Goal: Task Accomplishment & Management: Manage account settings

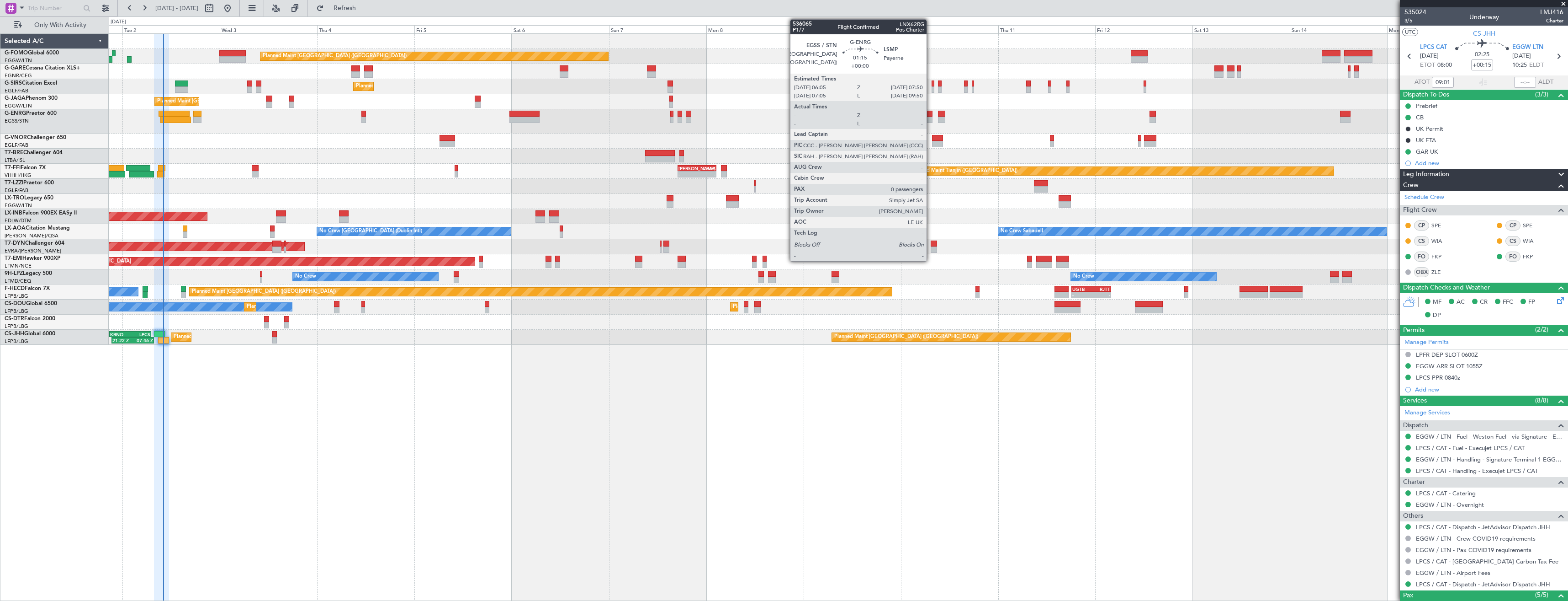
click at [930, 119] on div at bounding box center [929, 120] width 7 height 6
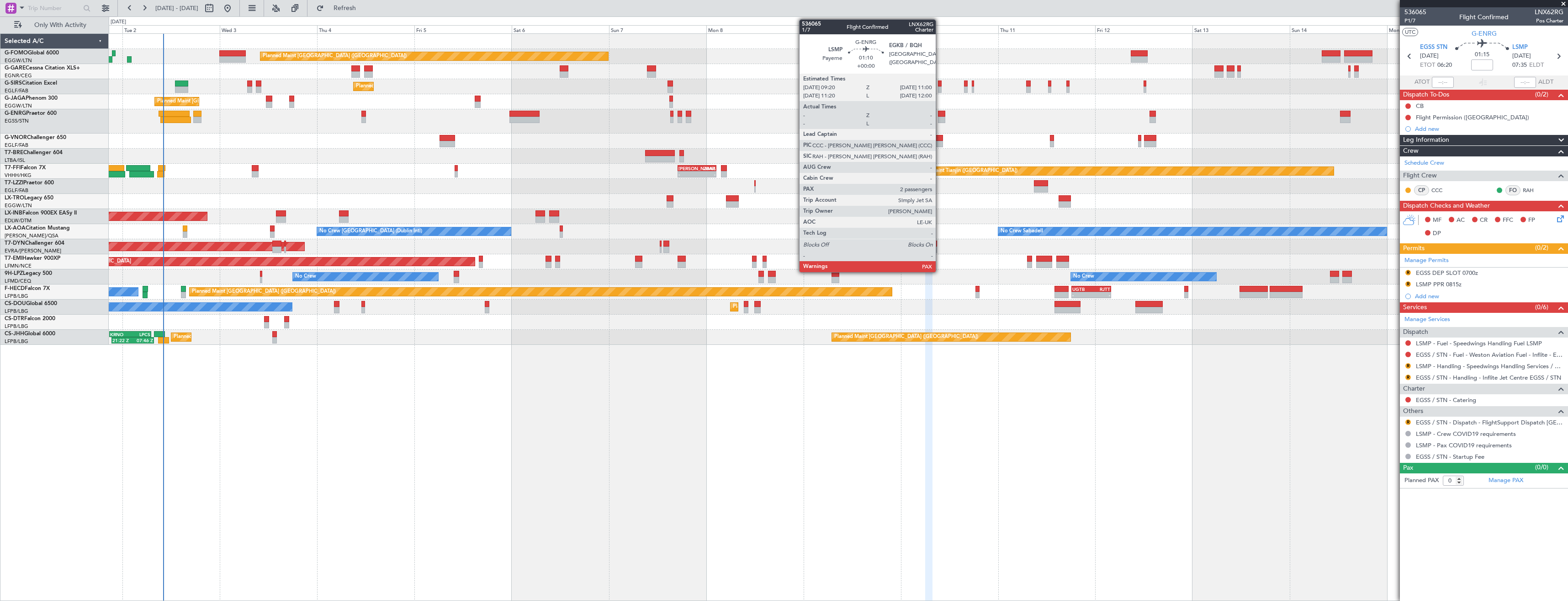
click at [940, 119] on div at bounding box center [941, 120] width 7 height 6
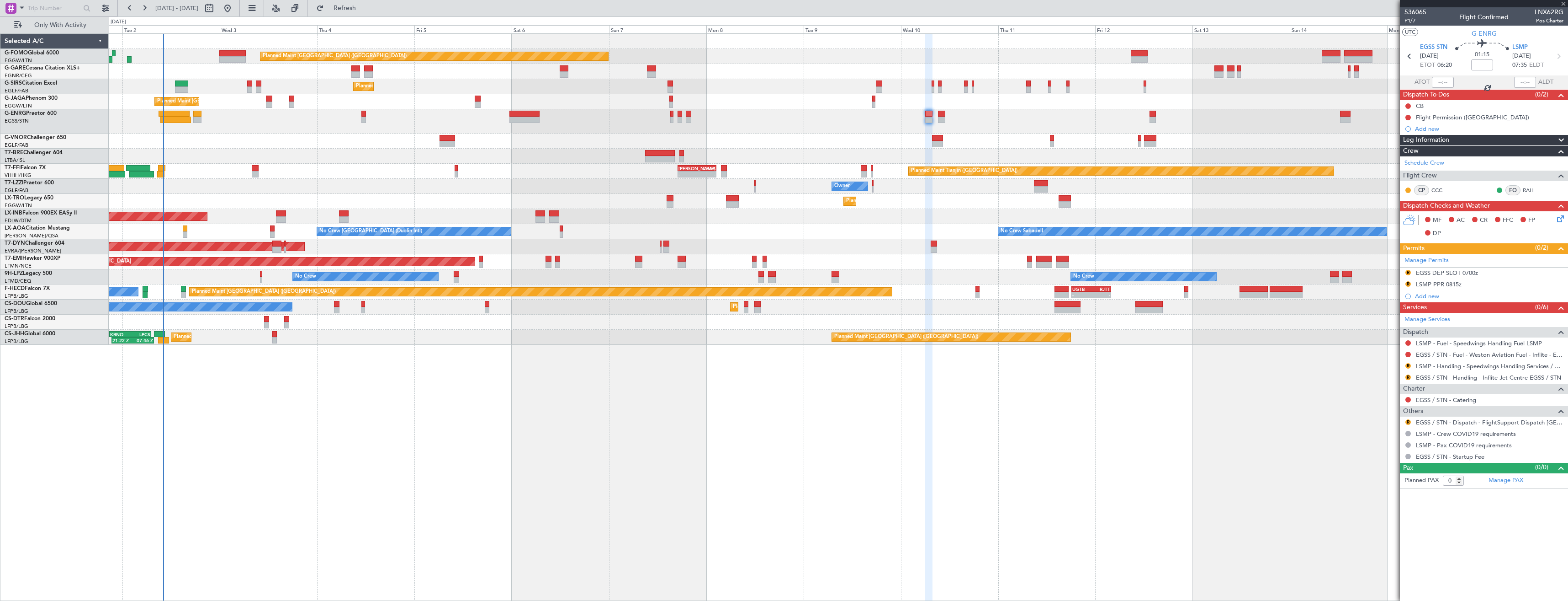
type input "2"
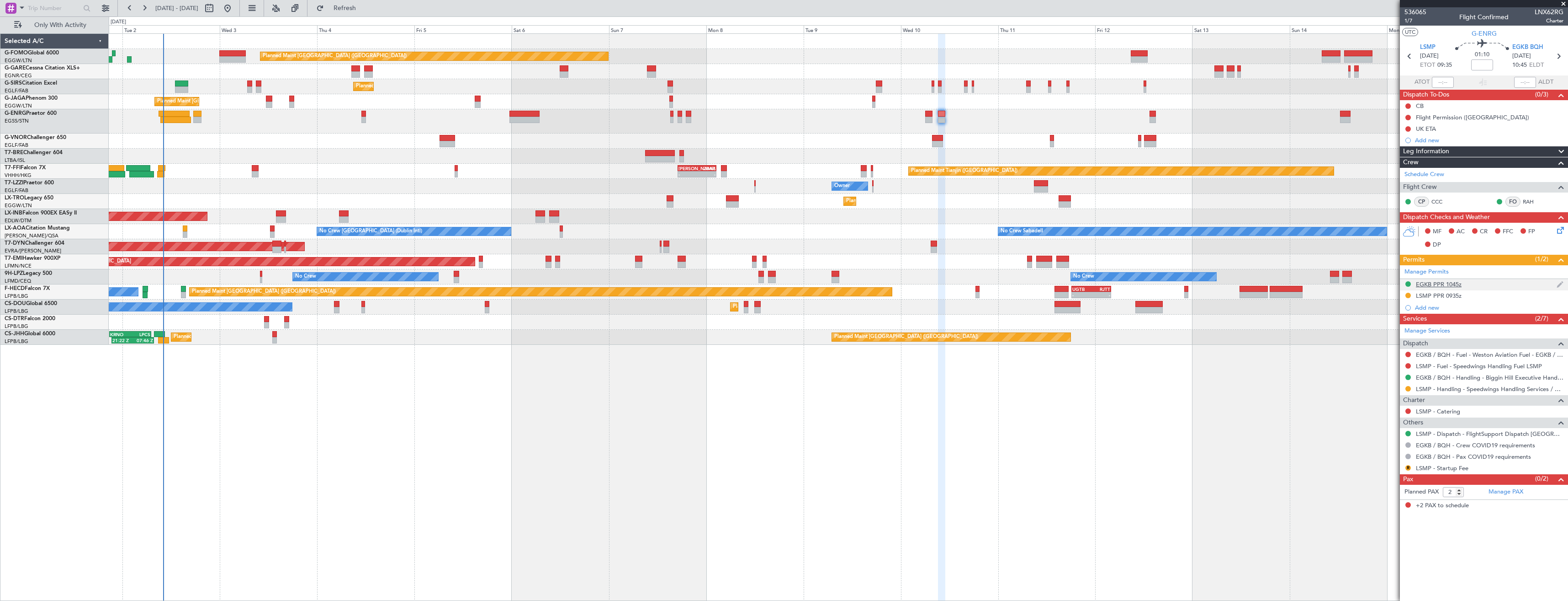
click at [1488, 282] on div "EGKB PPR 1045z" at bounding box center [1484, 285] width 168 height 11
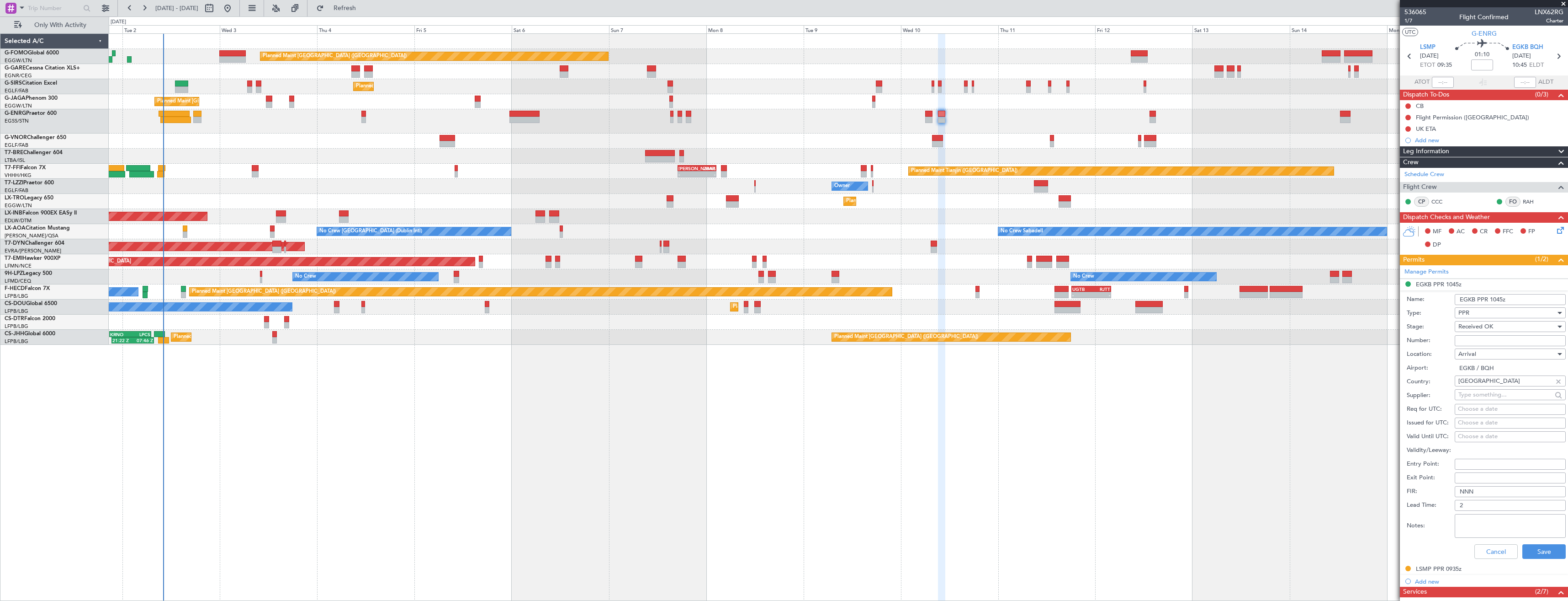
click at [1490, 335] on input "Number:" at bounding box center [1510, 341] width 111 height 11
paste input ": BQH-236406"
click at [1463, 340] on input ": BQH-236406" at bounding box center [1510, 341] width 111 height 11
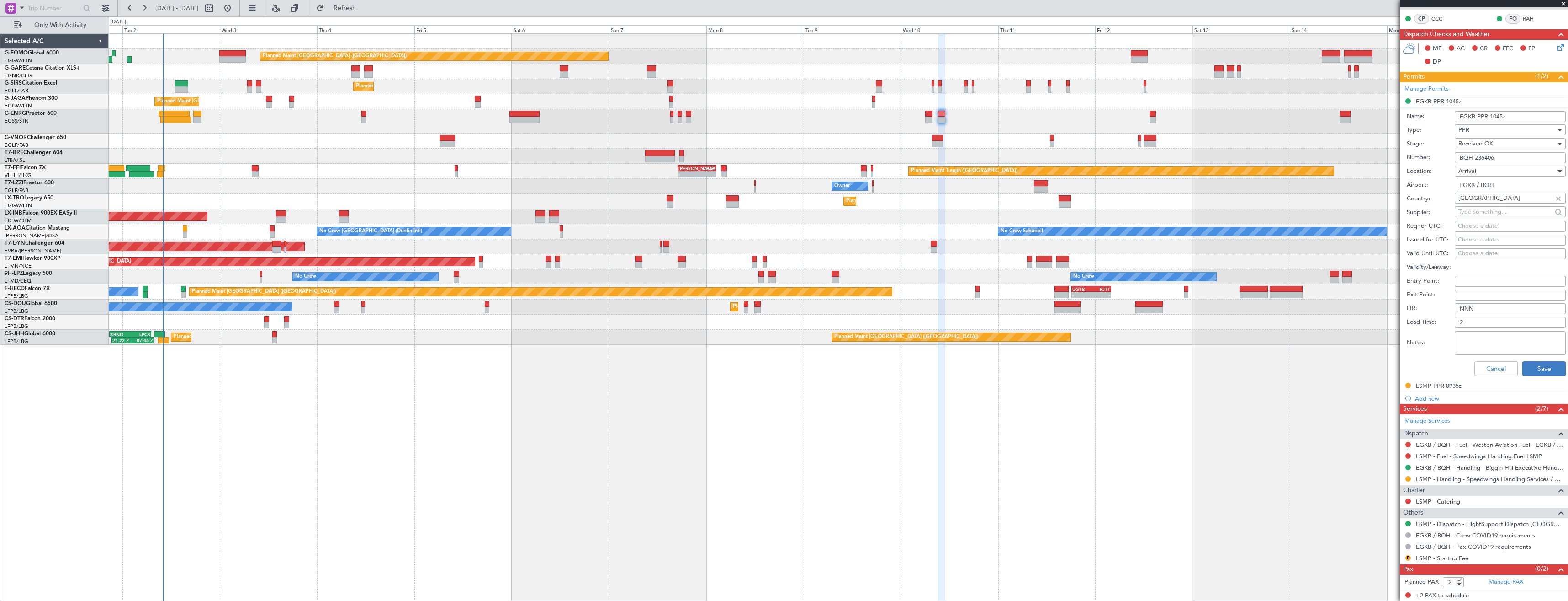
type input "BQH-236406"
click at [1546, 366] on button "Save" at bounding box center [1543, 368] width 44 height 14
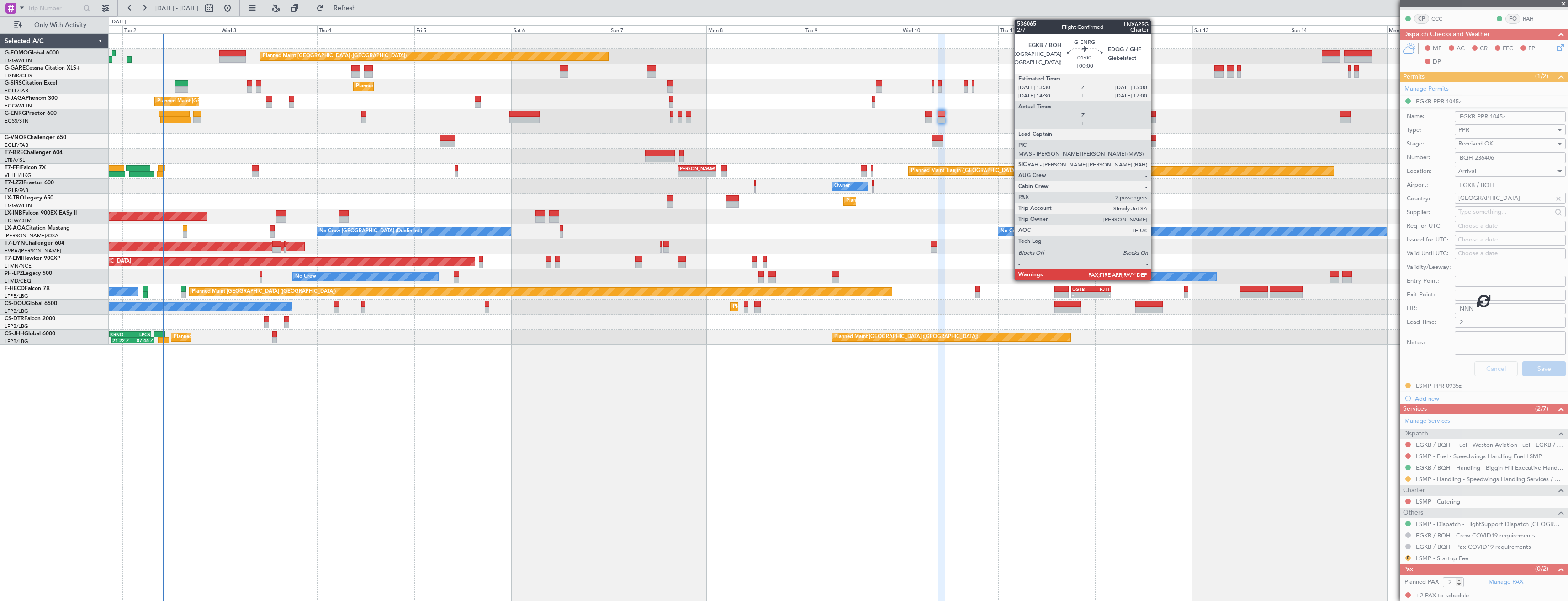
scroll to position [0, 0]
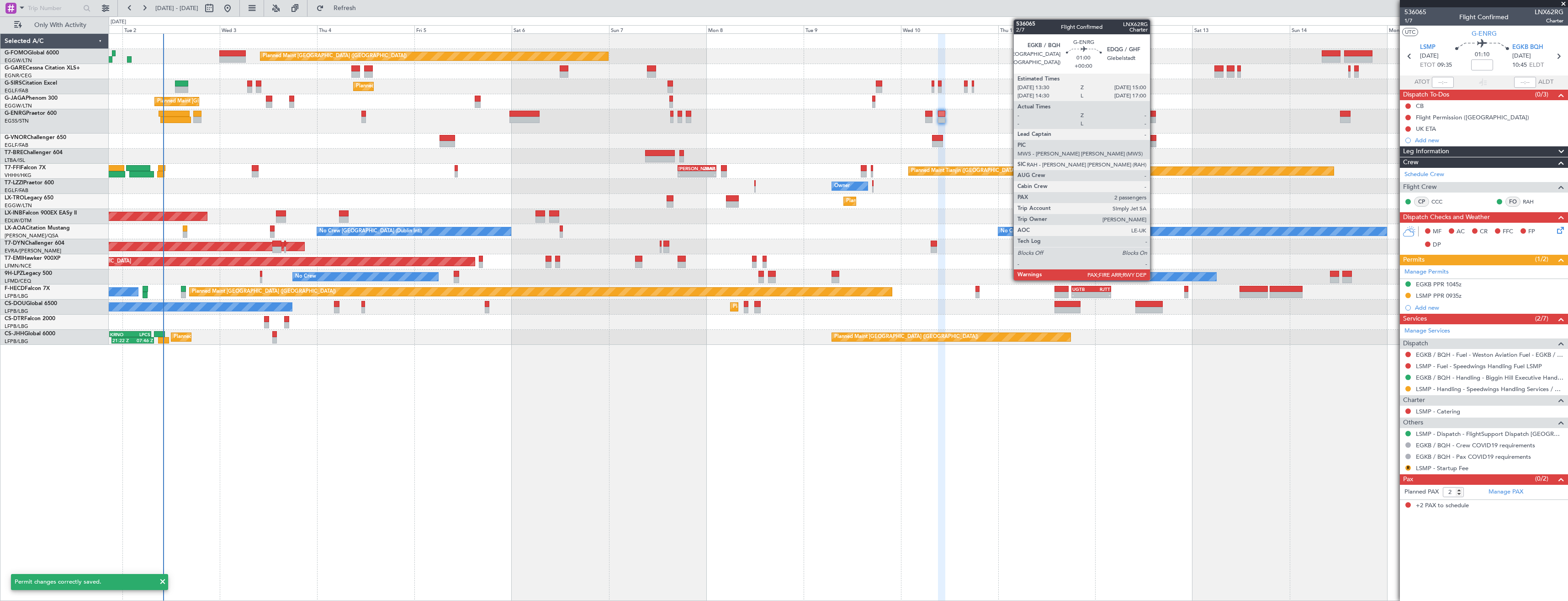
click at [1154, 120] on div at bounding box center [1153, 120] width 6 height 6
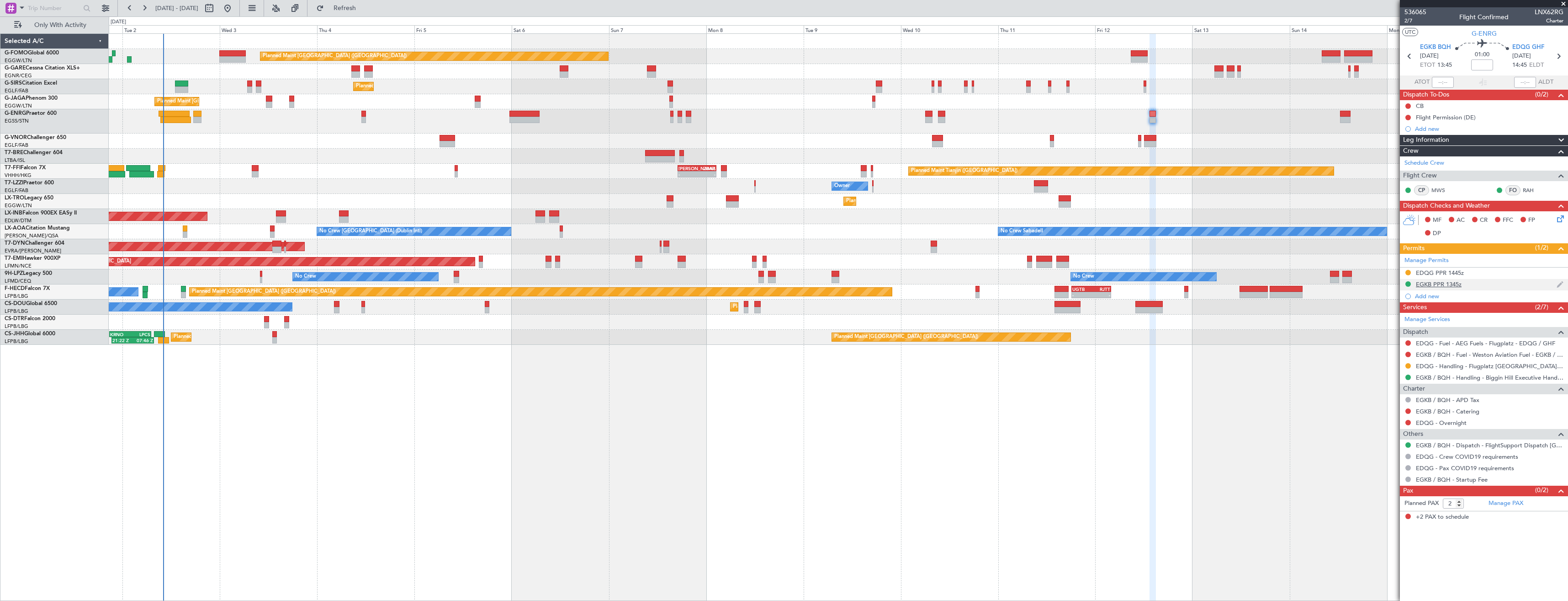
click at [1478, 288] on div "EGKB PPR 1345z" at bounding box center [1484, 285] width 168 height 11
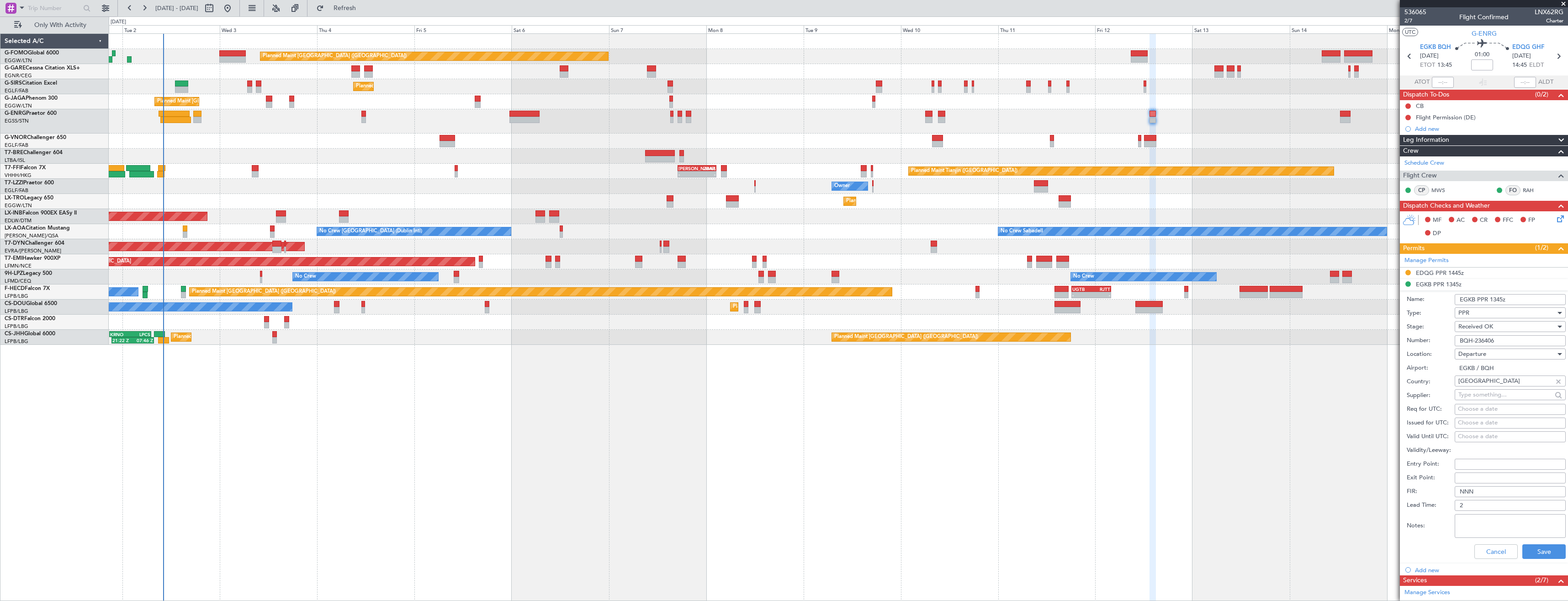
click at [1504, 341] on input "BQH-236406" at bounding box center [1510, 341] width 111 height 11
paste input "BQH-:"
drag, startPoint x: 1478, startPoint y: 339, endPoint x: 1040, endPoint y: 321, distance: 438.4
click at [1040, 321] on fb-app "[DATE] - [DATE] Refresh Quick Links Only With Activity Planned Maint [GEOGRAPHI…" at bounding box center [784, 304] width 1568 height 594
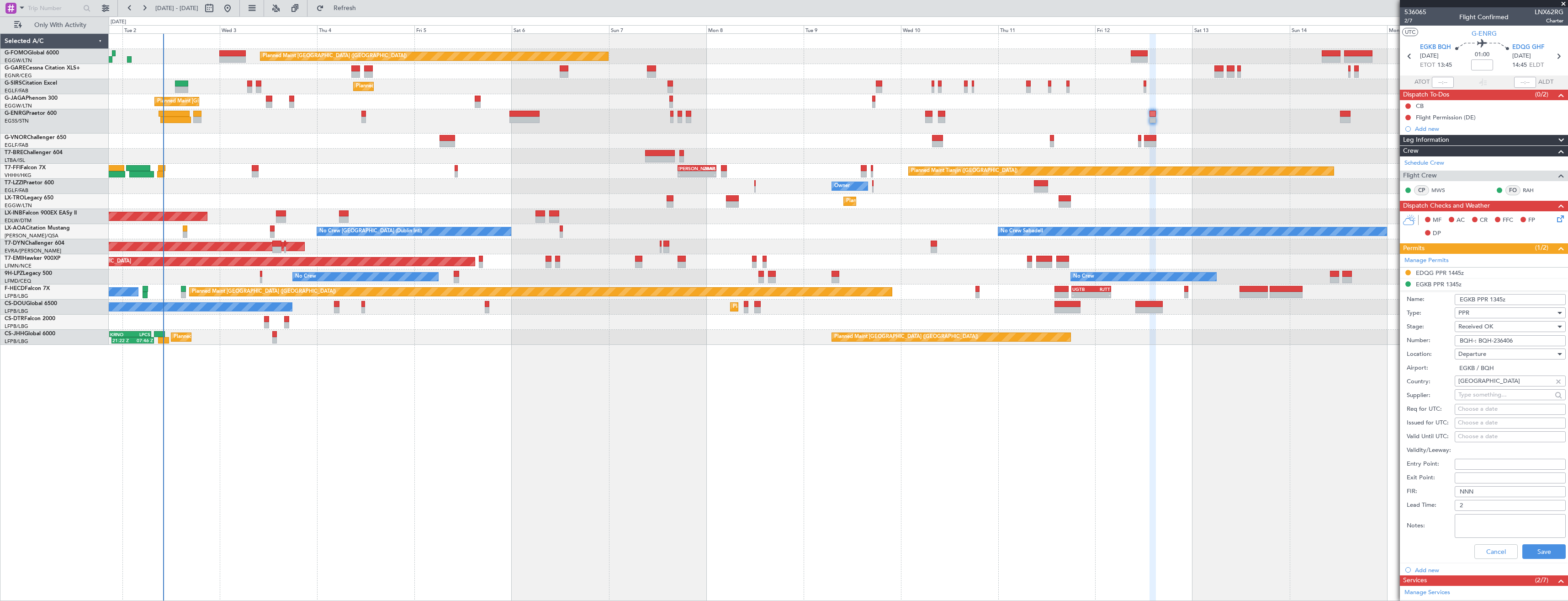
type input "BQH-236406"
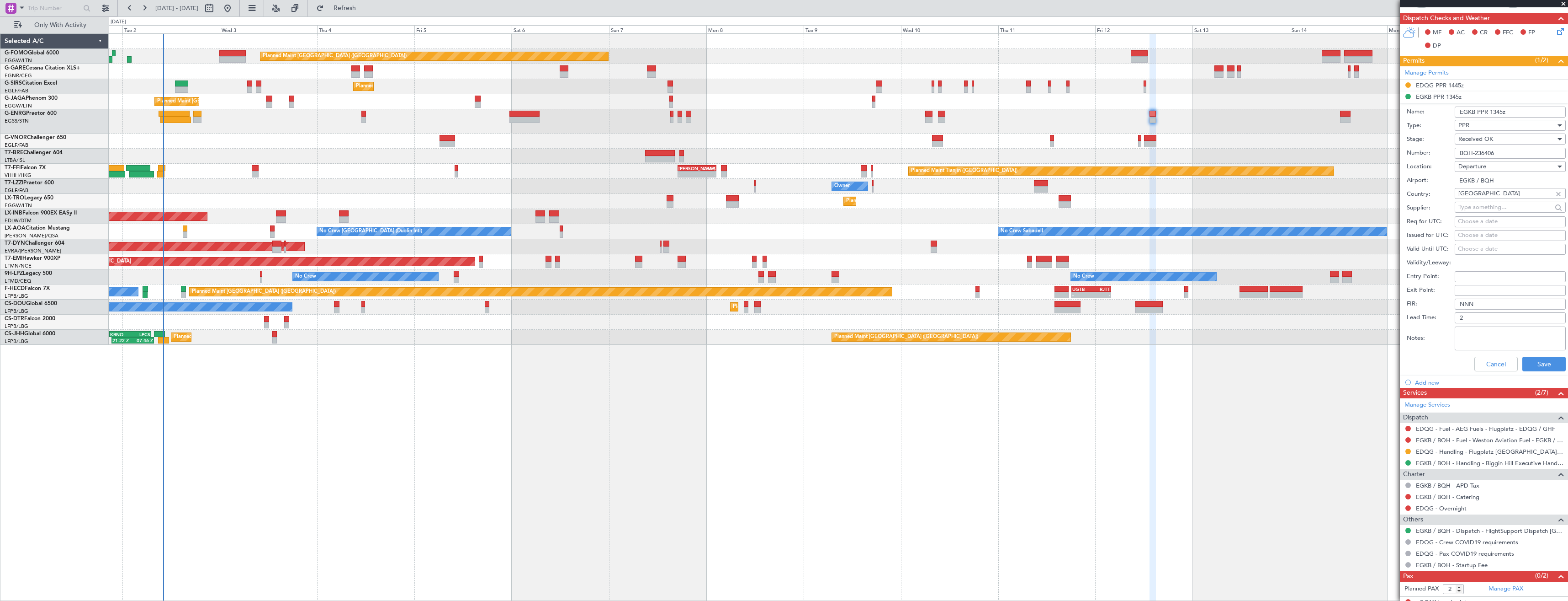
scroll to position [194, 0]
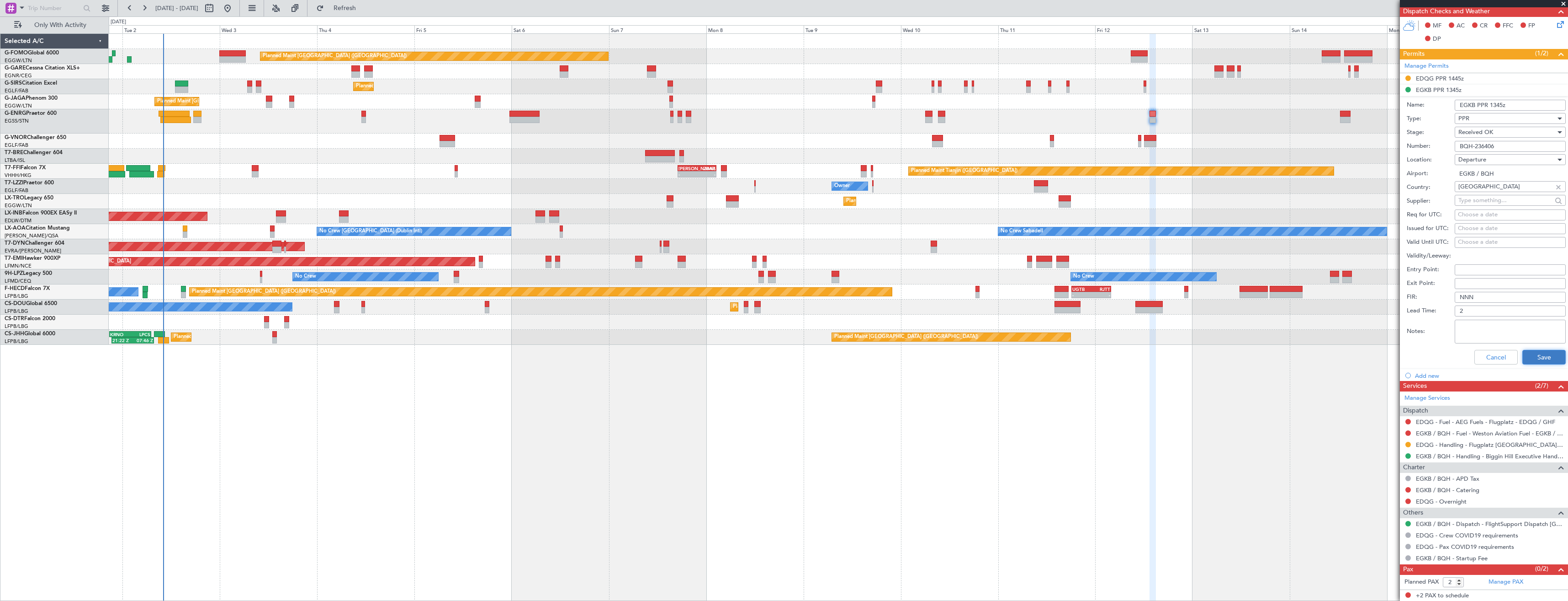
click at [1527, 352] on button "Save" at bounding box center [1543, 357] width 44 height 14
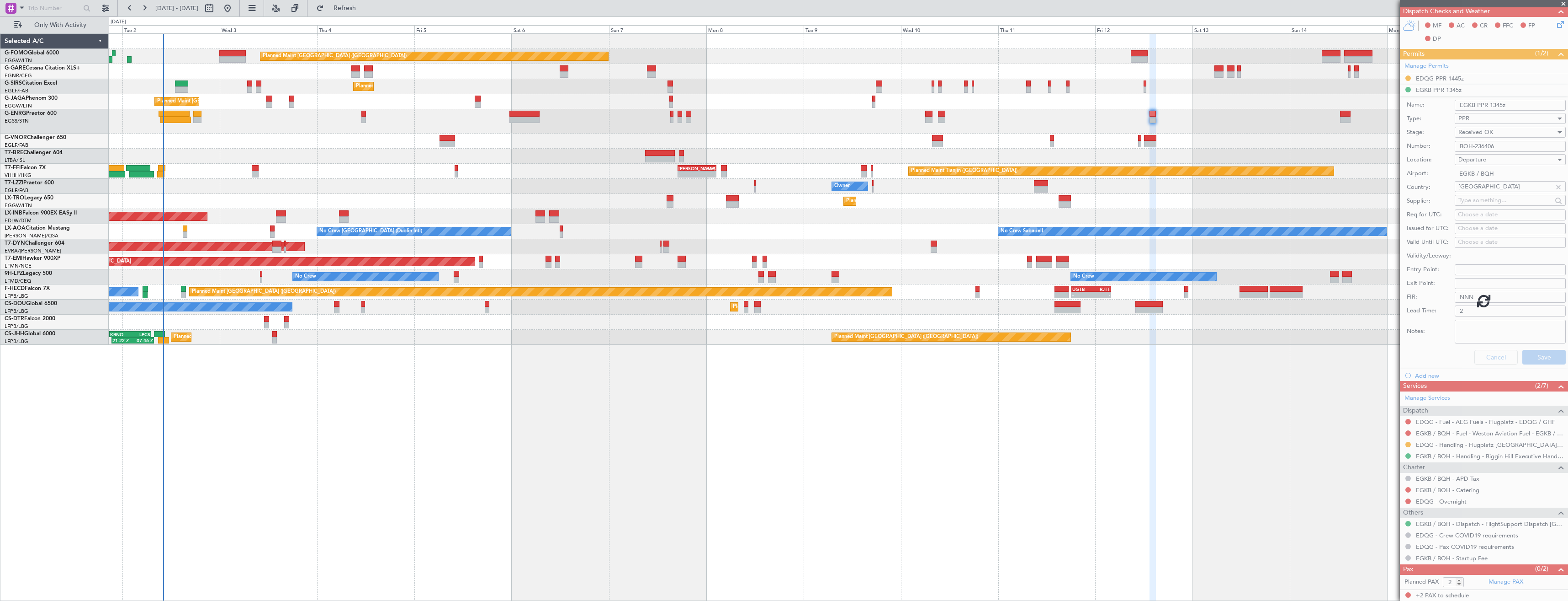
scroll to position [0, 0]
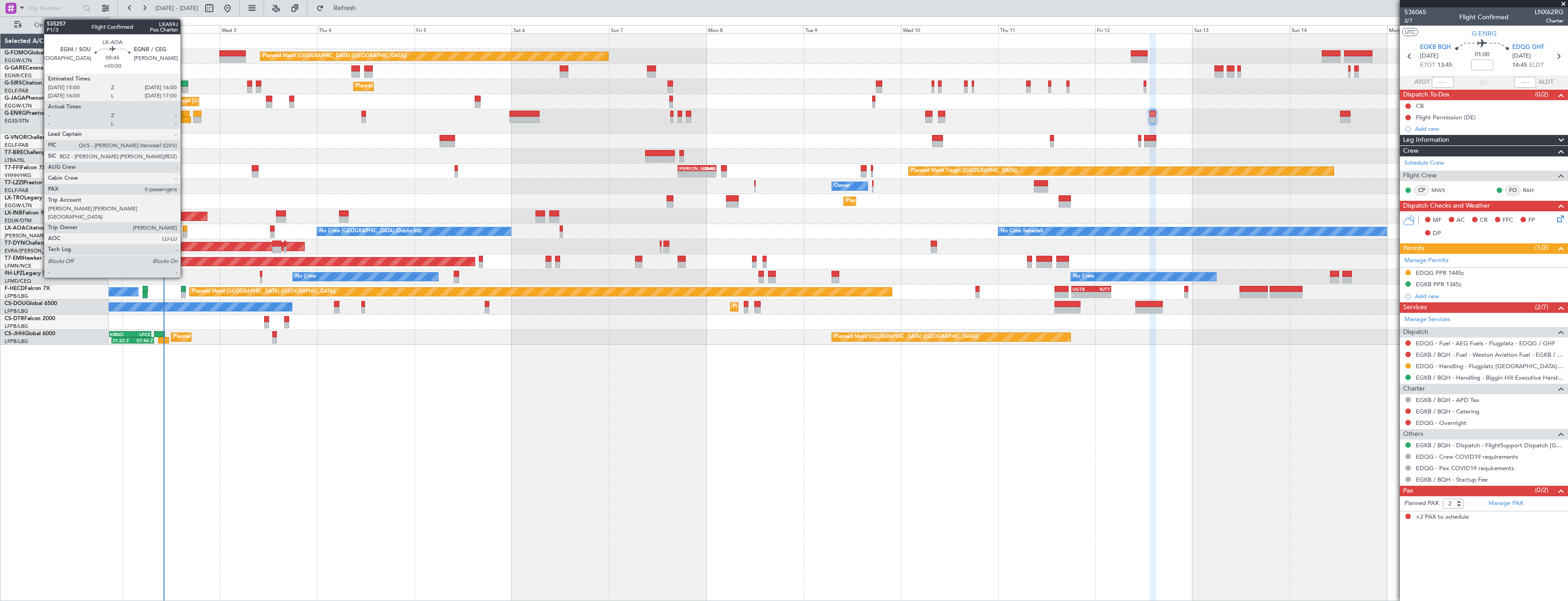
click at [185, 232] on div at bounding box center [185, 235] width 4 height 6
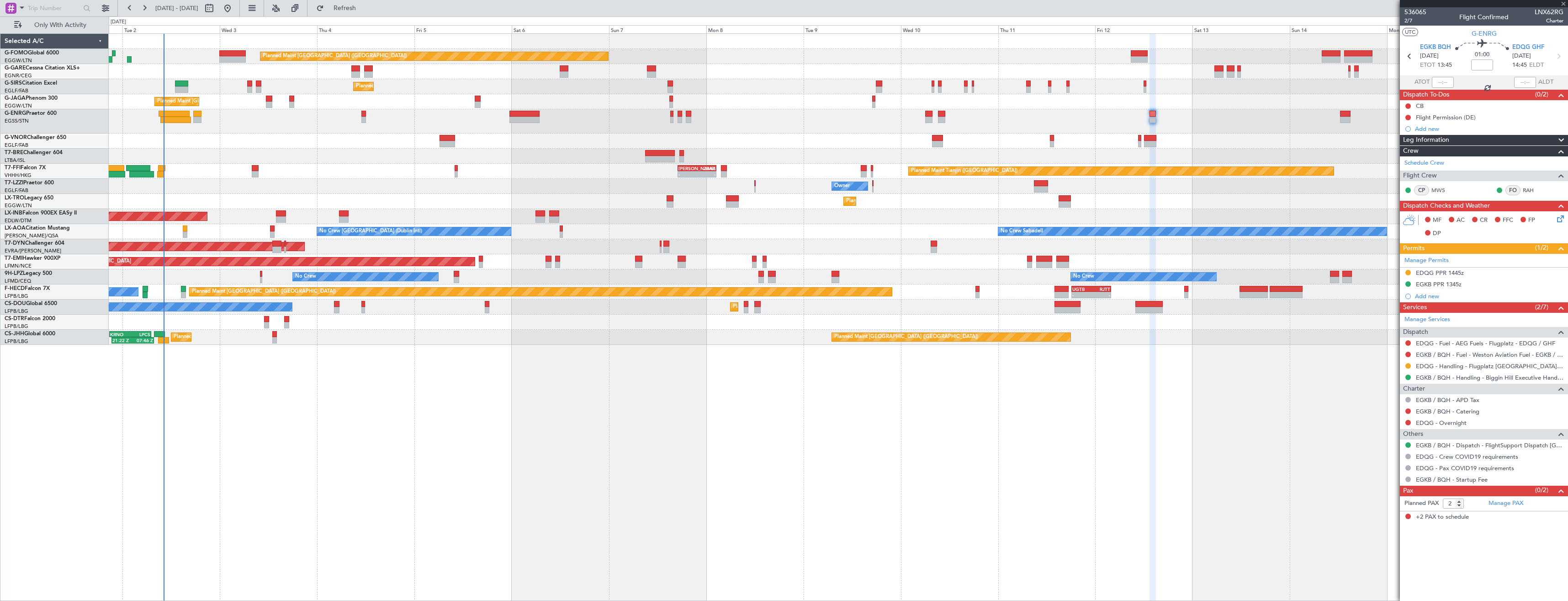
type input "0"
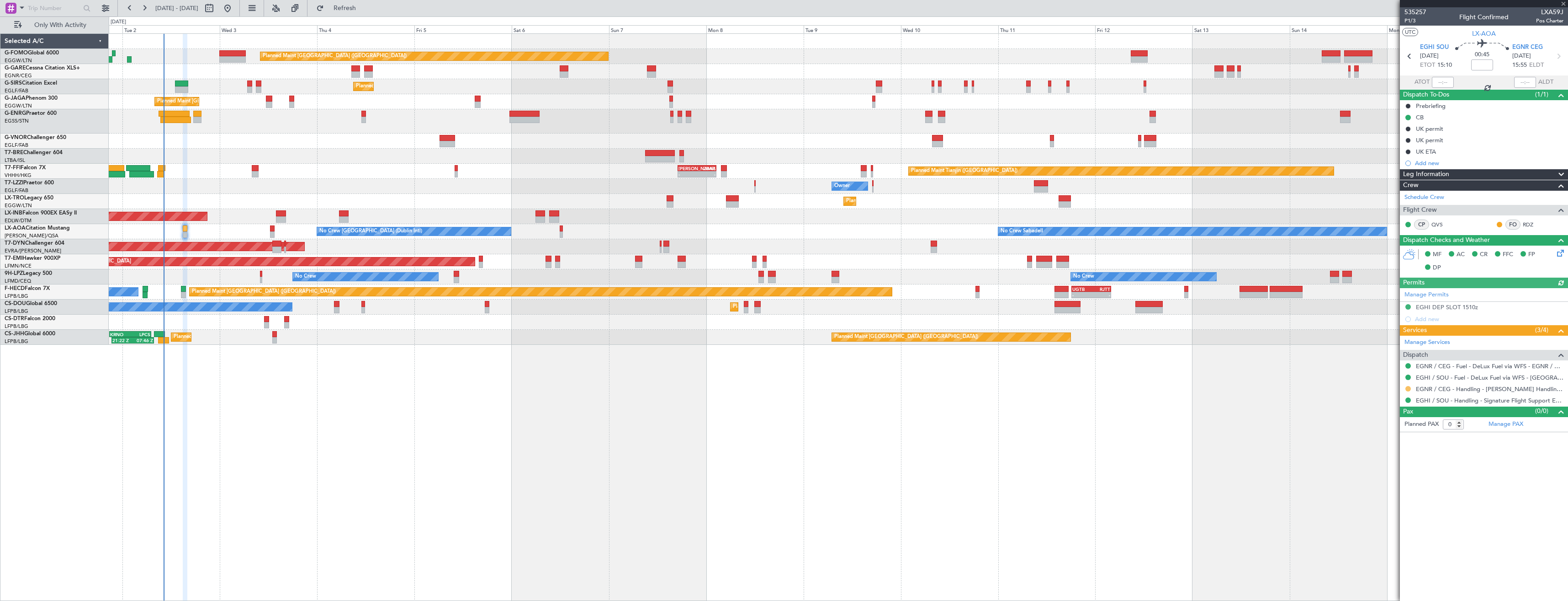
click at [1406, 390] on button at bounding box center [1408, 389] width 6 height 6
drag, startPoint x: 1394, startPoint y: 496, endPoint x: 1421, endPoint y: 419, distance: 81.6
click at [1394, 496] on span "Confirmed" at bounding box center [1382, 498] width 29 height 10
click at [1555, 57] on icon at bounding box center [1558, 56] width 12 height 12
type input "+00:20"
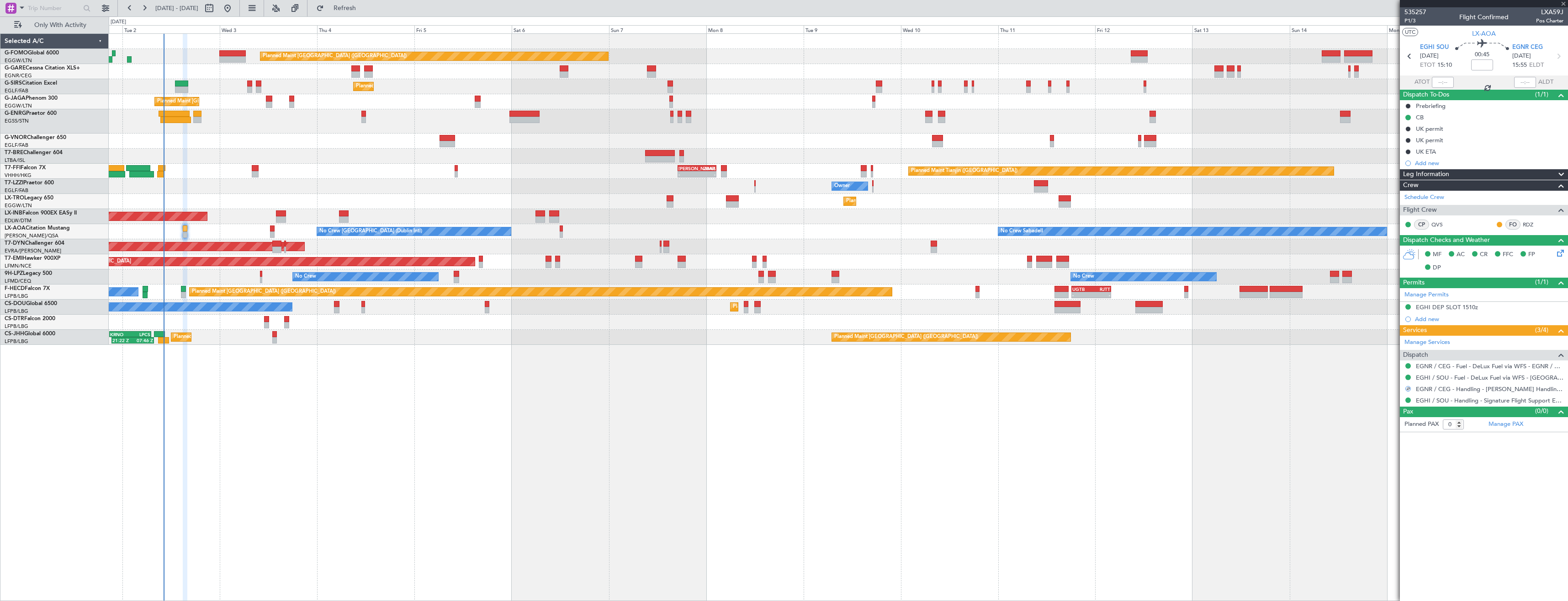
type input "1"
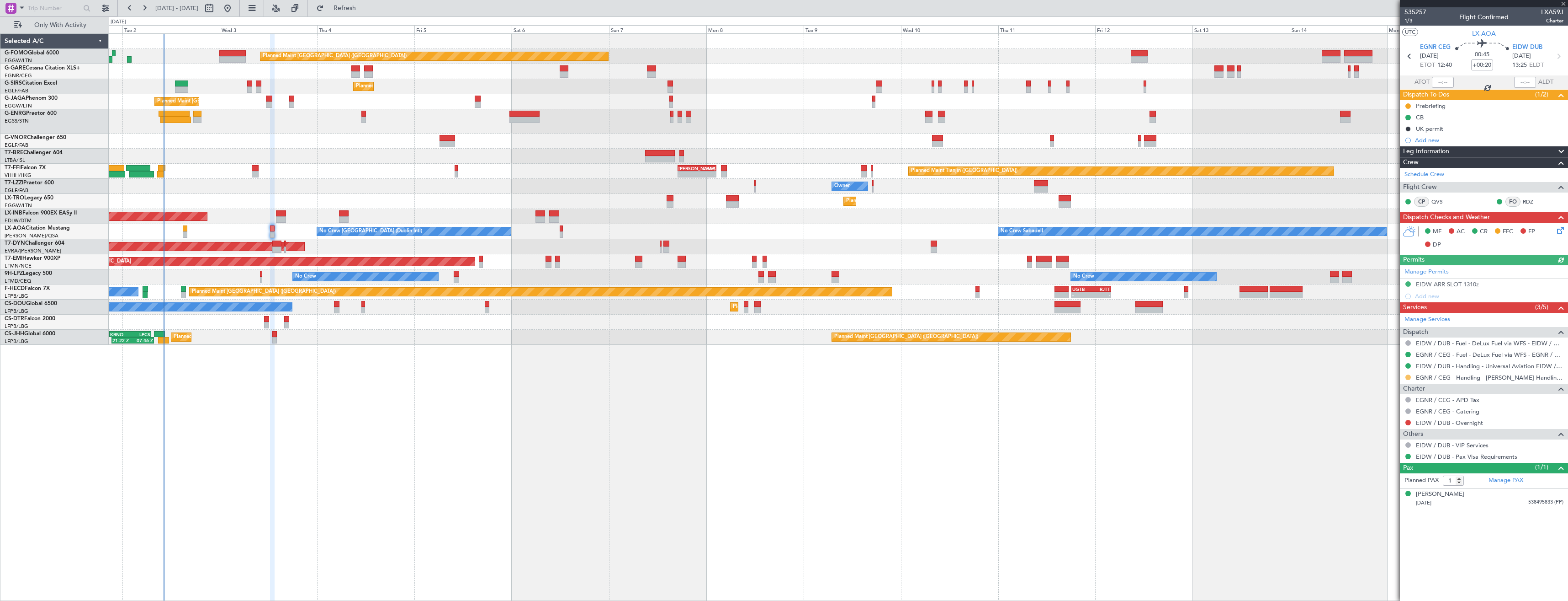
click at [1410, 375] on button at bounding box center [1408, 377] width 6 height 6
click at [1383, 483] on span "Confirmed" at bounding box center [1382, 486] width 29 height 10
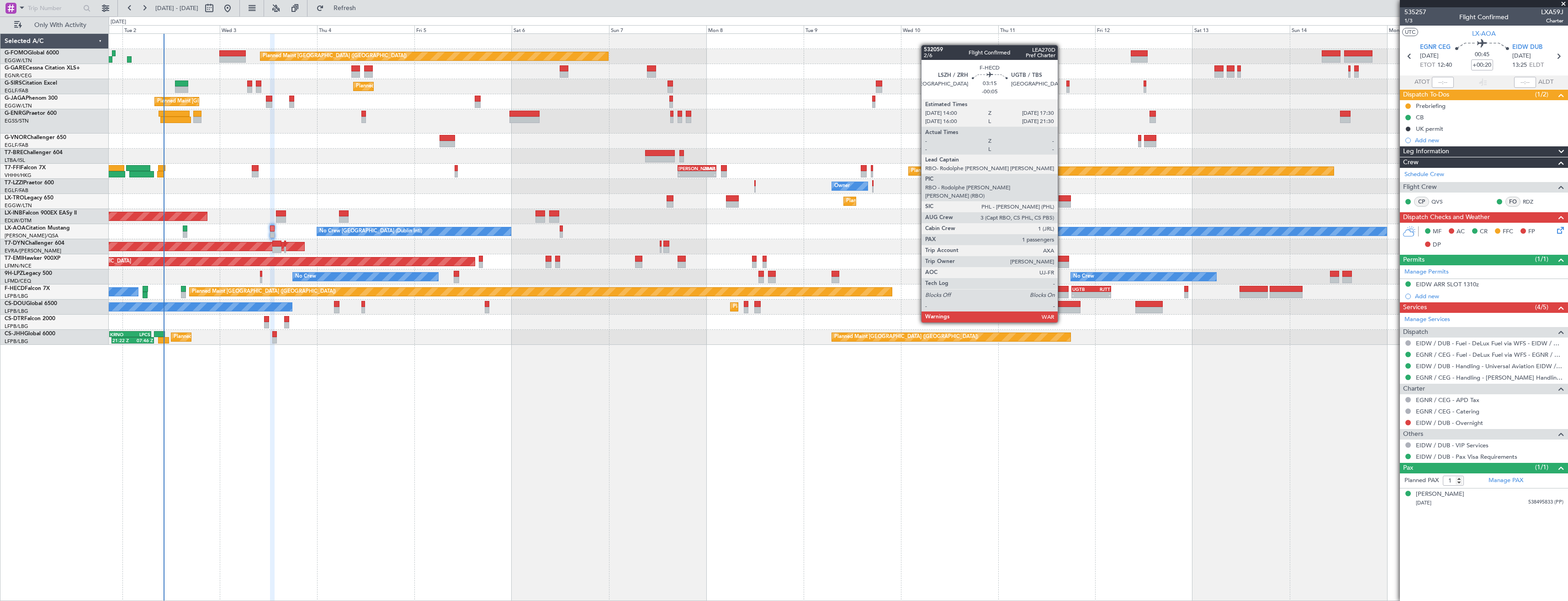
click at [1062, 297] on div at bounding box center [1062, 295] width 14 height 6
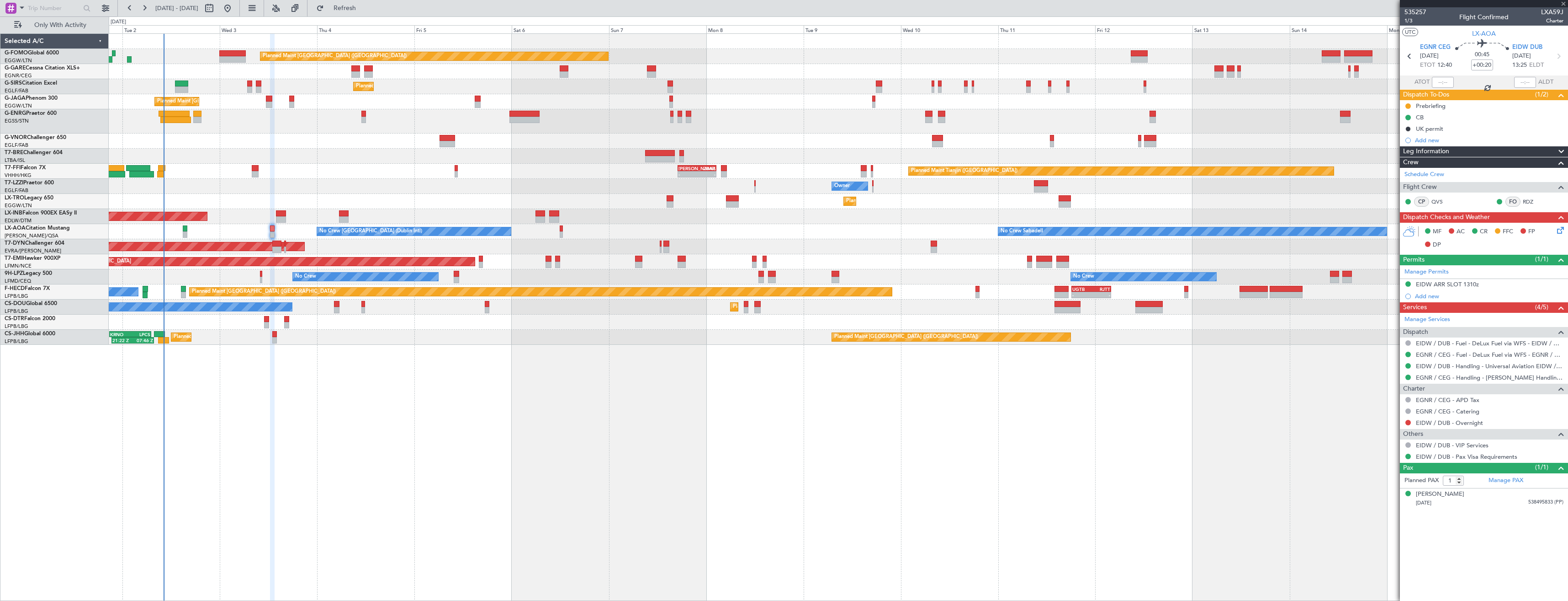
type input "-00:05"
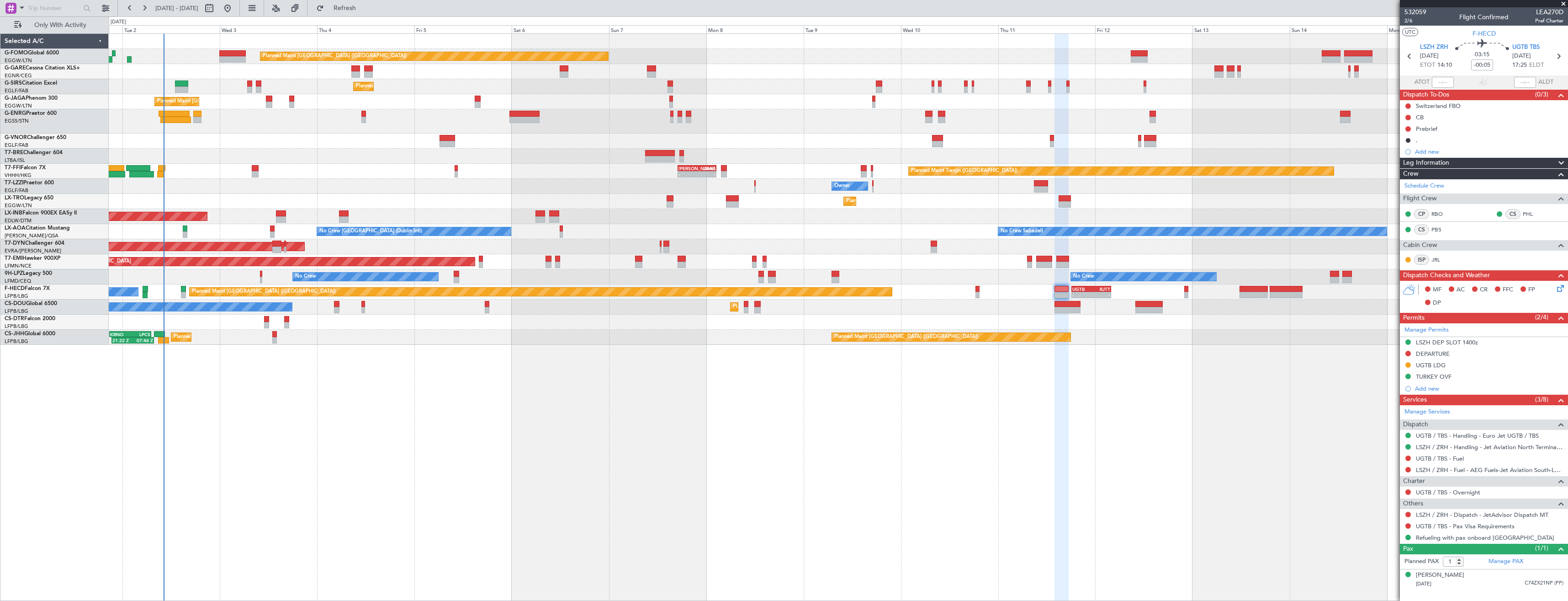
click at [1475, 365] on div "UGTB LDG" at bounding box center [1484, 366] width 168 height 11
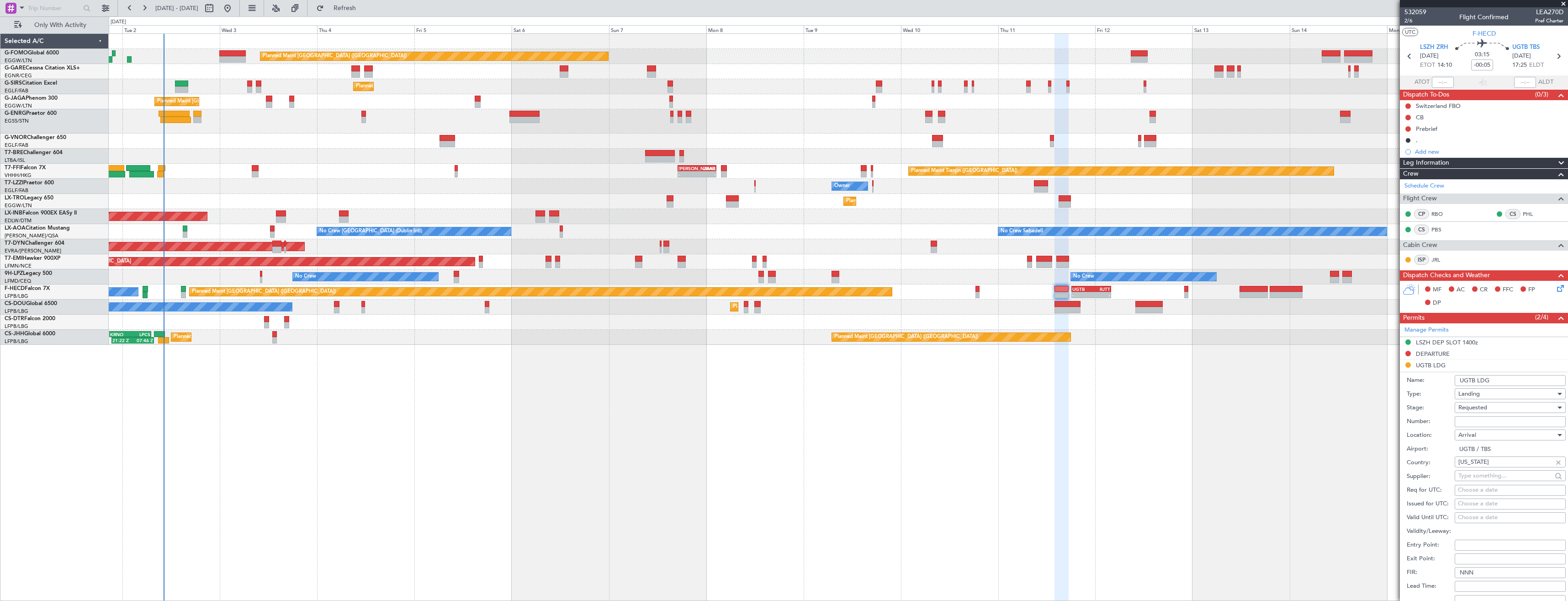
click at [1481, 422] on input "Number:" at bounding box center [1510, 422] width 111 height 11
paste input "[US_STATE] - FRA/2477-25CH"
type input "[US_STATE] - FRA/2477-25CH"
click at [1478, 405] on span "Requested" at bounding box center [1472, 408] width 29 height 8
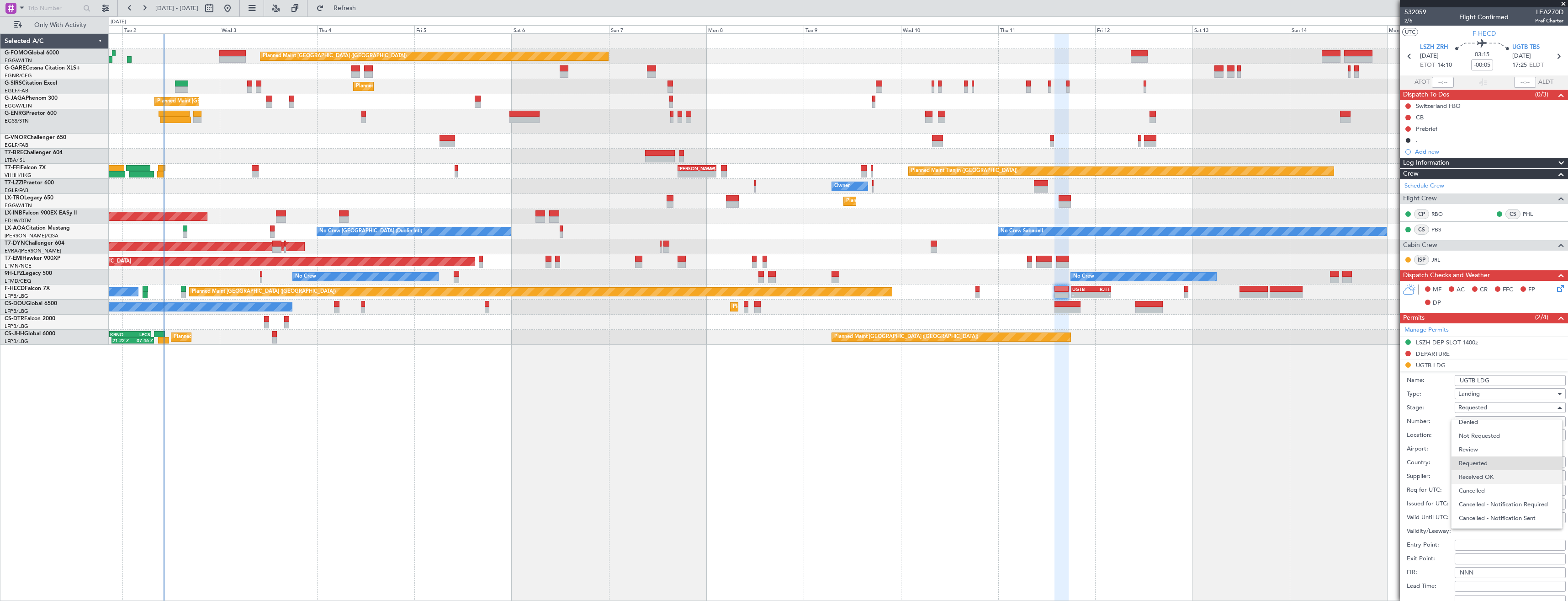
click at [1490, 479] on span "Received OK" at bounding box center [1506, 477] width 96 height 13
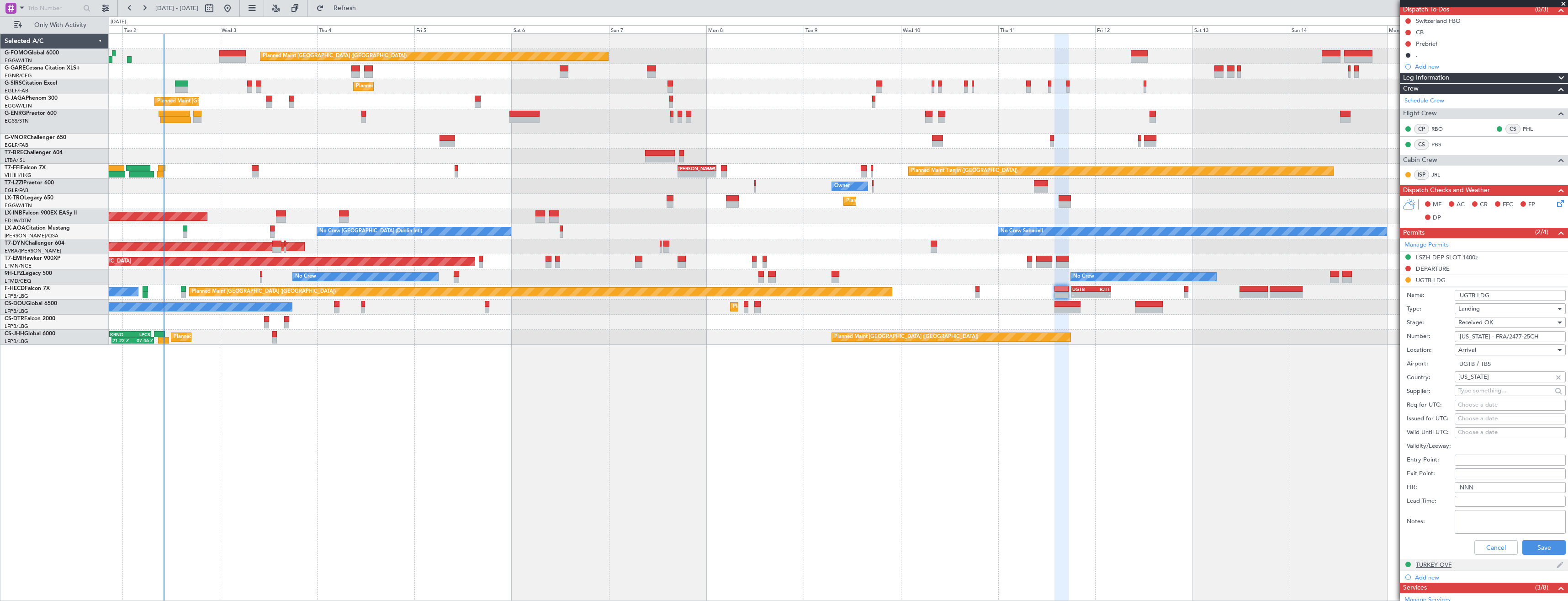
scroll to position [183, 0]
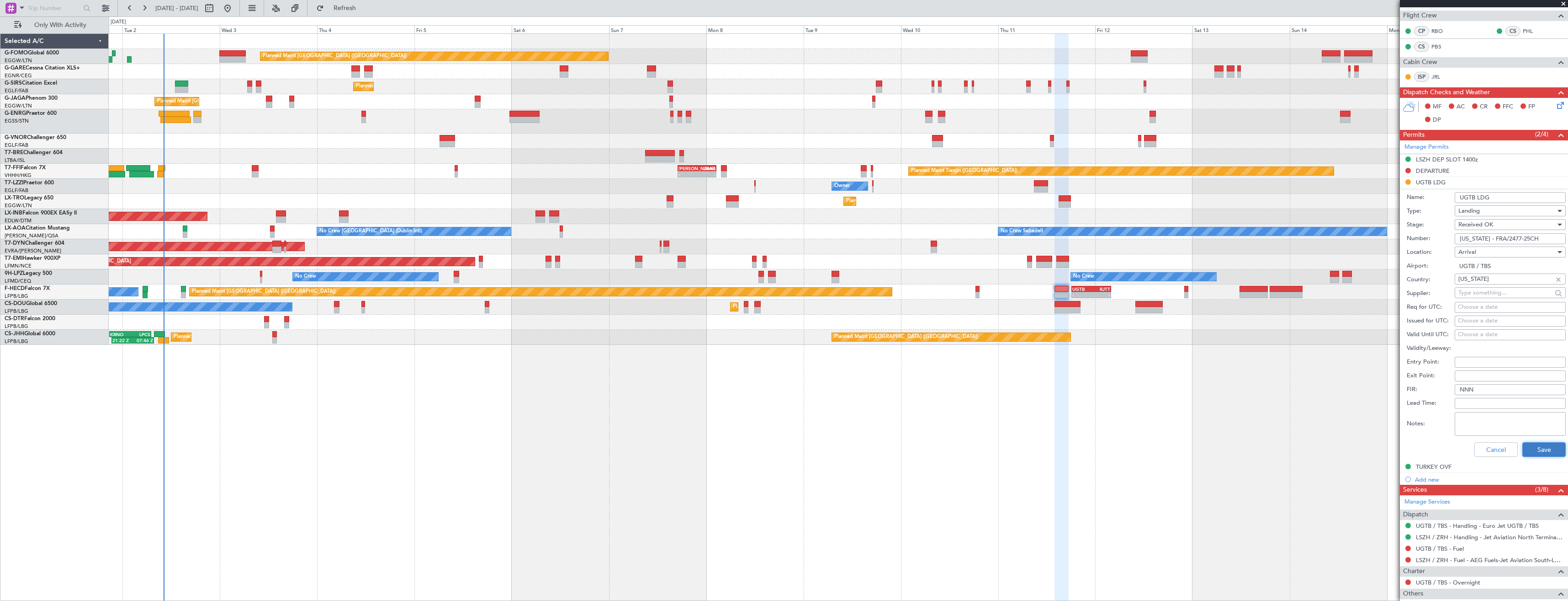
click at [1525, 451] on button "Save" at bounding box center [1543, 450] width 44 height 14
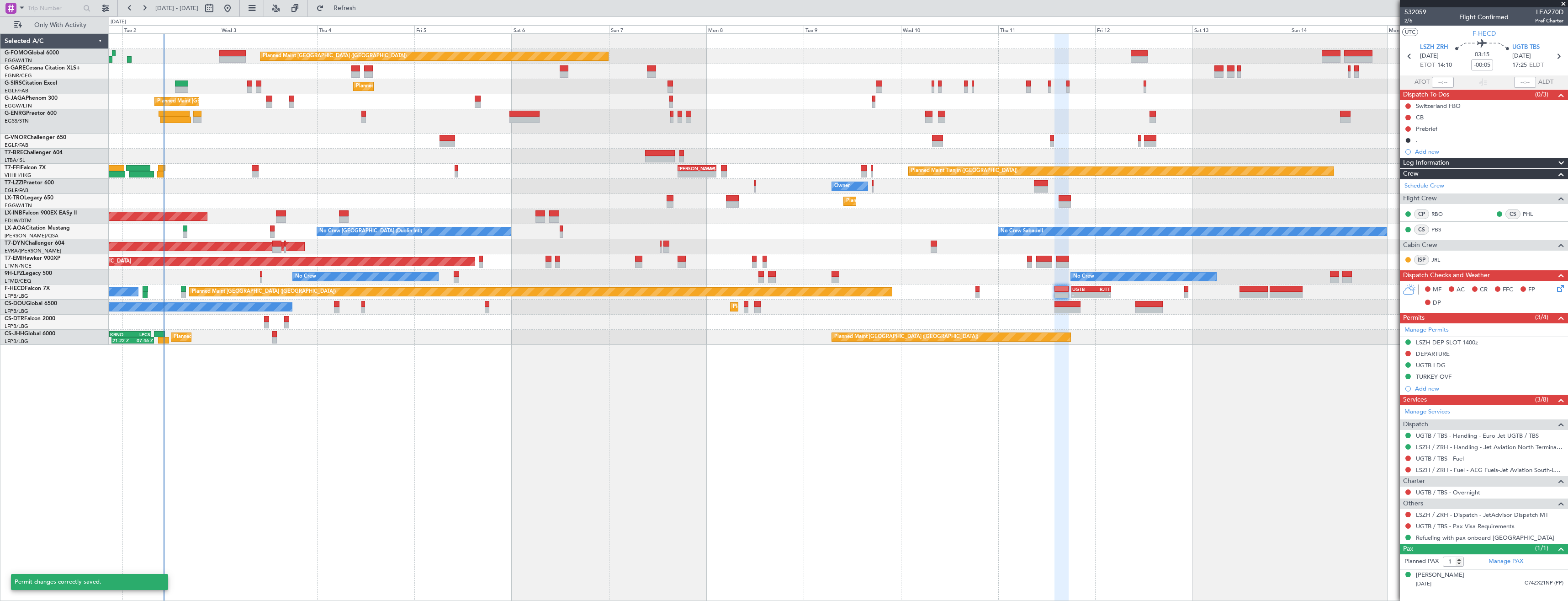
scroll to position [0, 0]
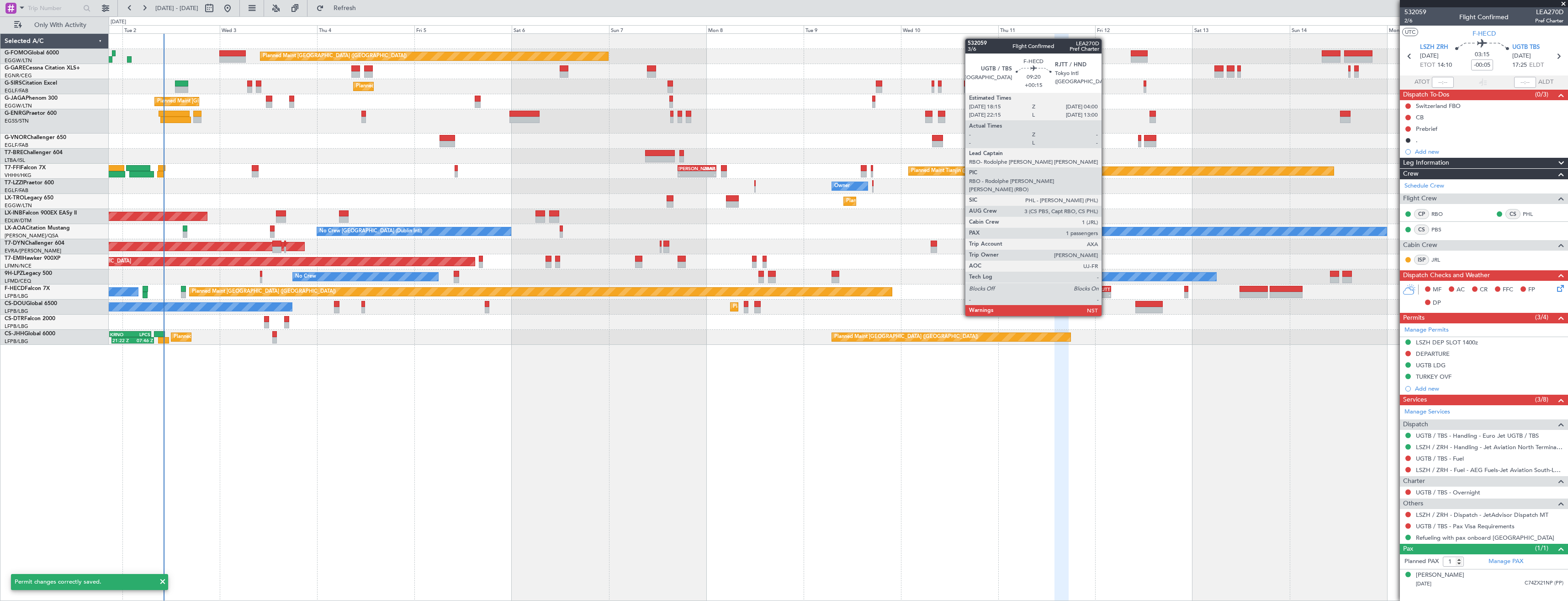
click at [1104, 290] on div "RJTT" at bounding box center [1101, 289] width 19 height 6
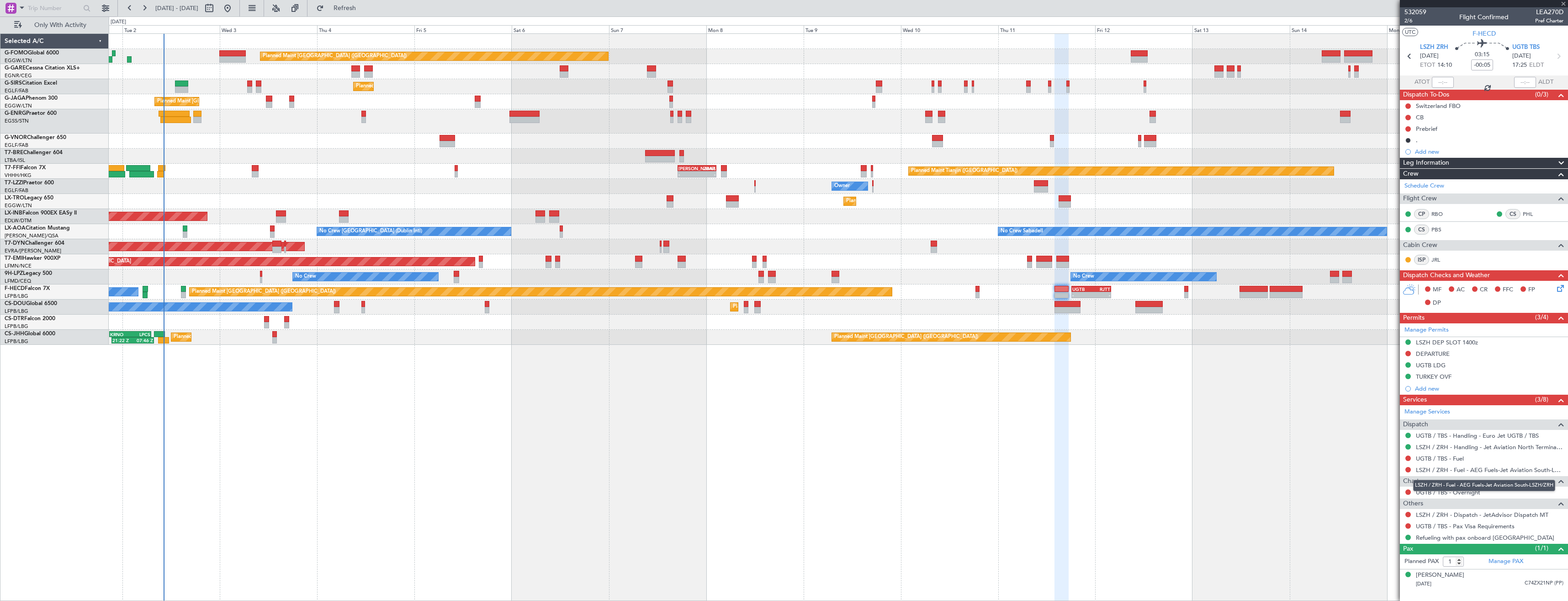
type input "+00:15"
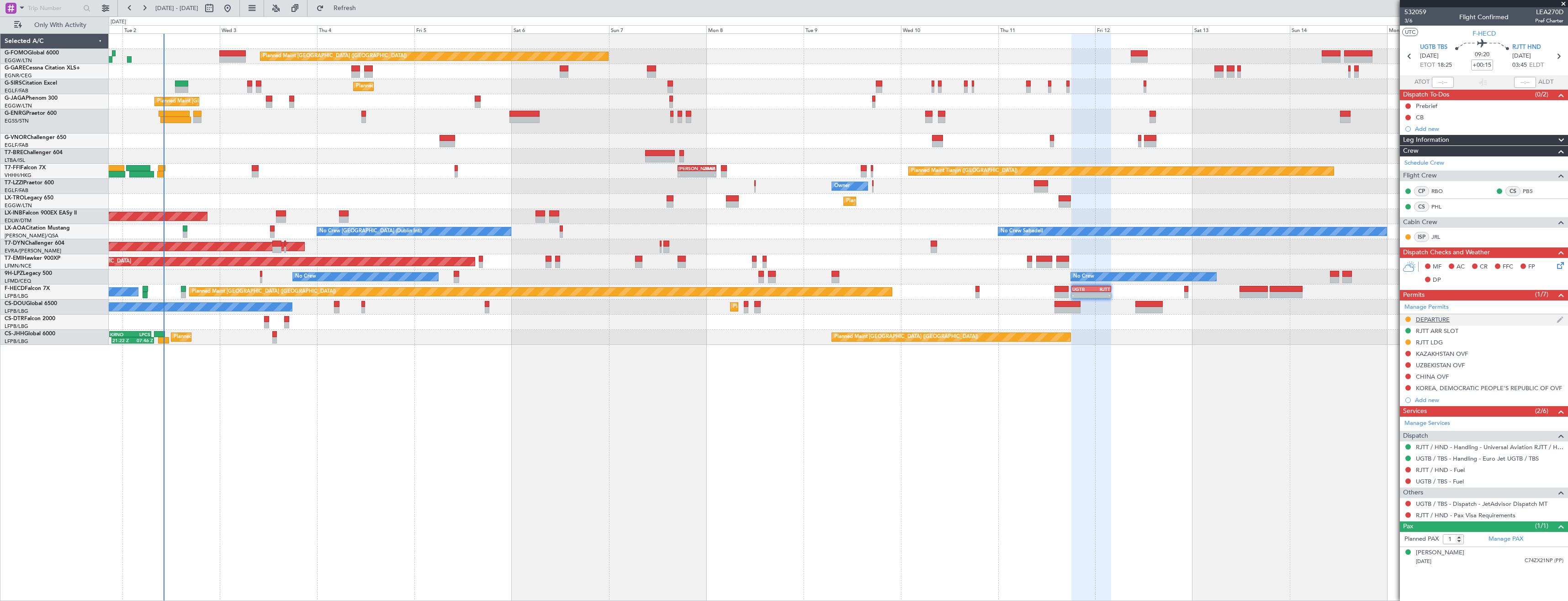
click at [1472, 316] on div "DEPARTURE" at bounding box center [1484, 320] width 168 height 11
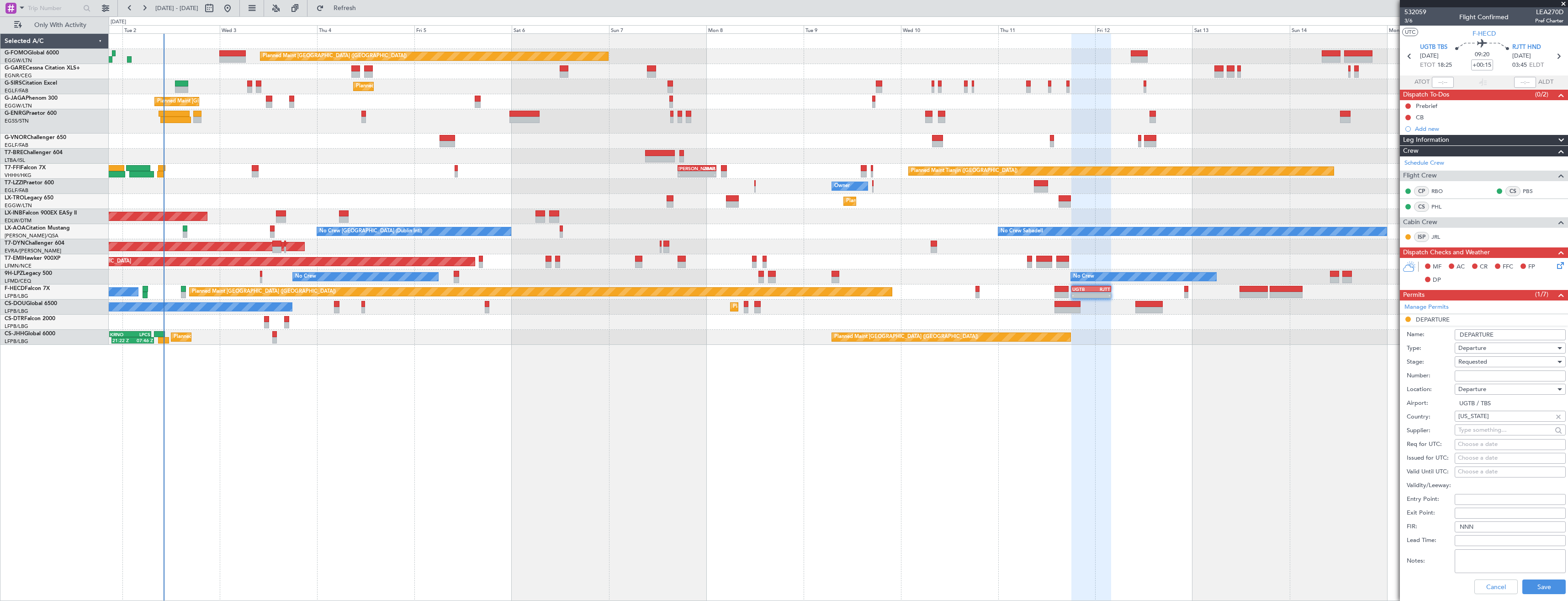
click at [1488, 373] on input "Number:" at bounding box center [1510, 376] width 111 height 11
paste input "[US_STATE] - FRA/2477-25CH"
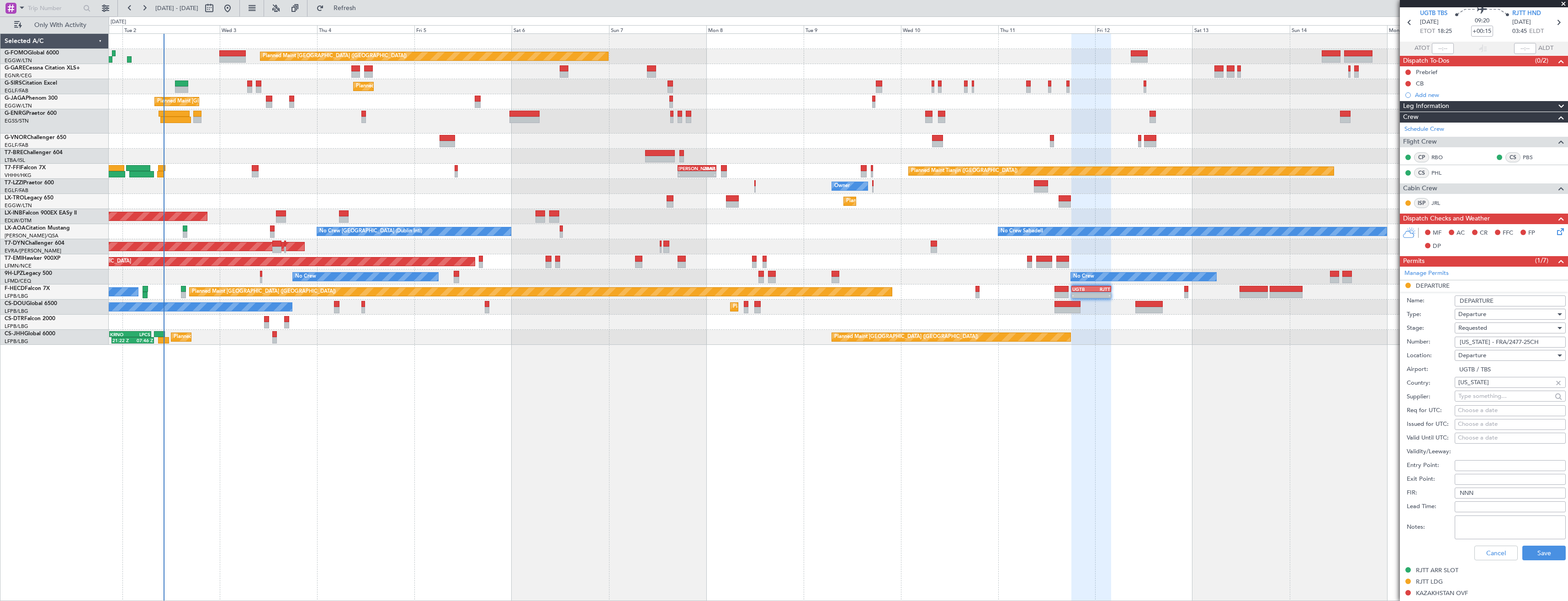
scroll to position [137, 0]
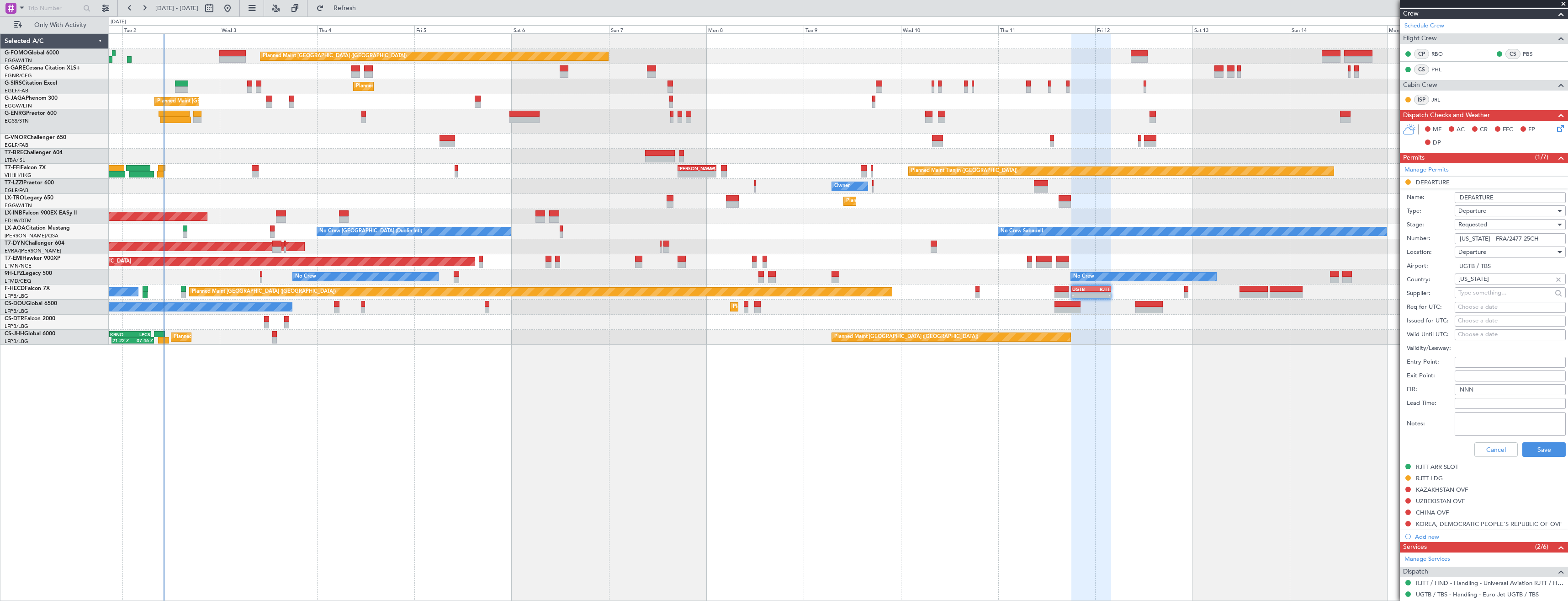
type input "[US_STATE] - FRA/2477-25CH"
click at [1505, 228] on div "Requested" at bounding box center [1506, 224] width 97 height 13
click at [1504, 292] on span "Received OK" at bounding box center [1506, 293] width 96 height 13
click at [1528, 450] on button "Save" at bounding box center [1543, 450] width 44 height 14
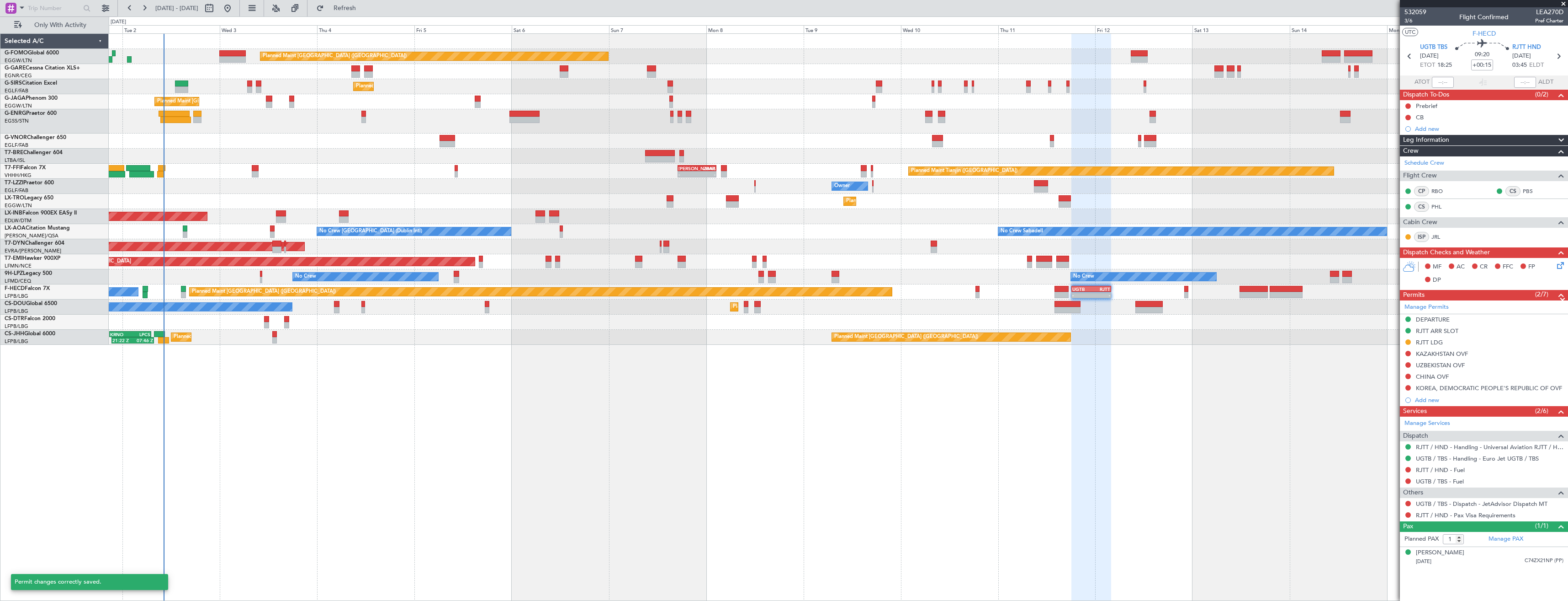
scroll to position [0, 0]
click at [795, 240] on div "Planned Maint London (Luton) Unplanned Maint Chester Planned Maint London (Farn…" at bounding box center [837, 189] width 1459 height 311
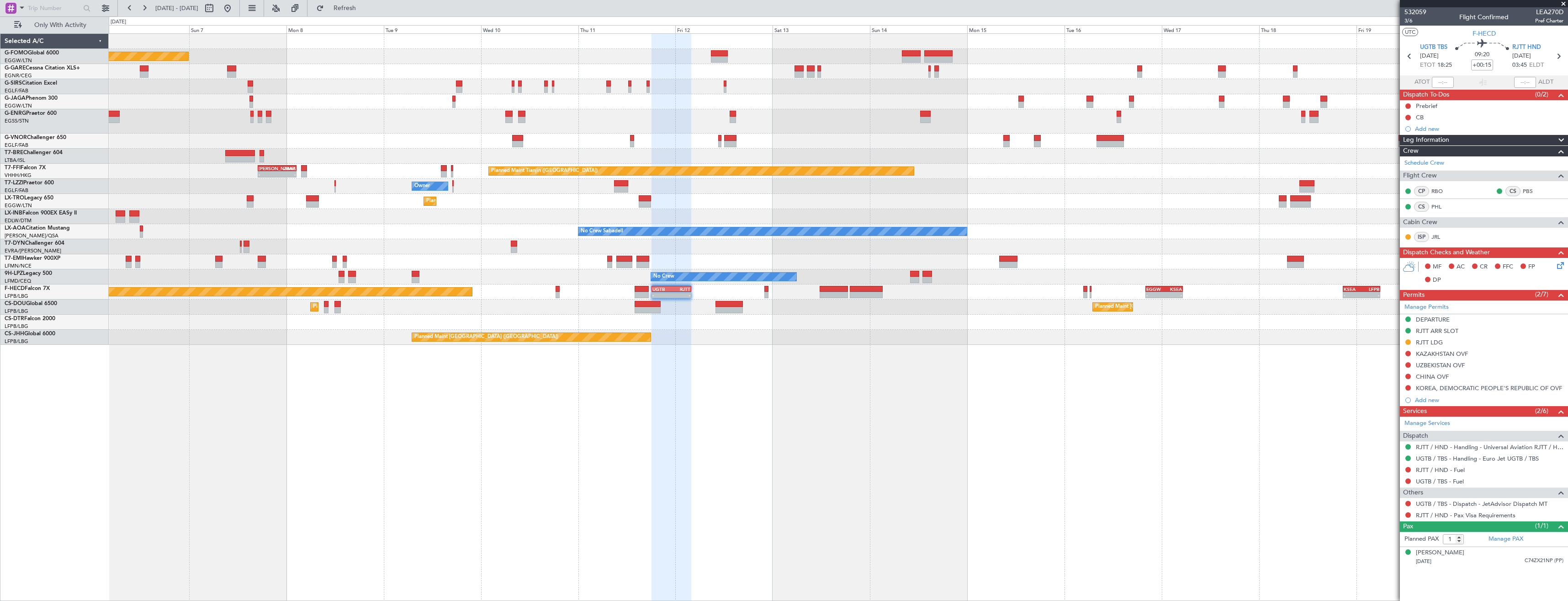
click at [689, 235] on div "Planned Maint London (Luton) Planned Maint London (Farnborough) Planned Maint L…" at bounding box center [837, 189] width 1459 height 311
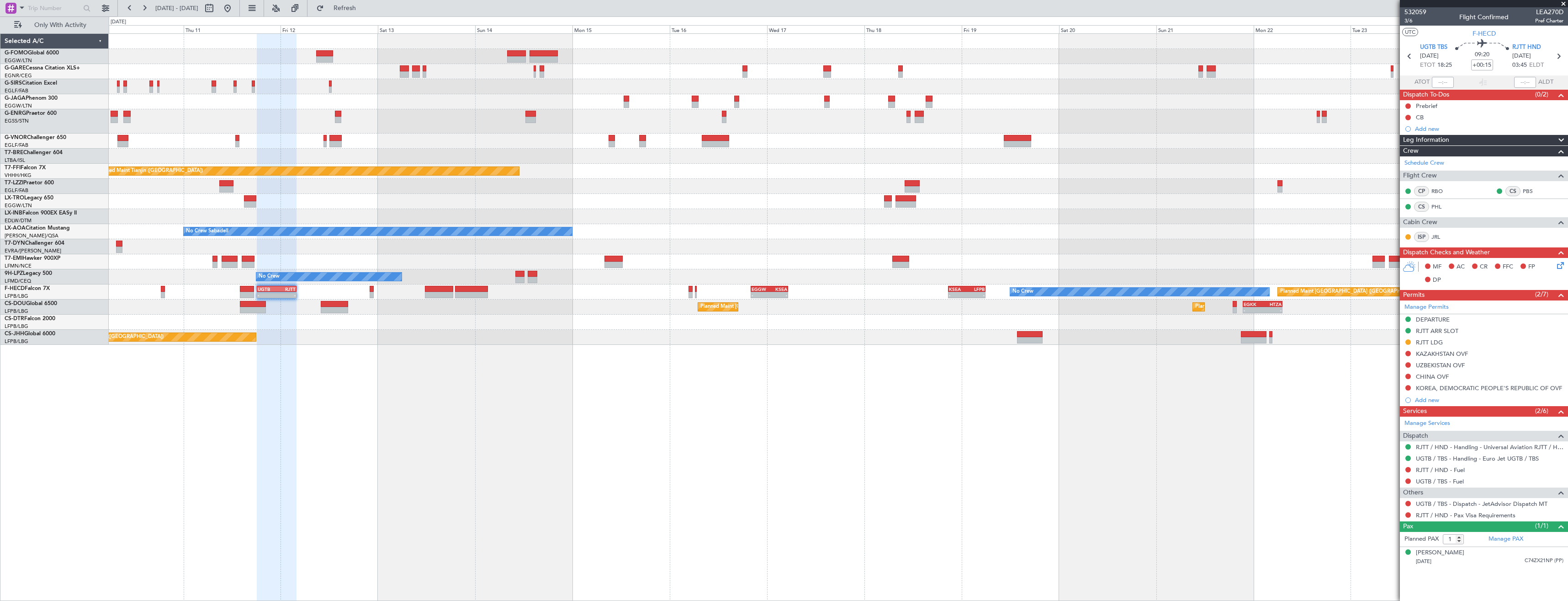
click at [704, 183] on div "Planned Maint London (Luton) Planned Maint Tianjin (Binhai) LIEO 17:00 Z ZBAA 0…" at bounding box center [837, 189] width 1459 height 311
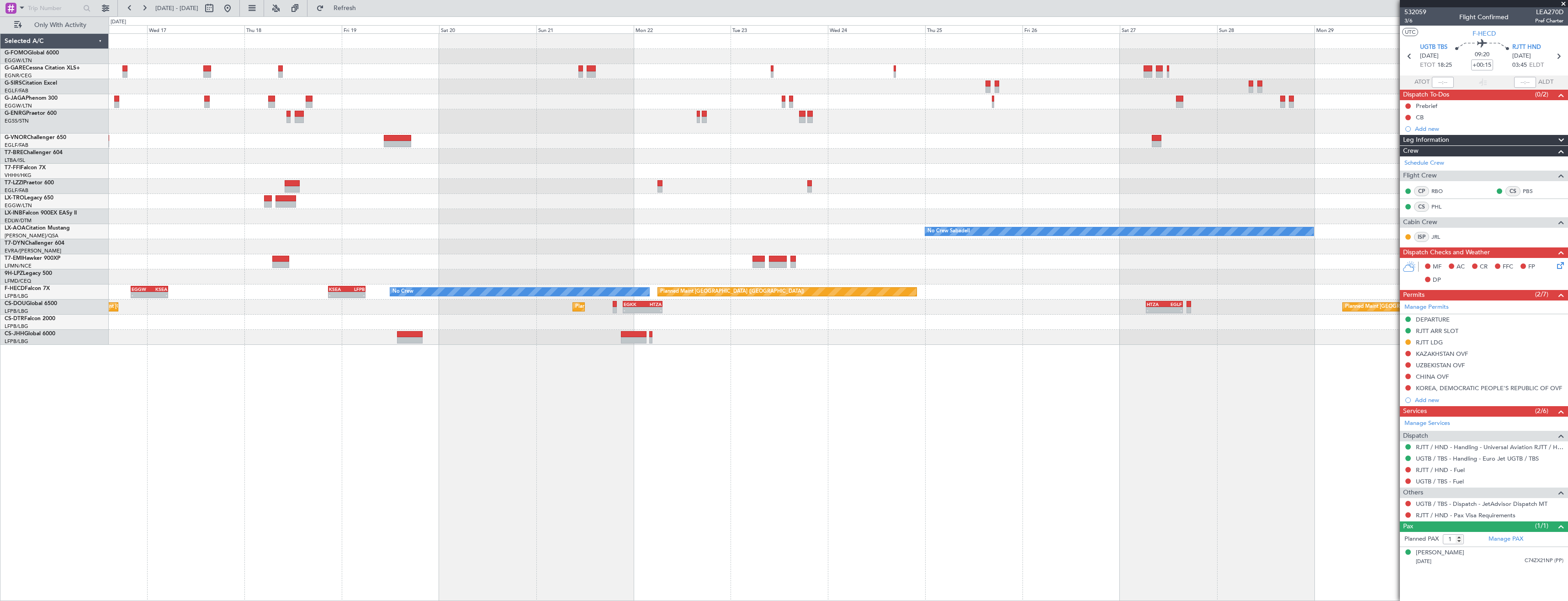
click at [543, 206] on div "Planned Maint Tianjin (Binhai) No Crew Sabadell No Crew Sabadell No Crew Sabade…" at bounding box center [837, 189] width 1459 height 311
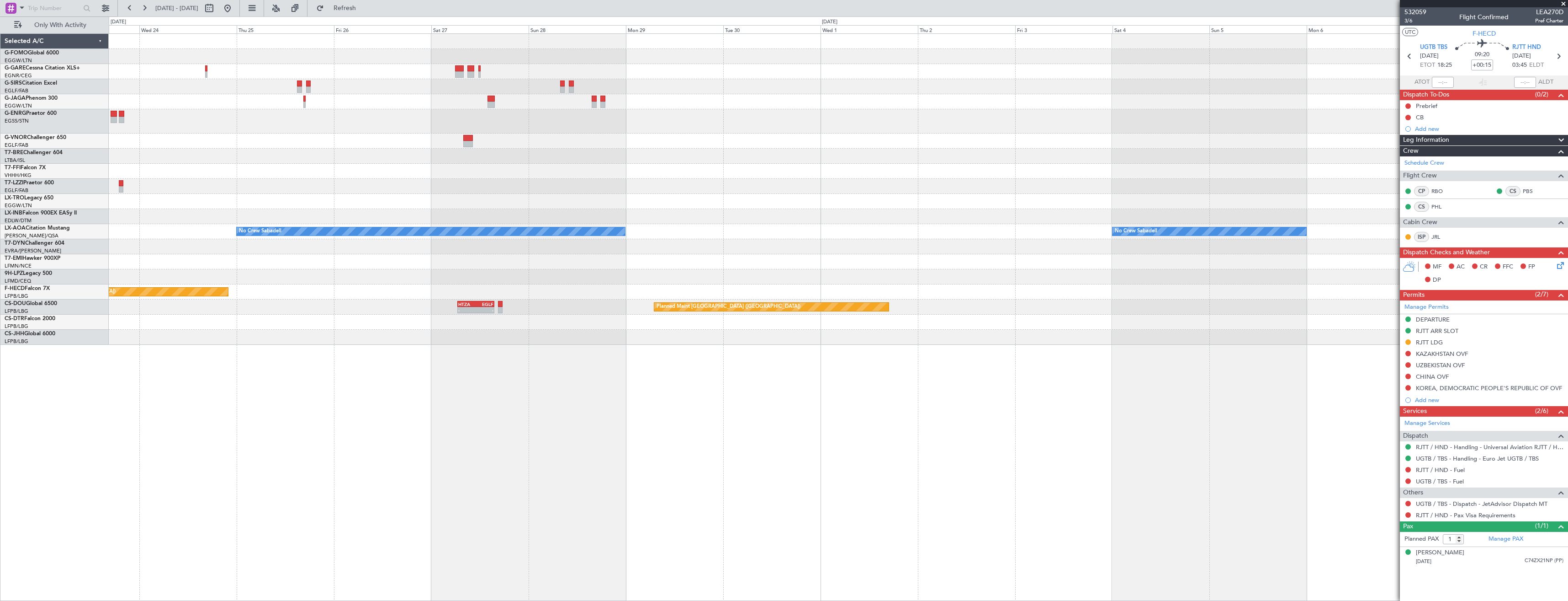
click at [589, 202] on div "Planned Maint Geneva (Cointrin) No Crew Sabadell No Crew Sabadell Planned Maint…" at bounding box center [837, 189] width 1459 height 311
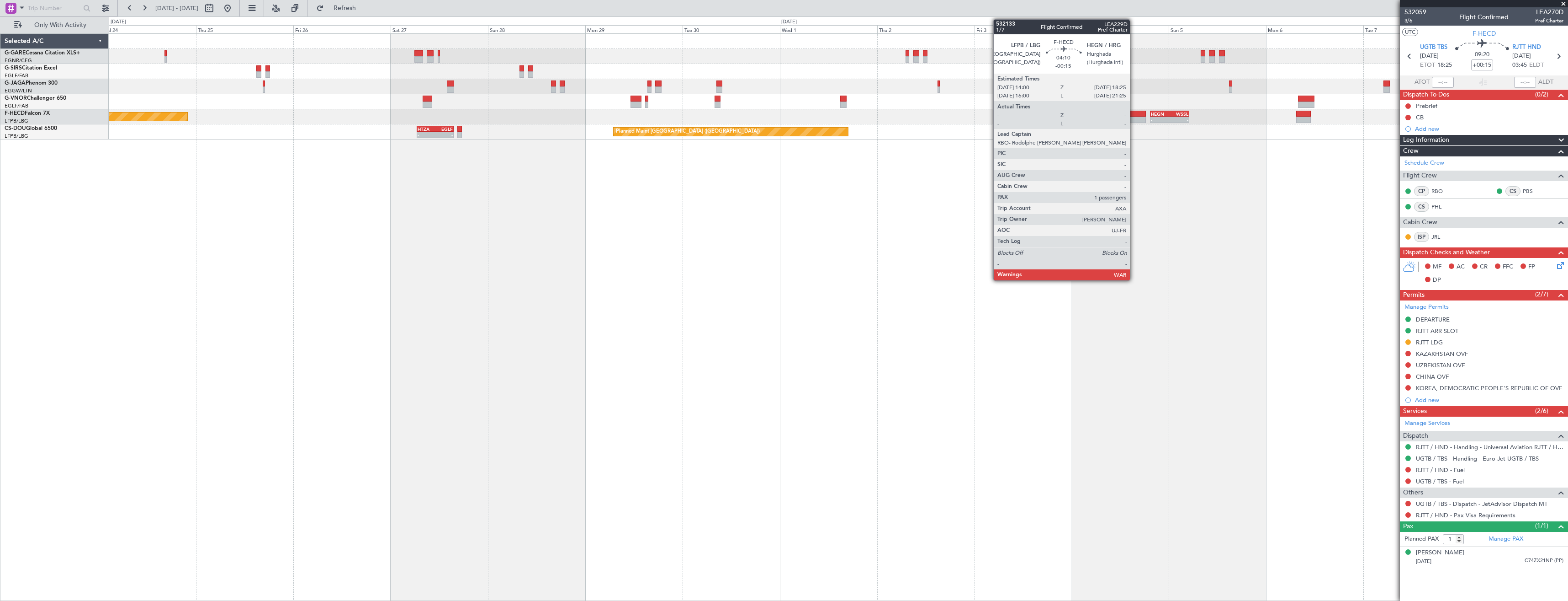
click at [1134, 116] on div at bounding box center [1137, 114] width 18 height 6
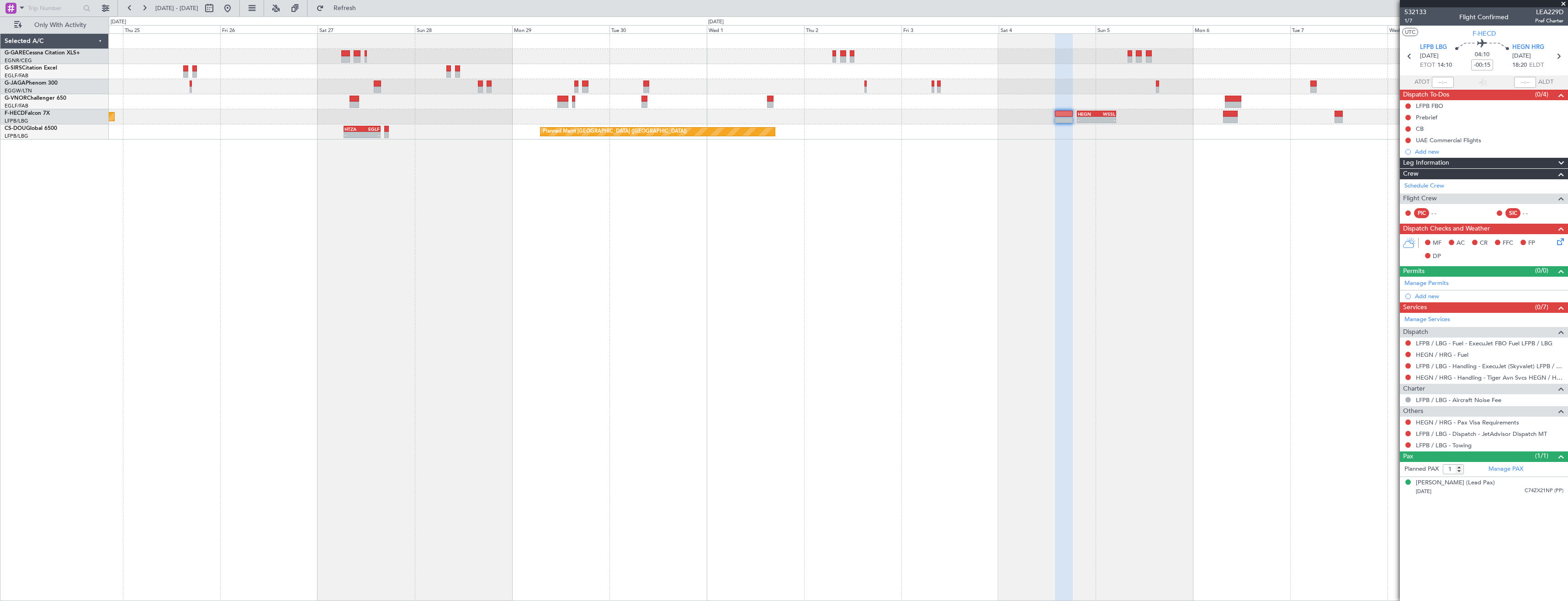
click at [1093, 145] on div "Planned Maint Paris (Le Bourget) - - HEGN 19:30 Z WSSL 05:05 Z No Crew Planned …" at bounding box center [838, 317] width 1459 height 568
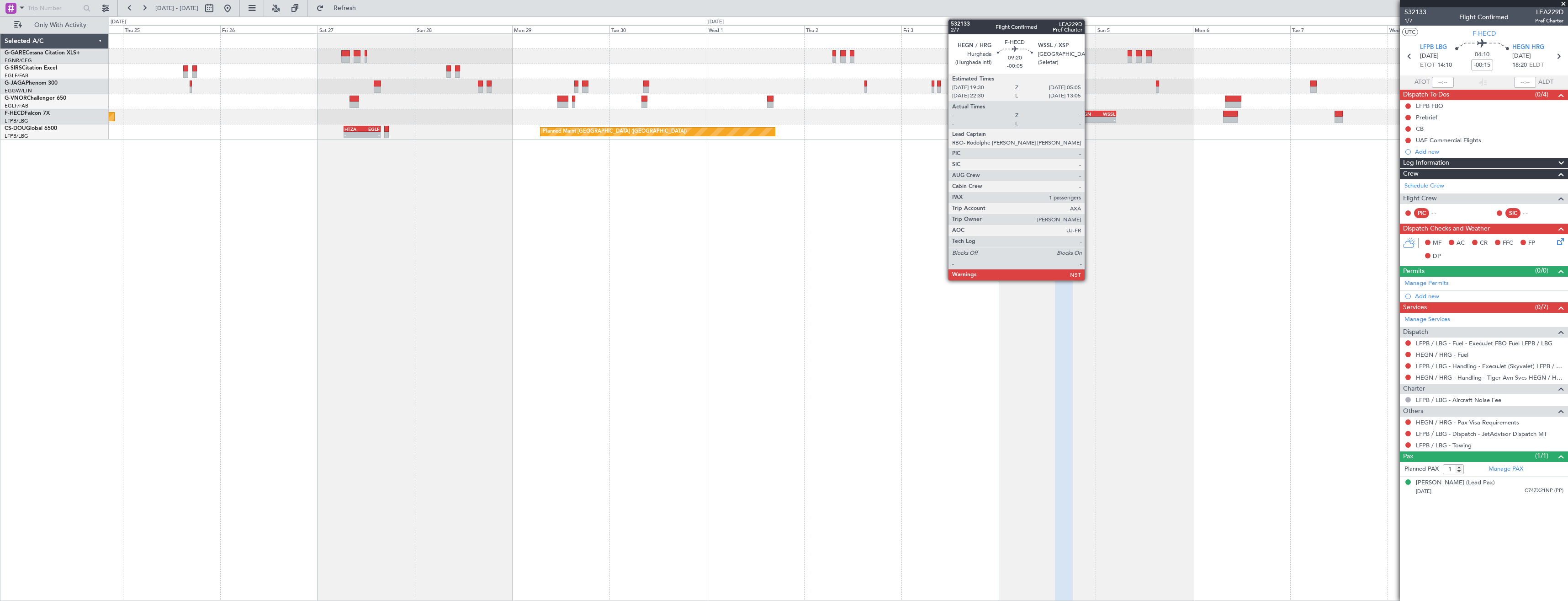
click at [1089, 121] on div "-" at bounding box center [1087, 120] width 19 height 6
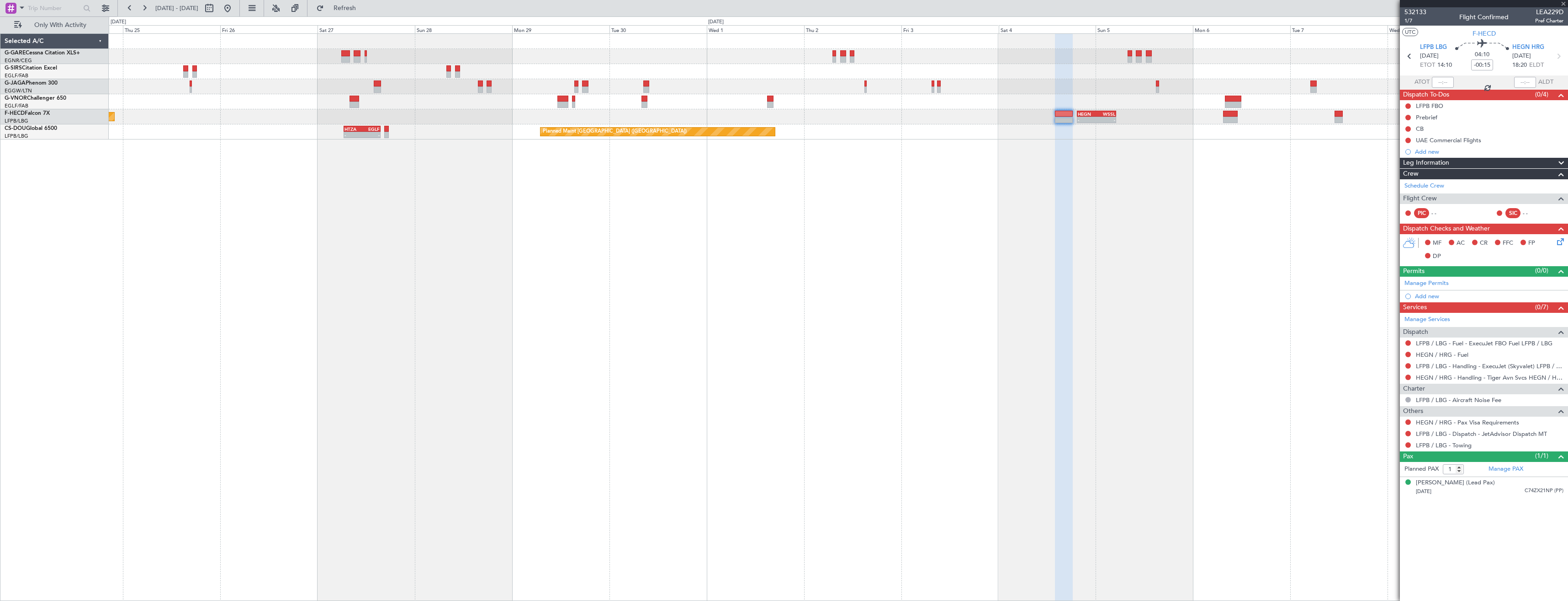
type input "-00:05"
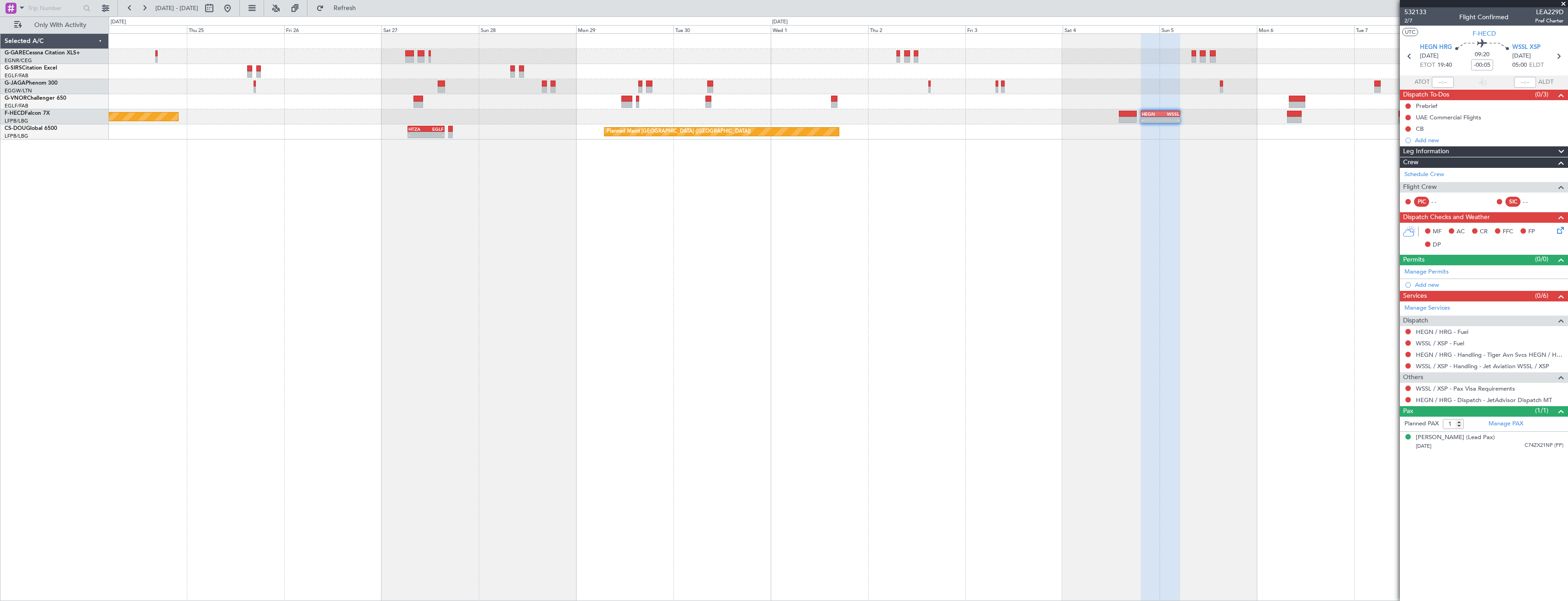
click at [1059, 289] on div "Planned Maint Paris (Le Bourget) - - HEGN 19:30 Z WSSL 05:05 Z No Crew Planned …" at bounding box center [838, 317] width 1459 height 568
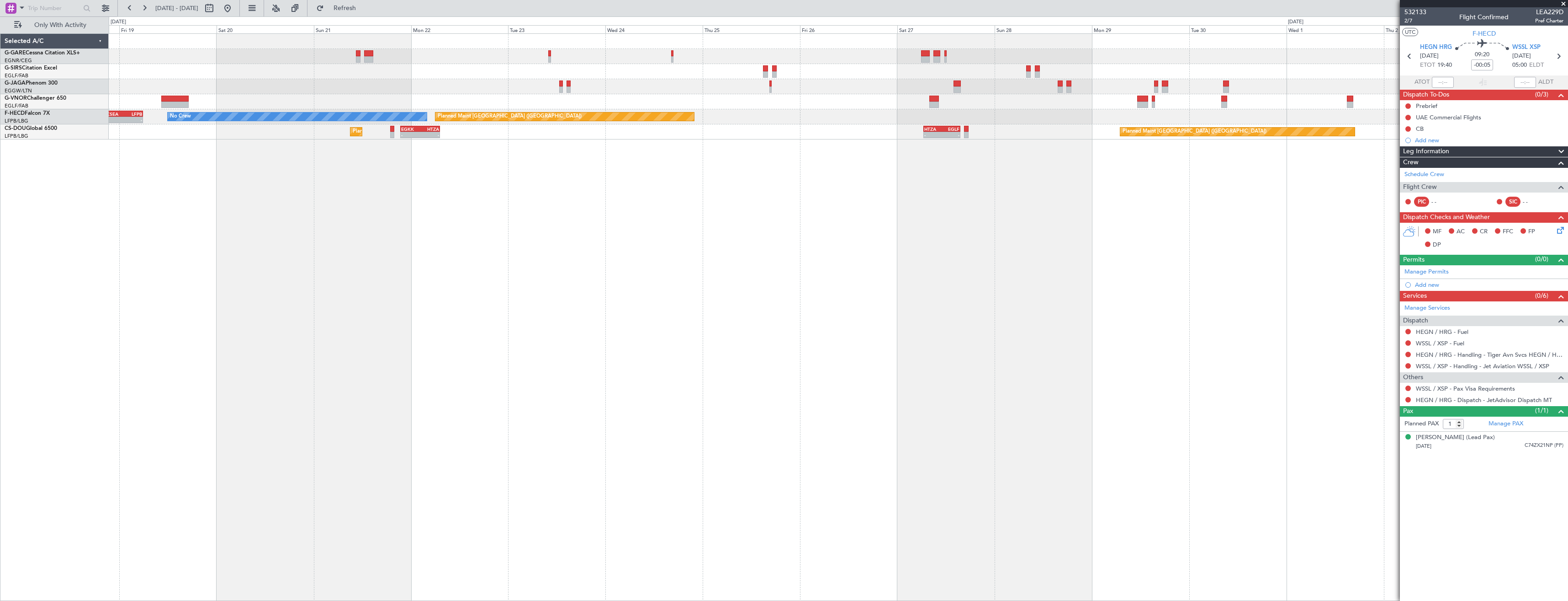
click at [974, 301] on div "Planned Maint Paris (Le Bourget) No Crew - - KSEA 20:45 Z LFPB 05:55 Z - - EGGW…" at bounding box center [838, 317] width 1459 height 568
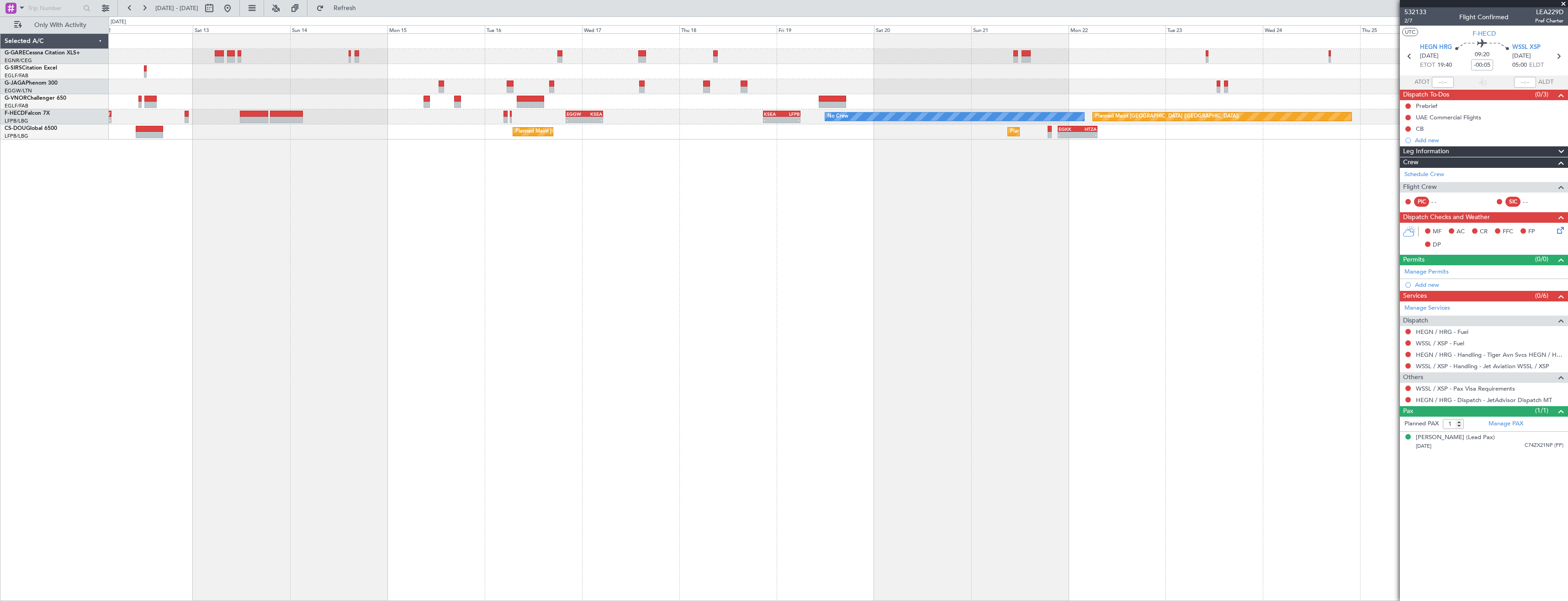
click at [688, 302] on div "Planned Maint Paris (Le Bourget) No Crew - - KSEA 20:45 Z LFPB 05:55 Z - - EGGW…" at bounding box center [838, 317] width 1459 height 568
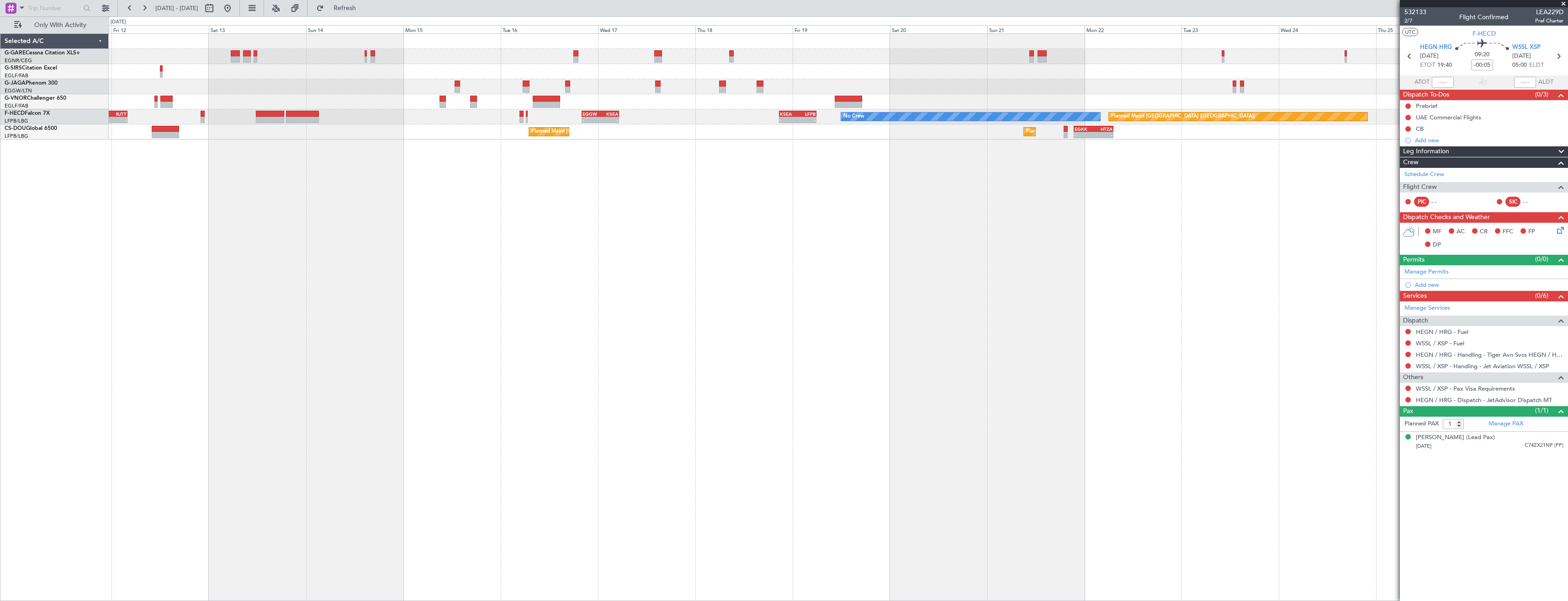
click at [727, 304] on div "Planned Maint Paris (Le Bourget) No Crew - - KSEA 20:45 Z LFPB 05:55 Z - - EGGW…" at bounding box center [838, 317] width 1459 height 568
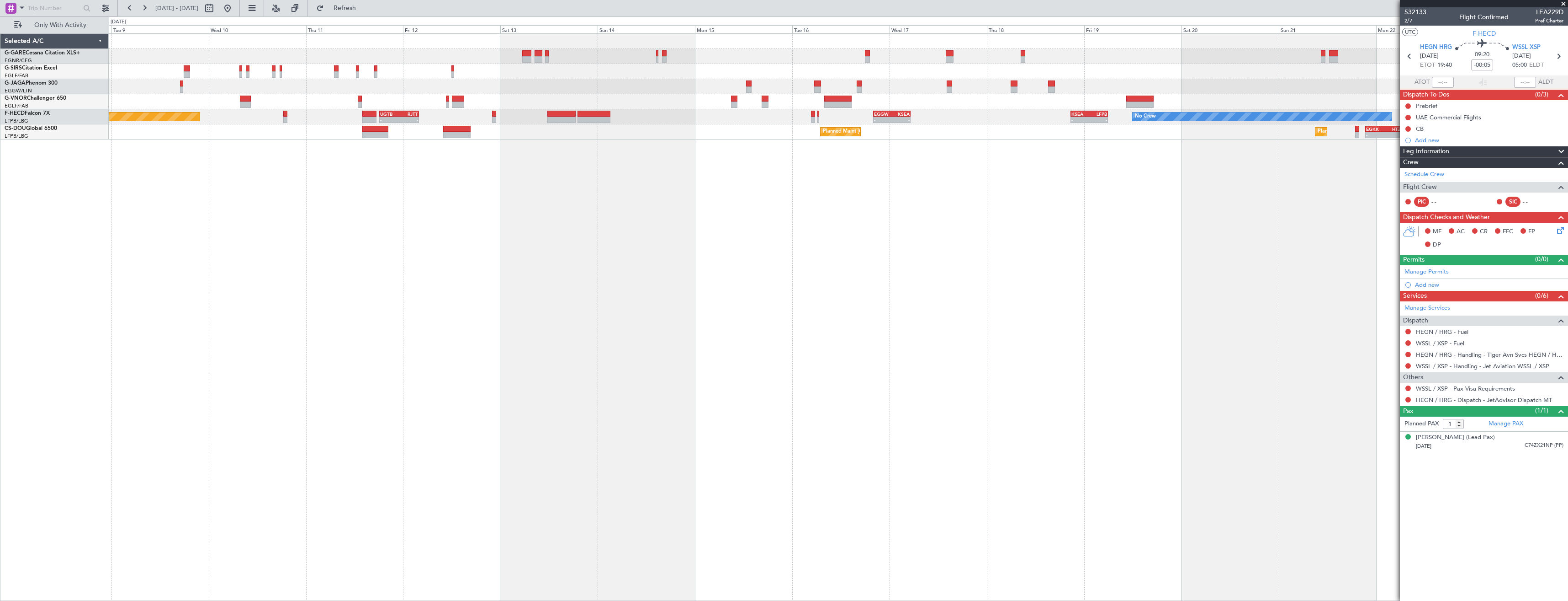
click at [695, 307] on div "Planned Maint Paris (Le Bourget) No Crew - - KSEA 20:45 Z LFPB 05:55 Z - - EGGW…" at bounding box center [838, 317] width 1459 height 568
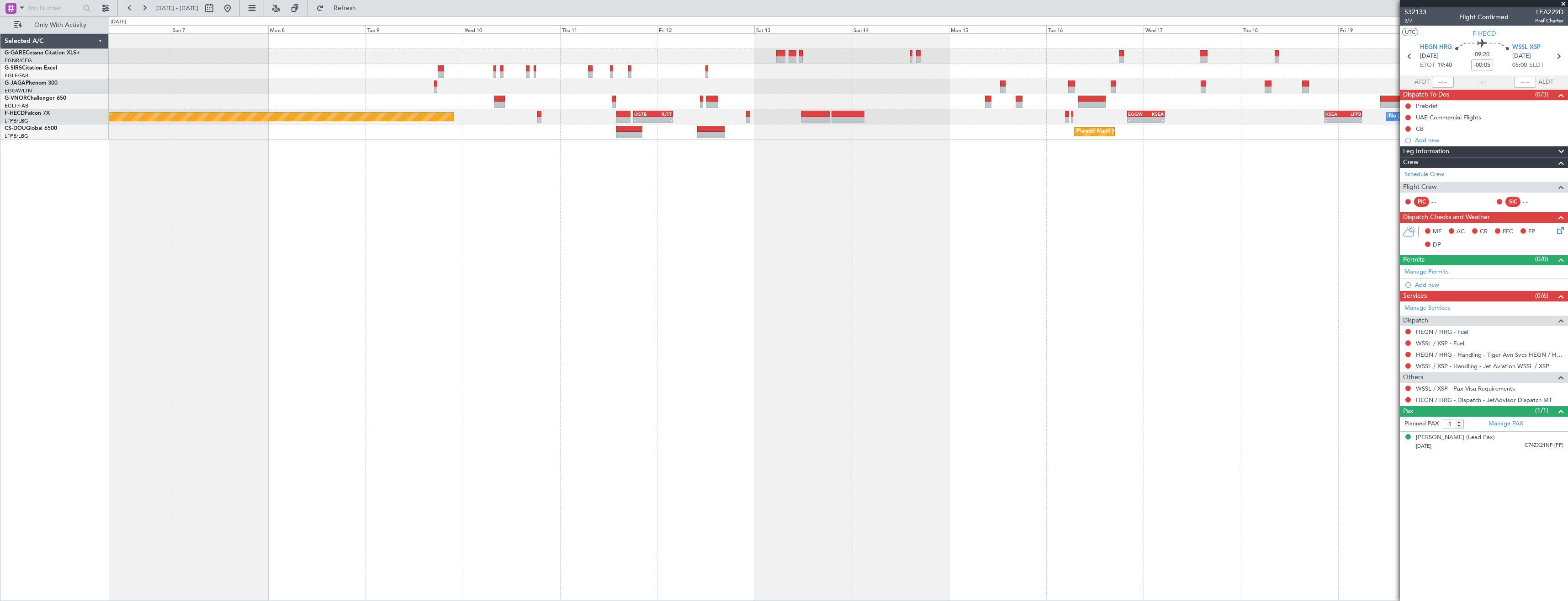
click at [667, 316] on div "No Crew - - KSEA 20:45 Z LFPB 05:55 Z - - EGGW 20:00 Z KSEA 05:15 Z UGTB 18:15 …" at bounding box center [838, 317] width 1459 height 568
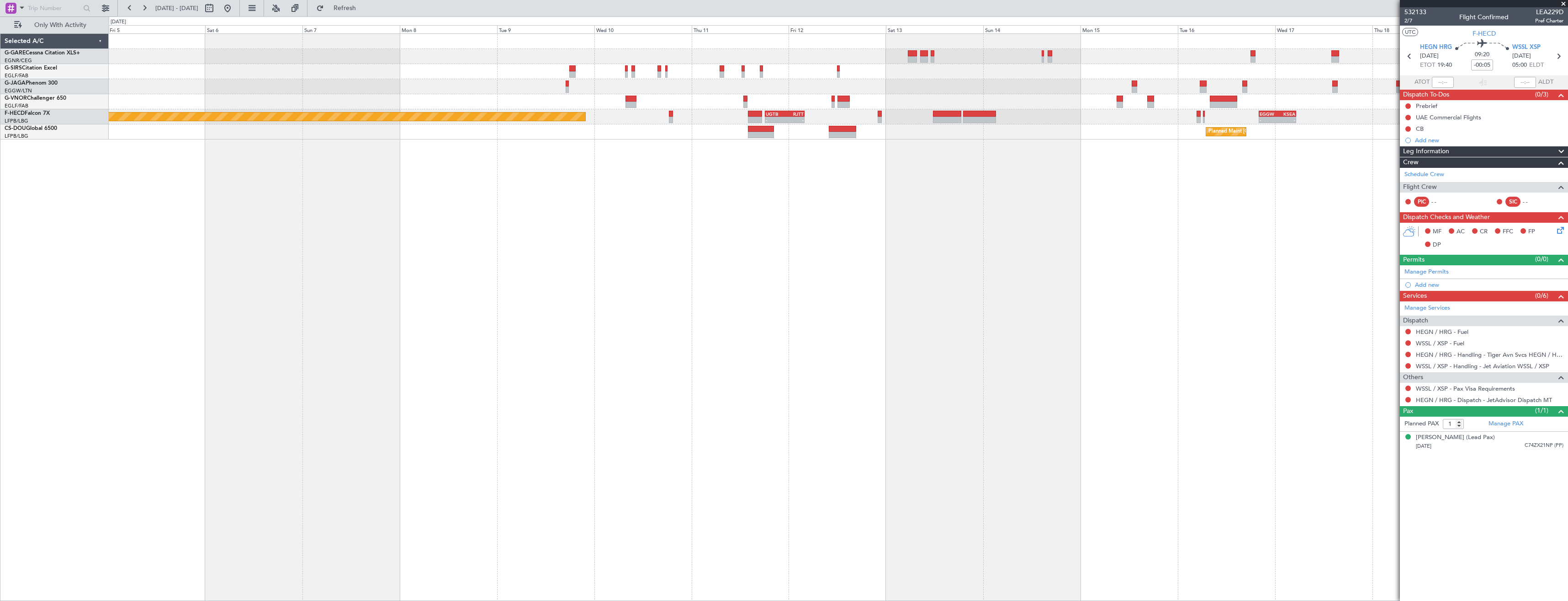
click at [723, 321] on div "No Crew - - KSEA 20:45 Z LFPB 05:55 Z - - EGGW 20:00 Z KSEA 05:15 Z UGTB 18:15 …" at bounding box center [838, 317] width 1459 height 568
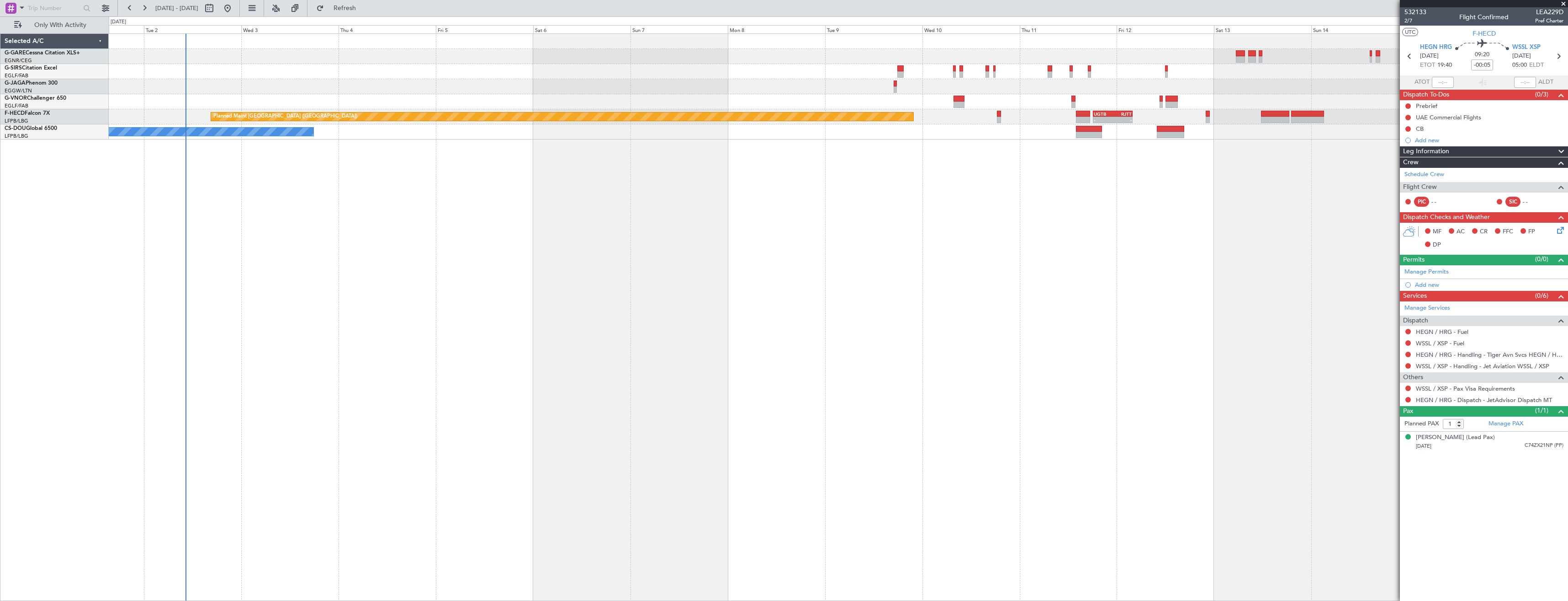
click at [750, 323] on div "Owner Ibiza UGTB 18:15 Z RJTT 04:00 Z - - Planned Maint Paris (Le Bourget) - - …" at bounding box center [838, 317] width 1459 height 568
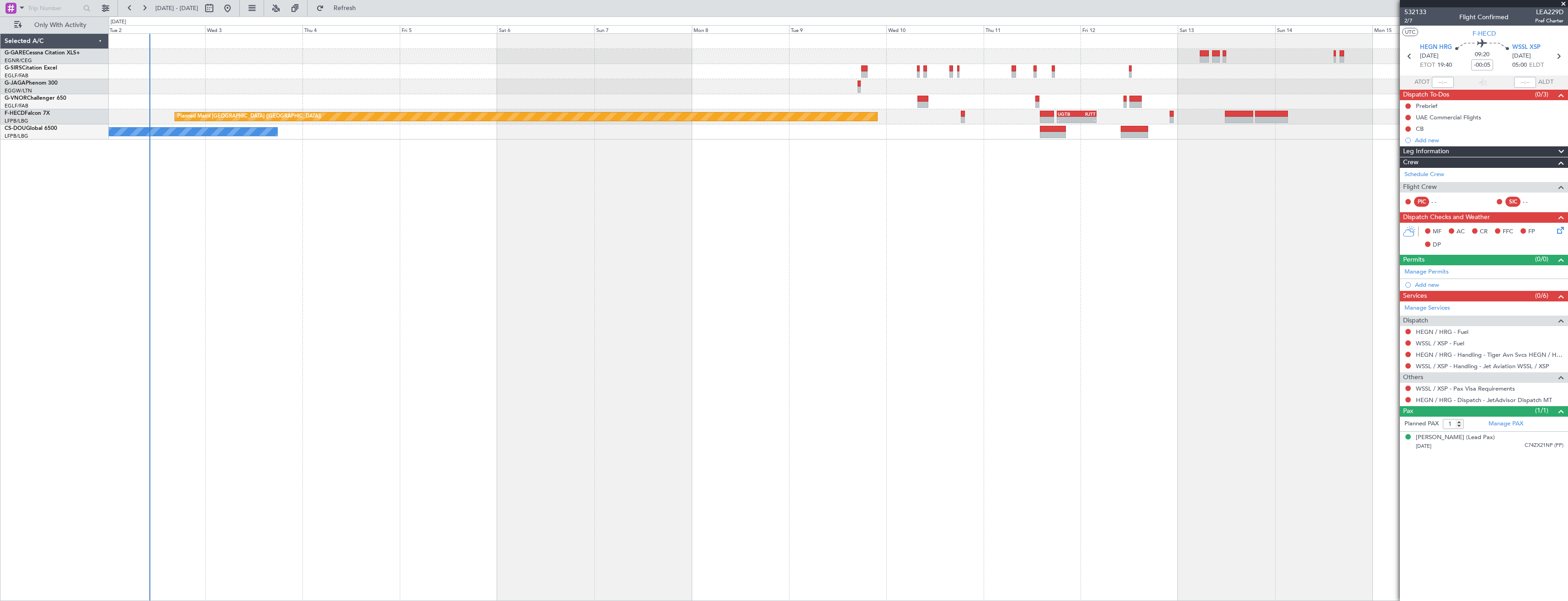
click at [608, 326] on div "Owner Ibiza UGTB 18:15 Z RJTT 04:00 Z - - Planned Maint Paris (Le Bourget) - - …" at bounding box center [838, 317] width 1459 height 568
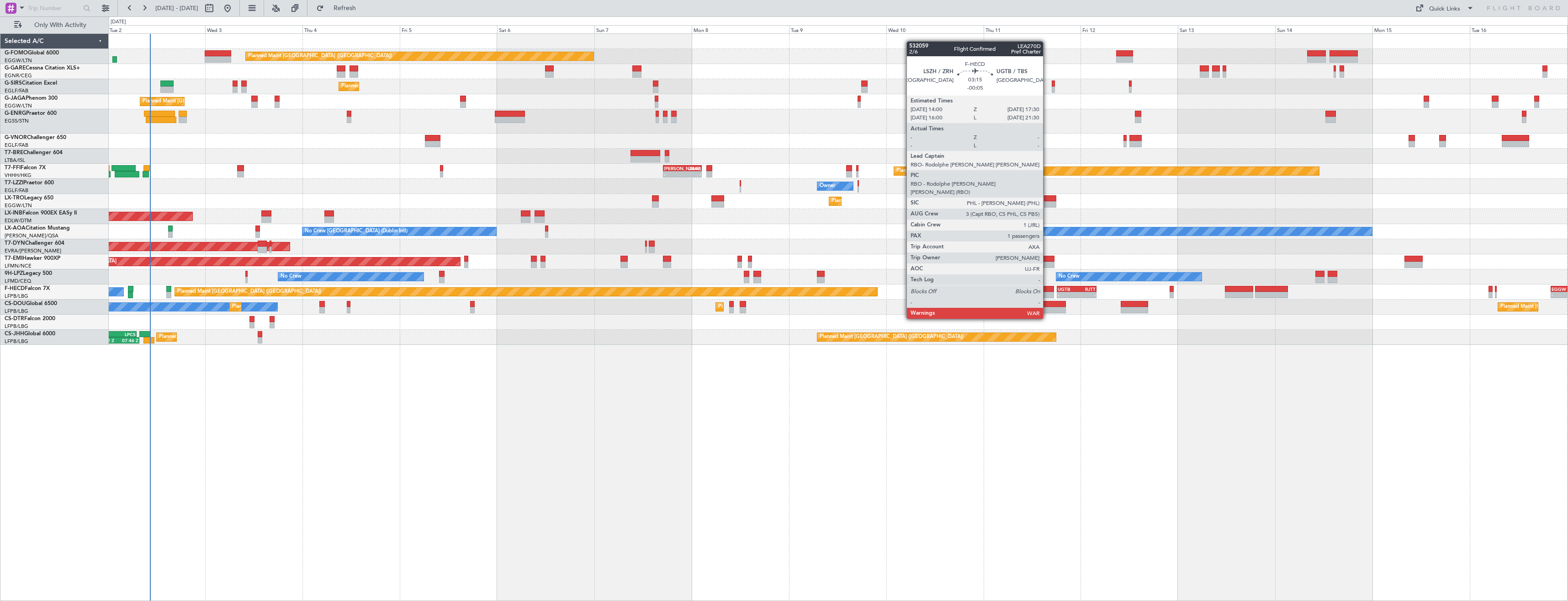
click at [1047, 293] on div at bounding box center [1047, 295] width 14 height 6
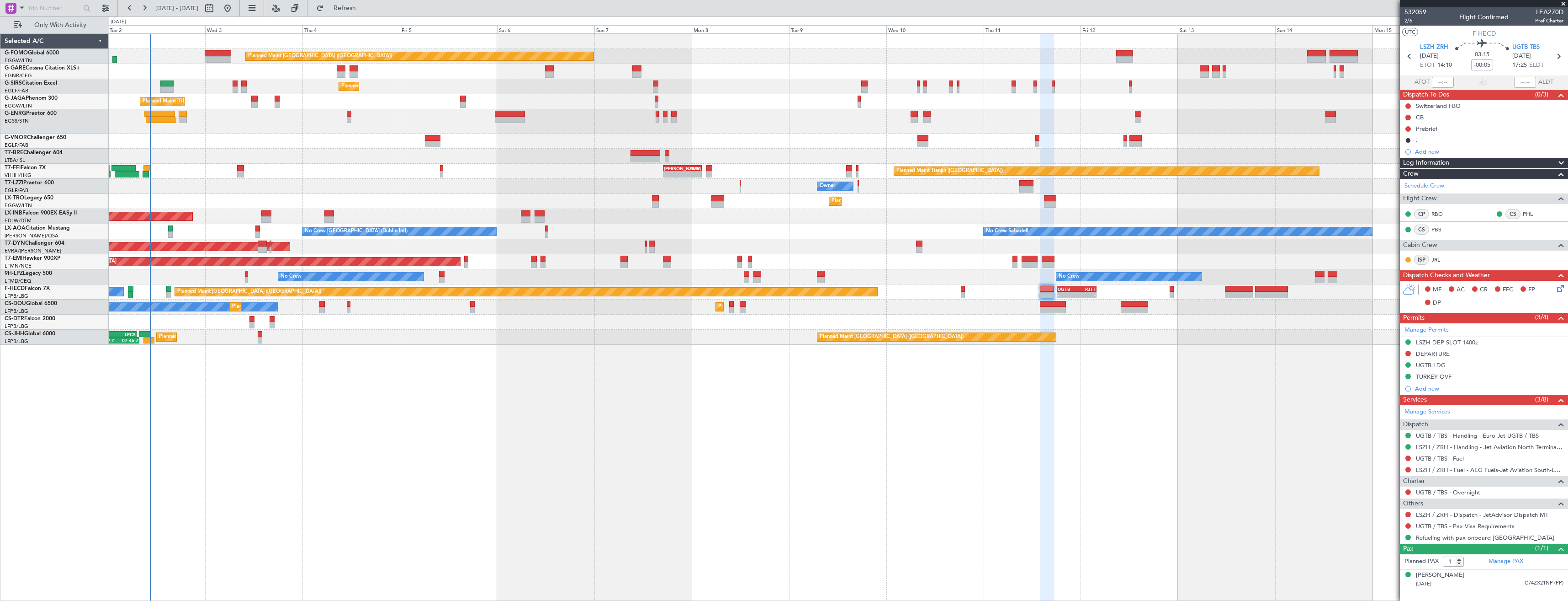
click at [506, 267] on div "Planned Maint London (Luton) Unplanned Maint Chester Planned Maint London (Farn…" at bounding box center [837, 189] width 1459 height 311
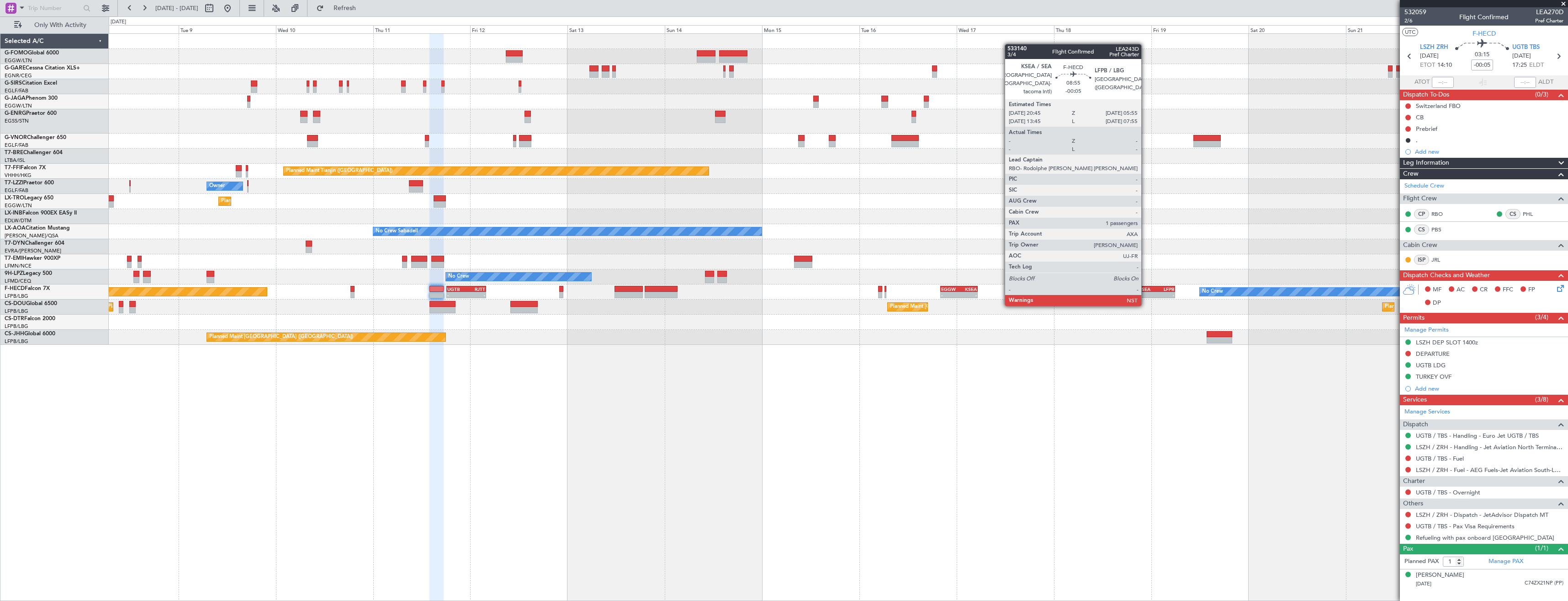
click at [505, 283] on div "Planned Maint London (Luton) Planned Maint London (Farnborough) Planned Maint T…" at bounding box center [837, 189] width 1459 height 311
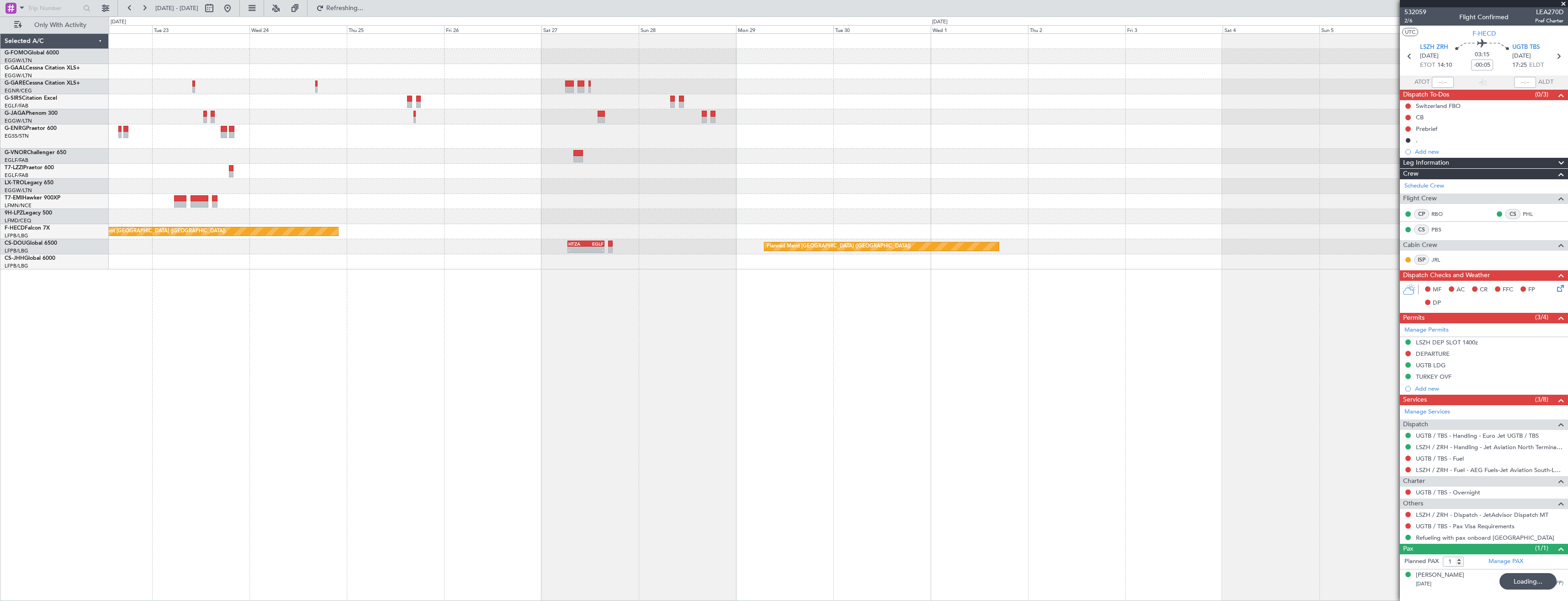
click at [395, 295] on div "Planned Maint Paris (Le Bourget) - - KSEA 20:45 Z LFPB 05:55 Z No Crew Planned …" at bounding box center [838, 317] width 1459 height 568
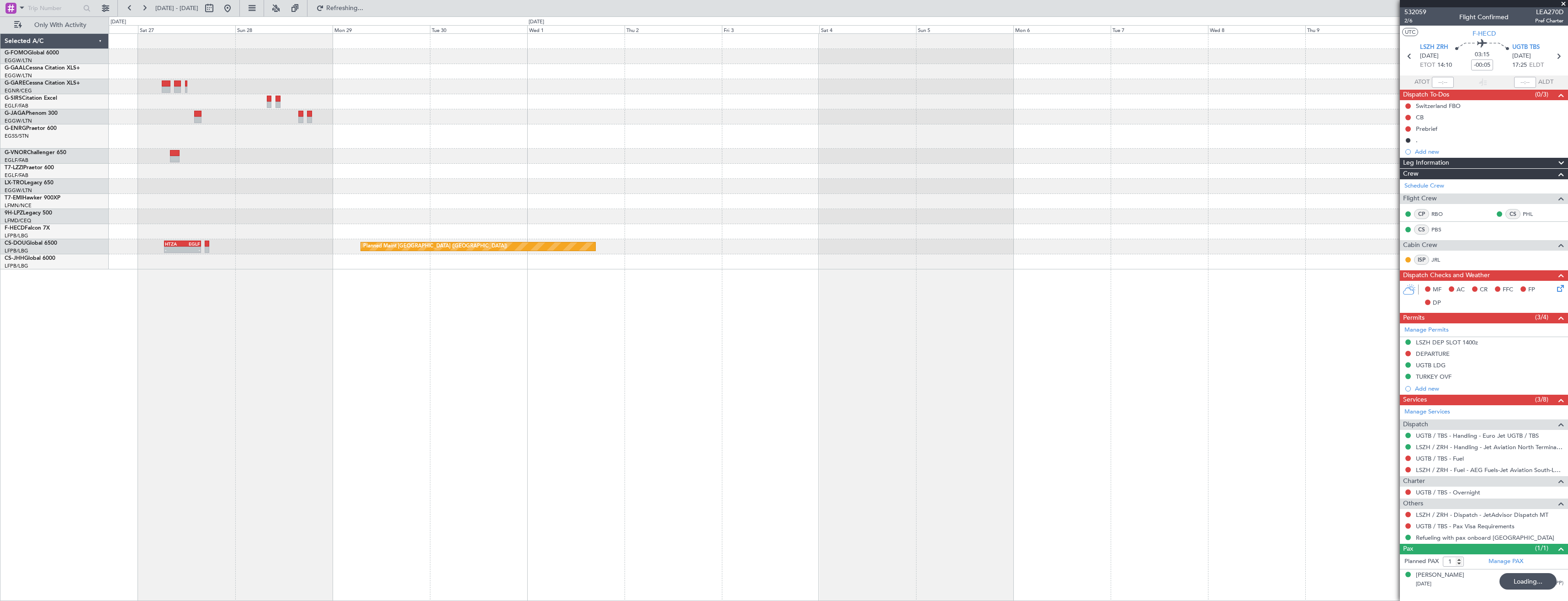
click at [612, 275] on div "Planned Maint Paris (Le Bourget) Planned Maint Paris (Le Bourget) - - HTZA 06:3…" at bounding box center [838, 317] width 1459 height 568
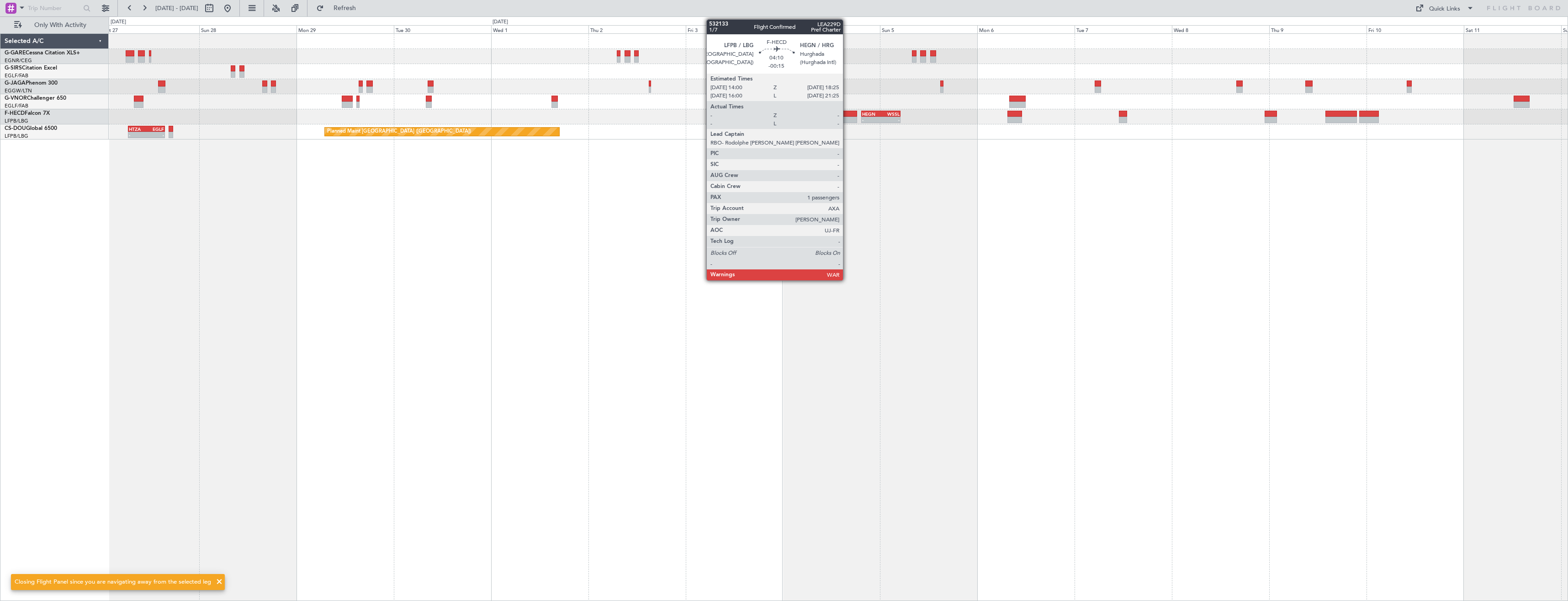
click at [847, 121] on div at bounding box center [848, 120] width 18 height 6
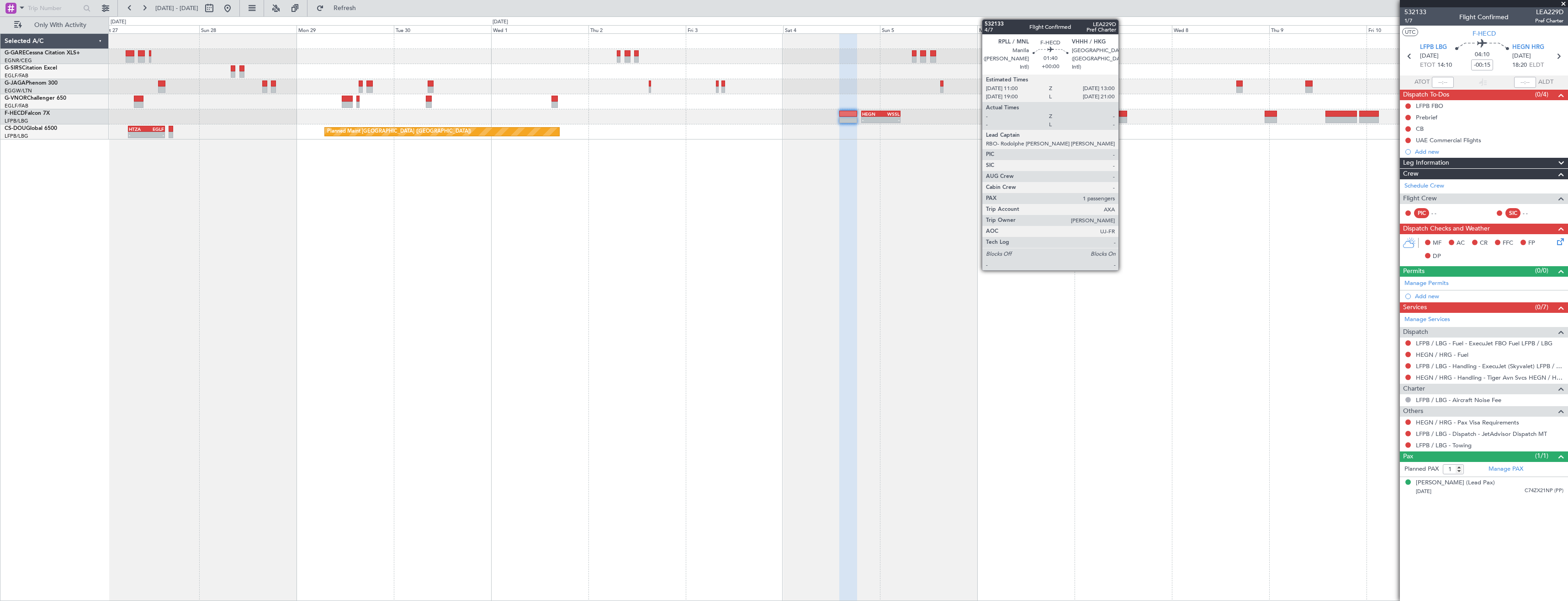
click at [1123, 118] on div at bounding box center [1123, 120] width 8 height 6
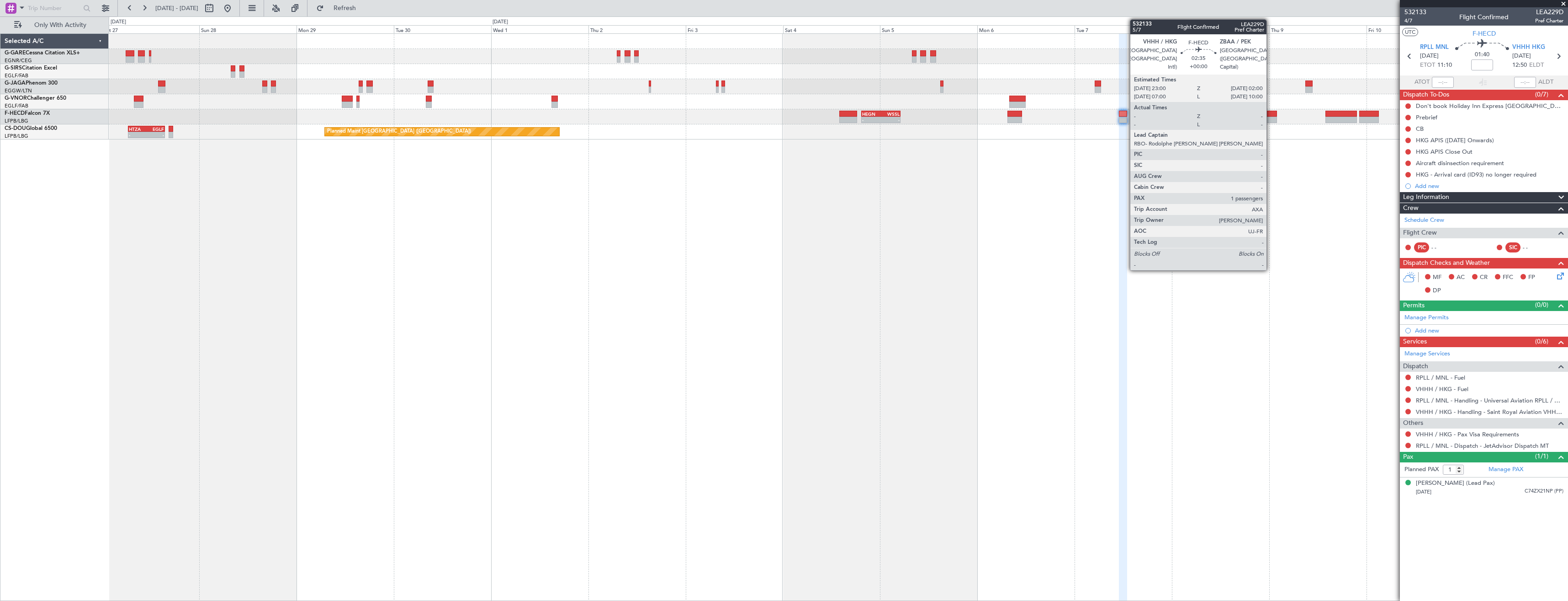
click at [1270, 118] on div at bounding box center [1271, 120] width 13 height 6
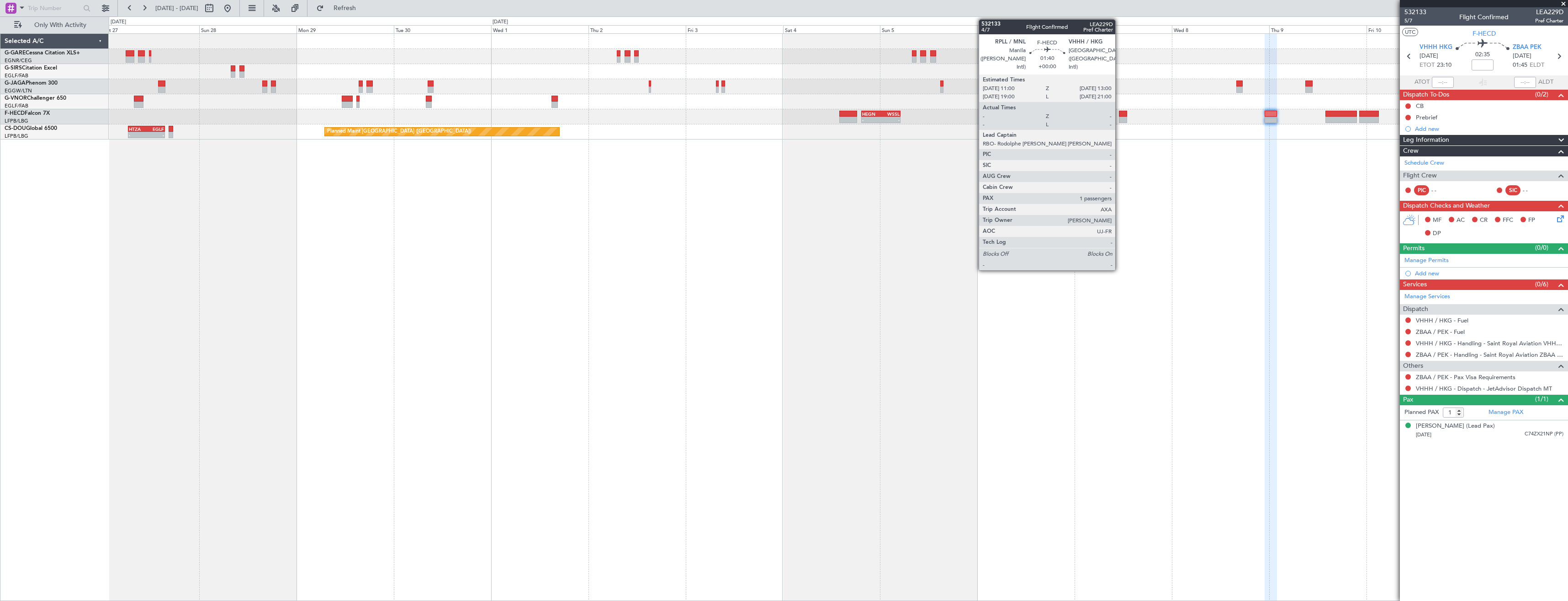
click at [1119, 118] on div at bounding box center [1123, 120] width 8 height 6
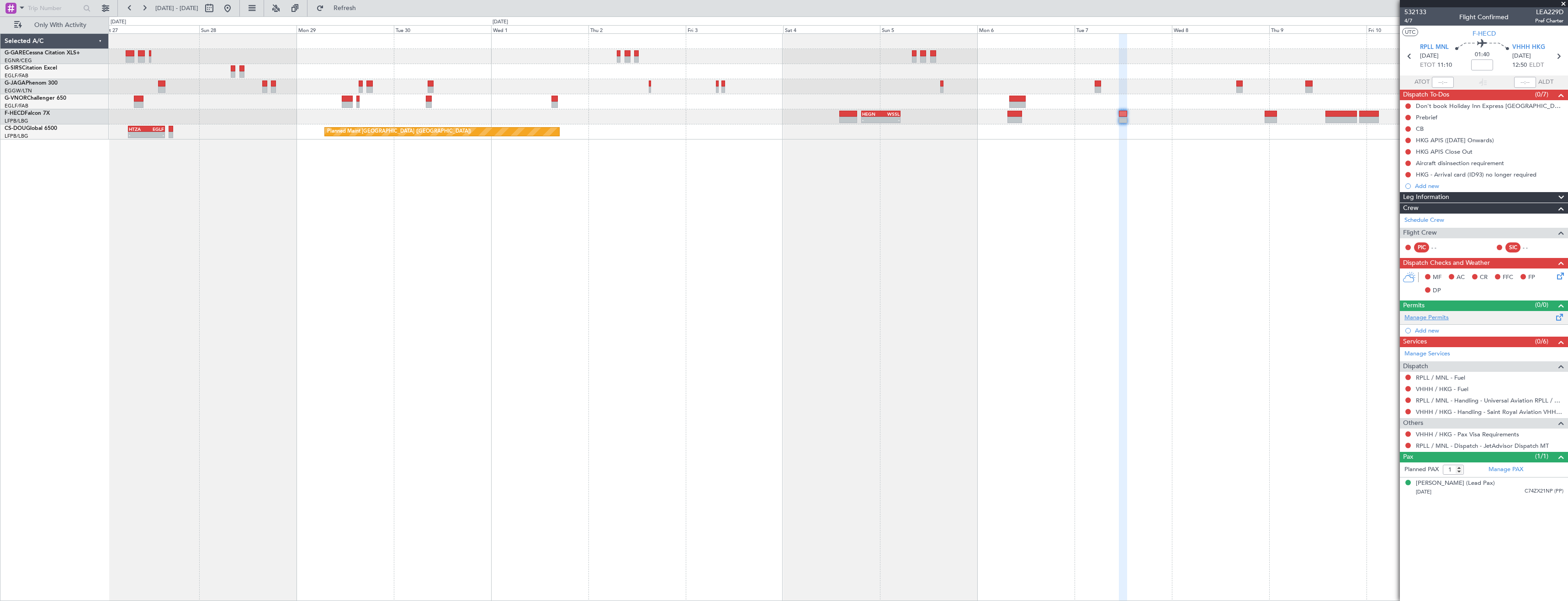
click at [1422, 317] on link "Manage Permits" at bounding box center [1426, 318] width 44 height 10
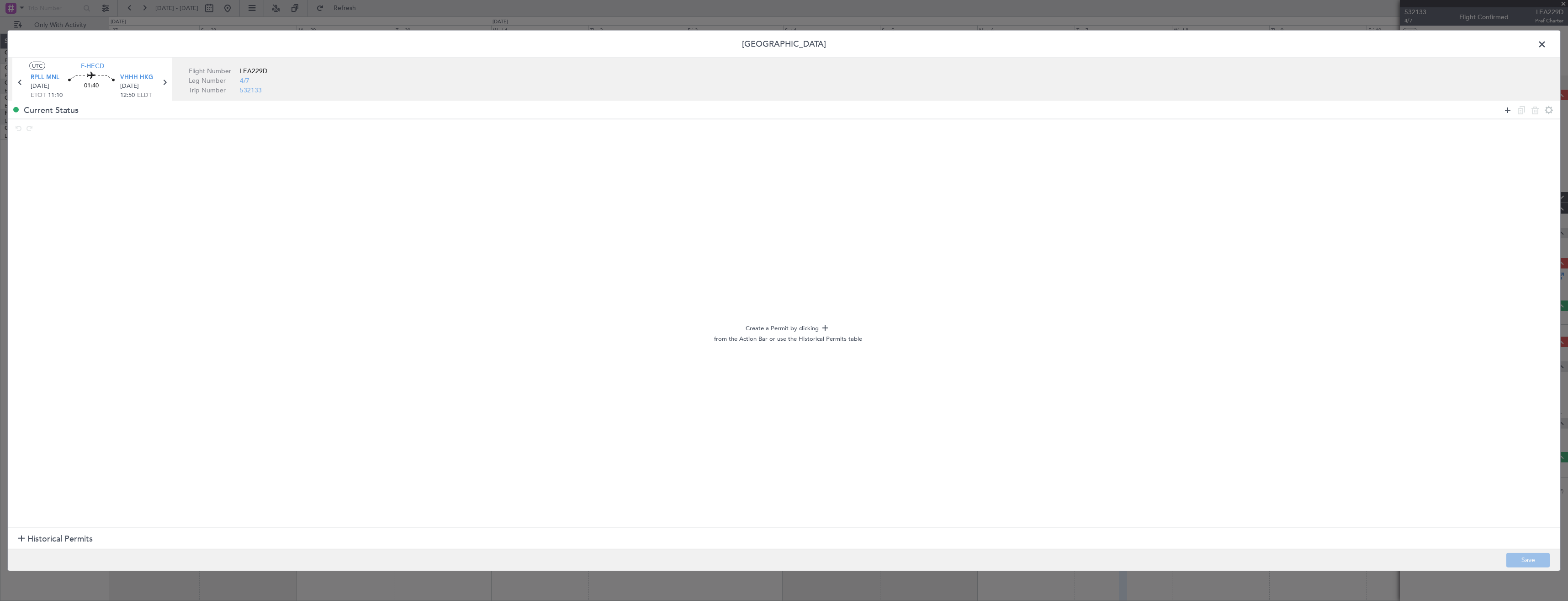
click at [1506, 110] on icon at bounding box center [1508, 109] width 11 height 11
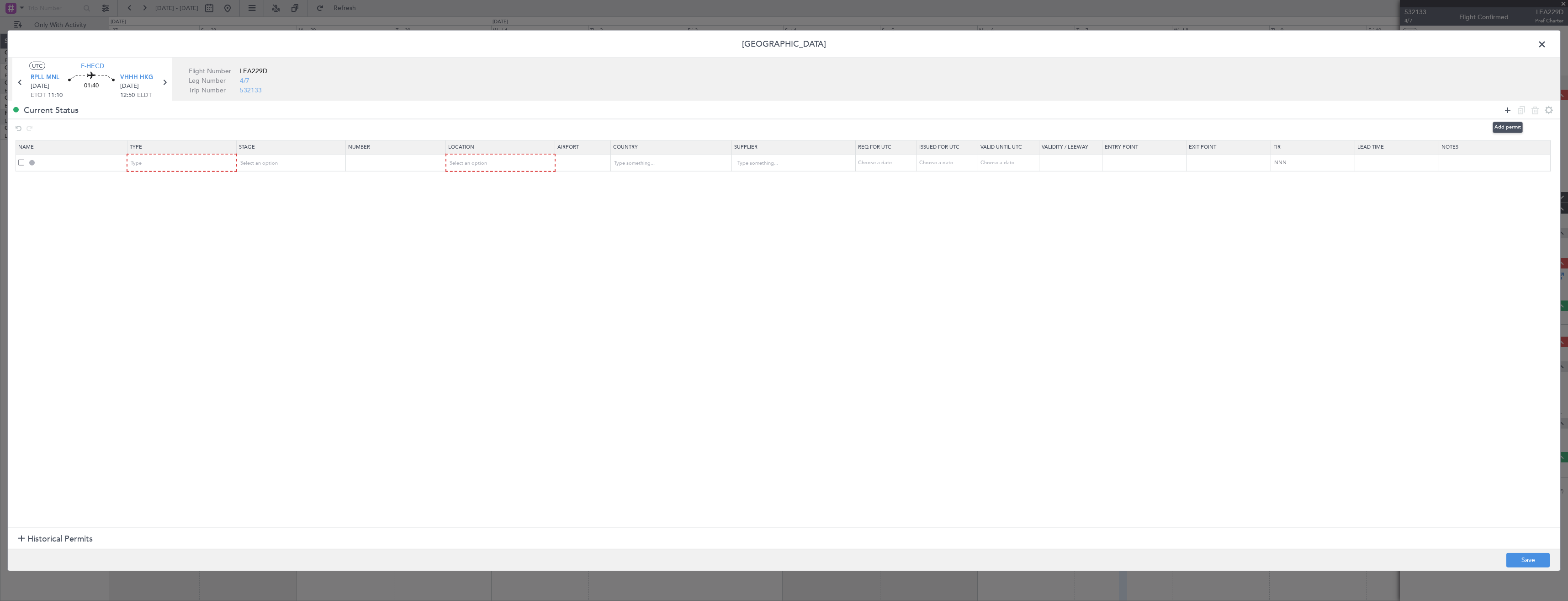
click at [1506, 110] on icon at bounding box center [1508, 109] width 11 height 11
click at [193, 167] on div "Type" at bounding box center [178, 163] width 96 height 13
click at [158, 254] on span "Slot" at bounding box center [184, 251] width 102 height 13
click at [151, 183] on div "Type" at bounding box center [178, 180] width 96 height 13
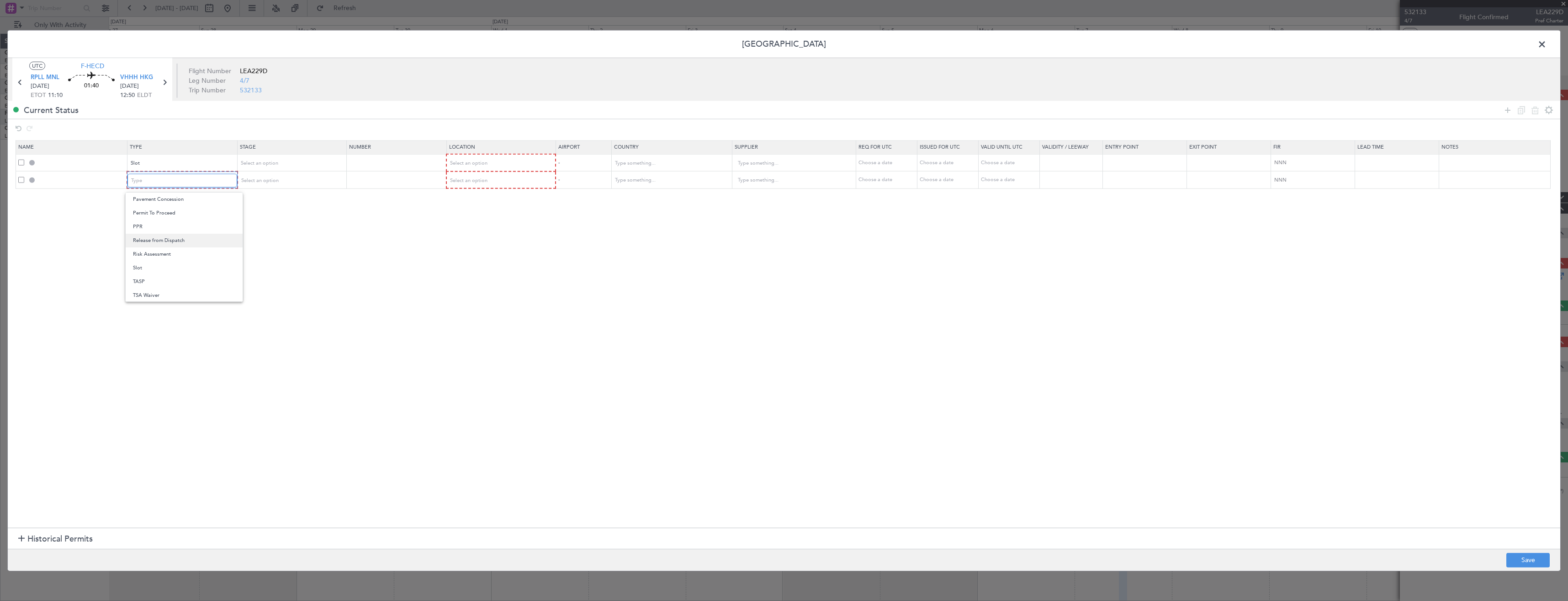
scroll to position [183, 0]
click at [155, 239] on span "Landing" at bounding box center [184, 235] width 102 height 13
click at [471, 166] on span "Select an option" at bounding box center [467, 163] width 37 height 7
click at [476, 182] on span "Departure" at bounding box center [505, 182] width 102 height 13
click at [470, 163] on span "Departure" at bounding box center [460, 163] width 23 height 7
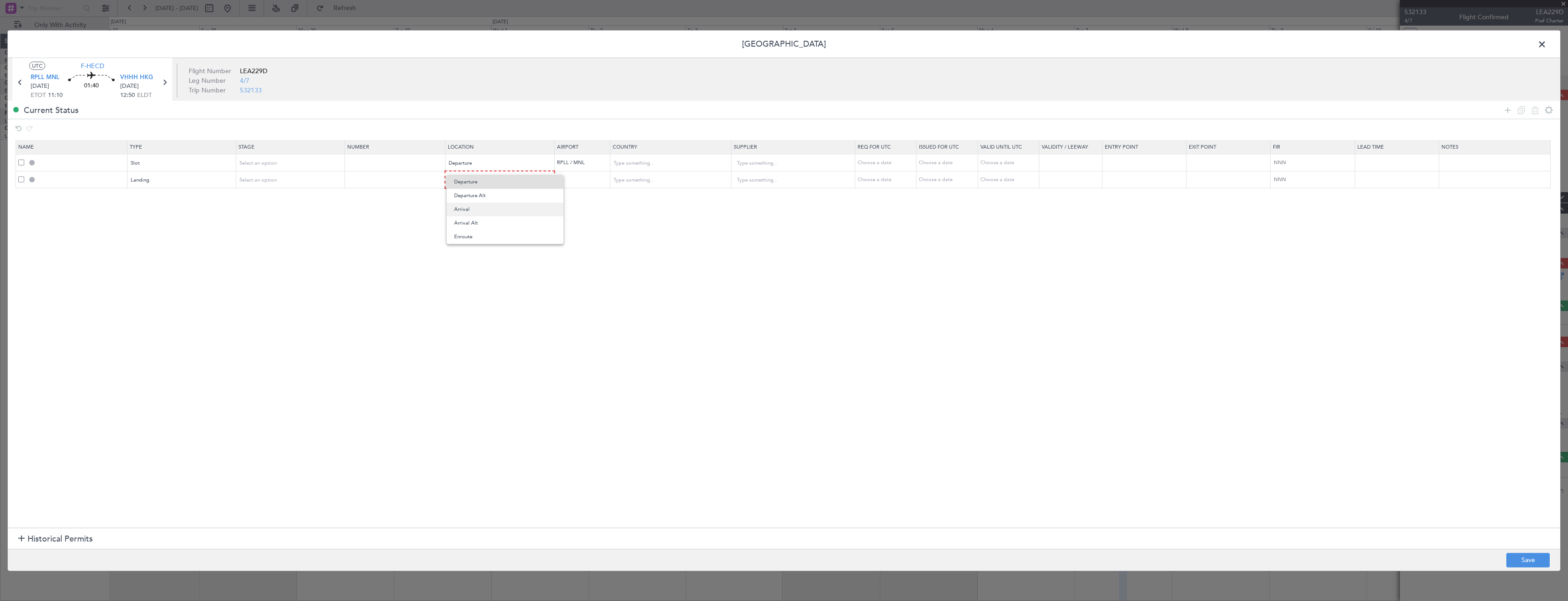
click at [474, 210] on span "Arrival" at bounding box center [505, 209] width 102 height 13
click at [475, 189] on table "Name Type Stage Number Location Airport Country Supplier Req For Utc Issued For…" at bounding box center [788, 164] width 1544 height 48
click at [475, 181] on span "Select an option" at bounding box center [467, 180] width 37 height 7
click at [467, 222] on span "Arrival" at bounding box center [505, 226] width 102 height 13
click at [1509, 562] on button "Save" at bounding box center [1528, 560] width 44 height 14
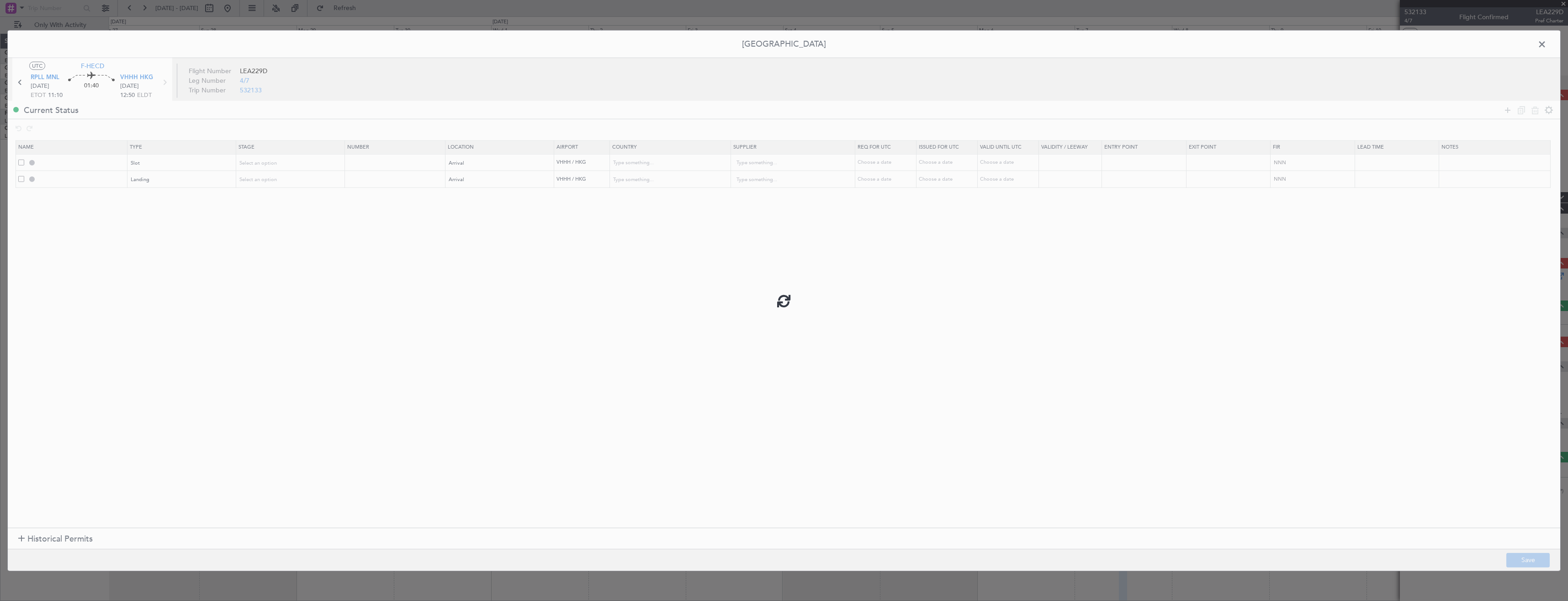
type input "VHHH ARR SLOT"
type input "Hong Kong"
type input "NNN"
type input "VHHH LDG"
type input "Hong Kong"
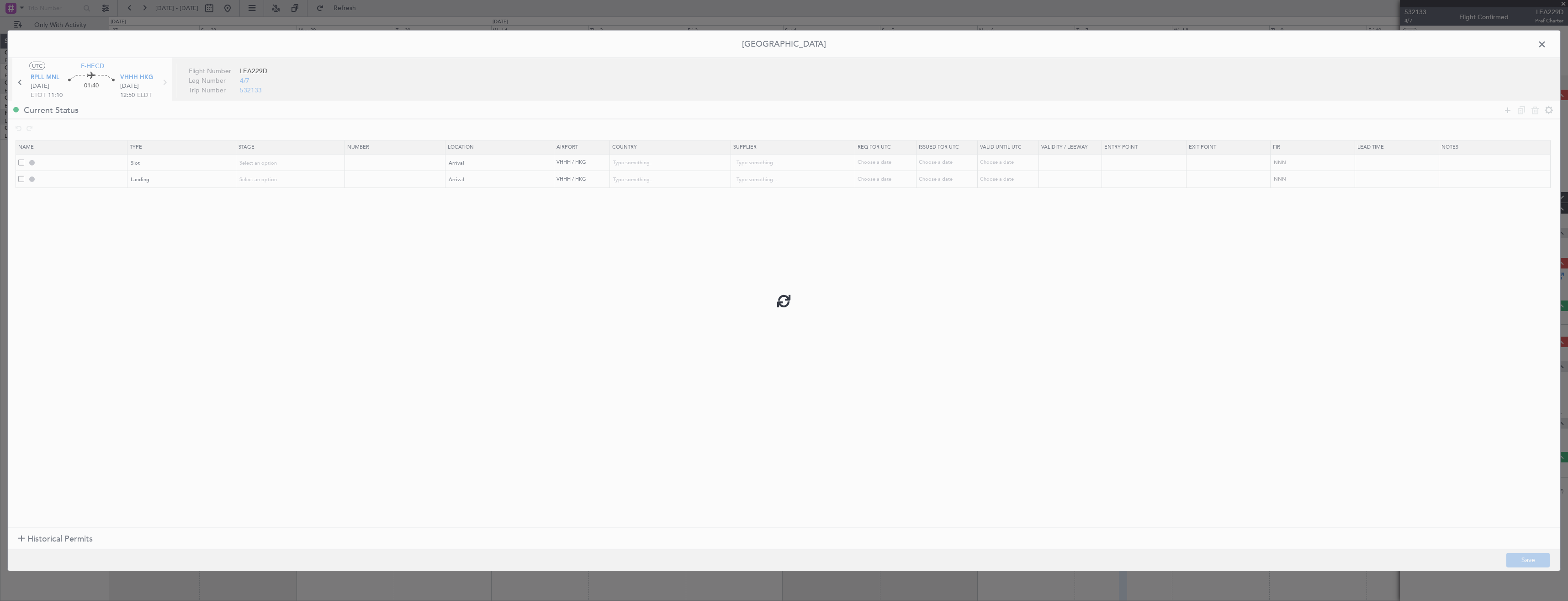
type input "NNN"
click at [102, 163] on input "VHHH ARR SLOT" at bounding box center [82, 163] width 89 height 8
click at [103, 163] on input "VHHH ARR SLOT" at bounding box center [82, 163] width 89 height 8
type input "VHHH ARR SLOT 1250z"
click at [1523, 561] on button "Save" at bounding box center [1528, 560] width 44 height 14
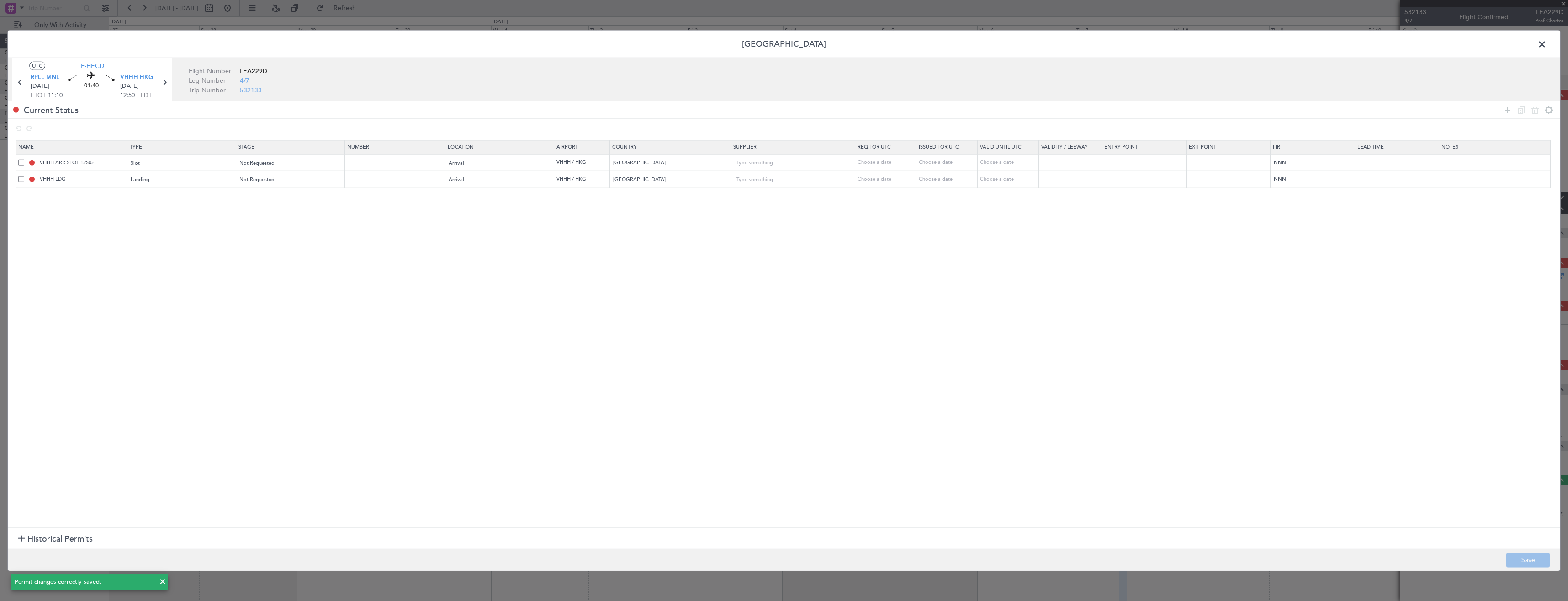
click at [1547, 46] on span at bounding box center [1547, 46] width 0 height 18
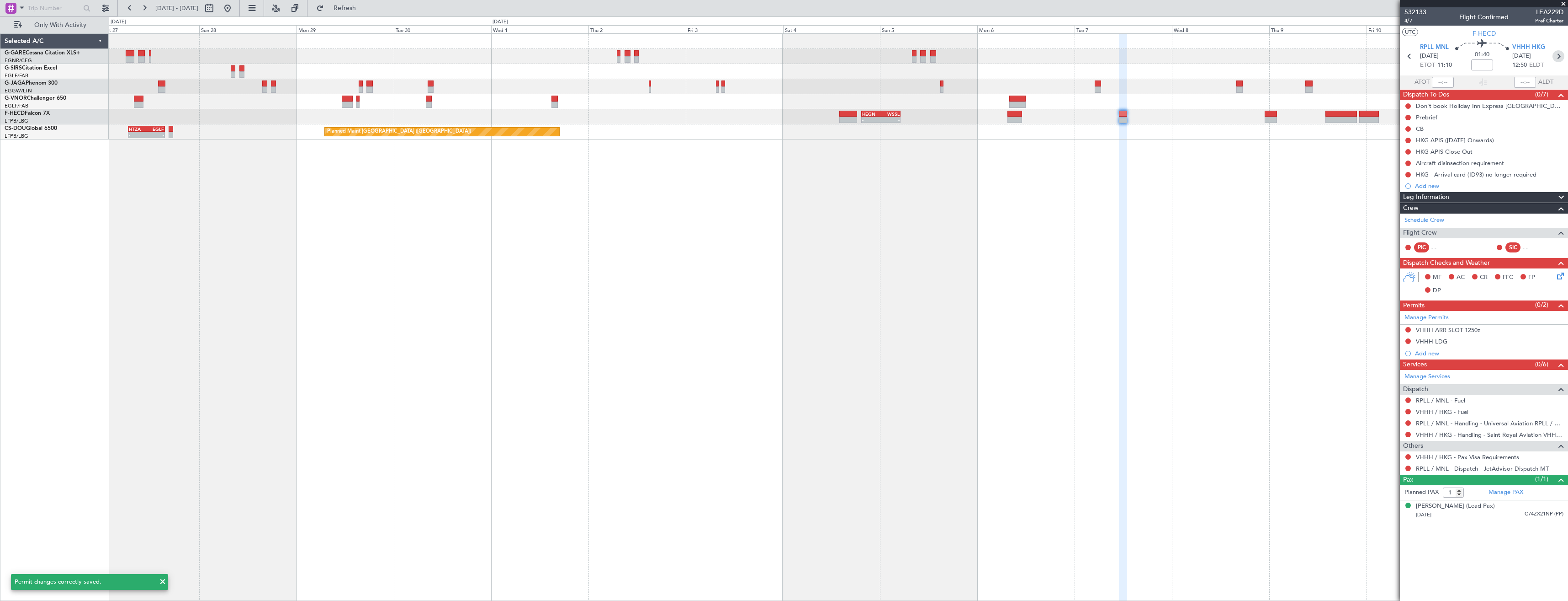
click at [1558, 56] on icon at bounding box center [1558, 56] width 12 height 12
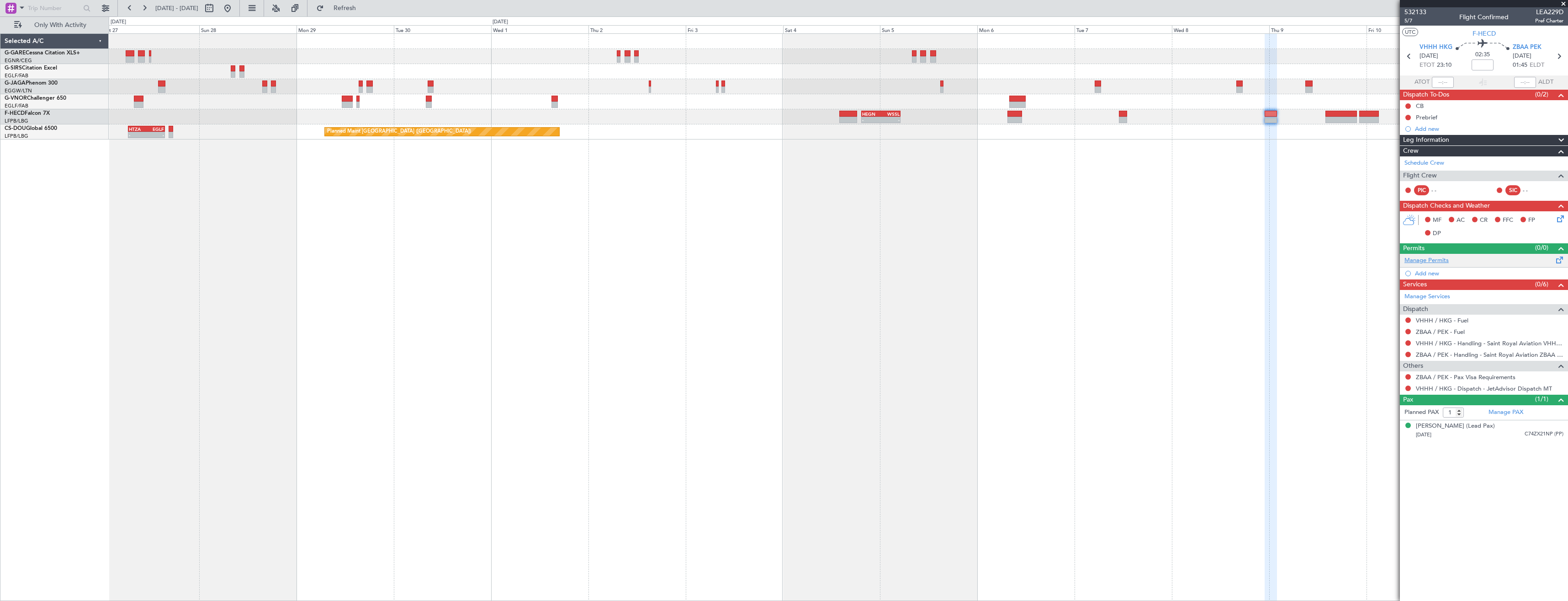
click at [1421, 260] on link "Manage Permits" at bounding box center [1426, 261] width 44 height 10
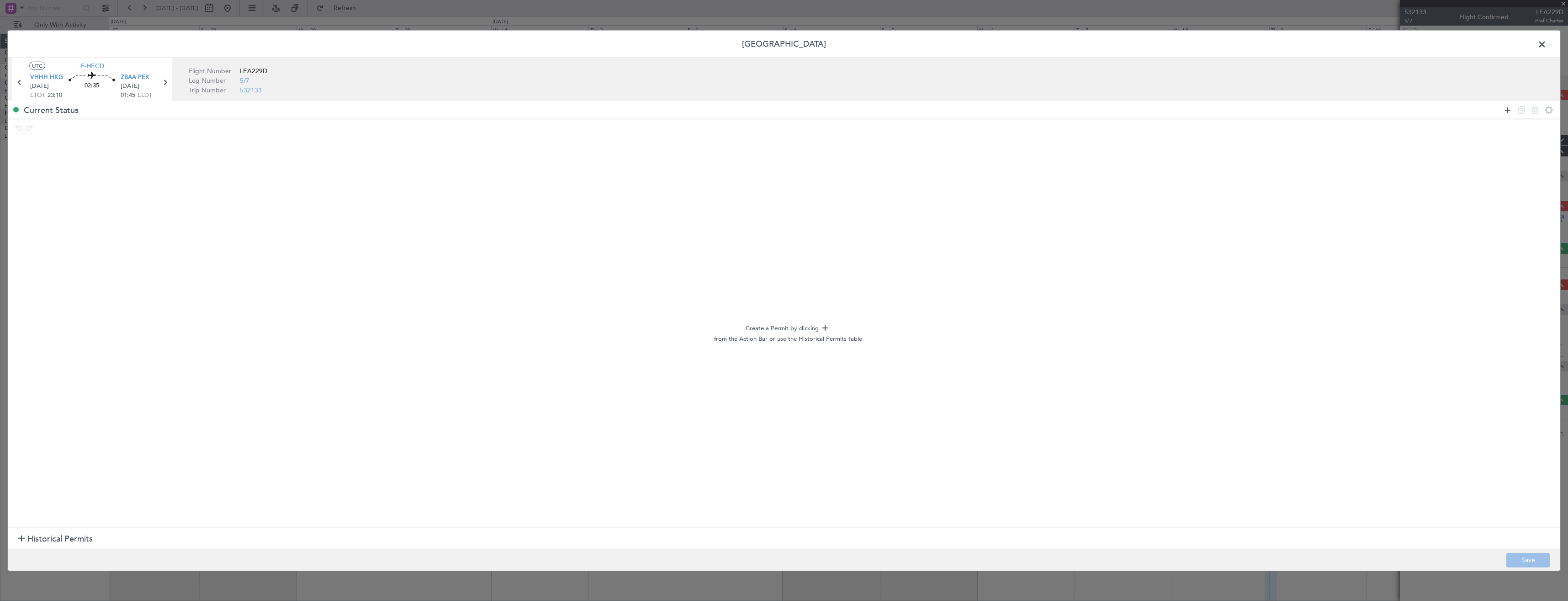
click at [1512, 112] on icon at bounding box center [1508, 109] width 11 height 11
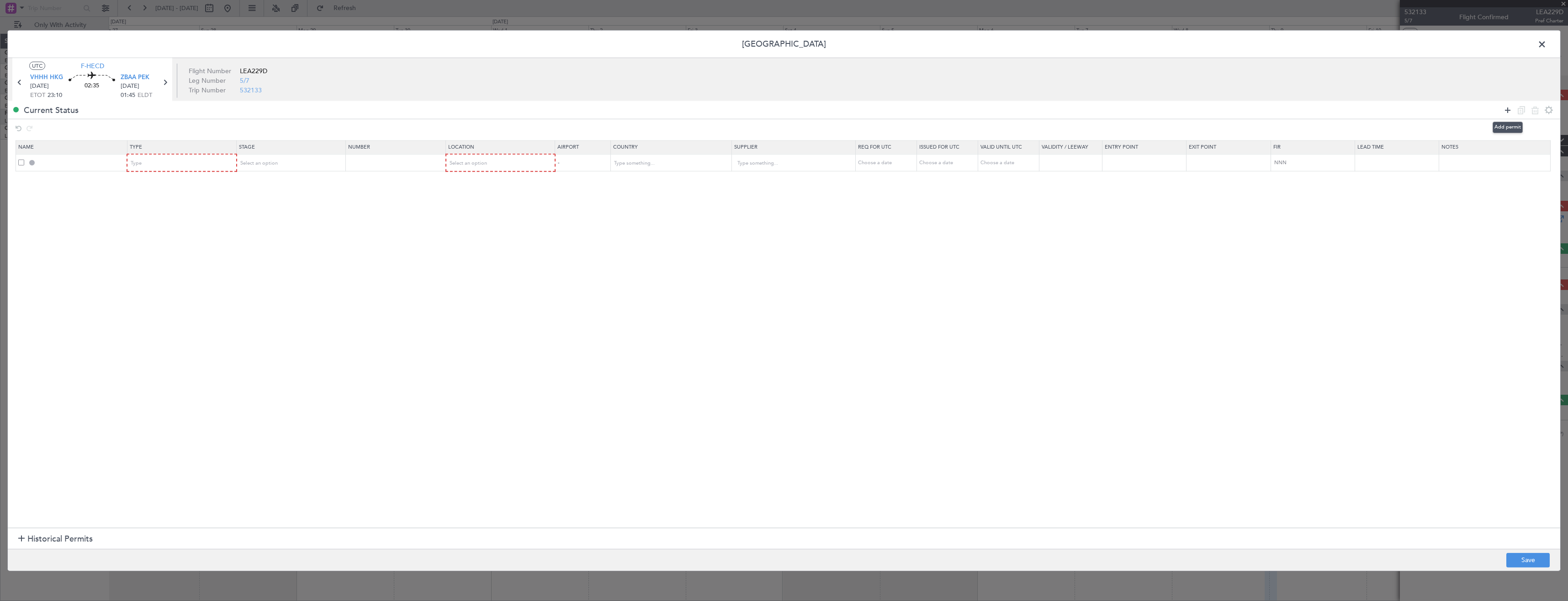
click at [1512, 112] on icon at bounding box center [1508, 109] width 11 height 11
click at [177, 158] on div "Type" at bounding box center [178, 163] width 96 height 13
click at [165, 253] on span "Slot" at bounding box center [184, 251] width 102 height 13
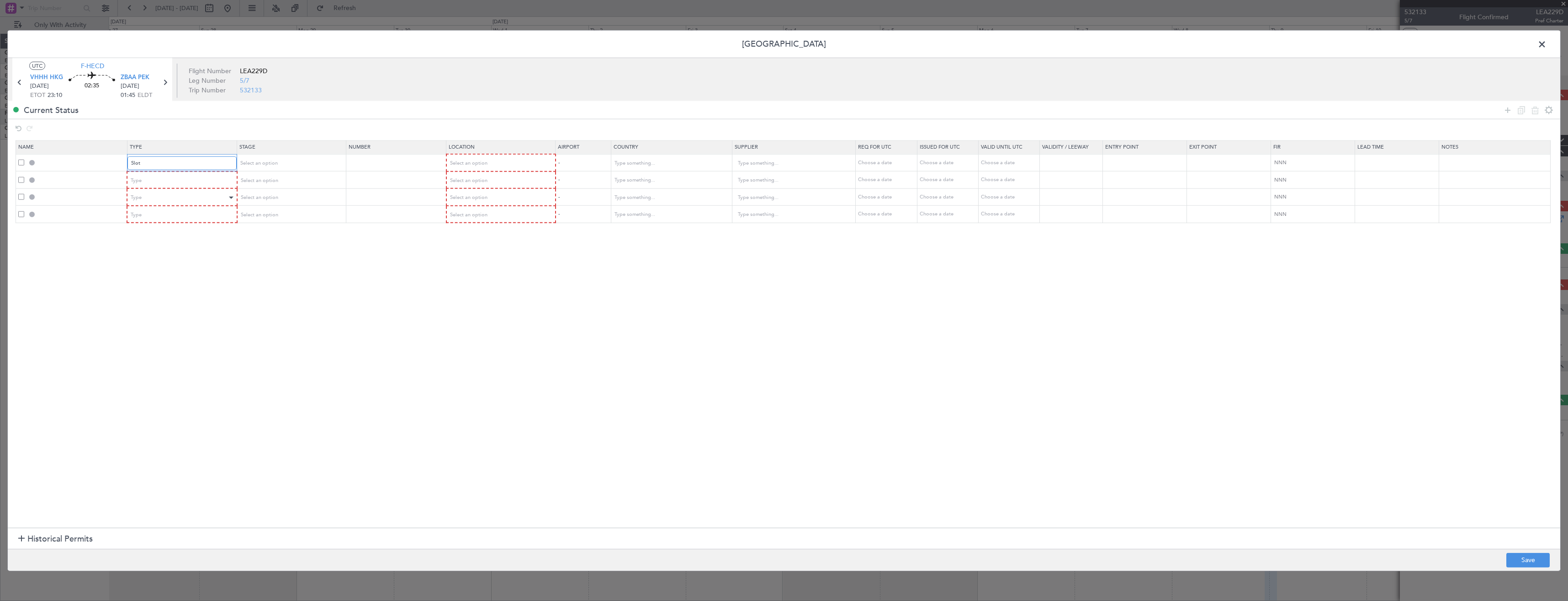
scroll to position [275, 0]
click at [158, 177] on div "Type" at bounding box center [178, 180] width 96 height 13
click at [158, 266] on span "Departure" at bounding box center [184, 262] width 102 height 13
click at [154, 200] on div "Type" at bounding box center [178, 197] width 96 height 13
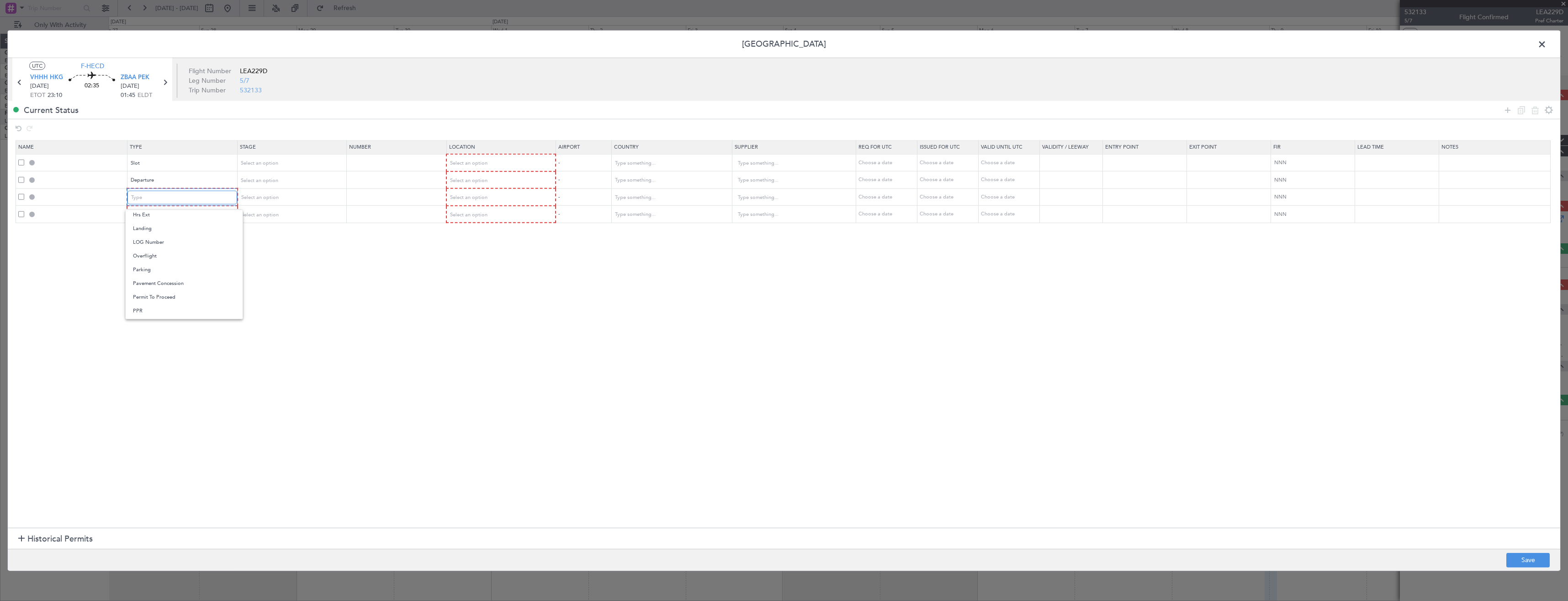
scroll to position [275, 0]
click at [151, 279] on span "Slot" at bounding box center [184, 284] width 102 height 13
click at [145, 216] on div "Type" at bounding box center [178, 214] width 96 height 13
click at [148, 312] on span "Landing" at bounding box center [184, 316] width 102 height 13
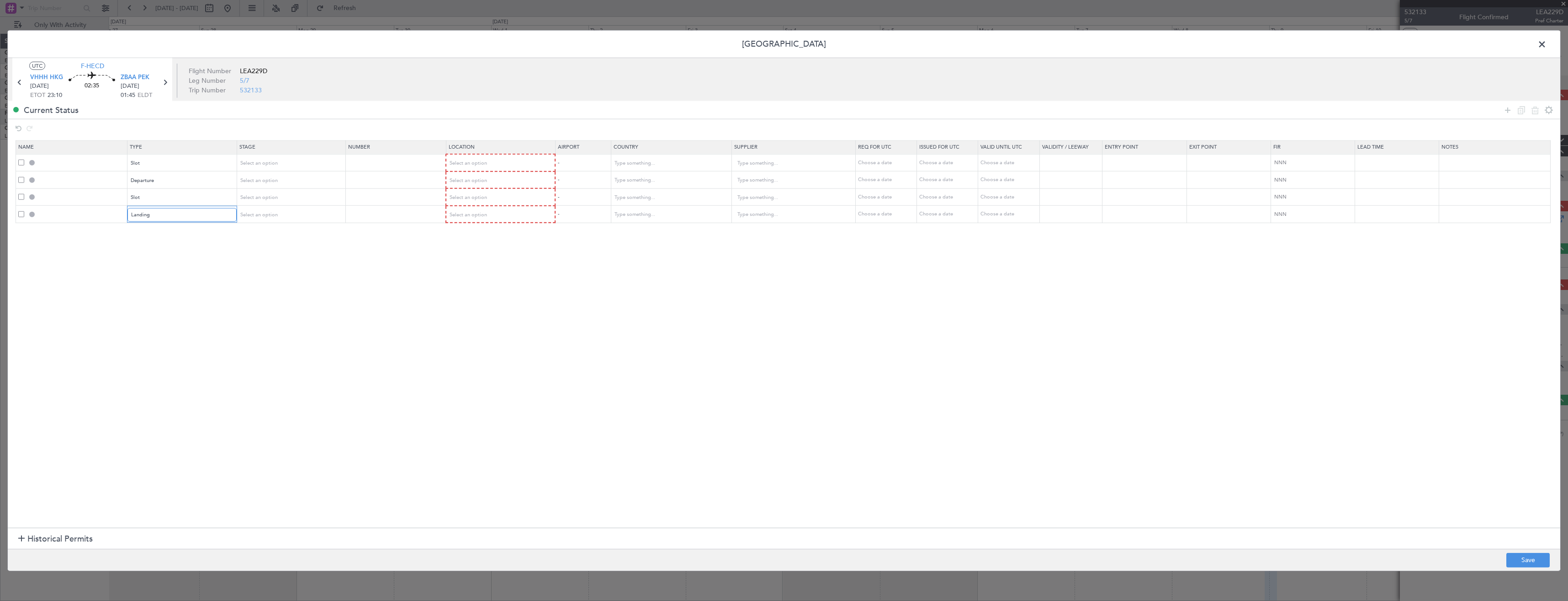
scroll to position [140, 0]
click at [494, 162] on div "Select an option" at bounding box center [497, 163] width 96 height 13
click at [494, 182] on span "Departure" at bounding box center [505, 182] width 102 height 13
click at [479, 174] on div "Select an option" at bounding box center [497, 180] width 96 height 13
click at [477, 199] on span "Departure" at bounding box center [505, 199] width 102 height 13
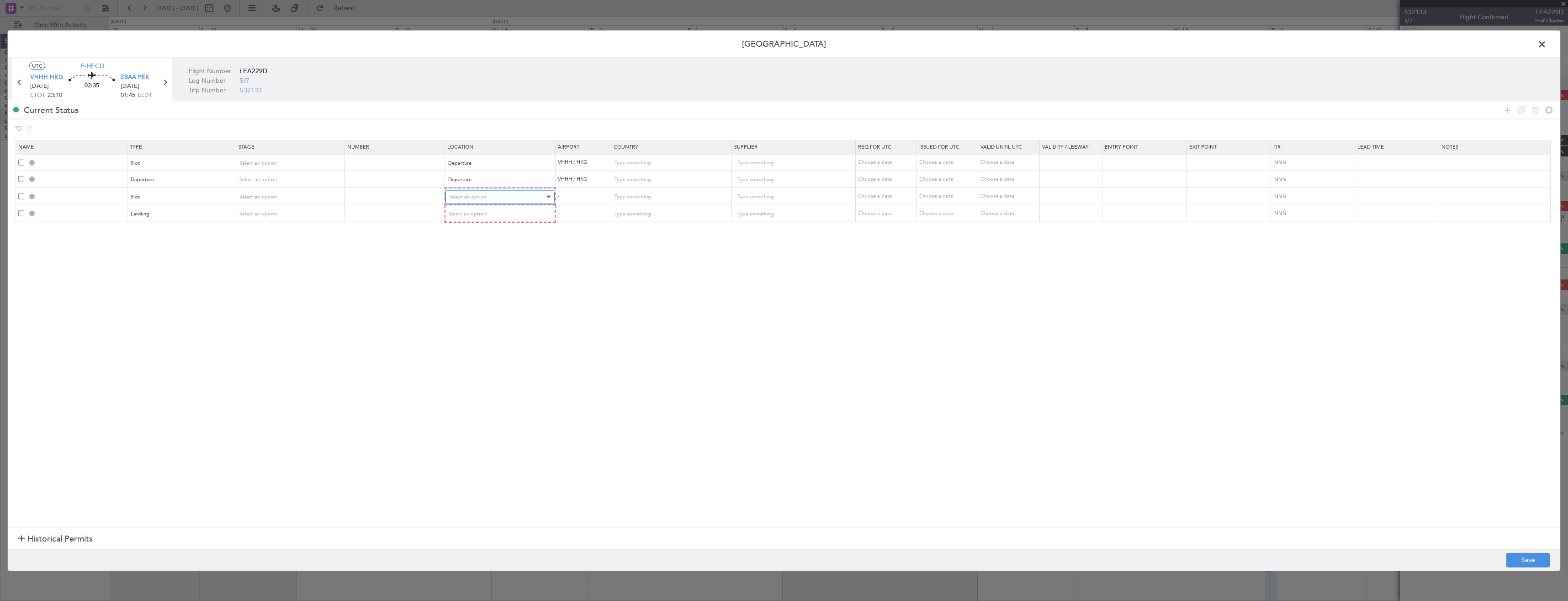
click at [475, 194] on span "Select an option" at bounding box center [467, 196] width 37 height 7
drag, startPoint x: 474, startPoint y: 245, endPoint x: 471, endPoint y: 234, distance: 11.4
click at [473, 245] on span "Arrival" at bounding box center [505, 243] width 102 height 13
click at [467, 219] on div "Select an option" at bounding box center [497, 213] width 96 height 13
click at [470, 263] on span "Arrival" at bounding box center [505, 259] width 102 height 13
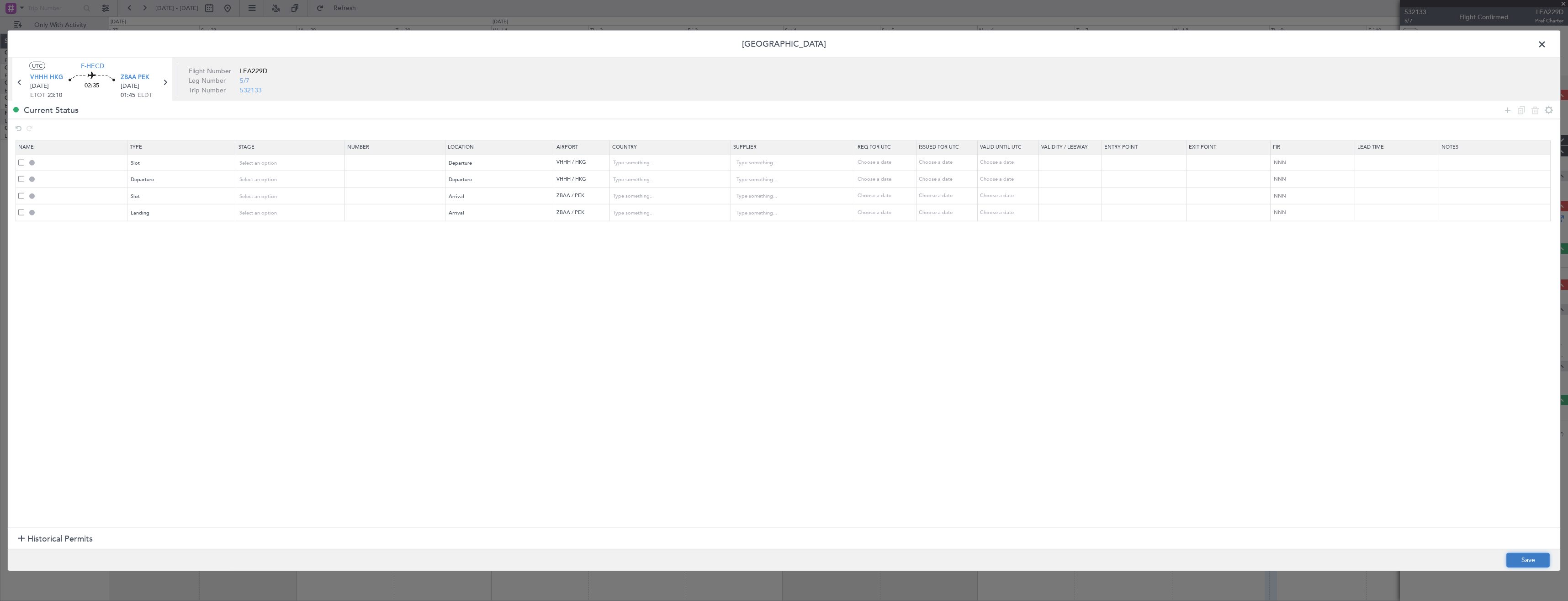
click at [1538, 553] on button "Save" at bounding box center [1528, 560] width 44 height 14
type input "VHHH DEP SLOT"
type input "Hong Kong"
type input "NNN"
type input "DEPARTURE"
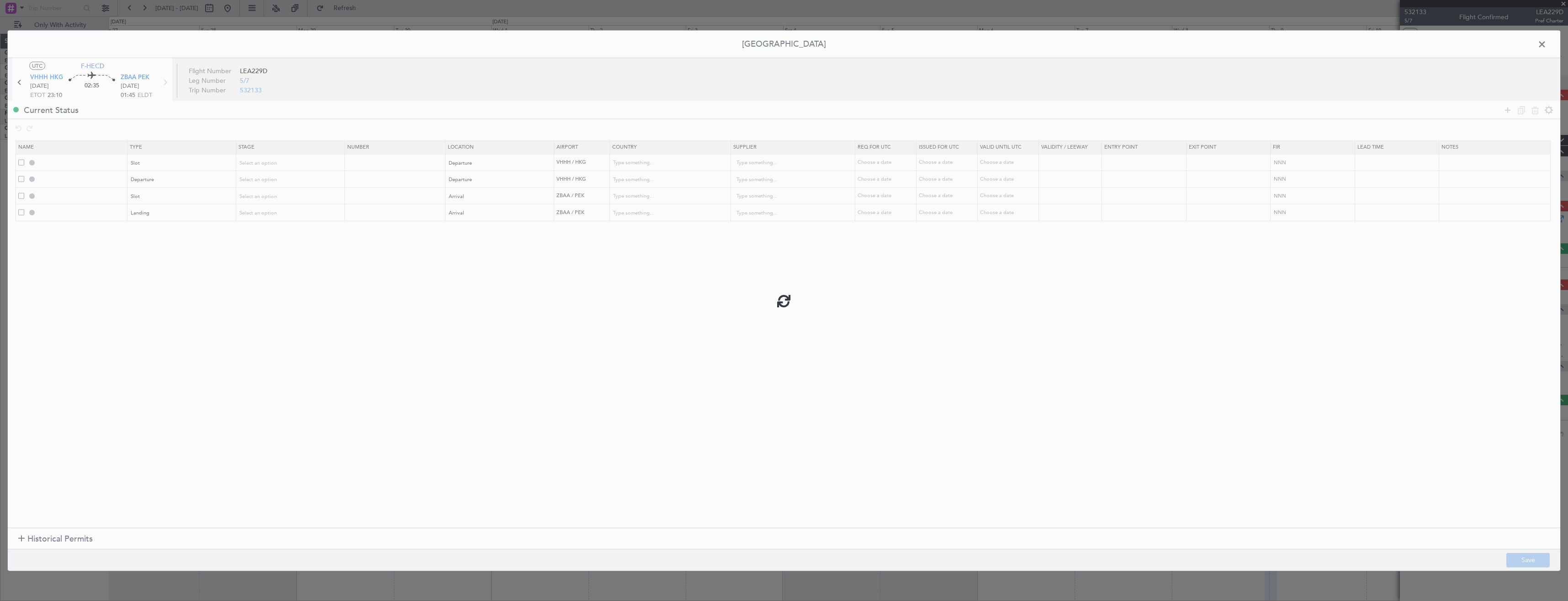
type input "Hong Kong"
type input "NNN"
type input "ZBAA ARR SLOT"
type input "China"
type input "NNN"
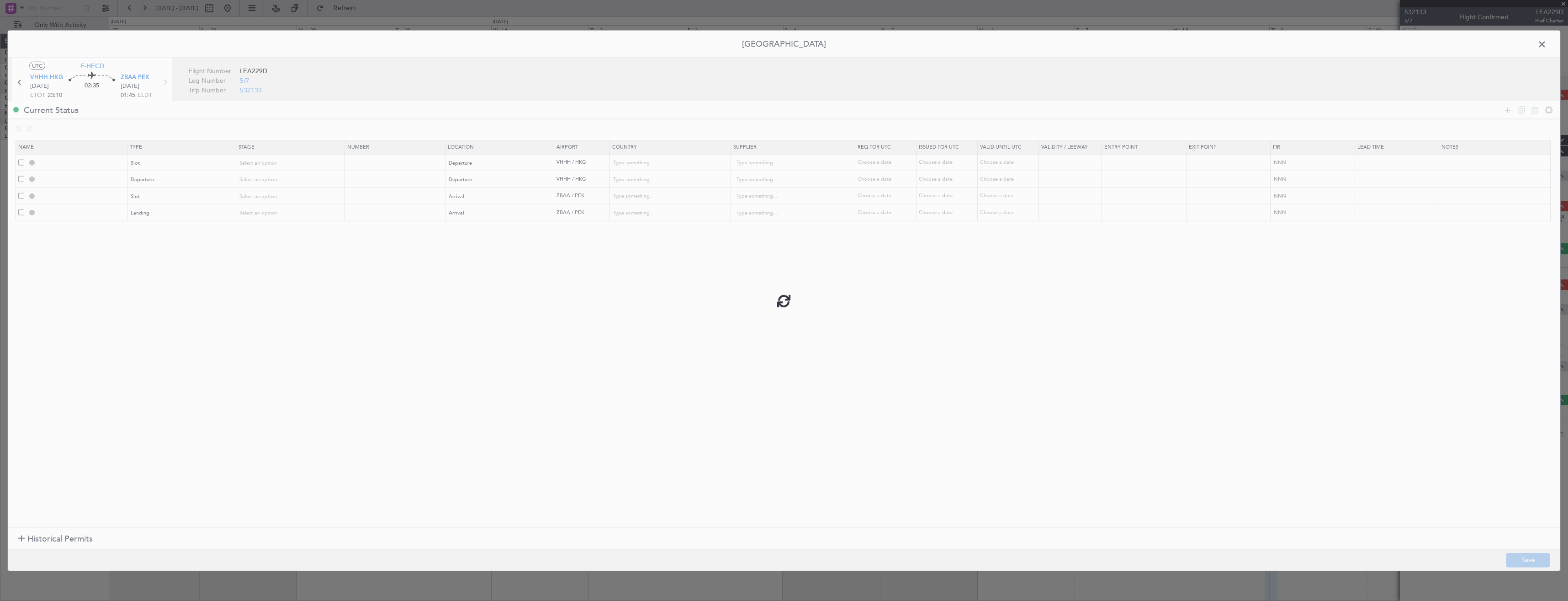
type input "3"
type input "ZBAA LDG"
type input "China"
type input "NNN"
type input "3"
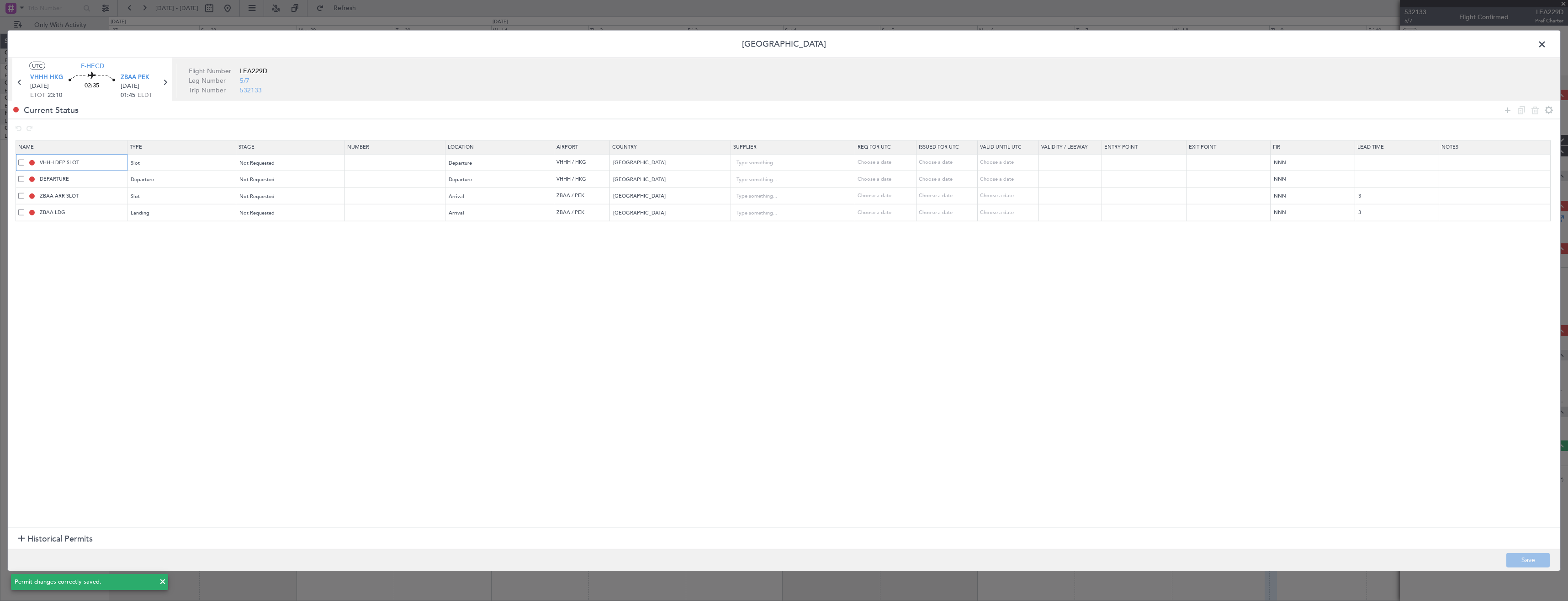
click at [103, 160] on input "VHHH DEP SLOT" at bounding box center [82, 163] width 89 height 8
type input "VHHH DEP SLOT 2310z"
click at [104, 197] on input "ZBAA ARR SLOT" at bounding box center [82, 196] width 89 height 8
type input "ZBAA ARR SLOT 0145z"
click at [1518, 559] on button "Save" at bounding box center [1528, 560] width 44 height 14
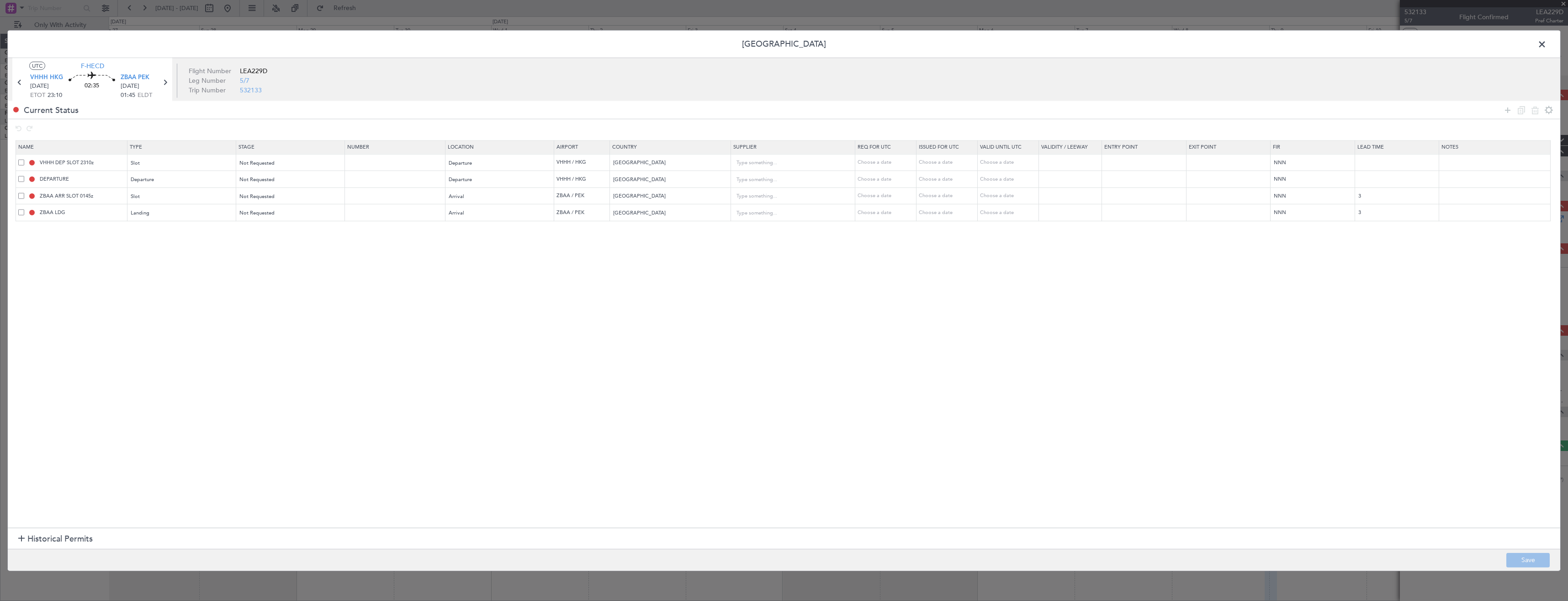
click at [1547, 40] on span at bounding box center [1547, 46] width 0 height 18
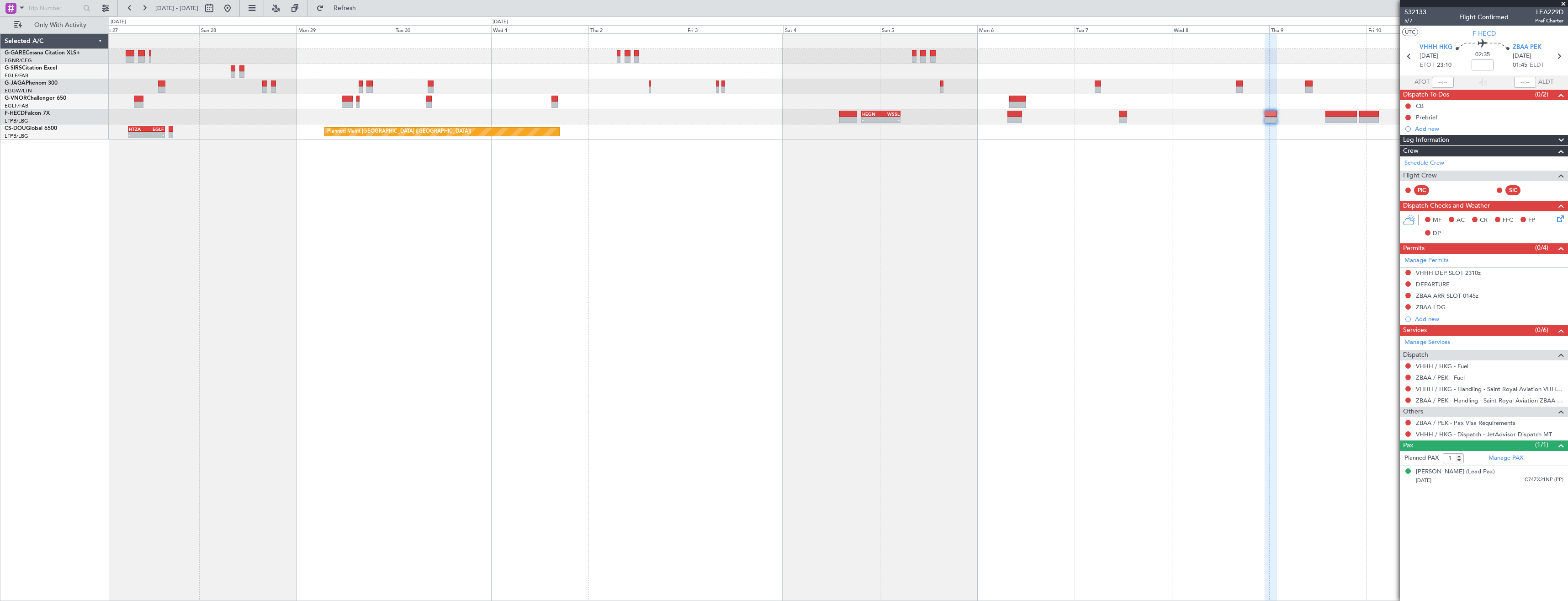
click at [768, 182] on div "- - HEGN 19:30 Z WSSL 05:05 Z Planned Maint Paris (Le Bourget) Planned Maint Pa…" at bounding box center [838, 317] width 1459 height 568
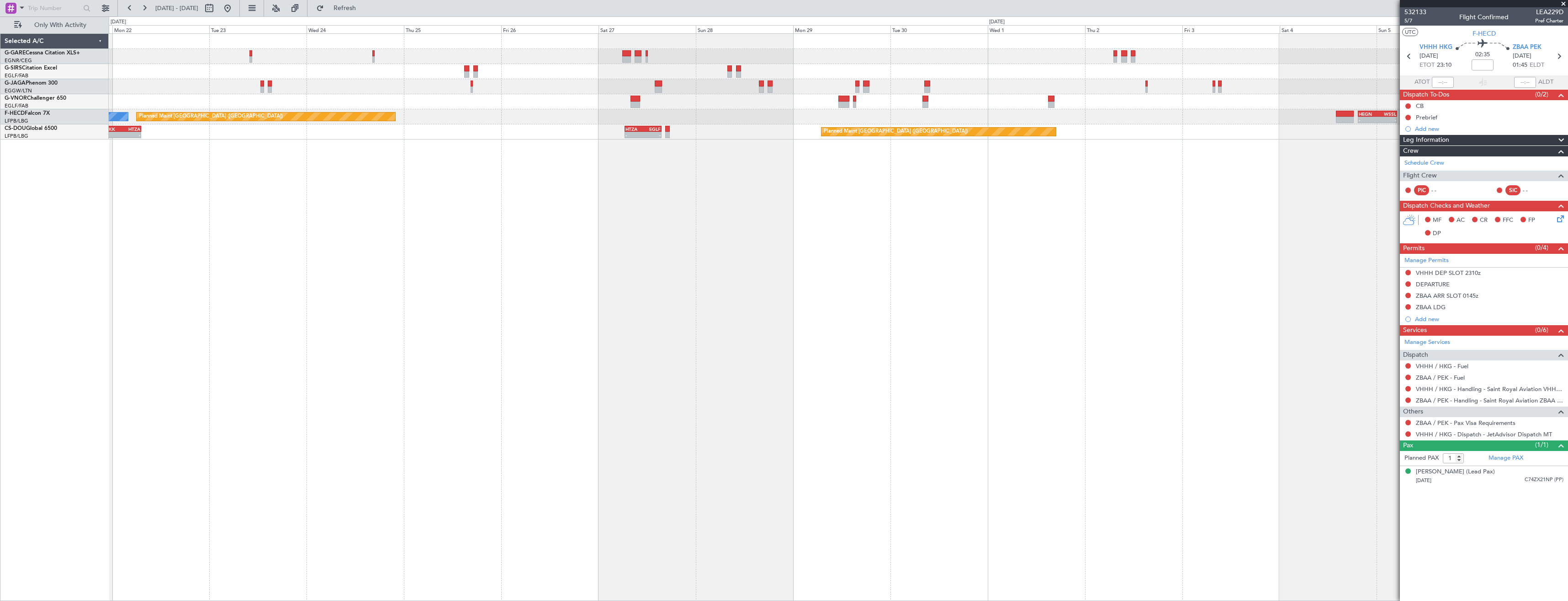
click at [834, 215] on div "- - HEGN 19:30 Z WSSL 05:05 Z Planned Maint Paris (Le Bourget) No Crew KSEA 20:…" at bounding box center [838, 317] width 1459 height 568
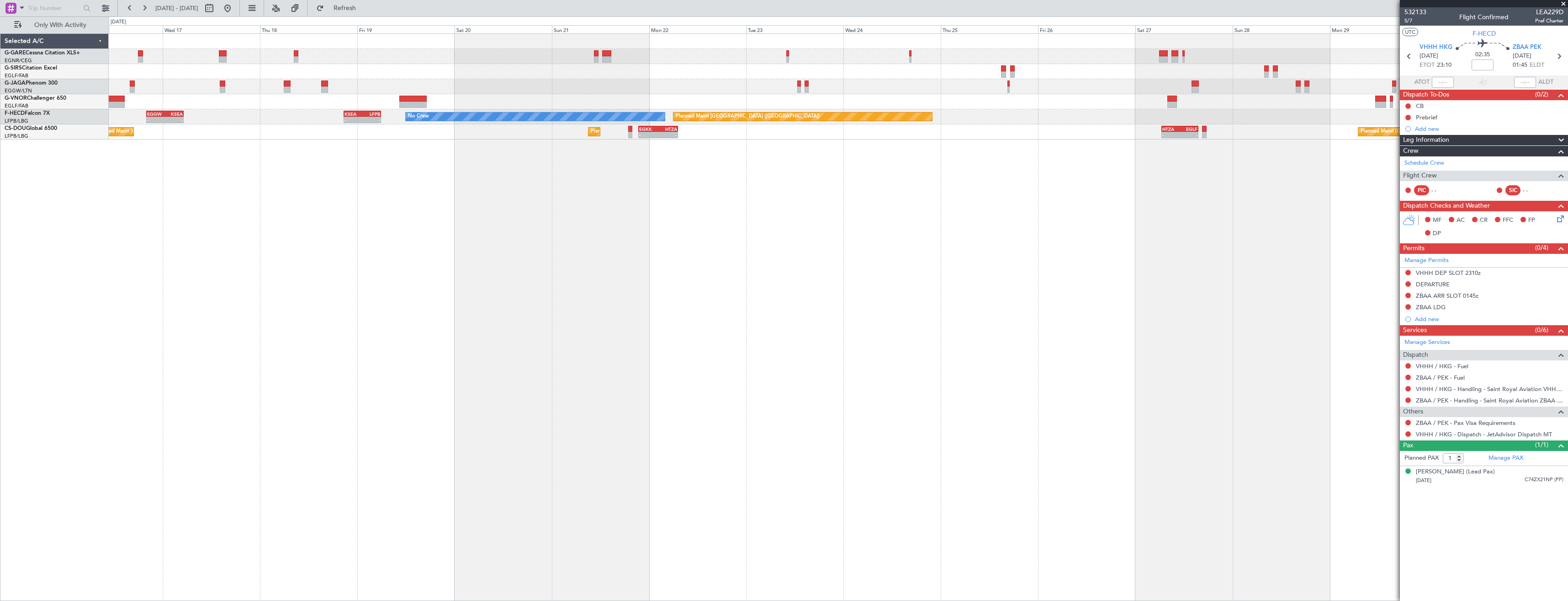
click at [621, 303] on div "Planned Maint Paris (Le Bourget) No Crew KSEA 20:45 Z LFPB 05:55 Z - - EGGW 20:…" at bounding box center [838, 317] width 1459 height 568
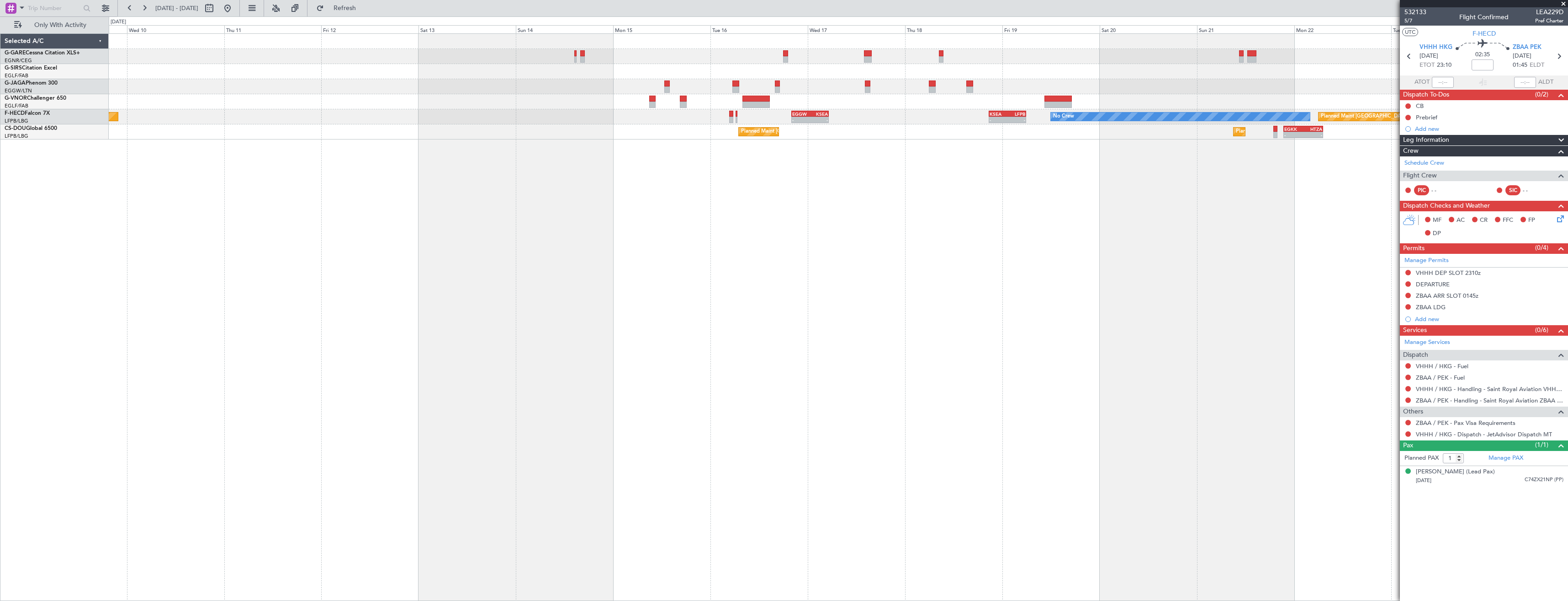
click at [708, 376] on div "Planned Maint Paris (Le Bourget) No Crew KSEA 20:45 Z LFPB 05:55 Z - - EGGW 20:…" at bounding box center [838, 317] width 1459 height 568
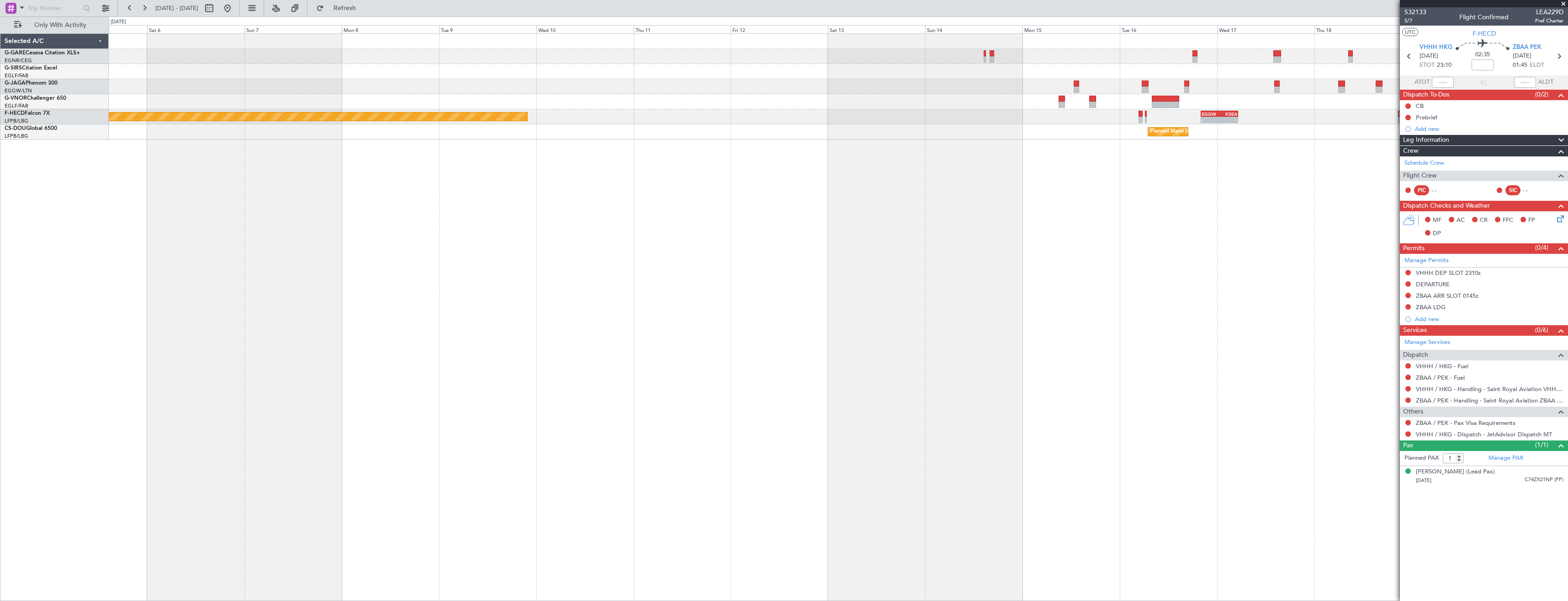
click at [829, 395] on div "No Crew KSEA 20:45 Z LFPB 05:55 Z - - EGGW 20:00 Z KSEA 05:15 Z - - Planned Mai…" at bounding box center [838, 317] width 1459 height 568
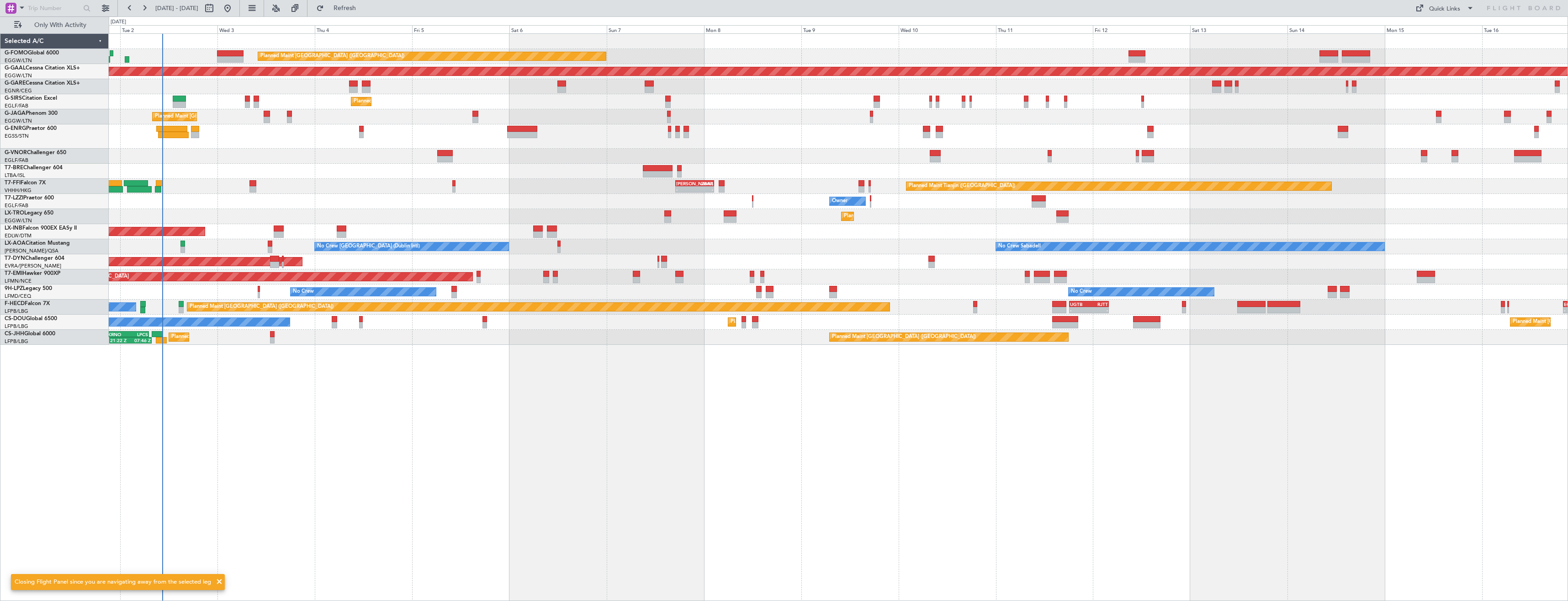
click at [875, 398] on div "Planned Maint London (Luton) Planned Maint Dusseldorf Unplanned Maint Chester P…" at bounding box center [838, 317] width 1459 height 568
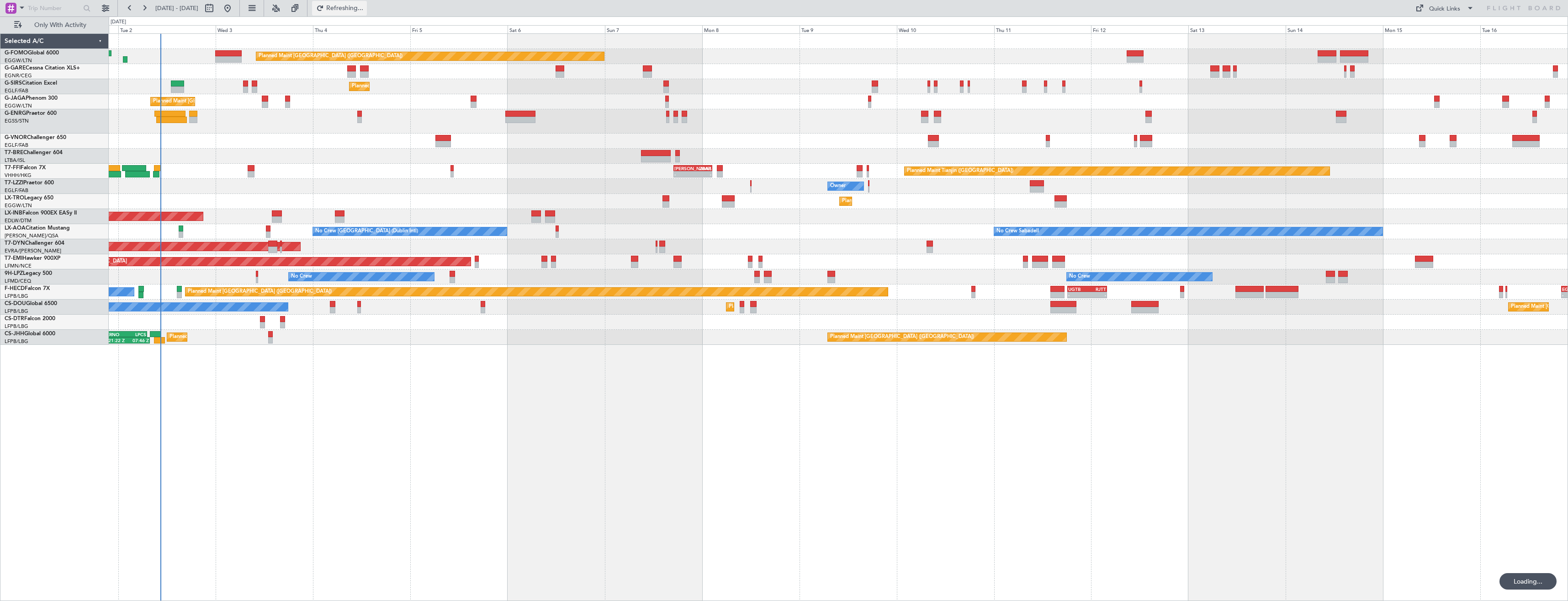
click at [364, 8] on span "Refreshing..." at bounding box center [345, 8] width 38 height 6
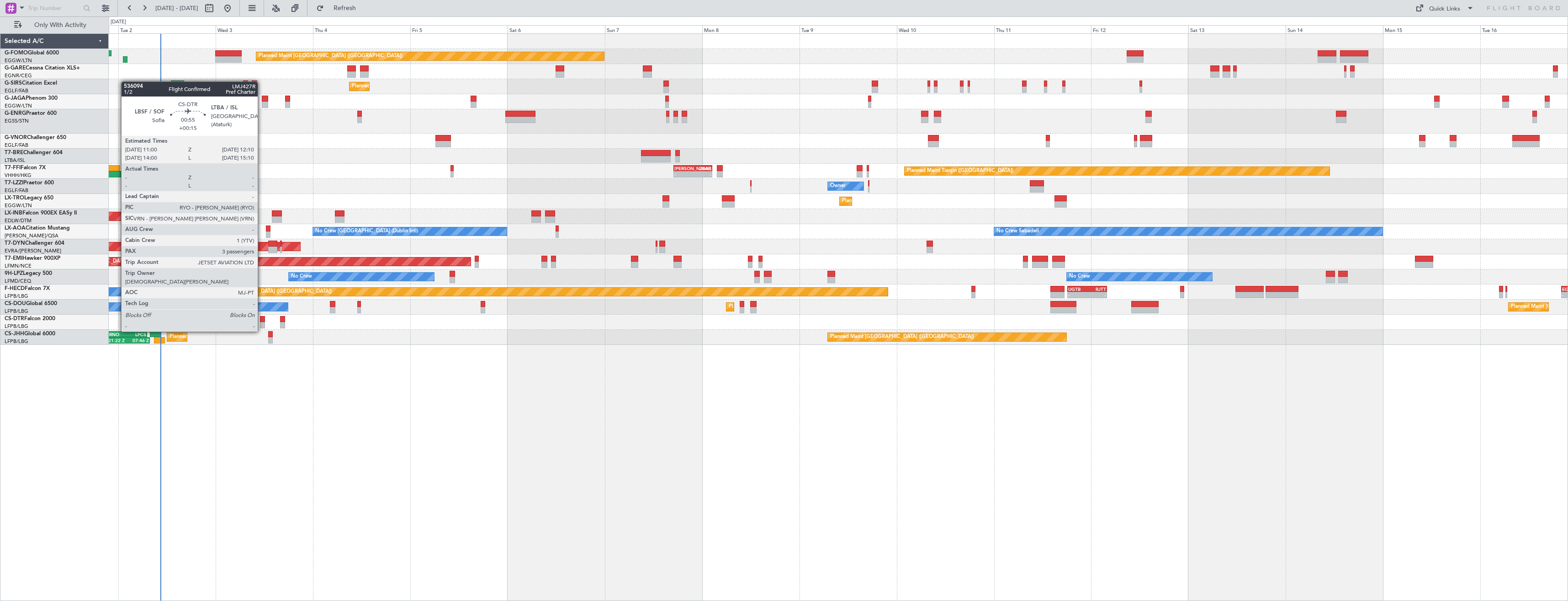
click at [262, 322] on div at bounding box center [262, 325] width 5 height 6
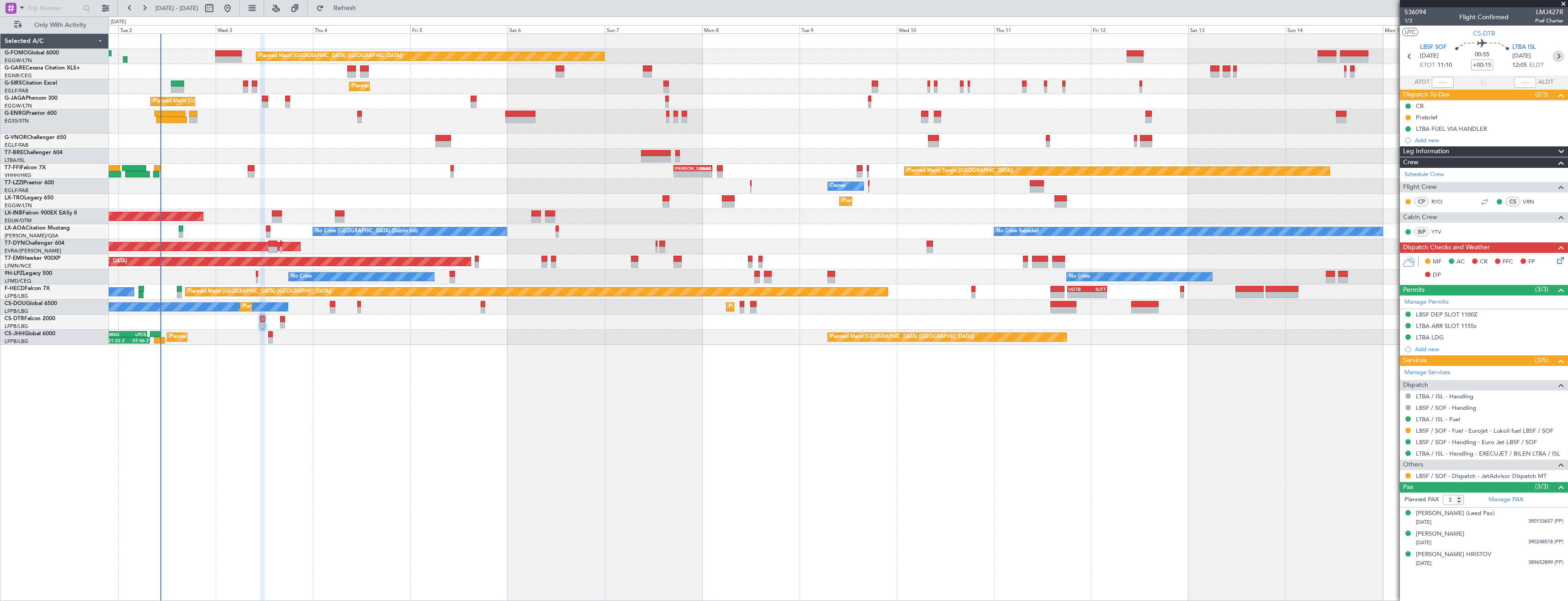
click at [1560, 57] on icon at bounding box center [1558, 56] width 12 height 12
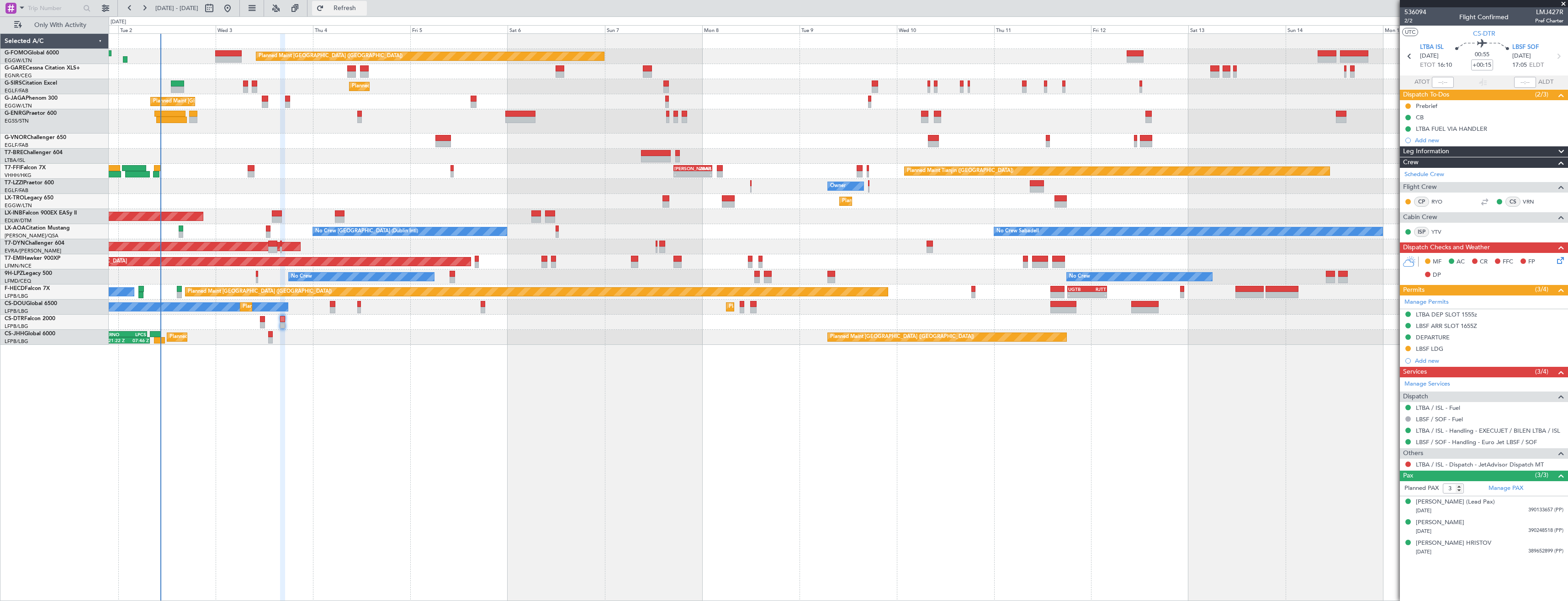
click at [359, 11] on span "Refresh" at bounding box center [345, 8] width 38 height 6
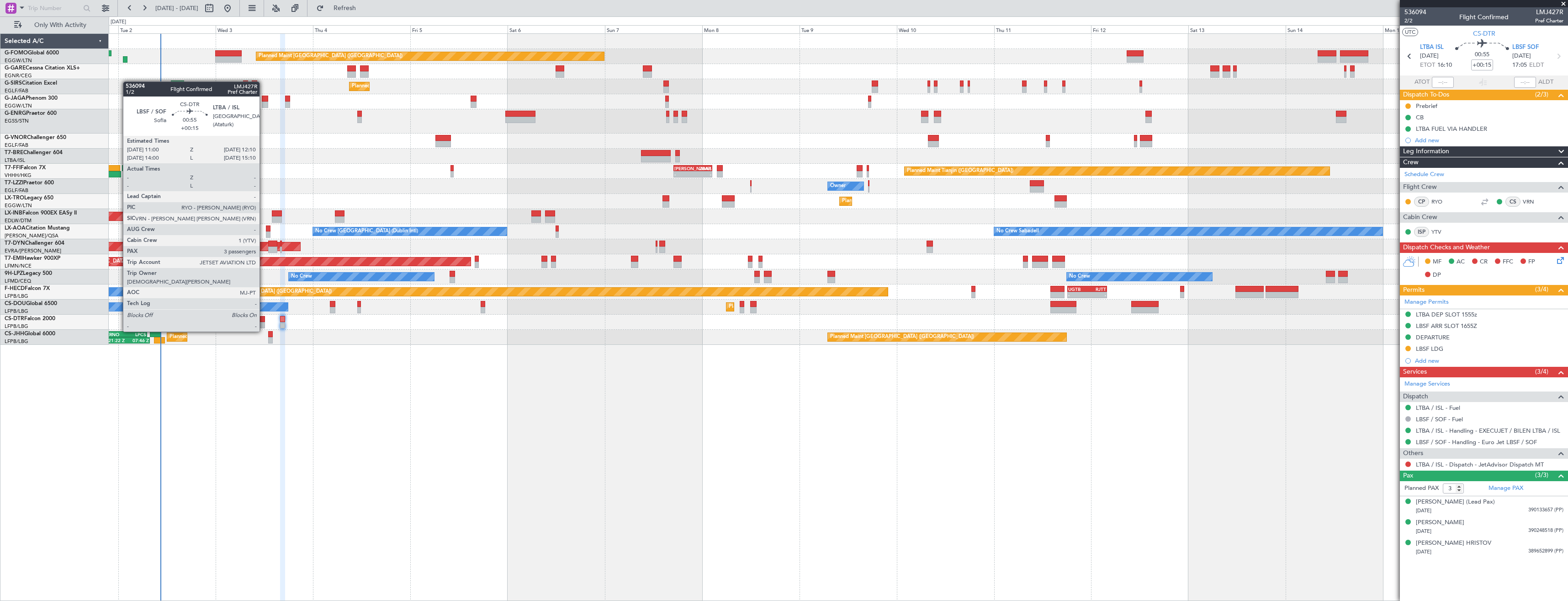
click at [264, 322] on div at bounding box center [262, 325] width 5 height 6
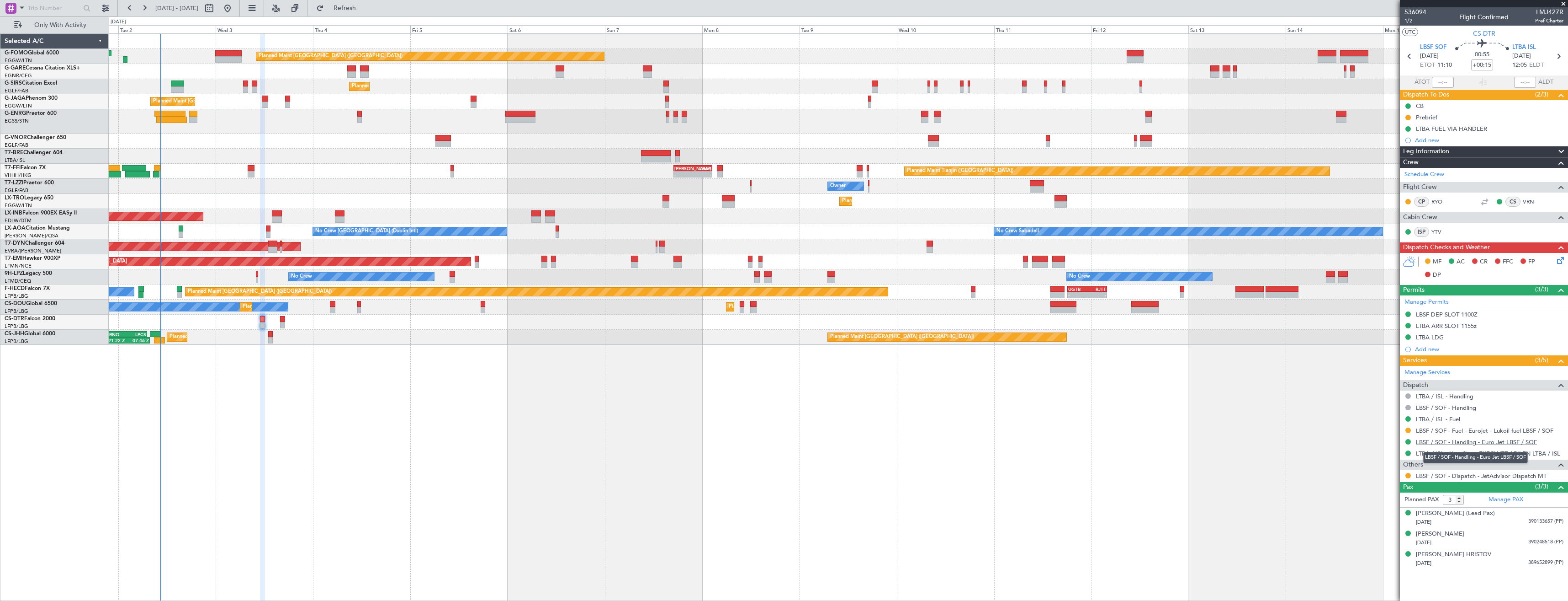
click at [1431, 443] on link "LBSF / SOF - Handling - Euro Jet LBSF / SOF" at bounding box center [1476, 442] width 121 height 8
click at [361, 6] on span "Refresh" at bounding box center [345, 8] width 38 height 6
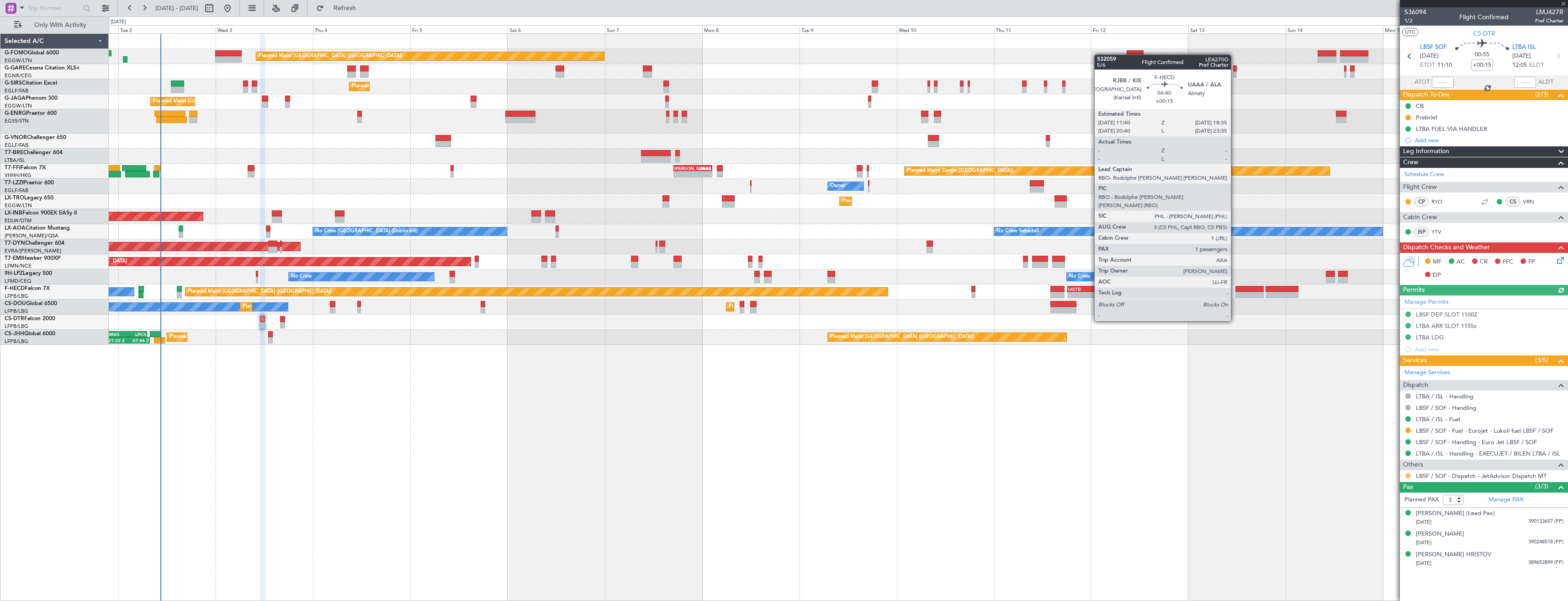
click at [1406, 477] on button at bounding box center [1408, 475] width 6 height 6
click at [1376, 576] on li "S Cancelled - Notification Sent" at bounding box center [1407, 570] width 105 height 13
click at [1406, 20] on span "1/2" at bounding box center [1415, 21] width 22 height 8
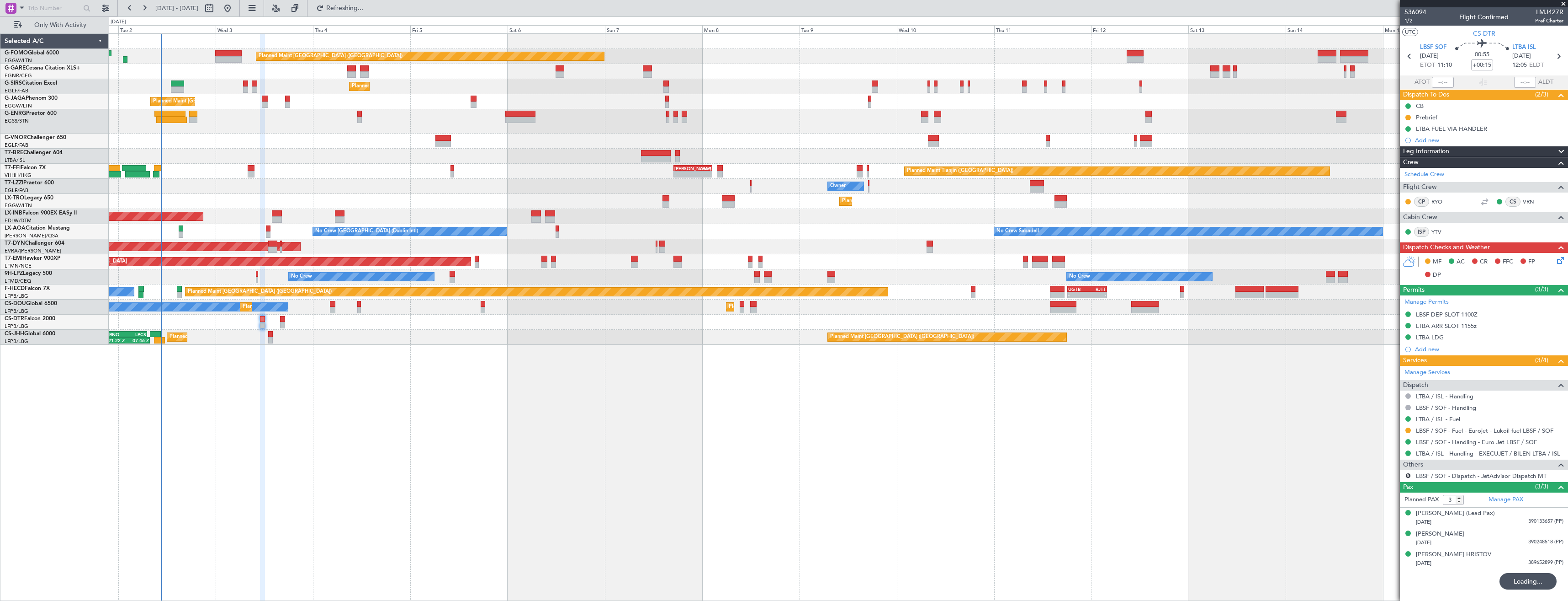
click at [1556, 261] on icon at bounding box center [1558, 258] width 7 height 7
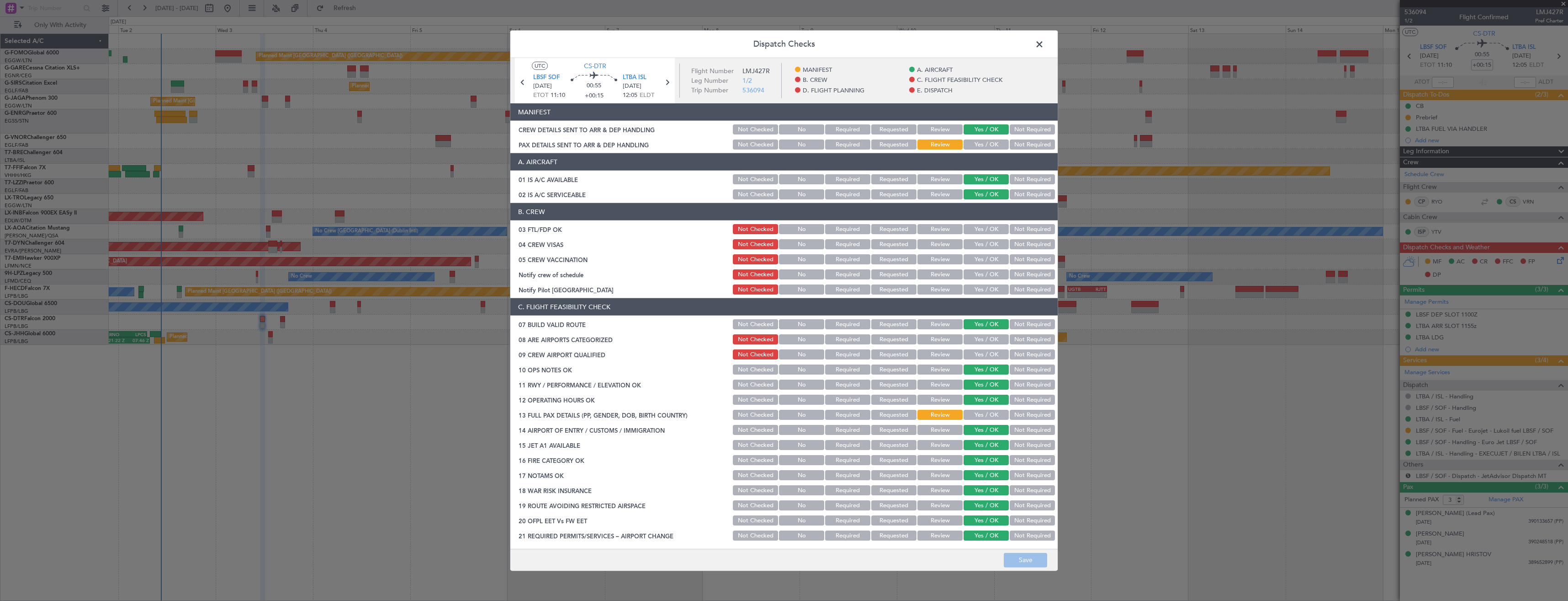
click at [985, 144] on button "Yes / OK" at bounding box center [986, 144] width 45 height 10
click at [1043, 40] on span at bounding box center [1043, 46] width 0 height 18
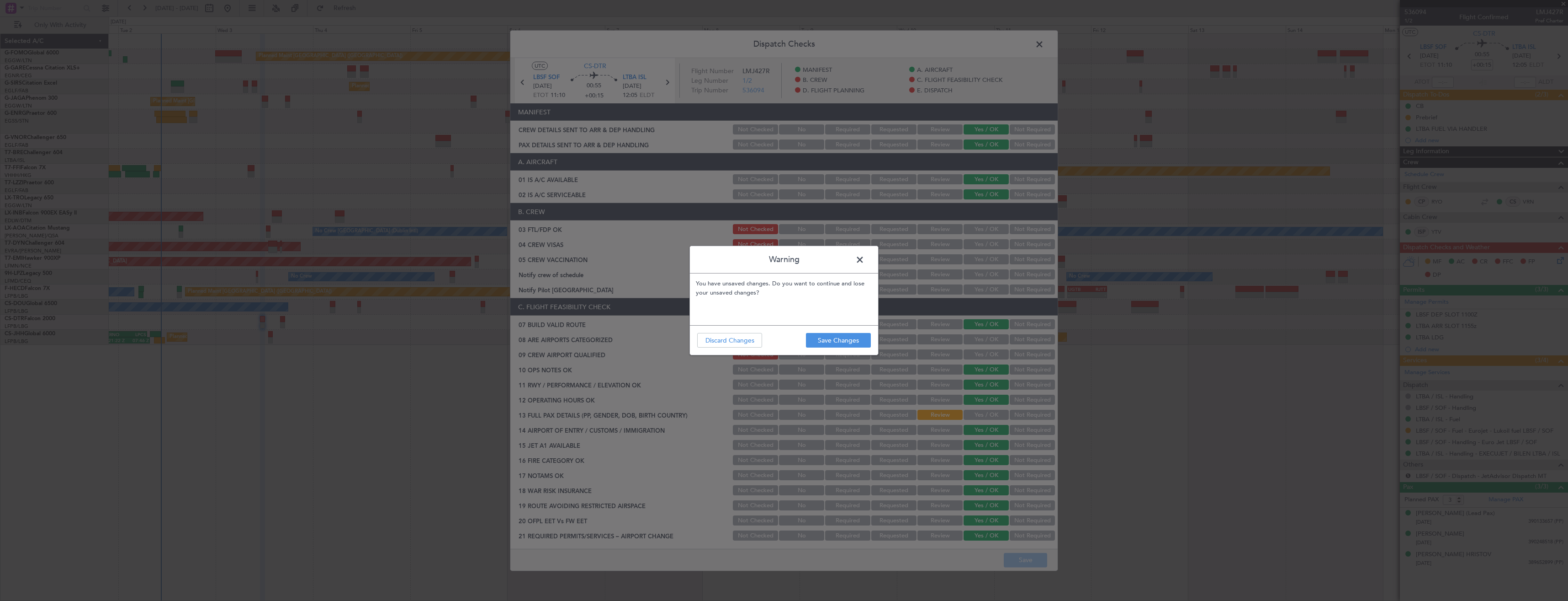
click at [836, 332] on footer "Save Changes Discard Changes" at bounding box center [784, 339] width 189 height 29
click at [836, 336] on button "Save Changes" at bounding box center [838, 340] width 65 height 14
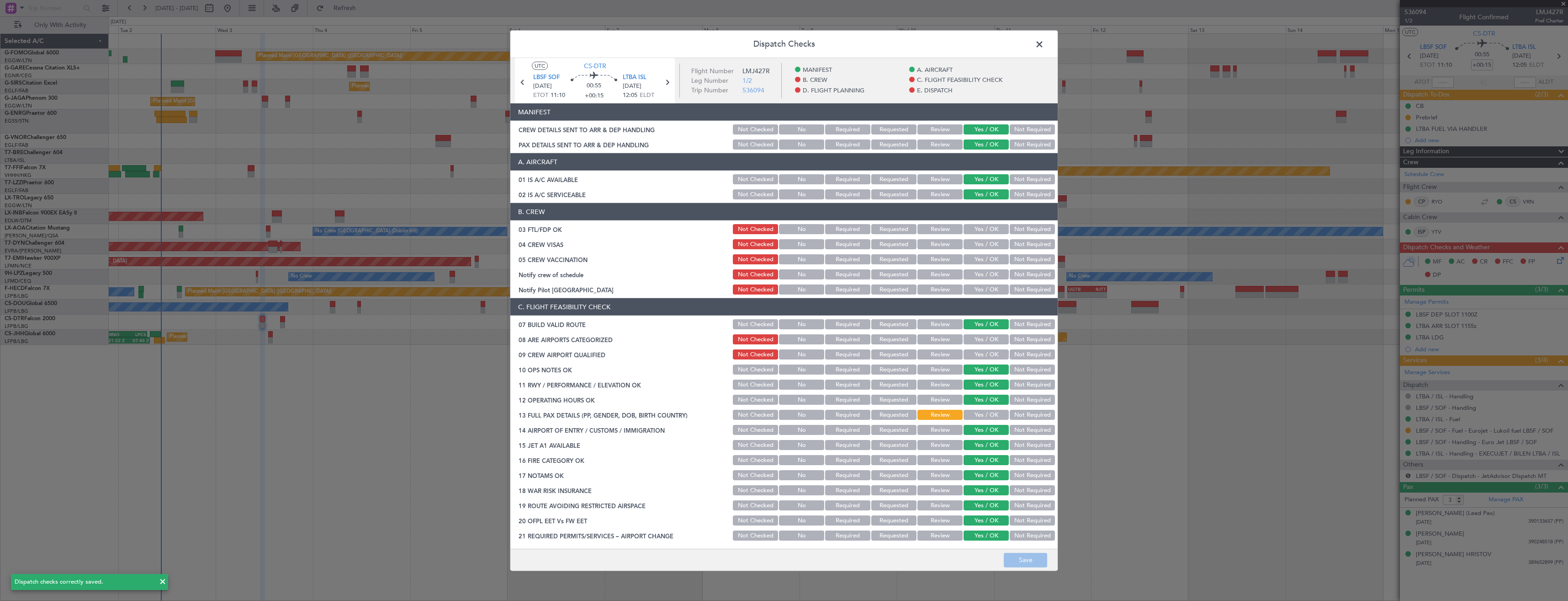
click at [1043, 44] on span at bounding box center [1043, 46] width 0 height 18
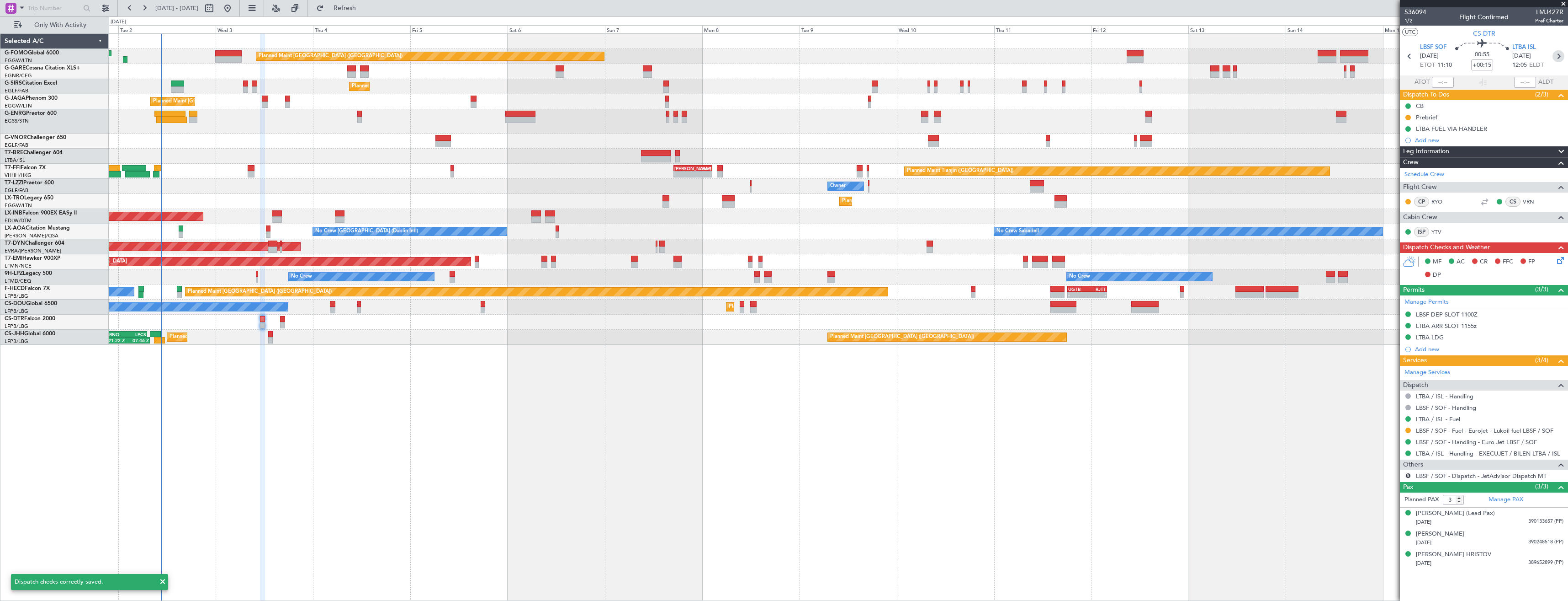
click at [1559, 57] on icon at bounding box center [1558, 56] width 12 height 12
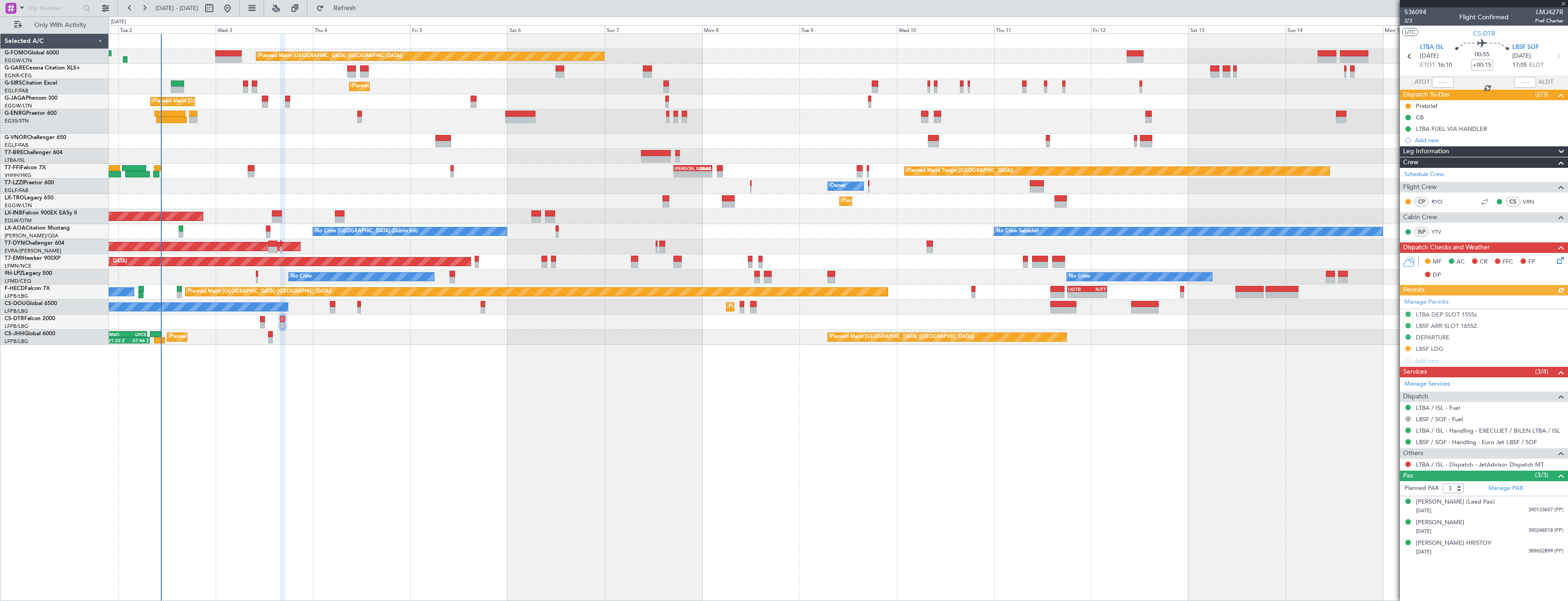
click at [1562, 256] on icon at bounding box center [1558, 258] width 7 height 7
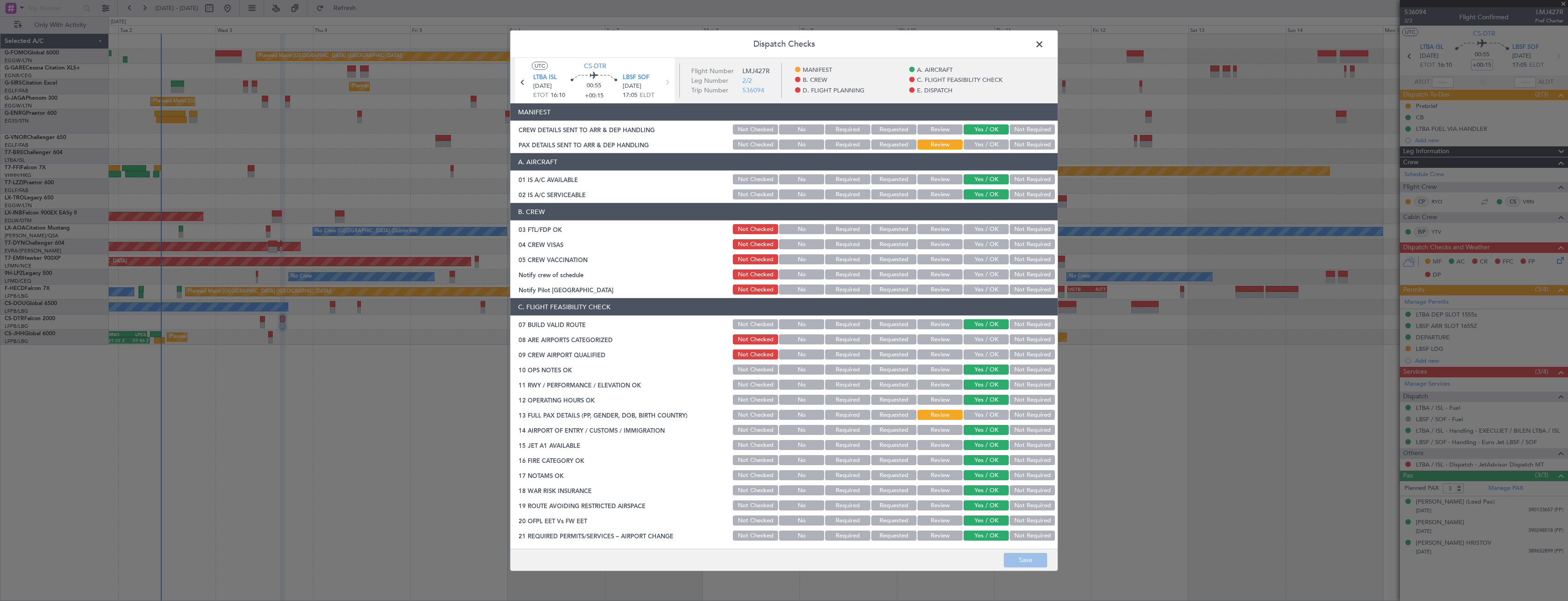
click at [974, 144] on button "Yes / OK" at bounding box center [986, 144] width 45 height 10
click at [1036, 556] on button "Save" at bounding box center [1025, 560] width 44 height 14
click at [1043, 43] on span at bounding box center [1043, 46] width 0 height 18
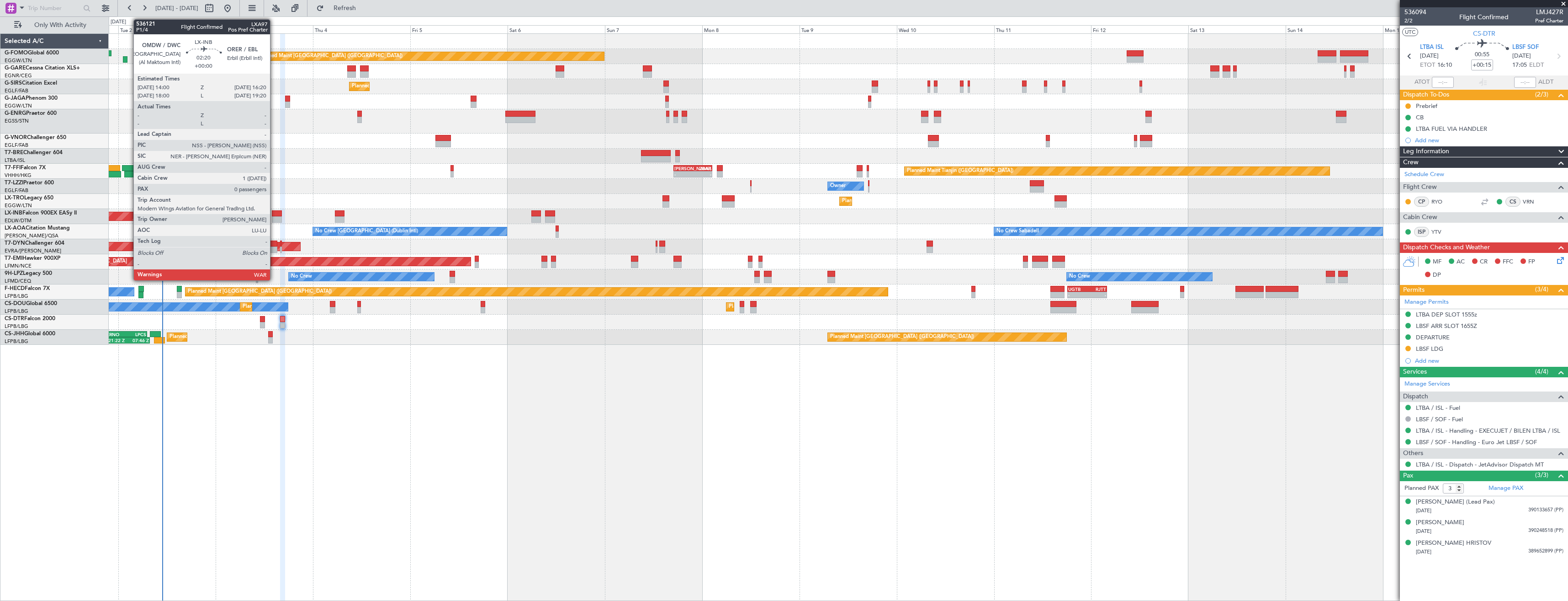
click at [274, 213] on div at bounding box center [277, 213] width 10 height 6
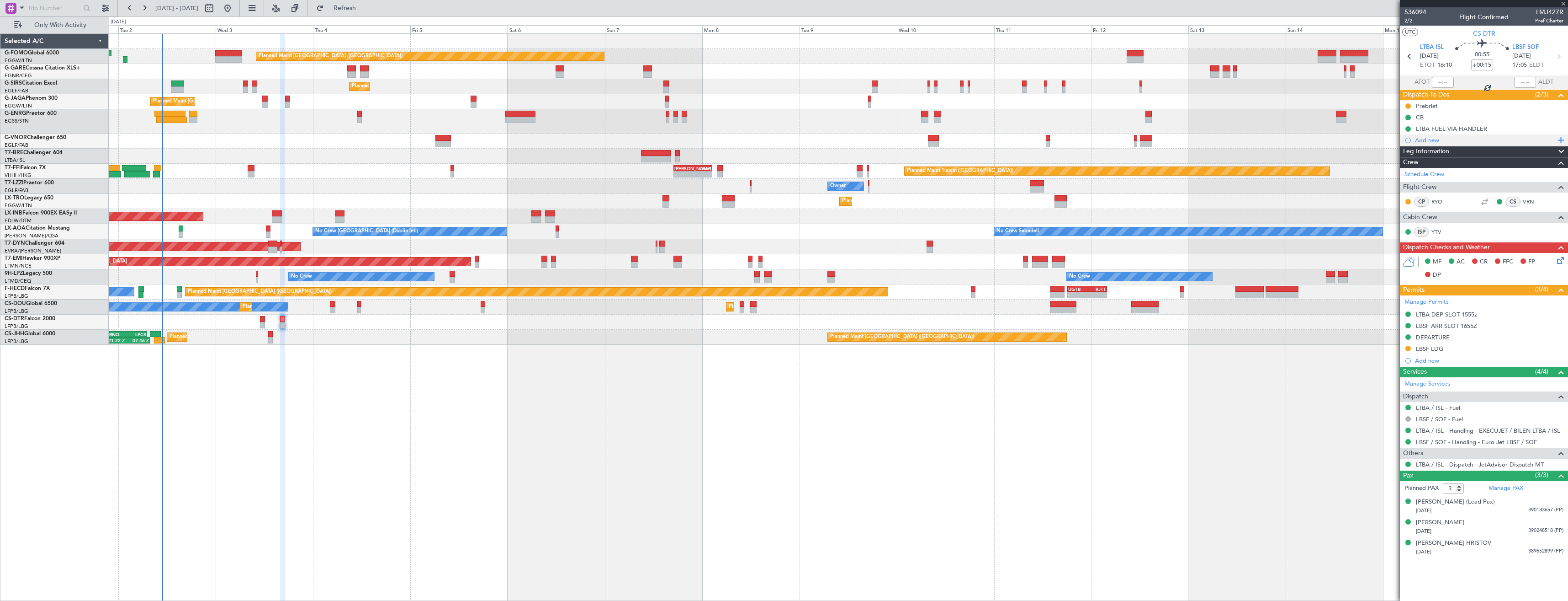
type input "0"
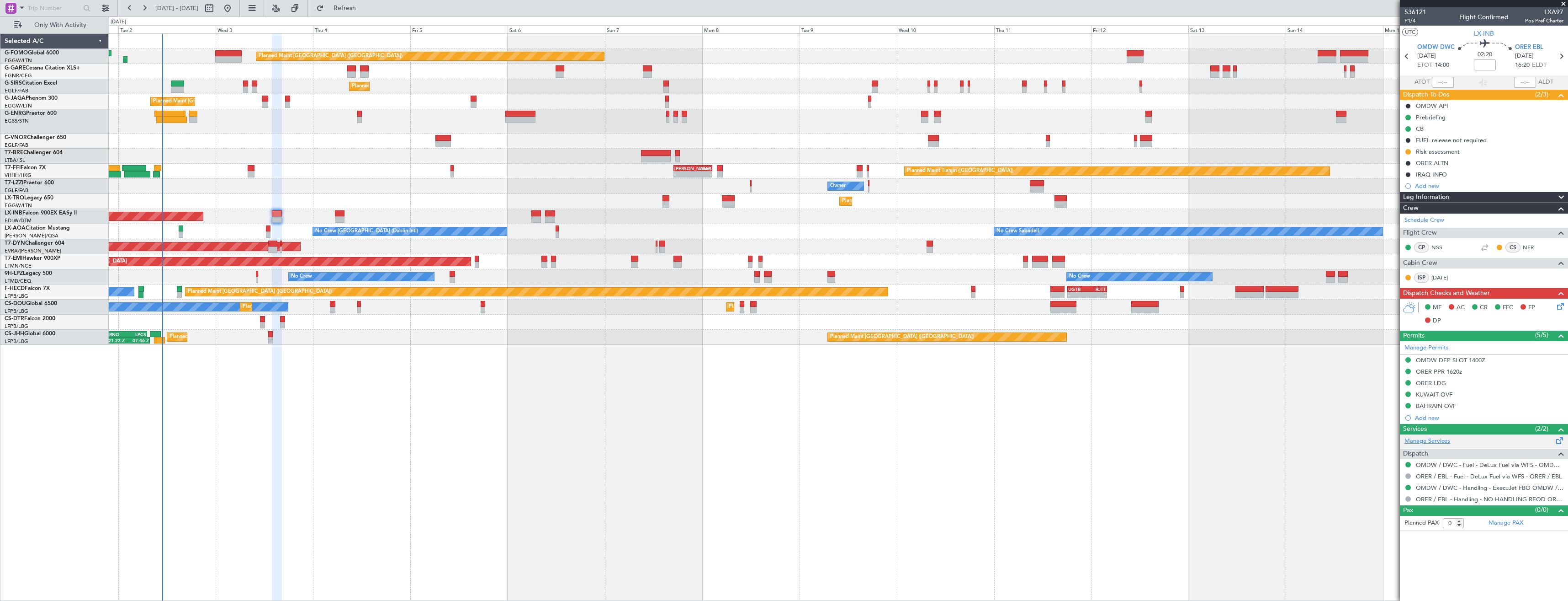
click at [1415, 442] on link "Manage Services" at bounding box center [1427, 442] width 46 height 10
click at [1531, 247] on link "NER" at bounding box center [1533, 247] width 21 height 8
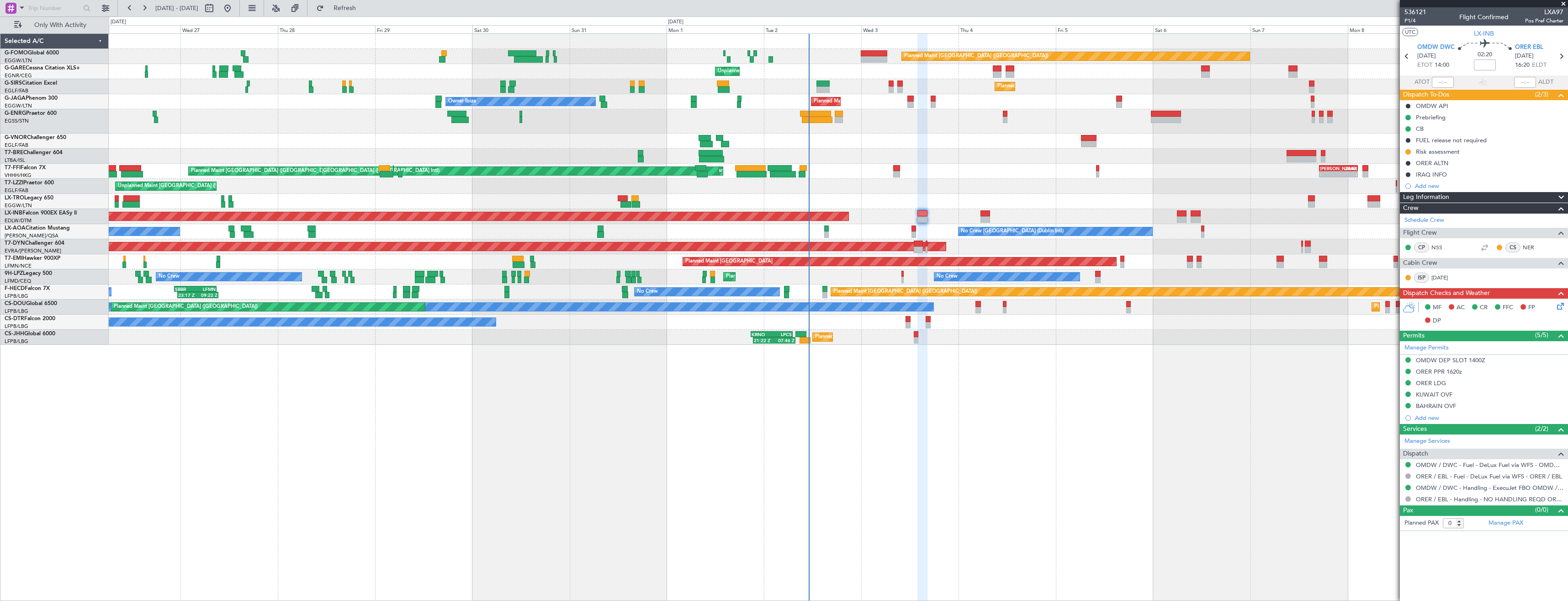
click at [1277, 502] on div "Planned Maint London (Luton) Unplanned Maint Chester Planned Maint London (Farn…" at bounding box center [838, 317] width 1459 height 568
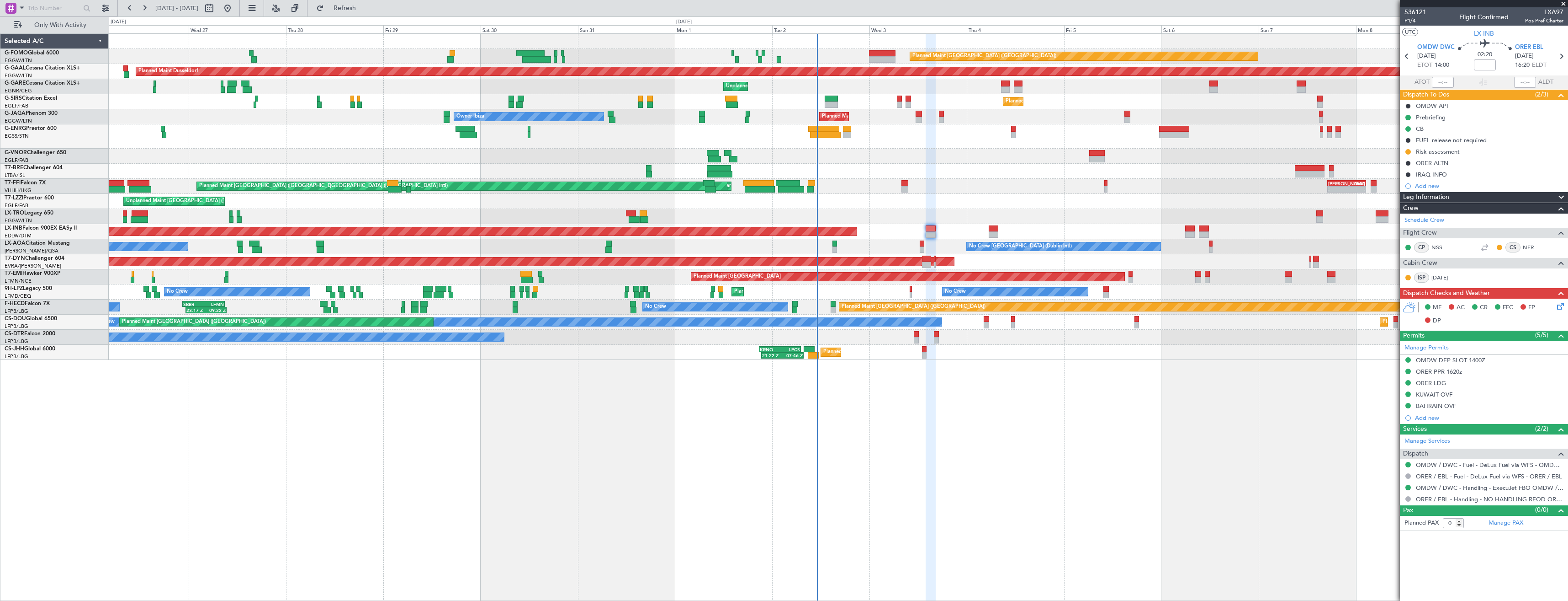
click at [1567, 323] on html "02 Sep 2025 - 17 Sep 2025 Refresh Quick Links Only With Activity Planned Maint …" at bounding box center [784, 300] width 1568 height 601
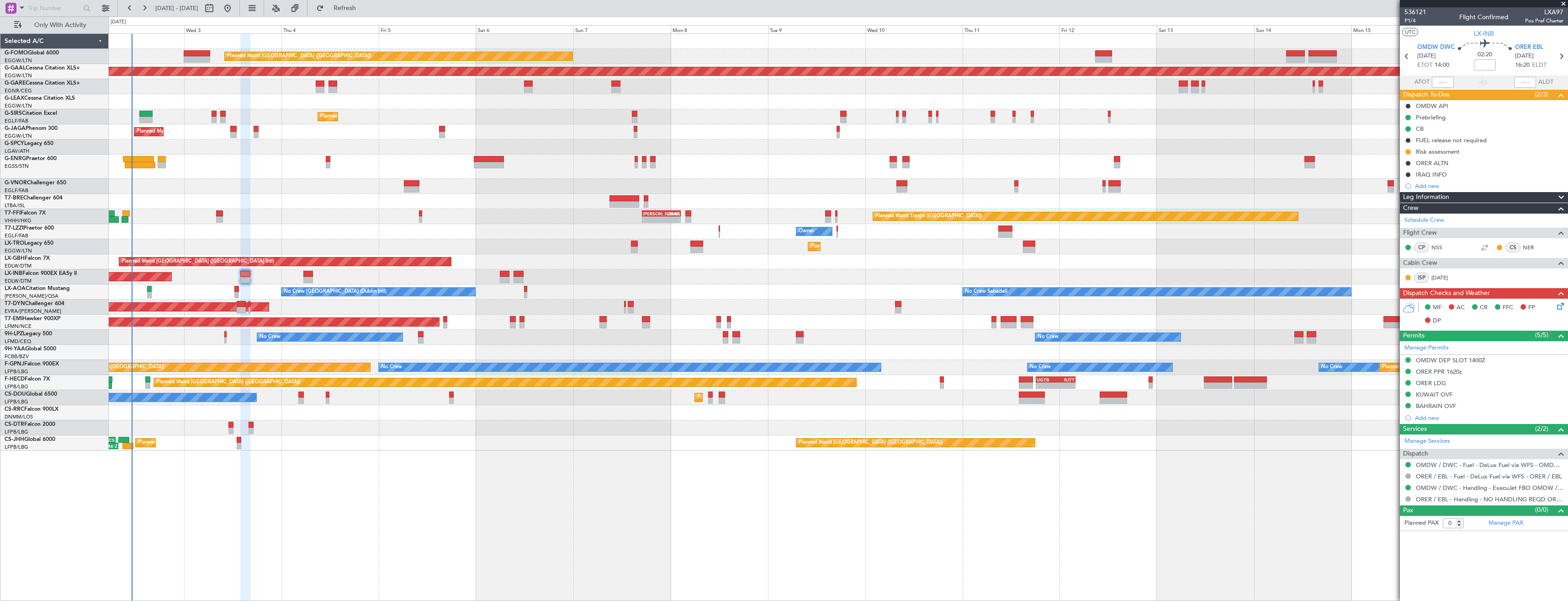
click at [571, 473] on div "Planned Maint London (Luton) Planned Maint Dusseldorf Unplanned Maint Chester O…" at bounding box center [838, 317] width 1459 height 568
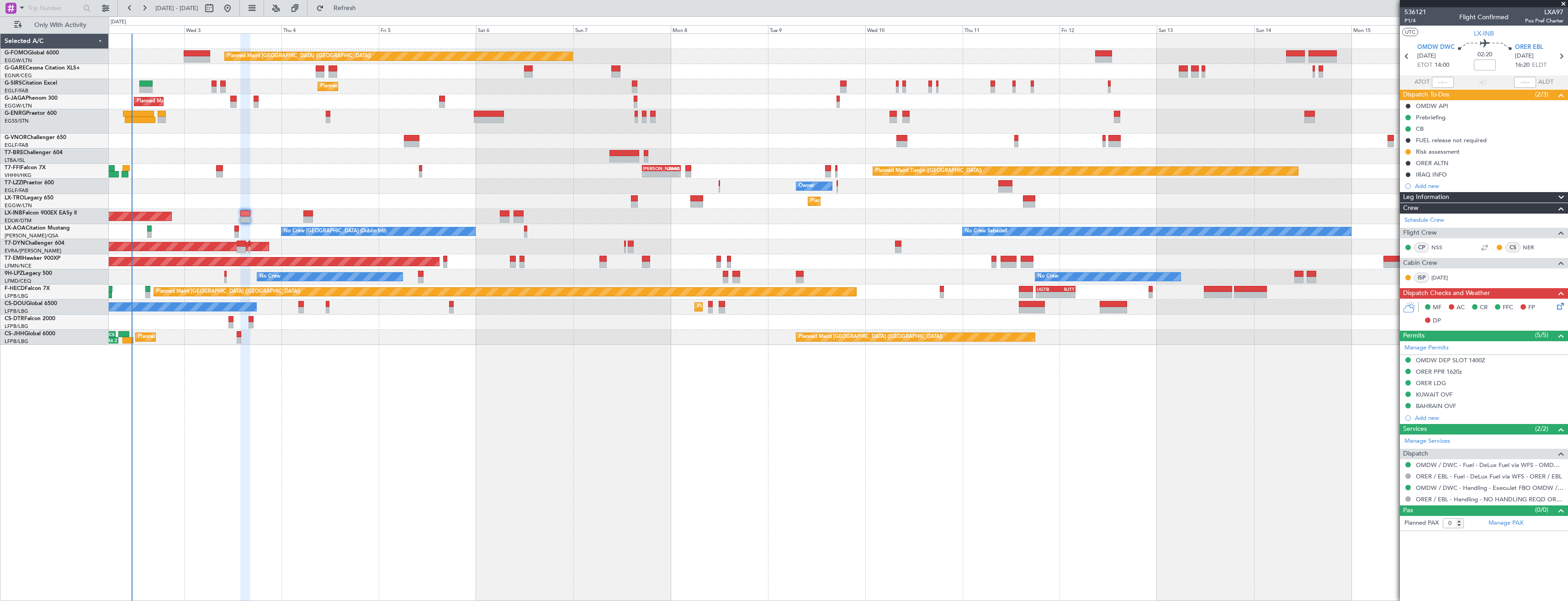
click at [1564, 2] on span at bounding box center [1563, 4] width 10 height 8
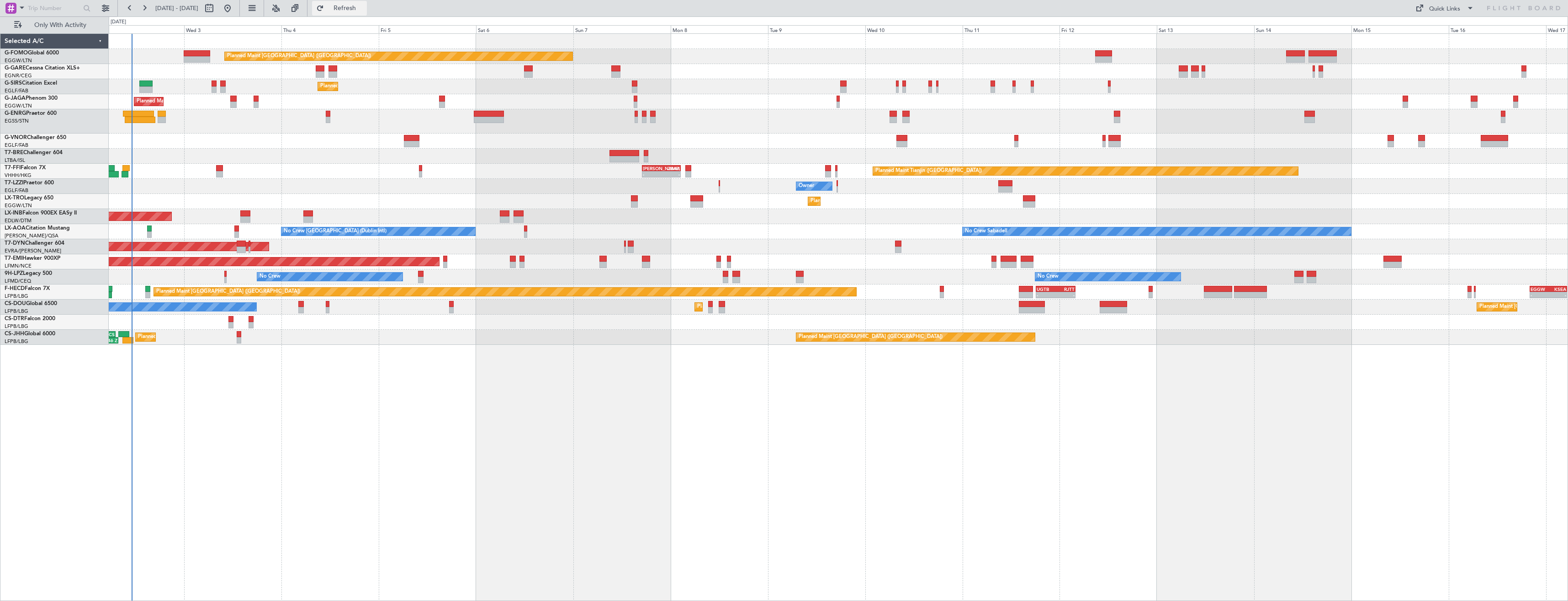
click at [367, 13] on button "Refresh" at bounding box center [339, 8] width 55 height 14
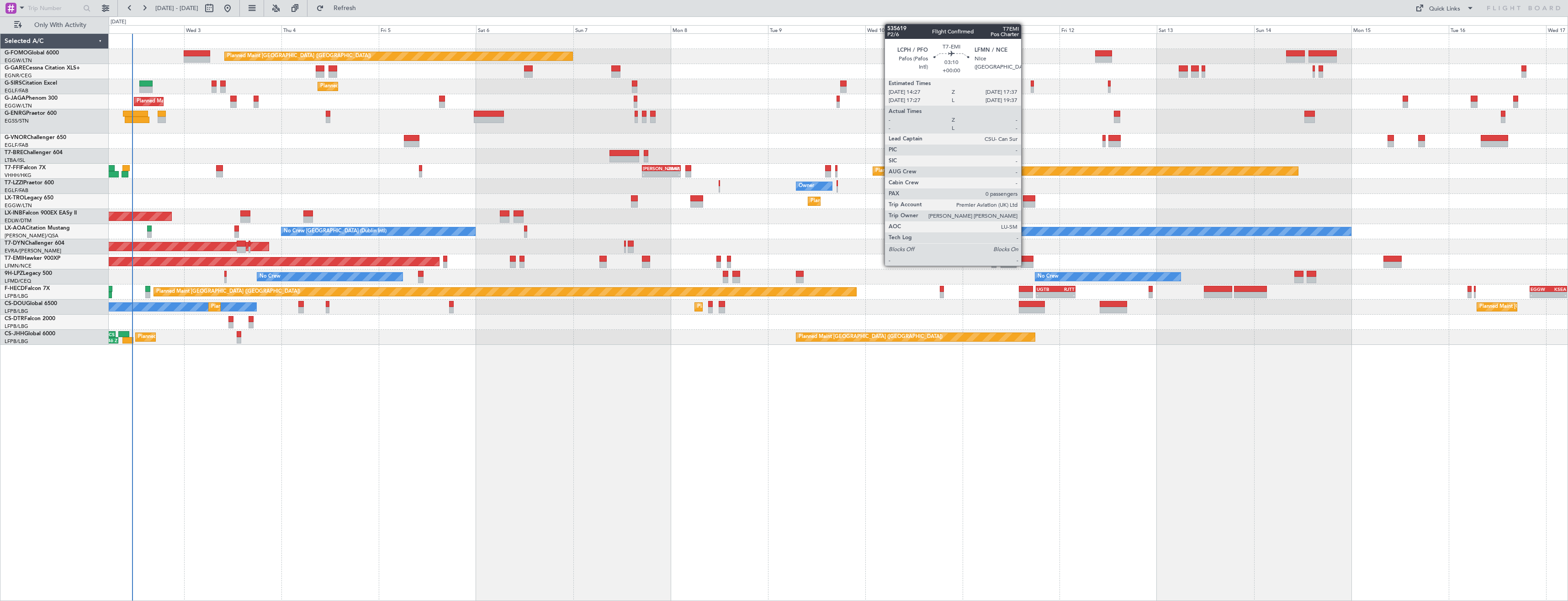
click at [1025, 265] on div at bounding box center [1027, 265] width 13 height 6
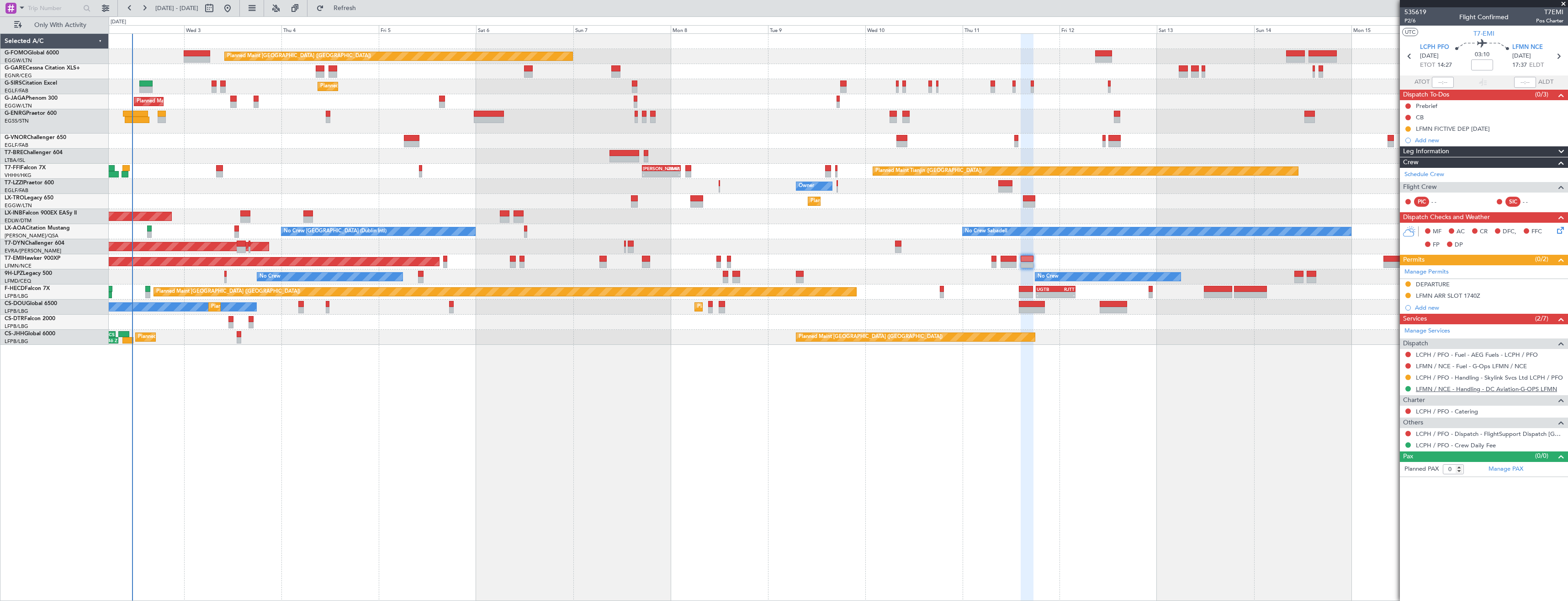
click at [1442, 386] on link "LFMN / NCE - Handling - DC Aviation-G-OPS LFMN" at bounding box center [1486, 389] width 141 height 8
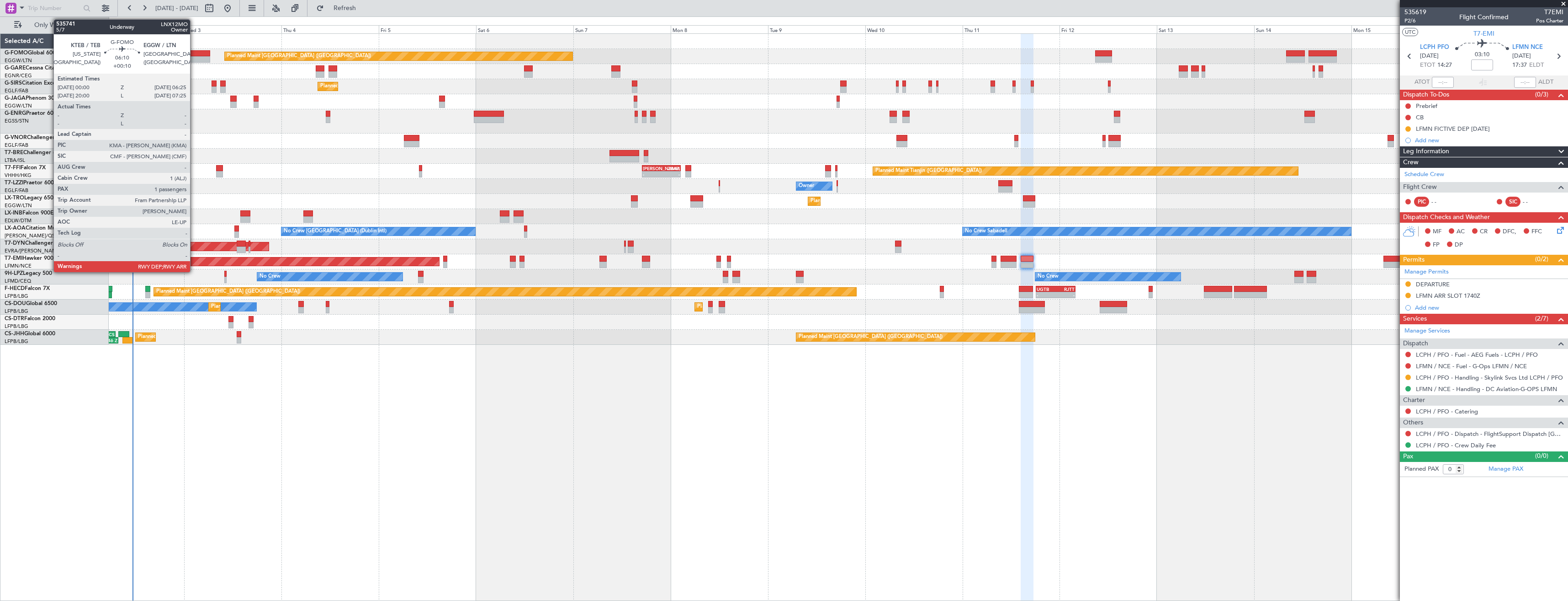
click at [194, 56] on div at bounding box center [196, 53] width 26 height 6
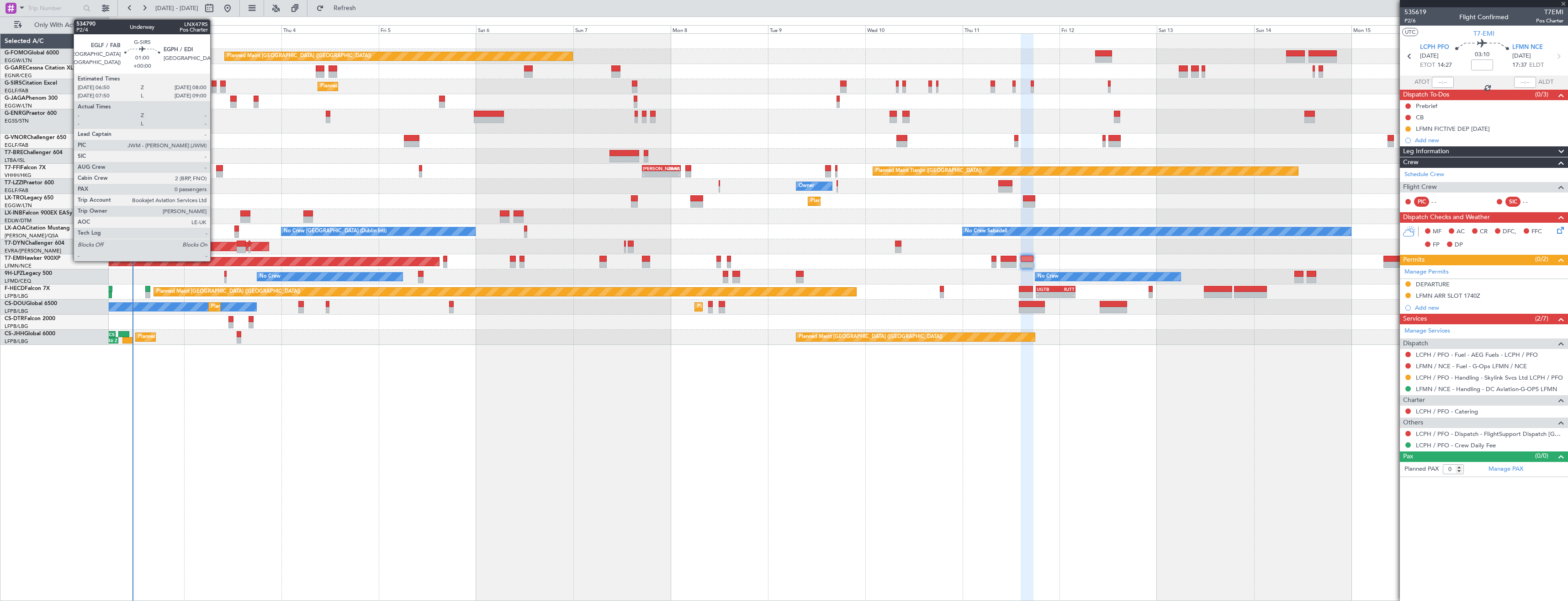
type input "+00:10"
type input "1"
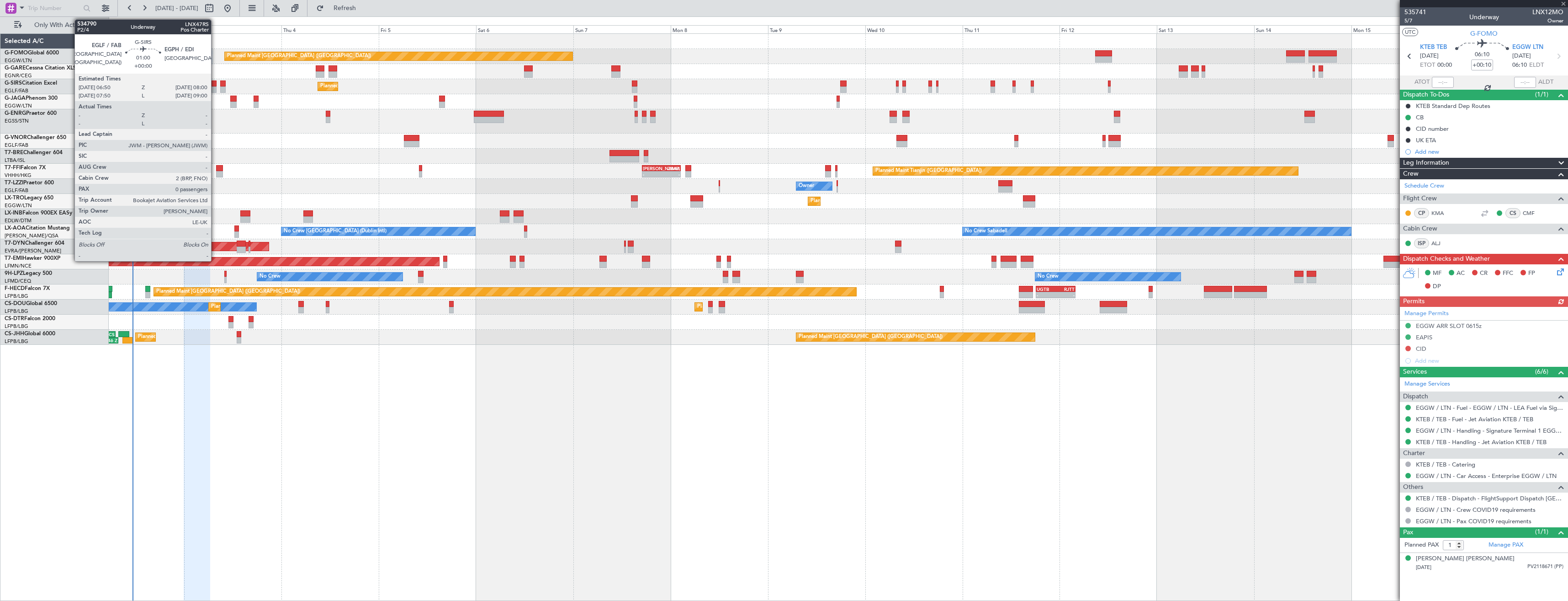
click at [216, 85] on div at bounding box center [214, 83] width 5 height 6
type input "0"
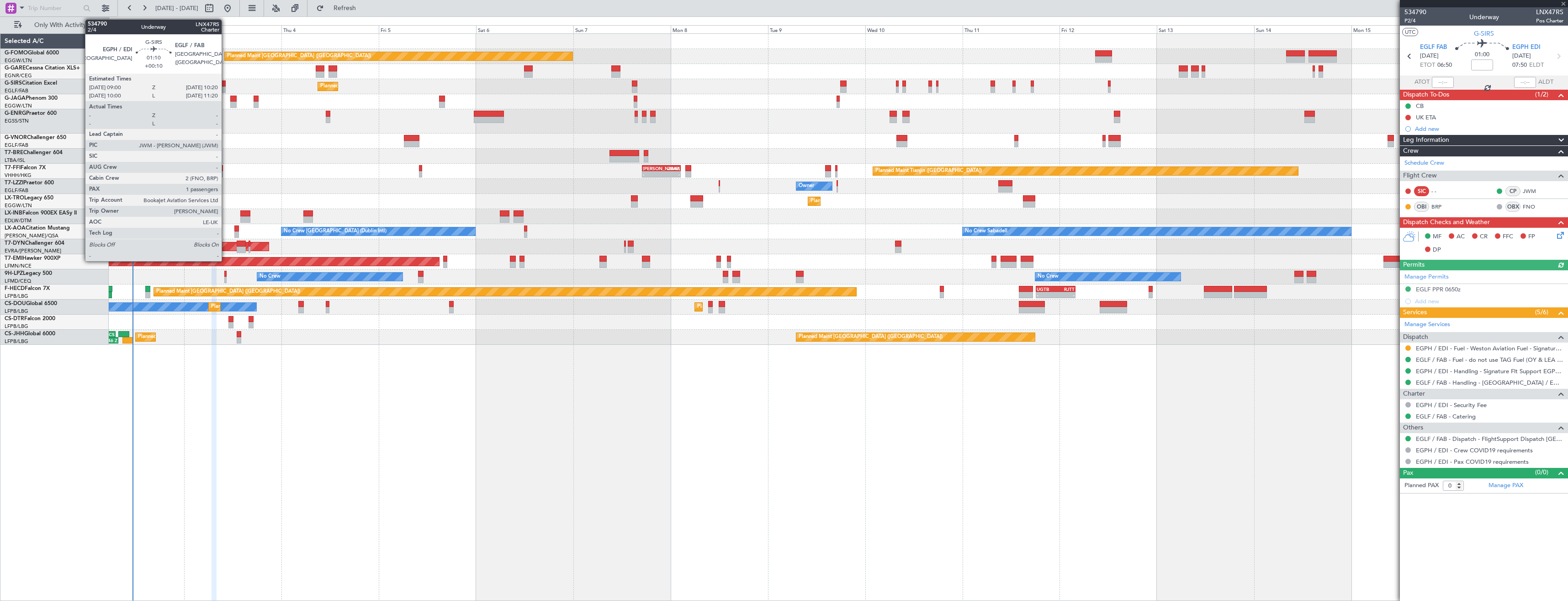
click at [226, 86] on div at bounding box center [223, 83] width 6 height 6
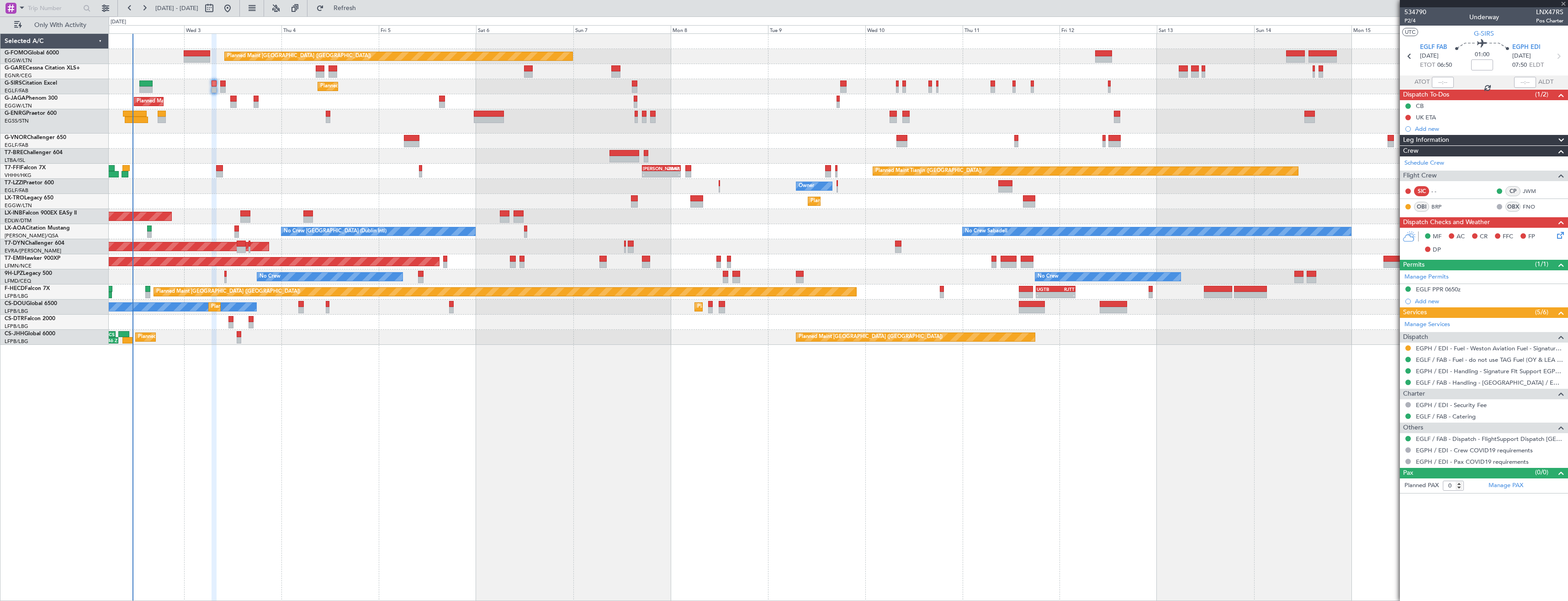
type input "+00:10"
type input "1"
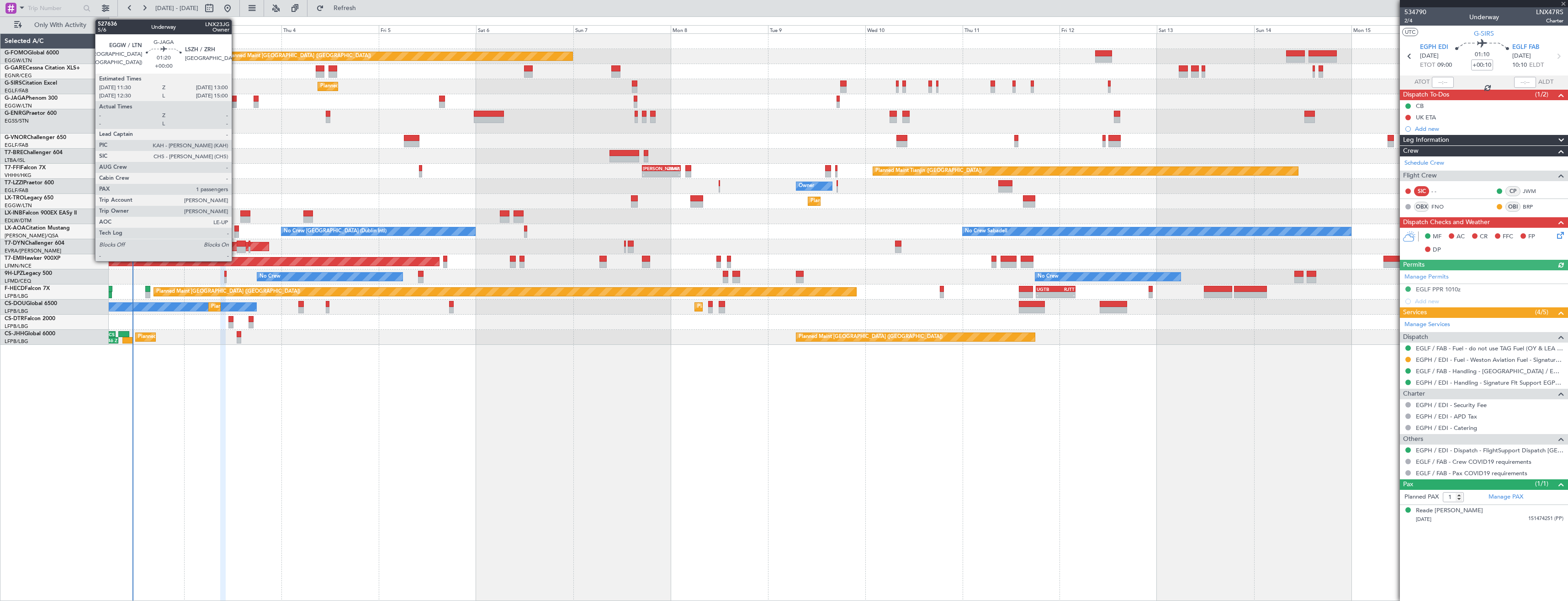
click at [236, 100] on div at bounding box center [234, 99] width 6 height 6
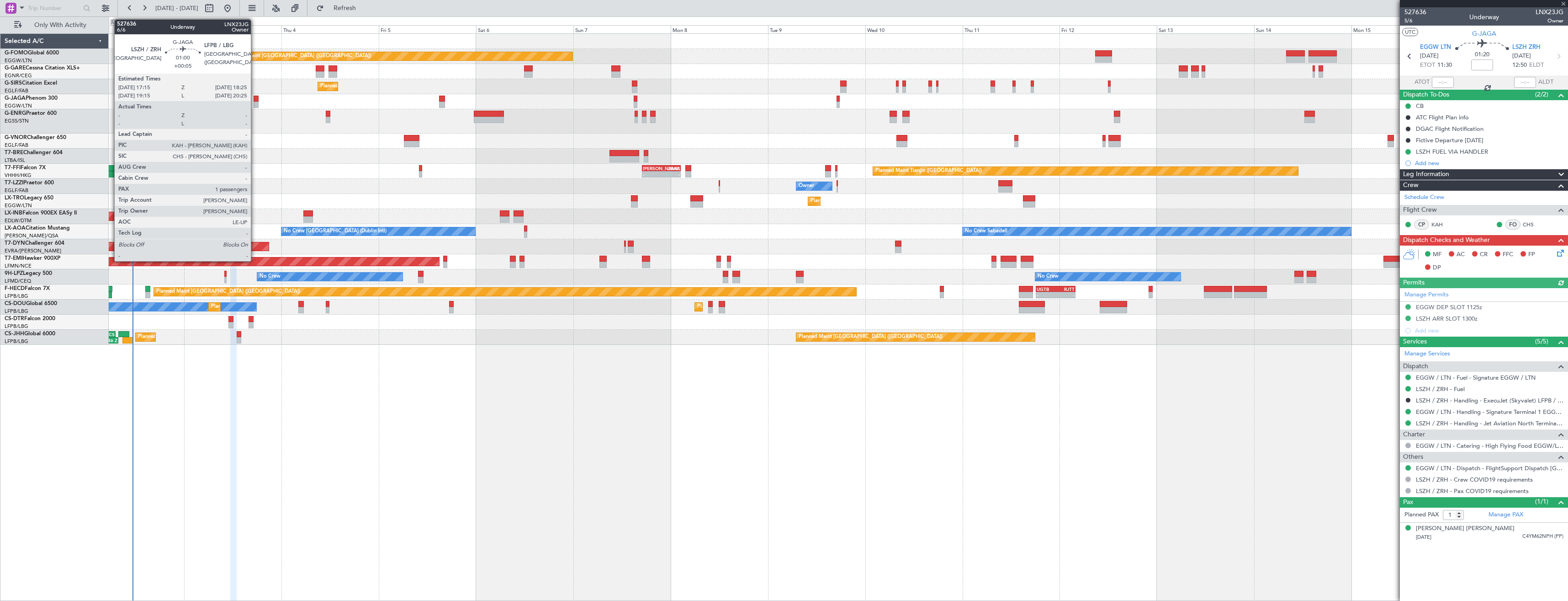
click at [255, 102] on div at bounding box center [256, 105] width 5 height 6
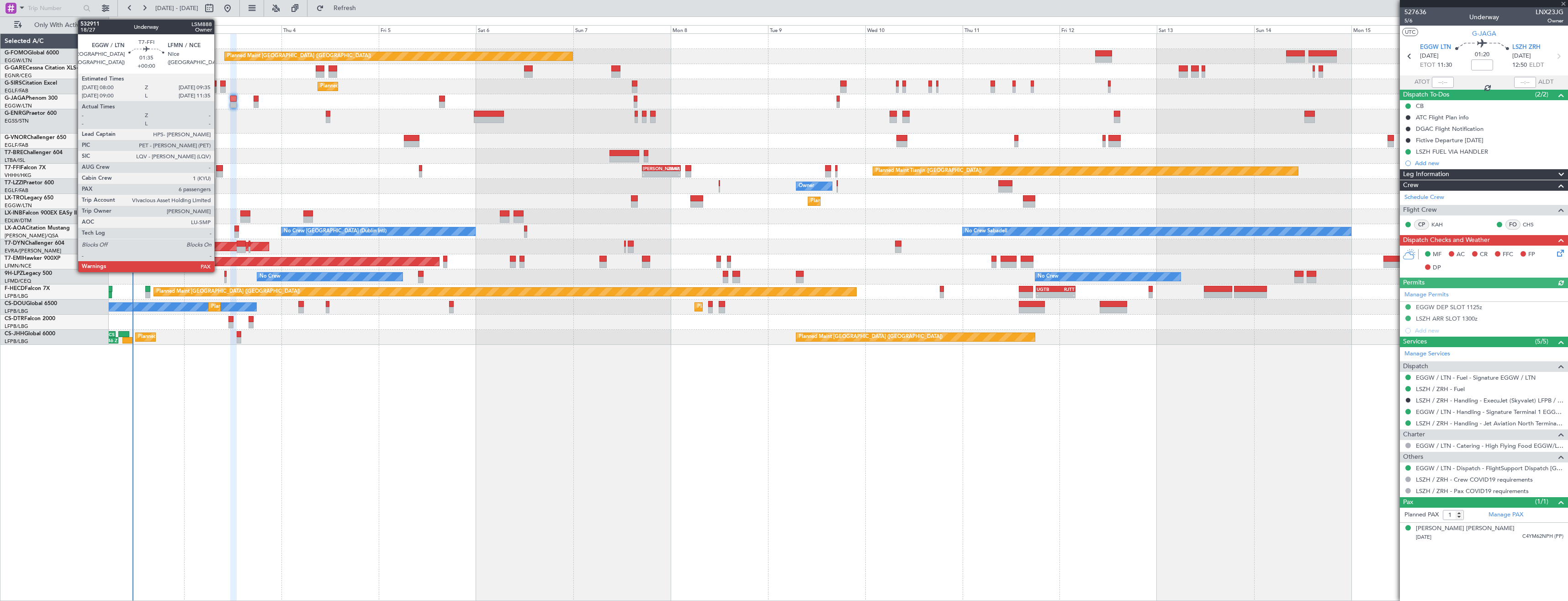
type input "+00:05"
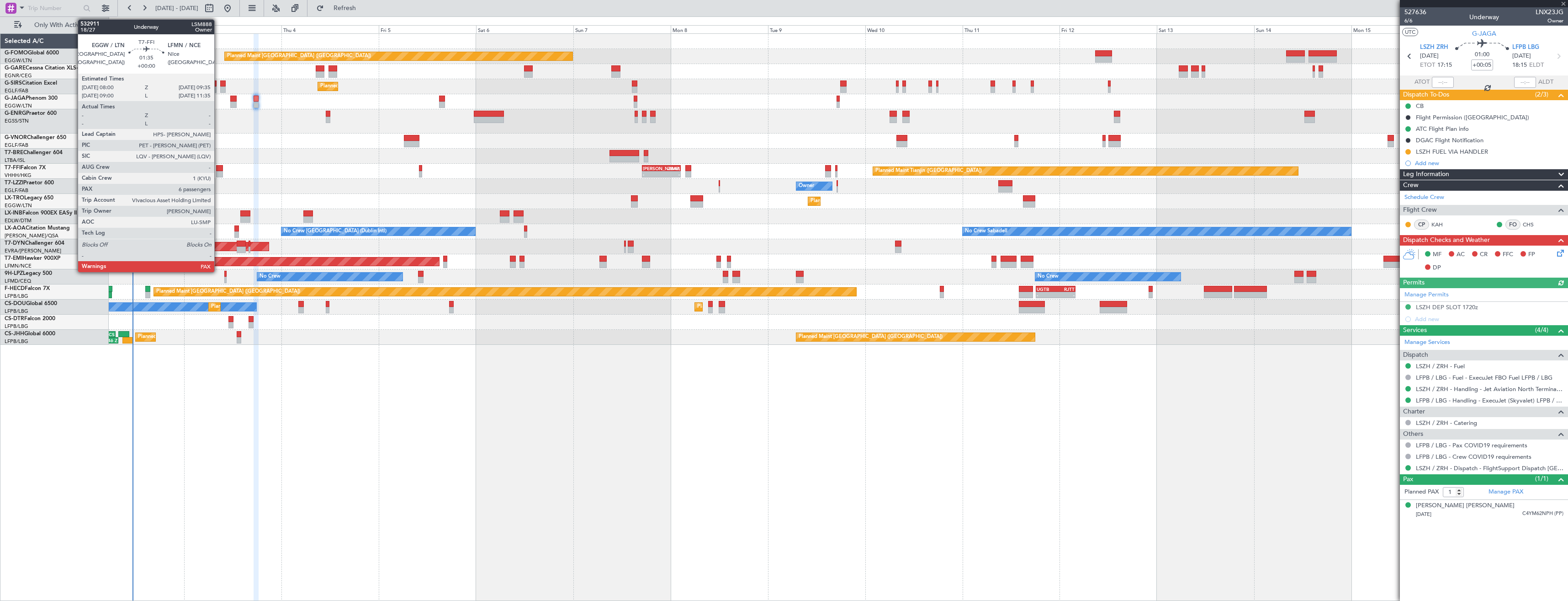
click at [219, 168] on div at bounding box center [219, 168] width 7 height 6
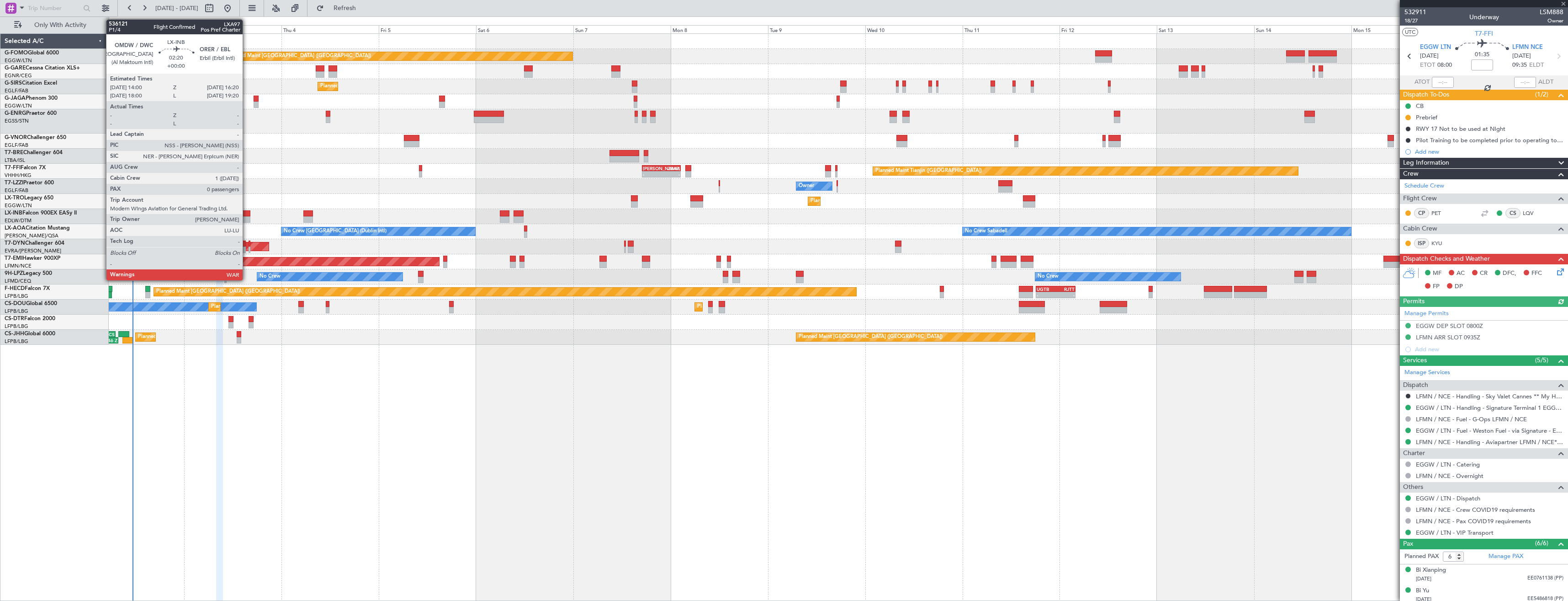
click at [246, 213] on div at bounding box center [245, 213] width 10 height 6
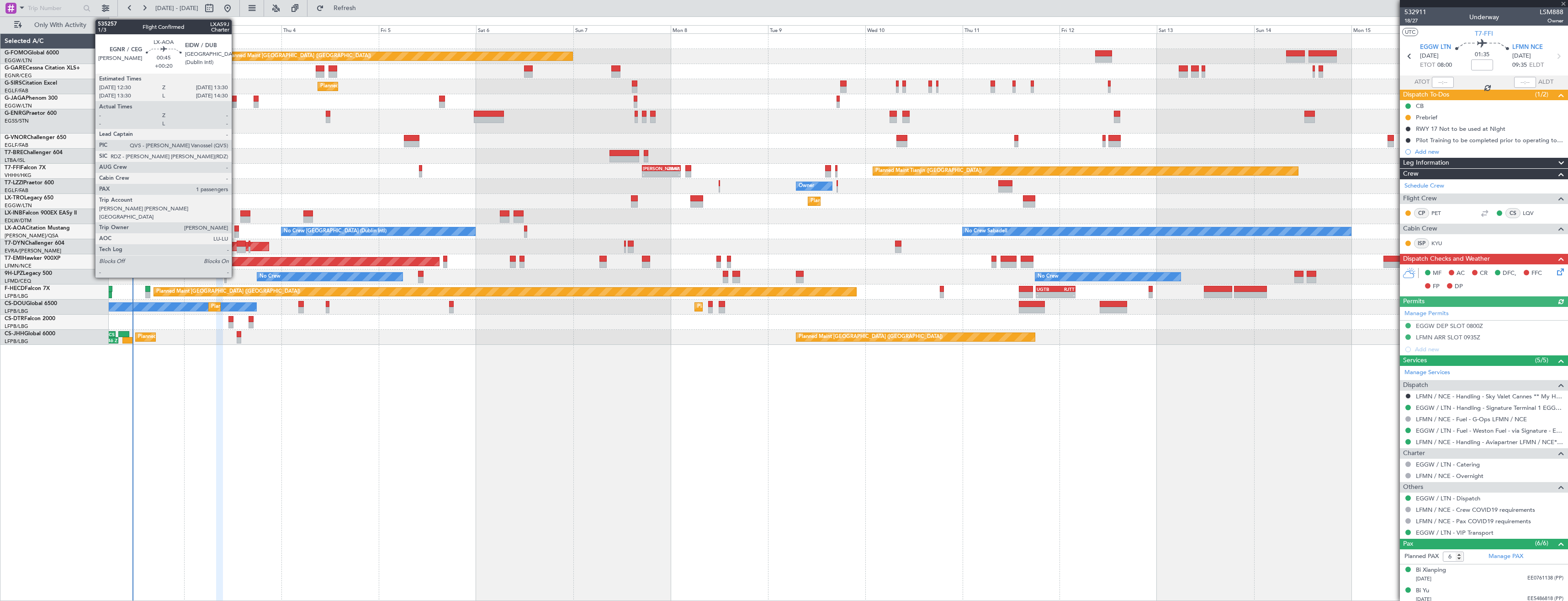
type input "0"
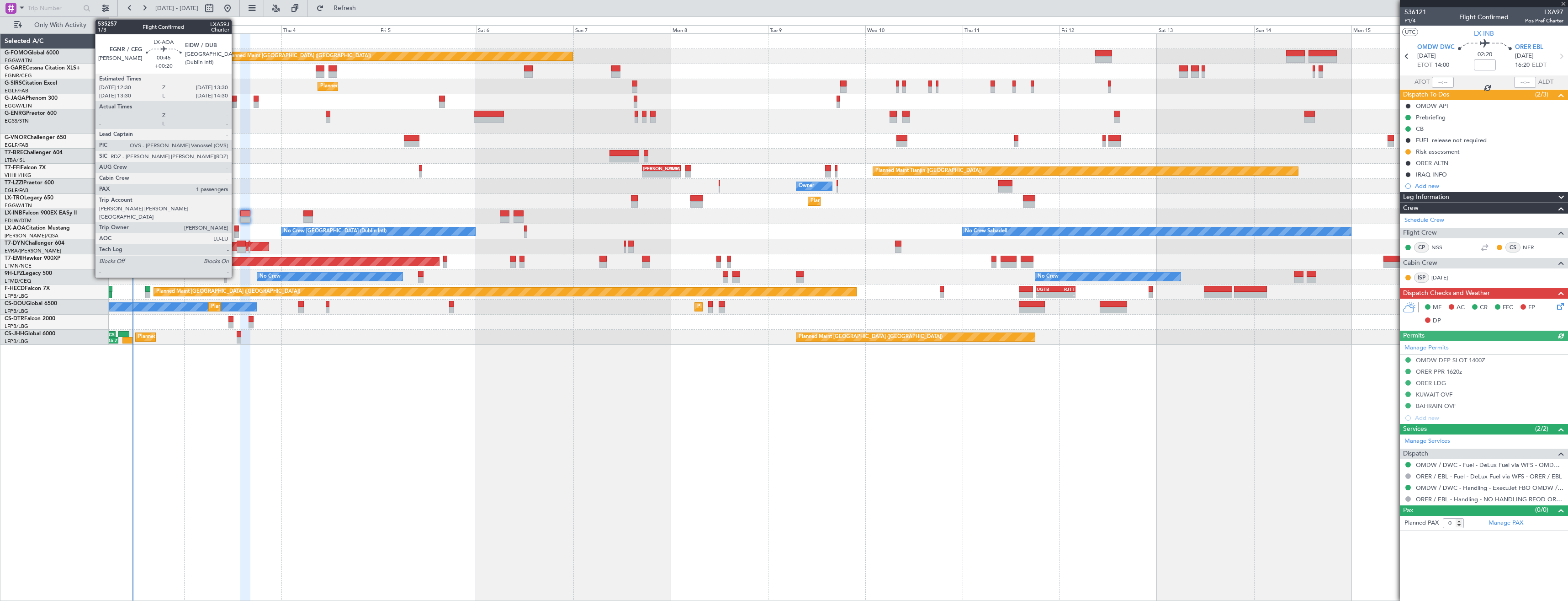
click at [236, 232] on div at bounding box center [236, 235] width 4 height 6
type input "+00:20"
type input "1"
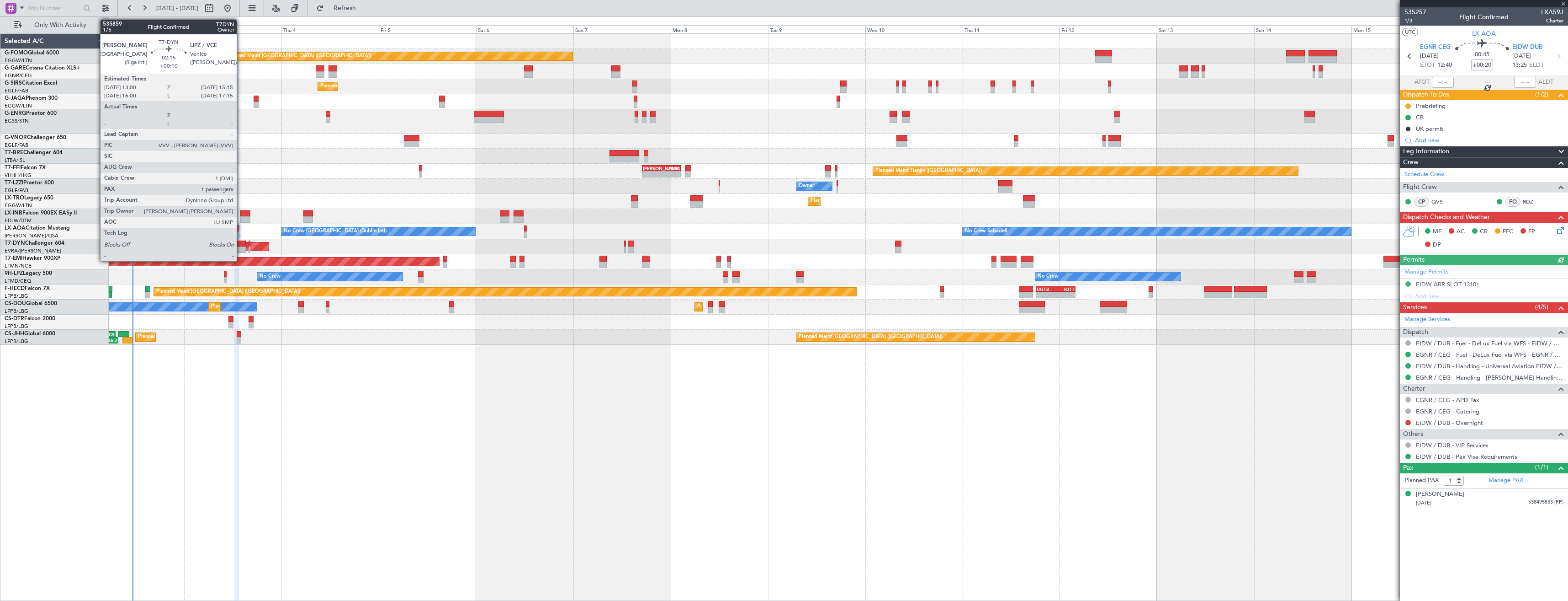
click at [241, 243] on div at bounding box center [242, 243] width 10 height 6
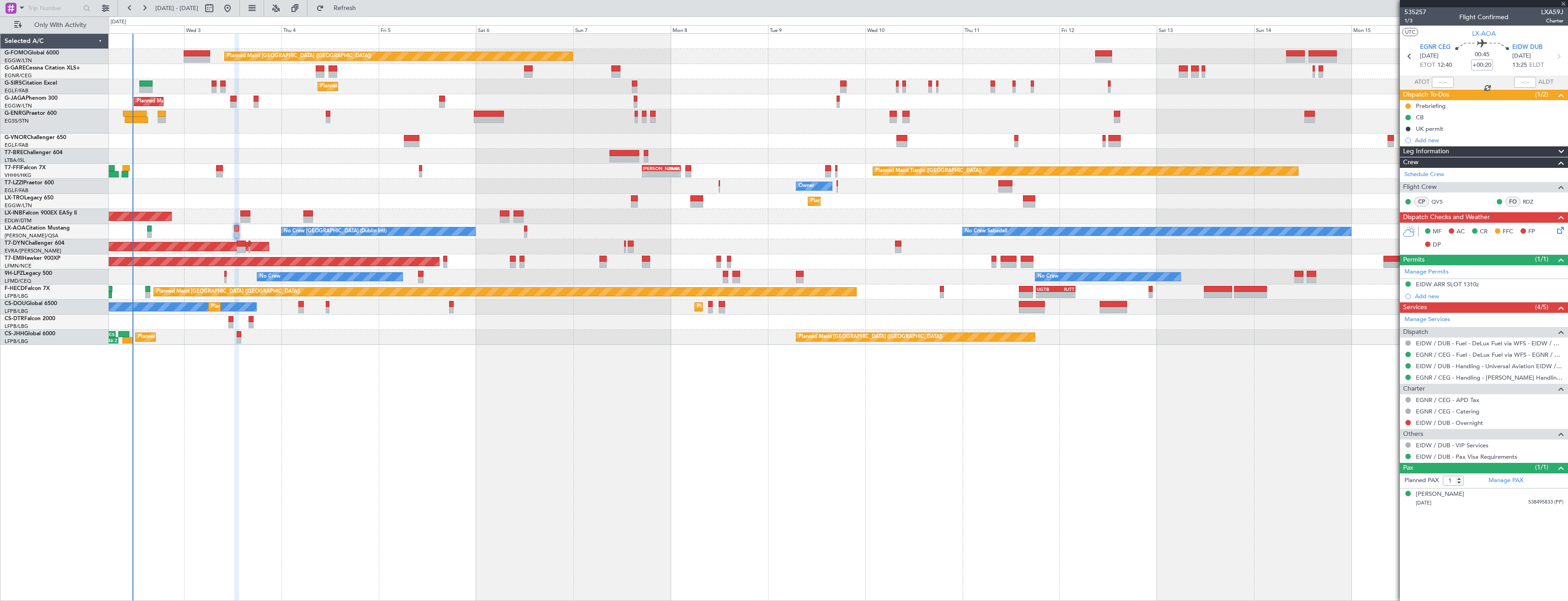
type input "+00:10"
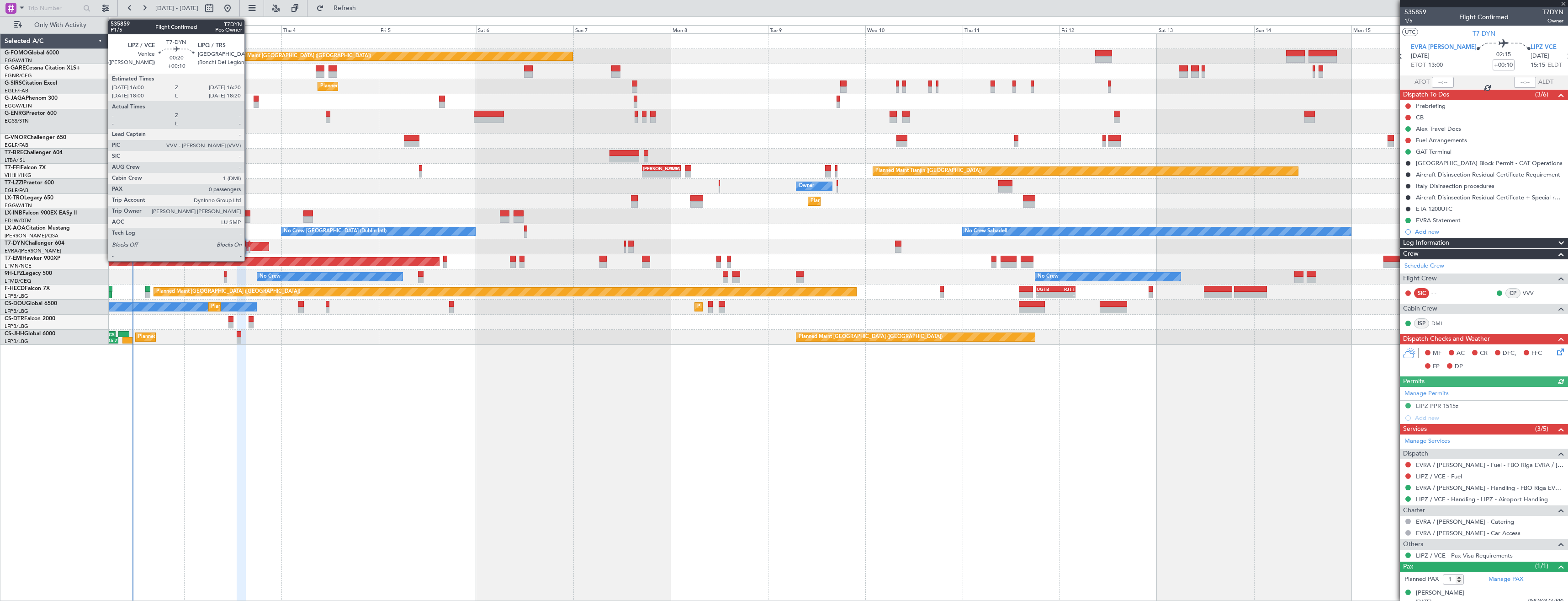
click at [249, 245] on div at bounding box center [250, 243] width 2 height 6
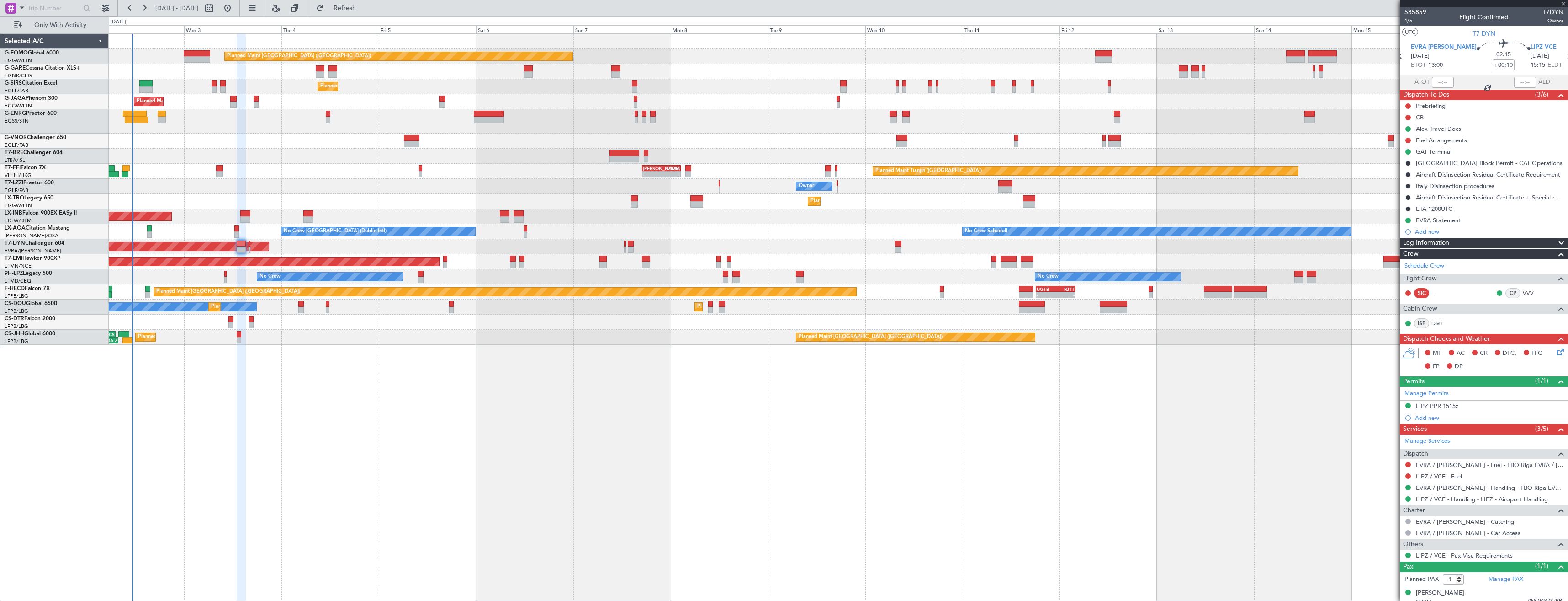
type input "0"
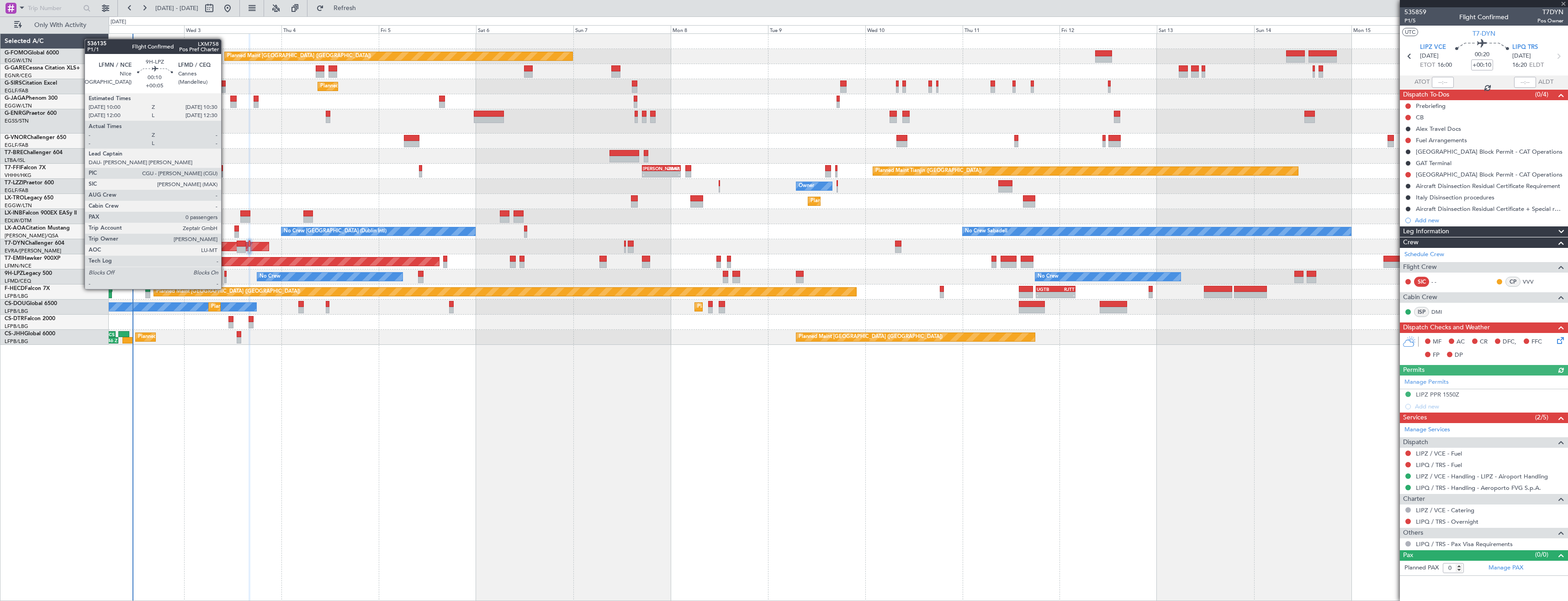
click at [225, 280] on div at bounding box center [225, 280] width 2 height 6
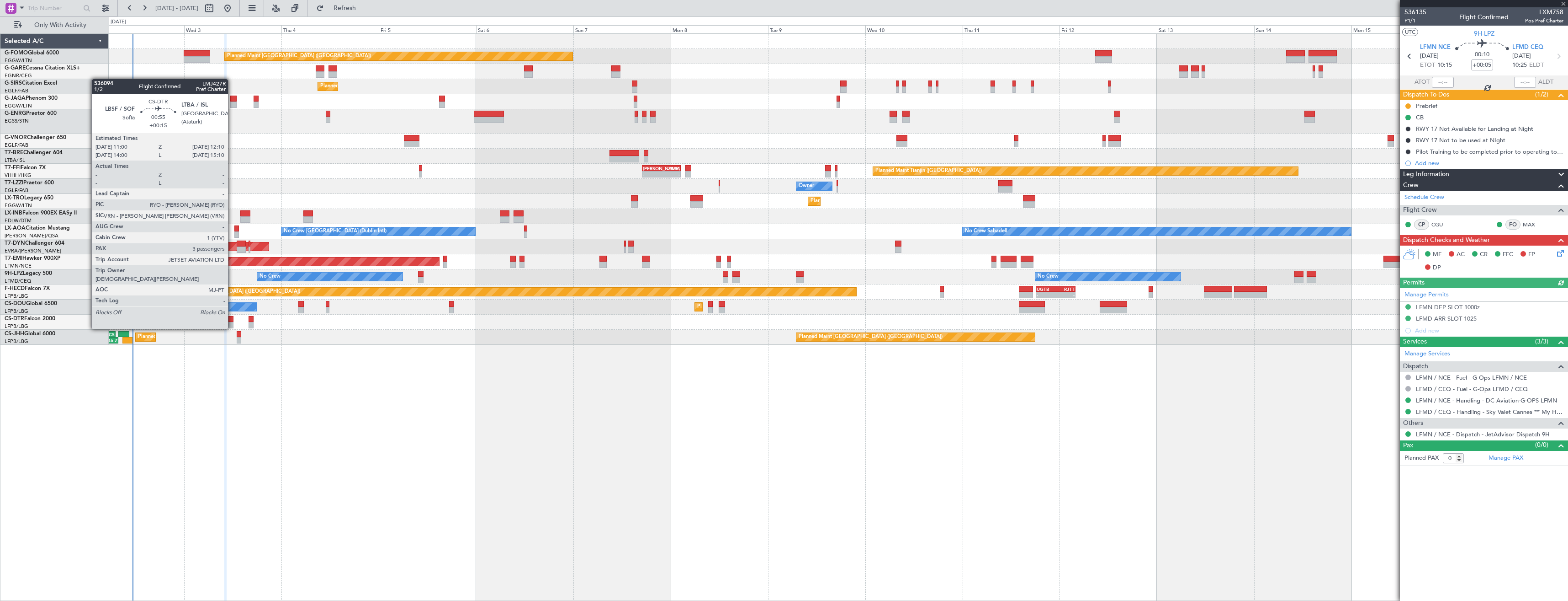
click at [232, 320] on div at bounding box center [231, 319] width 5 height 6
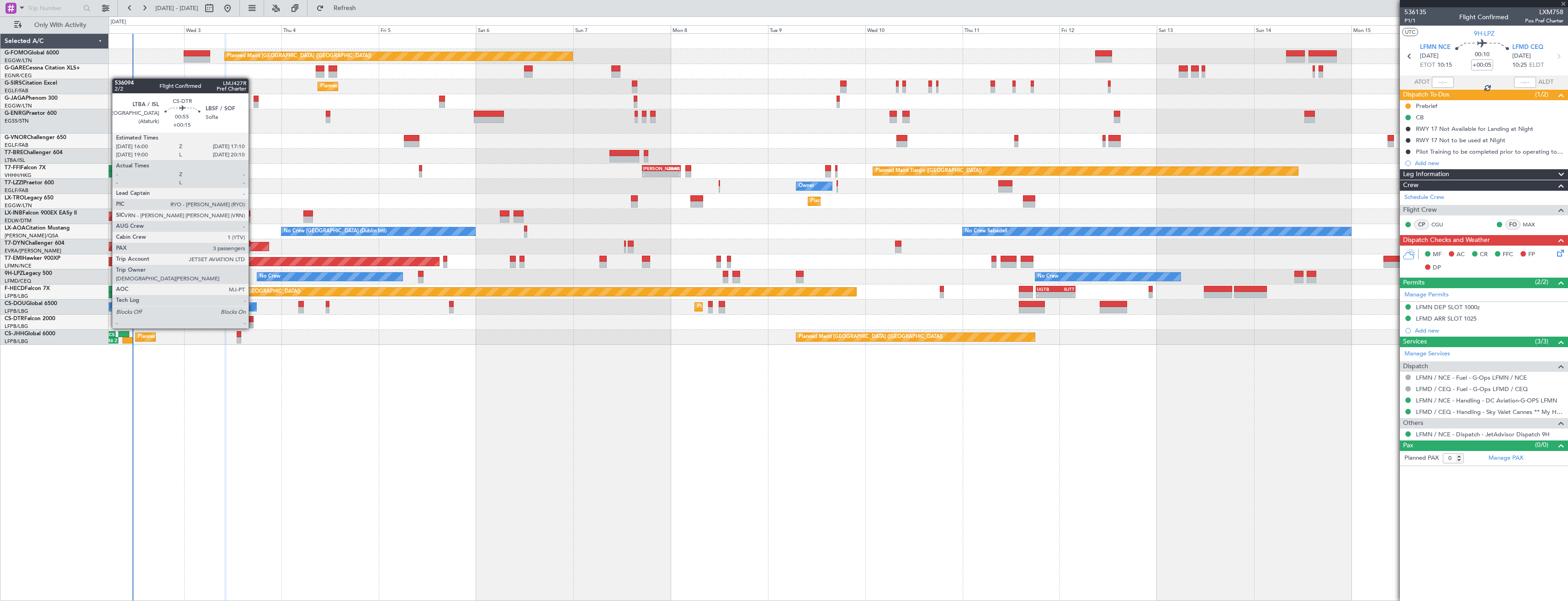
type input "+00:15"
type input "3"
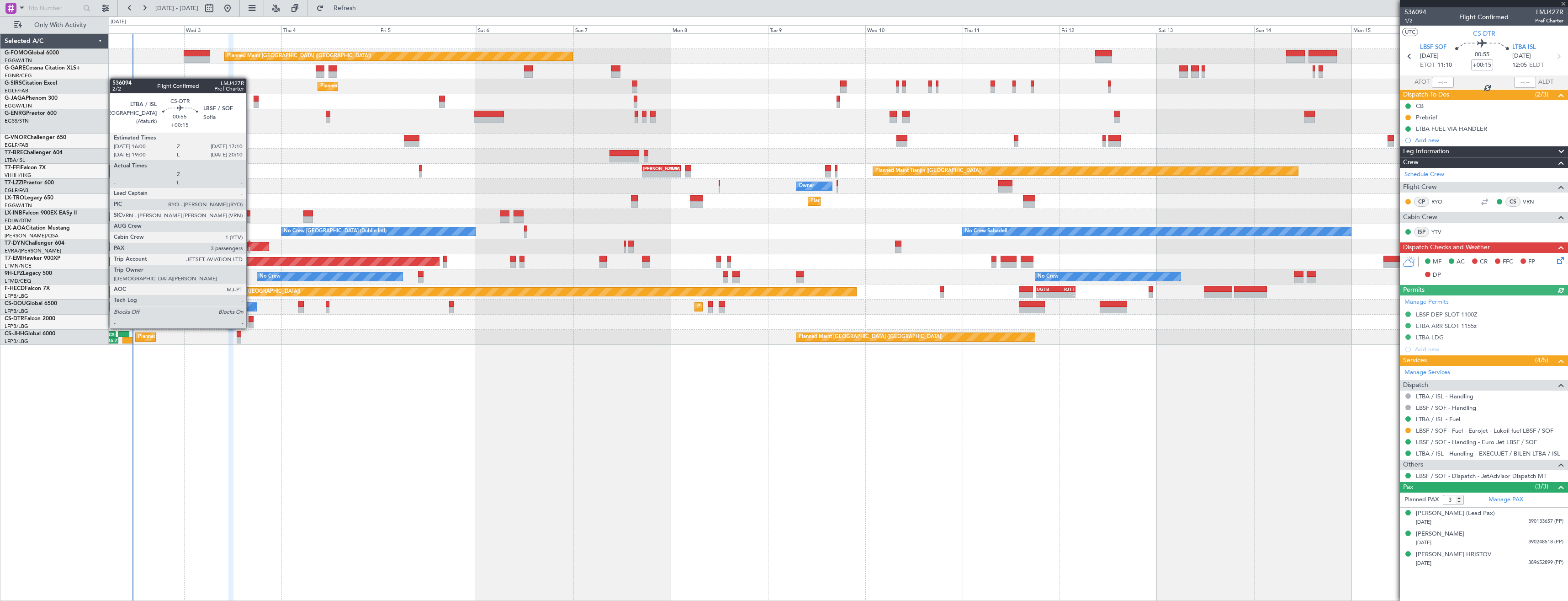
click at [250, 319] on div at bounding box center [251, 319] width 5 height 6
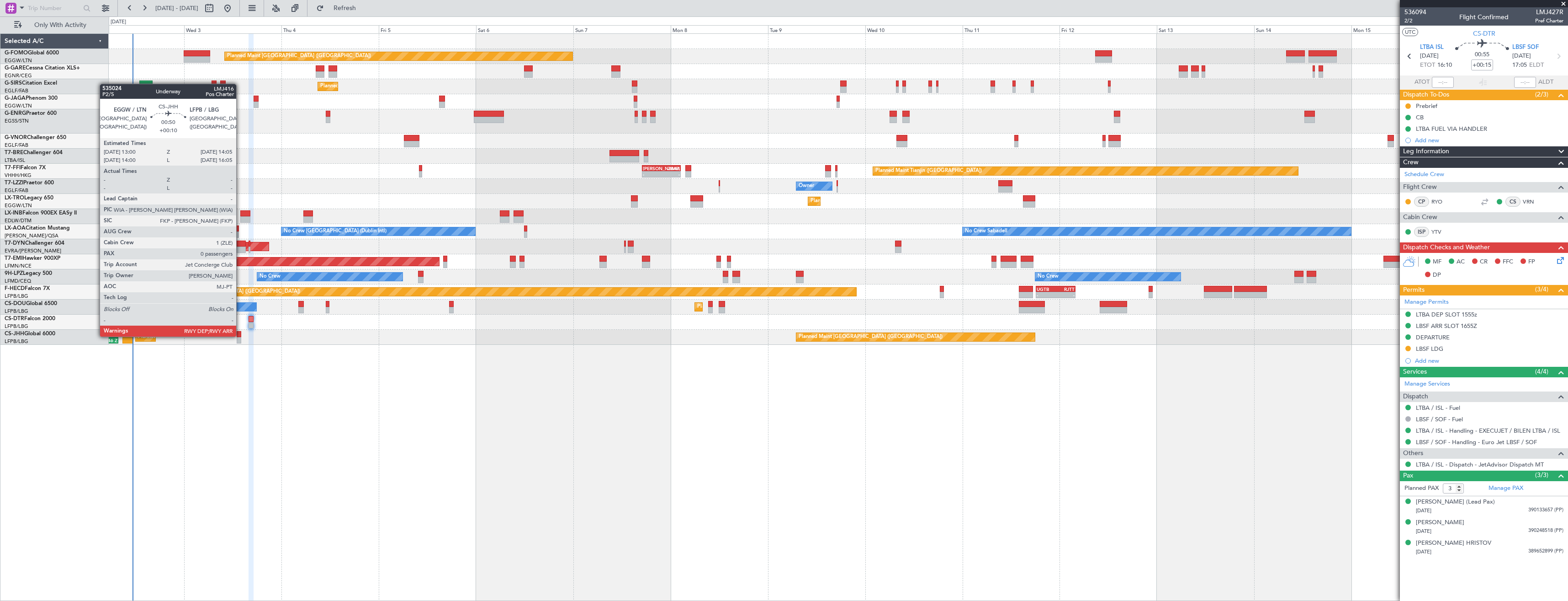
click at [240, 335] on div at bounding box center [239, 334] width 5 height 6
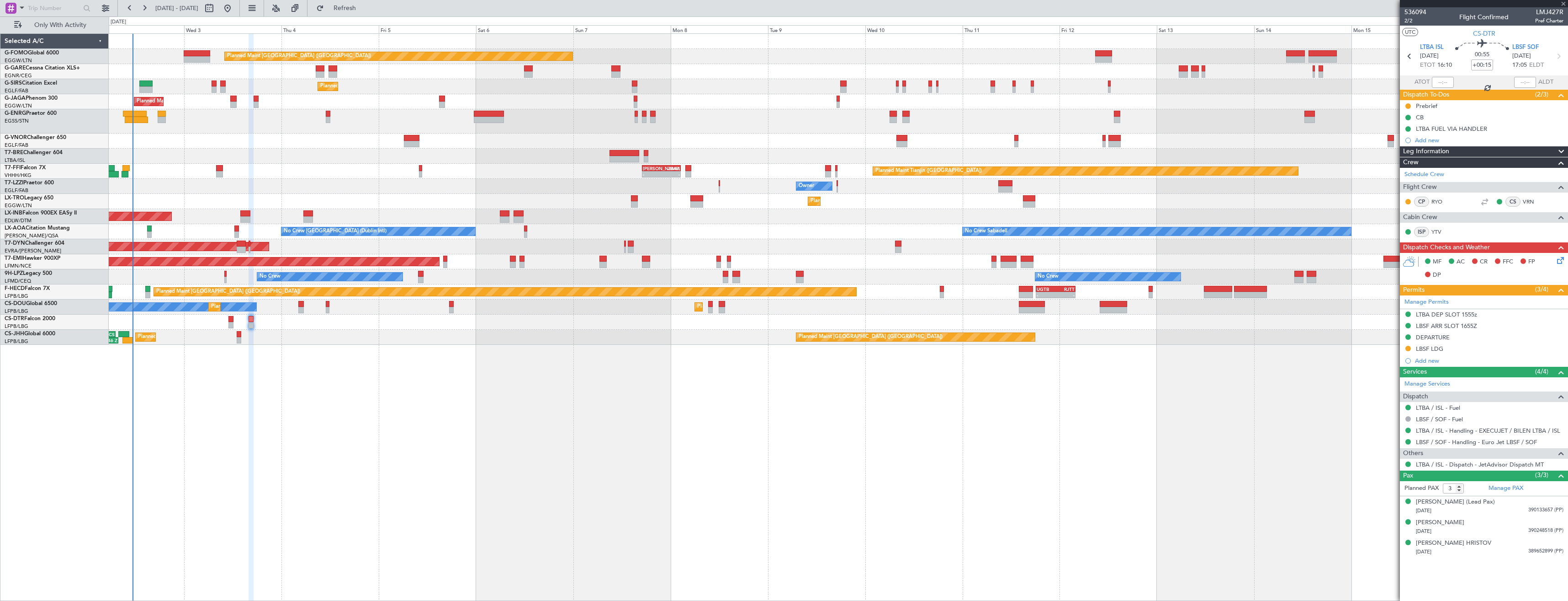
type input "+00:10"
type input "0"
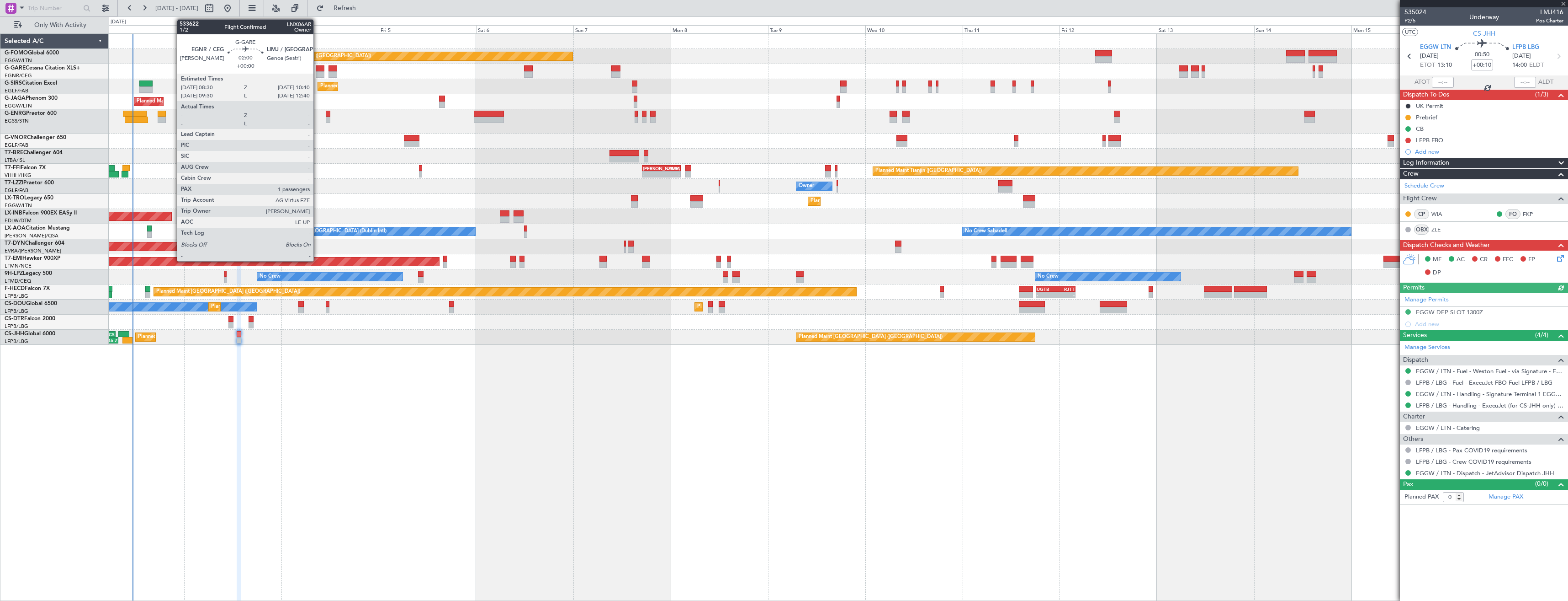
click at [318, 71] on div at bounding box center [320, 68] width 10 height 6
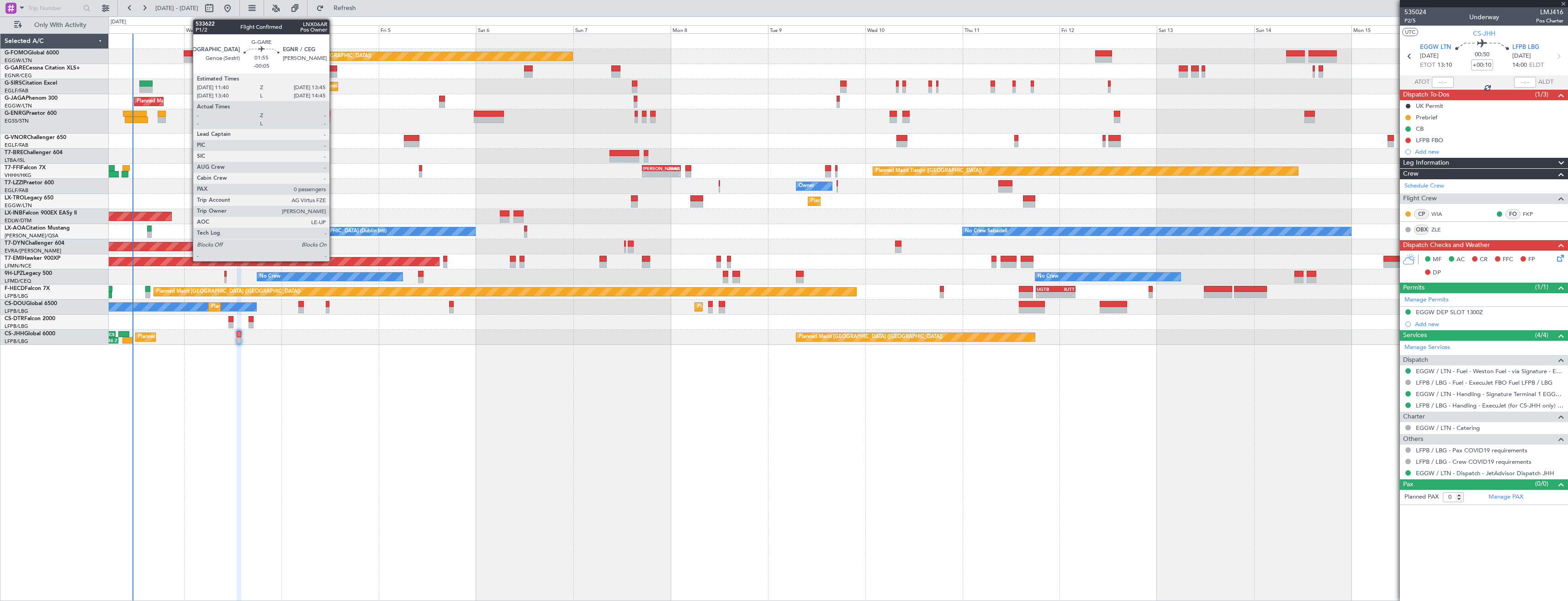
type input "1"
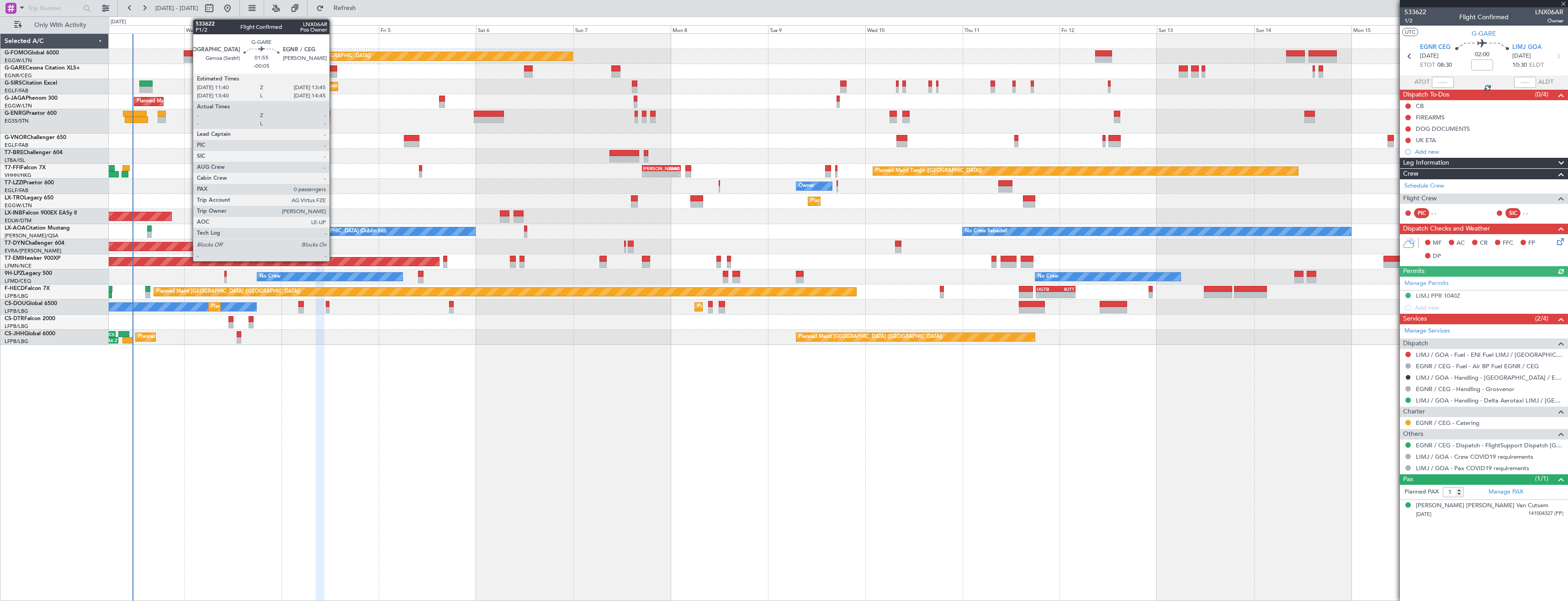
click at [334, 68] on div at bounding box center [333, 68] width 9 height 6
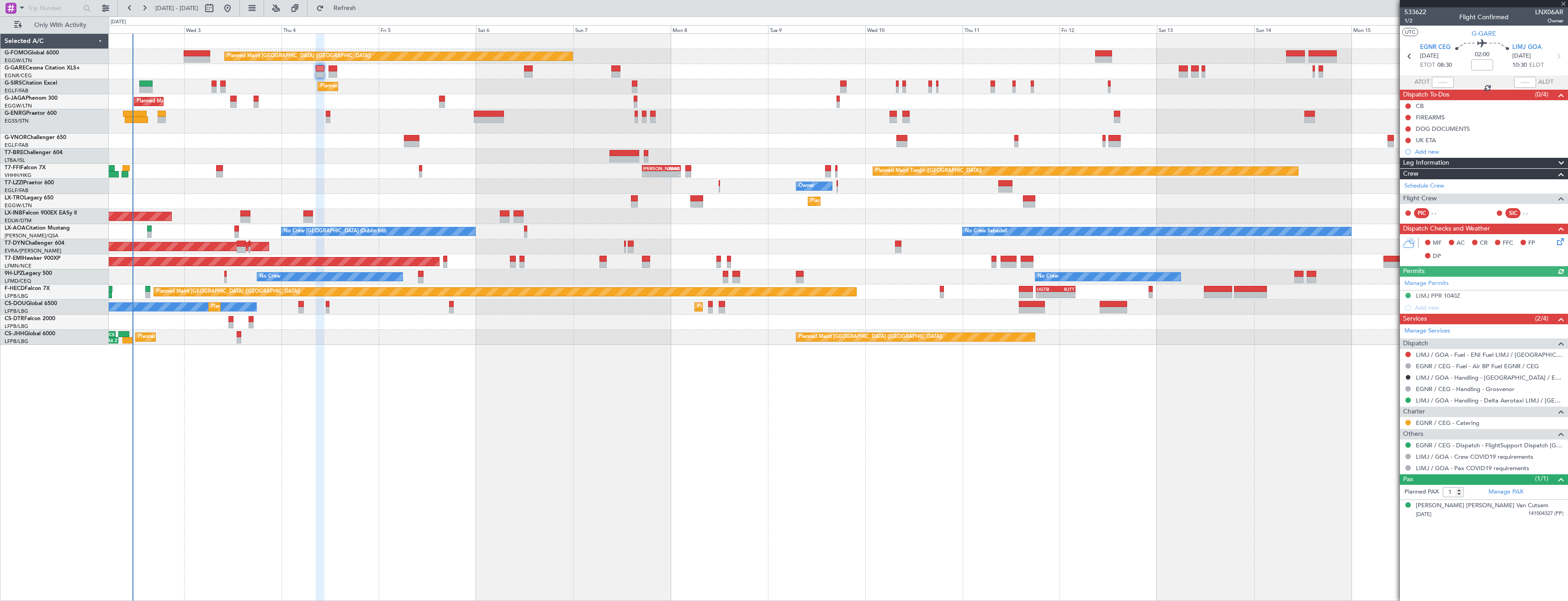
type input "-00:05"
type input "0"
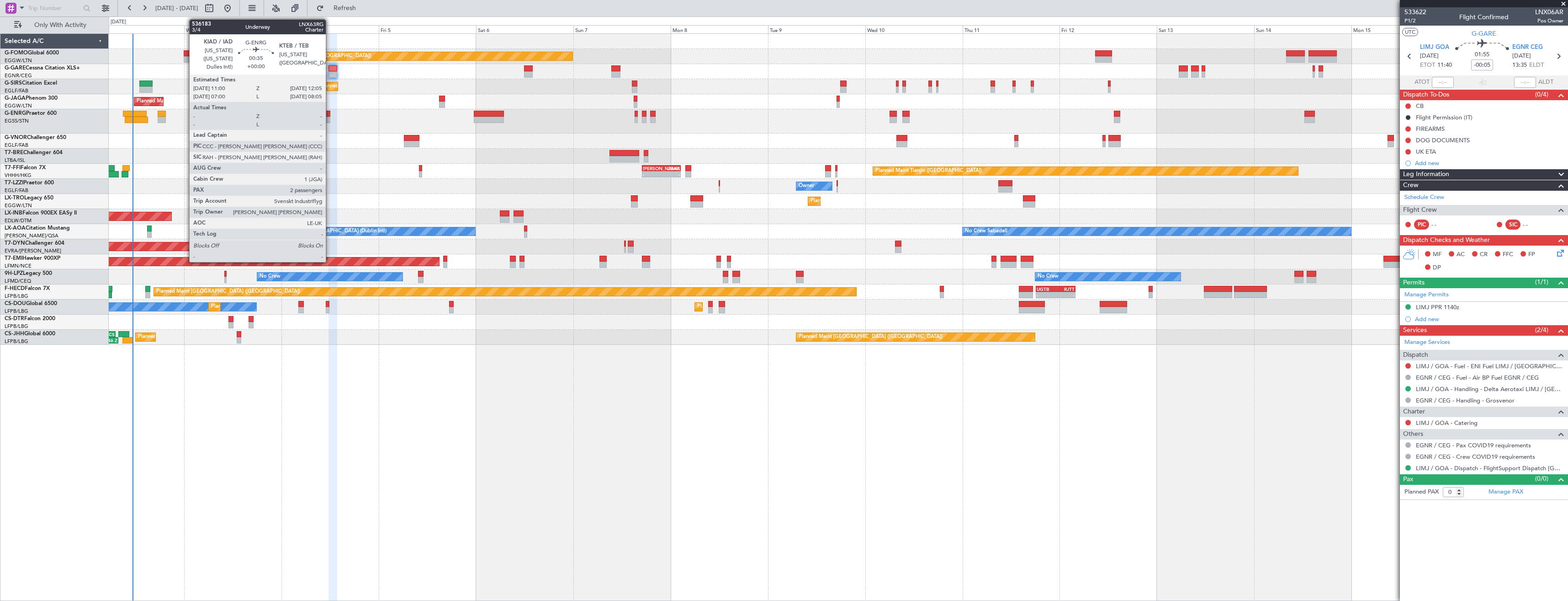
click at [330, 118] on div at bounding box center [328, 120] width 5 height 6
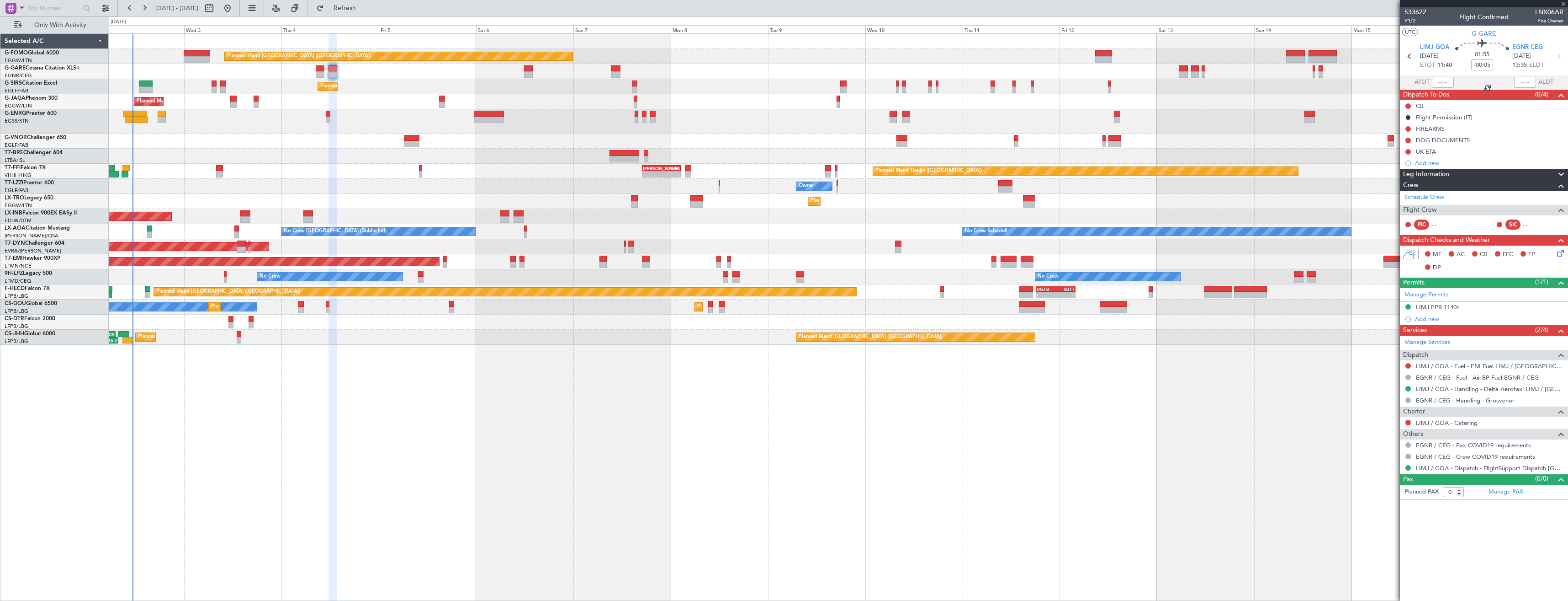
type input "2"
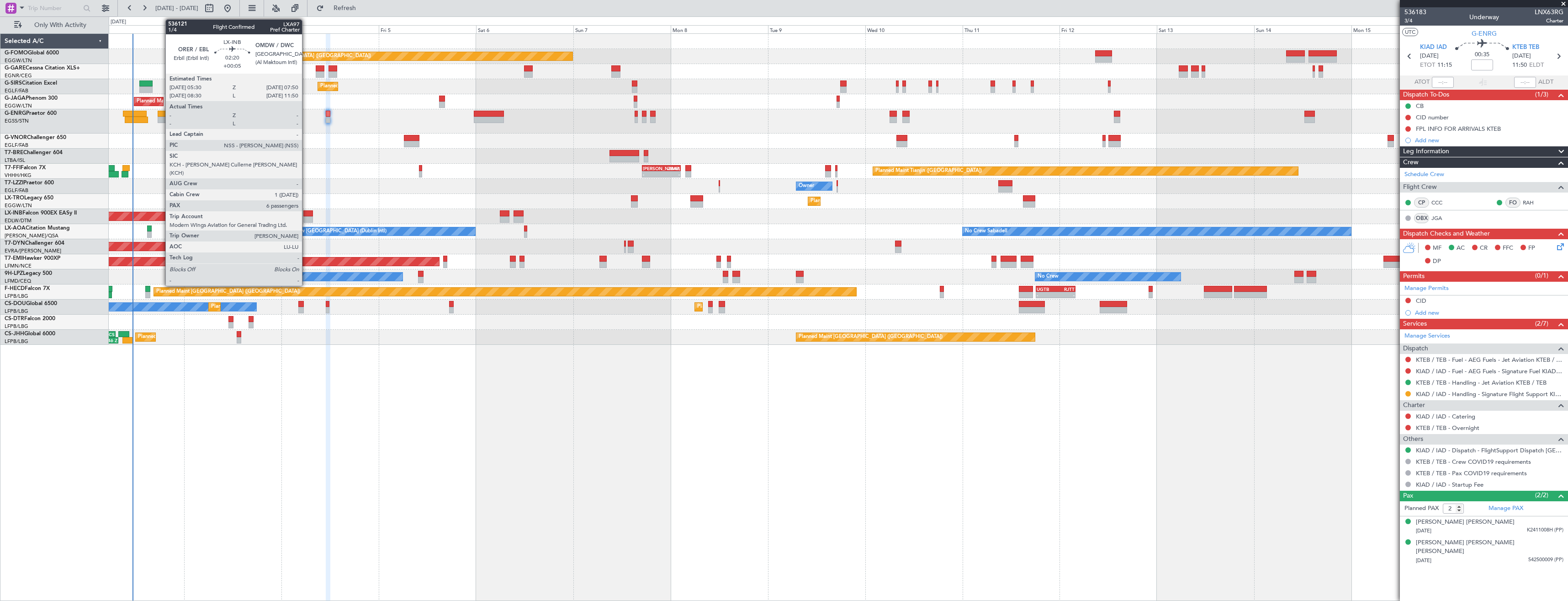
click at [307, 214] on div at bounding box center [308, 213] width 10 height 6
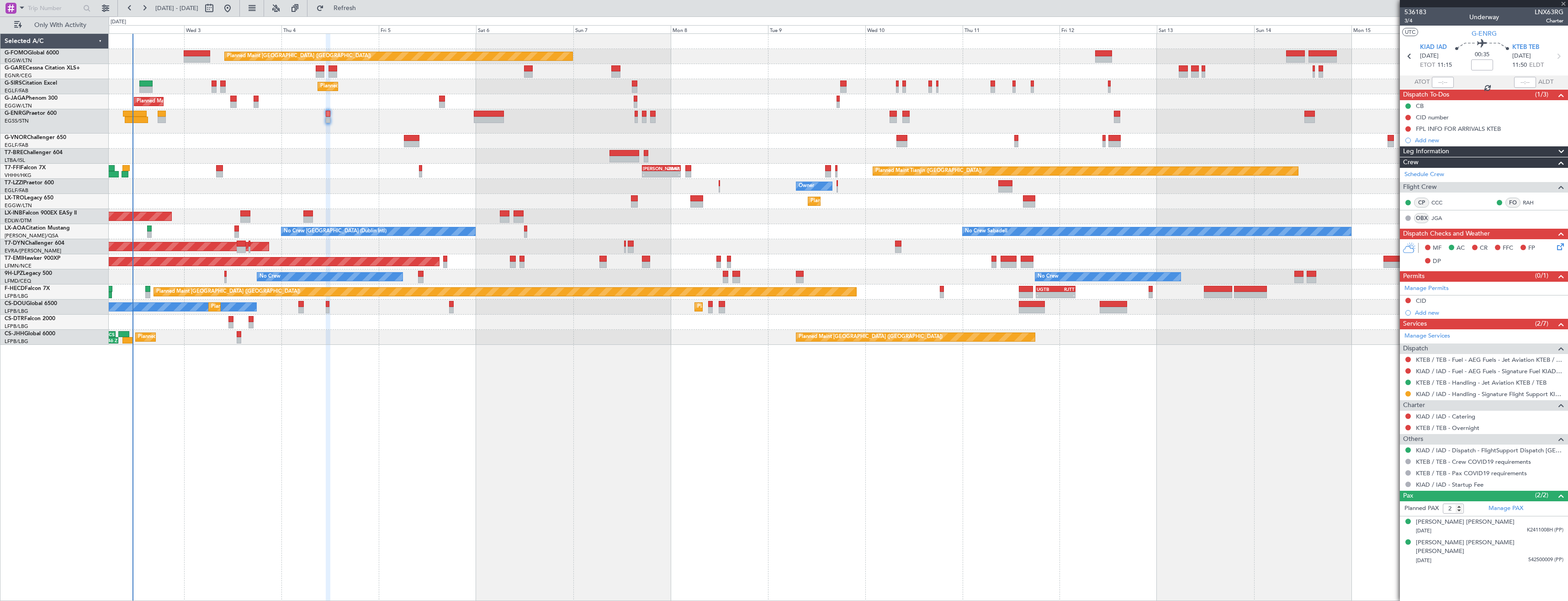
type input "+00:05"
type input "6"
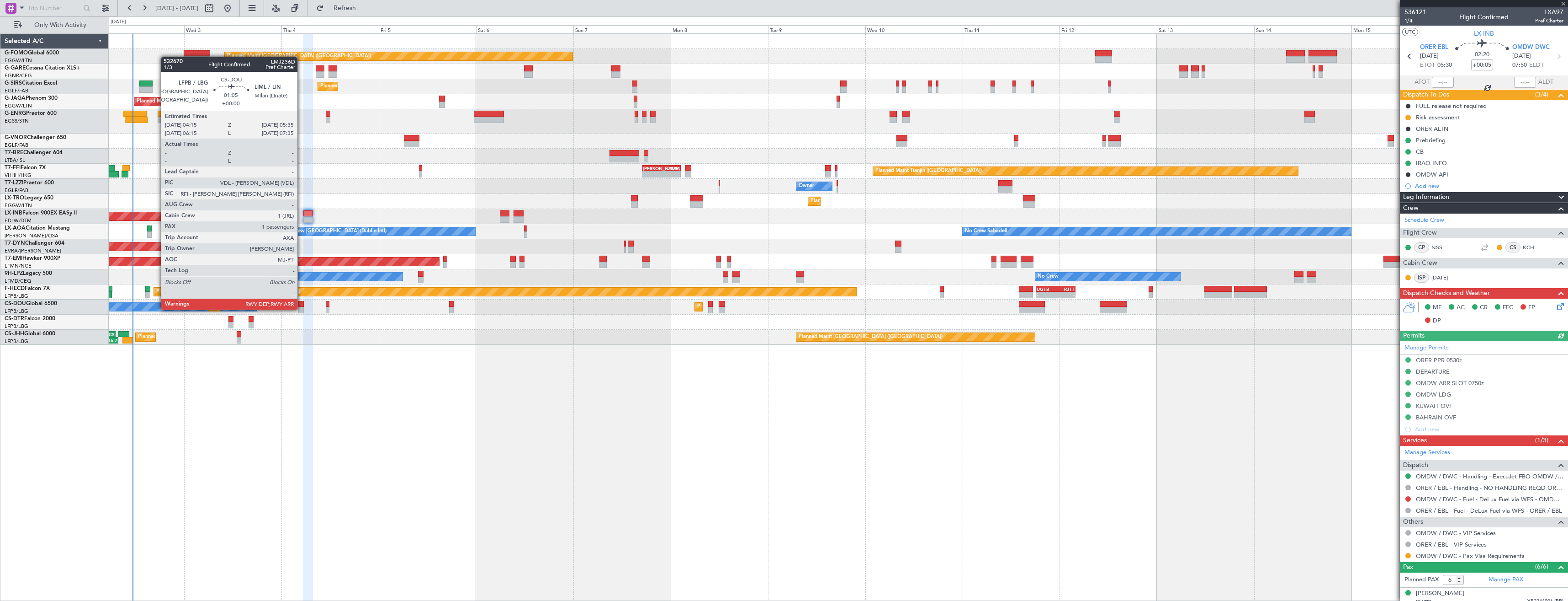
click at [302, 308] on div at bounding box center [301, 310] width 6 height 6
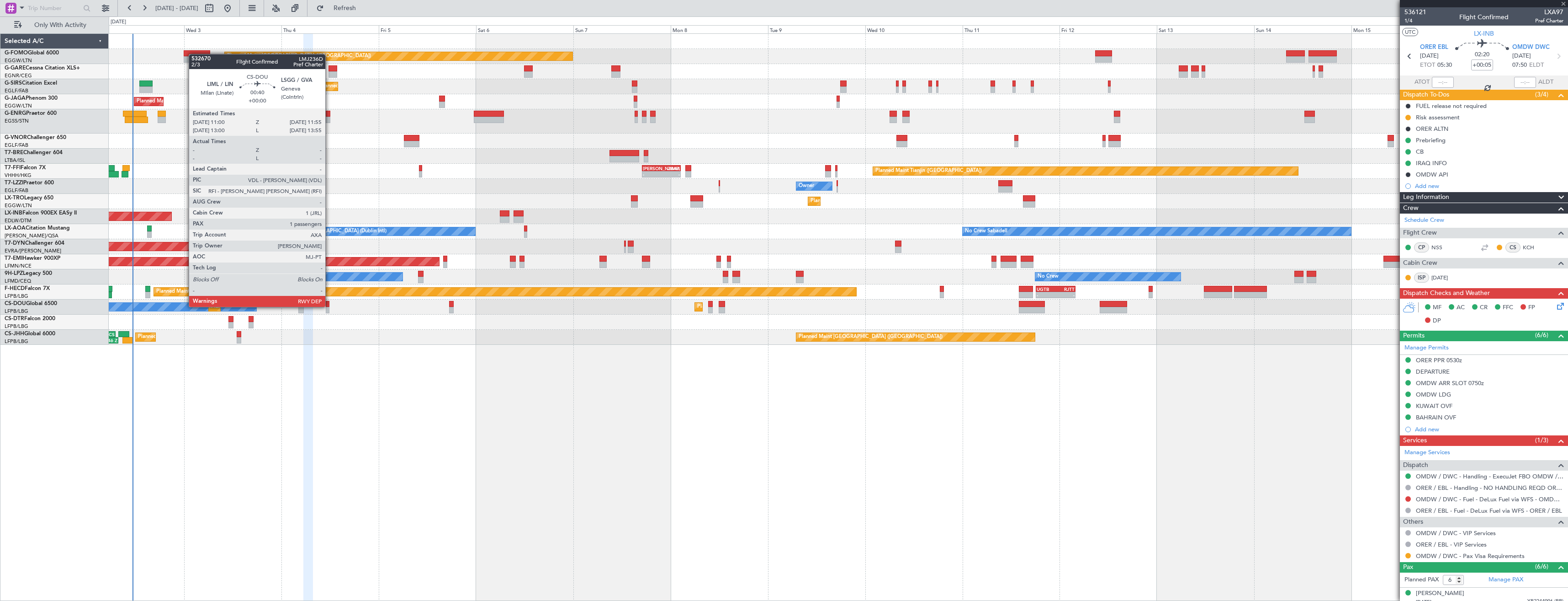
type input "1"
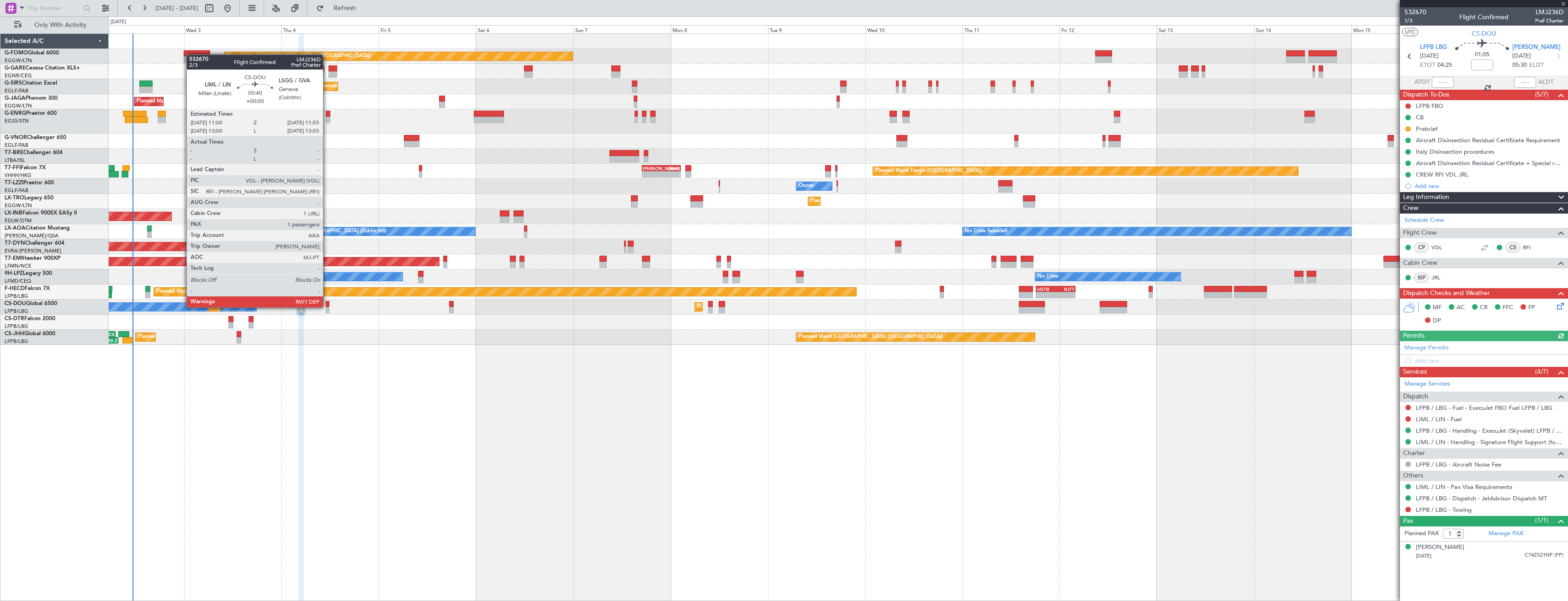
click at [327, 306] on div at bounding box center [327, 304] width 4 height 6
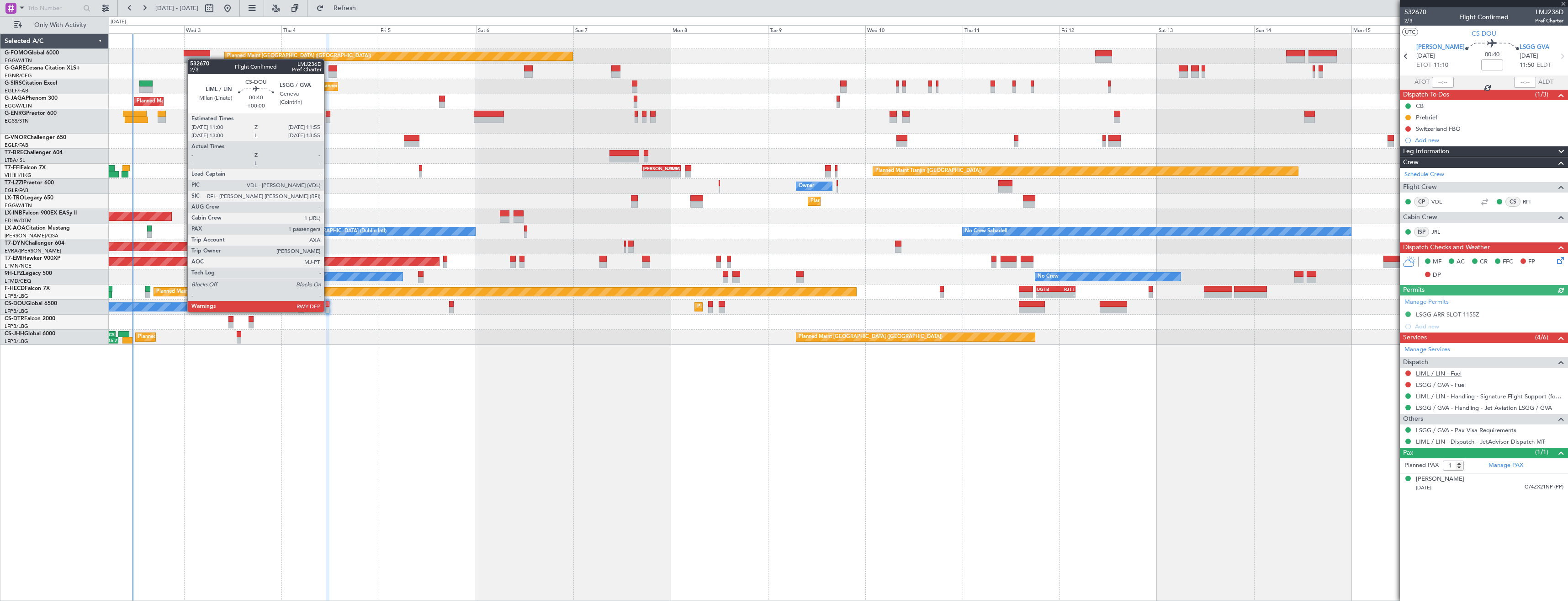
click at [1434, 369] on link "LIML / LIN - Fuel" at bounding box center [1439, 373] width 46 height 8
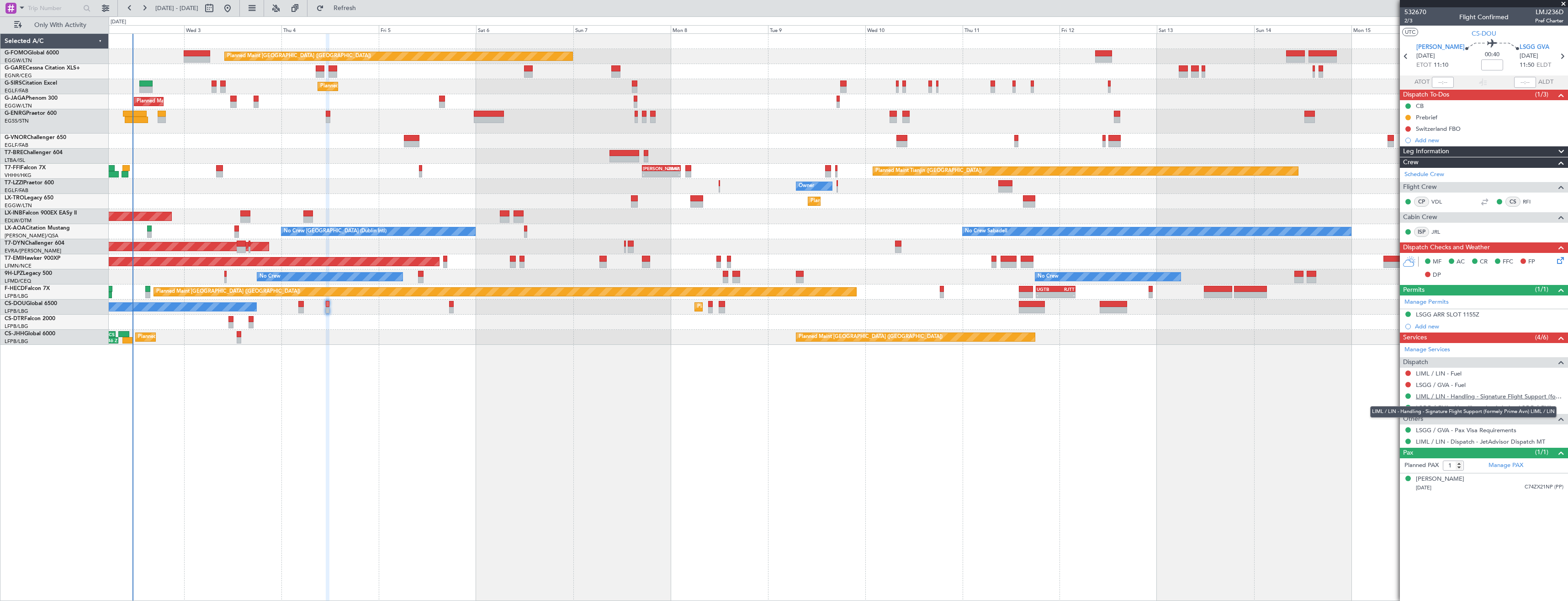
click at [1463, 392] on link "LIML / LIN - Handling - Signature Flight Support (formely Prime Avn) LIML / LIN" at bounding box center [1490, 396] width 147 height 8
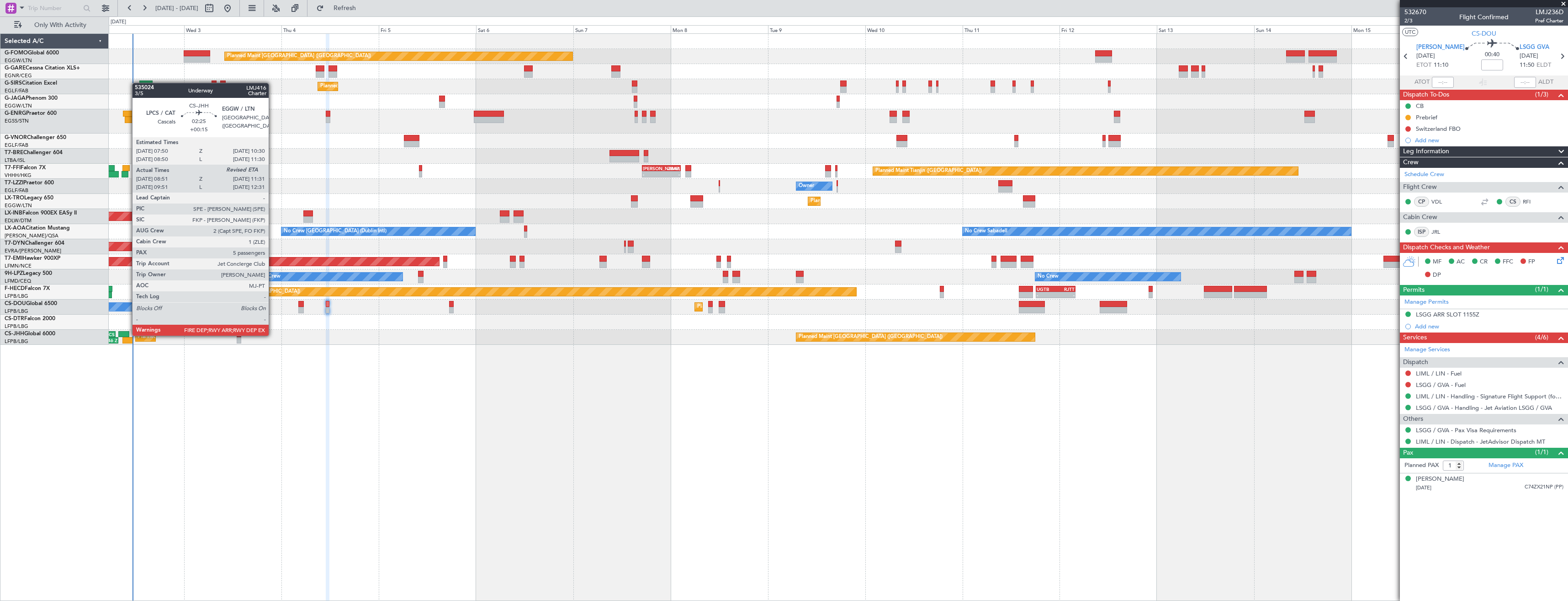
click at [128, 335] on div at bounding box center [124, 334] width 11 height 6
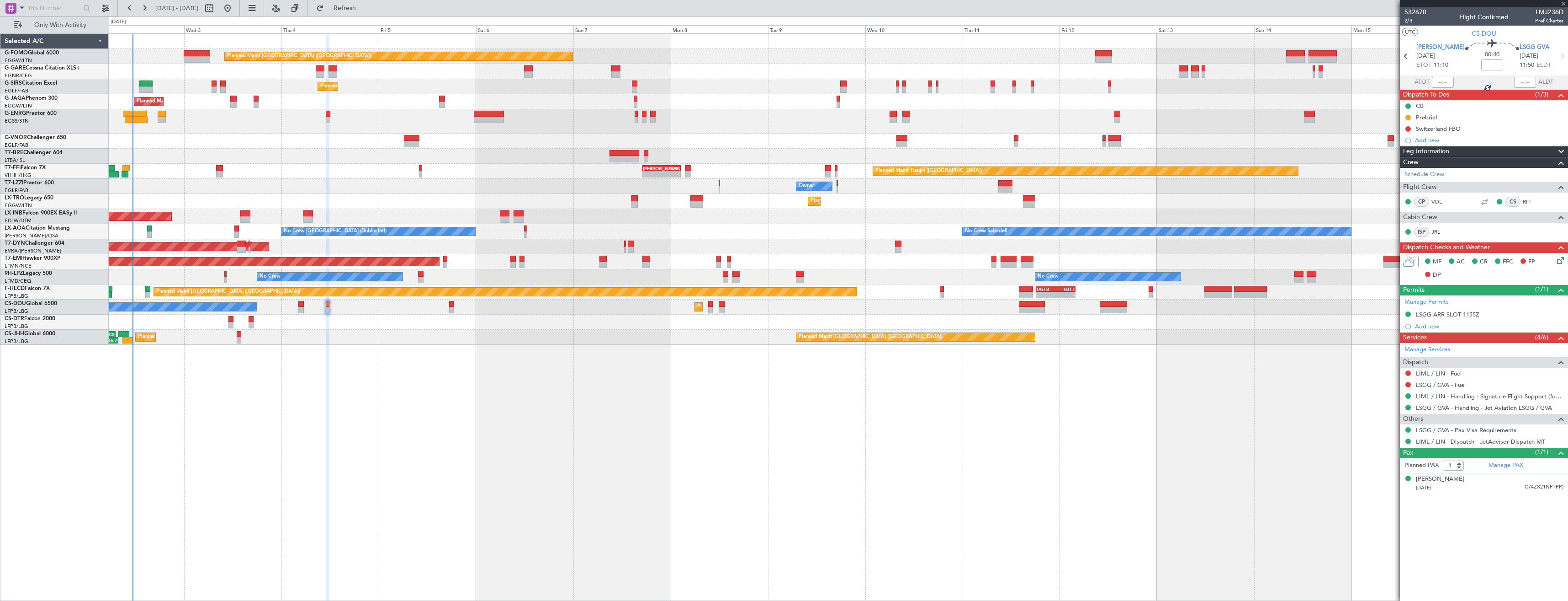
type input "+00:15"
type input "09:01"
type input "5"
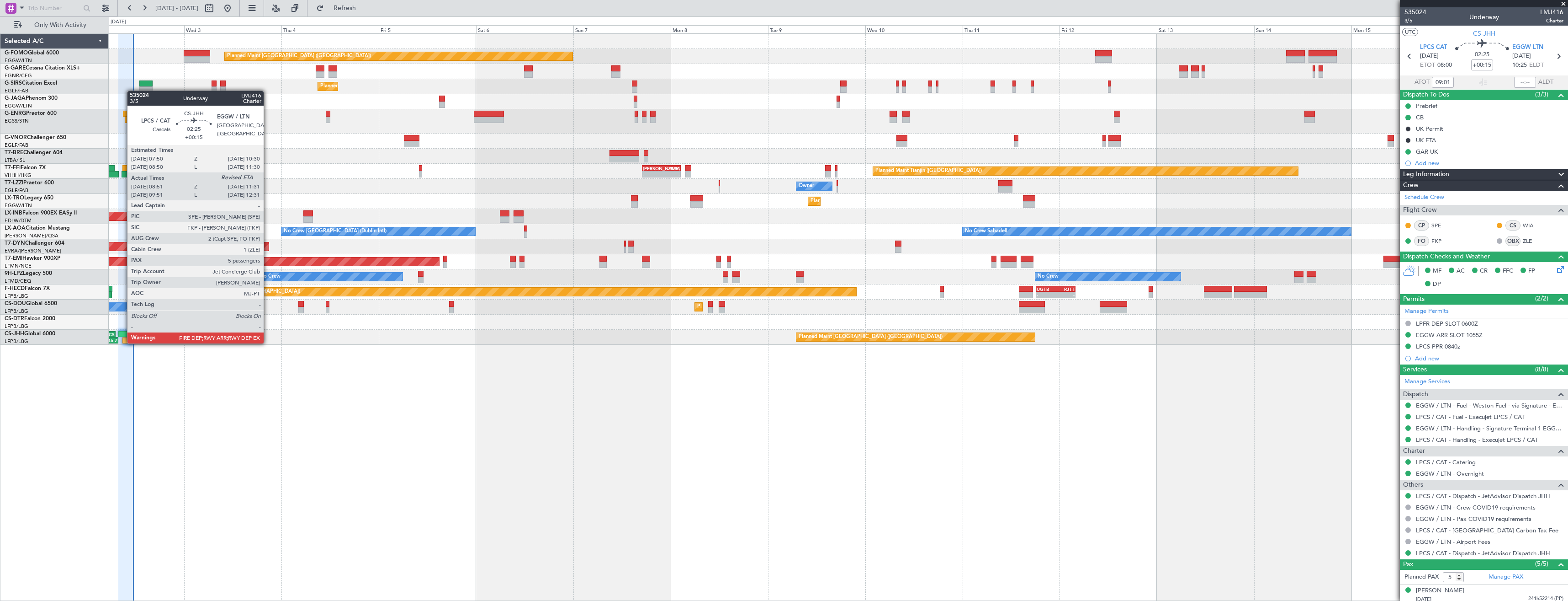
click at [123, 343] on div at bounding box center [128, 340] width 11 height 6
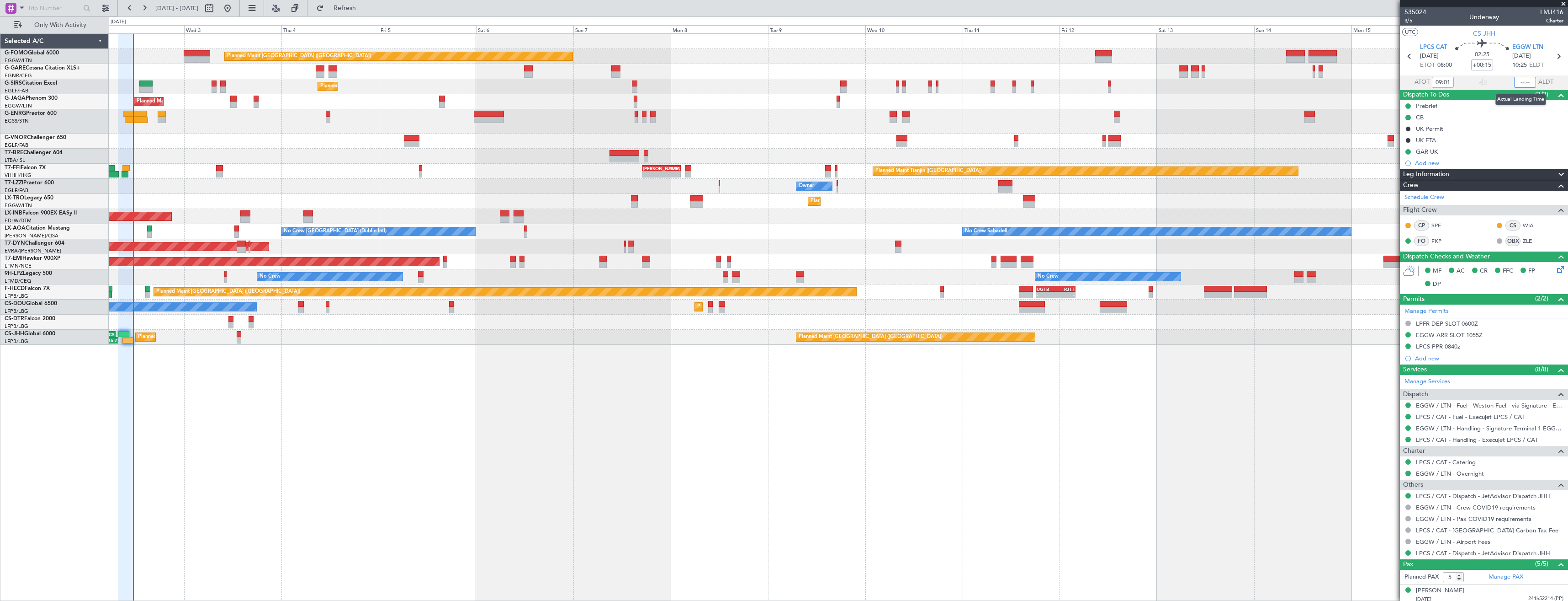
click at [1514, 82] on input "text" at bounding box center [1525, 82] width 22 height 11
type input "11:22"
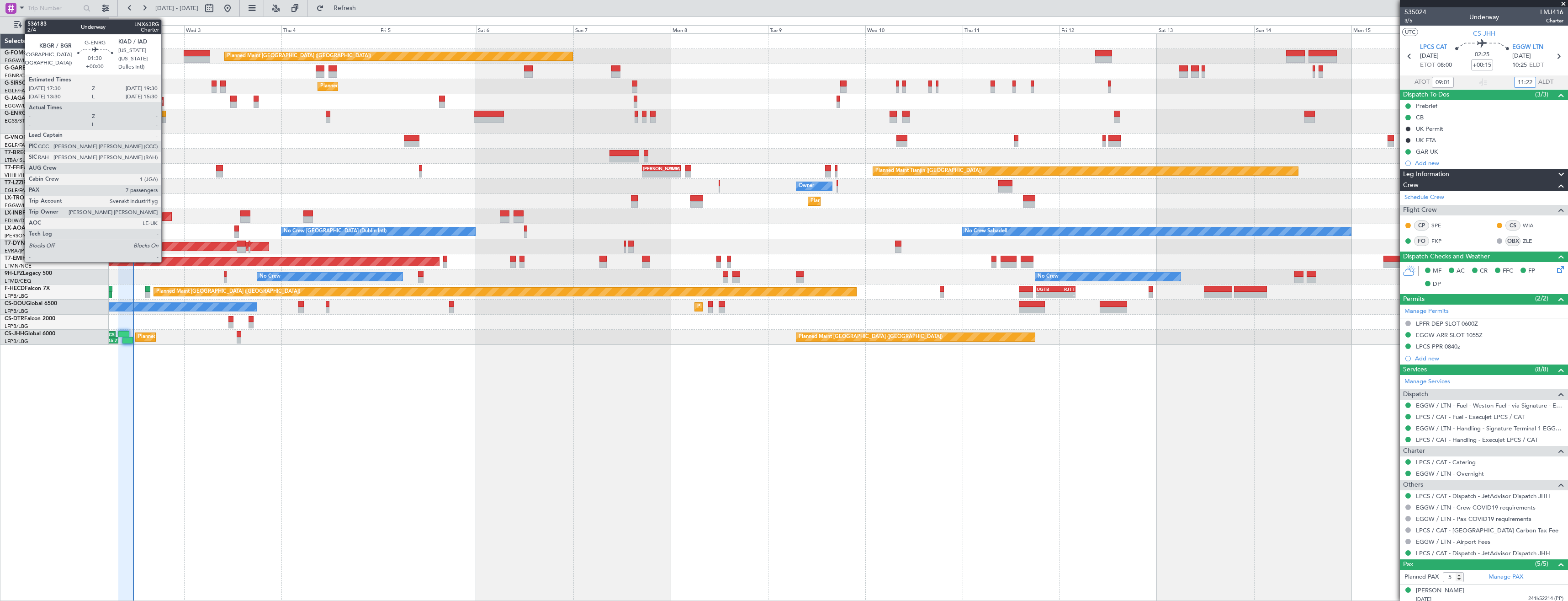
click at [166, 117] on div at bounding box center [162, 120] width 8 height 6
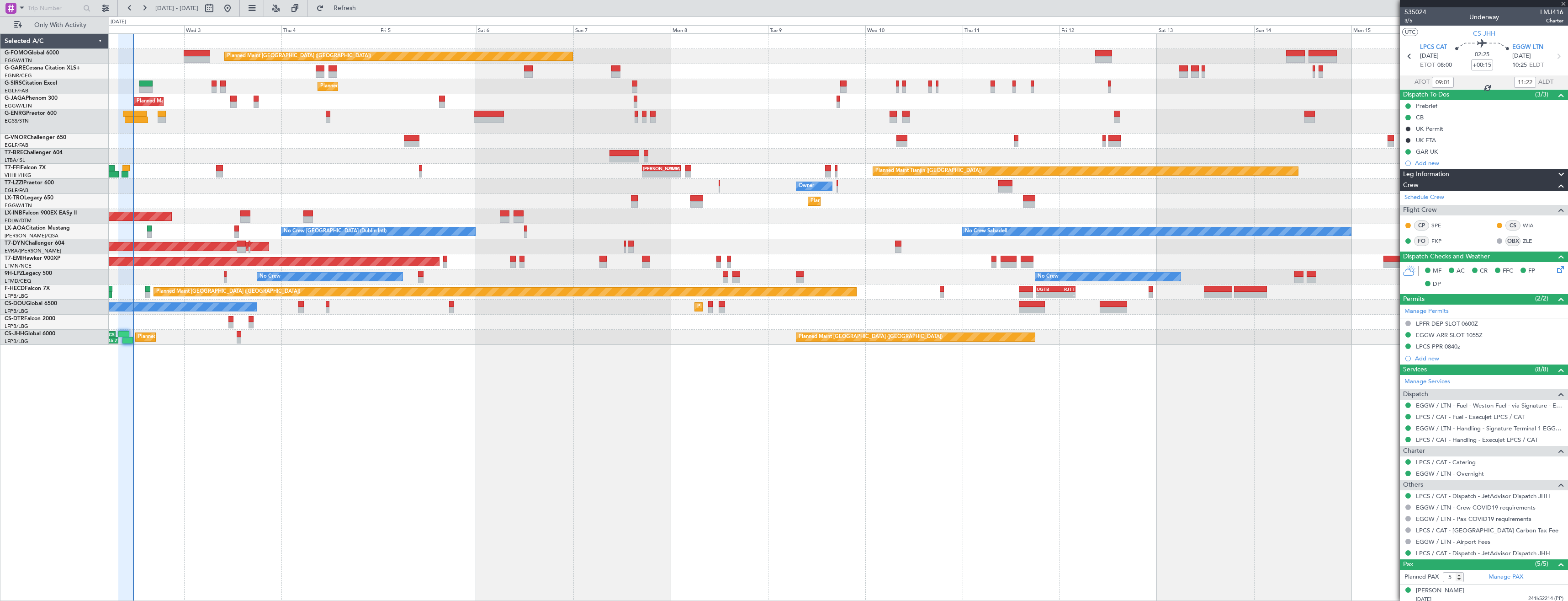
type input "7"
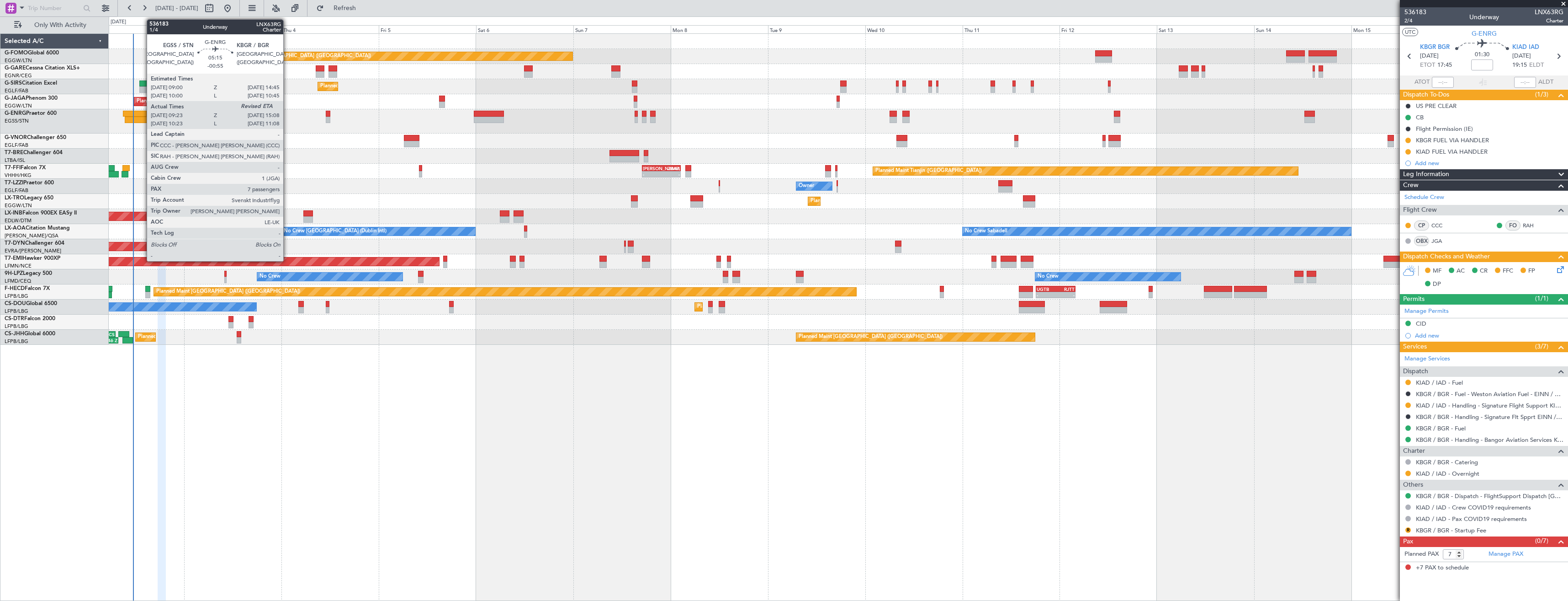
click at [142, 112] on div at bounding box center [135, 114] width 24 height 6
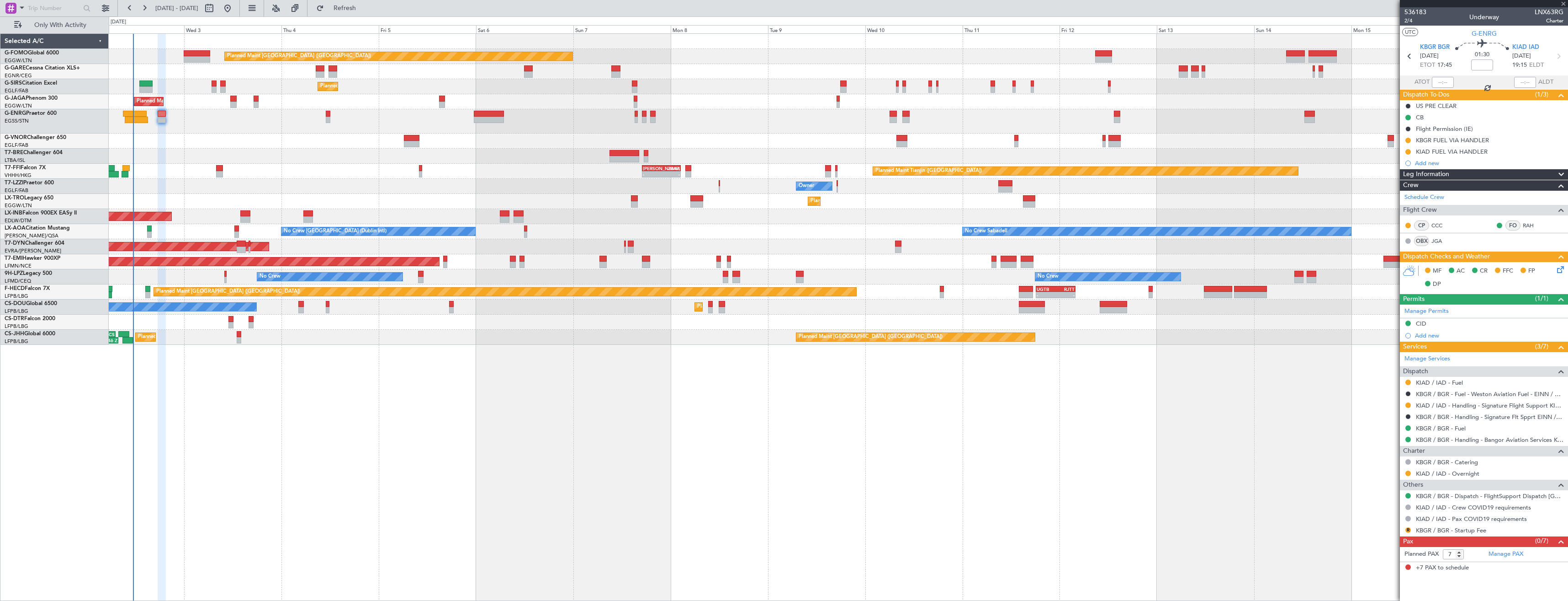
type input "-00:55"
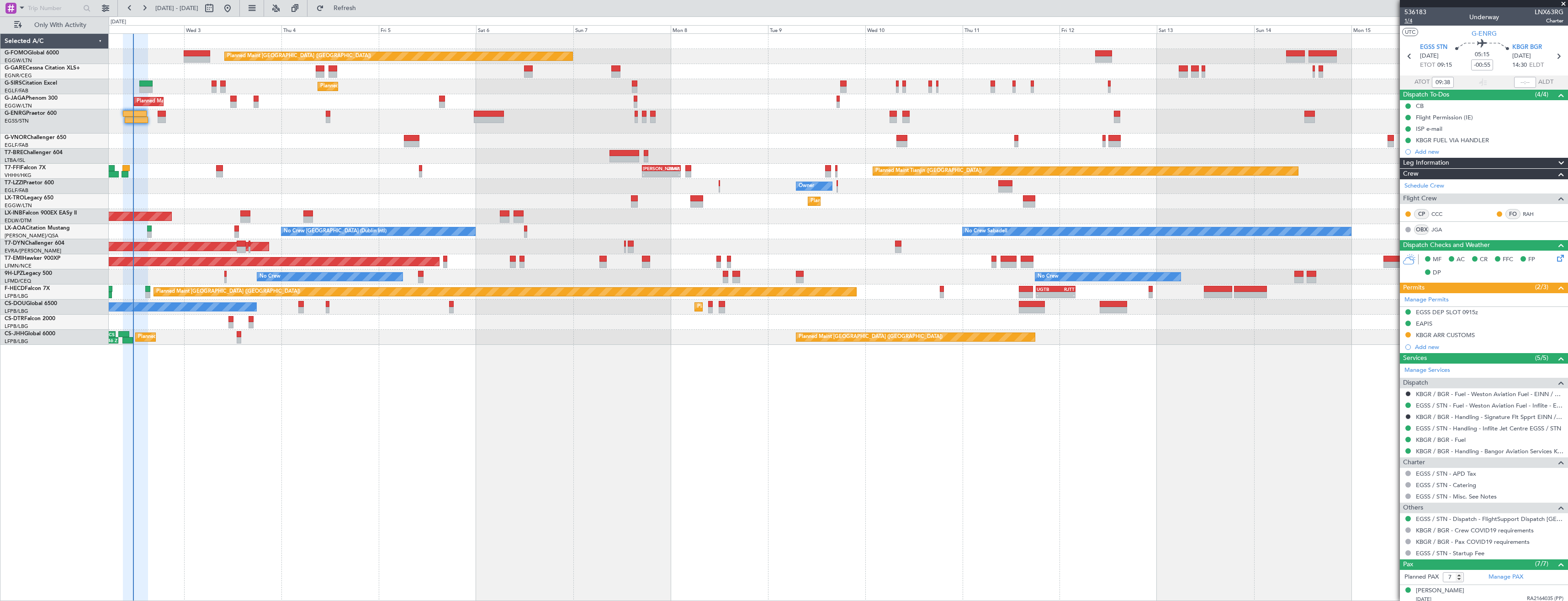
click at [1406, 23] on span "1/4" at bounding box center [1415, 21] width 22 height 8
type input "09:38"
click at [1429, 50] on span "EGSS STN" at bounding box center [1433, 48] width 28 height 10
click at [1555, 52] on icon at bounding box center [1558, 56] width 12 height 12
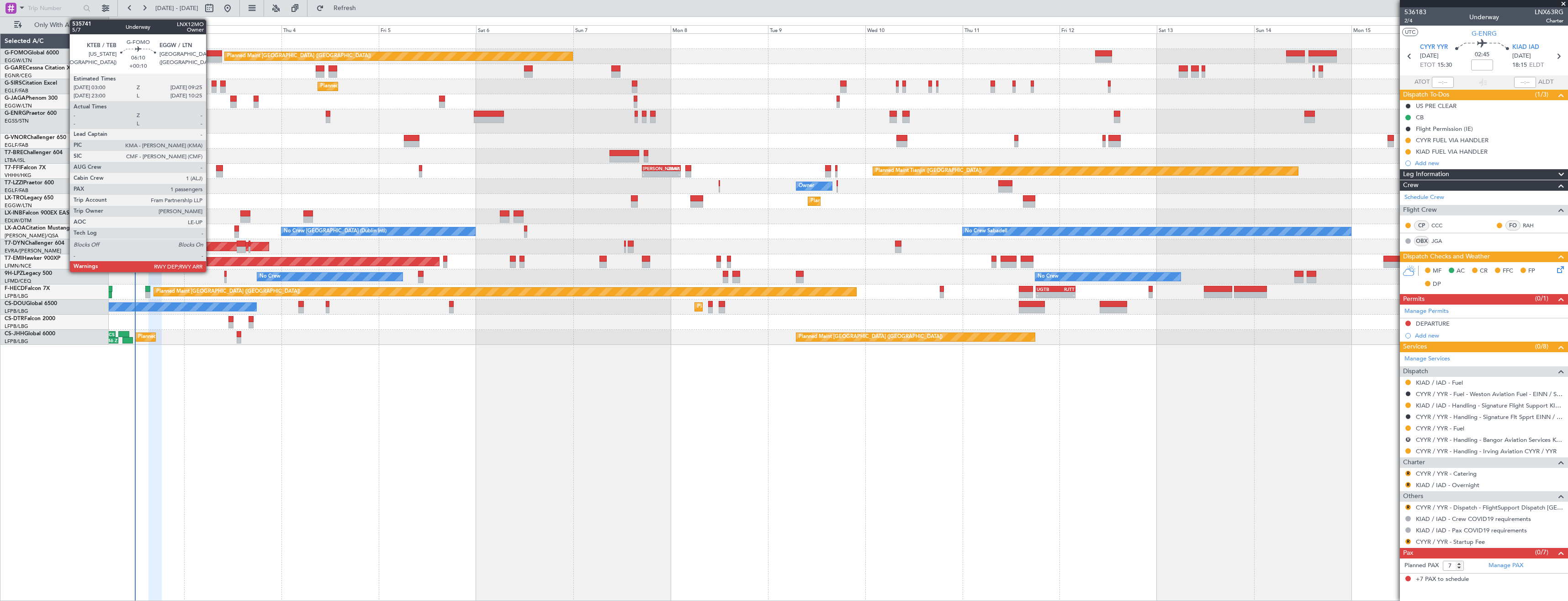
click at [210, 56] on div at bounding box center [208, 59] width 26 height 6
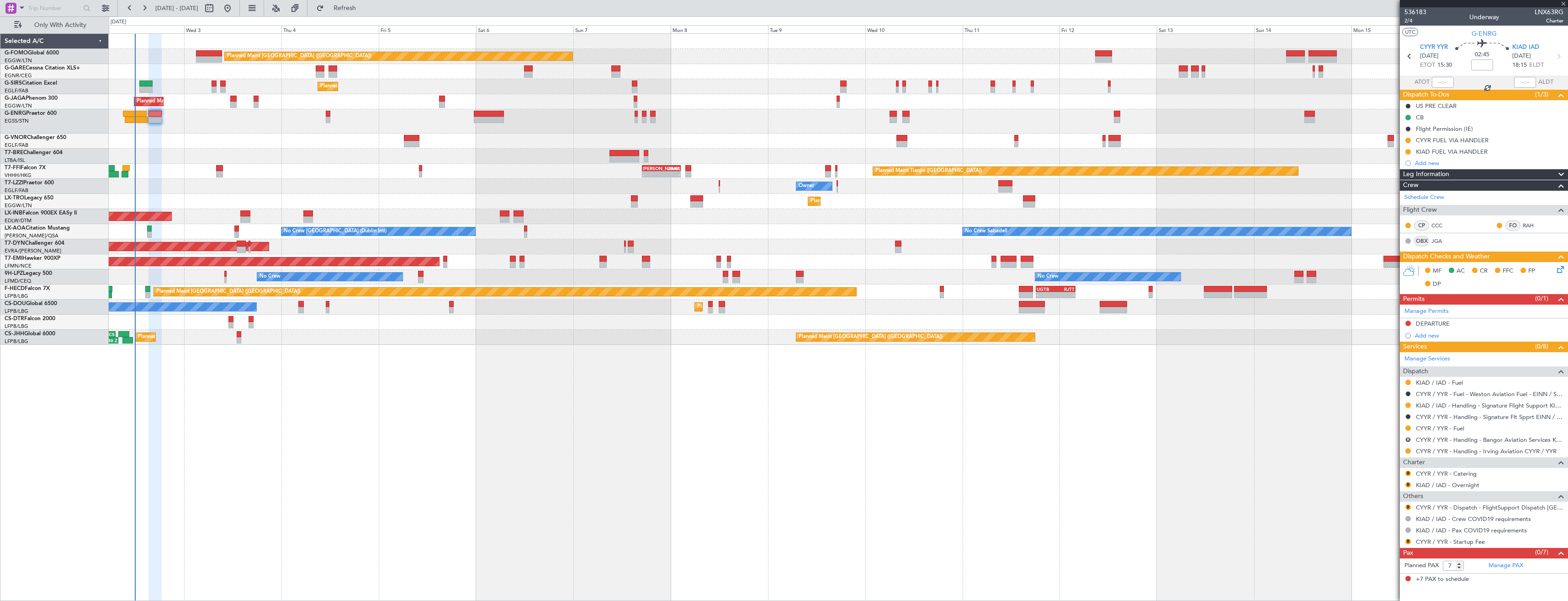
type input "+00:10"
type input "1"
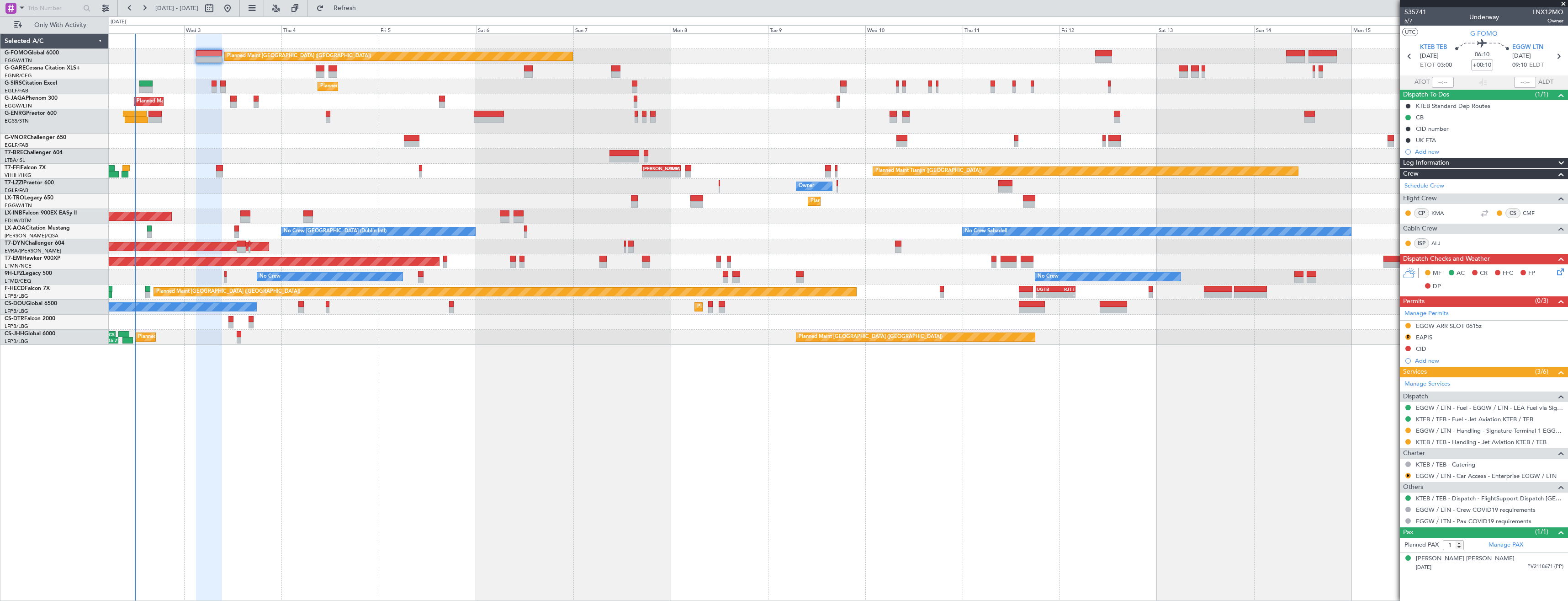
click at [1412, 18] on span "5/7" at bounding box center [1415, 21] width 22 height 8
click at [1434, 212] on link "KMA" at bounding box center [1441, 212] width 21 height 8
click at [1436, 212] on link "KMA" at bounding box center [1441, 212] width 21 height 8
click at [1507, 334] on div "R EAPIS" at bounding box center [1484, 338] width 168 height 11
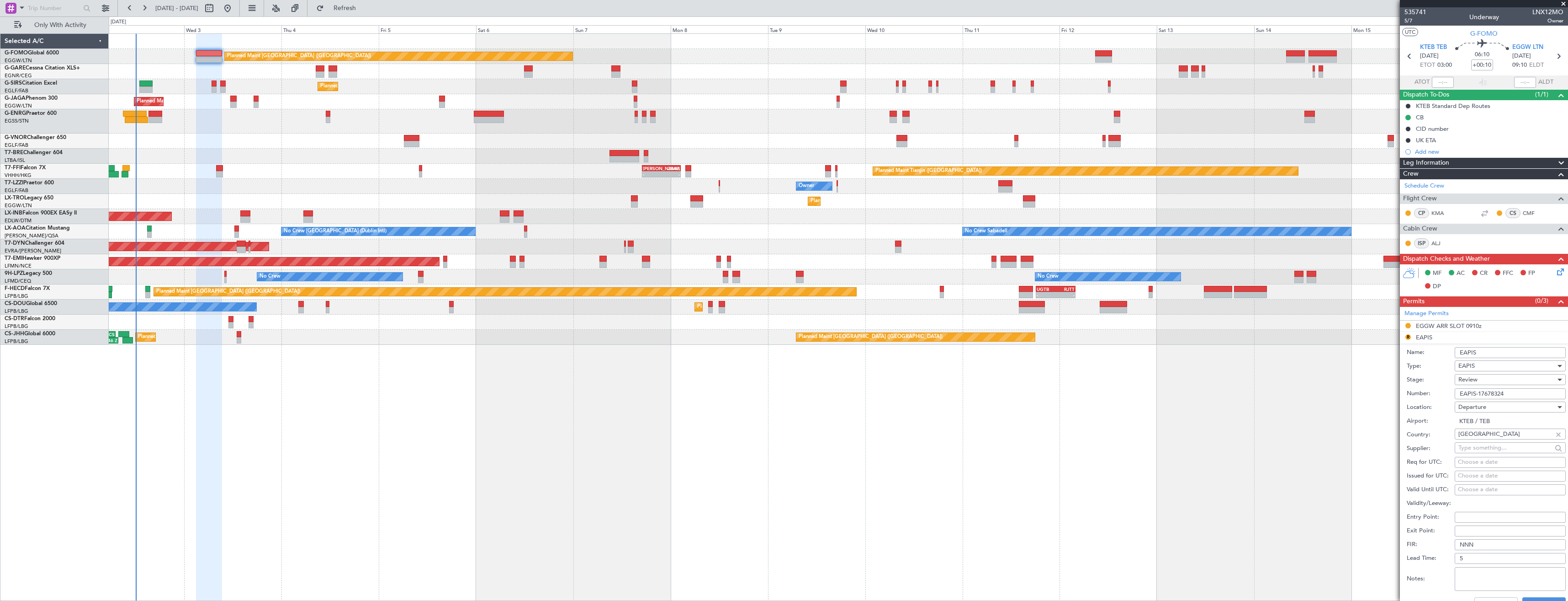
click at [1511, 392] on input "EAPIS-17678324" at bounding box center [1510, 394] width 111 height 11
paste input "EAPIS-17680116"
click at [1480, 395] on input "EAPIS- EAPIS-17680116" at bounding box center [1510, 394] width 111 height 11
type input "EAPIS-17680116"
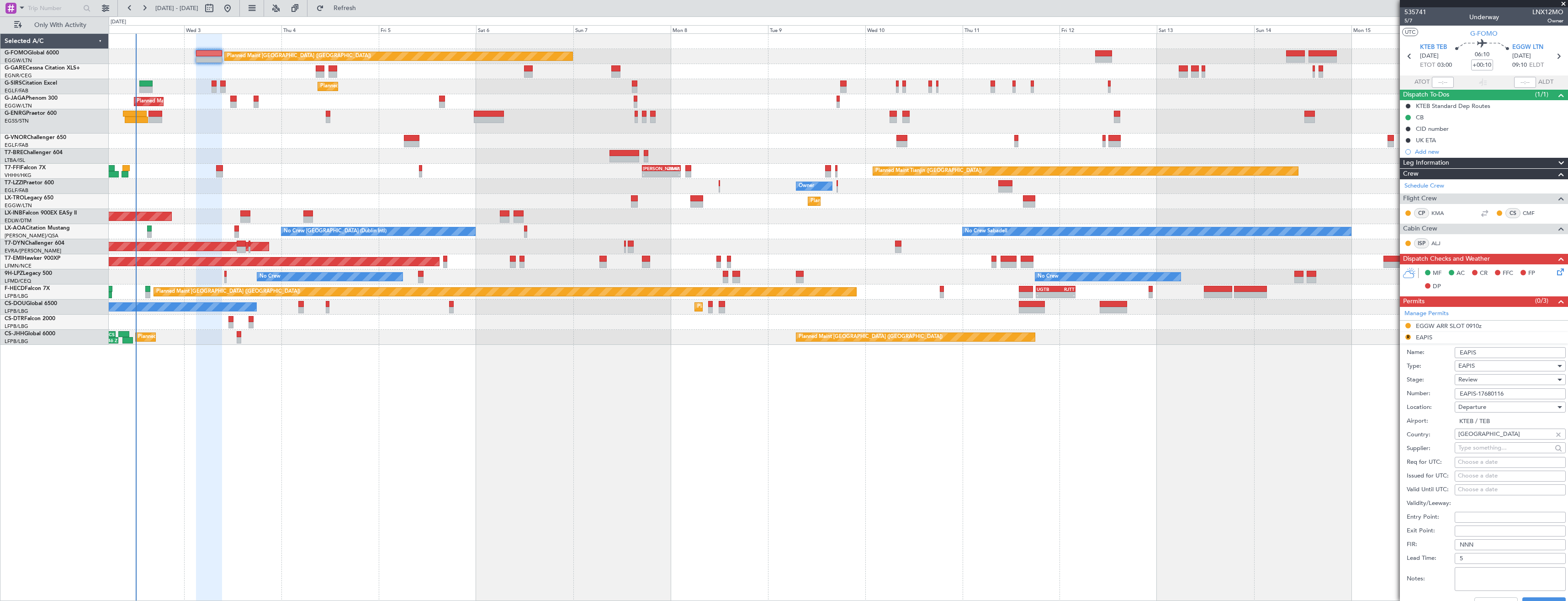
click at [1484, 378] on div "Review" at bounding box center [1506, 379] width 97 height 13
click at [1497, 450] on span "Received OK" at bounding box center [1506, 453] width 96 height 13
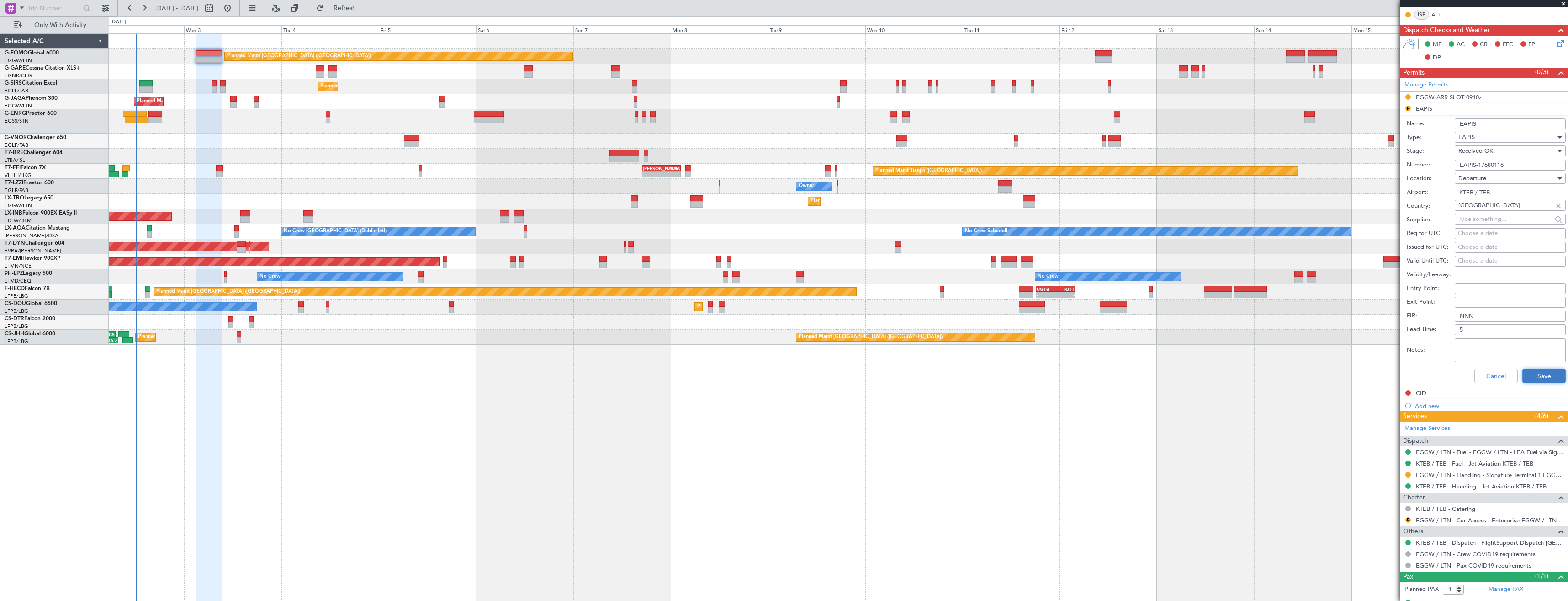
click at [1527, 376] on button "Save" at bounding box center [1543, 376] width 44 height 14
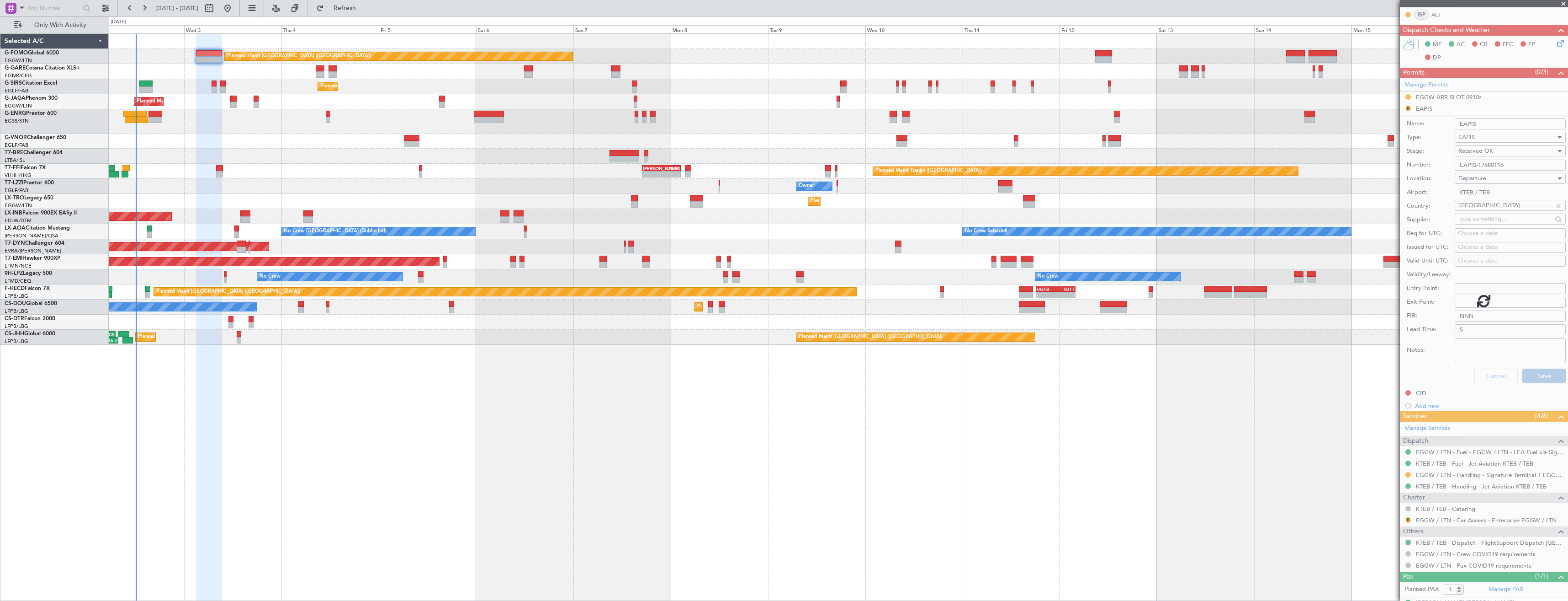
scroll to position [0, 0]
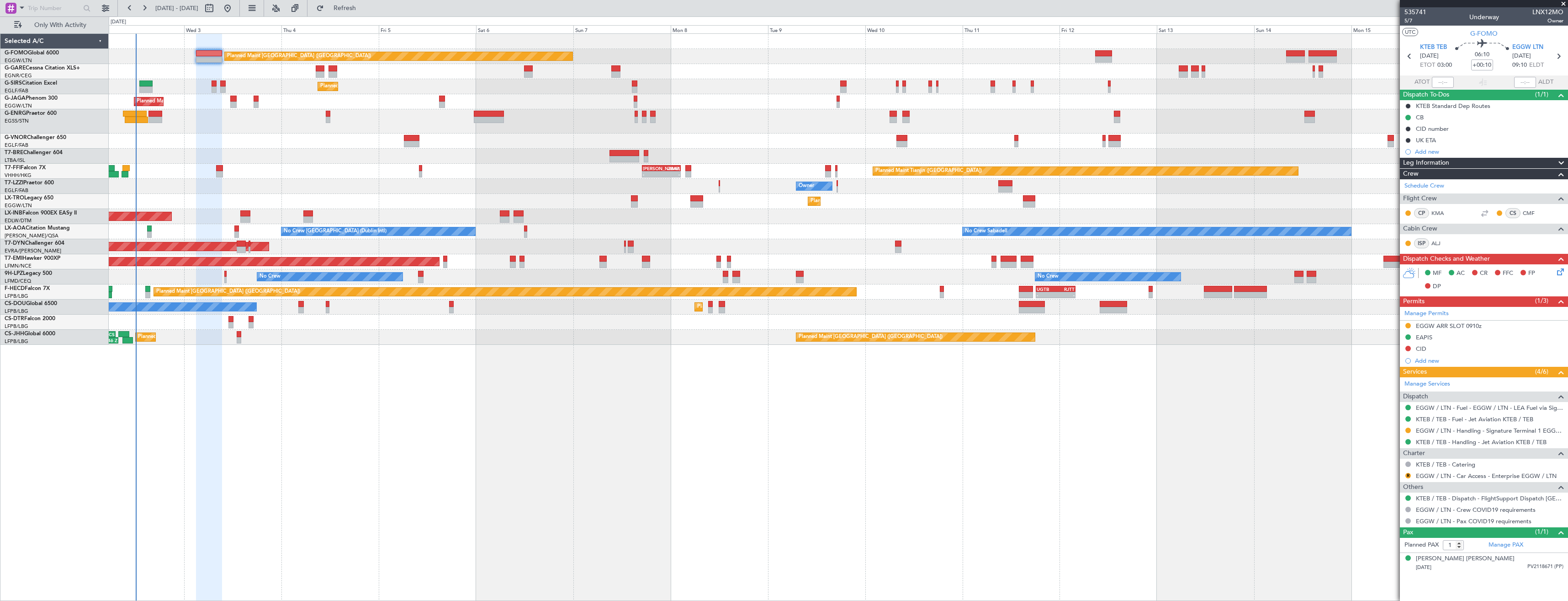
click at [1475, 340] on div "EAPIS" at bounding box center [1484, 338] width 168 height 11
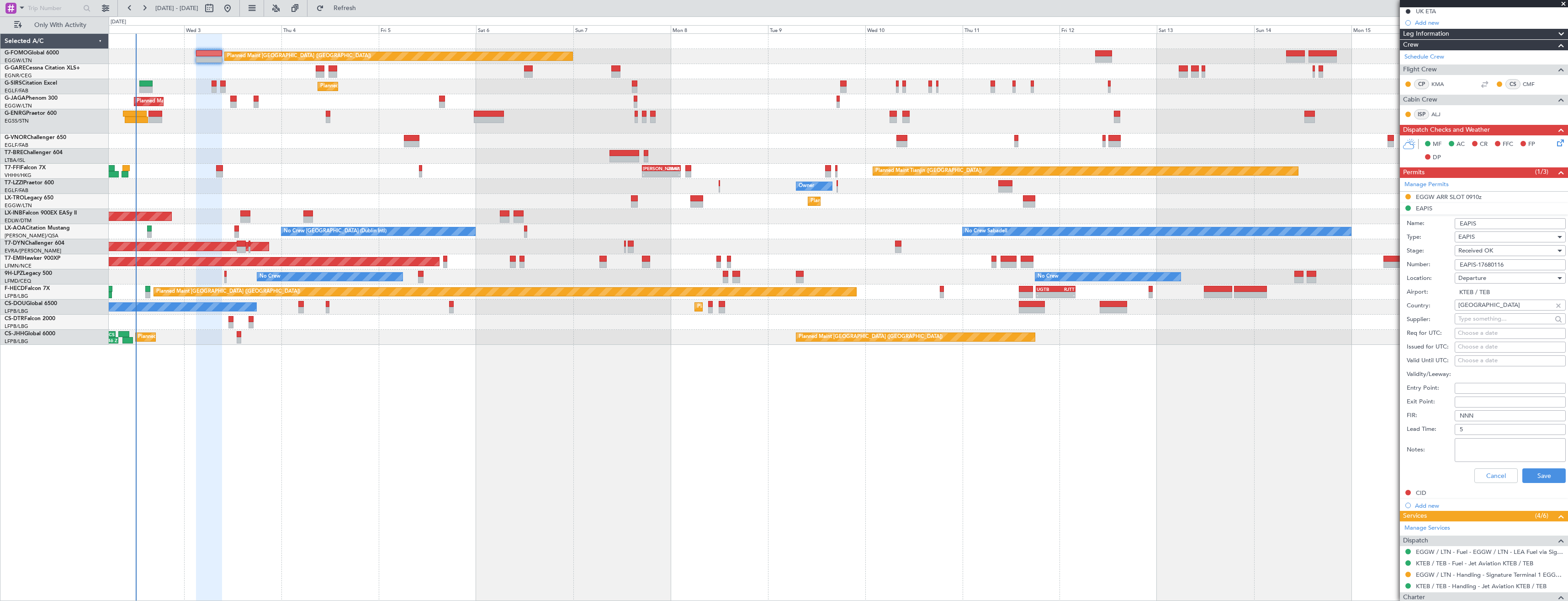
scroll to position [245, 0]
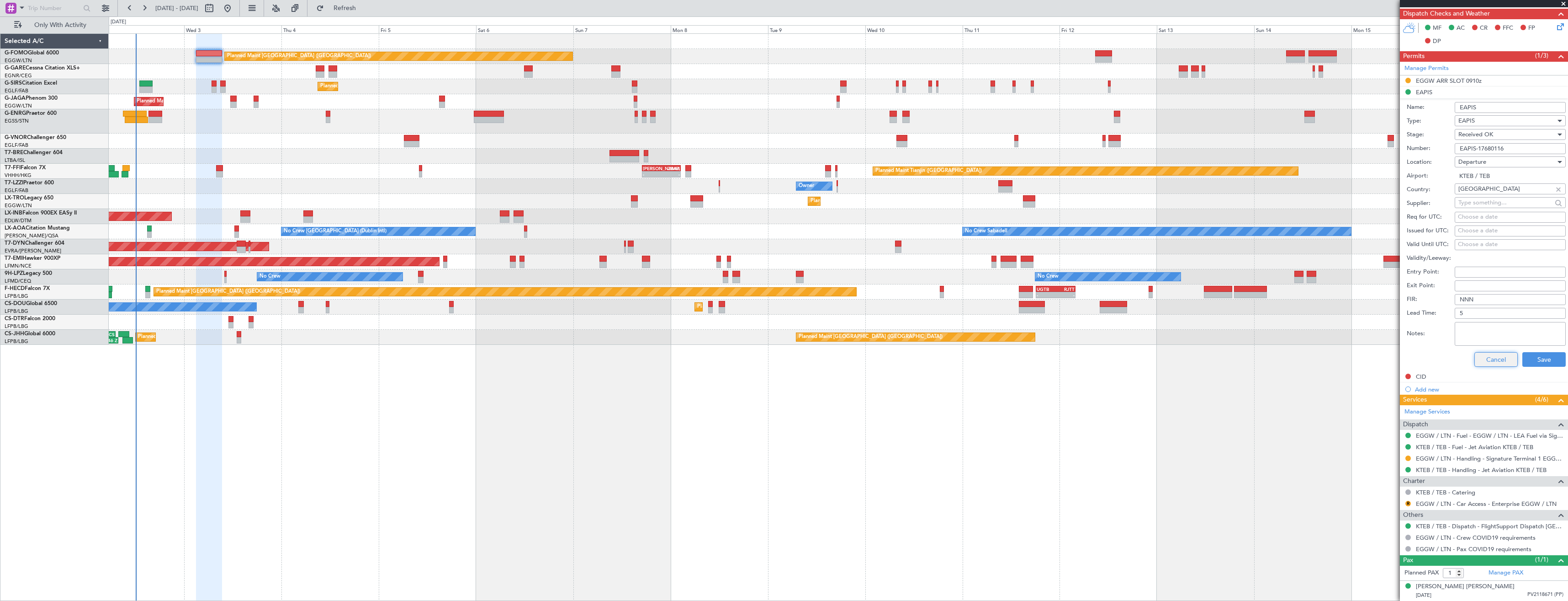
click at [1496, 364] on button "Cancel" at bounding box center [1496, 359] width 44 height 14
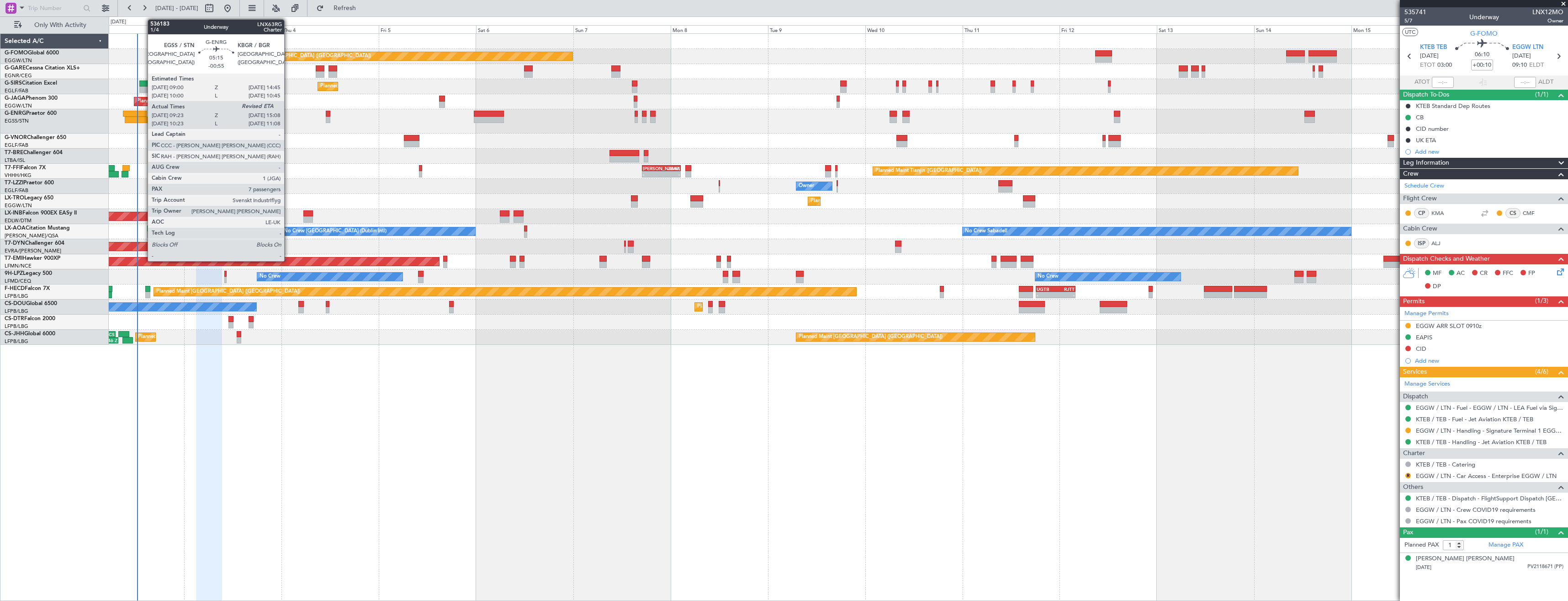
click at [143, 120] on div at bounding box center [136, 120] width 24 height 6
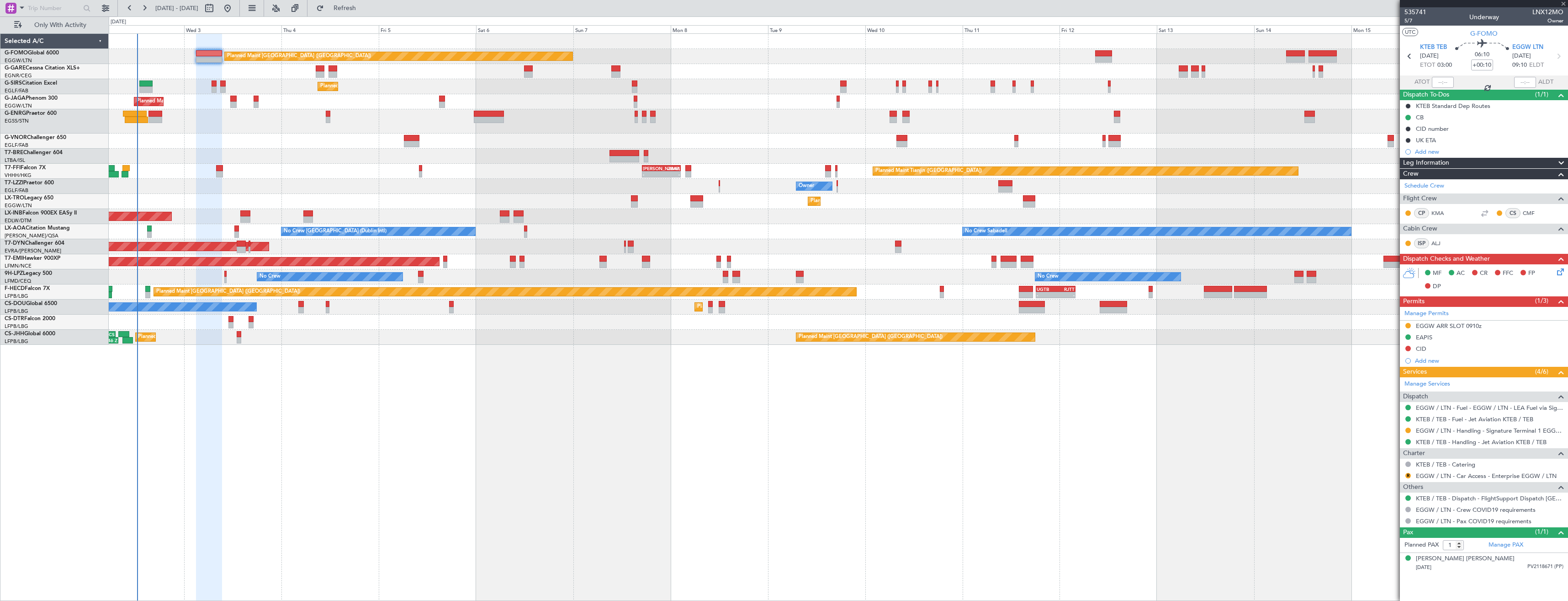
type input "-00:55"
type input "09:38"
type input "7"
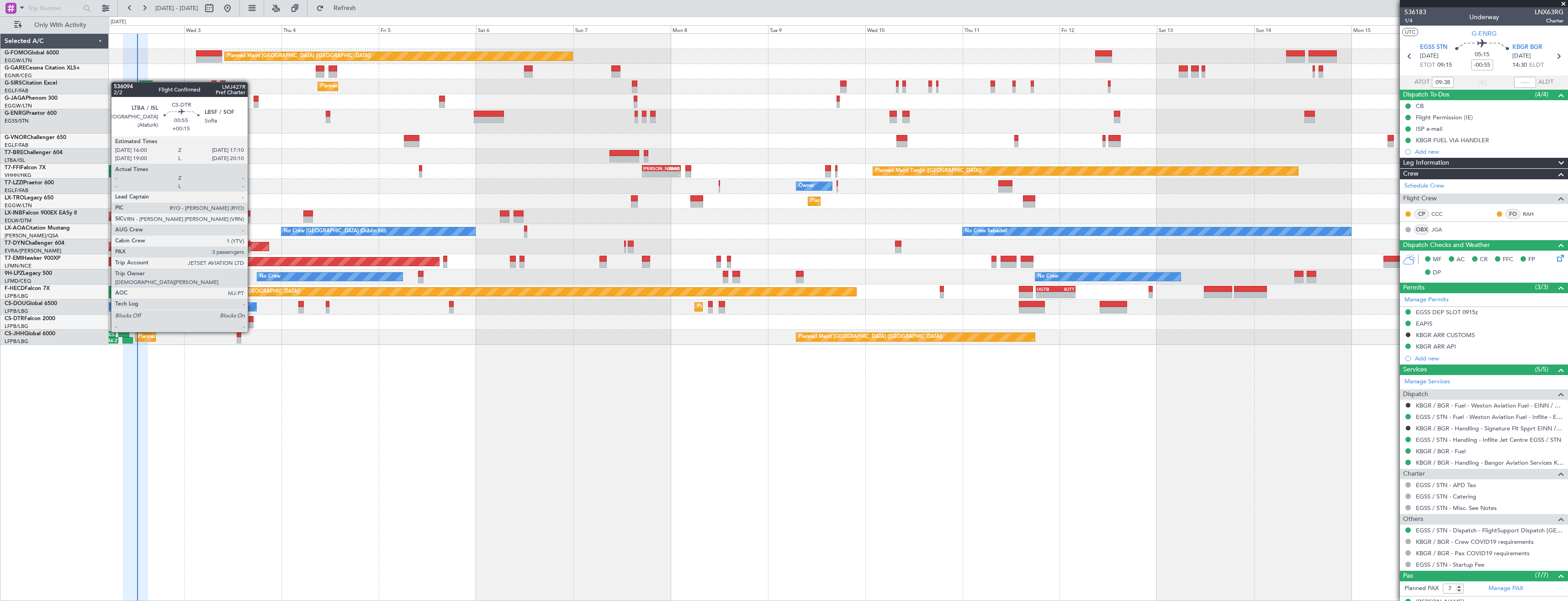
click at [252, 323] on div at bounding box center [251, 325] width 5 height 6
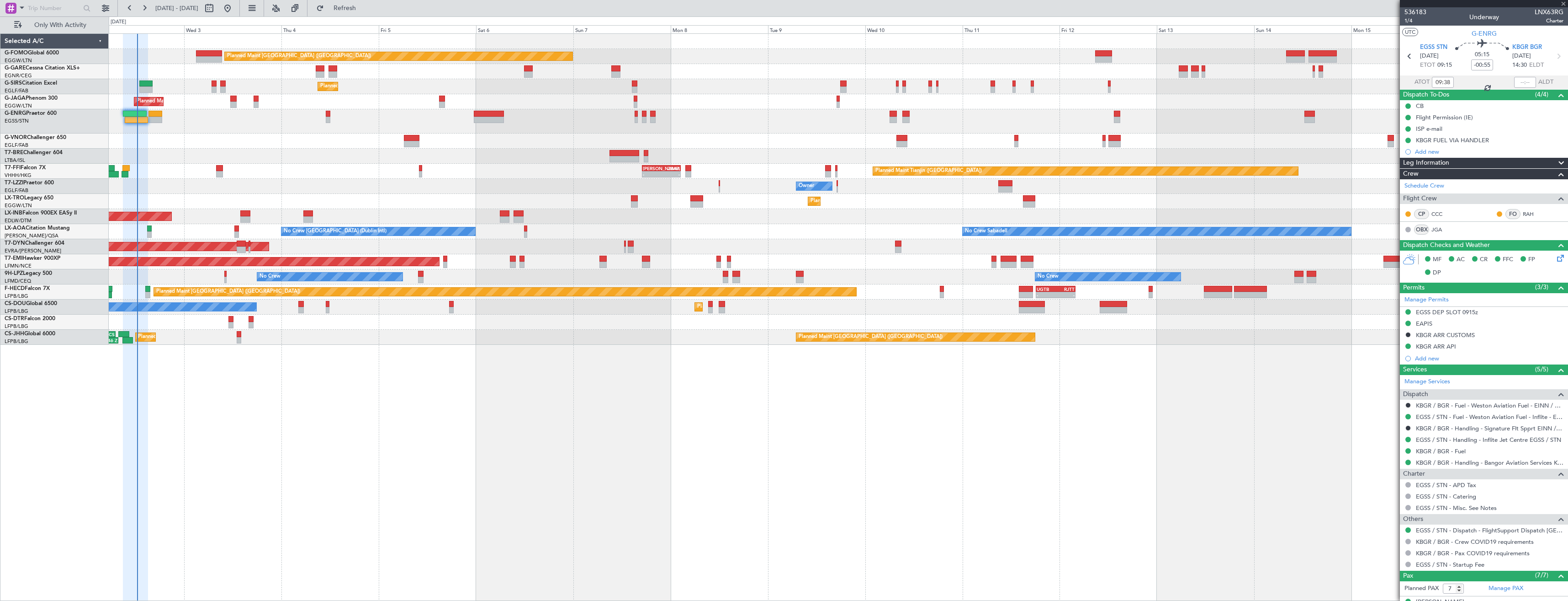
type input "+00:15"
type input "3"
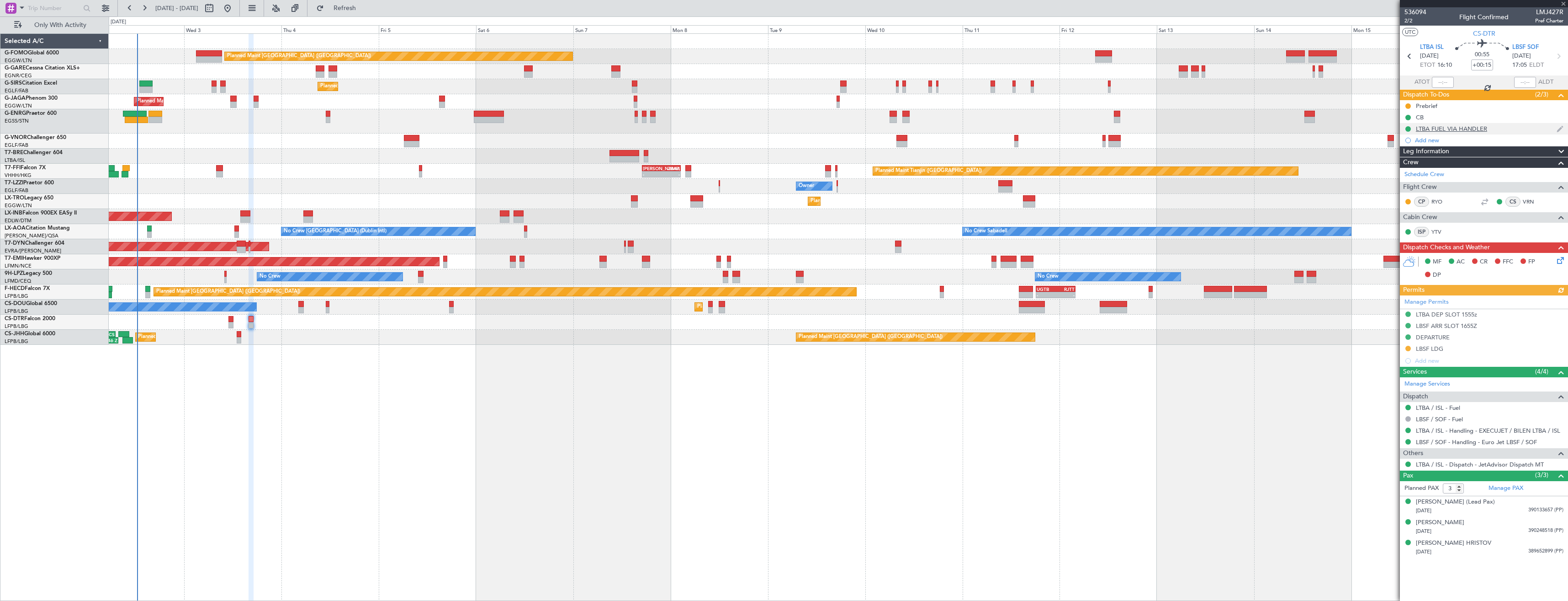
click at [1500, 127] on div "LTBA FUEL VIA HANDLER" at bounding box center [1484, 128] width 168 height 11
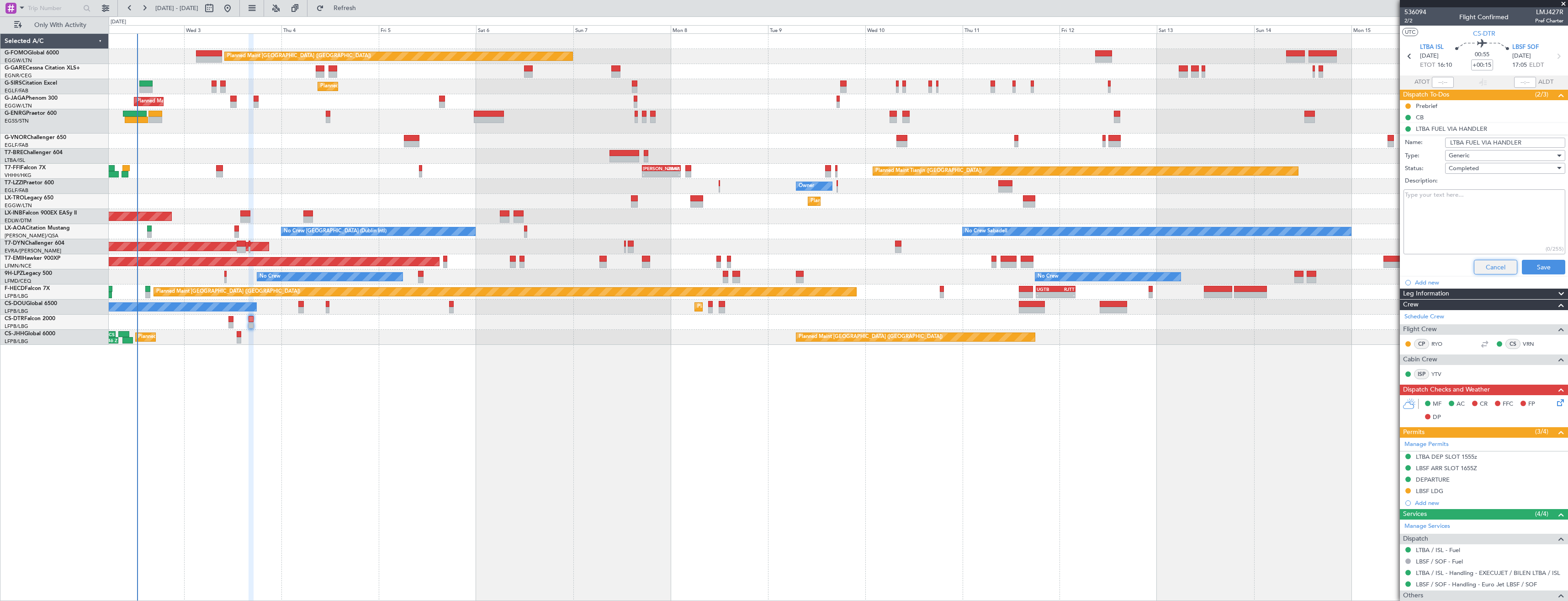
click at [1494, 262] on button "Cancel" at bounding box center [1495, 266] width 44 height 14
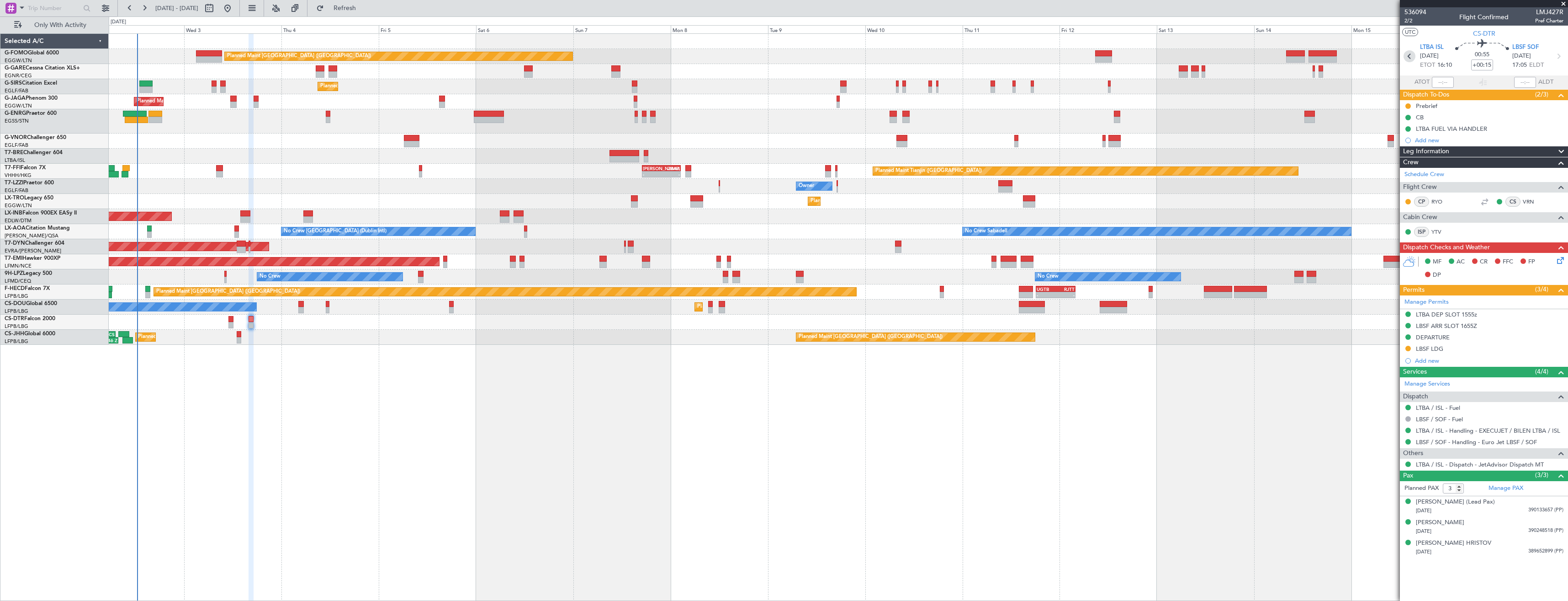
click at [1404, 56] on icon at bounding box center [1409, 56] width 12 height 12
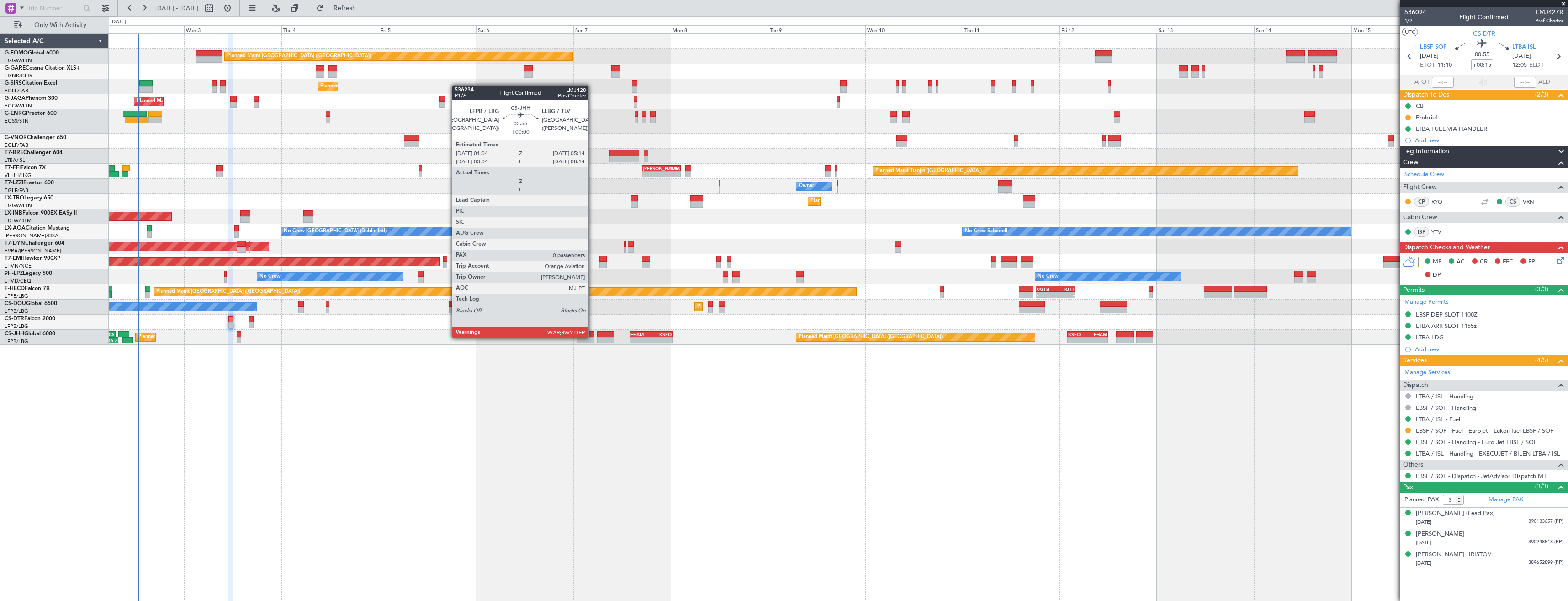
click at [593, 337] on div at bounding box center [585, 340] width 17 height 6
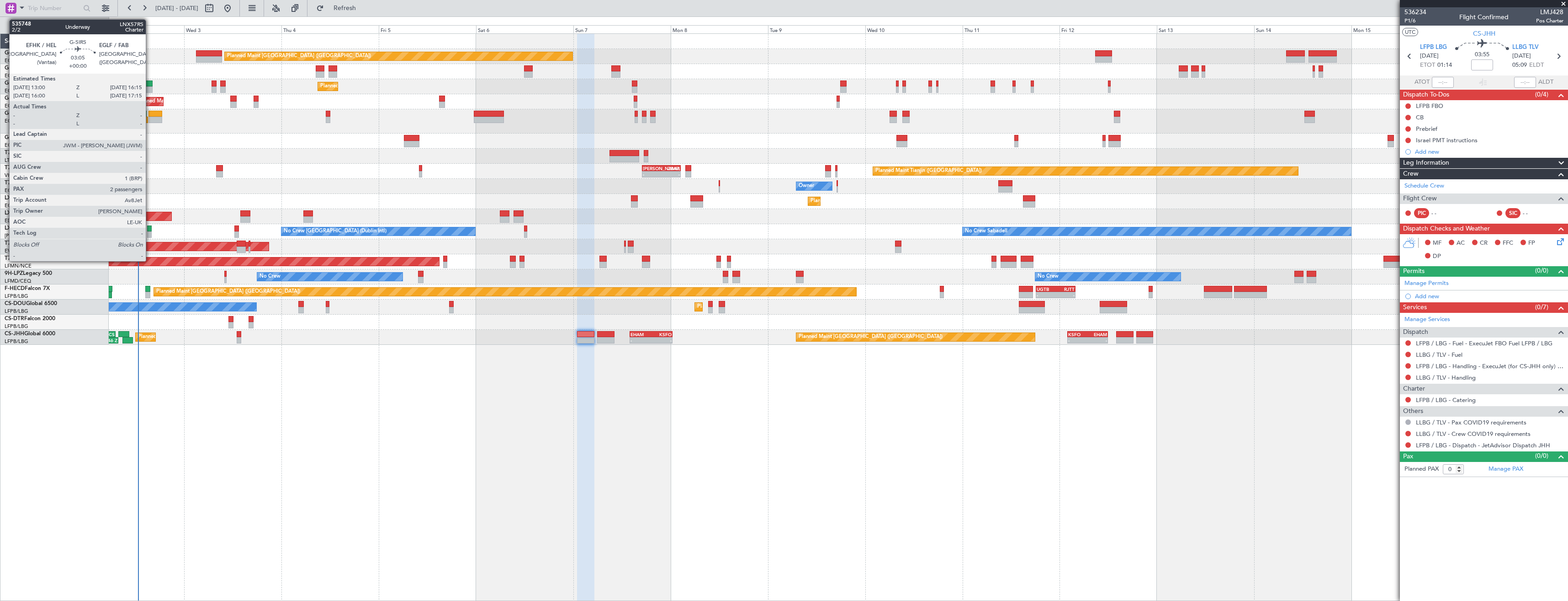
click at [150, 84] on div at bounding box center [146, 83] width 13 height 6
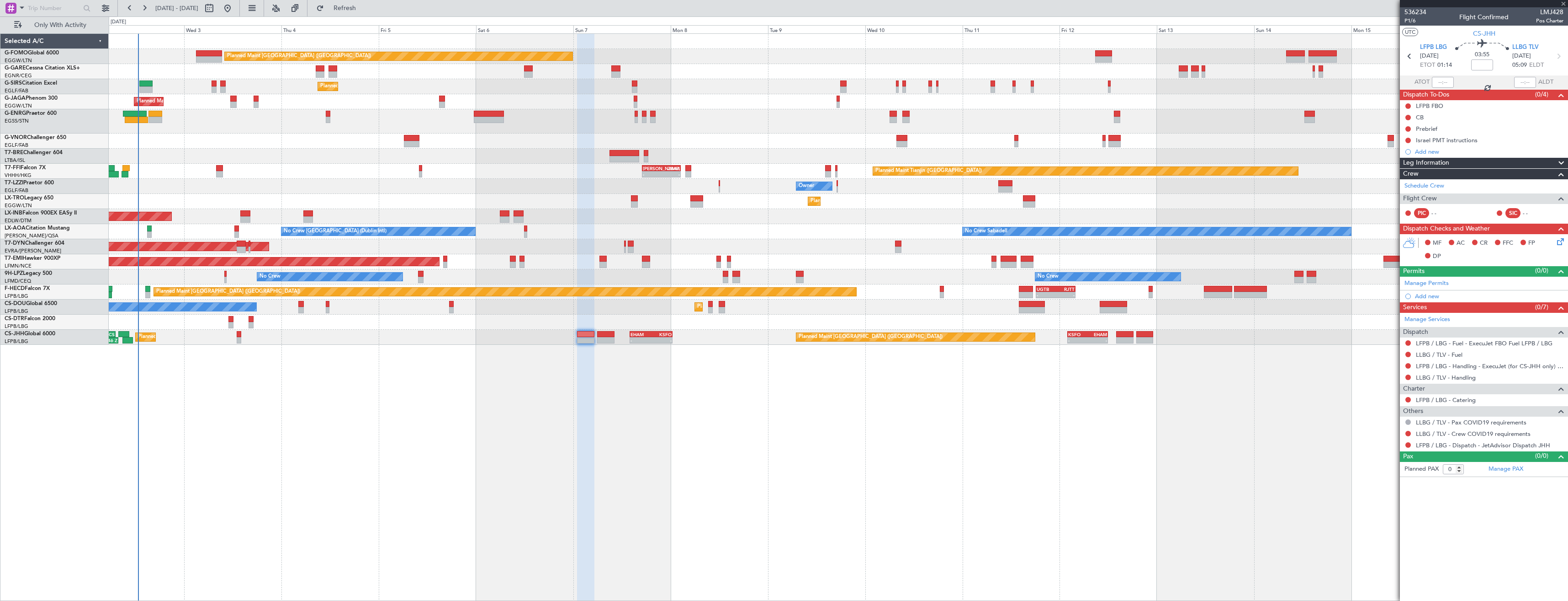
type input "2"
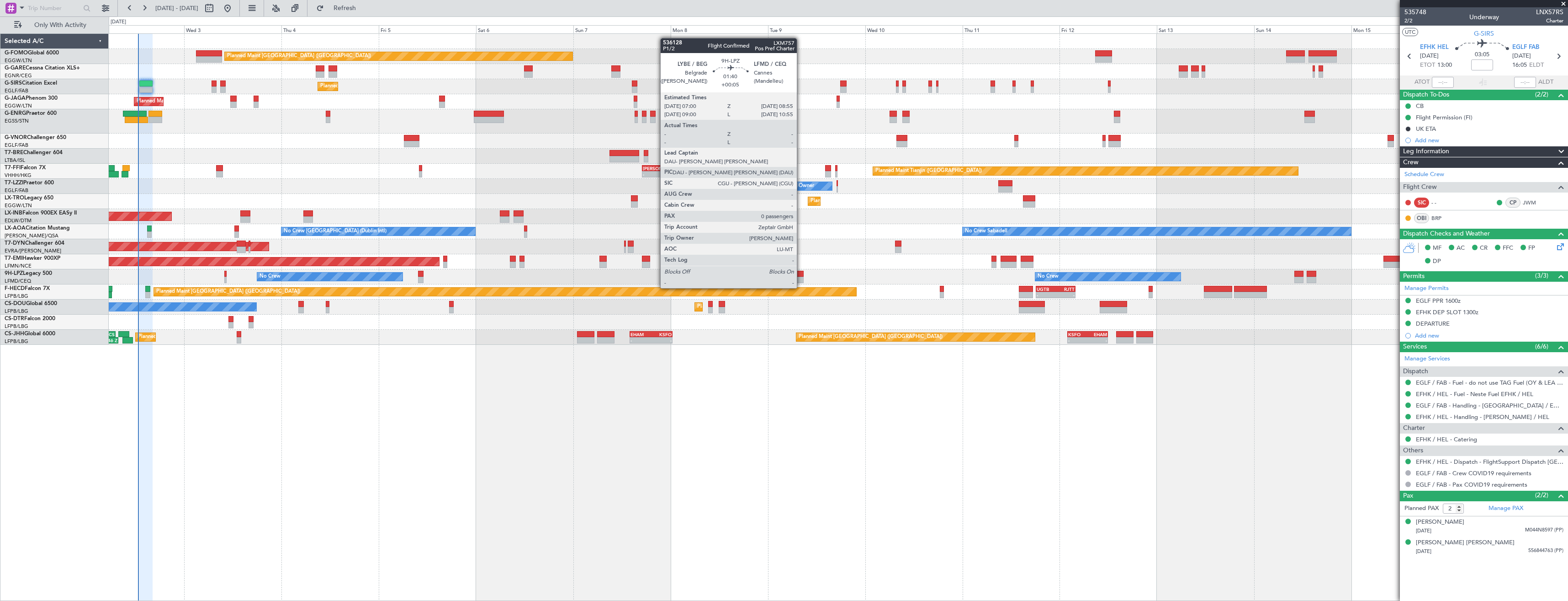
click at [801, 279] on div at bounding box center [799, 280] width 8 height 6
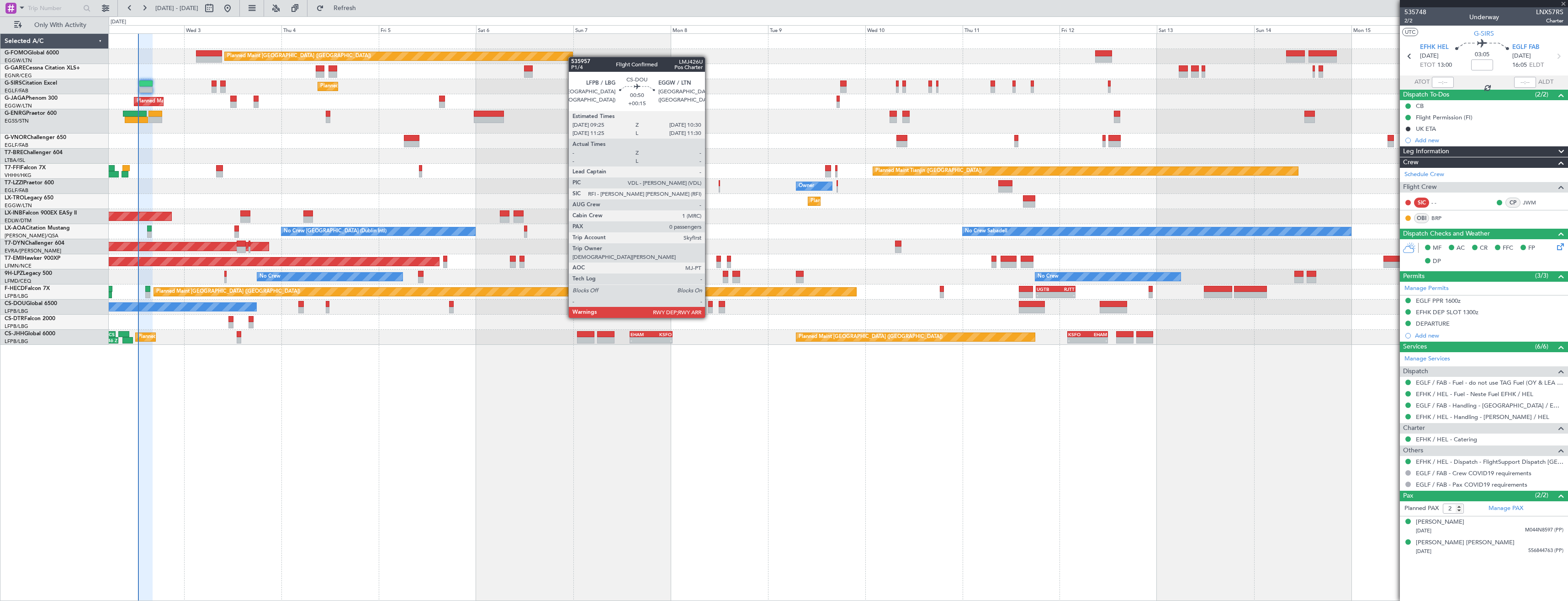
type input "+00:05"
type input "0"
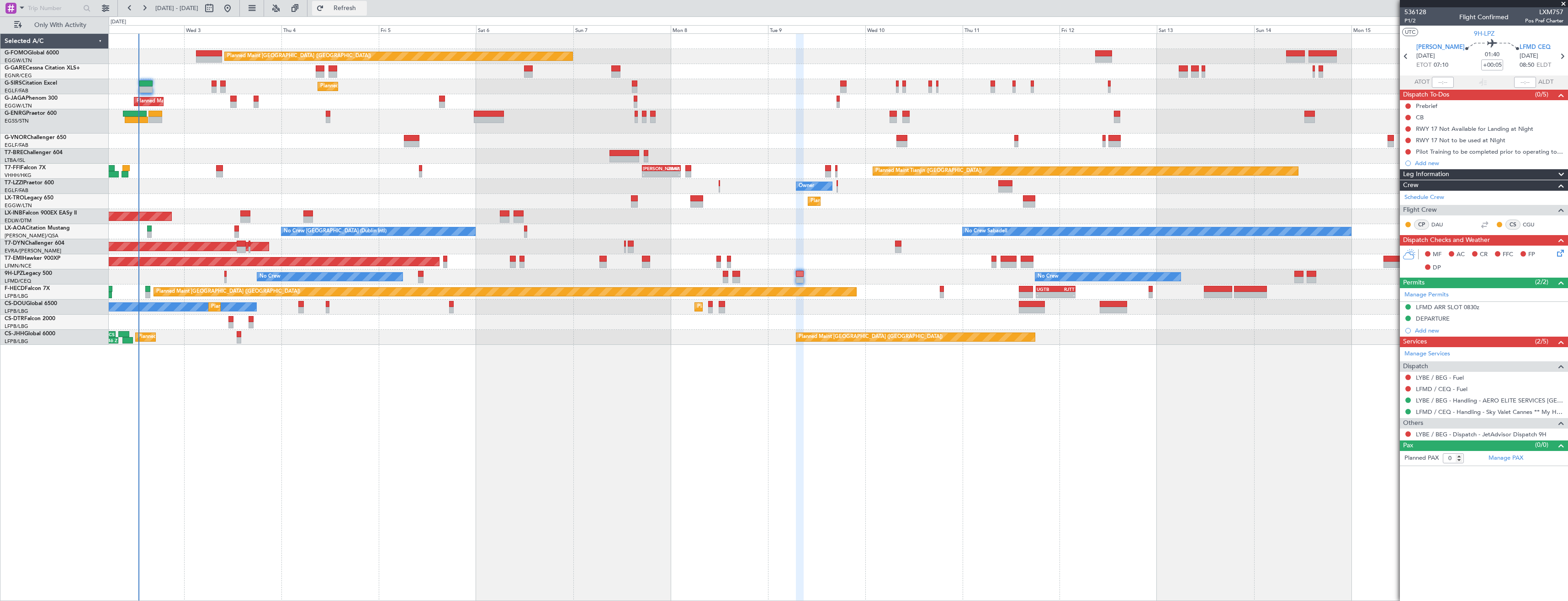
click at [355, 8] on span "Refresh" at bounding box center [345, 8] width 38 height 6
click at [1417, 402] on link "LYBE / BEG - Handling - AERO ELITE SERVICES BELGRADE" at bounding box center [1490, 400] width 147 height 8
click at [1426, 412] on link "LFMD / CEQ - Handling - Sky Valet Cannes ** My Handling**LFMD / CEQ" at bounding box center [1490, 412] width 147 height 8
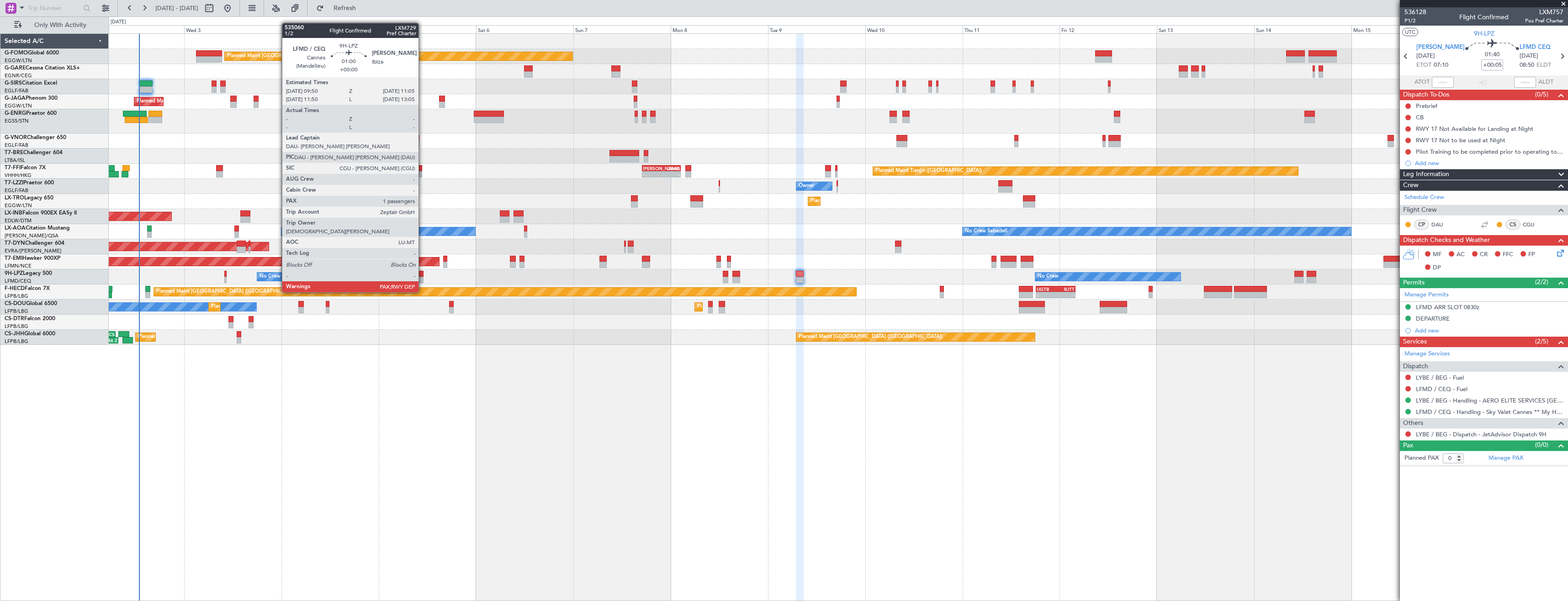
click at [422, 275] on div at bounding box center [421, 274] width 6 height 6
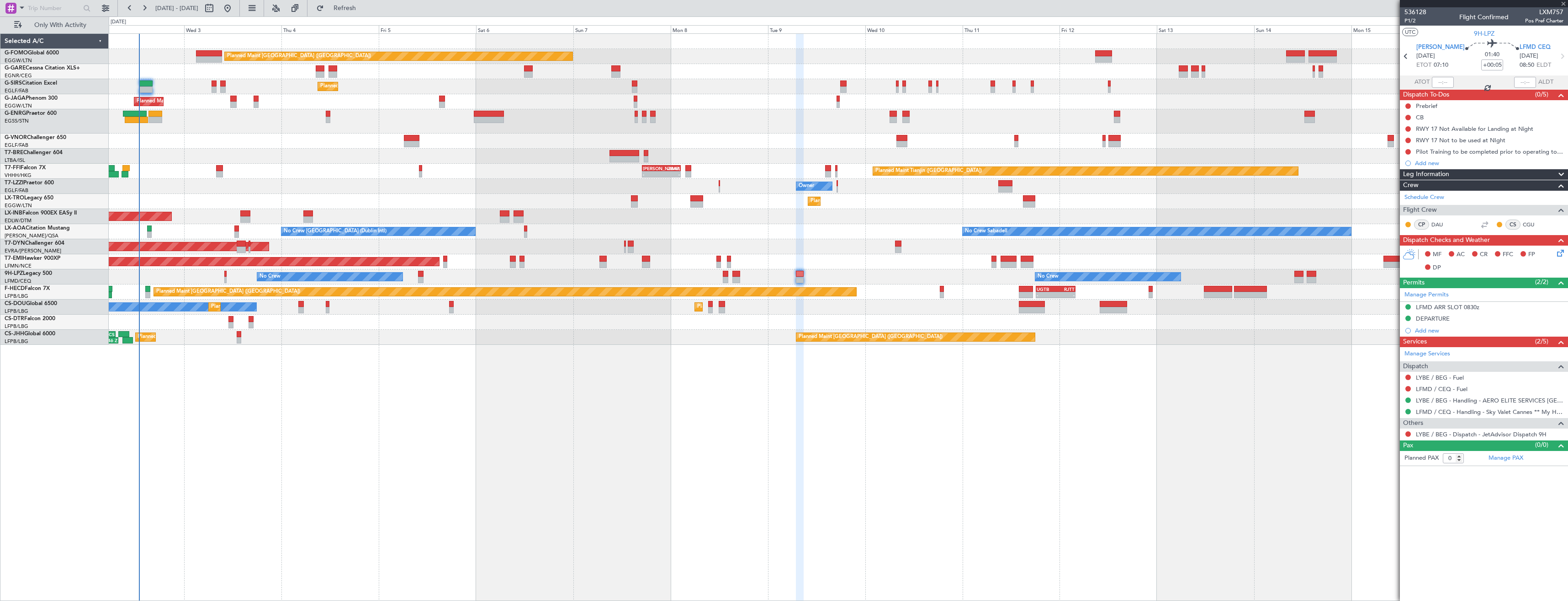
type input "1"
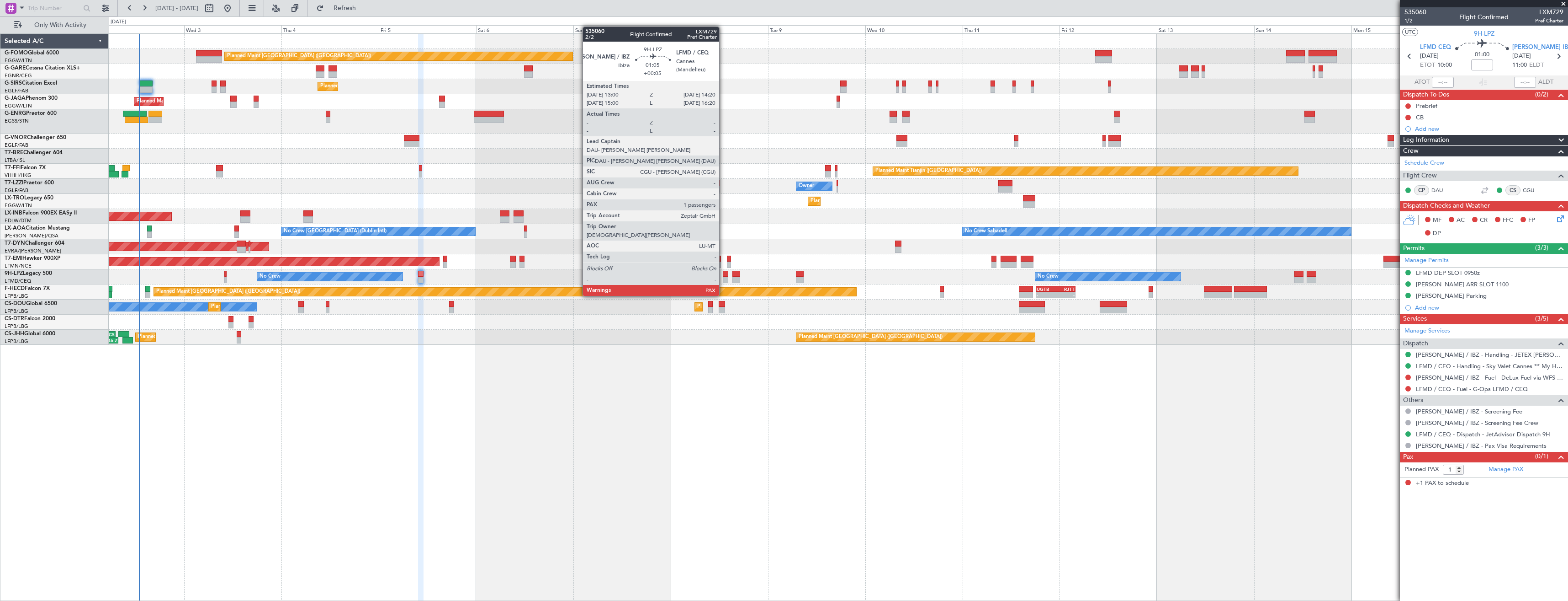
click at [723, 278] on div at bounding box center [725, 280] width 6 height 6
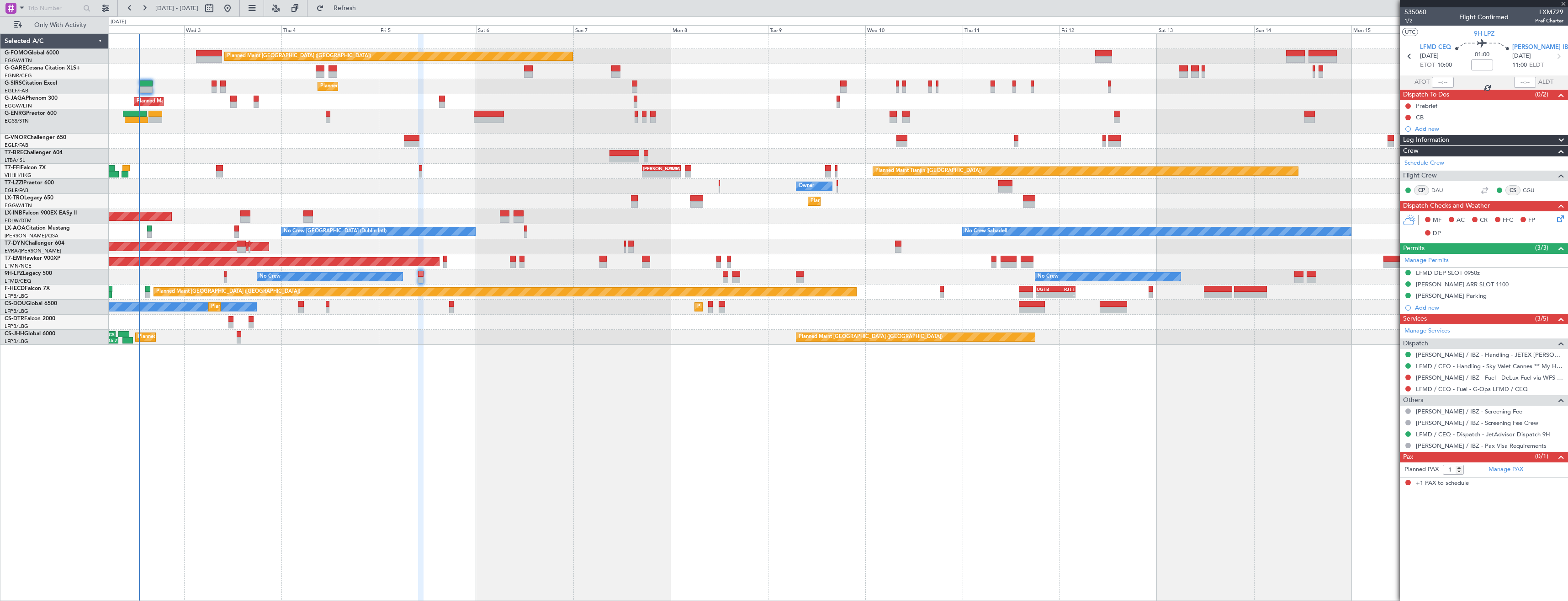
type input "+00:05"
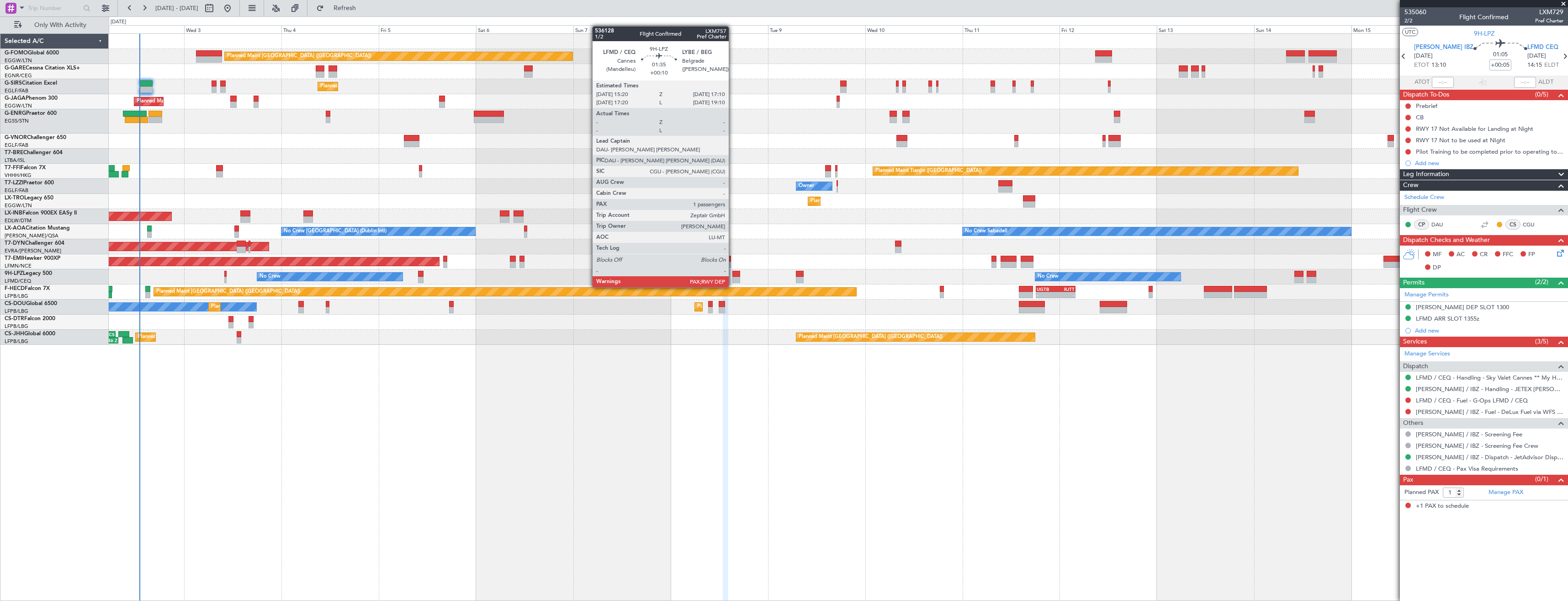
click at [733, 278] on div at bounding box center [736, 280] width 8 height 6
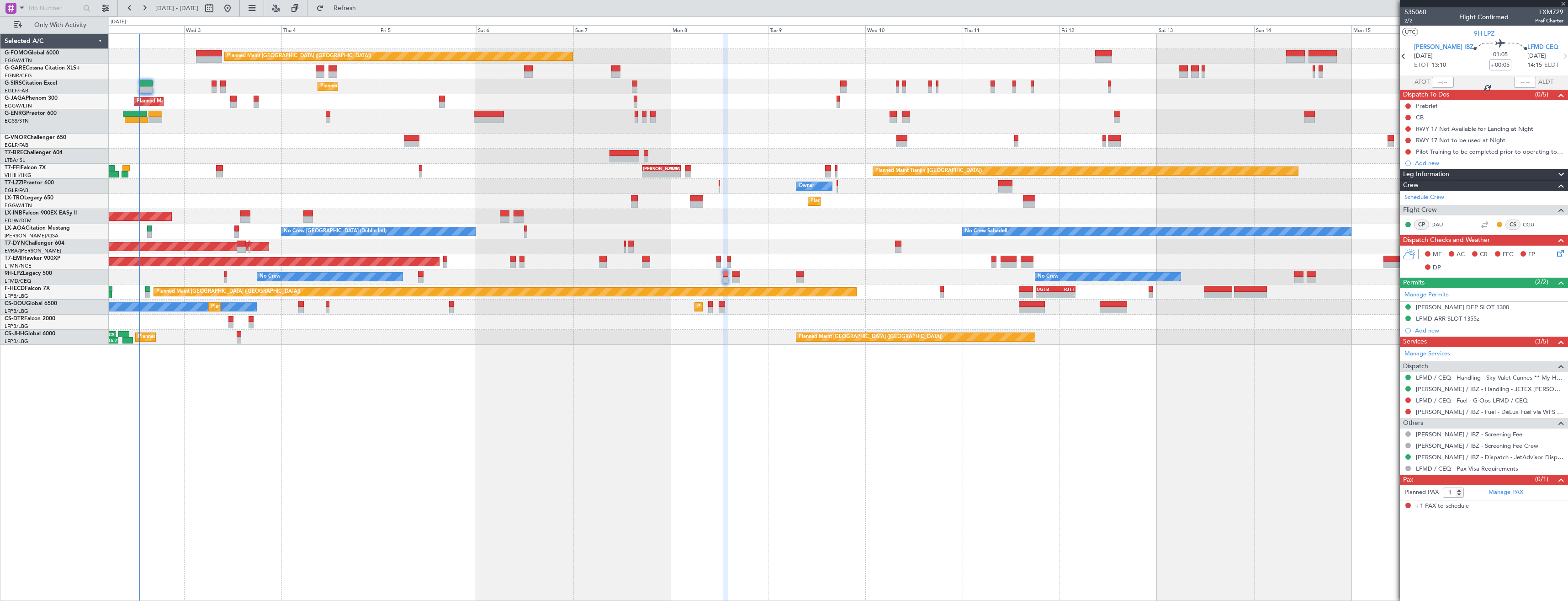
click at [736, 277] on div at bounding box center [736, 280] width 8 height 6
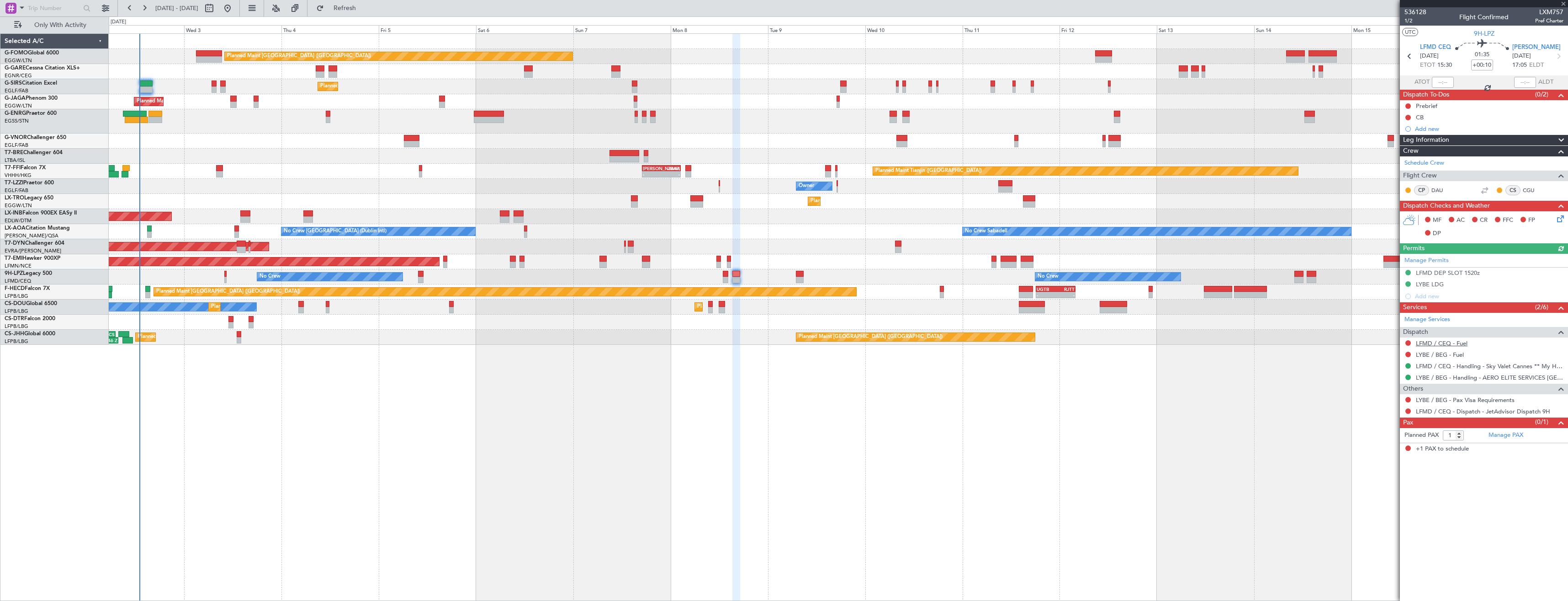
click at [1440, 344] on link "LFMD / CEQ - Fuel" at bounding box center [1441, 343] width 52 height 8
click at [350, 11] on button "Refresh" at bounding box center [339, 8] width 55 height 14
click at [1429, 354] on link "LYBE / BEG - Fuel" at bounding box center [1440, 354] width 48 height 8
click at [351, 10] on button "Refresh" at bounding box center [339, 8] width 55 height 14
click at [1406, 411] on button at bounding box center [1408, 411] width 6 height 6
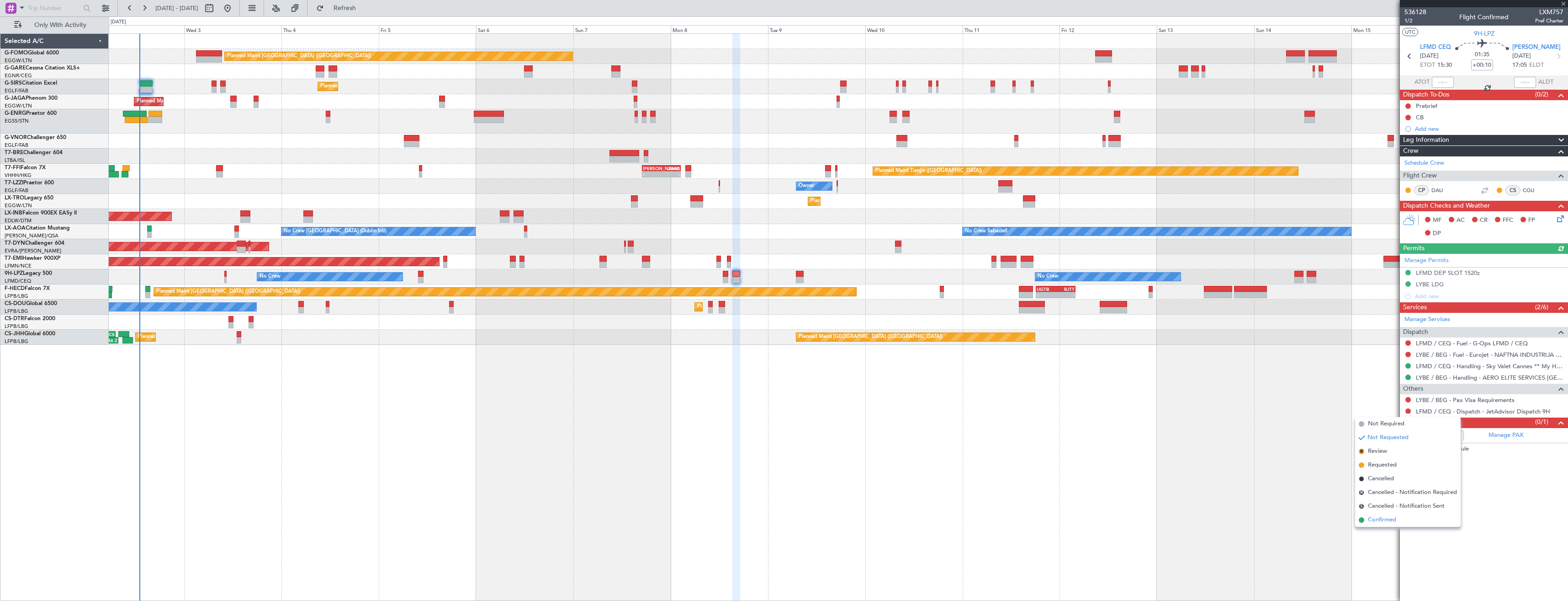
click at [1368, 523] on span "Confirmed" at bounding box center [1382, 520] width 29 height 10
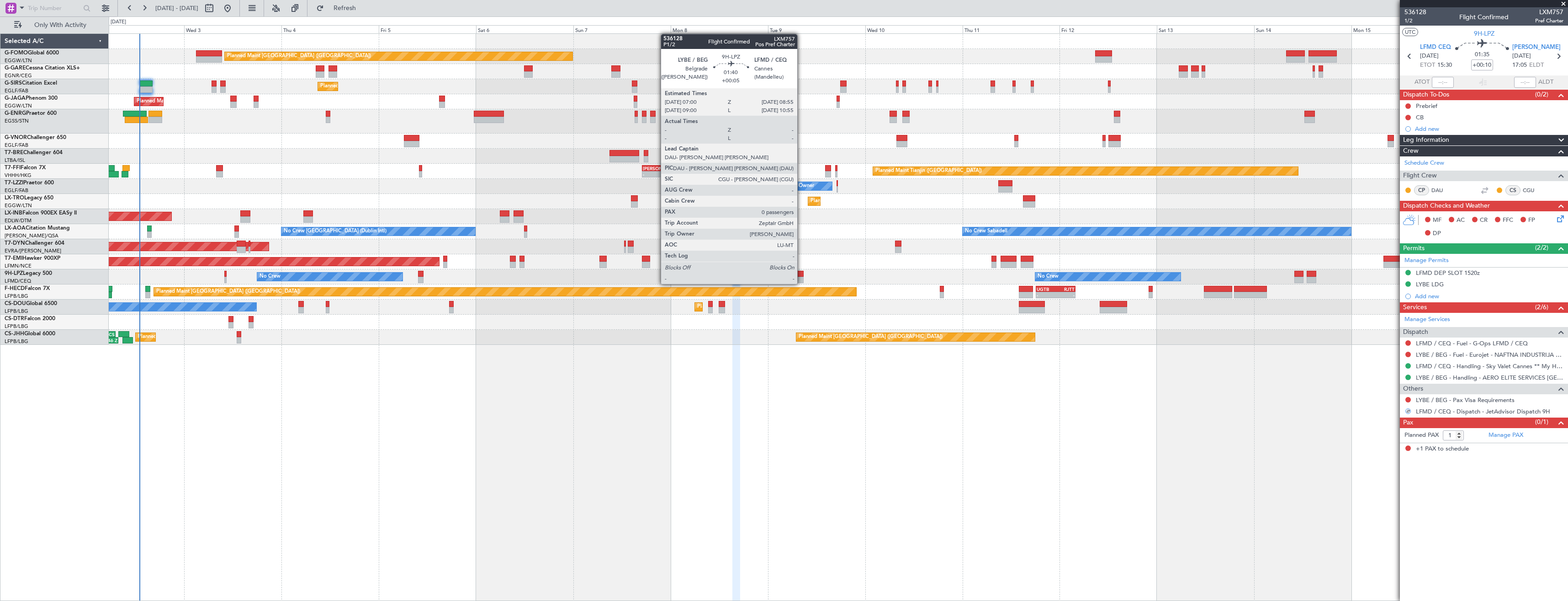
click at [801, 275] on div at bounding box center [799, 274] width 8 height 6
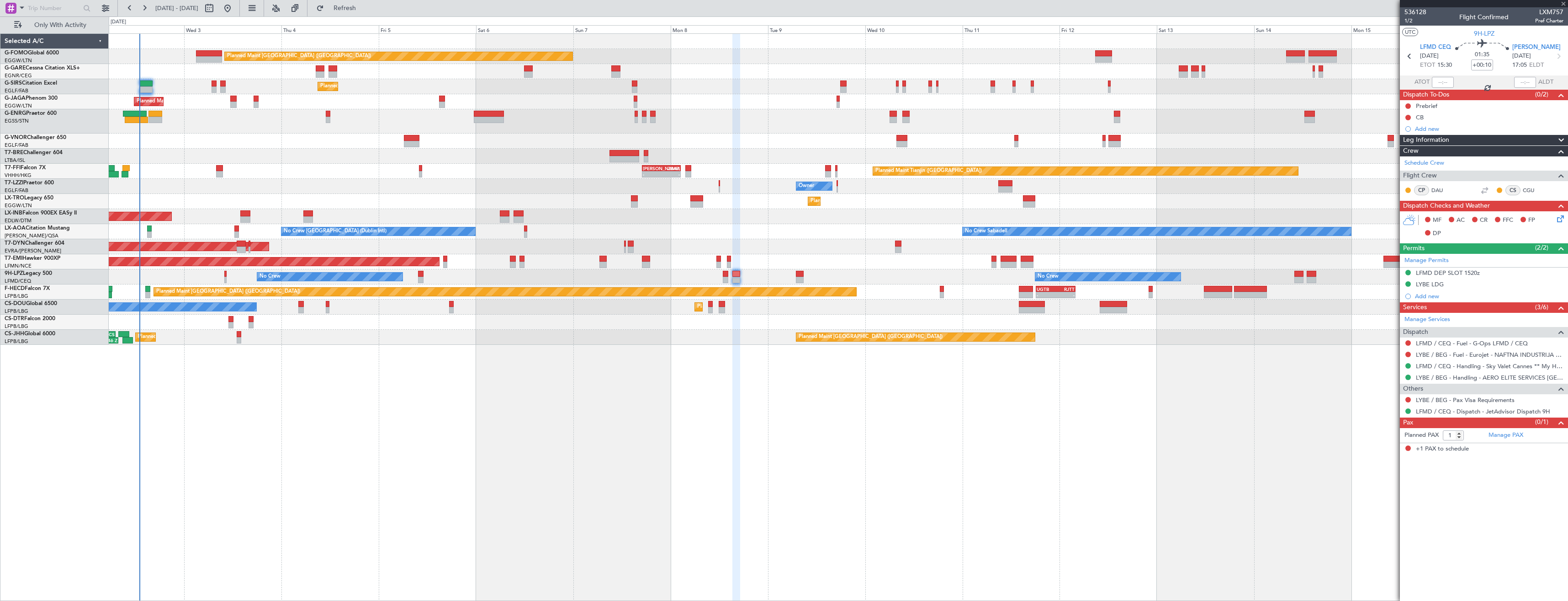
type input "+00:05"
type input "0"
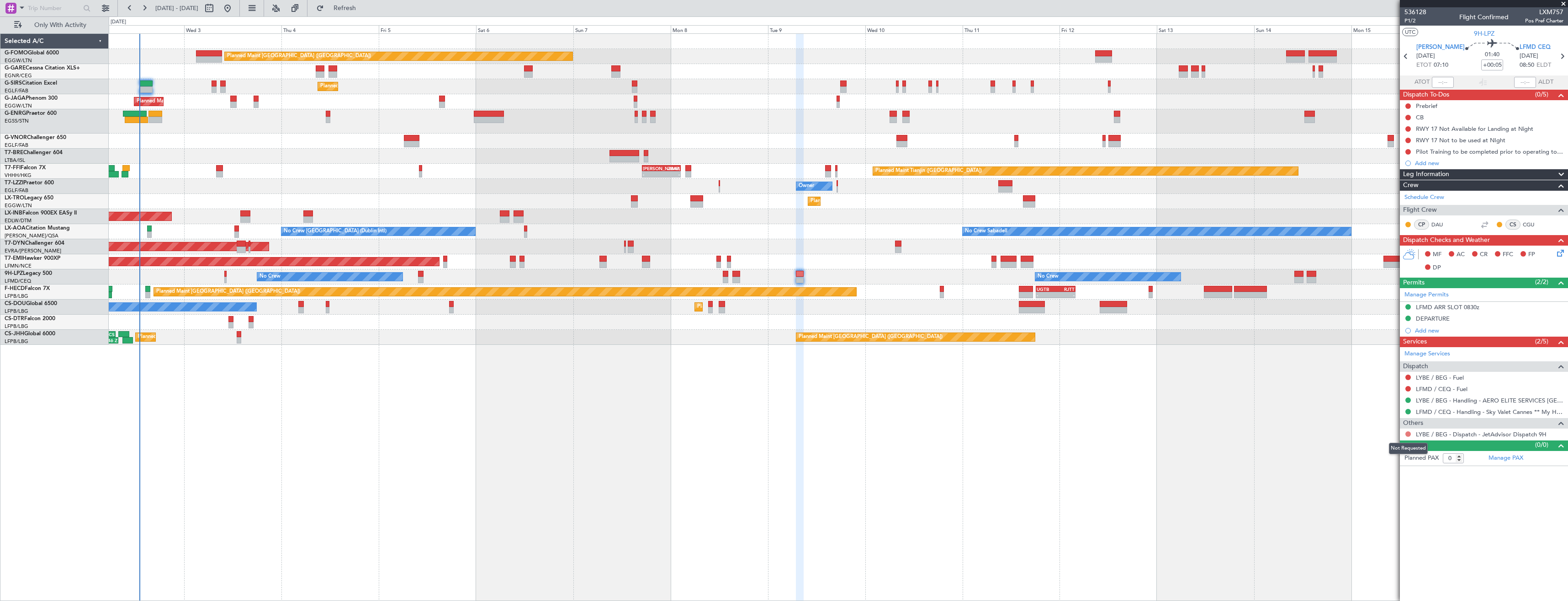
click at [1410, 434] on button at bounding box center [1408, 434] width 6 height 6
drag, startPoint x: 1379, startPoint y: 543, endPoint x: 1383, endPoint y: 530, distance: 13.6
click at [1379, 544] on span "Confirmed" at bounding box center [1382, 543] width 29 height 10
click at [1439, 378] on link "LYBE / BEG - Fuel" at bounding box center [1440, 377] width 48 height 8
click at [364, 10] on span "Refresh" at bounding box center [345, 8] width 38 height 6
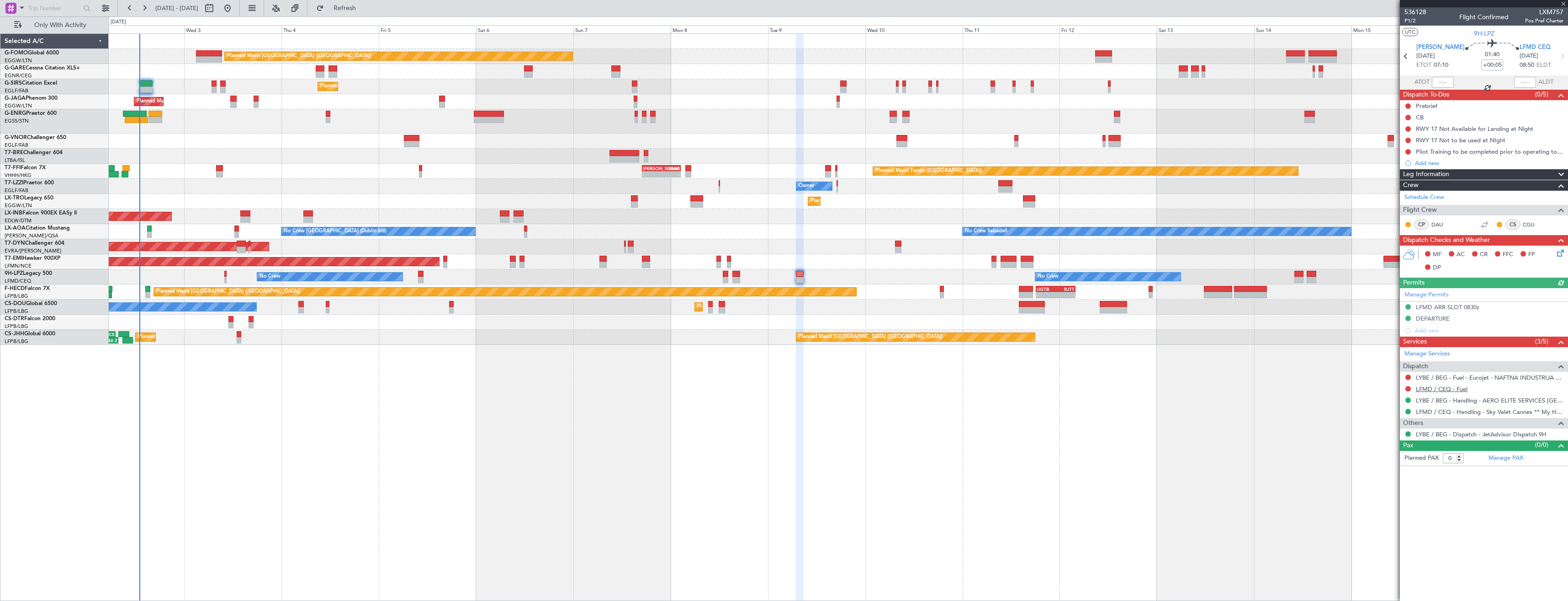
click at [1427, 390] on link "LFMD / CEQ - Fuel" at bounding box center [1441, 389] width 52 height 8
click at [353, 10] on button "Refresh" at bounding box center [339, 8] width 55 height 14
click at [364, 5] on span "Refresh" at bounding box center [345, 8] width 38 height 6
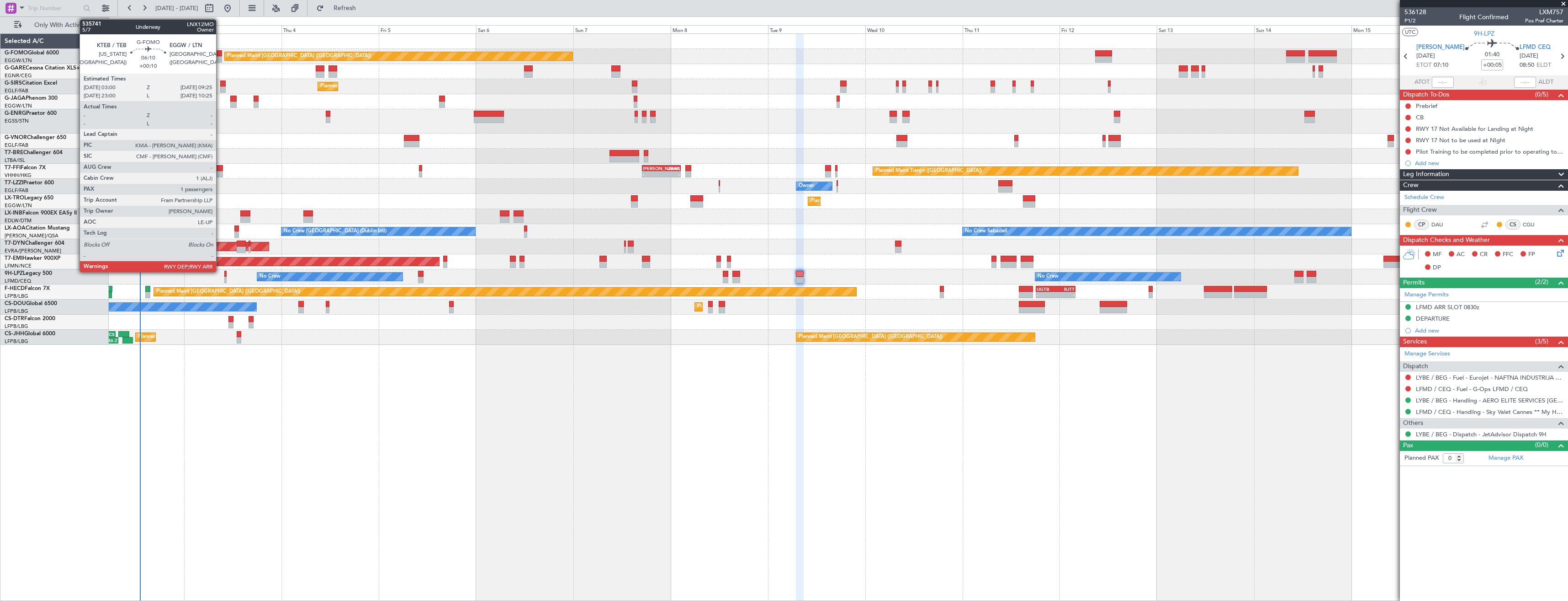
click at [220, 58] on div at bounding box center [208, 59] width 26 height 6
type input "+00:10"
type input "1"
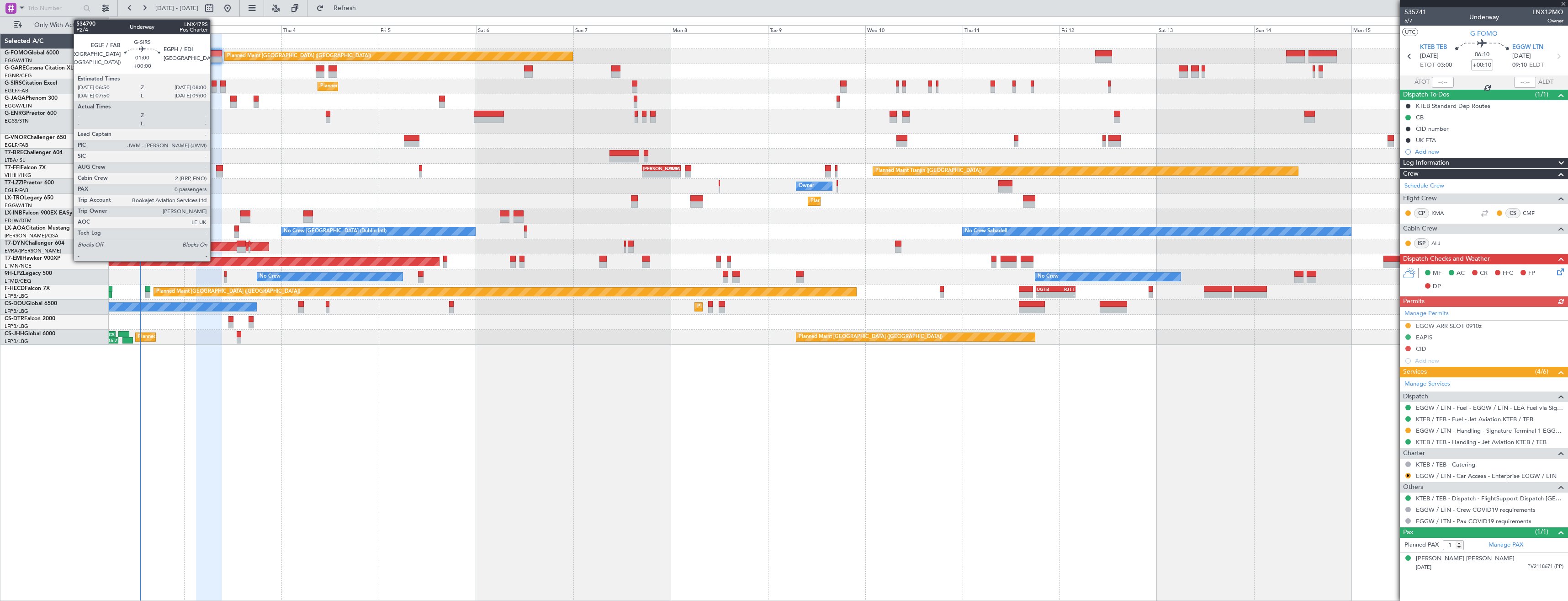
click at [214, 86] on div at bounding box center [214, 90] width 5 height 6
type input "0"
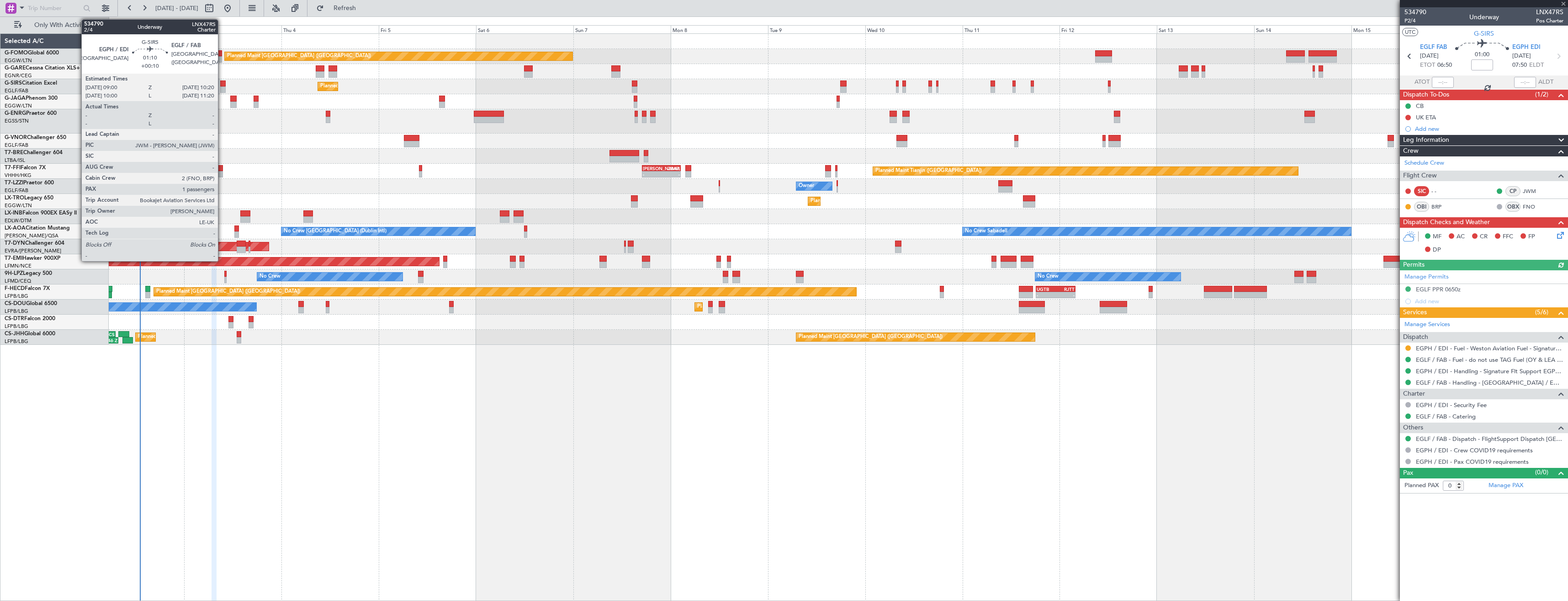
click at [222, 86] on div at bounding box center [223, 83] width 6 height 6
type input "+00:10"
type input "1"
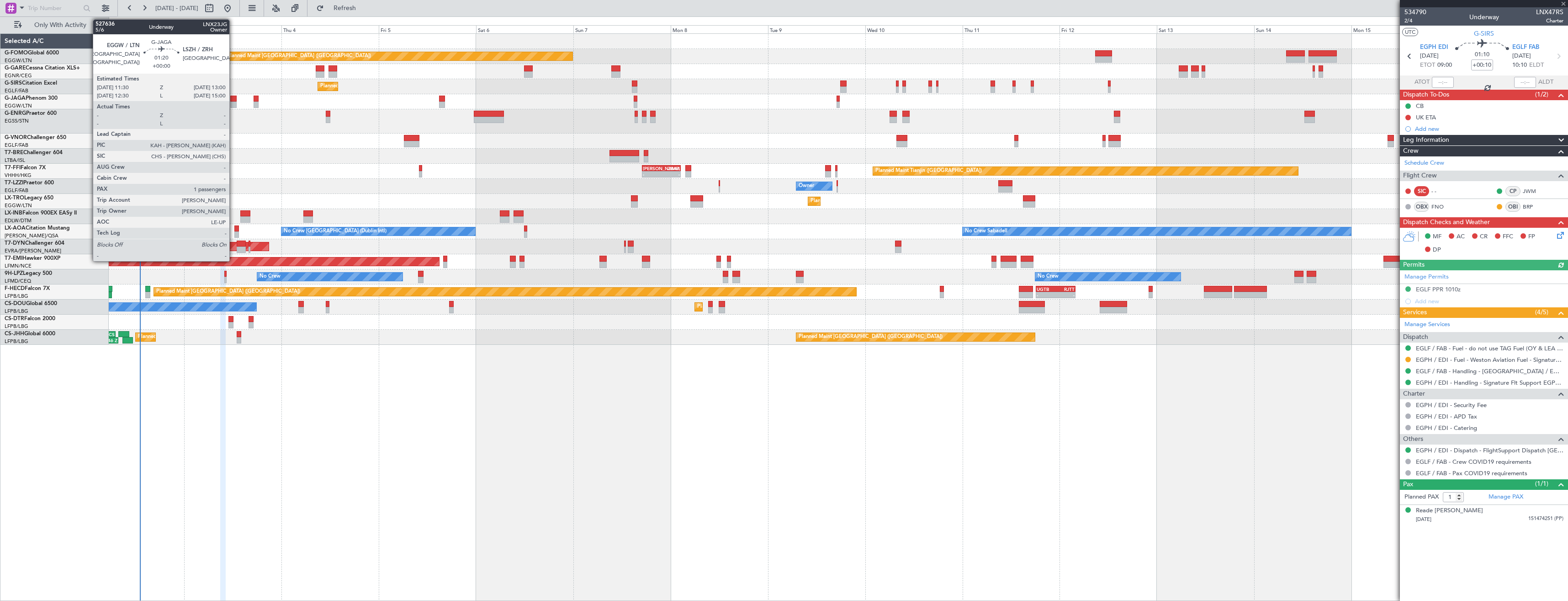
click at [234, 102] on div at bounding box center [234, 105] width 6 height 6
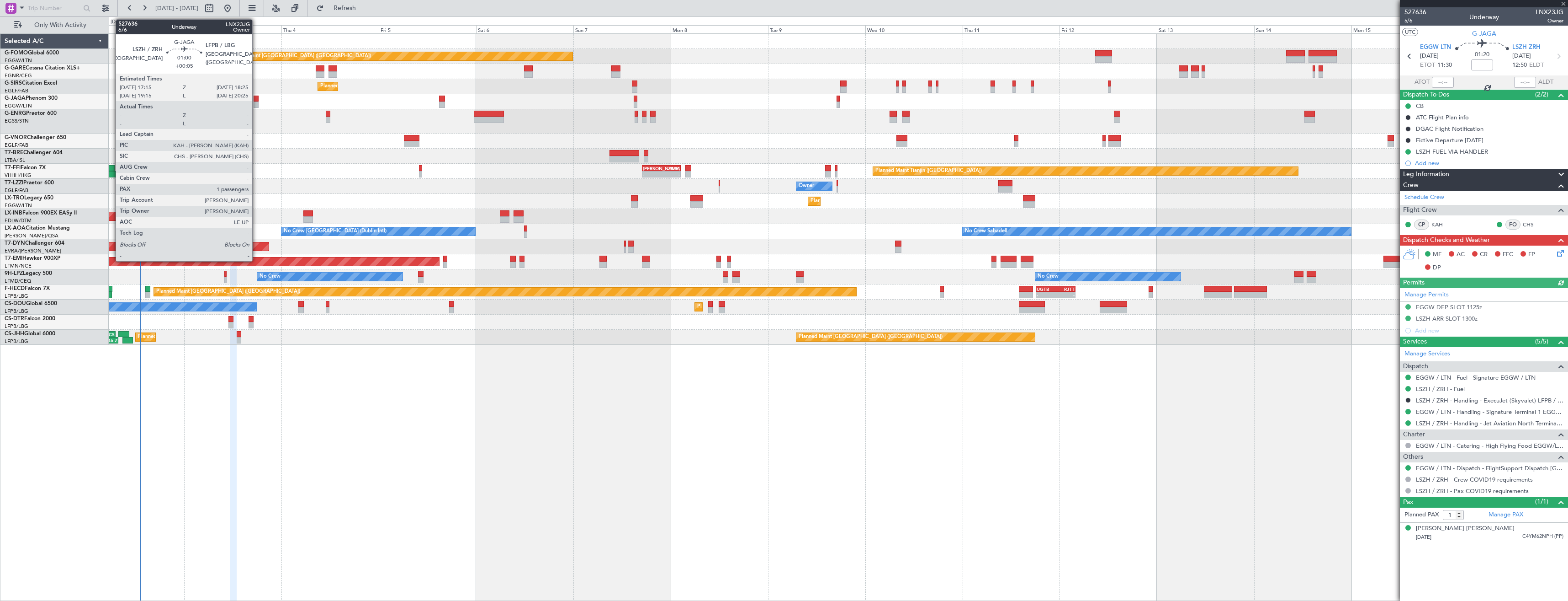
click at [256, 104] on div at bounding box center [256, 105] width 5 height 6
type input "+00:05"
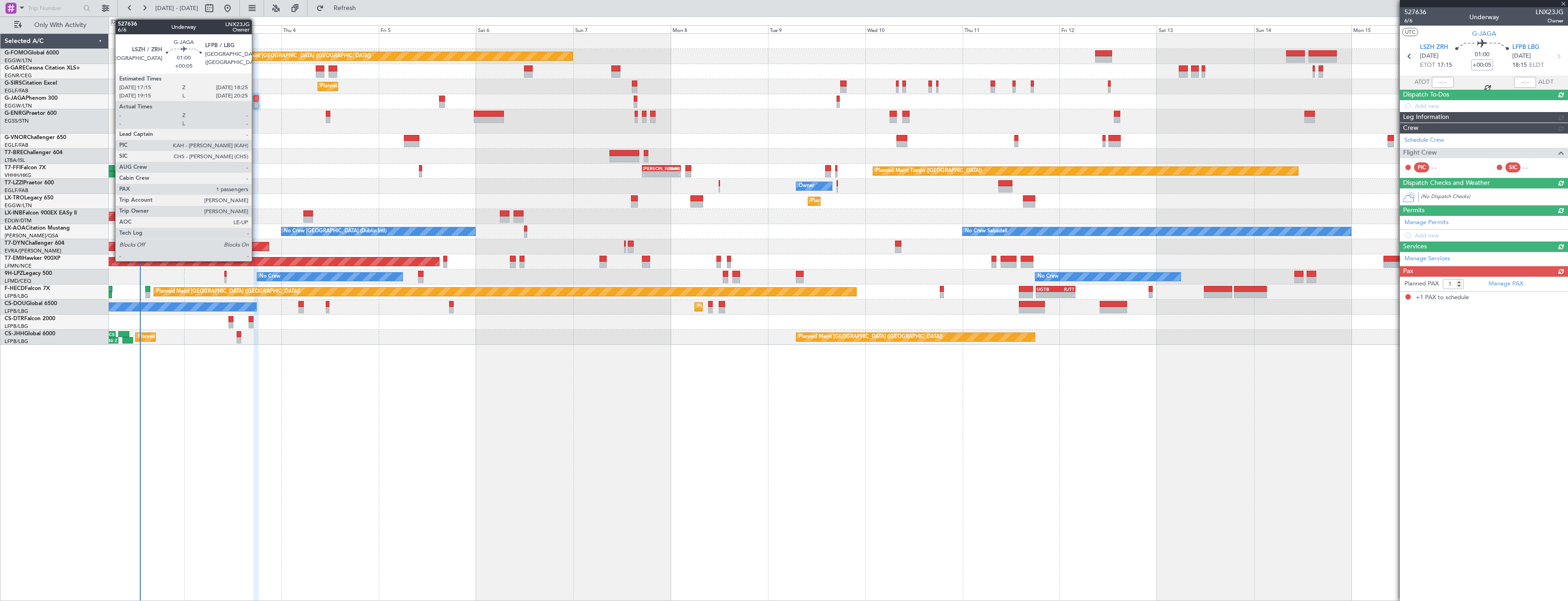
click at [256, 104] on div at bounding box center [256, 105] width 5 height 6
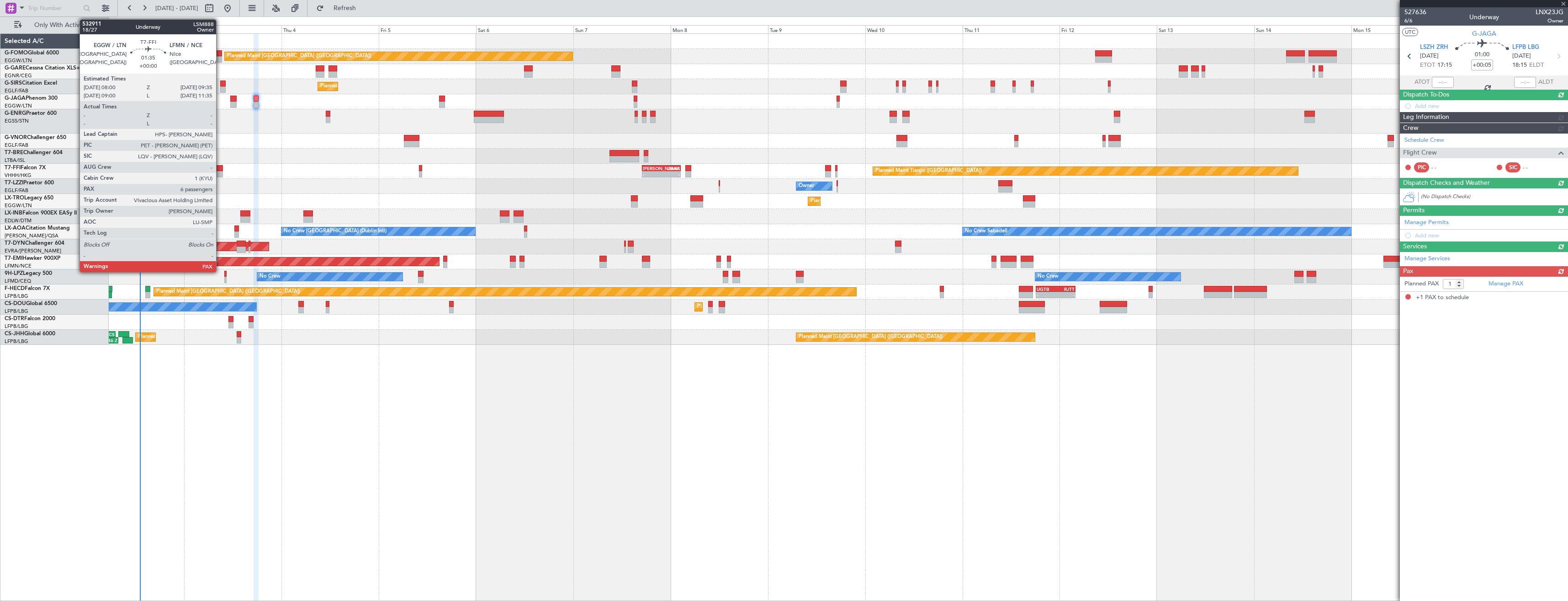
click at [220, 167] on div at bounding box center [219, 168] width 7 height 6
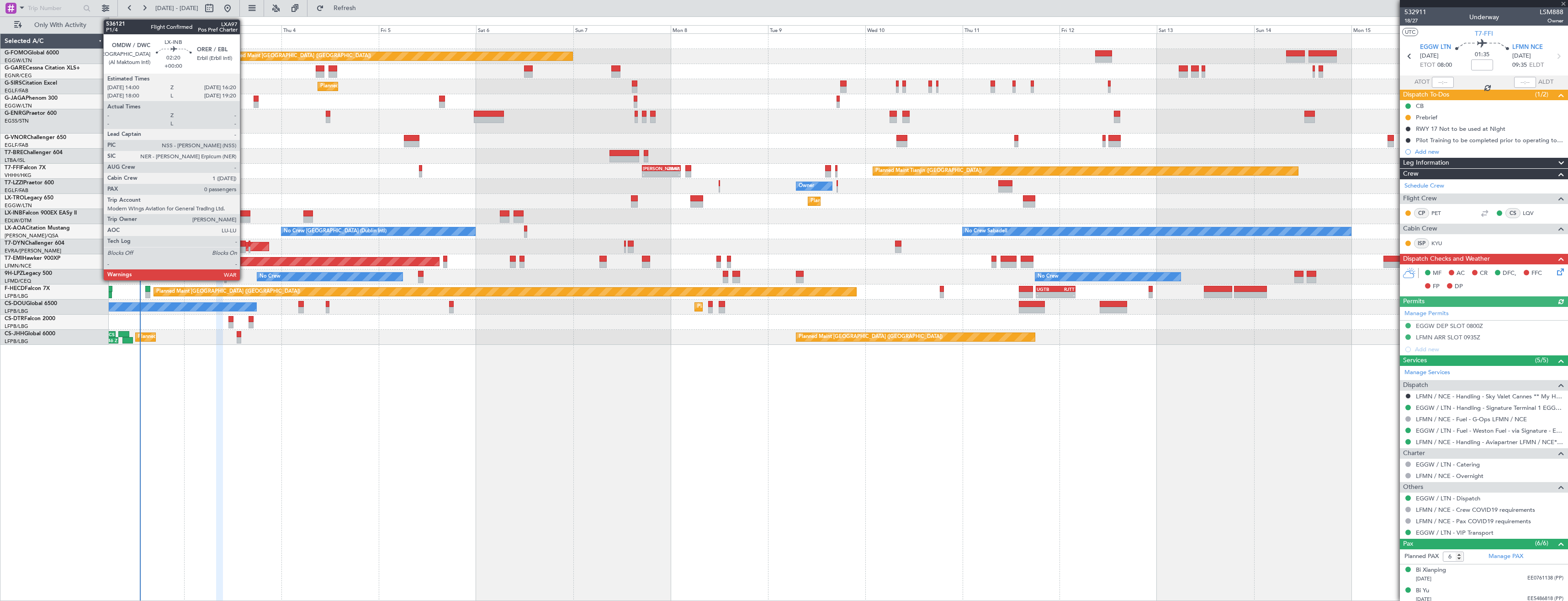
click at [244, 216] on div at bounding box center [245, 220] width 10 height 6
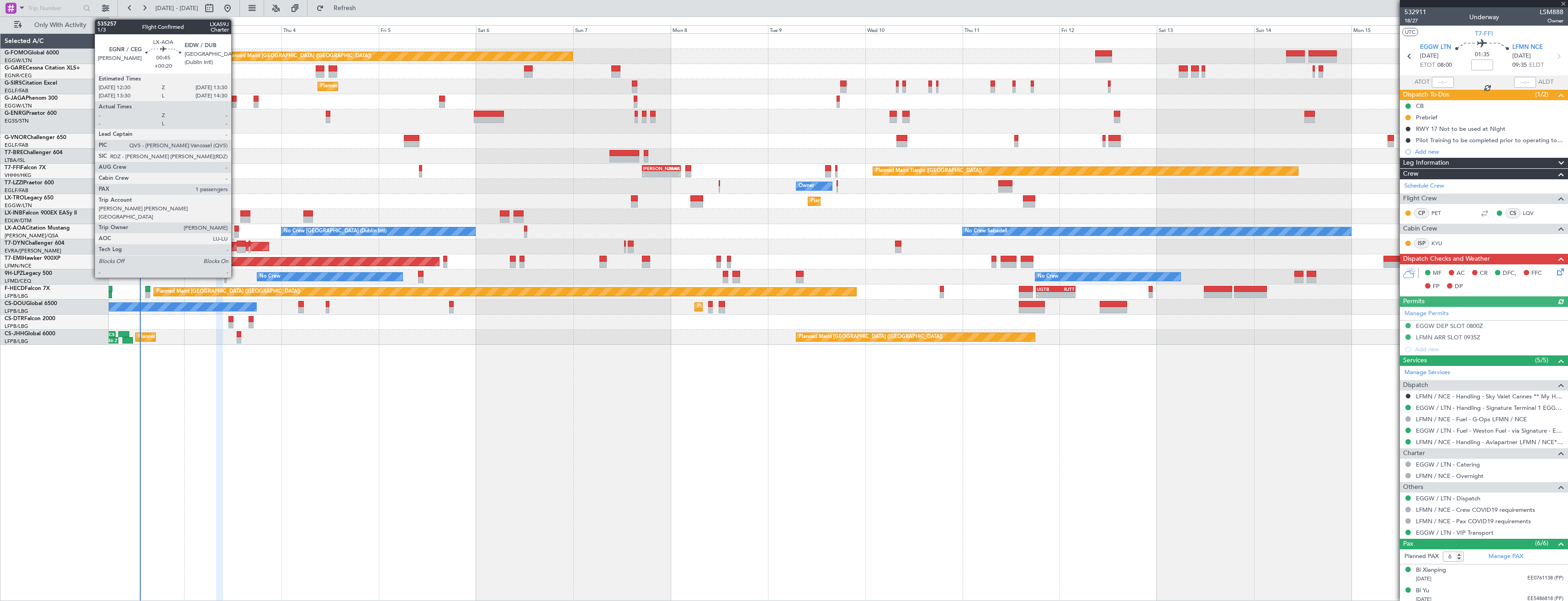
type input "0"
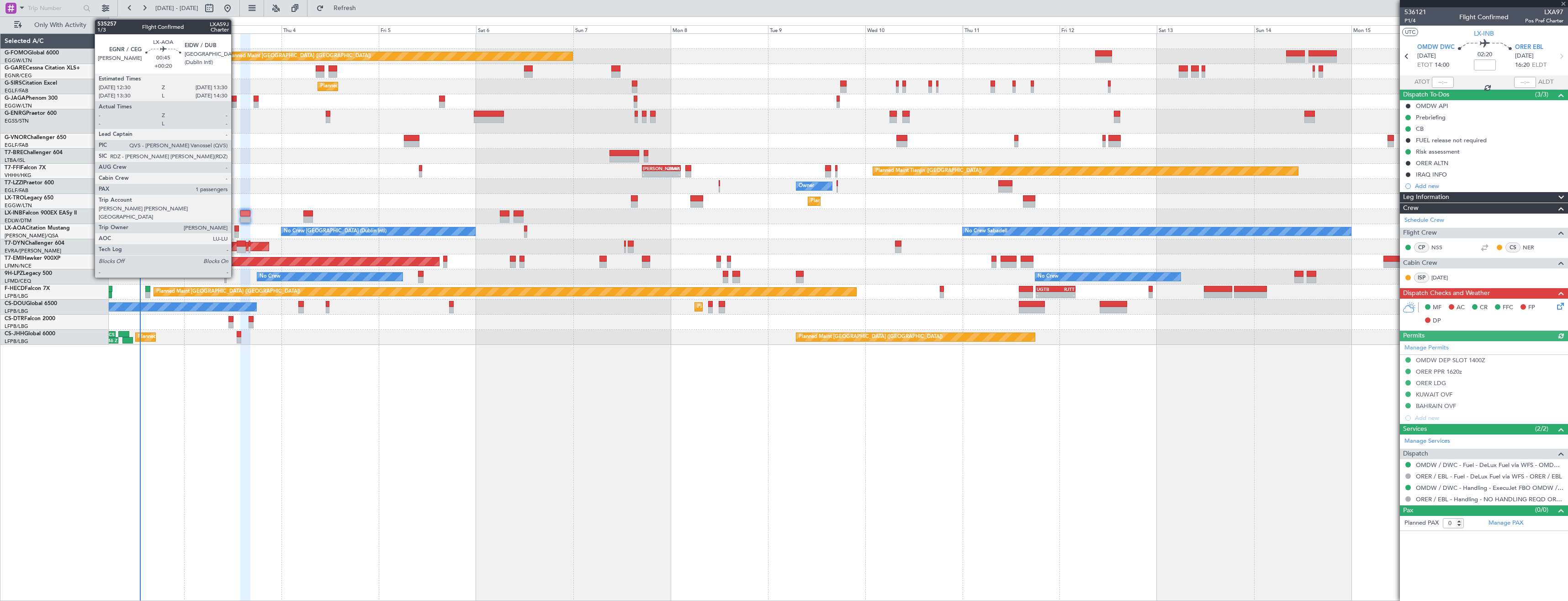
click at [235, 231] on div at bounding box center [236, 228] width 4 height 6
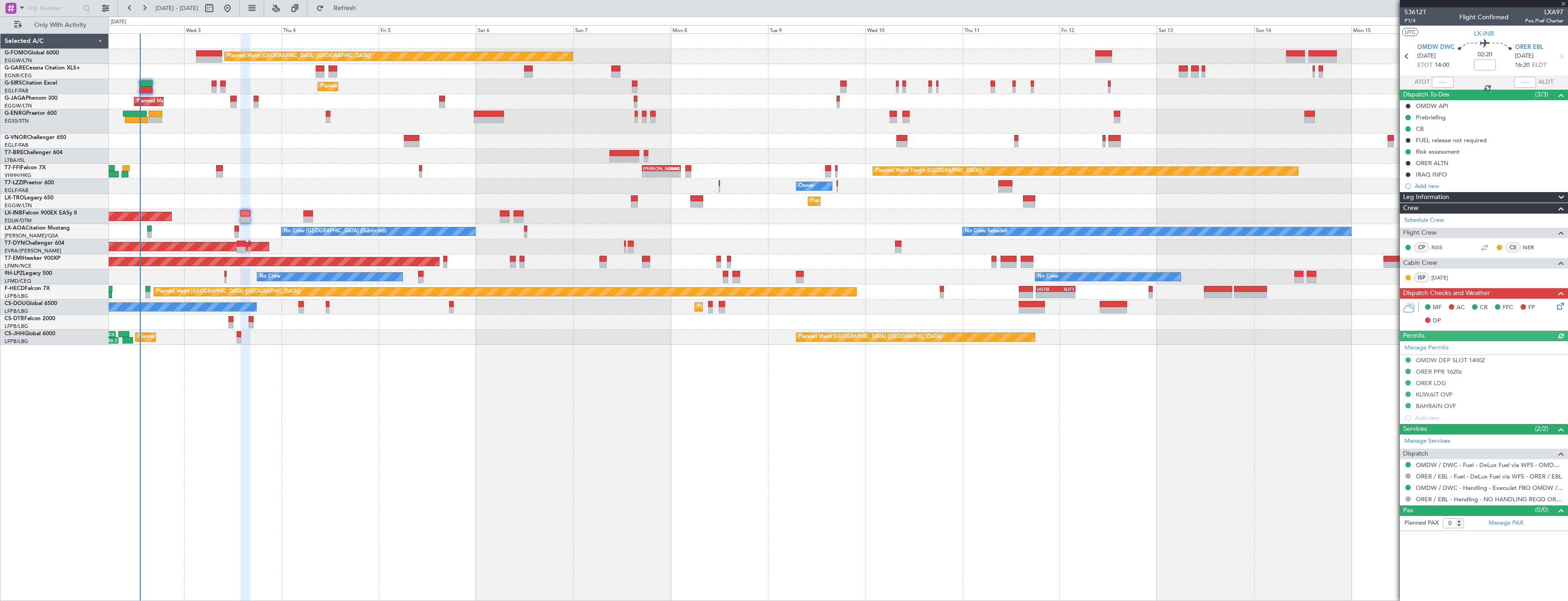
type input "+00:20"
type input "1"
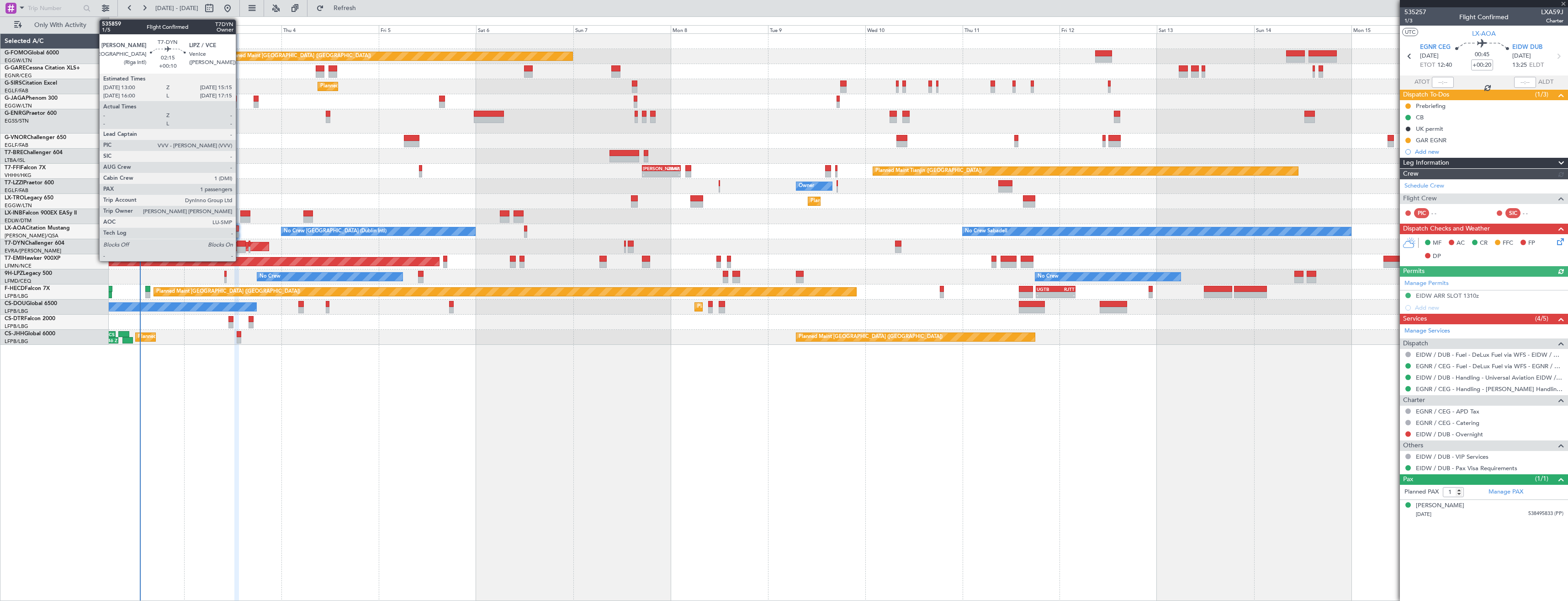
click at [240, 248] on div at bounding box center [242, 250] width 10 height 6
type input "+00:10"
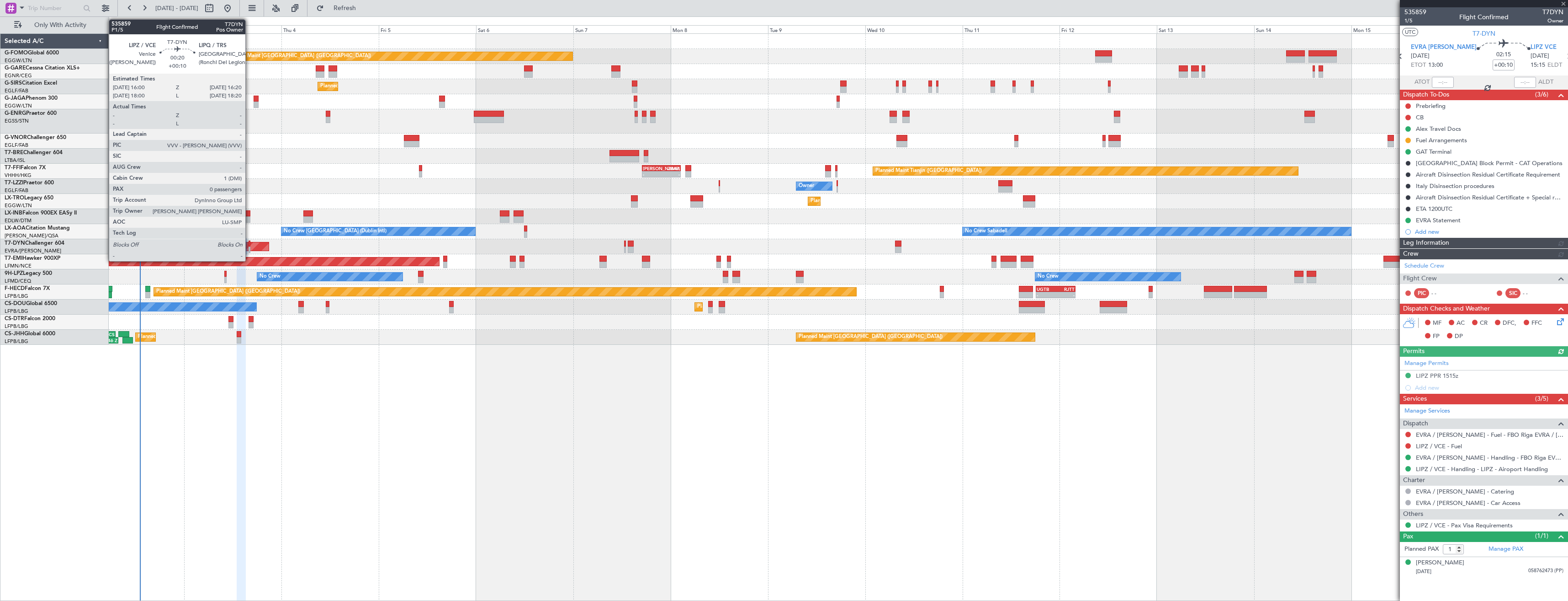
click at [250, 245] on div at bounding box center [250, 243] width 2 height 6
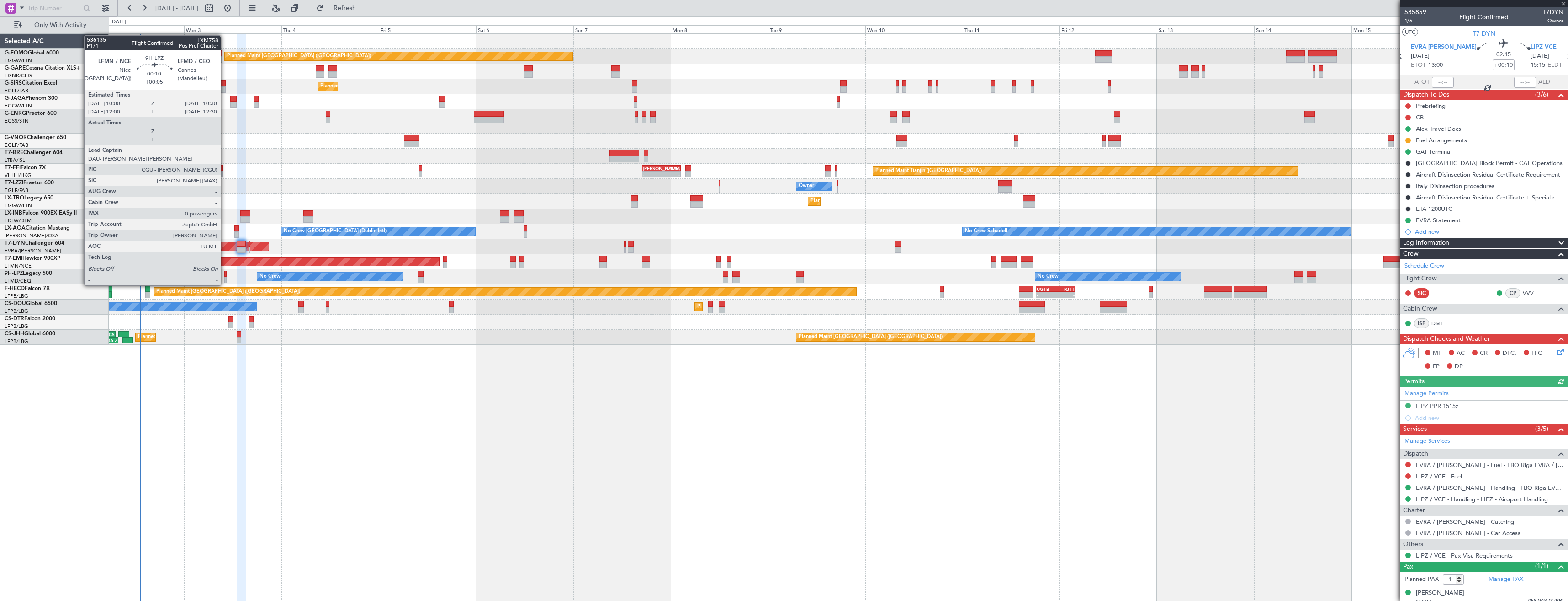
type input "0"
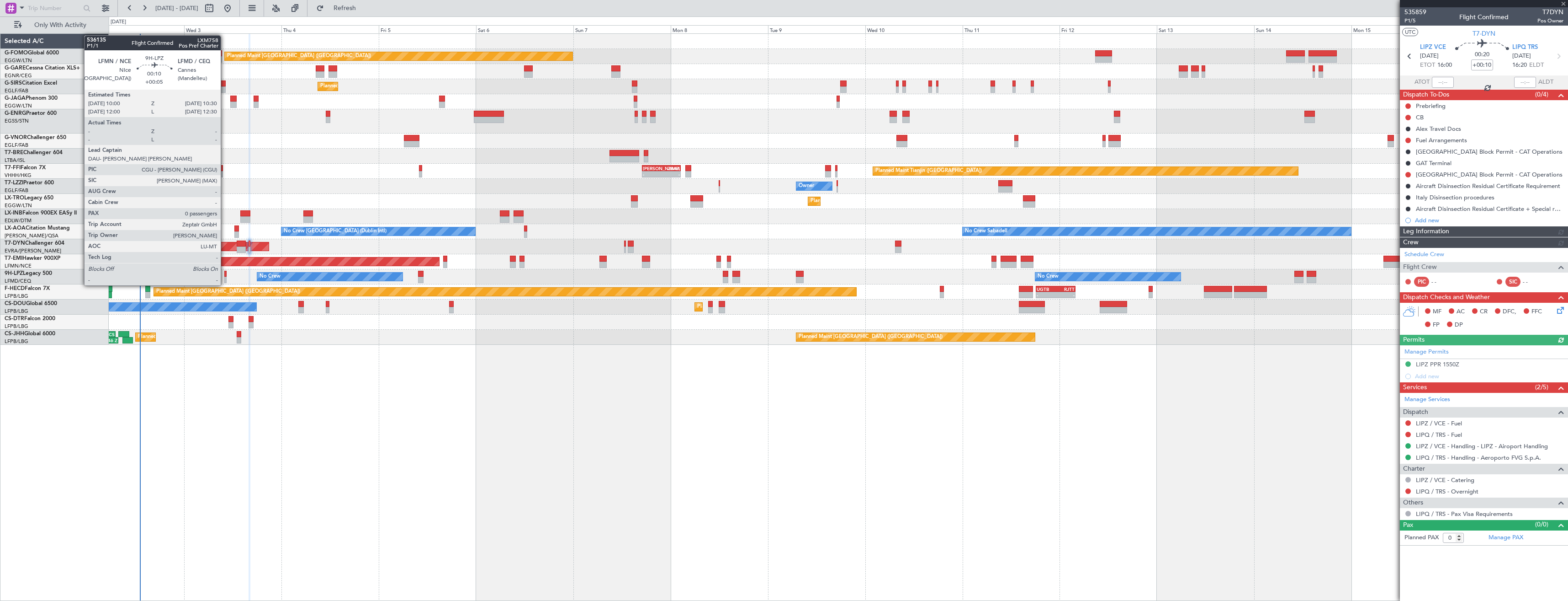
click at [225, 276] on div at bounding box center [225, 274] width 2 height 6
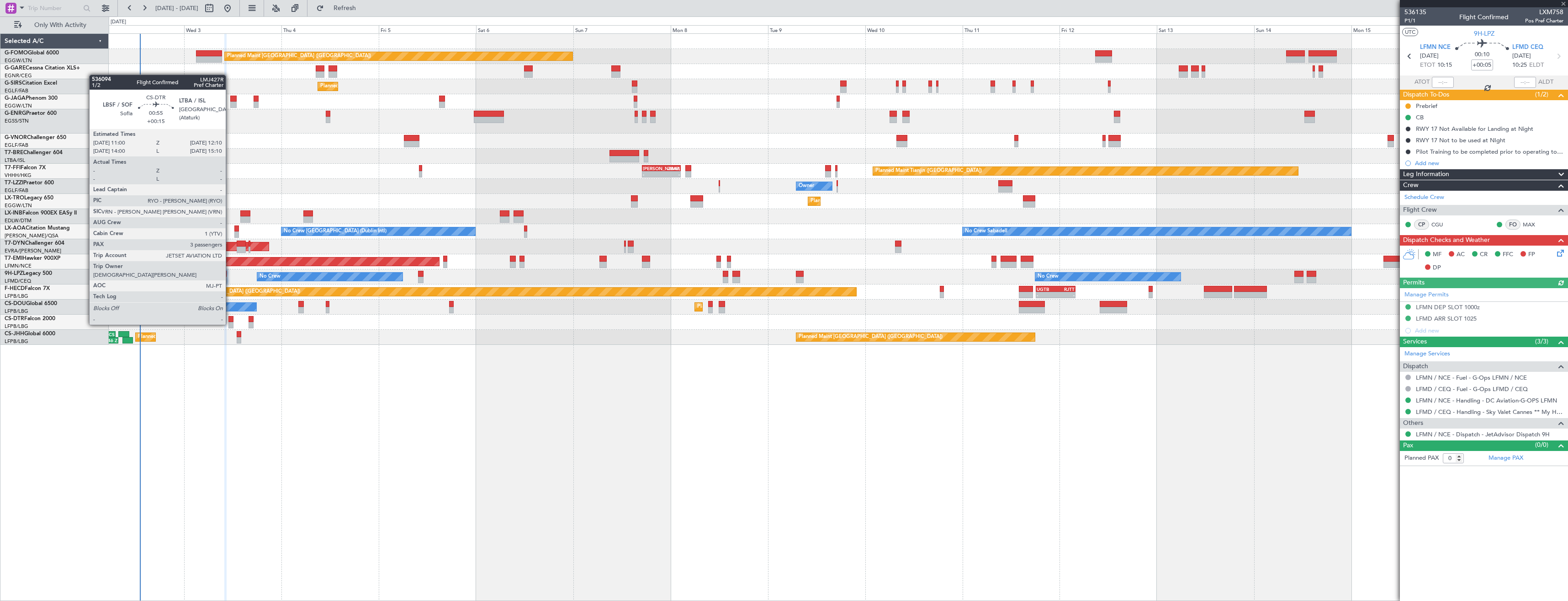
click at [230, 316] on div at bounding box center [231, 319] width 5 height 6
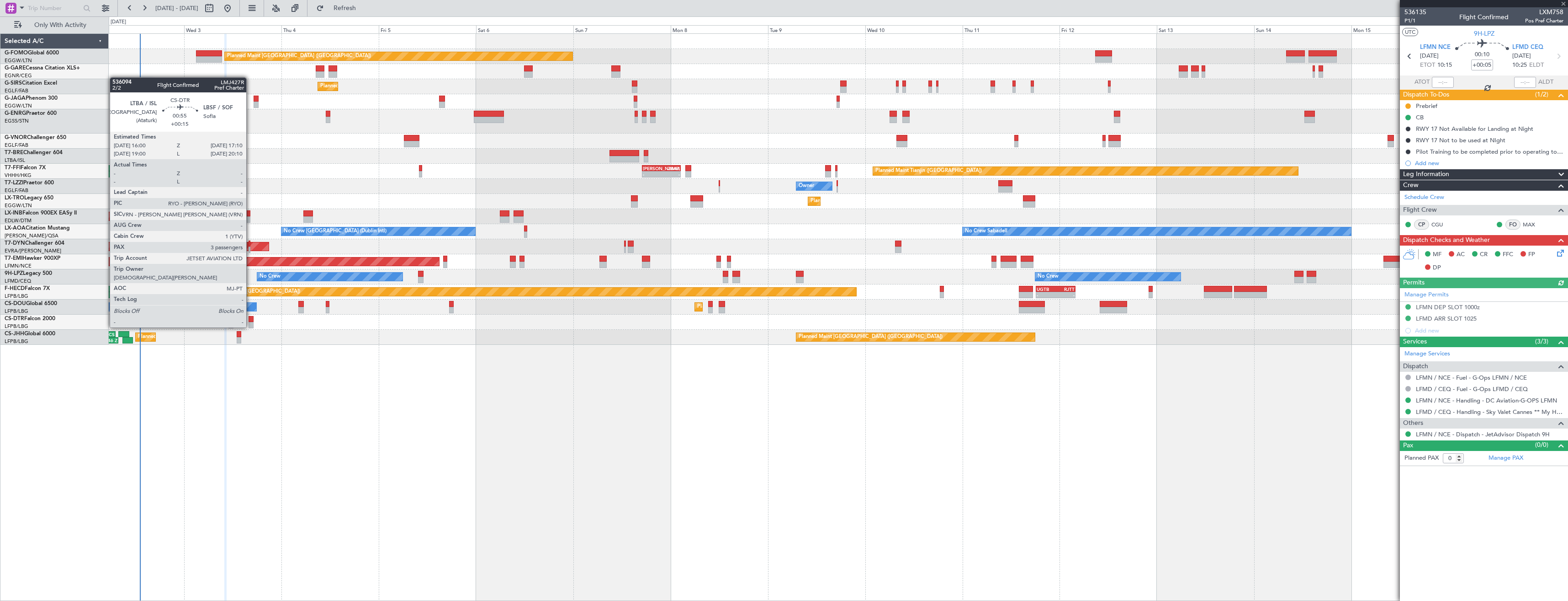
type input "+00:15"
type input "3"
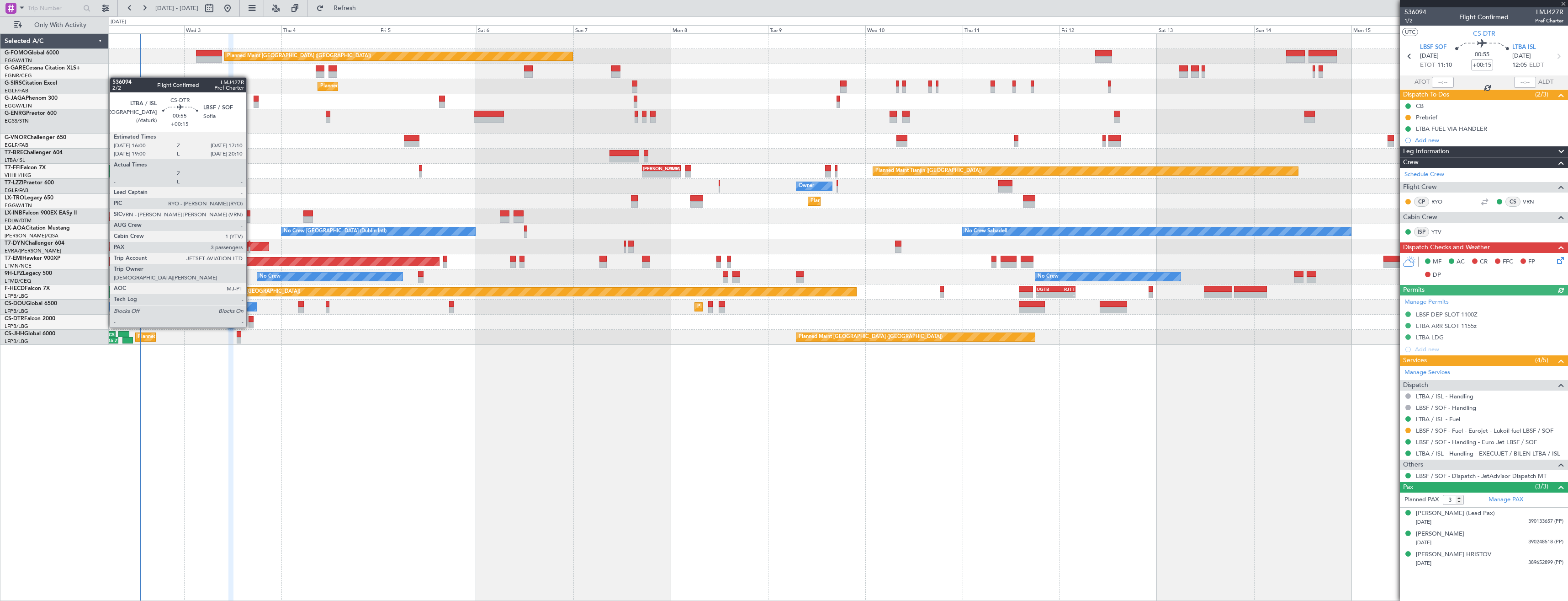
click at [250, 318] on div at bounding box center [251, 319] width 5 height 6
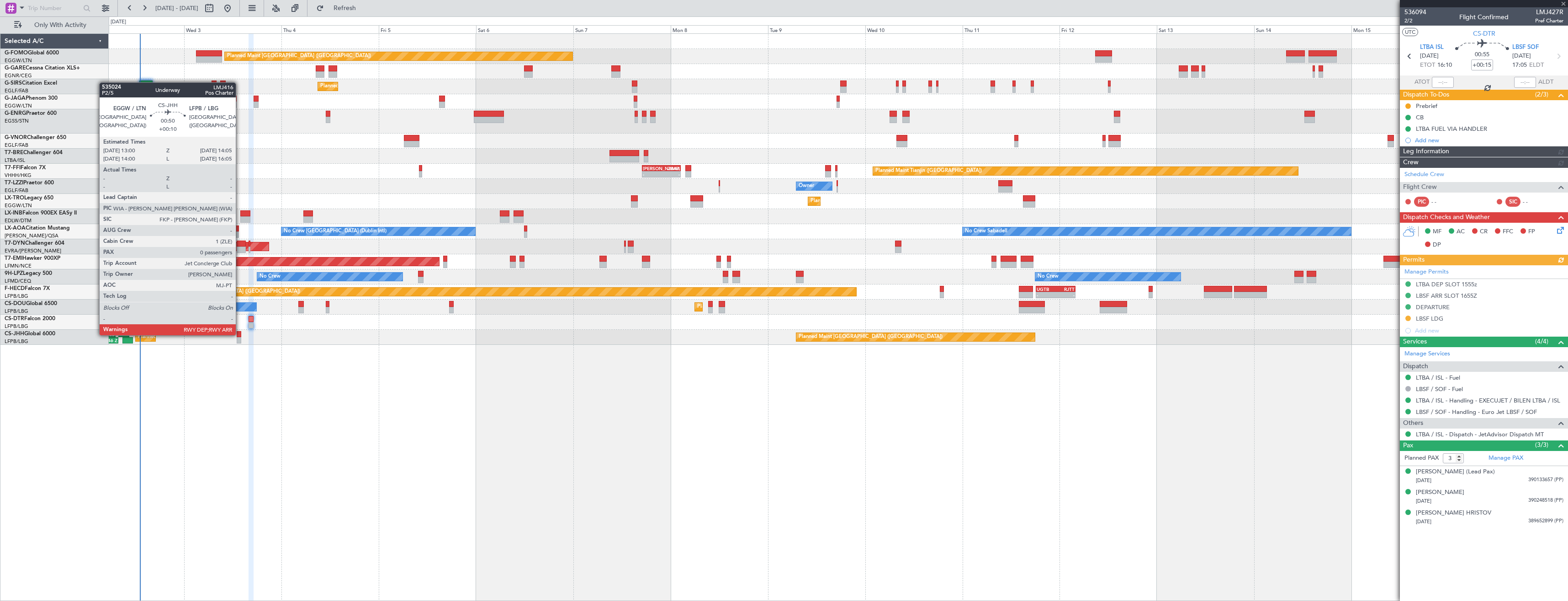
click at [240, 334] on div at bounding box center [239, 334] width 5 height 6
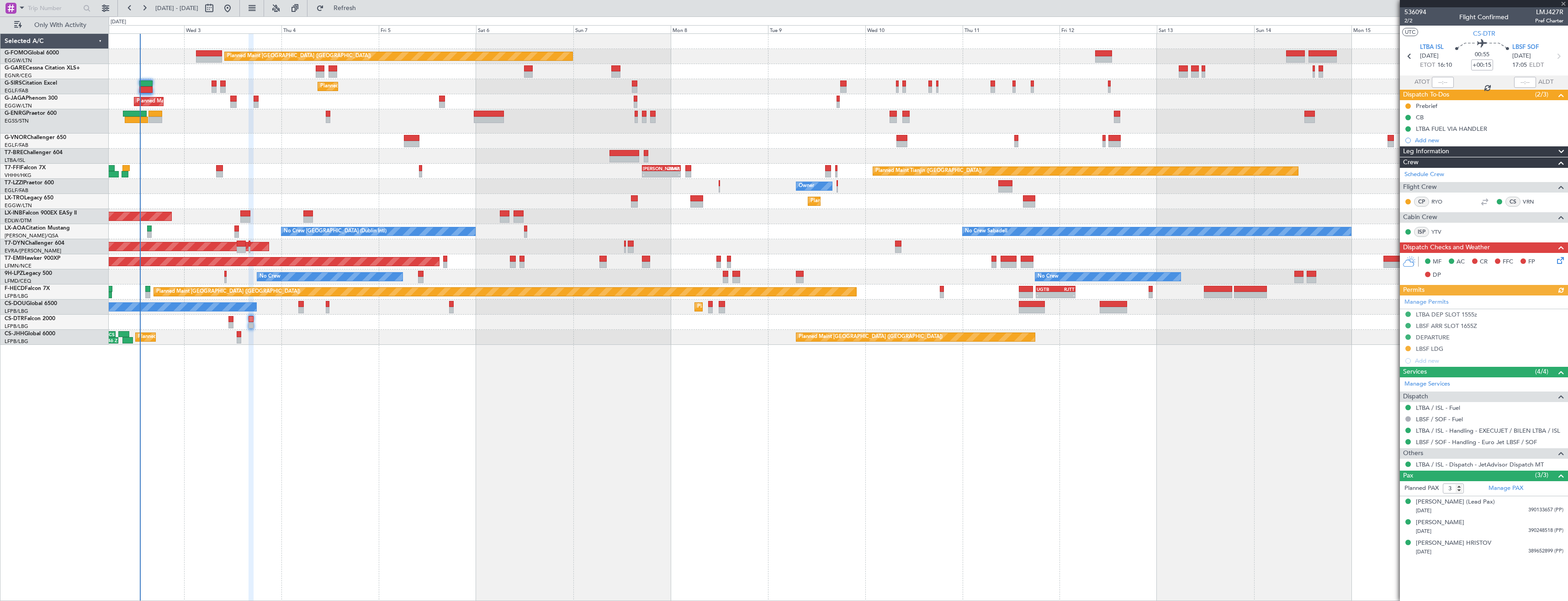
type input "+00:10"
type input "0"
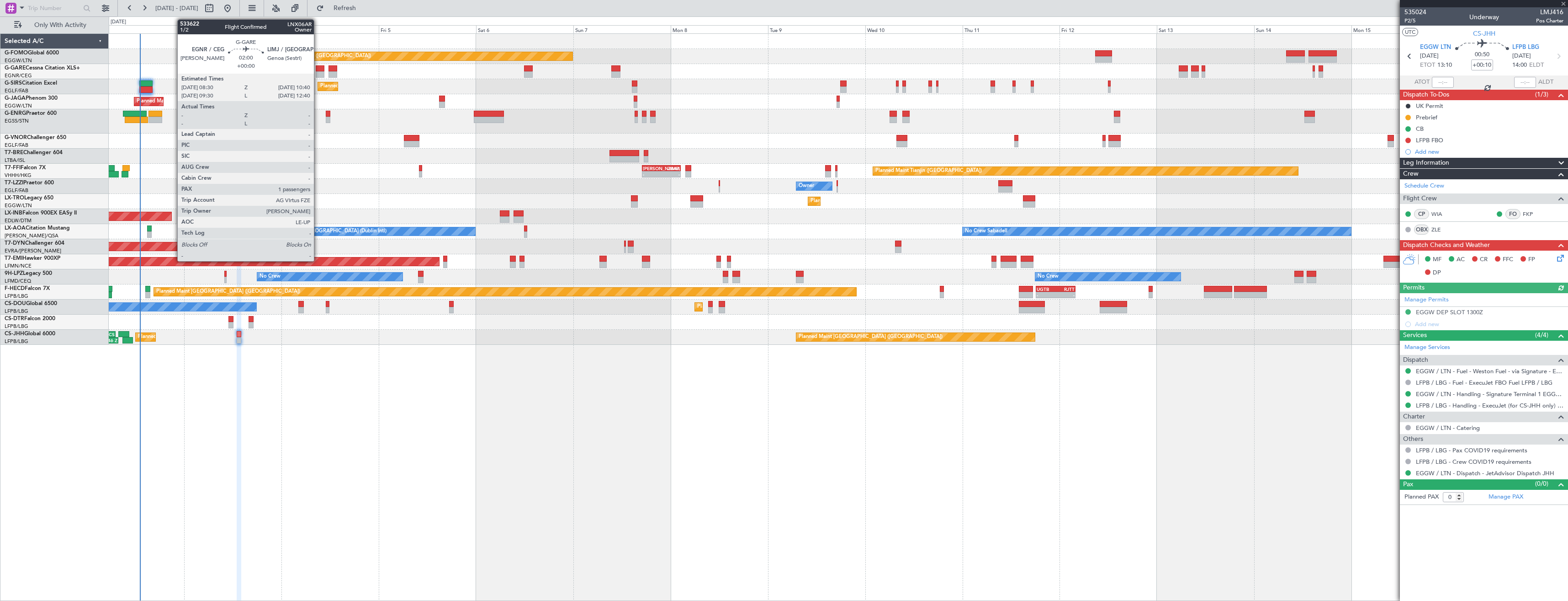
click at [318, 73] on div at bounding box center [320, 75] width 10 height 6
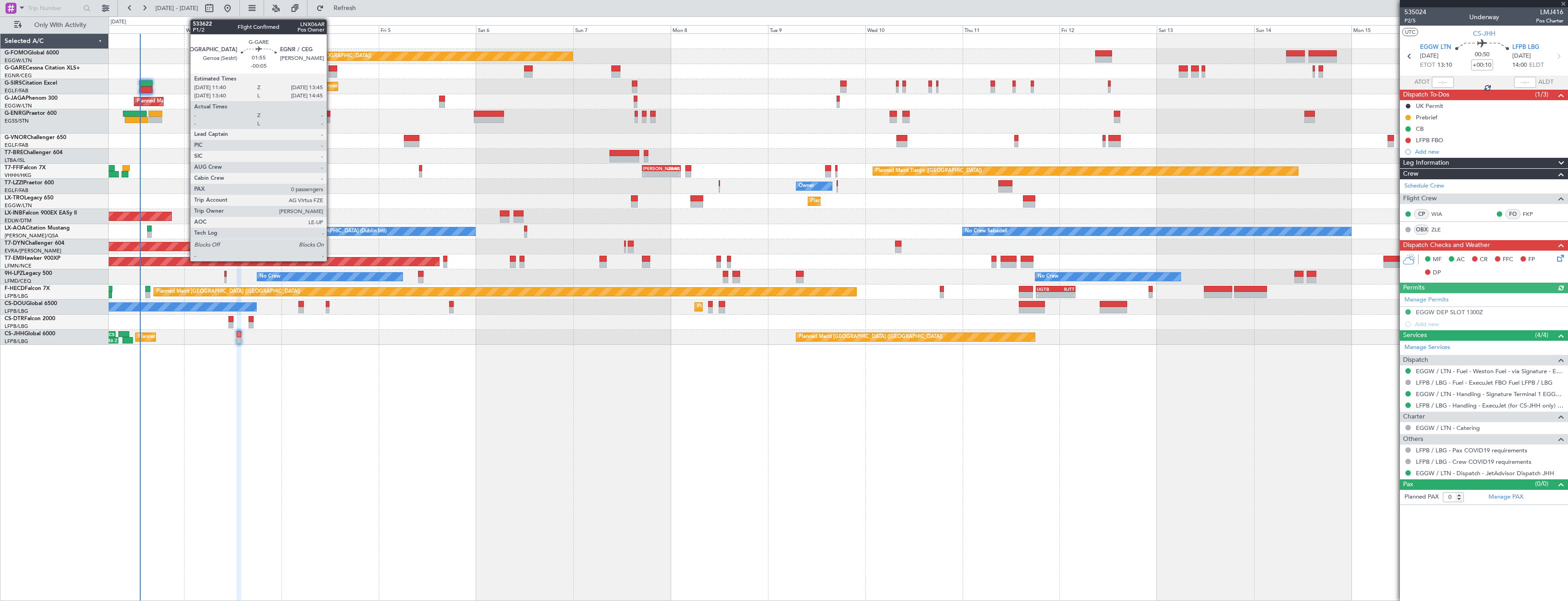
type input "1"
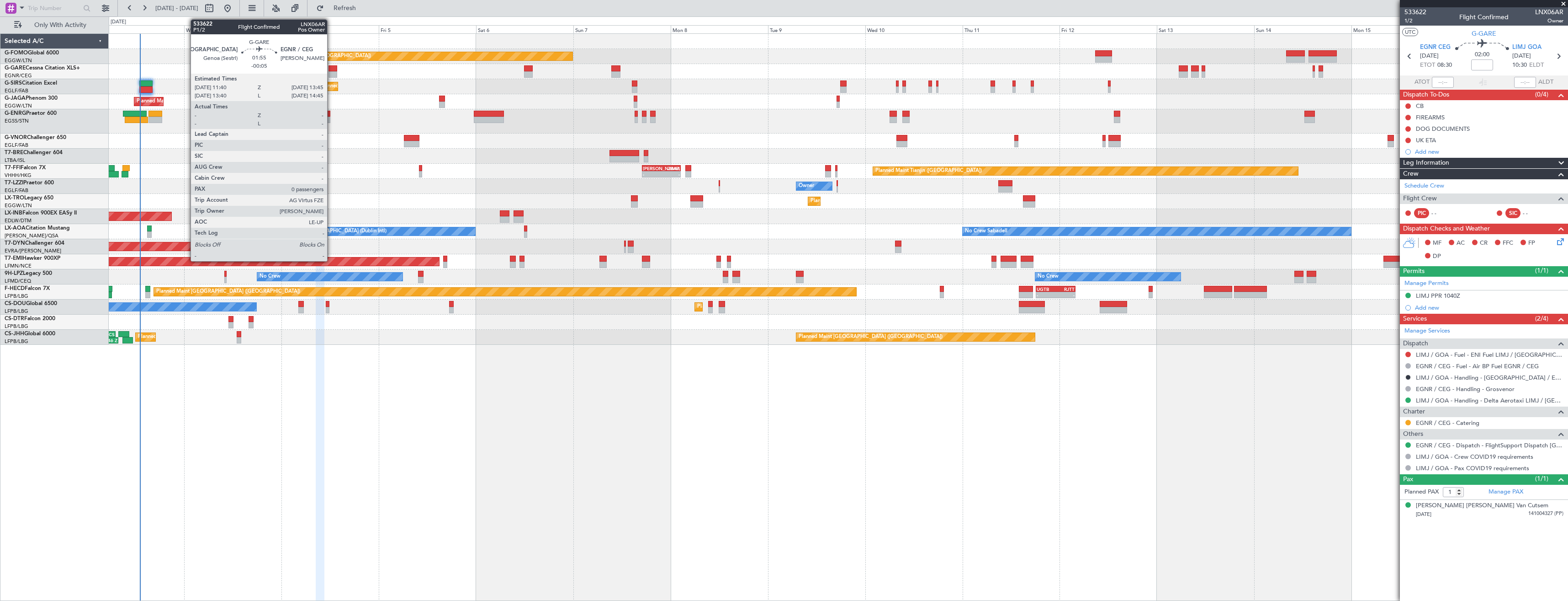
click at [331, 72] on div at bounding box center [333, 75] width 9 height 6
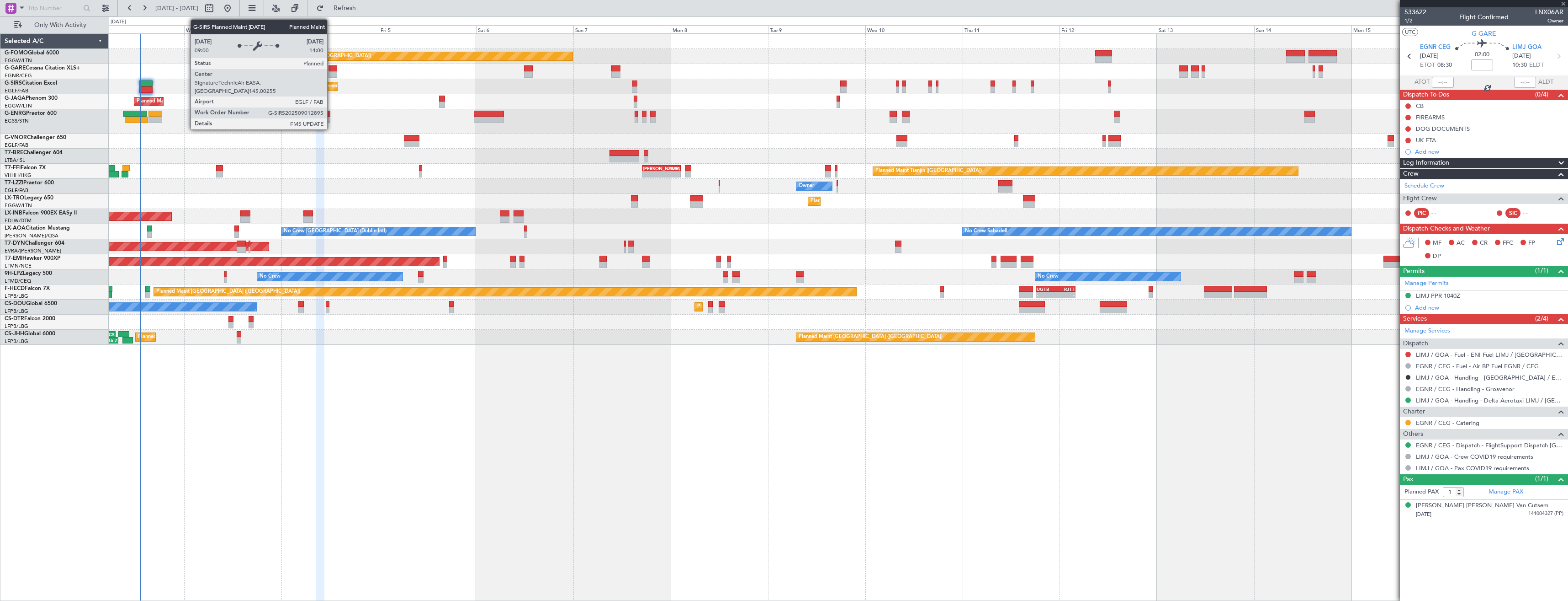
type input "-00:05"
type input "0"
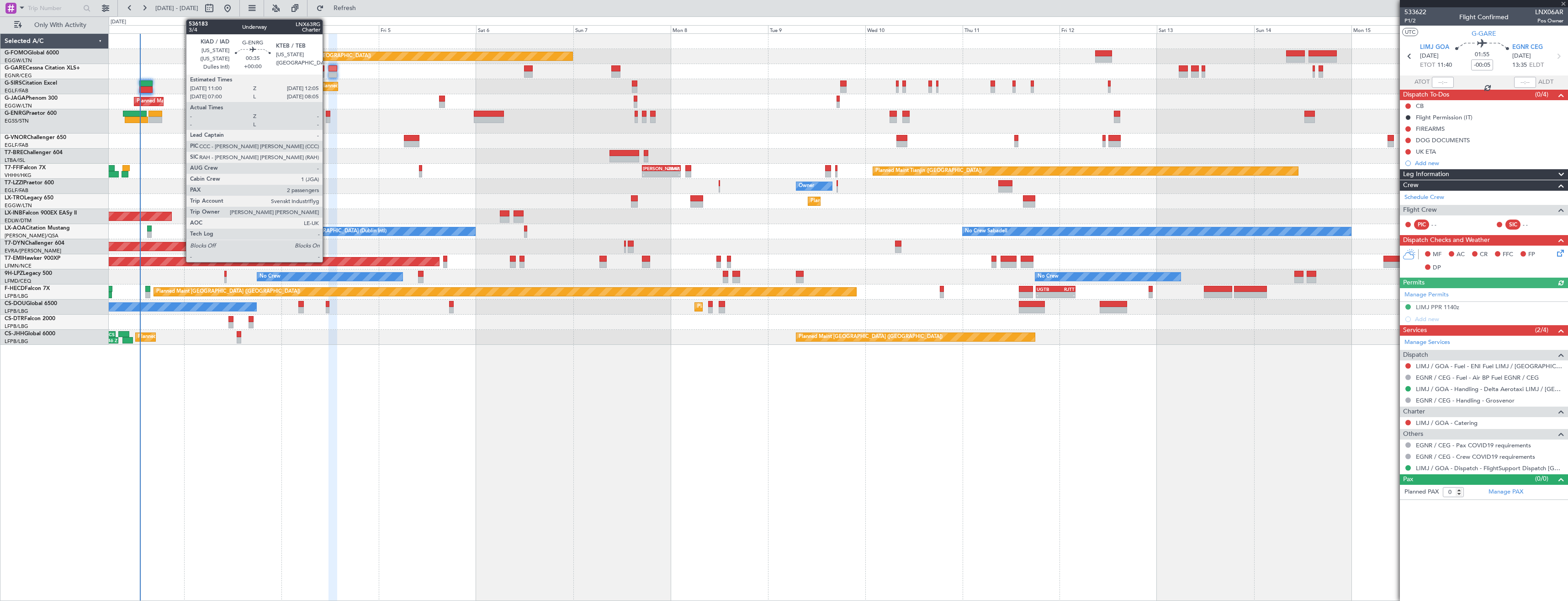
click at [326, 119] on div at bounding box center [328, 120] width 5 height 6
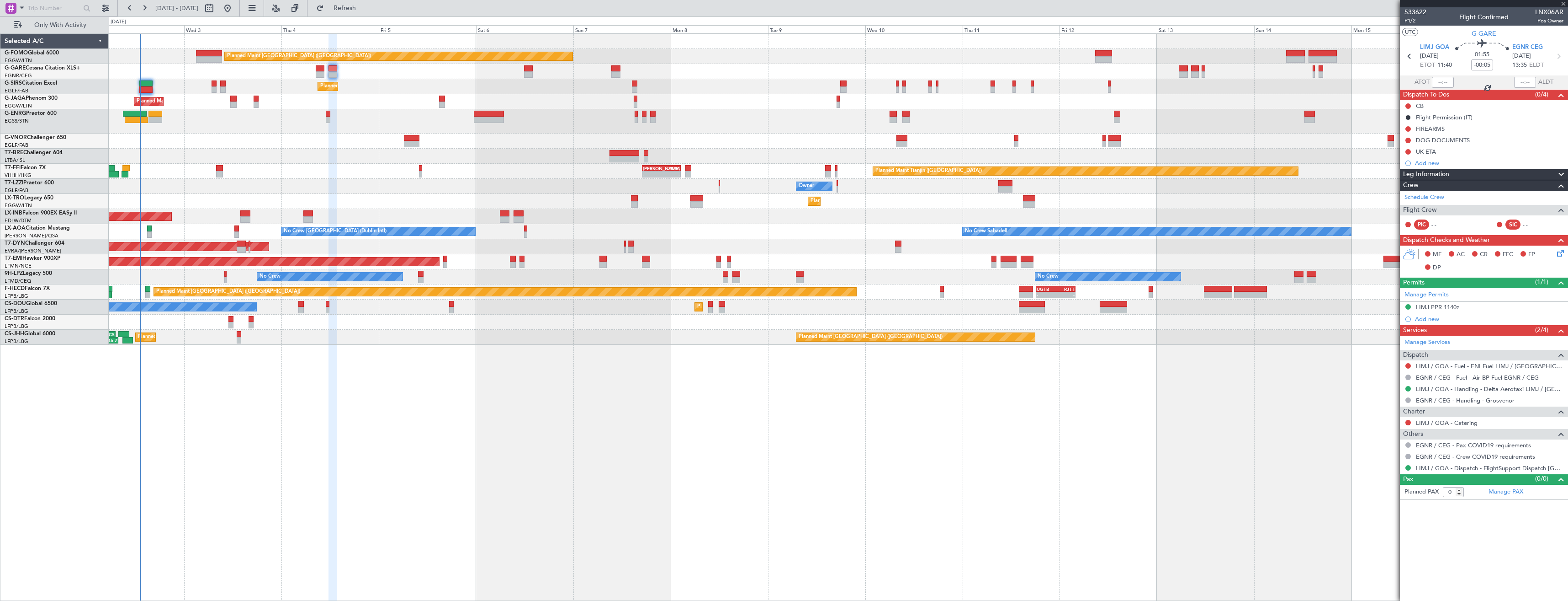
type input "2"
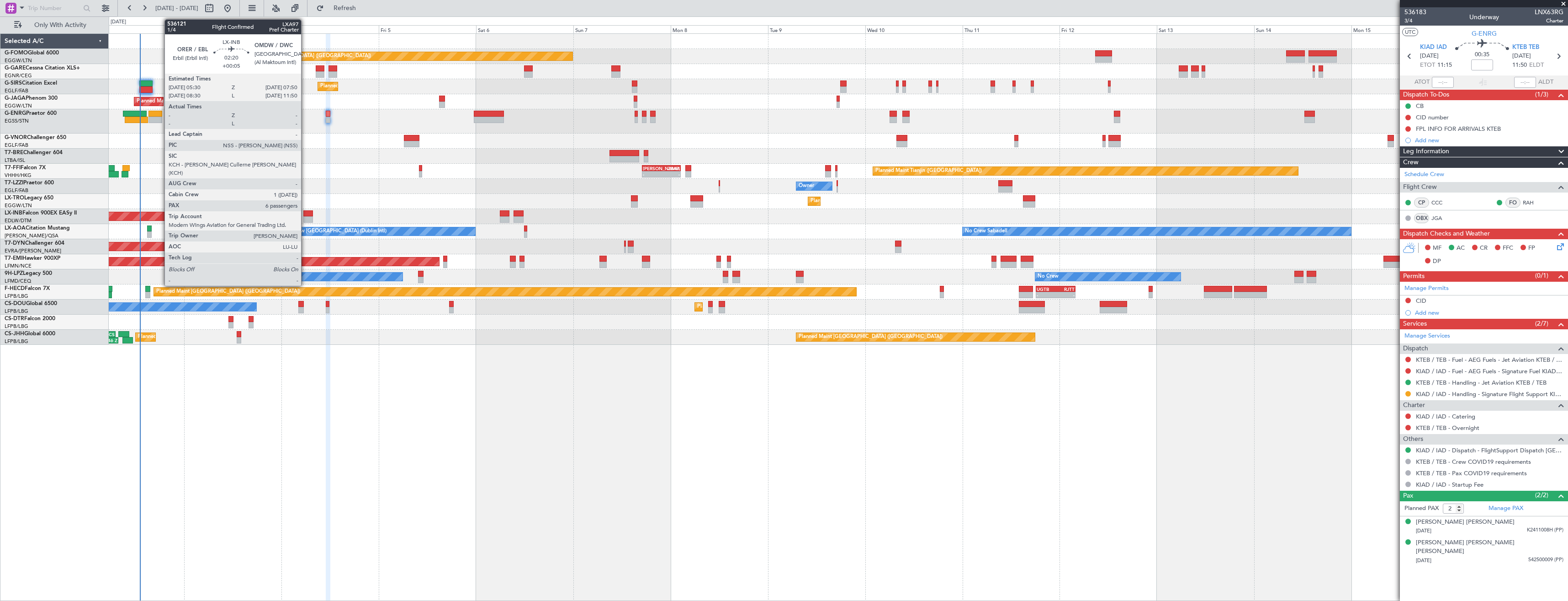
click at [305, 213] on div at bounding box center [308, 213] width 10 height 6
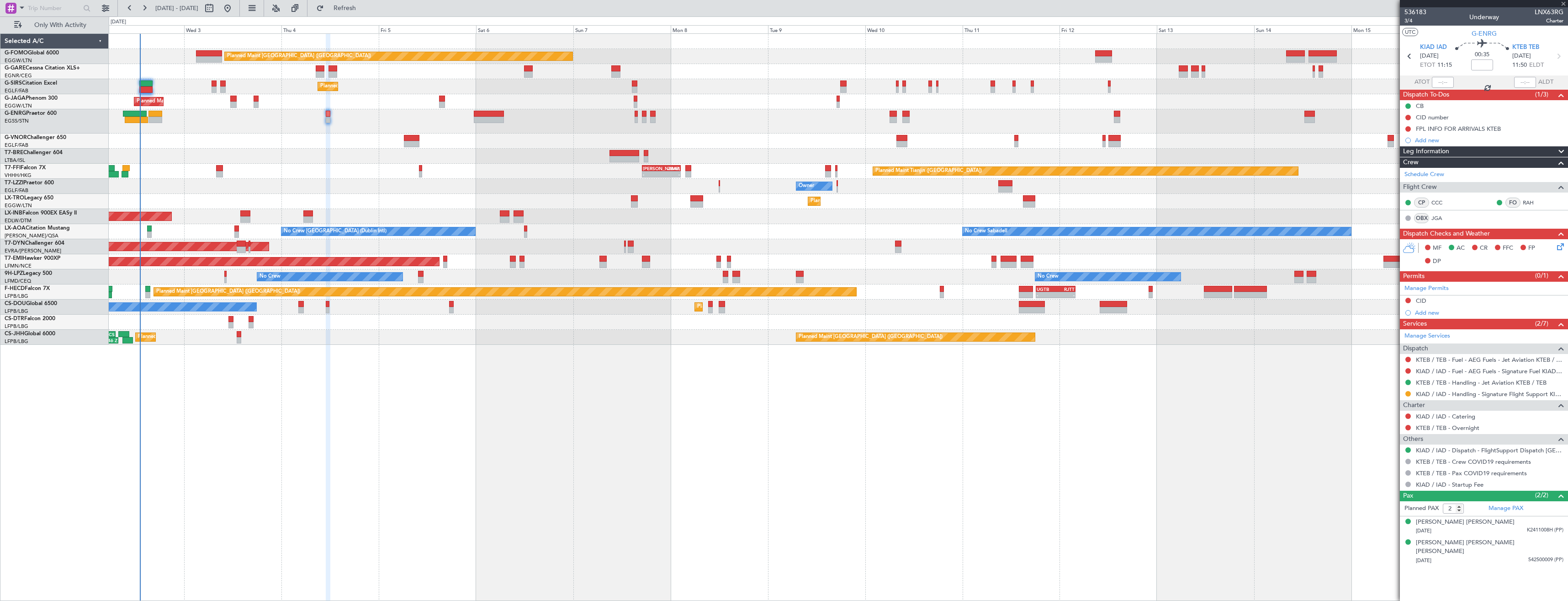
type input "+00:05"
type input "6"
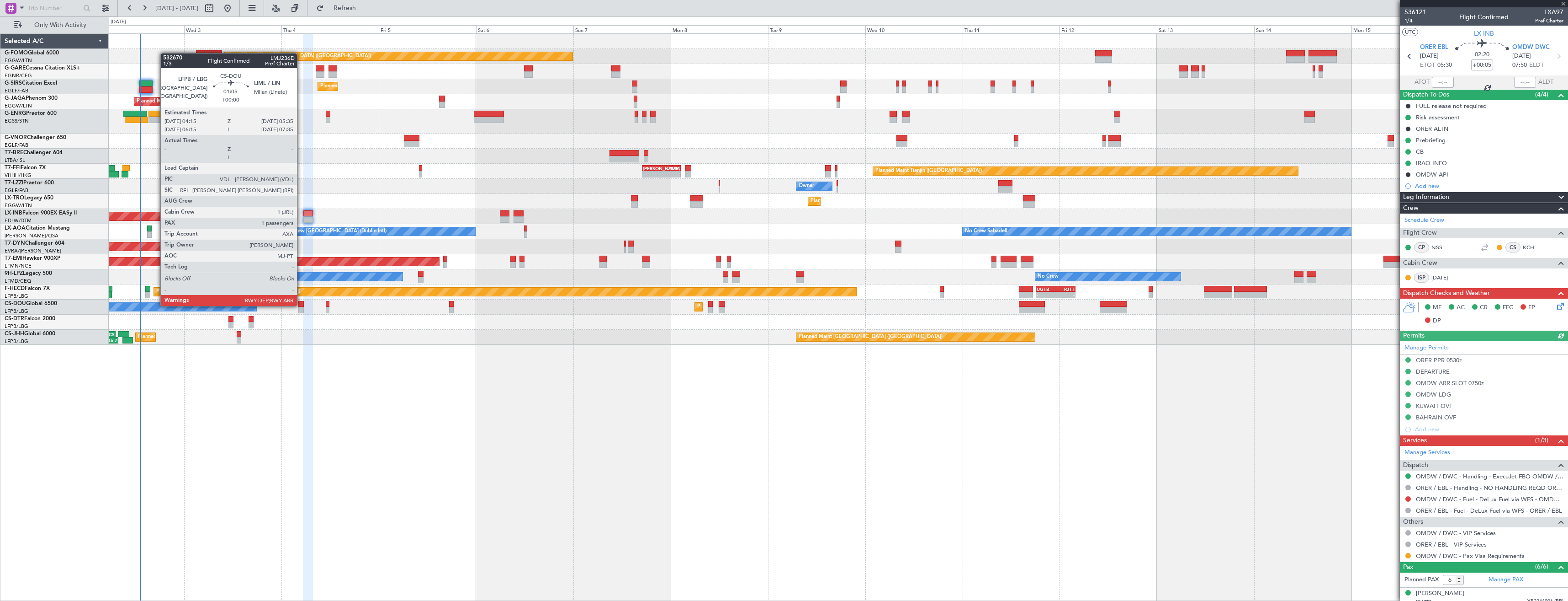
click at [301, 305] on div at bounding box center [301, 304] width 6 height 6
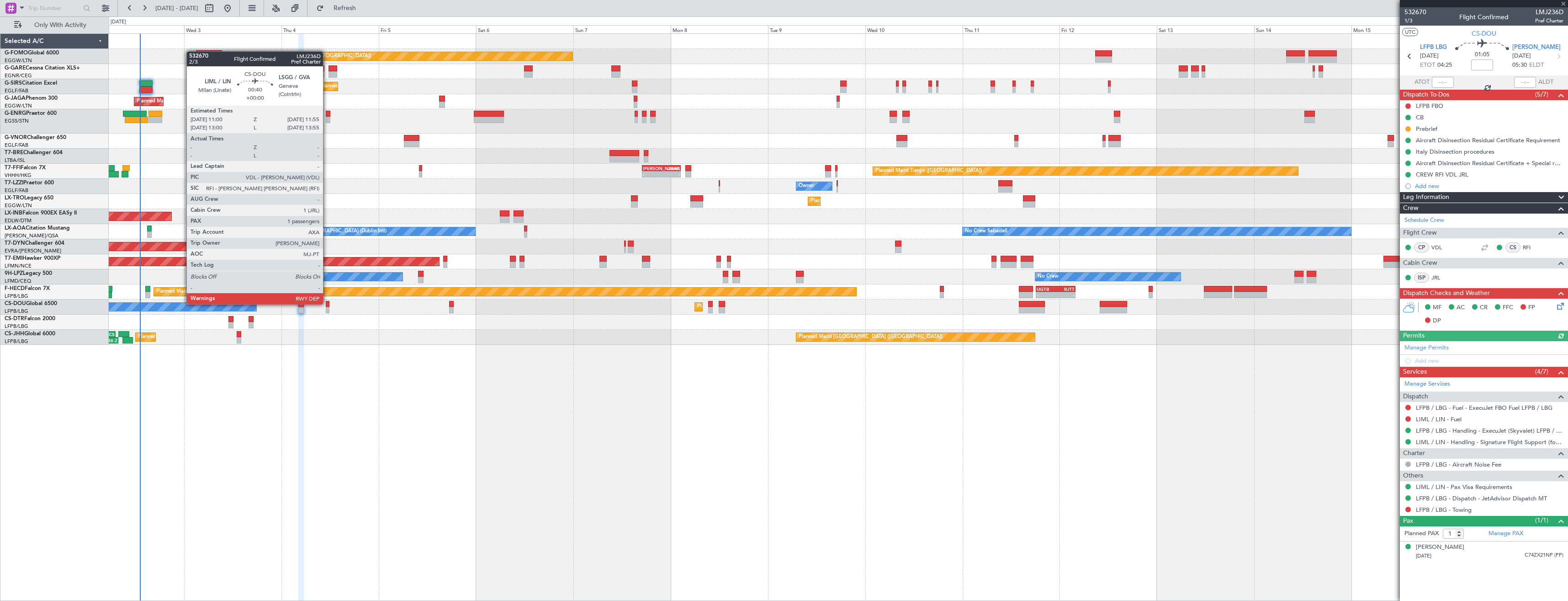
click at [327, 303] on div at bounding box center [327, 304] width 4 height 6
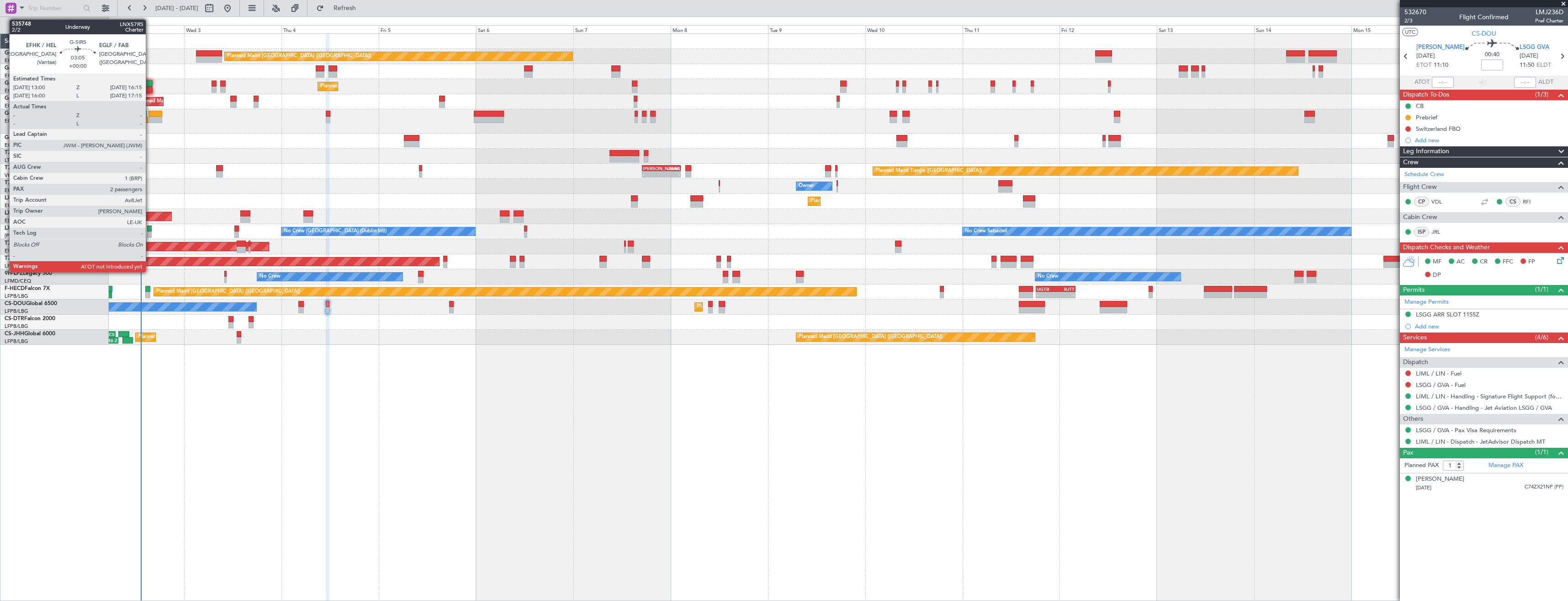
click at [150, 85] on div at bounding box center [146, 83] width 13 height 6
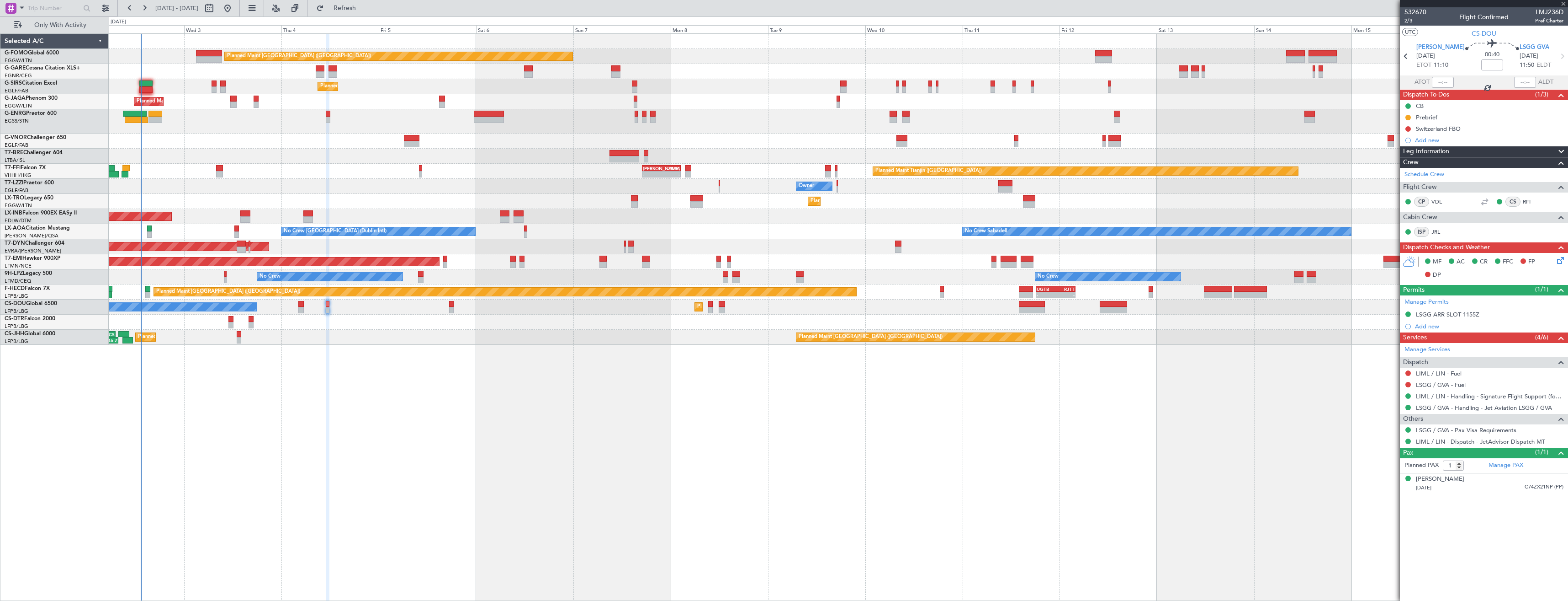
type input "2"
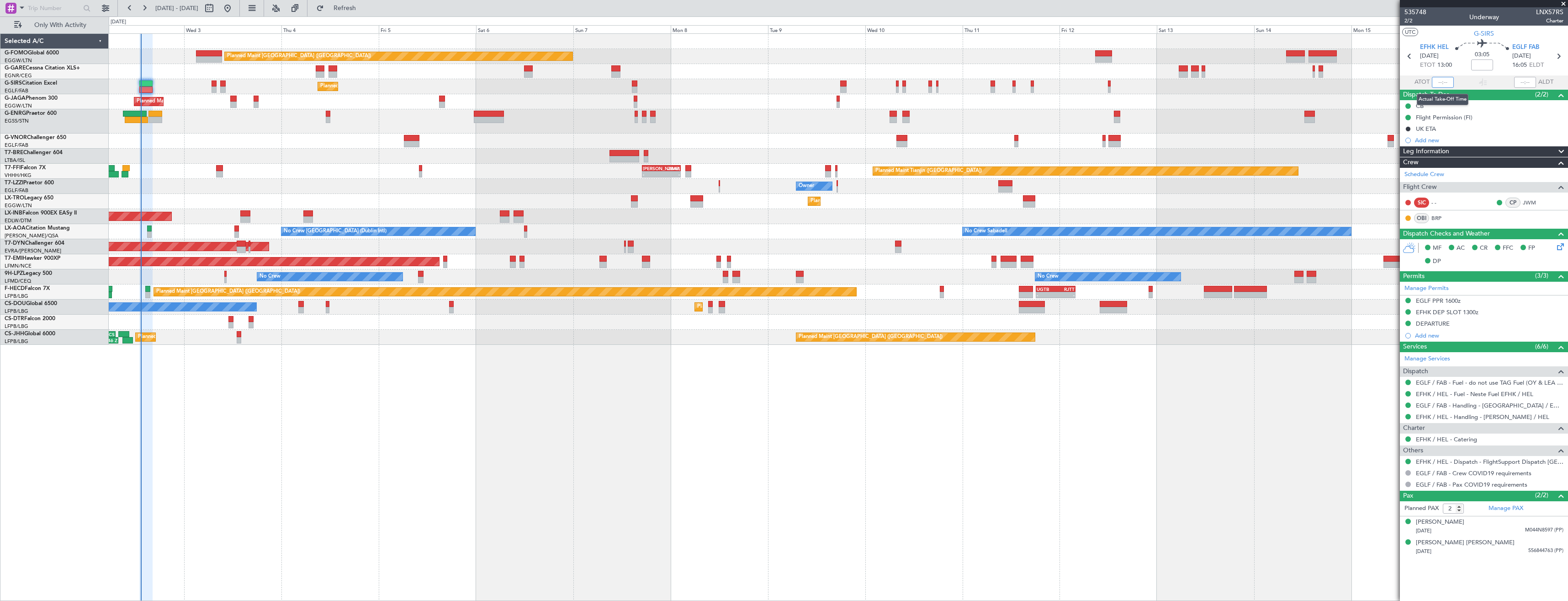
click at [1439, 82] on input "text" at bounding box center [1443, 82] width 22 height 11
type input "13:16"
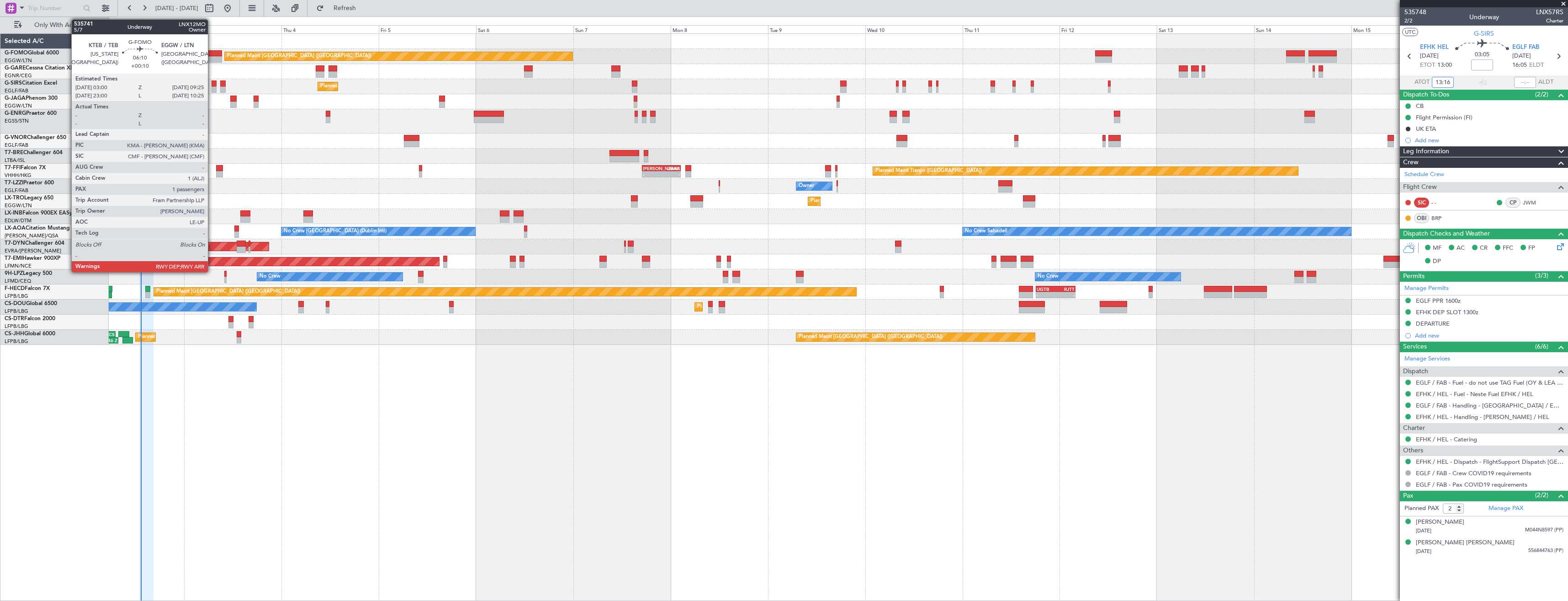
click at [212, 58] on div at bounding box center [208, 59] width 26 height 6
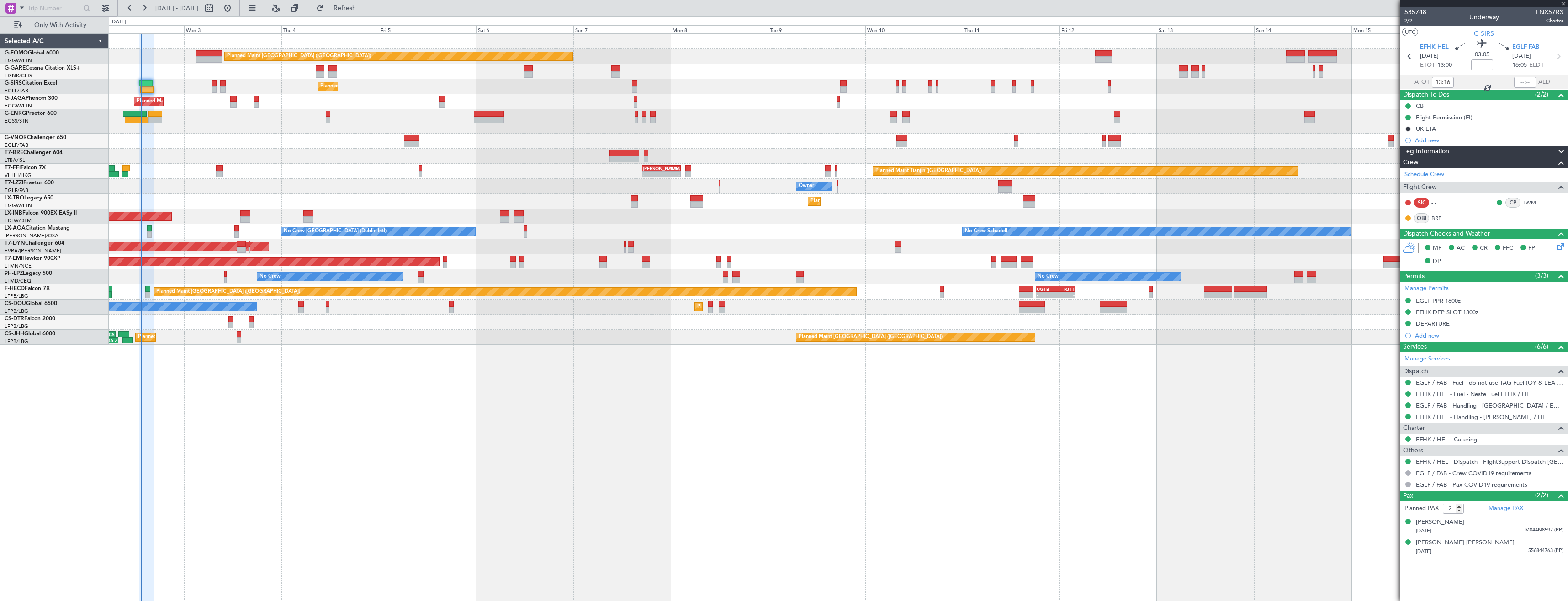
type input "+00:10"
type input "1"
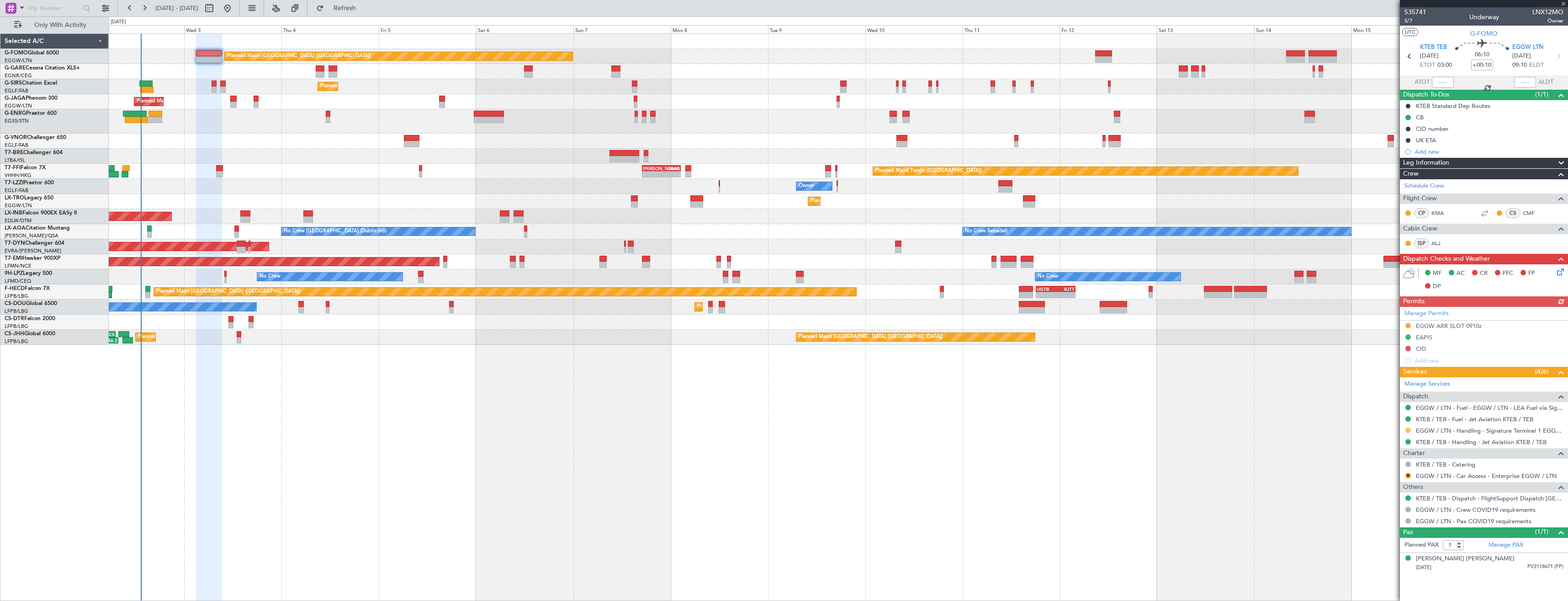
click at [1407, 431] on button at bounding box center [1408, 430] width 6 height 6
drag, startPoint x: 1372, startPoint y: 539, endPoint x: 1288, endPoint y: 484, distance: 100.4
click at [1373, 539] on span "Confirmed" at bounding box center [1382, 539] width 29 height 10
click at [1505, 327] on div "EGGW ARR SLOT 0910z" at bounding box center [1484, 326] width 168 height 11
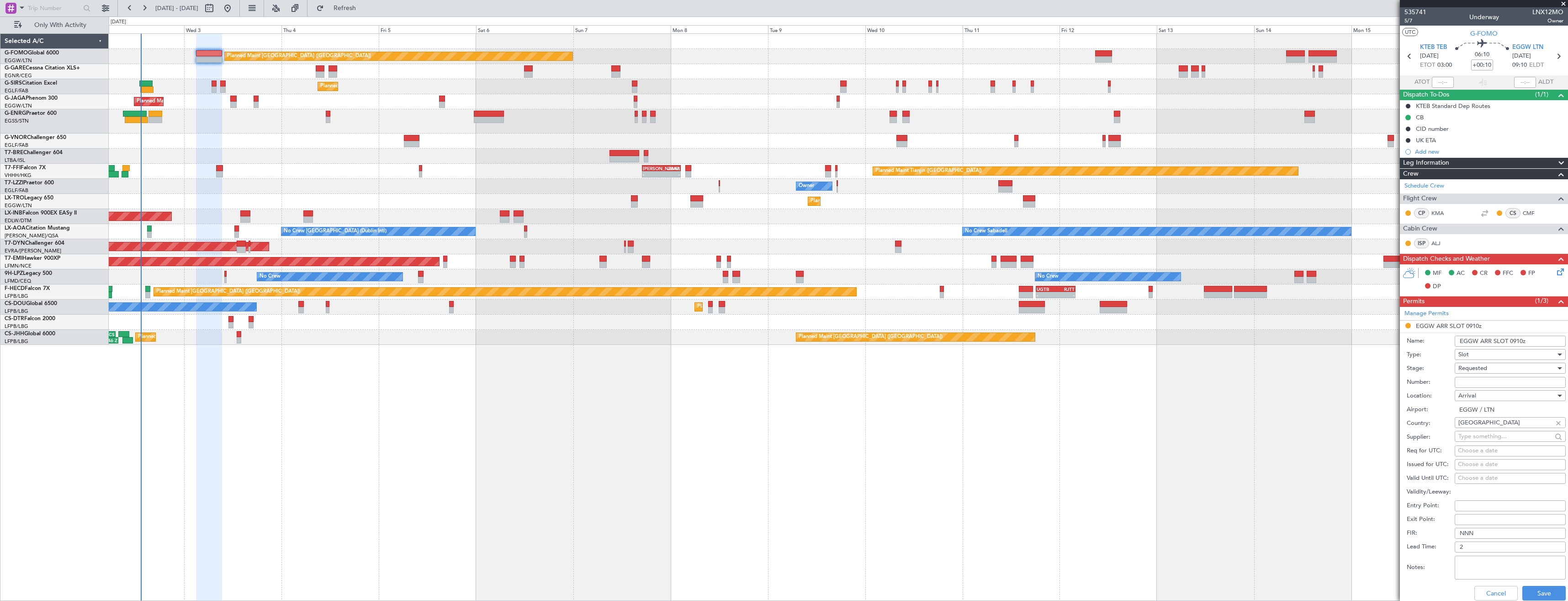
click at [1519, 339] on input "EGGW ARR SLOT 0910z" at bounding box center [1510, 341] width 111 height 11
type input "EGGW ARR SLOT 0925z"
click at [1495, 365] on div "Requested" at bounding box center [1506, 367] width 97 height 13
click at [1485, 435] on span "Received OK" at bounding box center [1506, 437] width 96 height 13
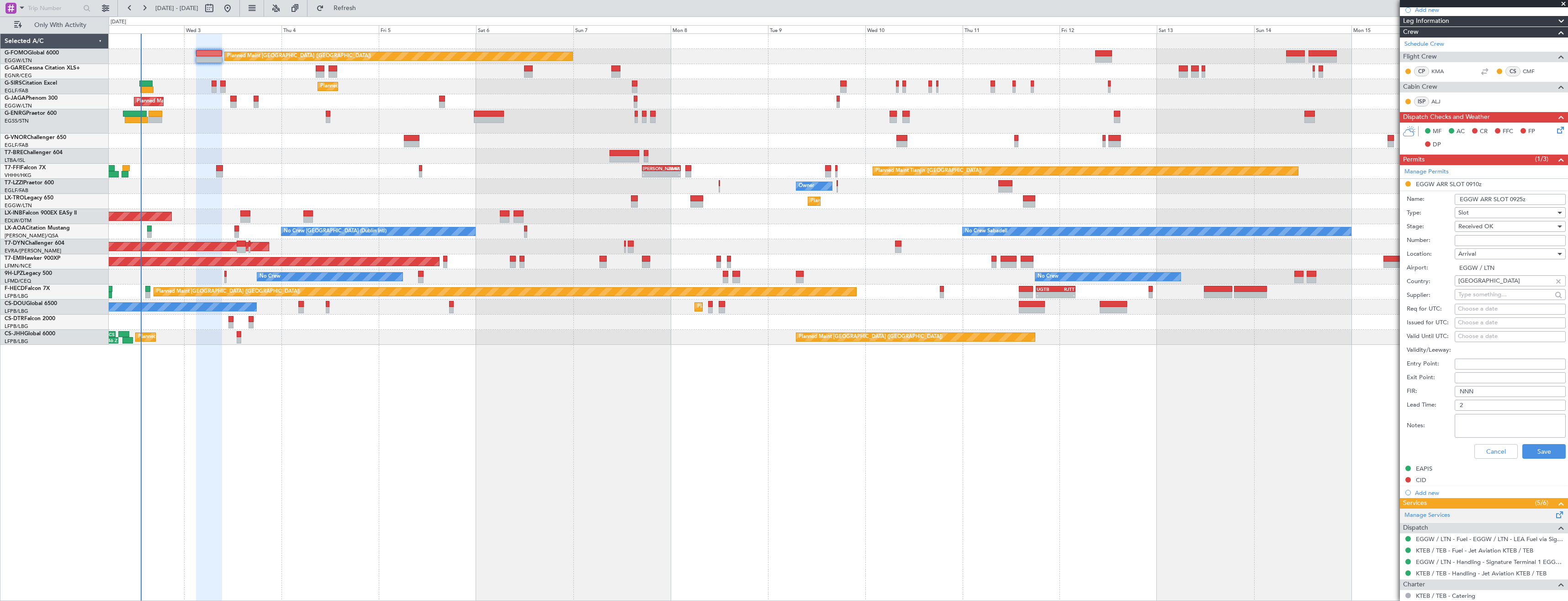
scroll to position [228, 0]
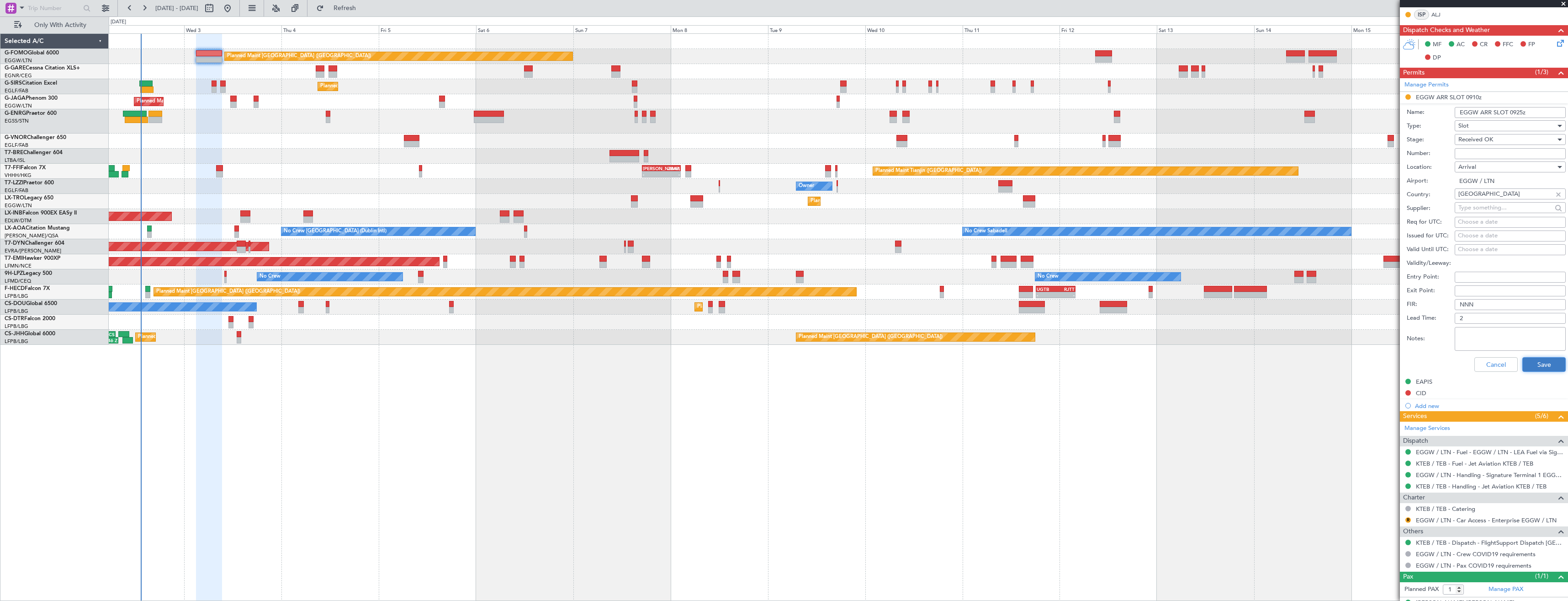
click at [1526, 366] on button "Save" at bounding box center [1543, 364] width 44 height 14
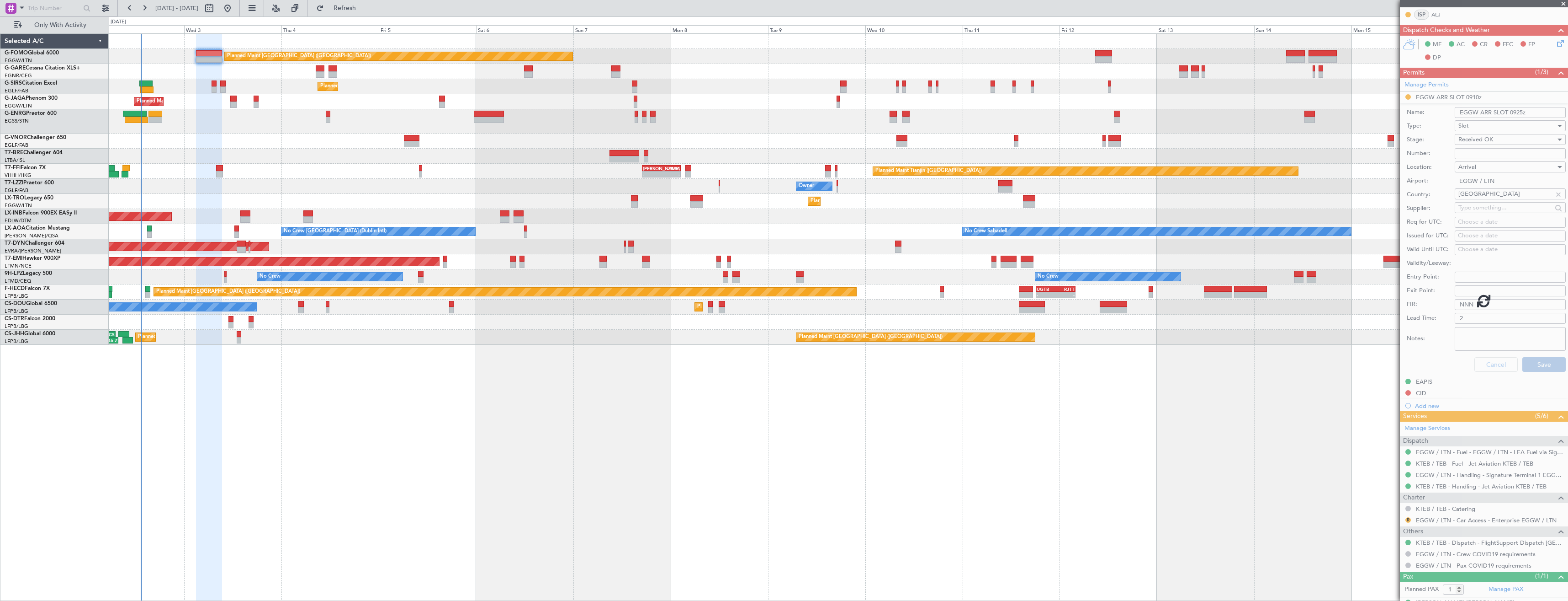
scroll to position [0, 0]
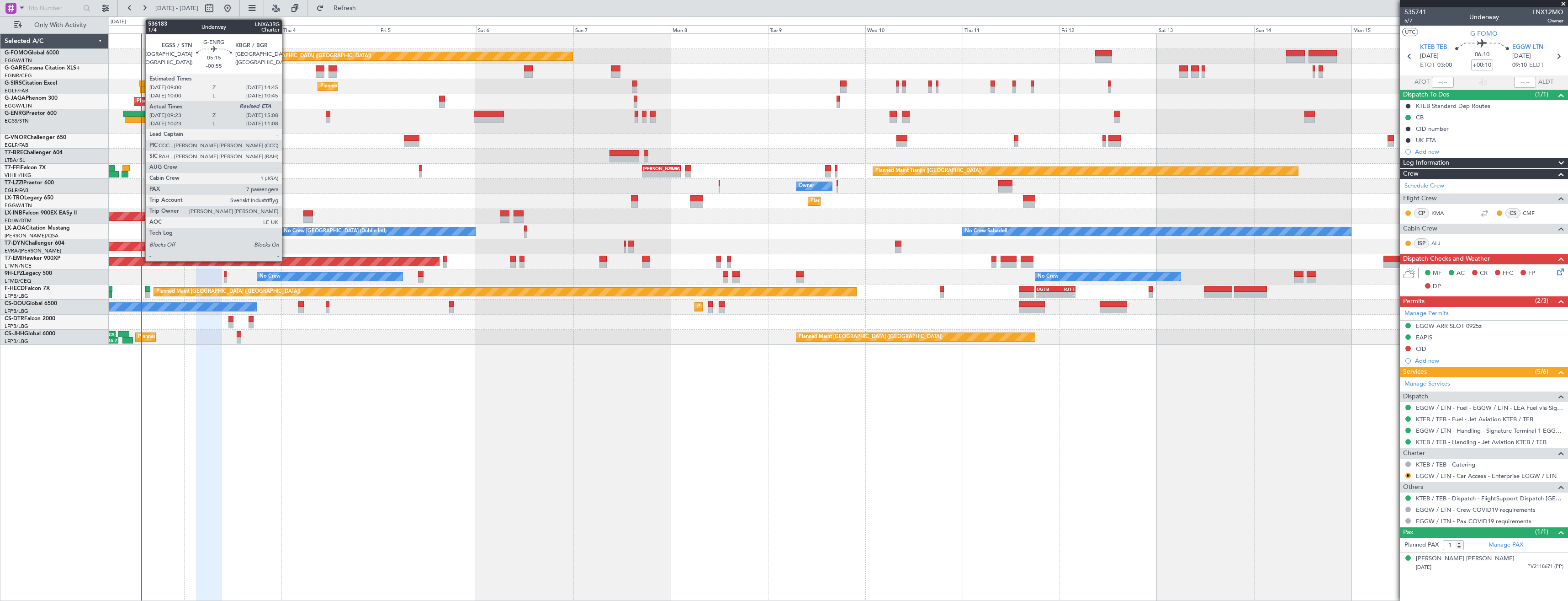
click at [141, 116] on div at bounding box center [135, 114] width 24 height 6
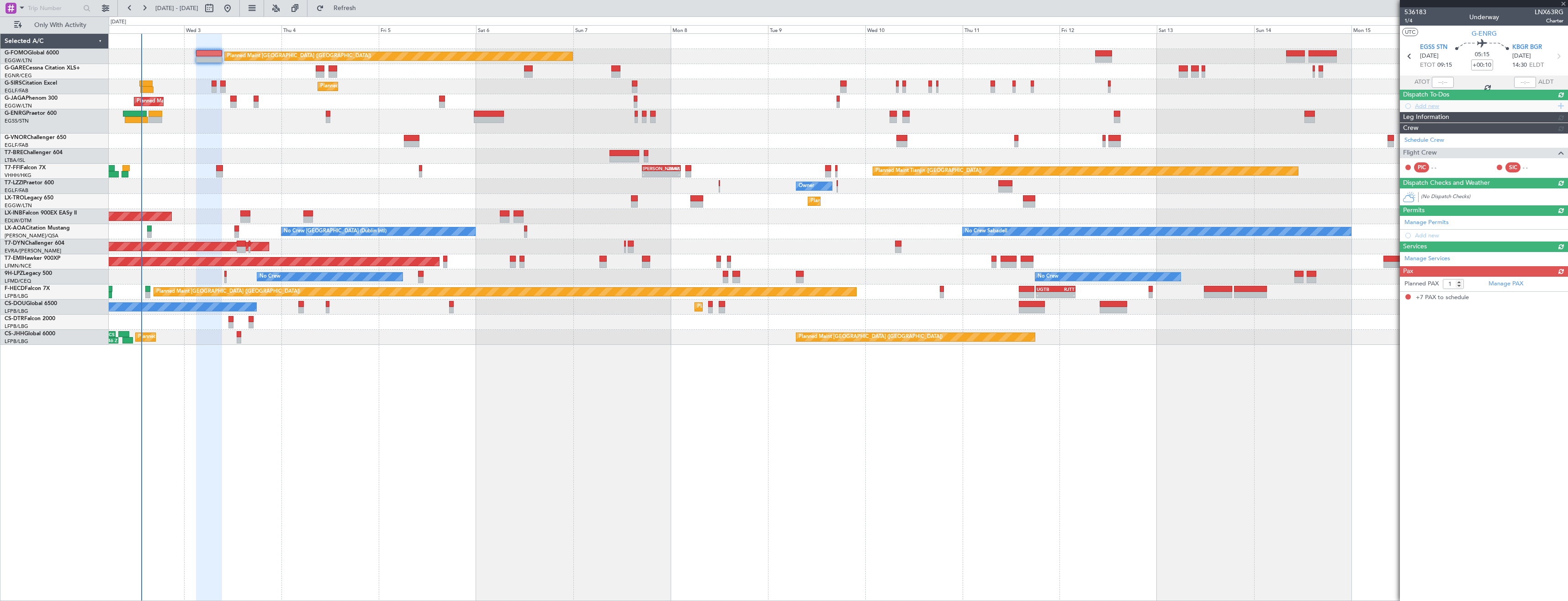
type input "-00:55"
type input "09:38"
type input "7"
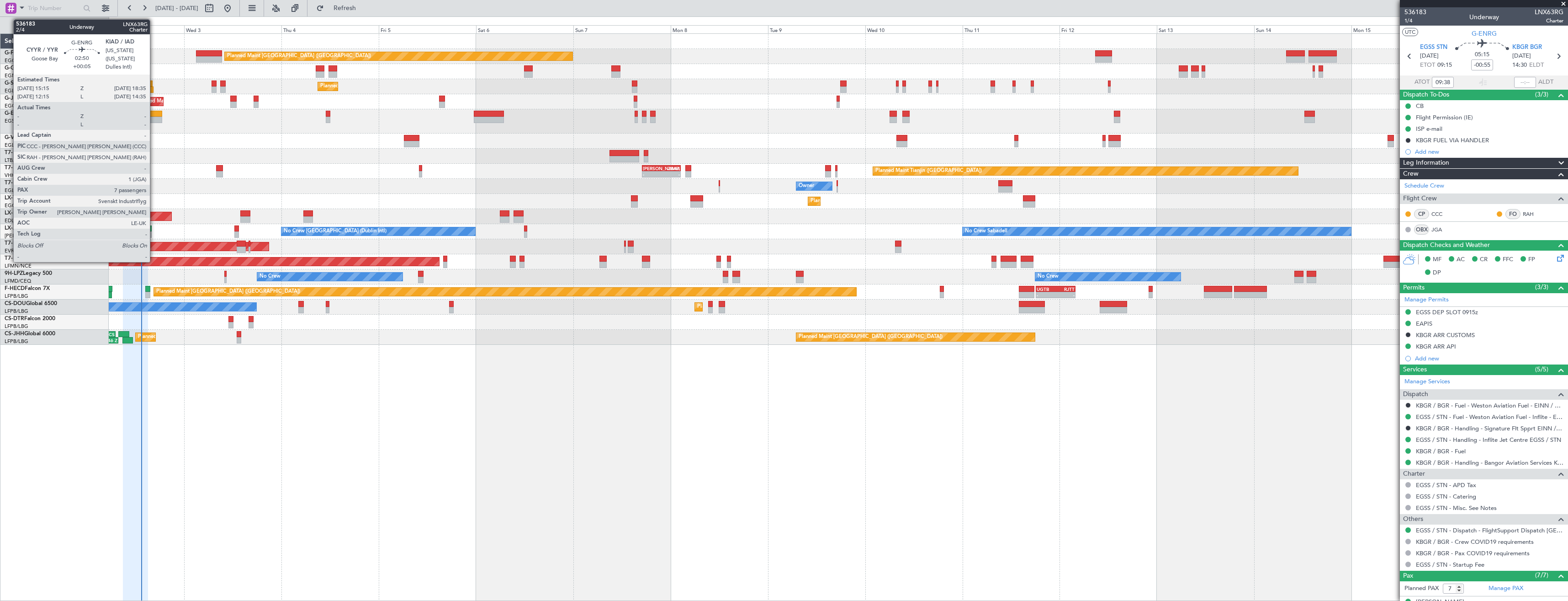
click at [154, 113] on div at bounding box center [155, 114] width 13 height 6
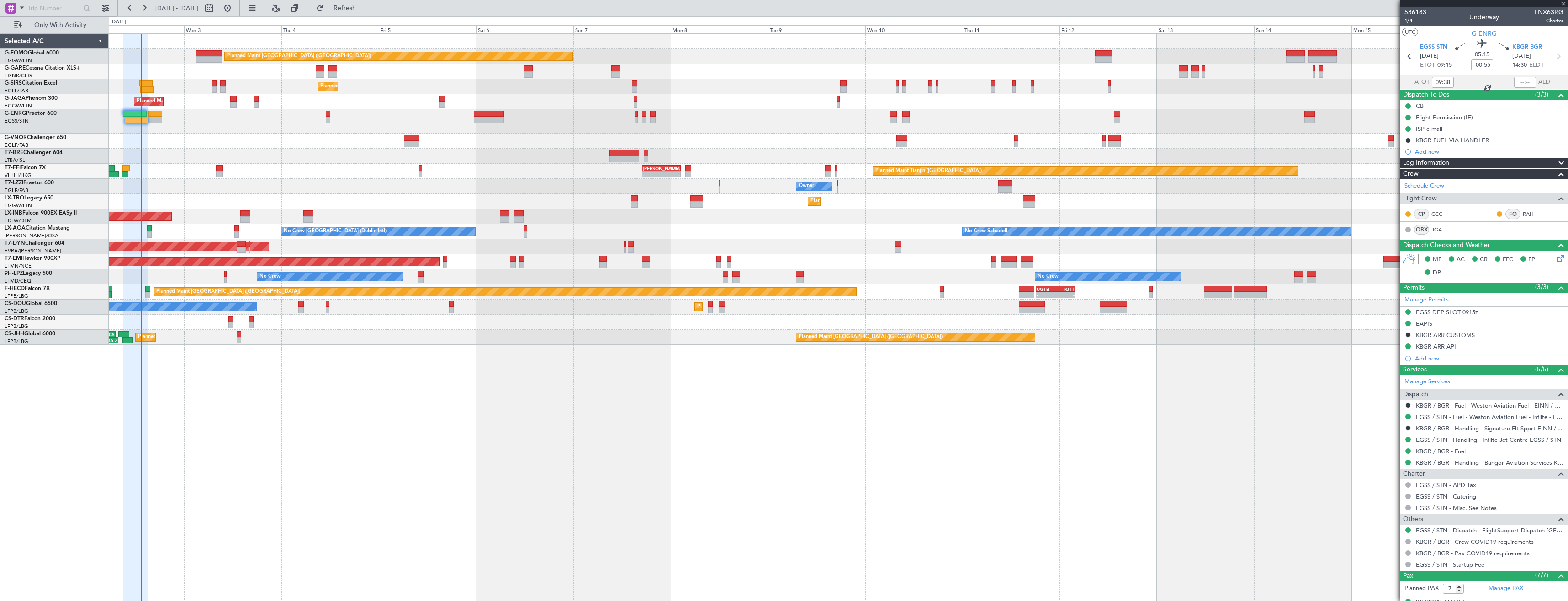
type input "+00:05"
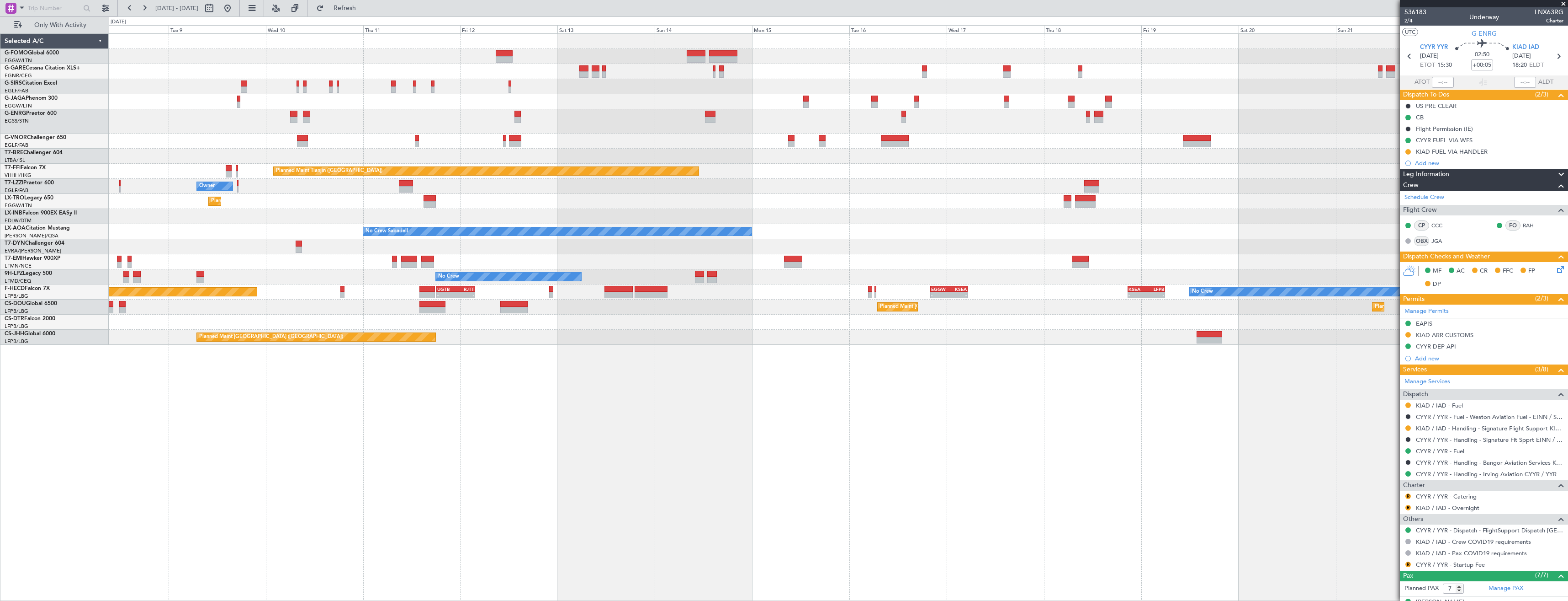
click at [544, 151] on div "Planned Maint [GEOGRAPHIC_DATA] ([GEOGRAPHIC_DATA]) Planned Maint Tianjin ([GEO…" at bounding box center [837, 189] width 1459 height 311
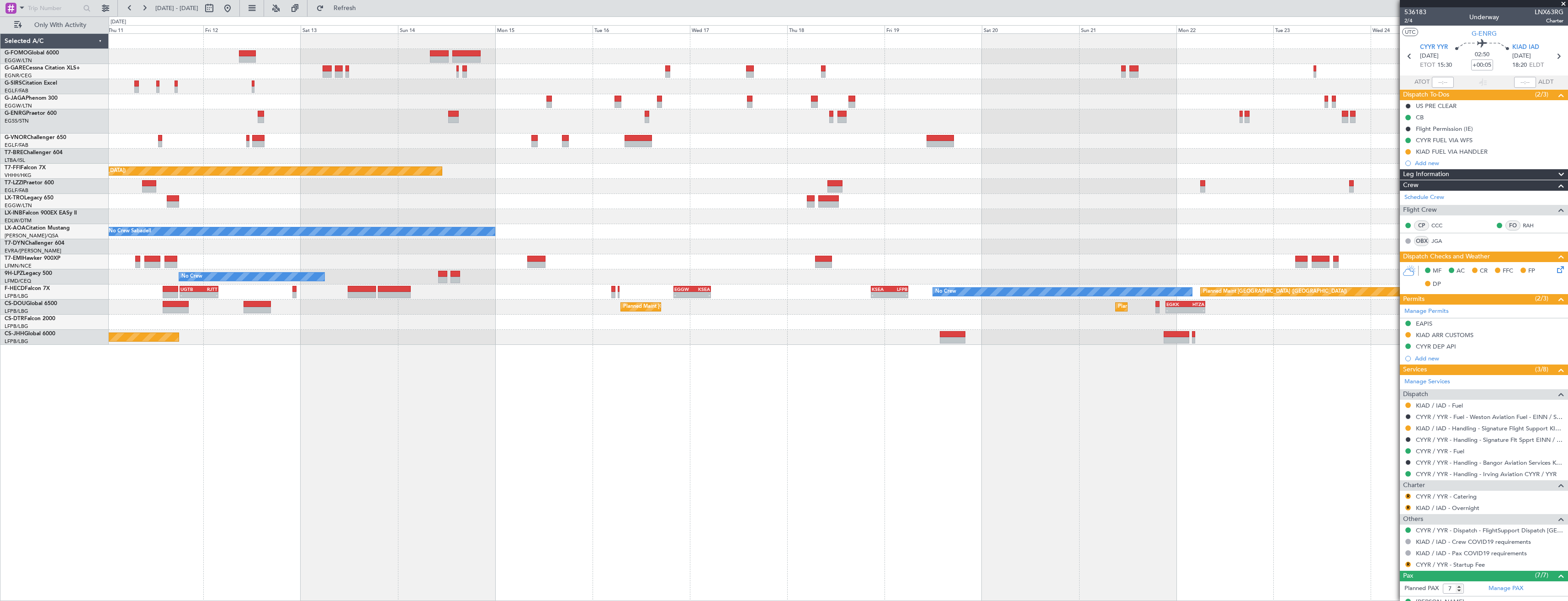
click at [636, 166] on div "Planned Maint Tianjin ([GEOGRAPHIC_DATA]) - - [PERSON_NAME] 17:00 Z ZBAA 02:35 Z" at bounding box center [837, 170] width 1459 height 15
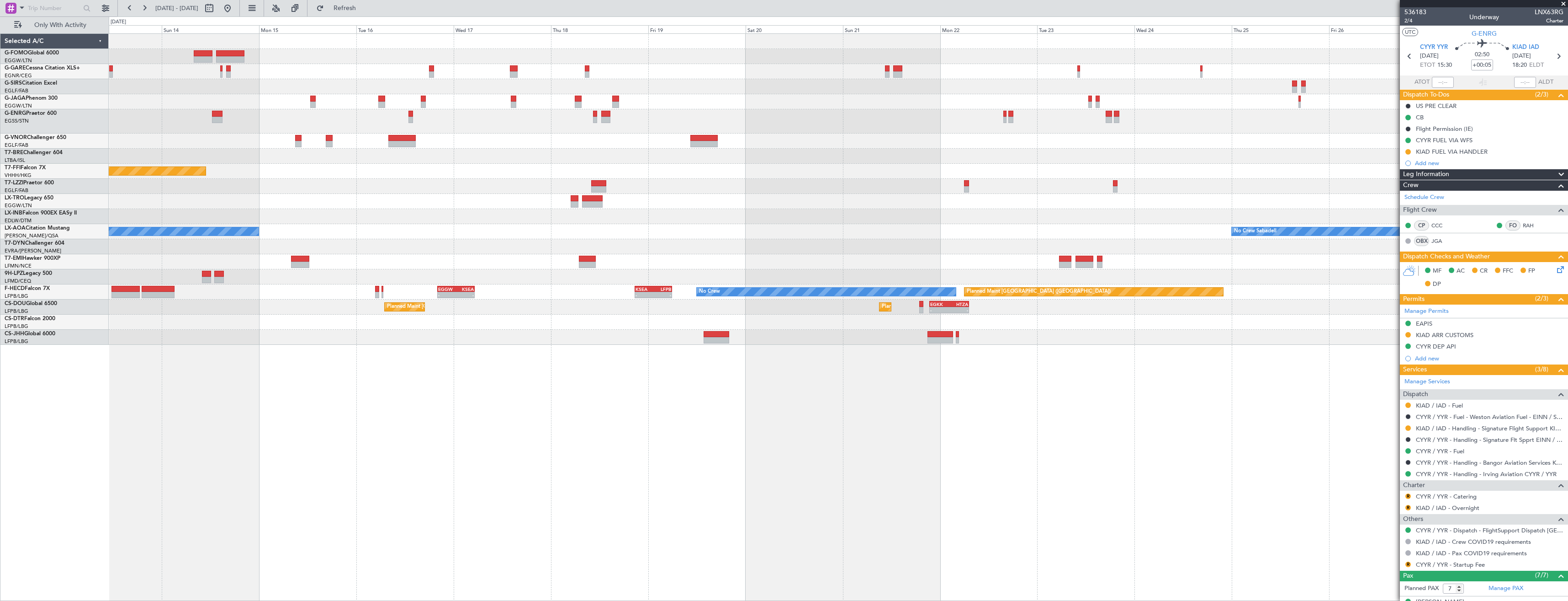
click at [700, 166] on div "Planned Maint Tianjin ([GEOGRAPHIC_DATA]) No Crew Sabadell No Crew Sabadell No …" at bounding box center [837, 189] width 1459 height 311
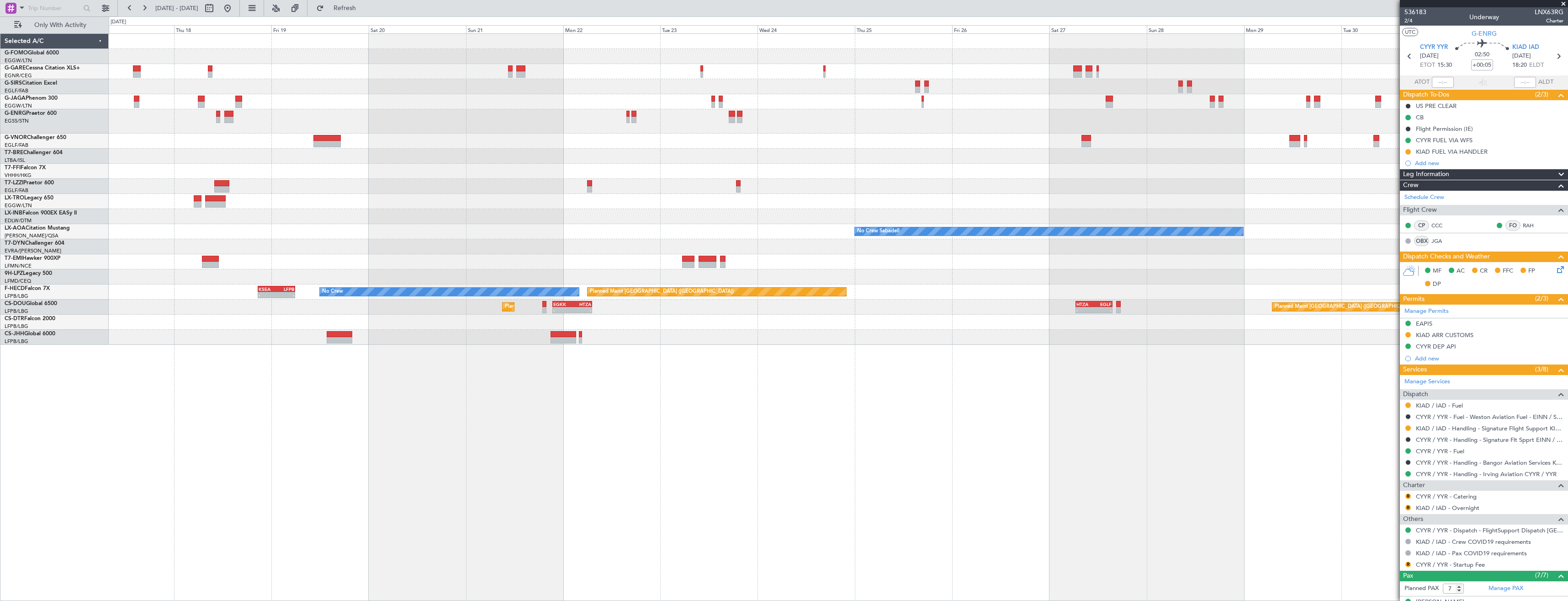
click at [592, 189] on div at bounding box center [837, 186] width 1459 height 15
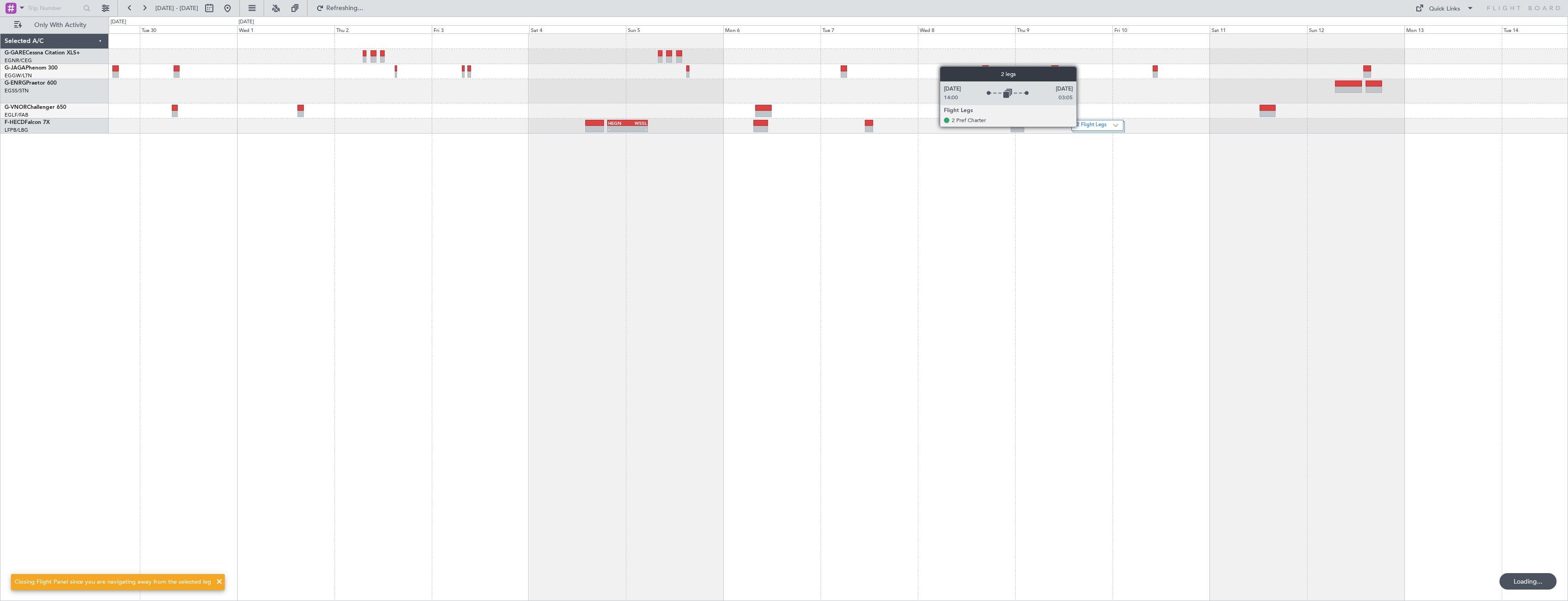
click at [1081, 126] on label "2 Flight Legs" at bounding box center [1094, 125] width 36 height 8
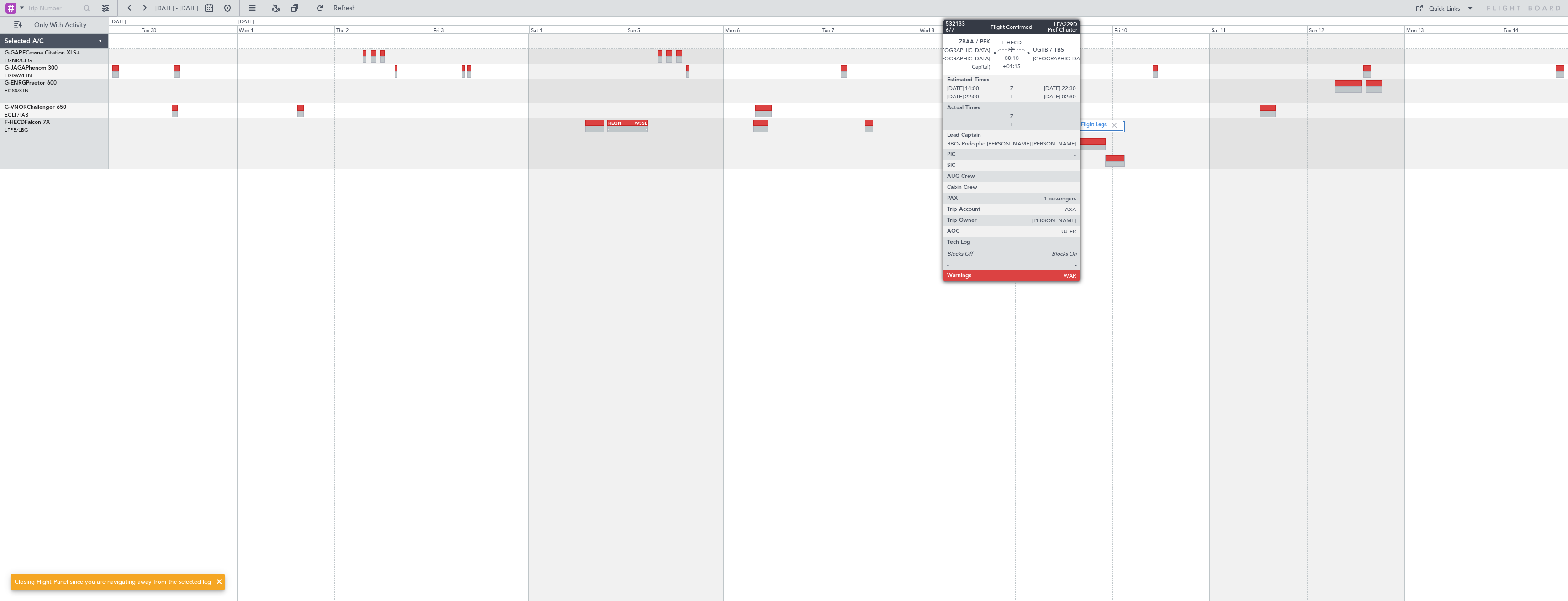
click at [1084, 143] on div at bounding box center [1089, 141] width 34 height 6
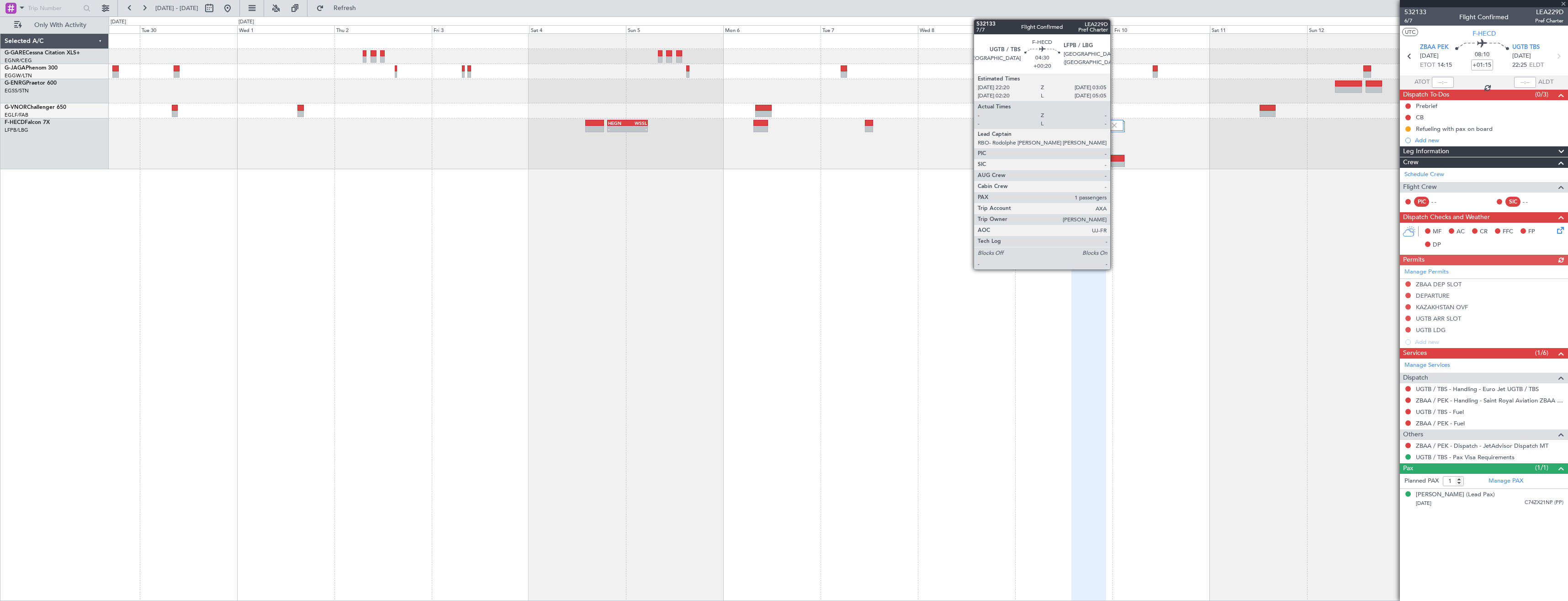
click at [1114, 157] on div at bounding box center [1115, 158] width 19 height 6
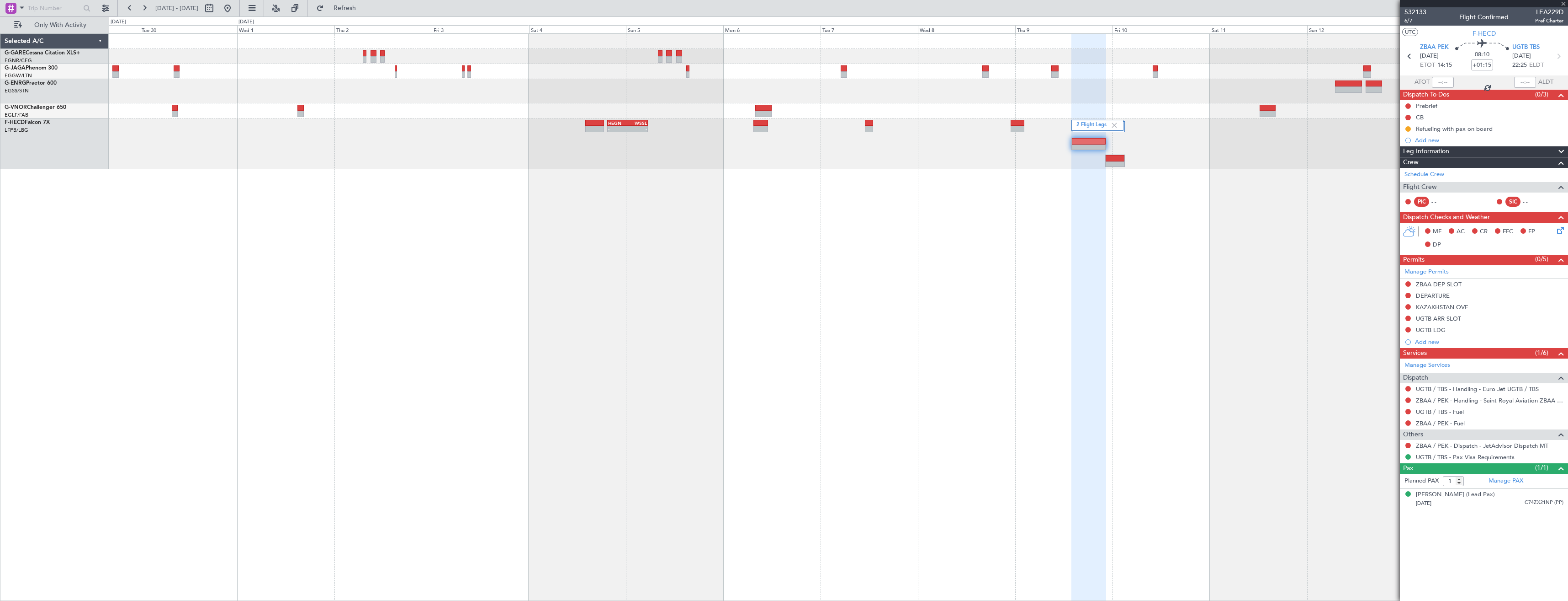
type input "+00:20"
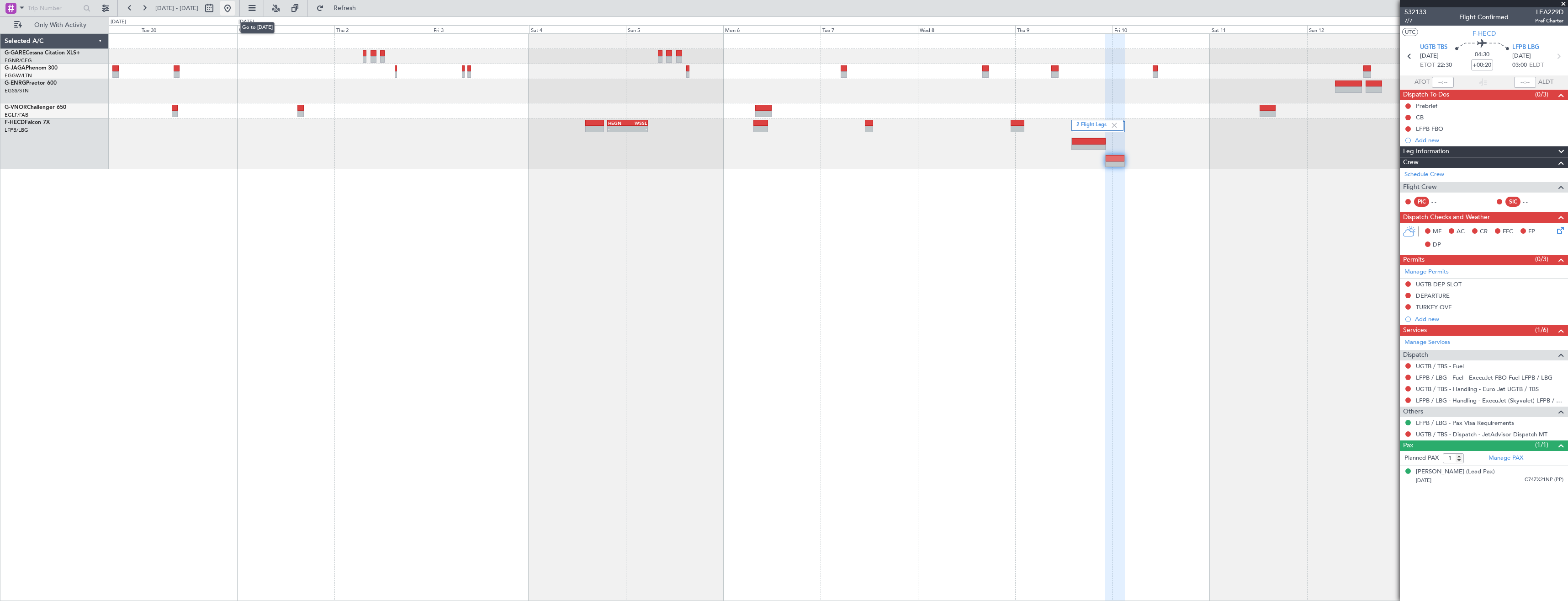
click at [235, 8] on button at bounding box center [227, 8] width 14 height 14
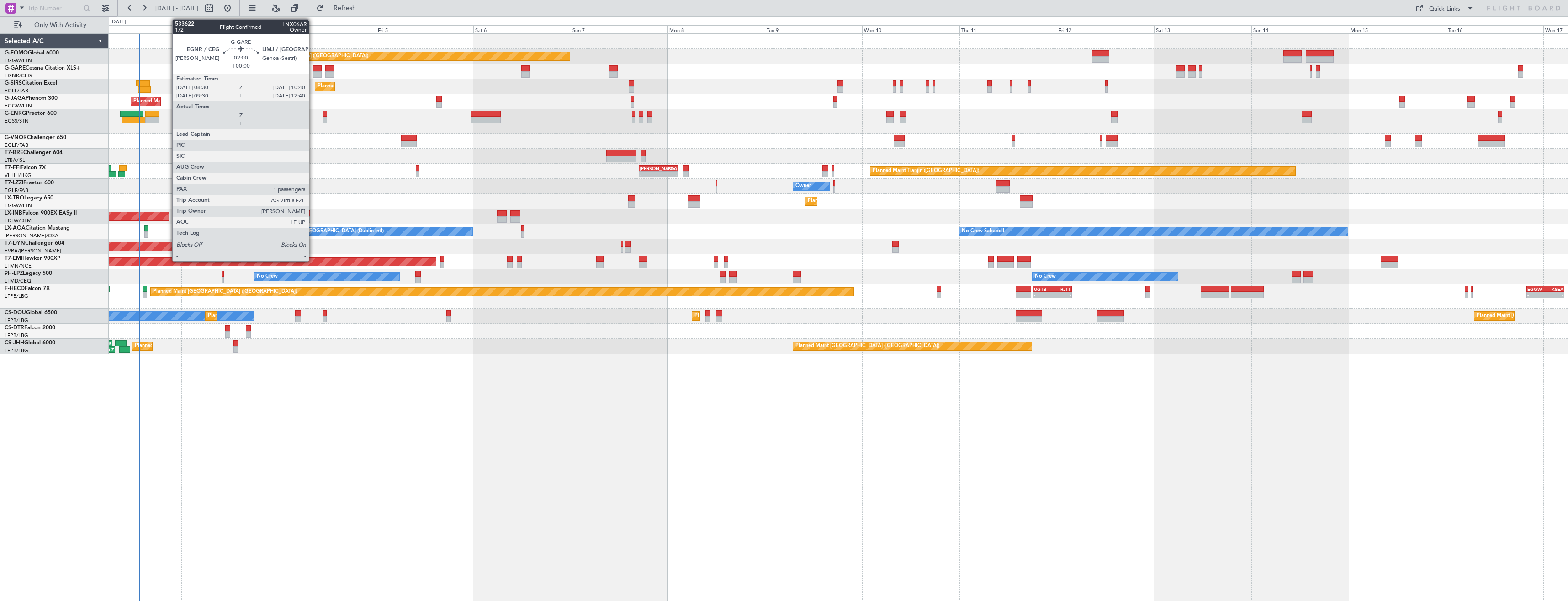
click at [313, 71] on div at bounding box center [317, 75] width 10 height 6
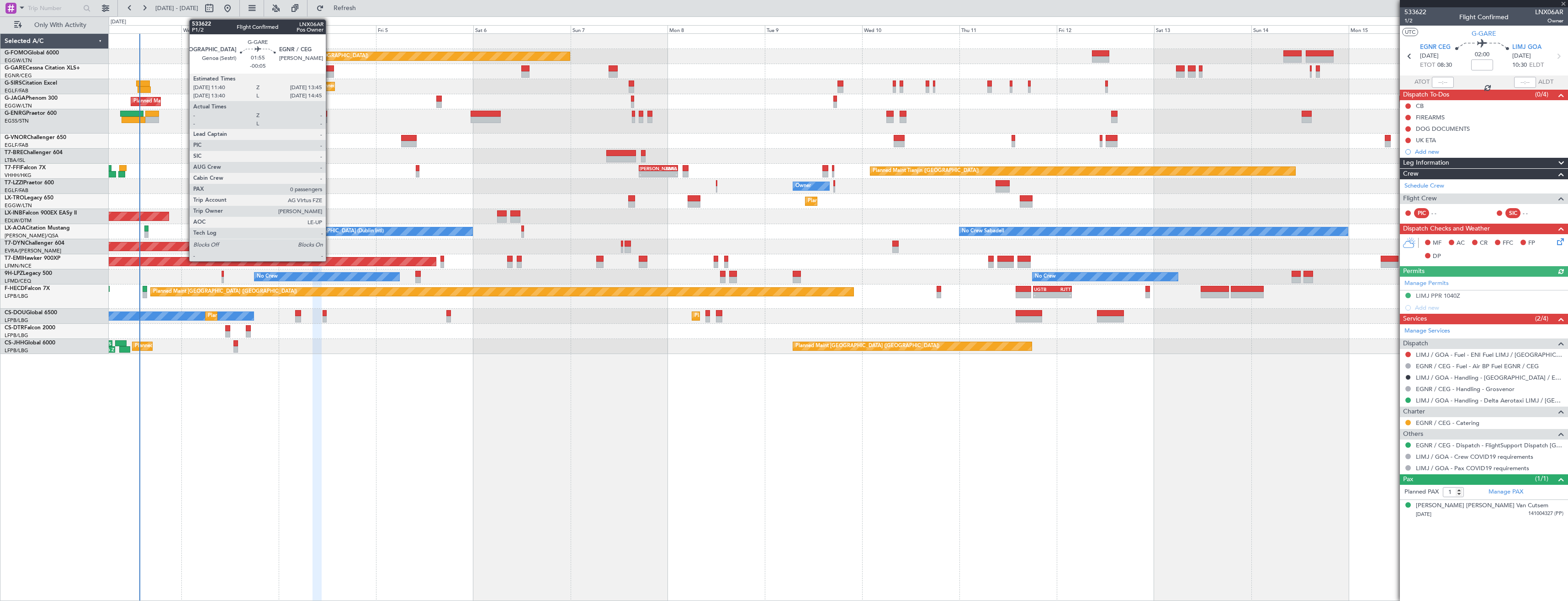
click at [330, 71] on div at bounding box center [330, 68] width 9 height 6
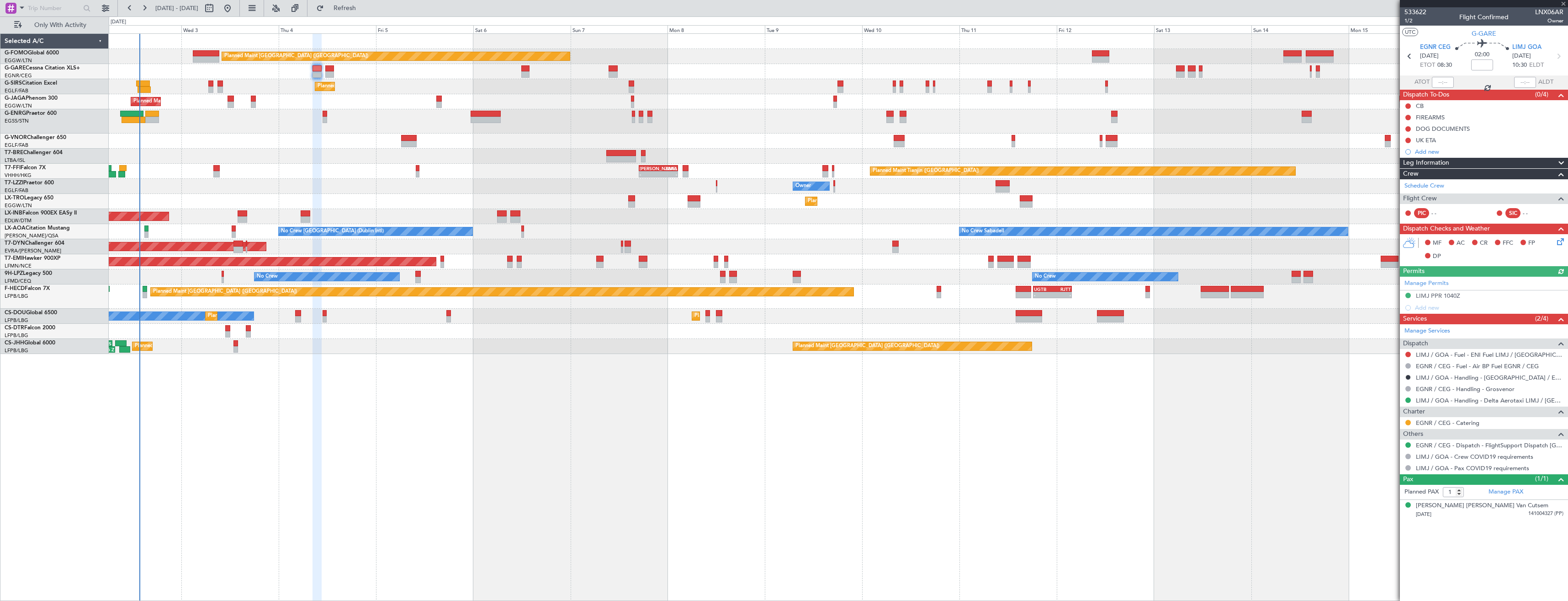
type input "-00:05"
type input "0"
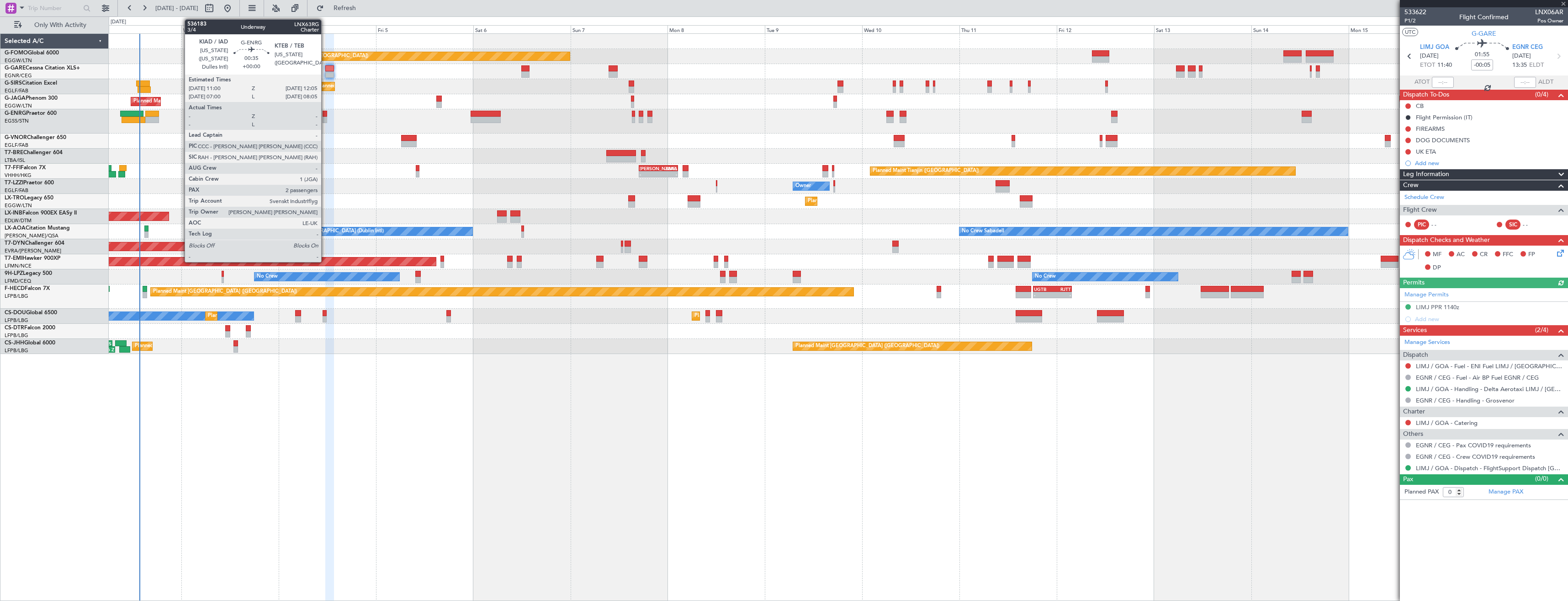
click at [326, 113] on div at bounding box center [325, 114] width 5 height 6
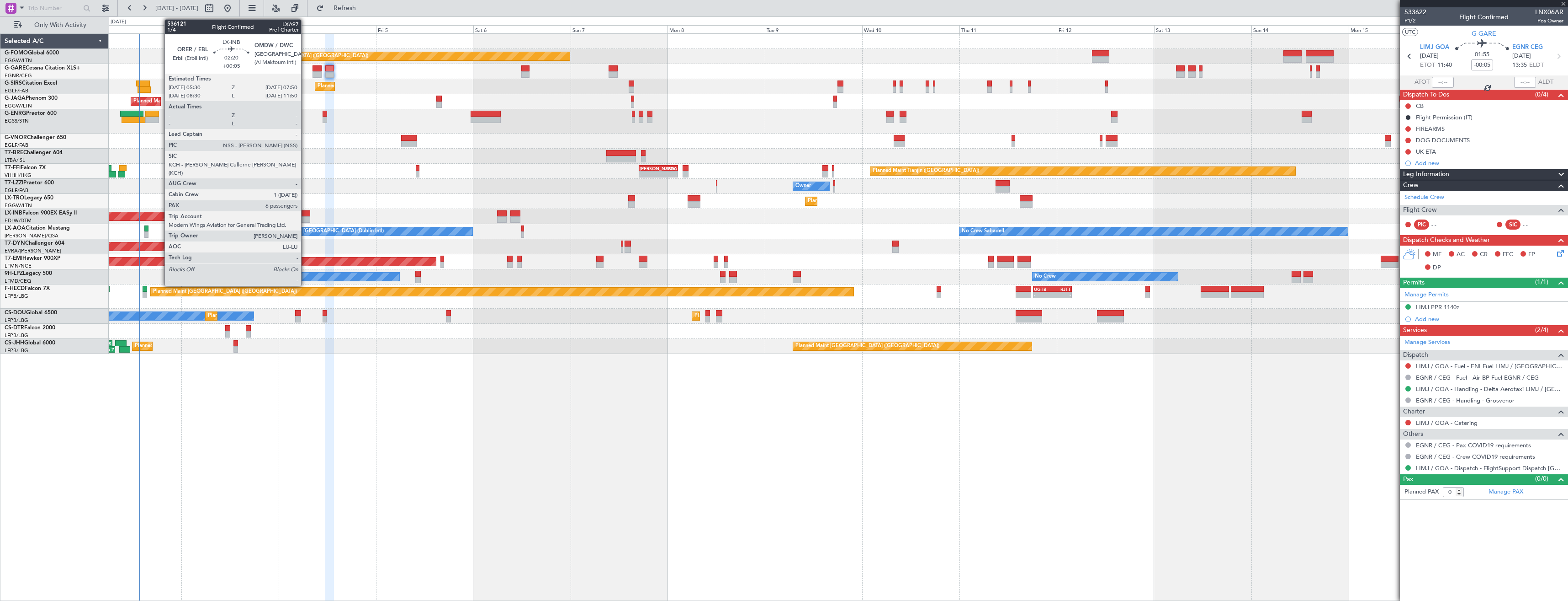
type input "2"
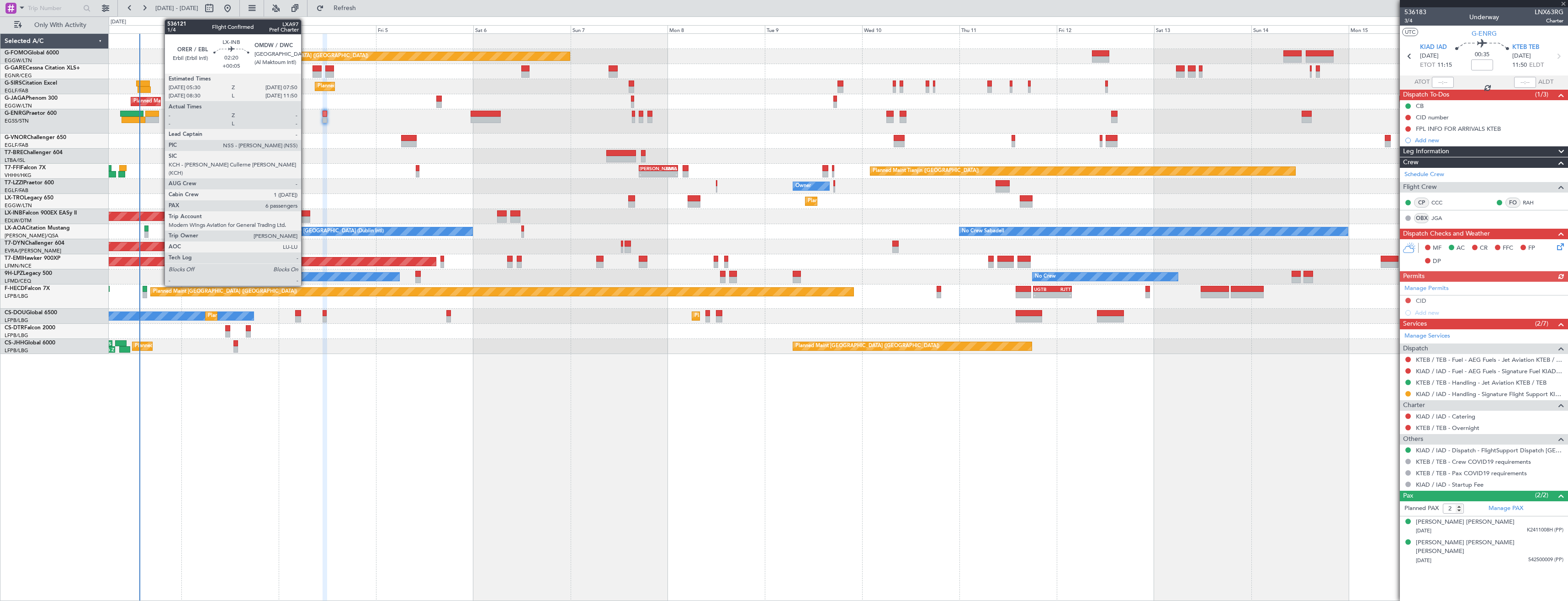
click at [305, 219] on div at bounding box center [305, 220] width 10 height 6
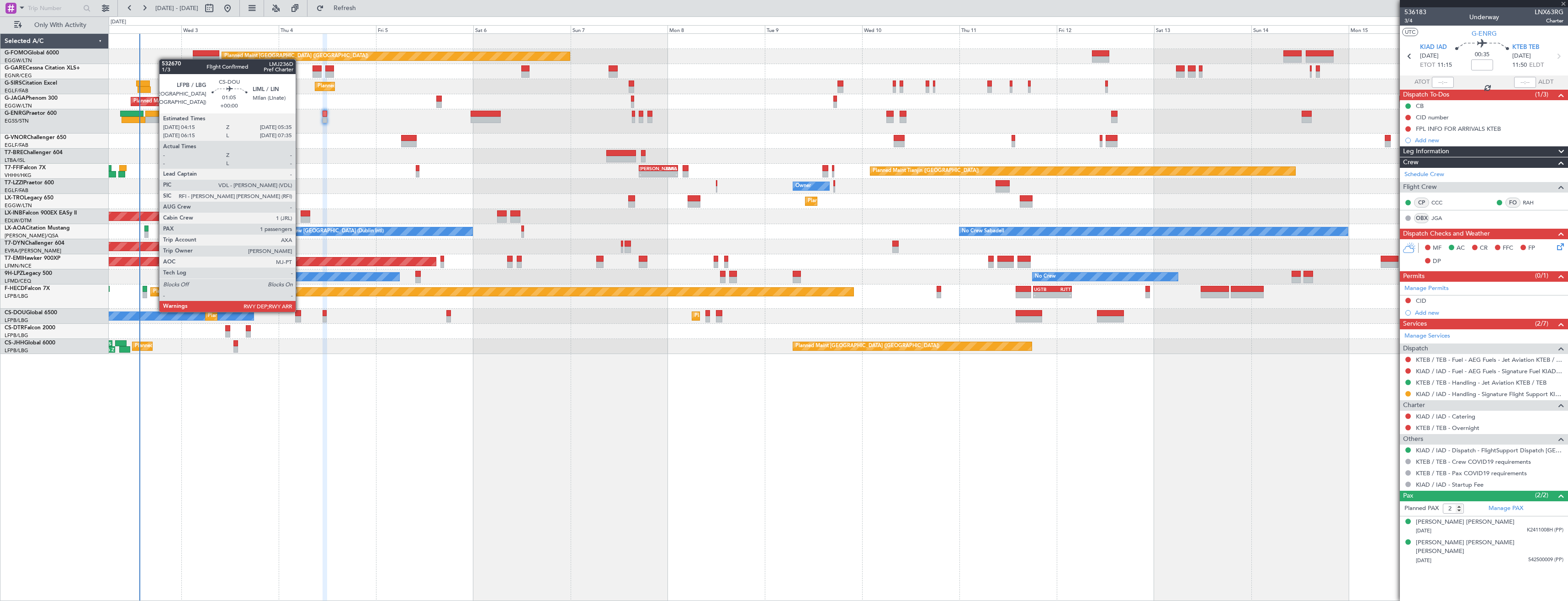
type input "+00:05"
type input "6"
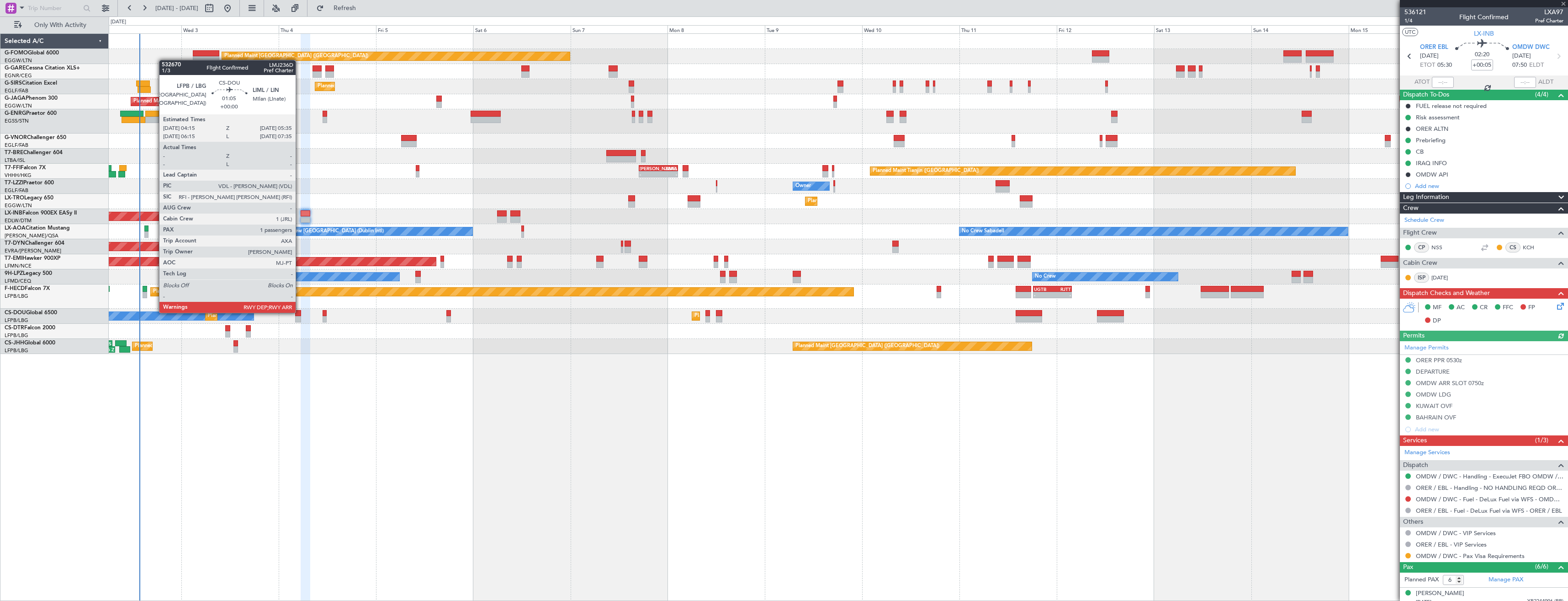
click at [299, 312] on div at bounding box center [297, 313] width 6 height 6
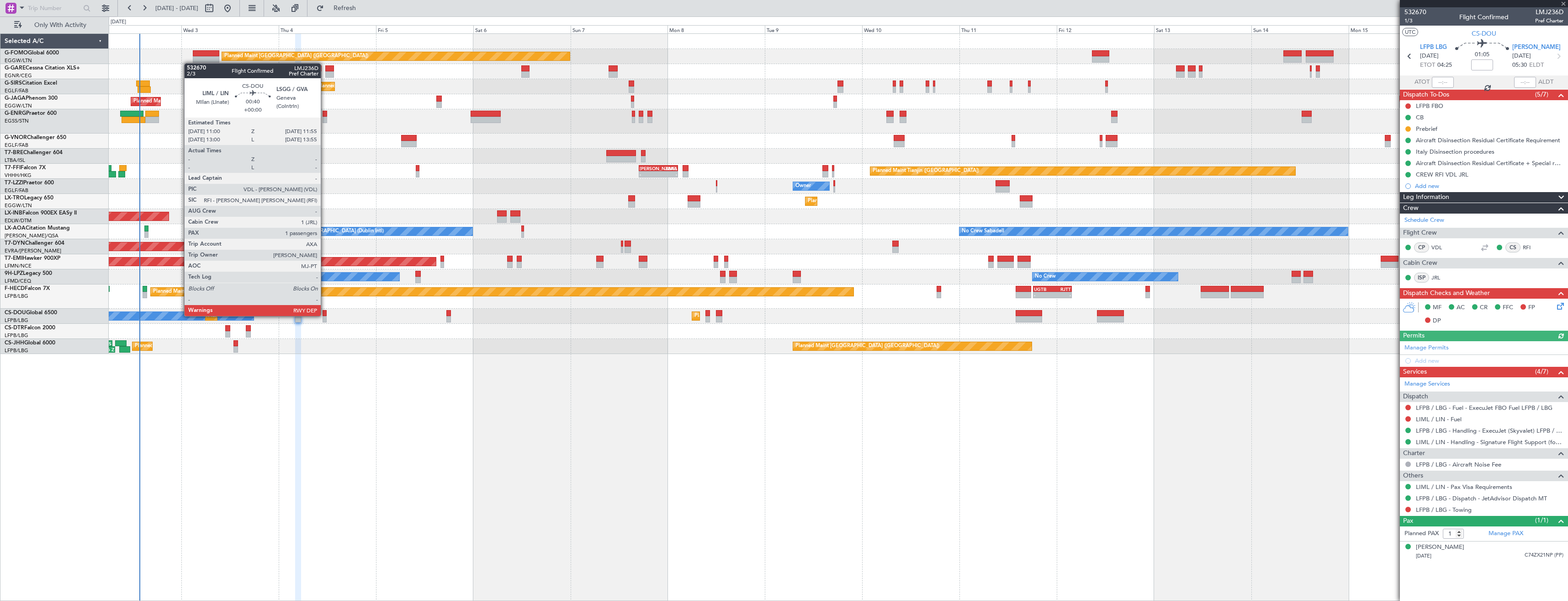
click at [325, 315] on div at bounding box center [324, 313] width 4 height 6
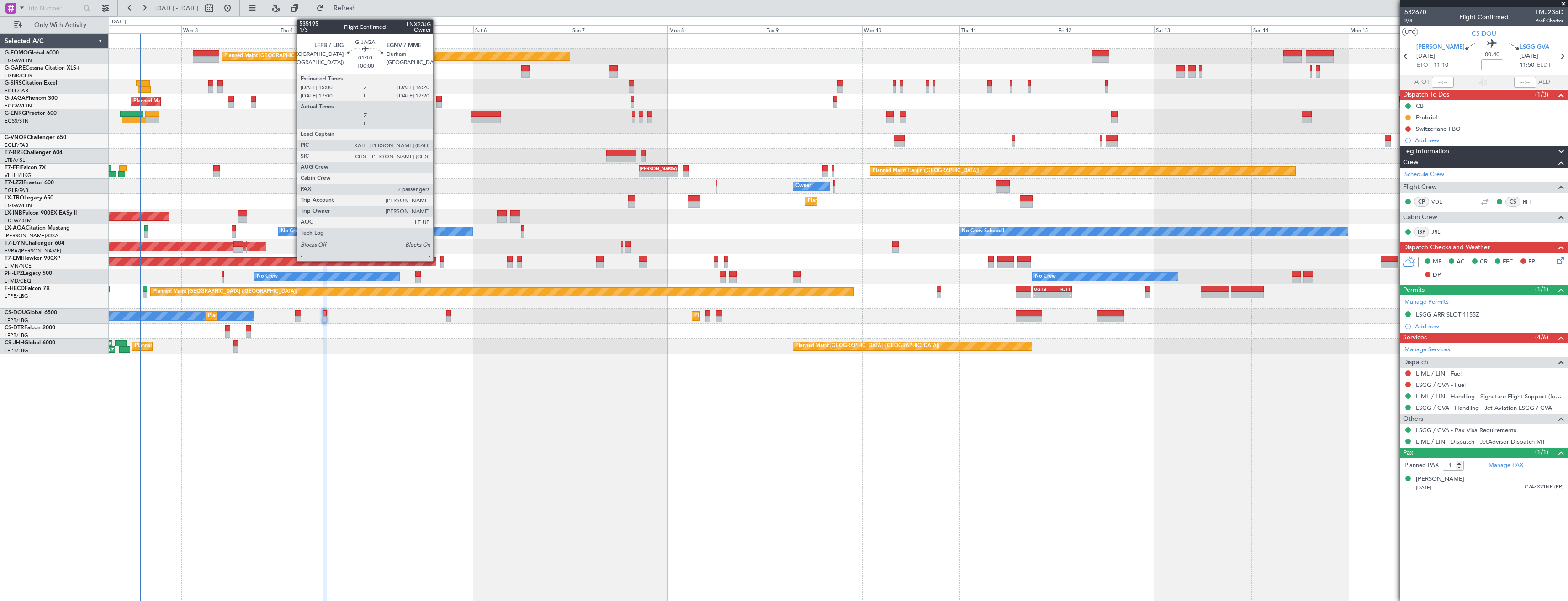
click at [437, 104] on div at bounding box center [439, 105] width 6 height 6
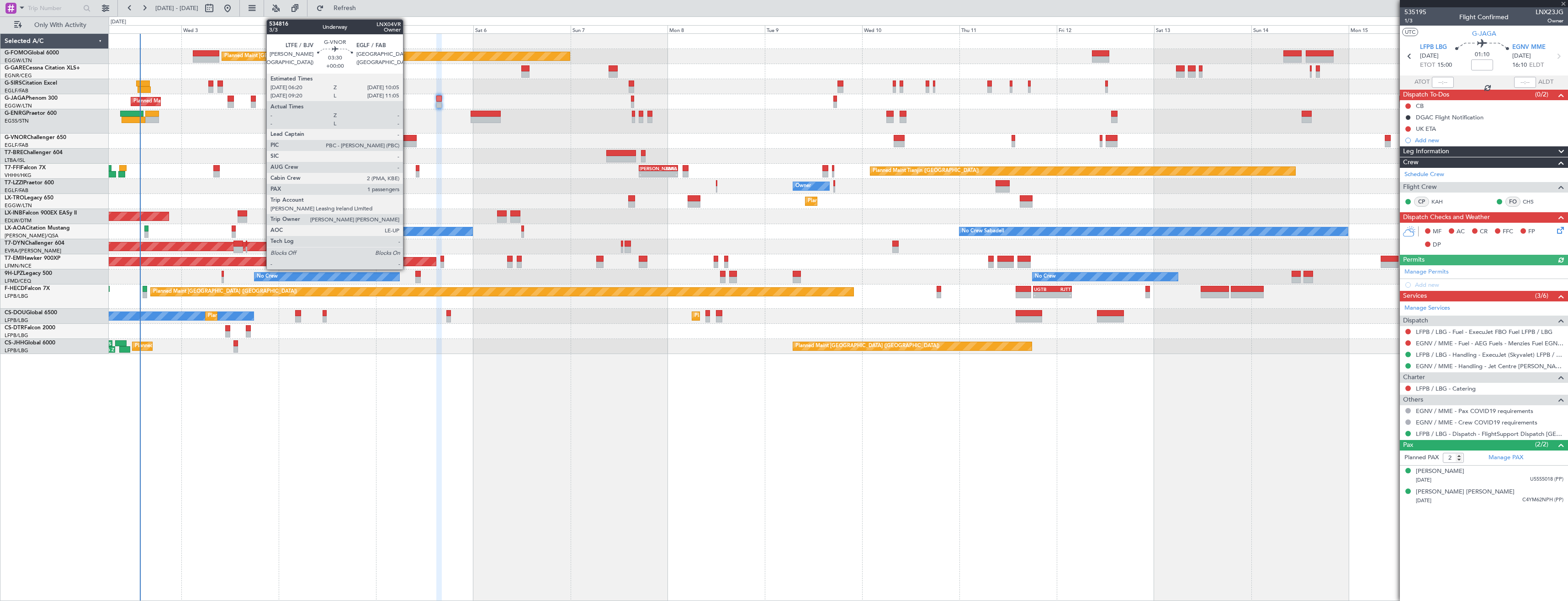
click at [407, 141] on div at bounding box center [409, 144] width 16 height 6
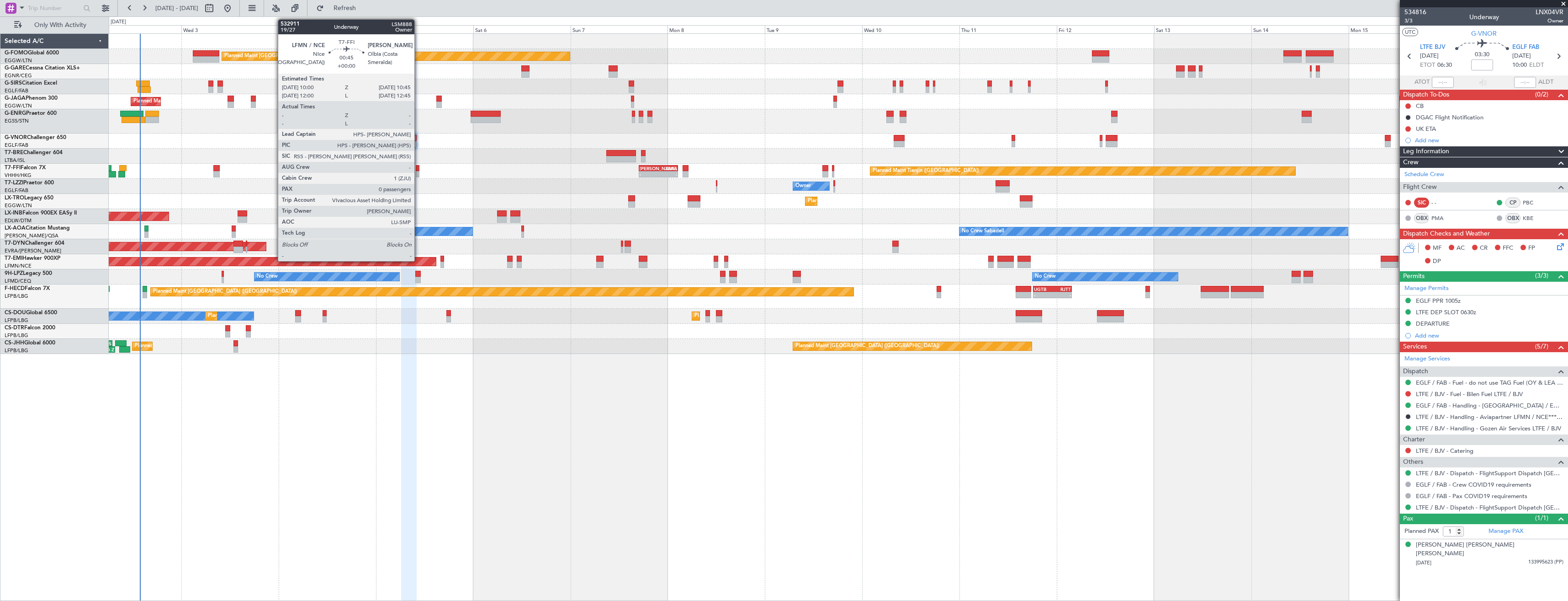
click at [418, 175] on div at bounding box center [418, 174] width 3 height 6
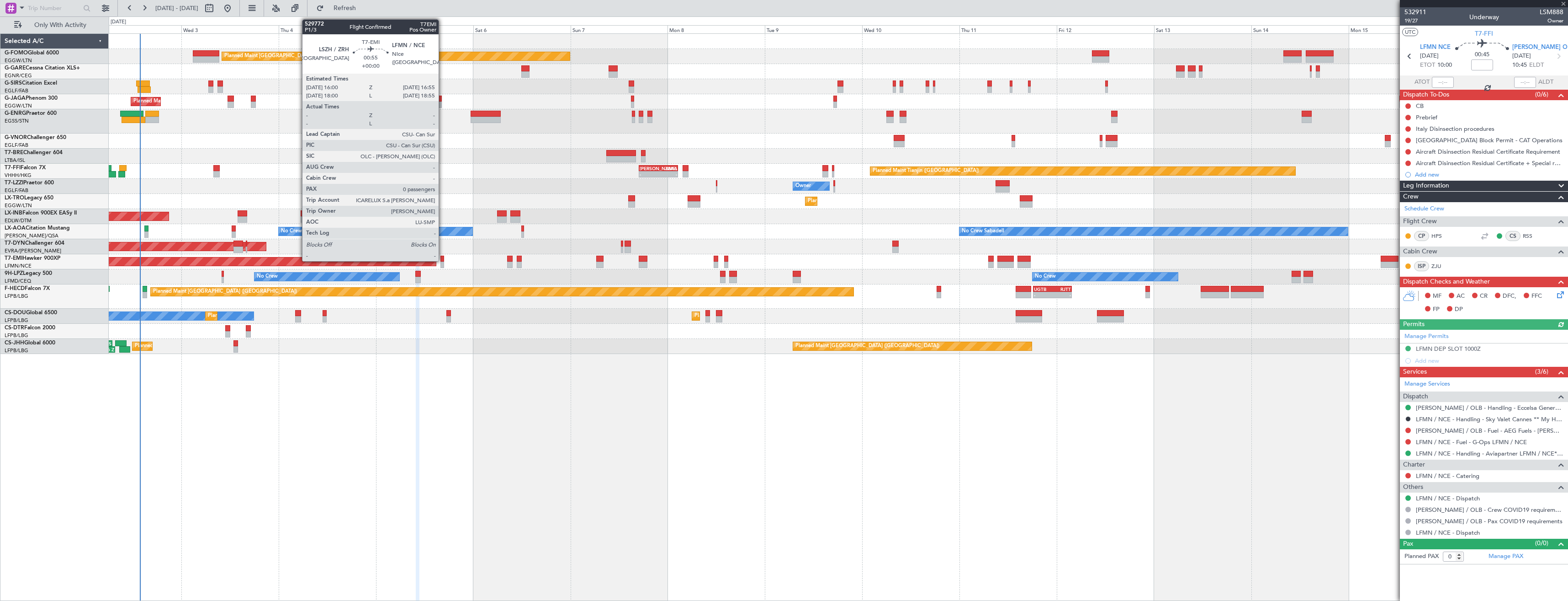
click at [443, 258] on div at bounding box center [442, 258] width 4 height 6
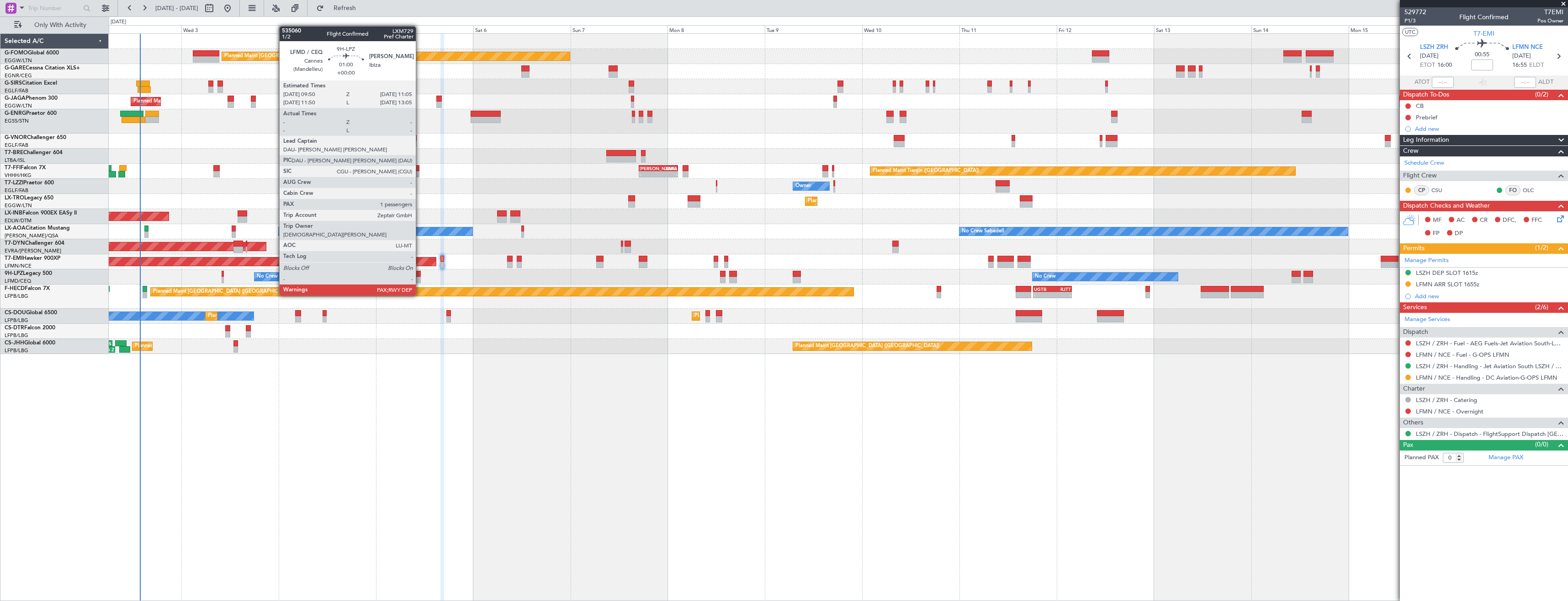
click at [420, 278] on div at bounding box center [418, 280] width 6 height 6
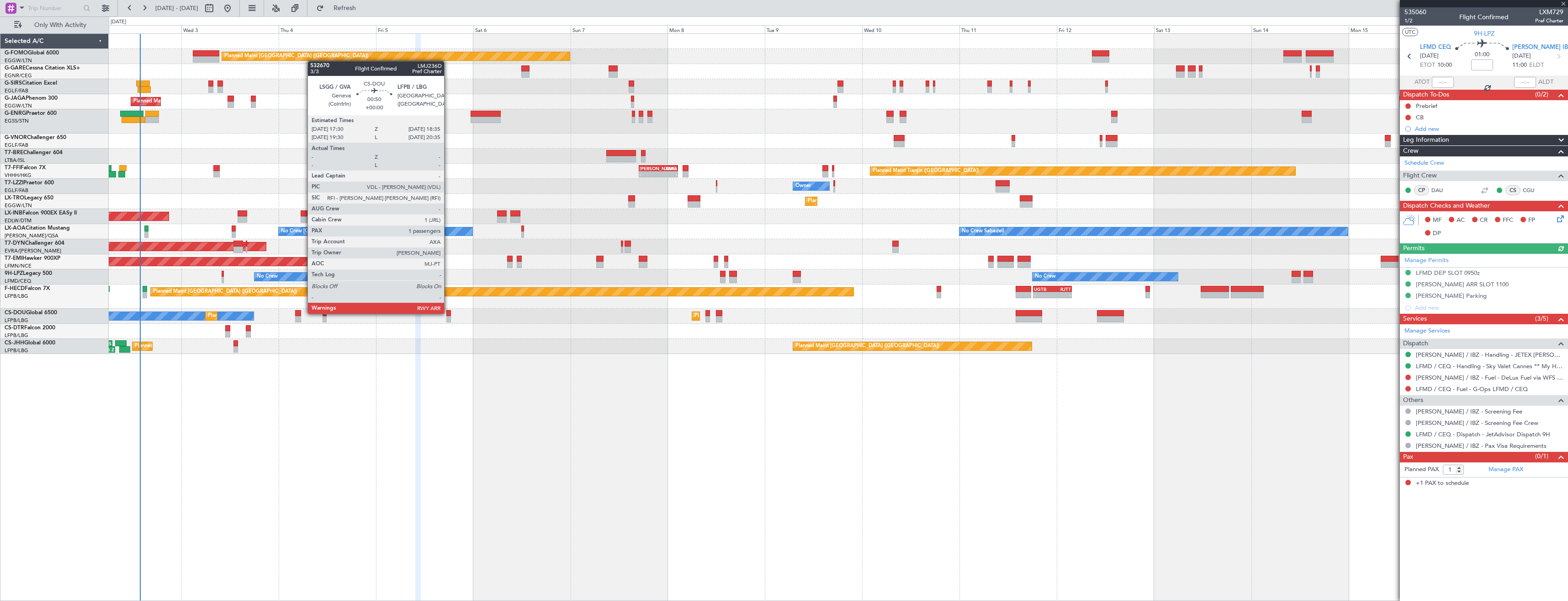
click at [448, 312] on div at bounding box center [448, 313] width 5 height 6
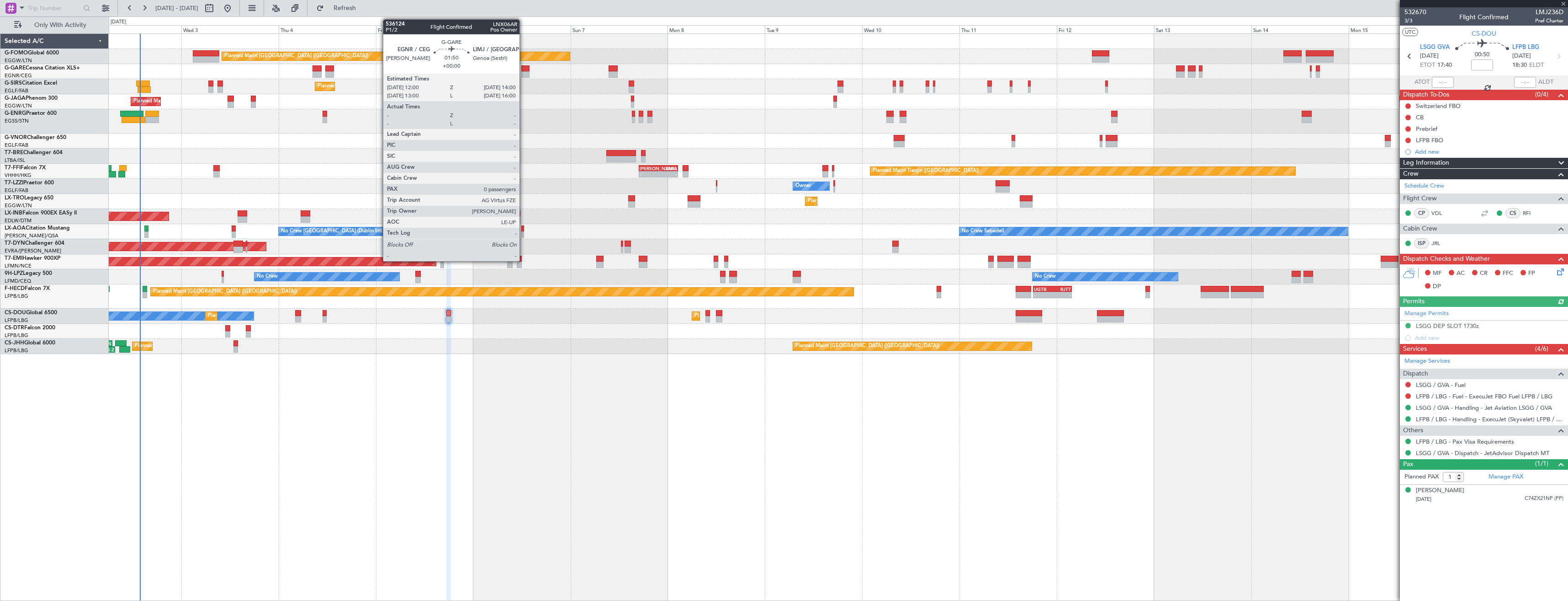
click at [524, 74] on div at bounding box center [525, 75] width 8 height 6
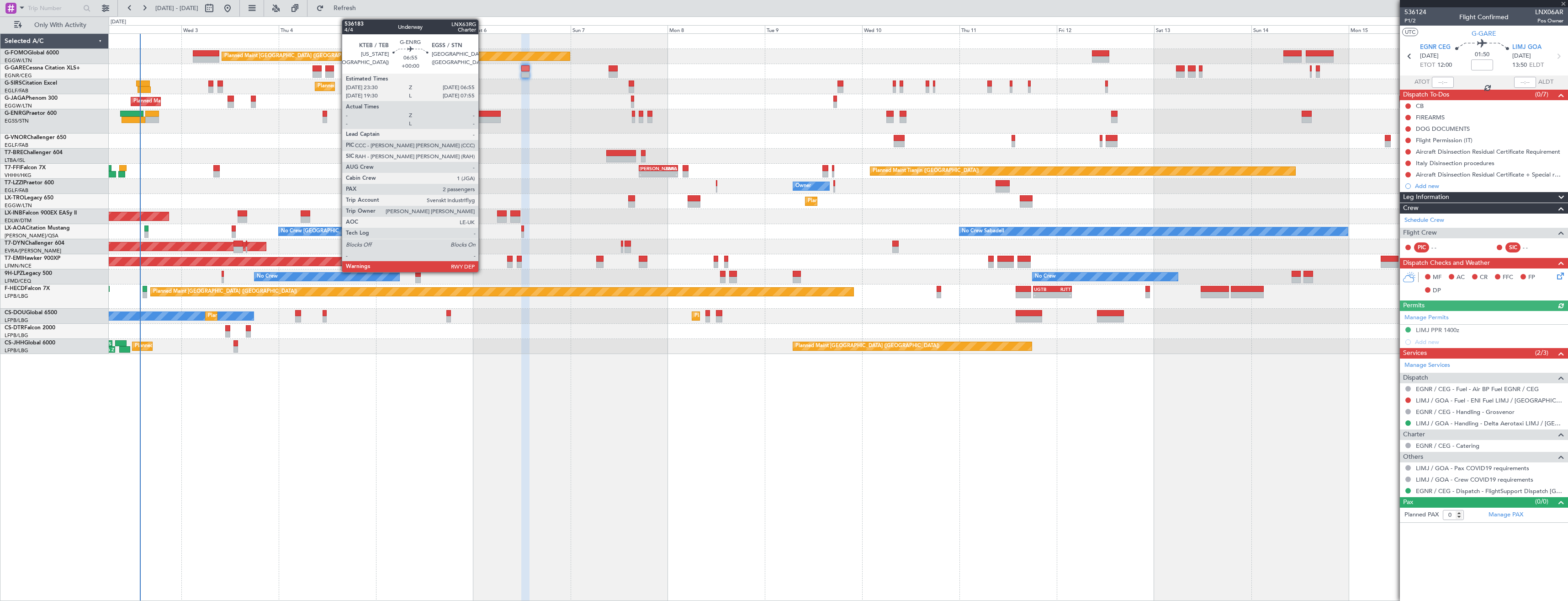
click at [483, 119] on div at bounding box center [486, 120] width 30 height 6
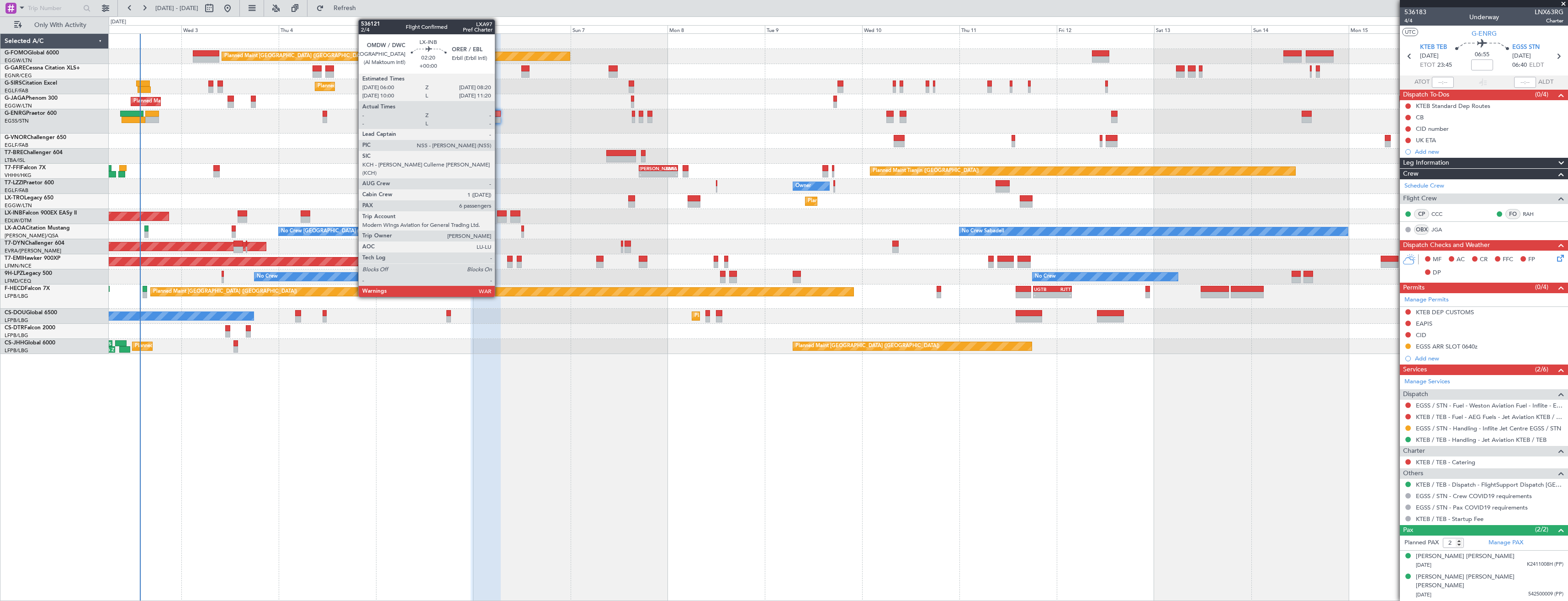
click at [499, 214] on div at bounding box center [502, 213] width 10 height 6
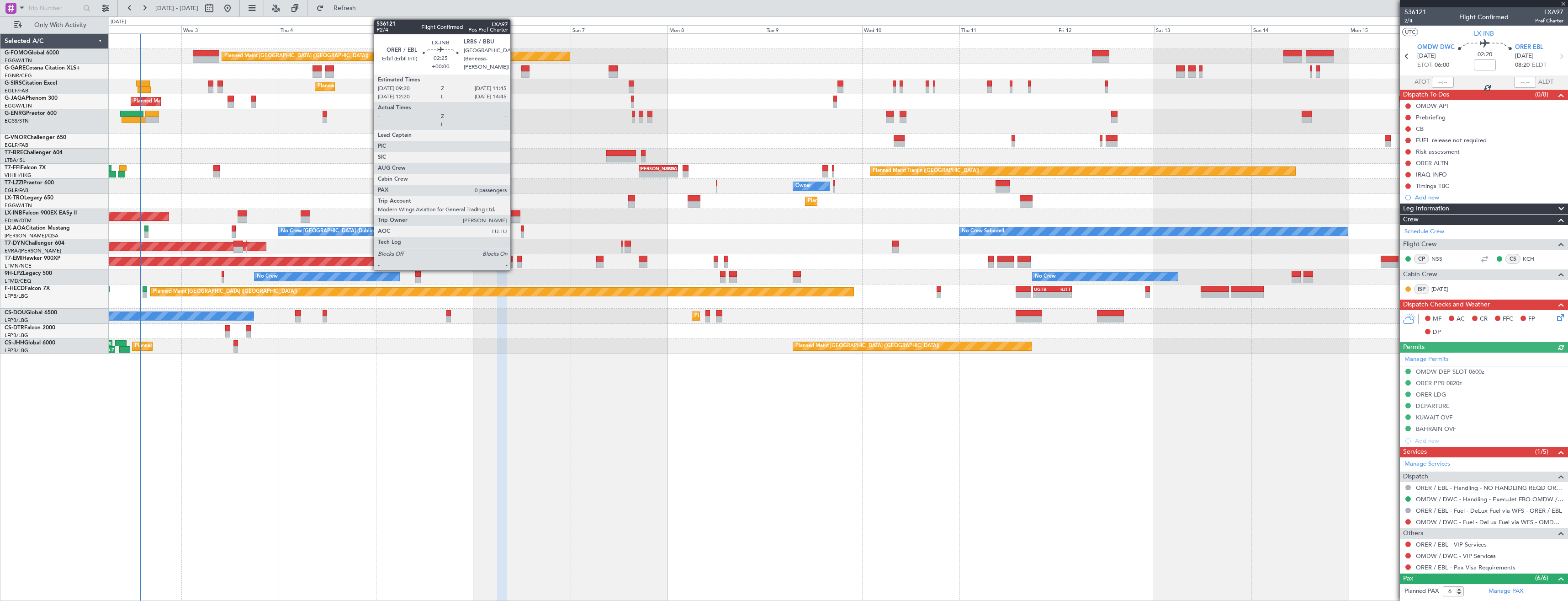
click at [514, 216] on div at bounding box center [515, 220] width 10 height 6
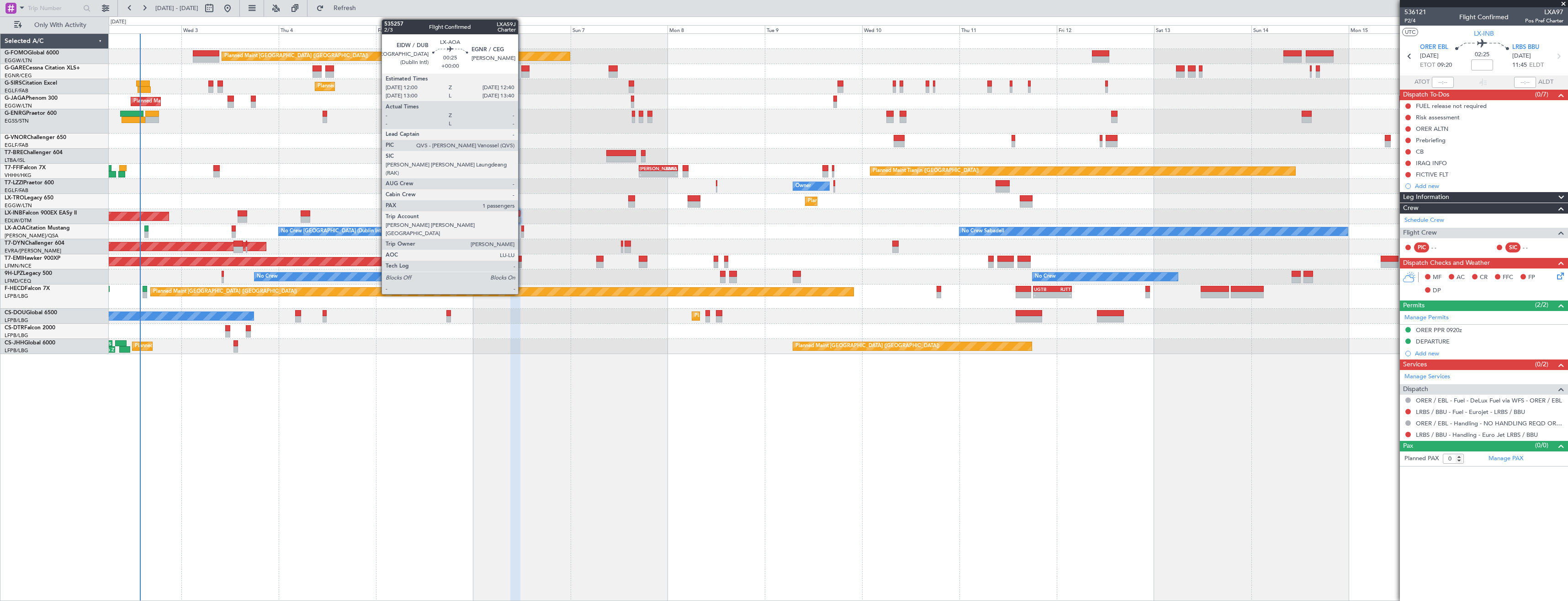
click at [522, 235] on div at bounding box center [522, 235] width 2 height 6
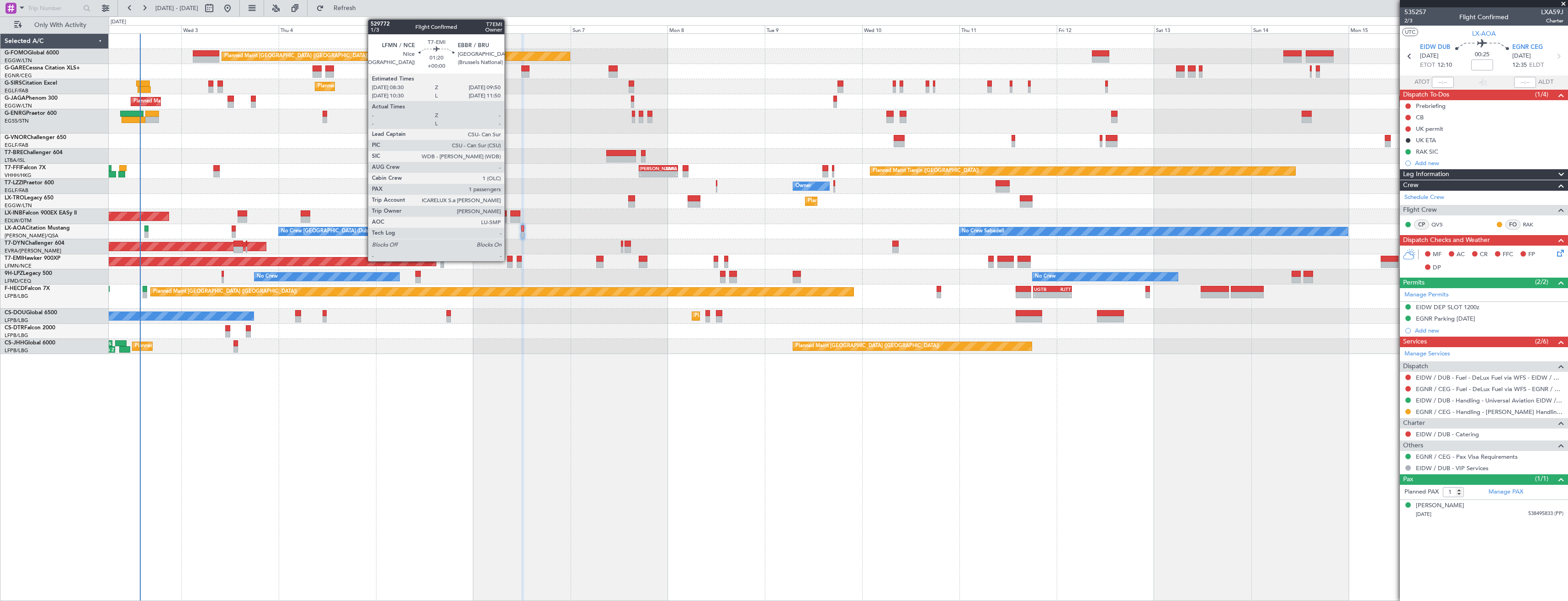
click at [509, 261] on div at bounding box center [509, 258] width 6 height 6
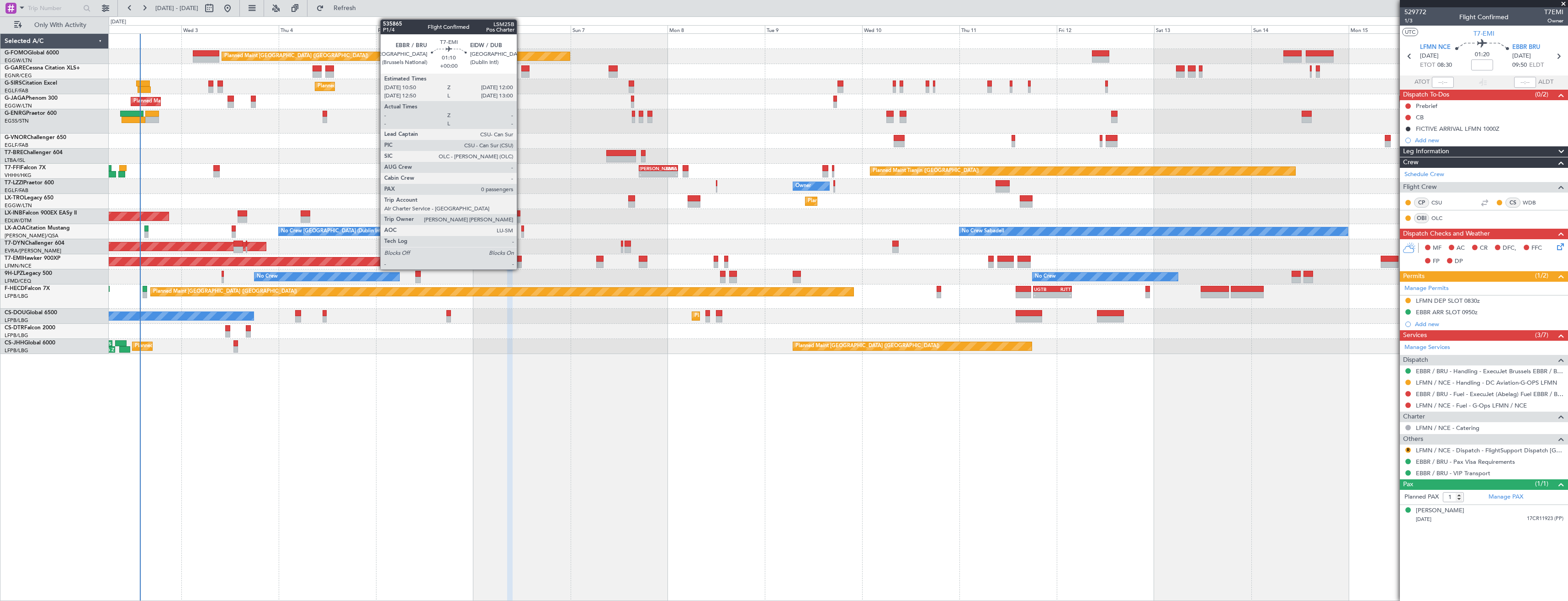
click at [521, 261] on div at bounding box center [519, 258] width 5 height 6
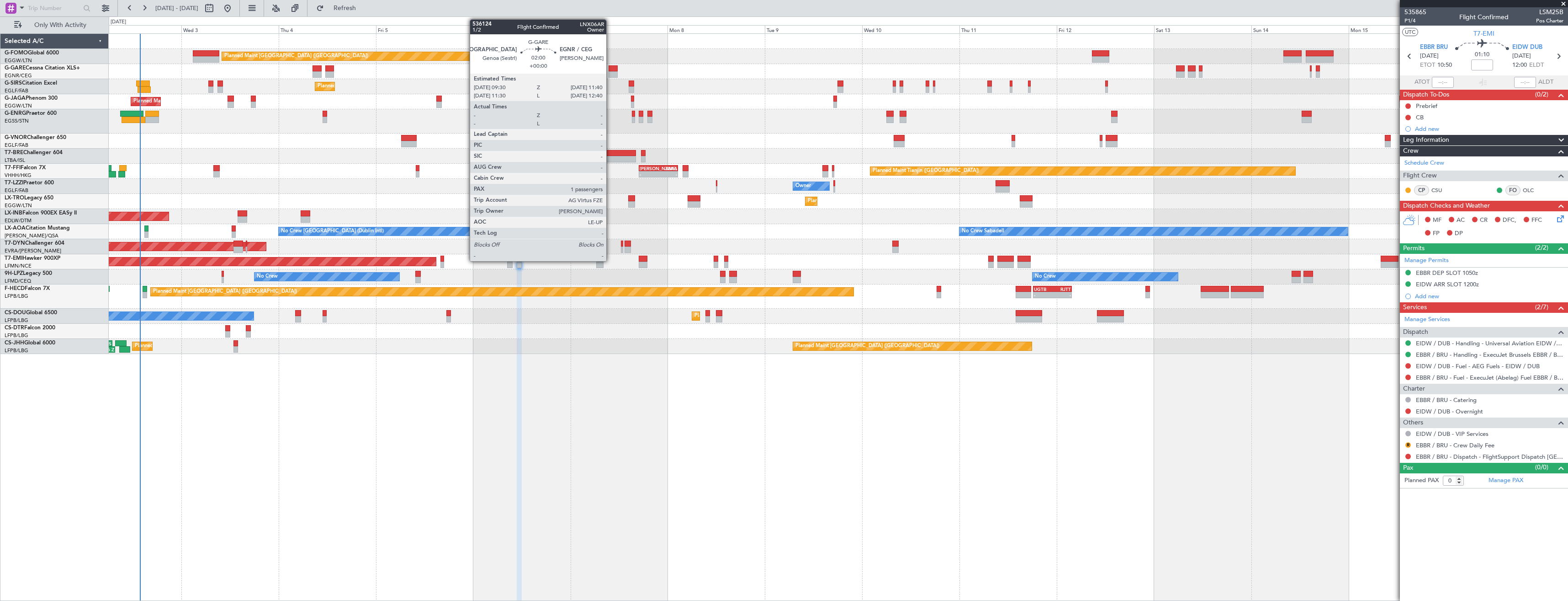
click at [610, 76] on div at bounding box center [613, 75] width 10 height 6
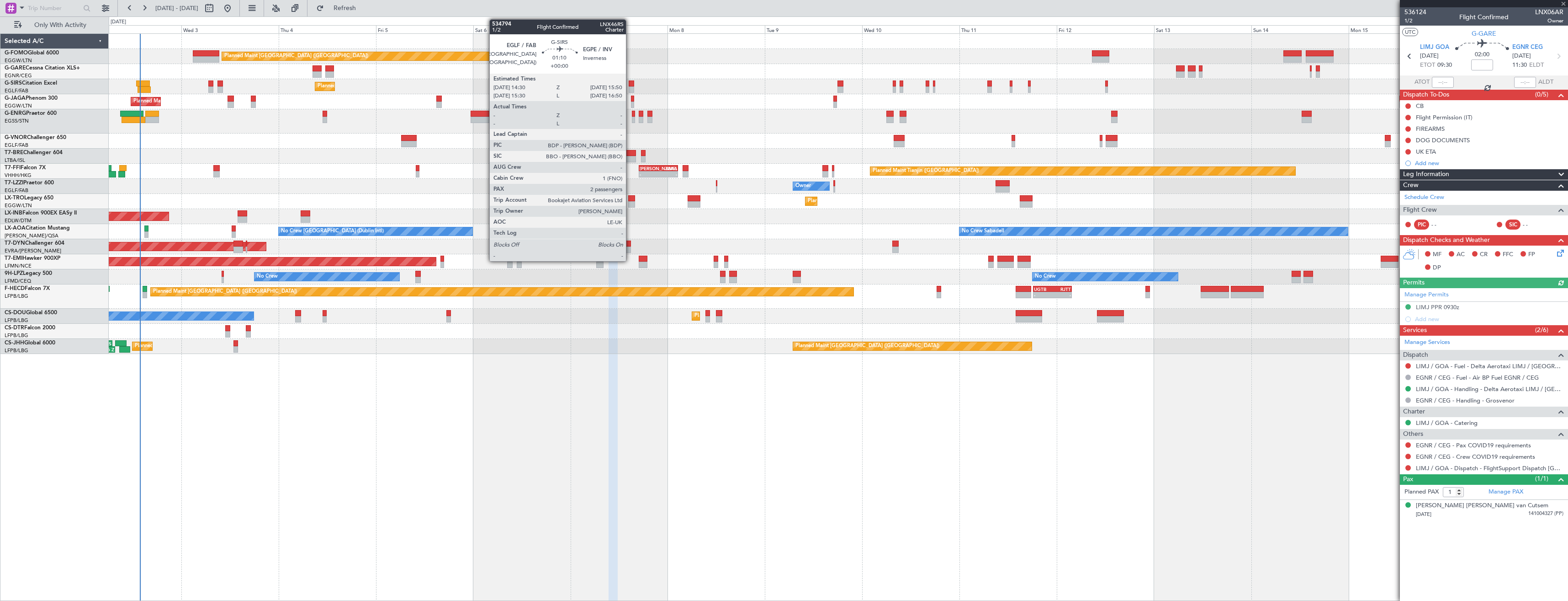
click at [630, 85] on div at bounding box center [631, 83] width 6 height 6
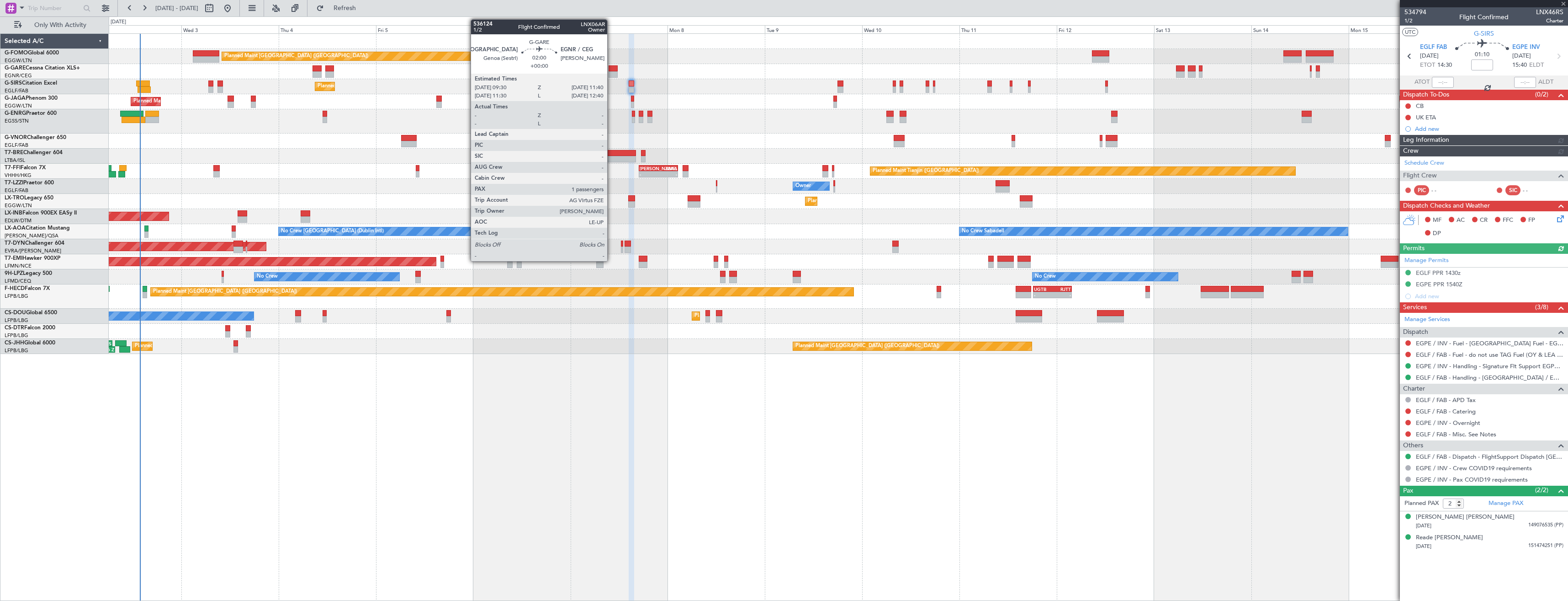
click at [611, 72] on div at bounding box center [613, 75] width 10 height 6
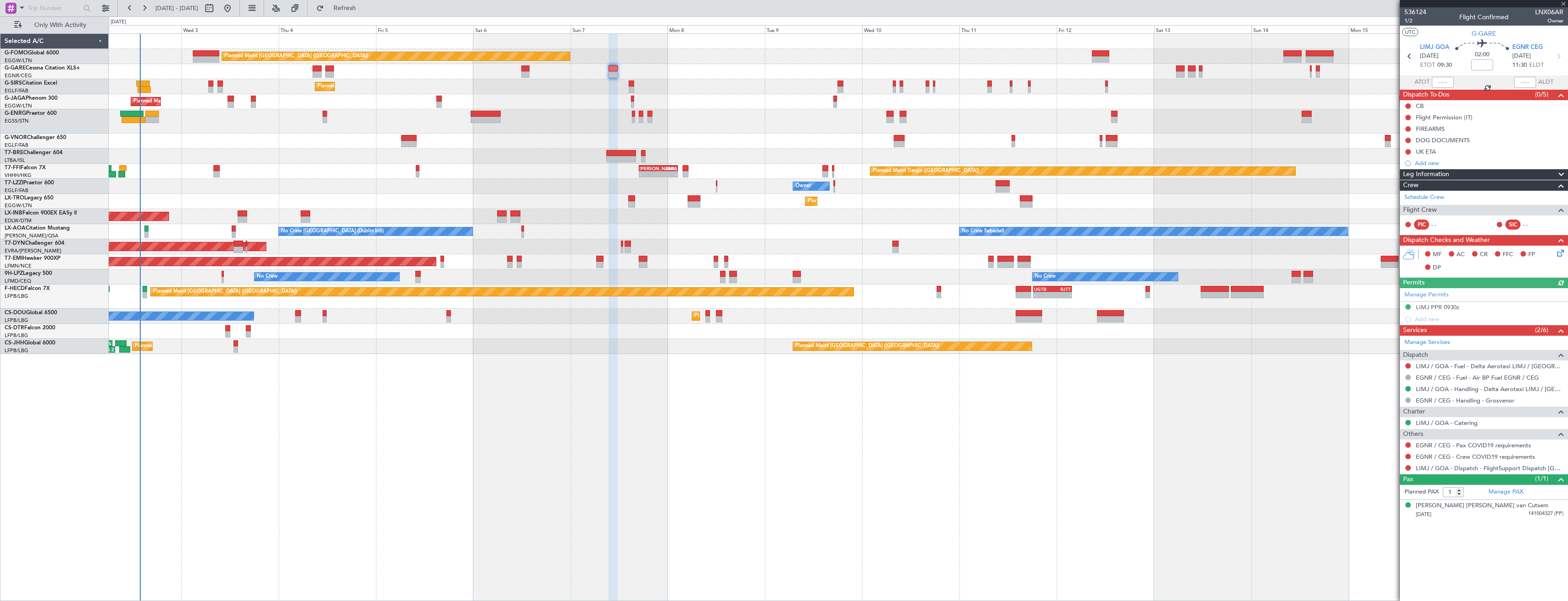
click at [1436, 392] on mat-tooltip-component "LIMJ / GOA - Handling - Delta Aerotaxi LIMJ / [GEOGRAPHIC_DATA]" at bounding box center [1493, 408] width 150 height 32
click at [1462, 389] on link "LIMJ / GOA - Handling - Delta Aerotaxi LIMJ / [GEOGRAPHIC_DATA]" at bounding box center [1490, 389] width 147 height 8
click at [1407, 446] on button at bounding box center [1408, 445] width 6 height 6
click at [1388, 459] on span "Not Required" at bounding box center [1386, 457] width 36 height 10
click at [1406, 454] on button at bounding box center [1408, 456] width 6 height 6
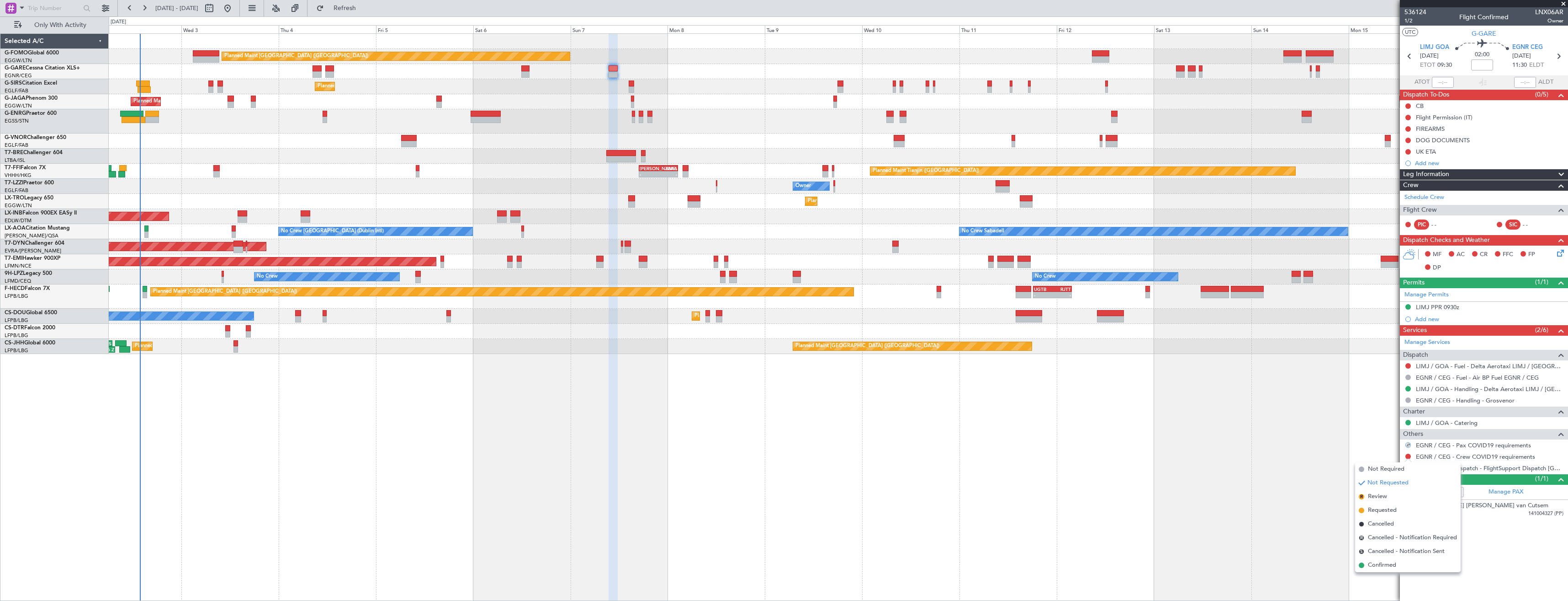
click at [1391, 467] on span "Not Required" at bounding box center [1386, 469] width 36 height 10
click at [1409, 467] on button at bounding box center [1408, 467] width 6 height 6
click at [1373, 572] on span "Confirmed" at bounding box center [1382, 576] width 29 height 10
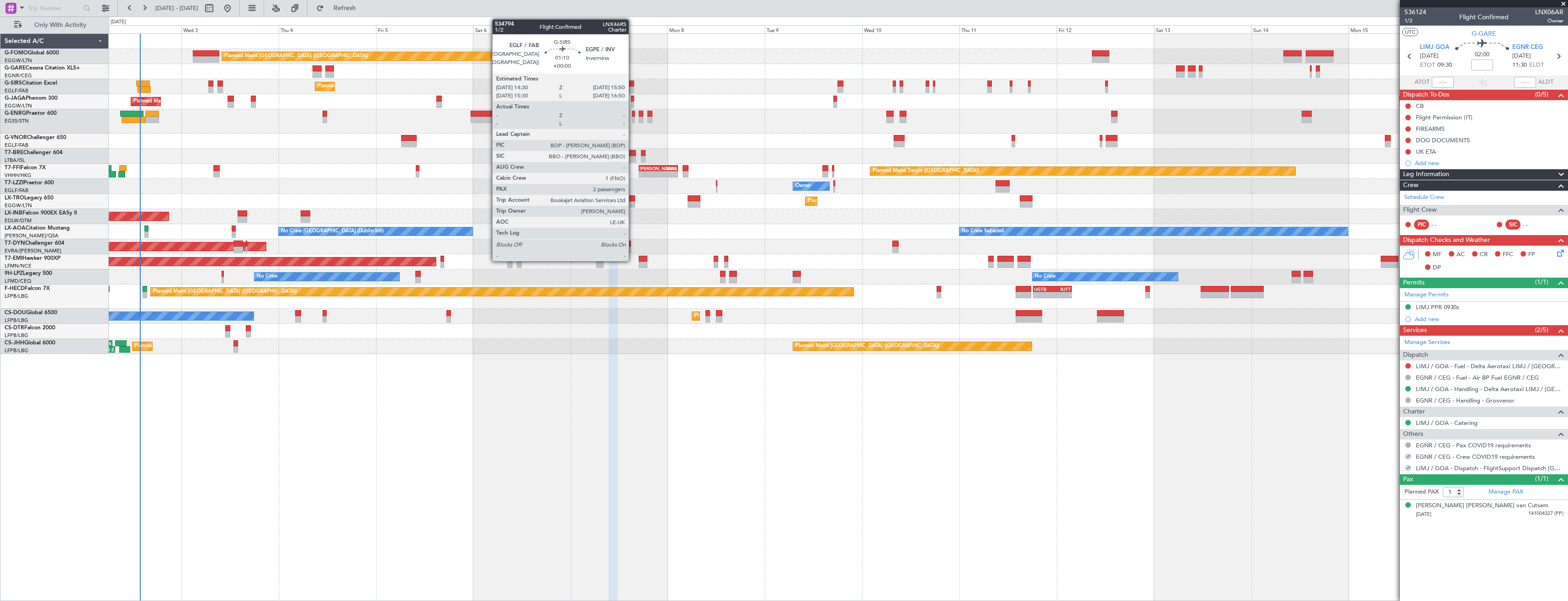
click at [633, 91] on div at bounding box center [631, 90] width 6 height 6
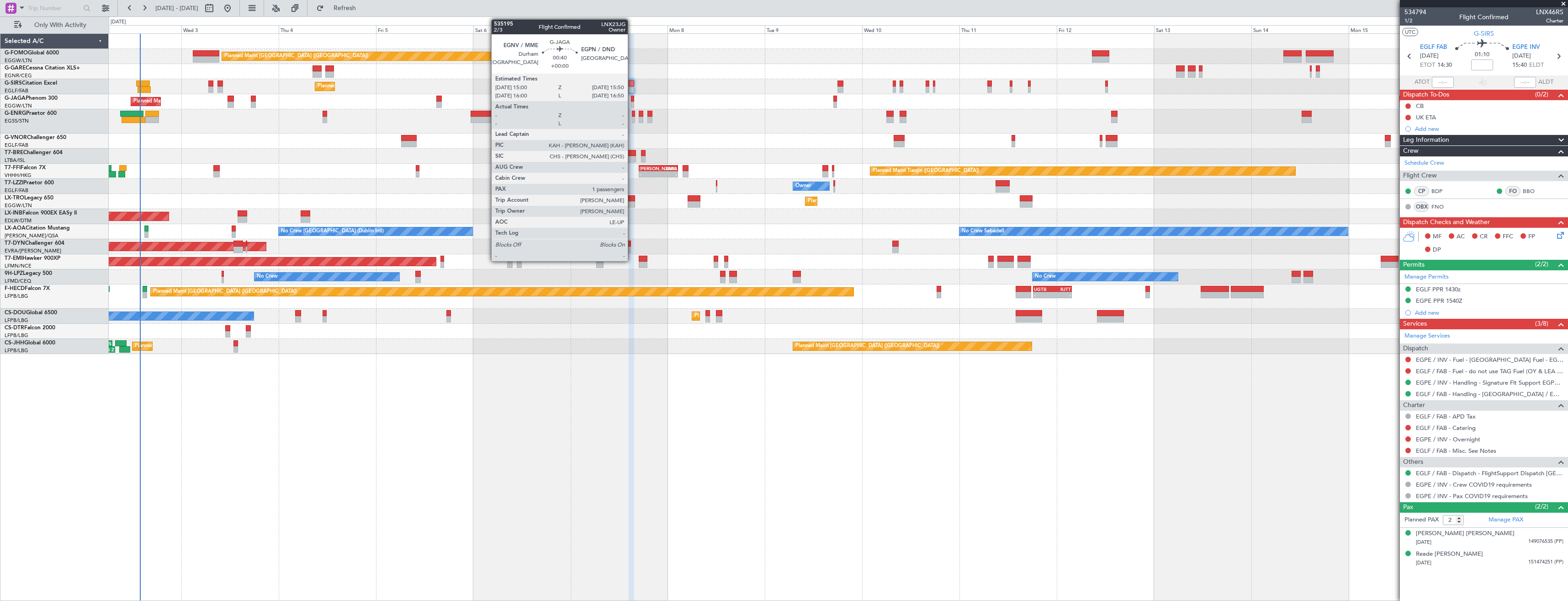
click at [631, 101] on div at bounding box center [632, 105] width 4 height 6
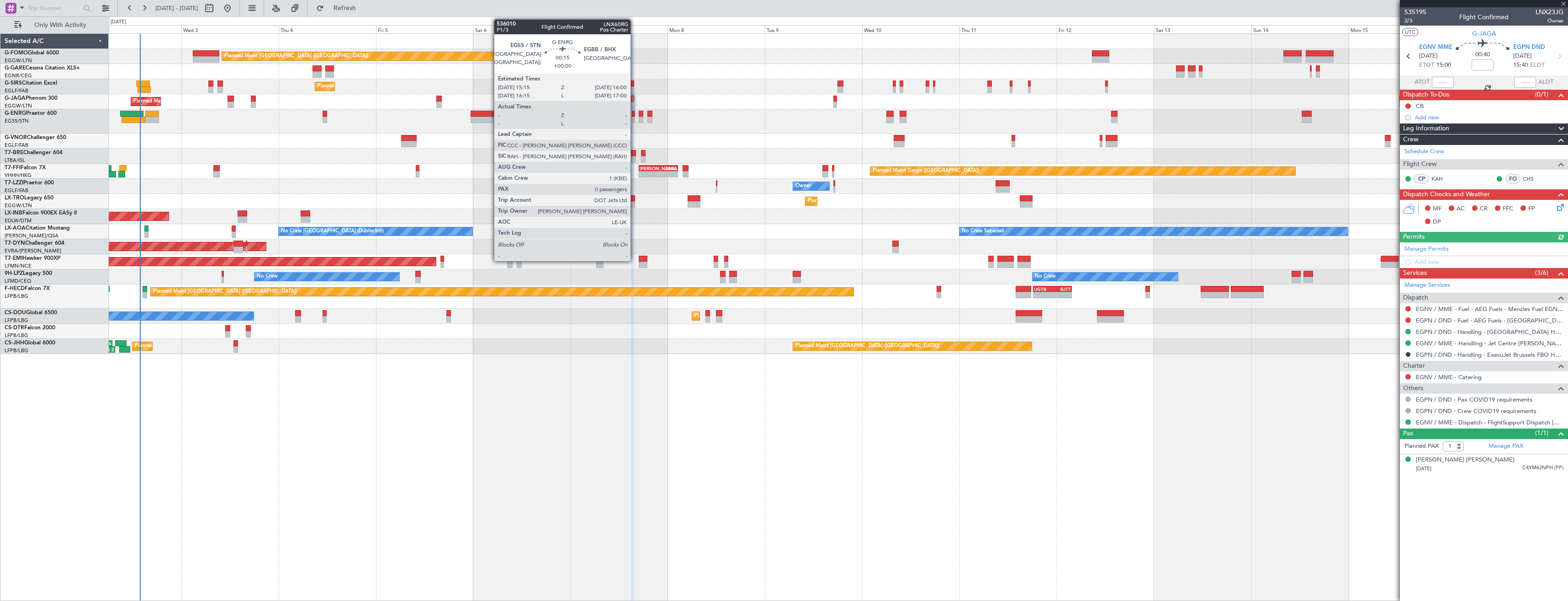
click at [635, 114] on div at bounding box center [633, 114] width 3 height 6
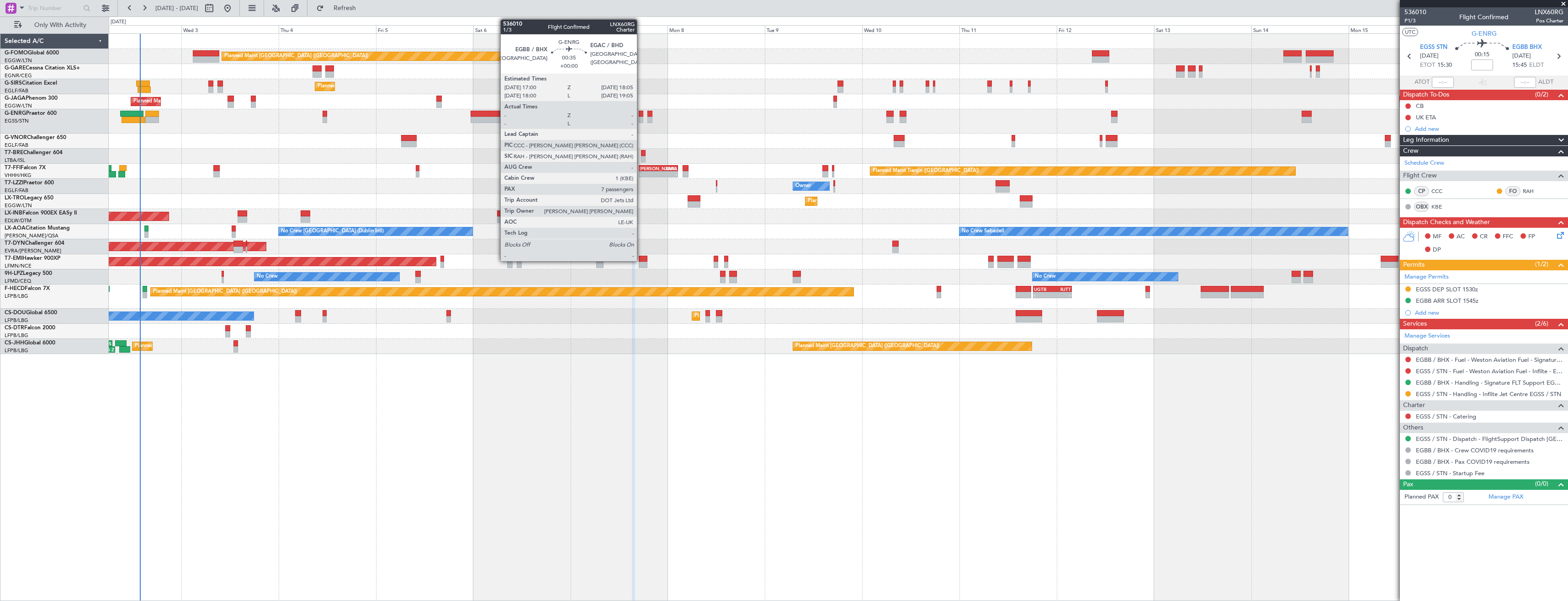
click at [641, 119] on div at bounding box center [641, 120] width 5 height 6
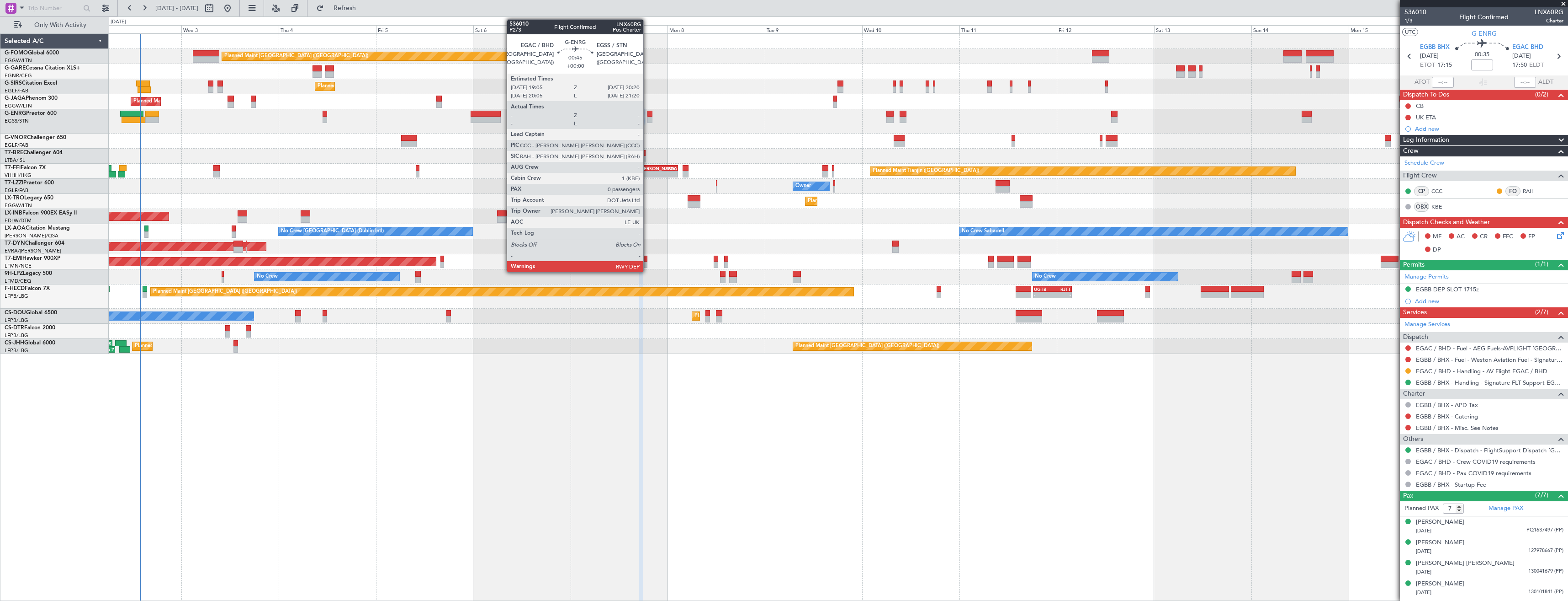
click at [647, 120] on div at bounding box center [650, 120] width 6 height 6
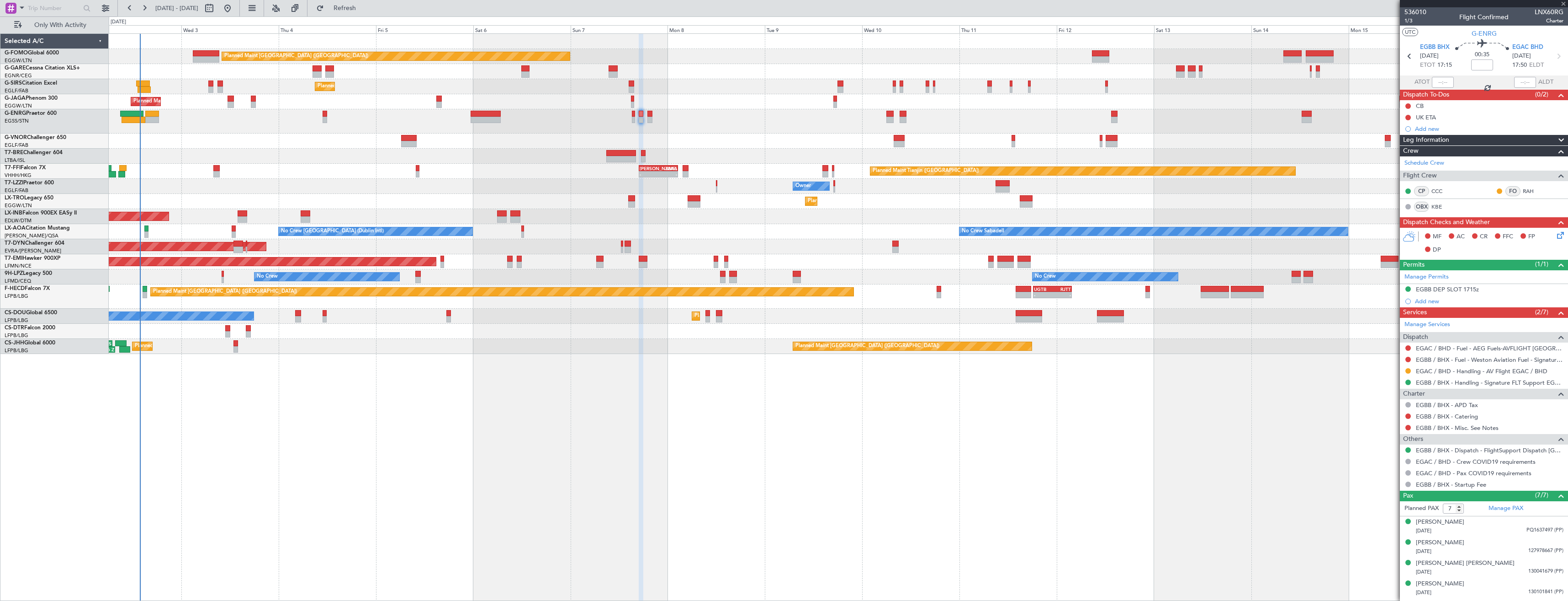
type input "0"
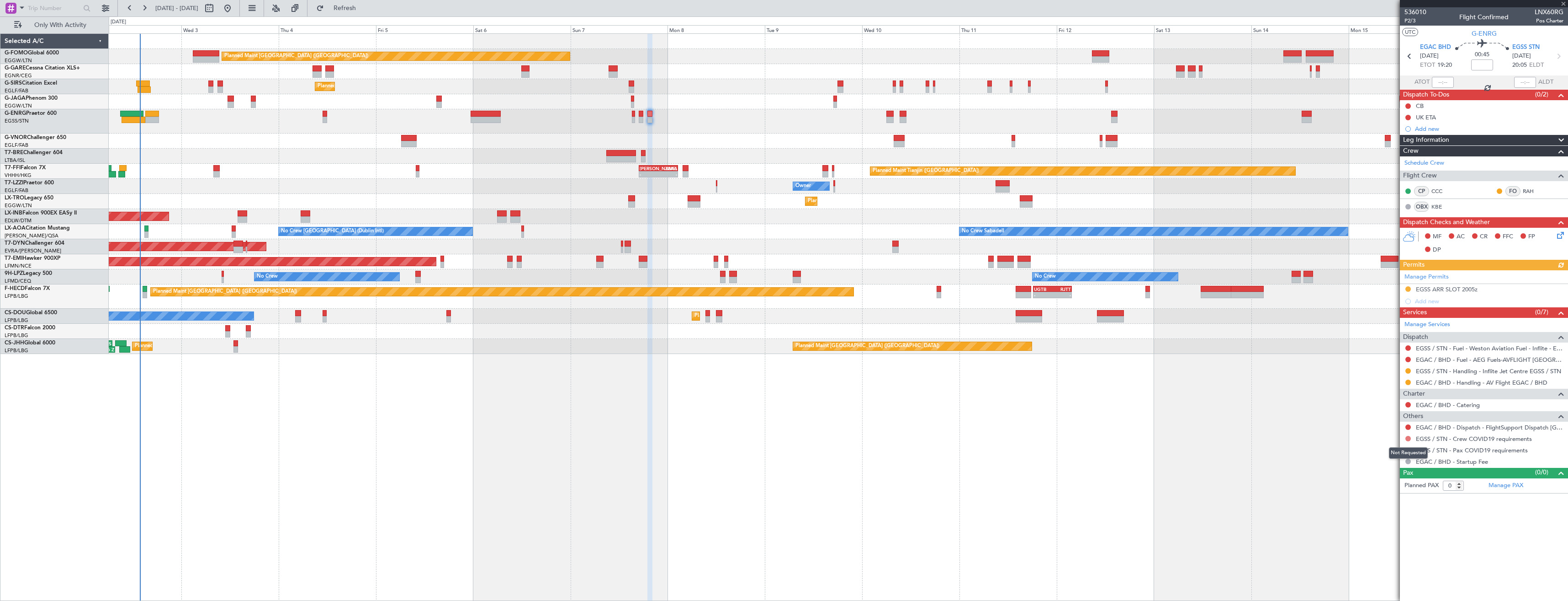
click at [1408, 439] on button at bounding box center [1408, 438] width 6 height 6
drag, startPoint x: 1382, startPoint y: 447, endPoint x: 1394, endPoint y: 430, distance: 20.8
click at [1382, 447] on span "Not Required" at bounding box center [1386, 451] width 36 height 10
click at [1407, 424] on button at bounding box center [1408, 427] width 6 height 6
click at [1368, 537] on li "Confirmed" at bounding box center [1407, 535] width 105 height 13
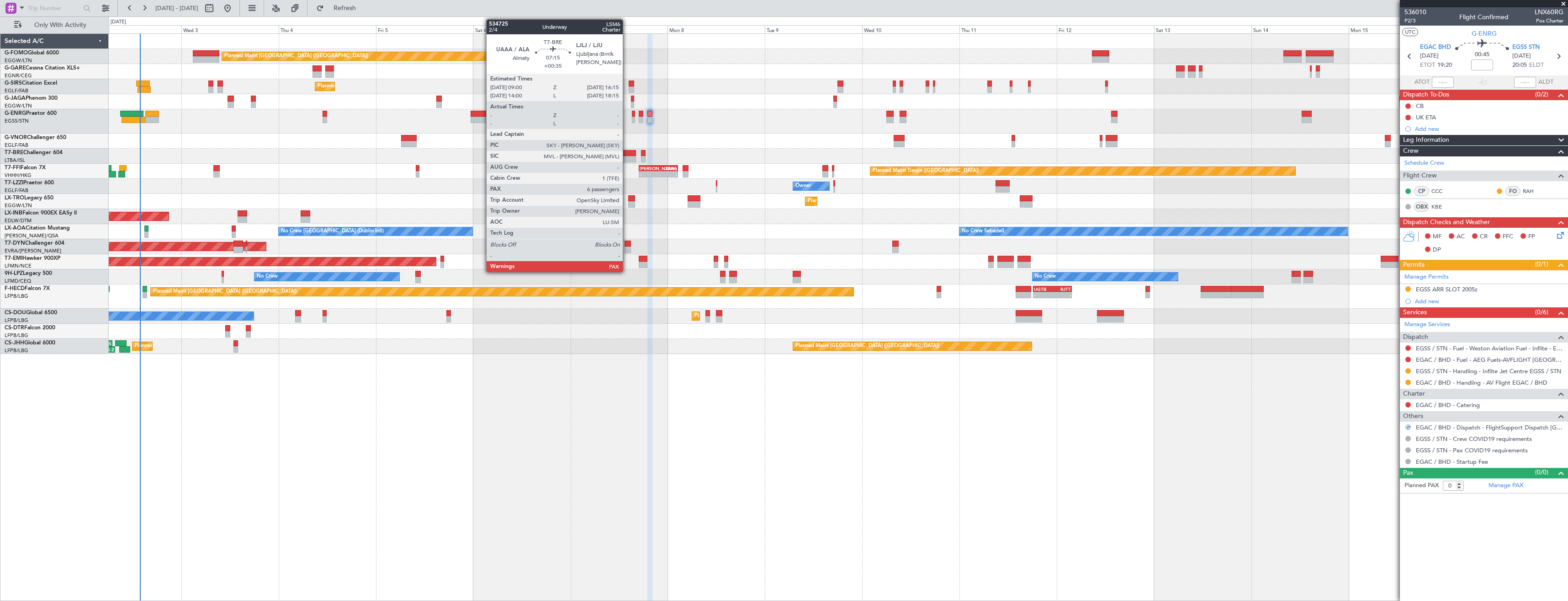
click at [627, 156] on div at bounding box center [837, 155] width 1459 height 15
click at [624, 156] on div at bounding box center [620, 159] width 29 height 6
type input "+00:35"
type input "7"
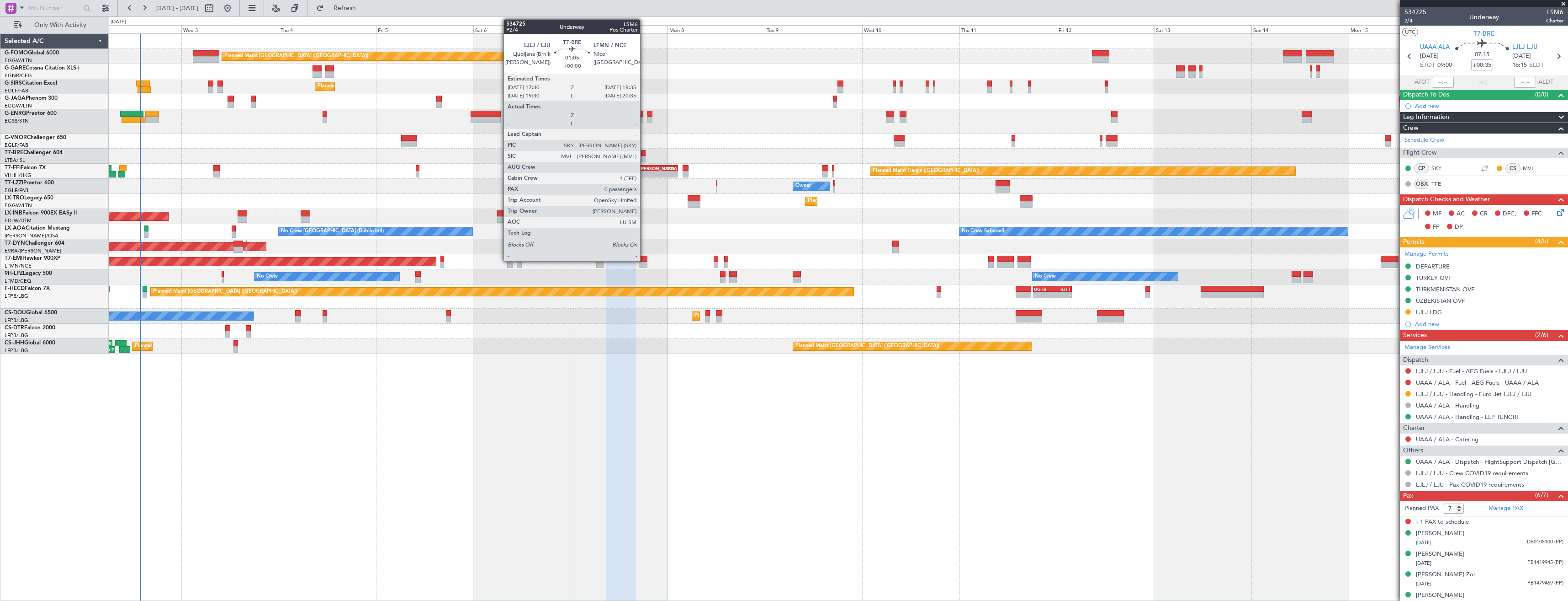
click at [644, 155] on div at bounding box center [643, 153] width 5 height 6
type input "0"
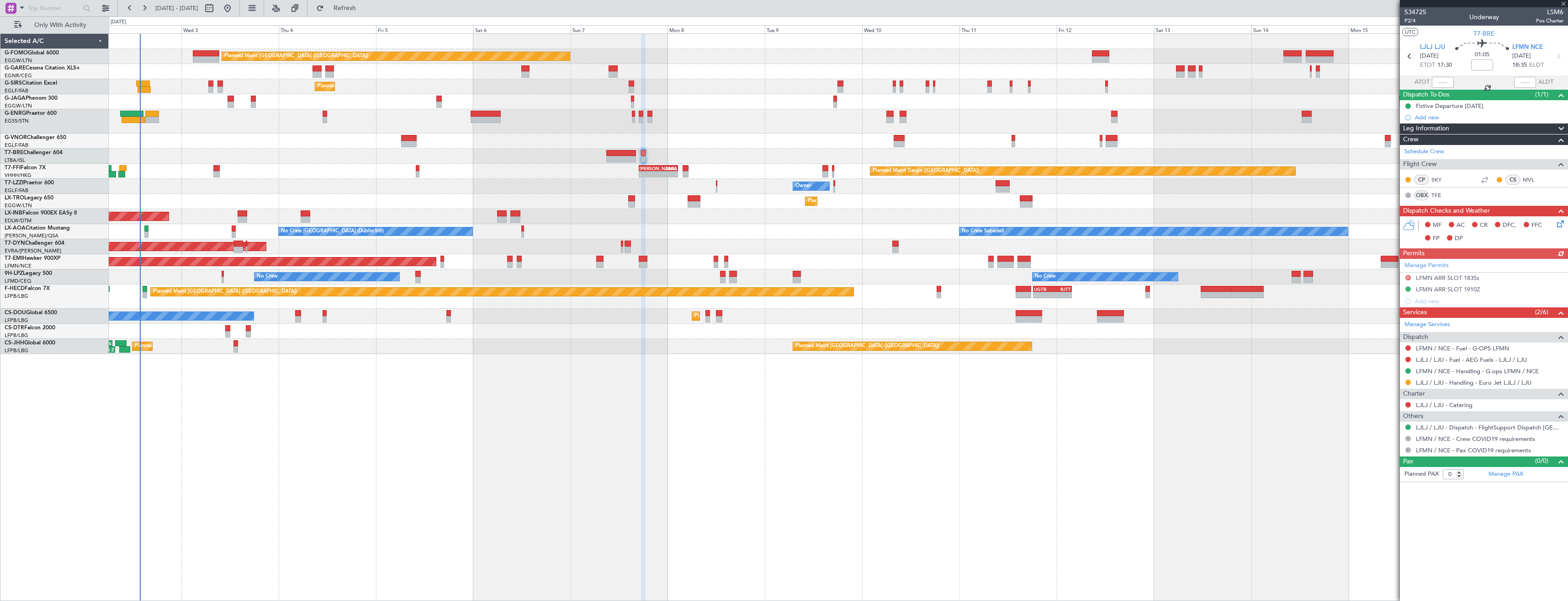
click at [621, 149] on div at bounding box center [837, 155] width 1459 height 15
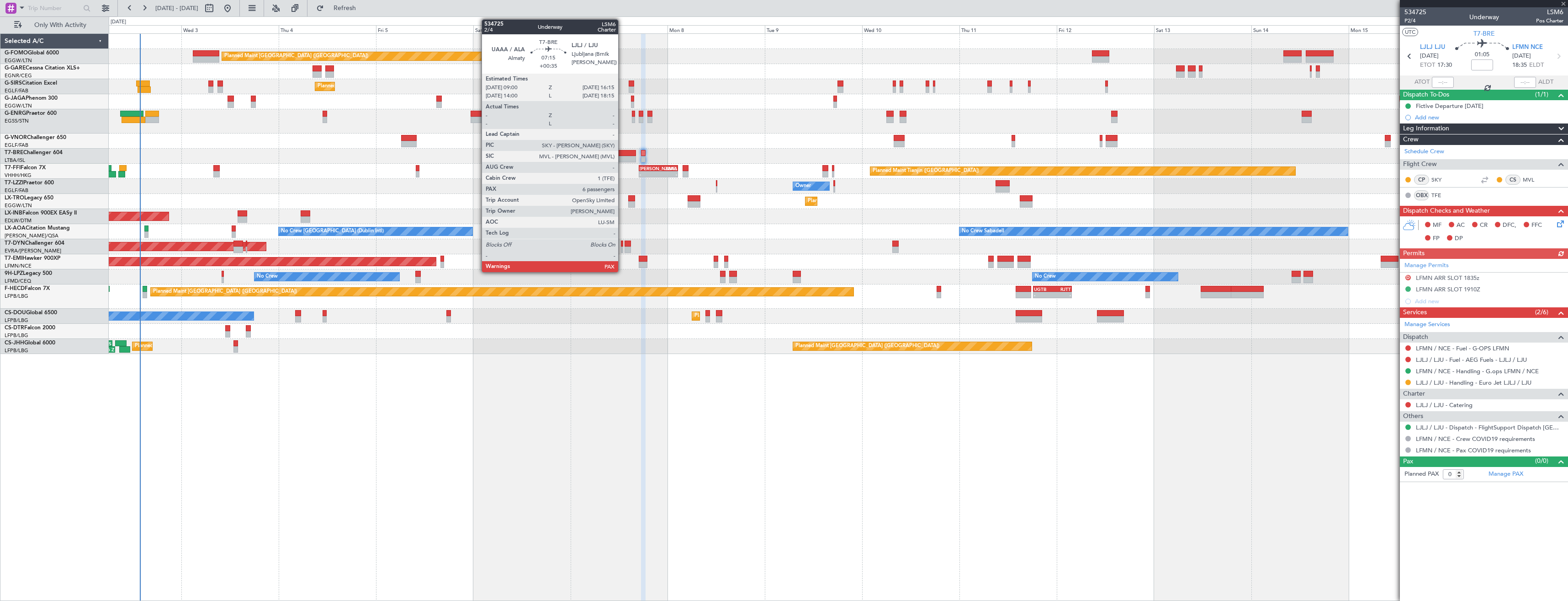
click at [622, 157] on div at bounding box center [620, 159] width 29 height 6
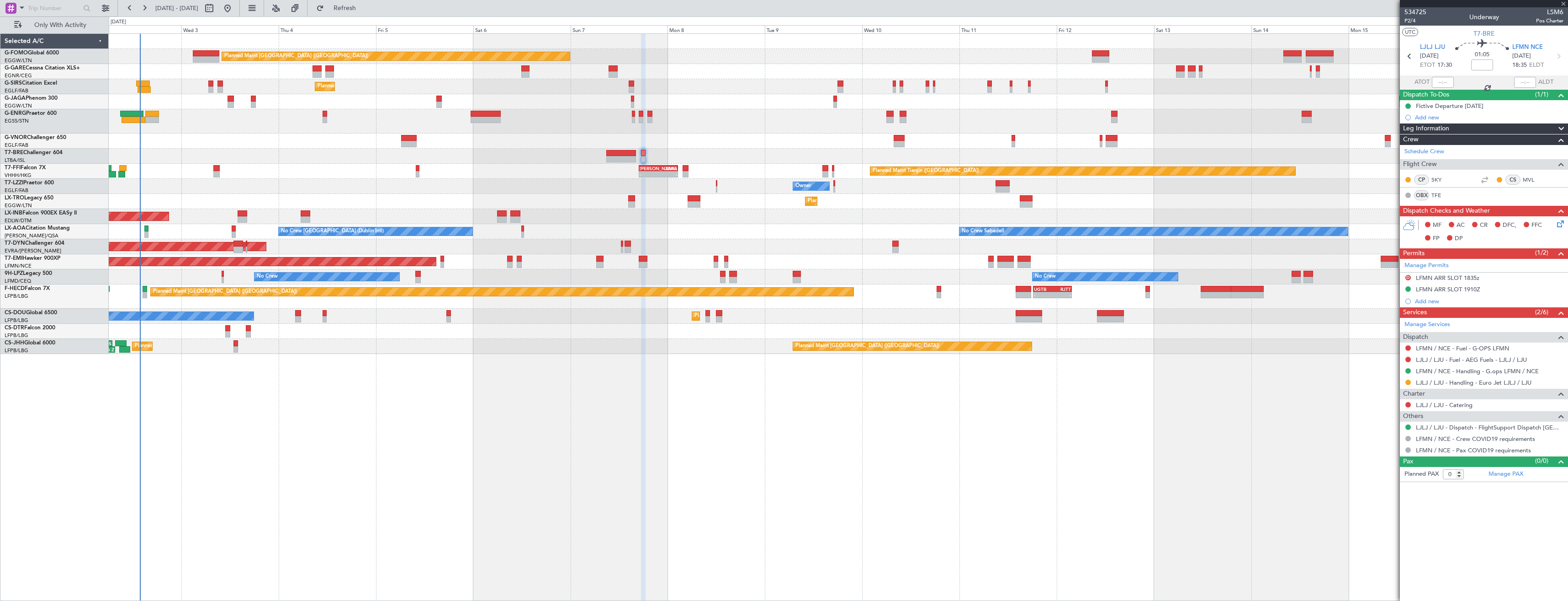
type input "+00:35"
type input "7"
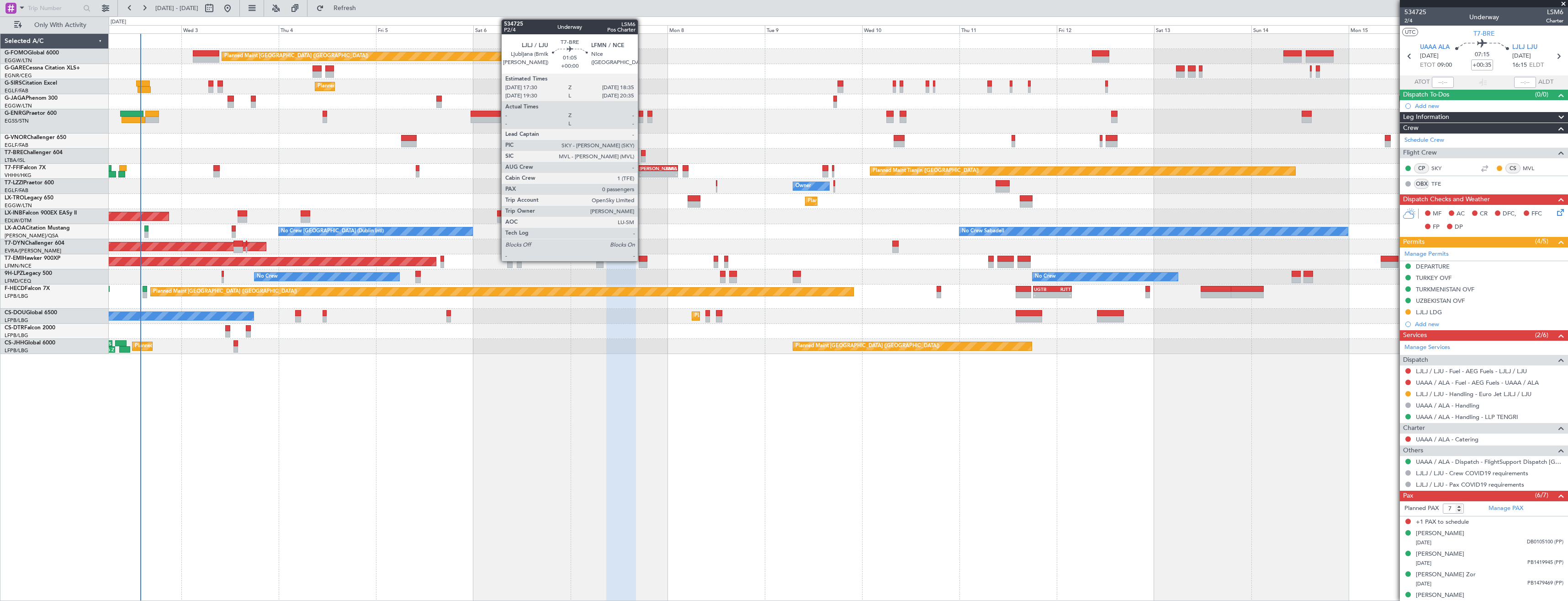
click at [642, 154] on div at bounding box center [643, 153] width 5 height 6
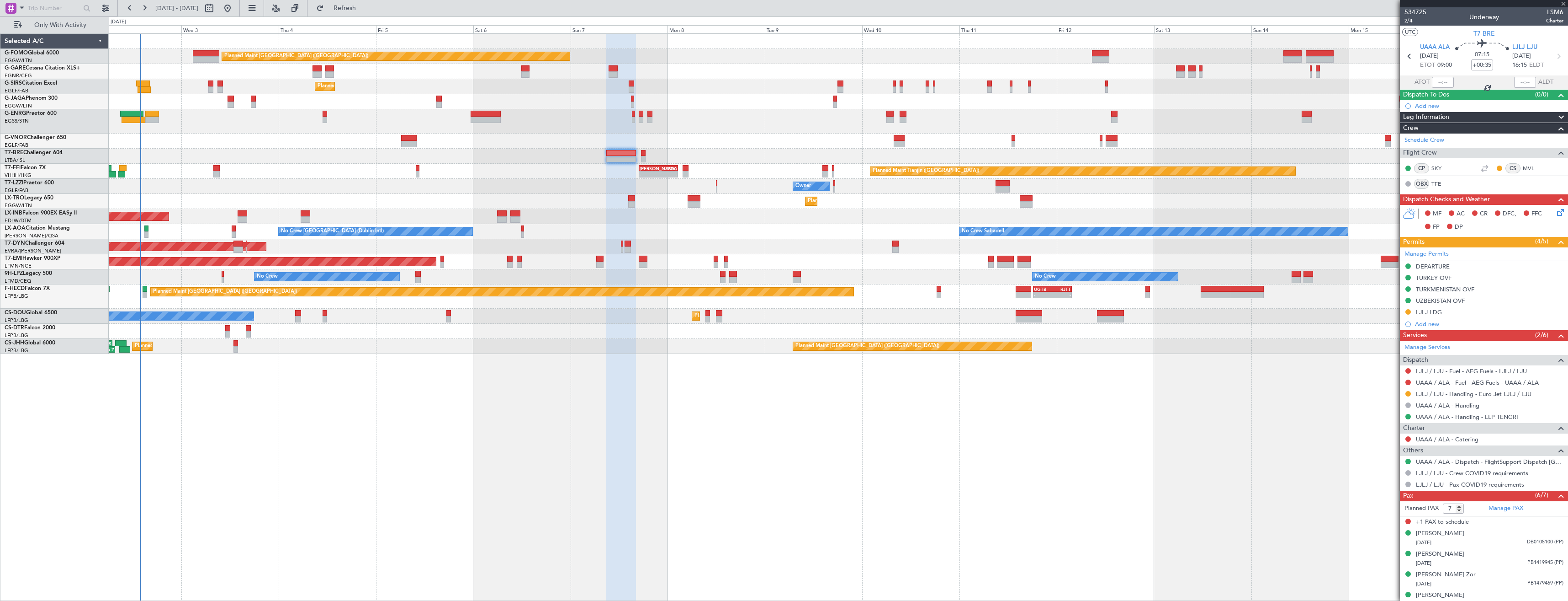
type input "0"
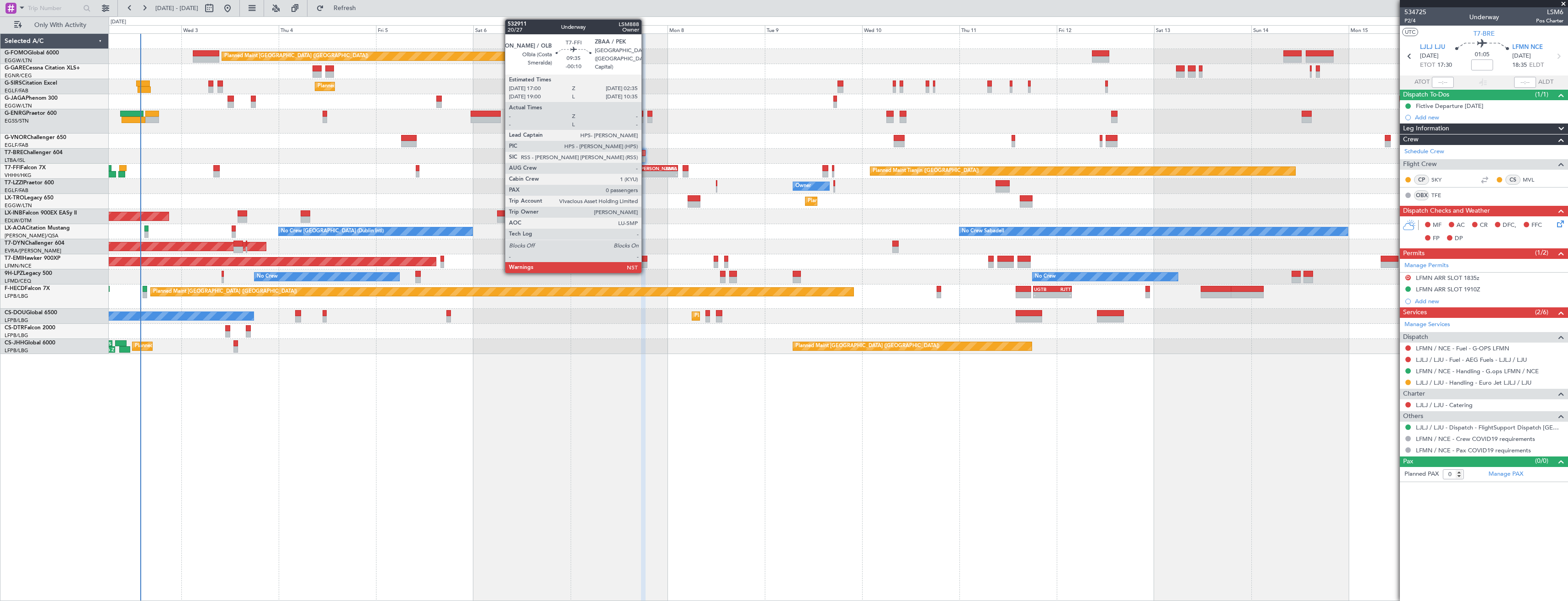
click at [646, 169] on div "[PERSON_NAME]" at bounding box center [649, 168] width 19 height 6
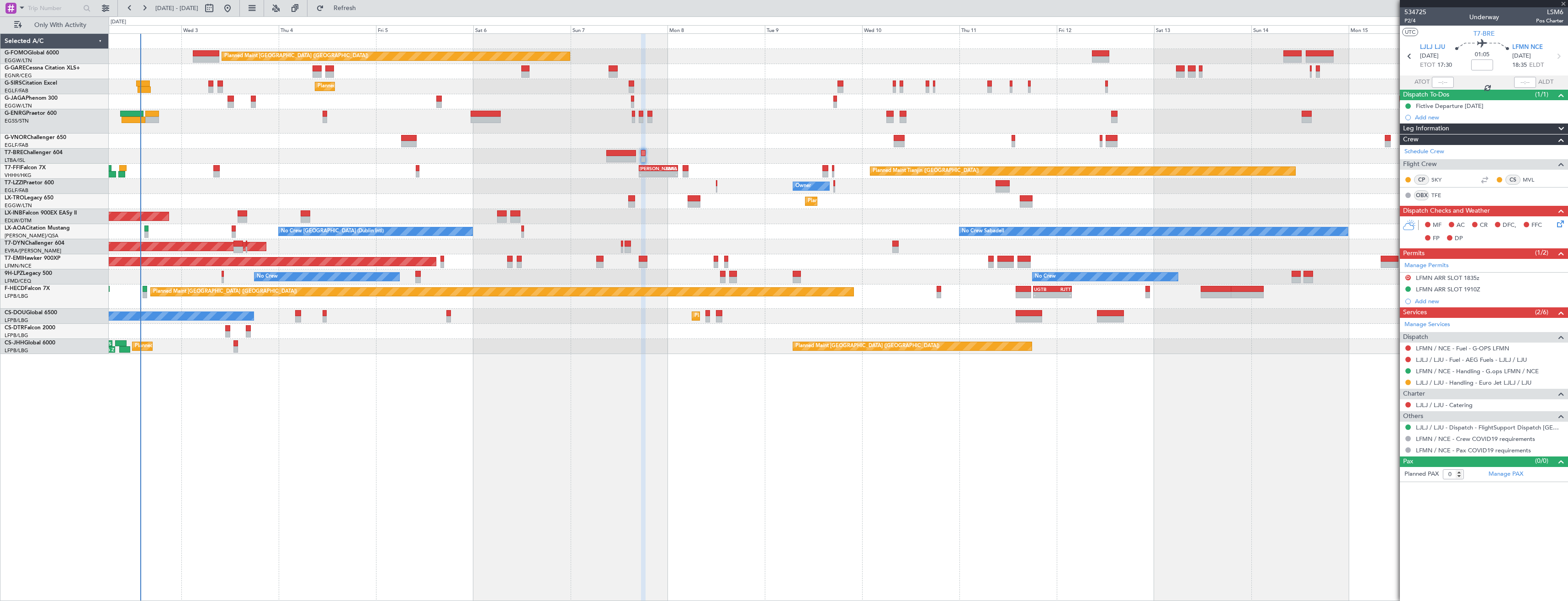
type input "-00:10"
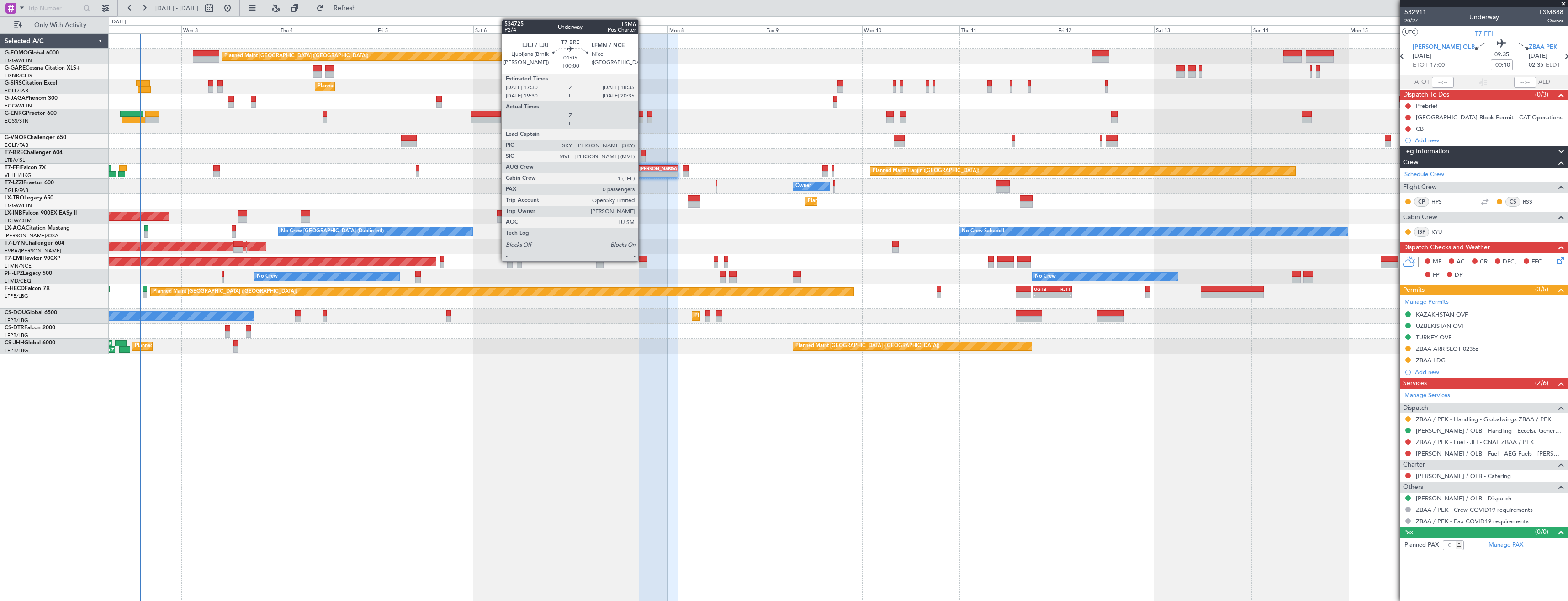
click at [643, 156] on div at bounding box center [643, 159] width 5 height 6
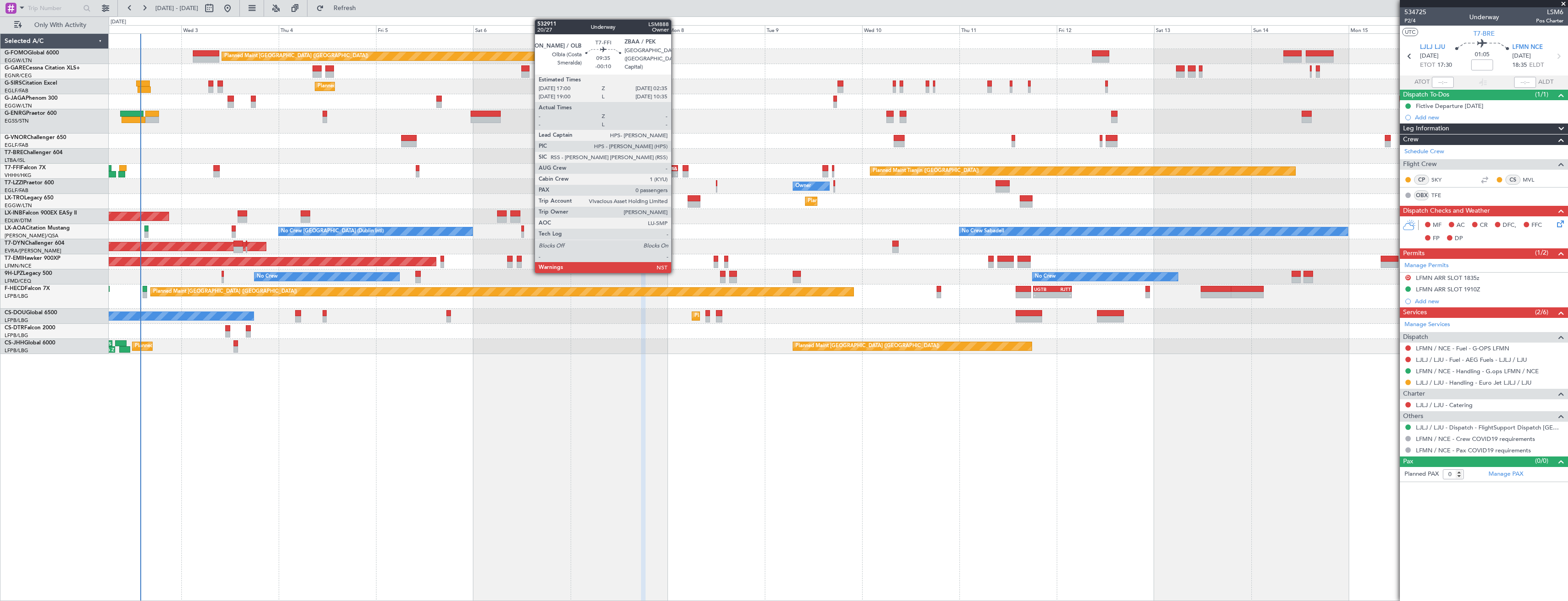
click at [675, 174] on div "-" at bounding box center [668, 174] width 19 height 6
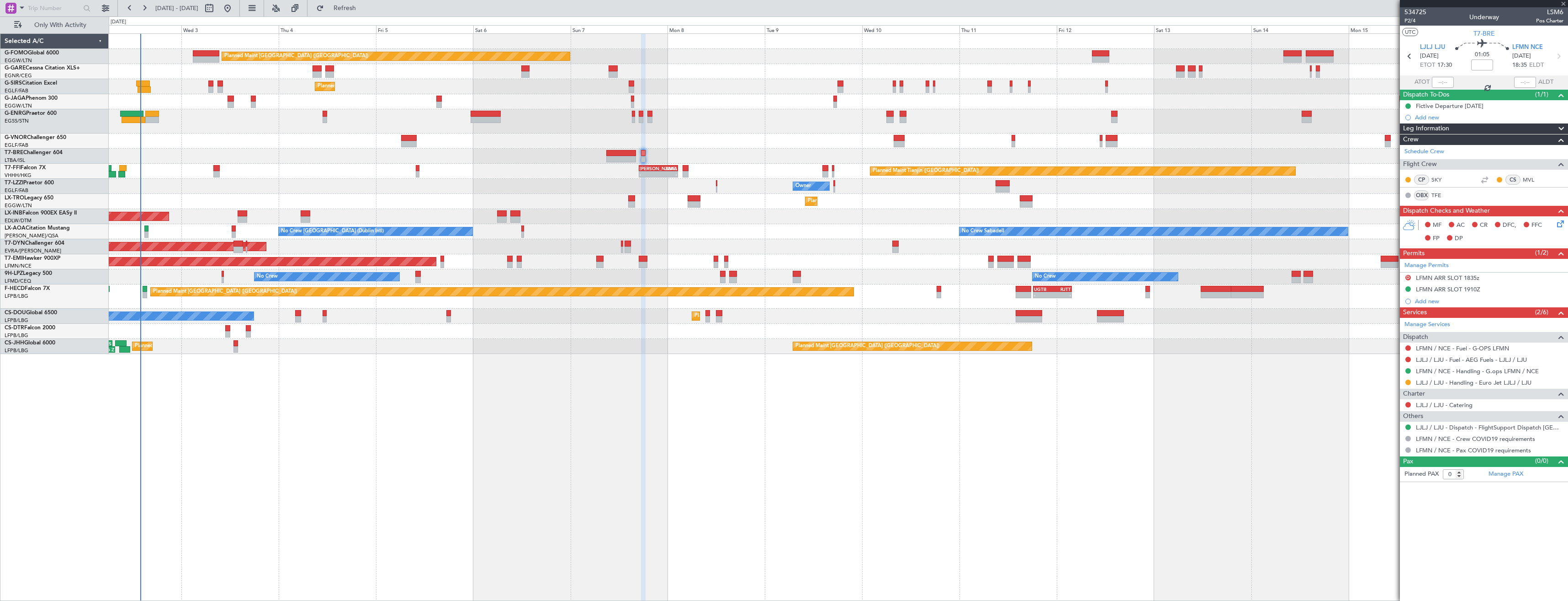
type input "-00:10"
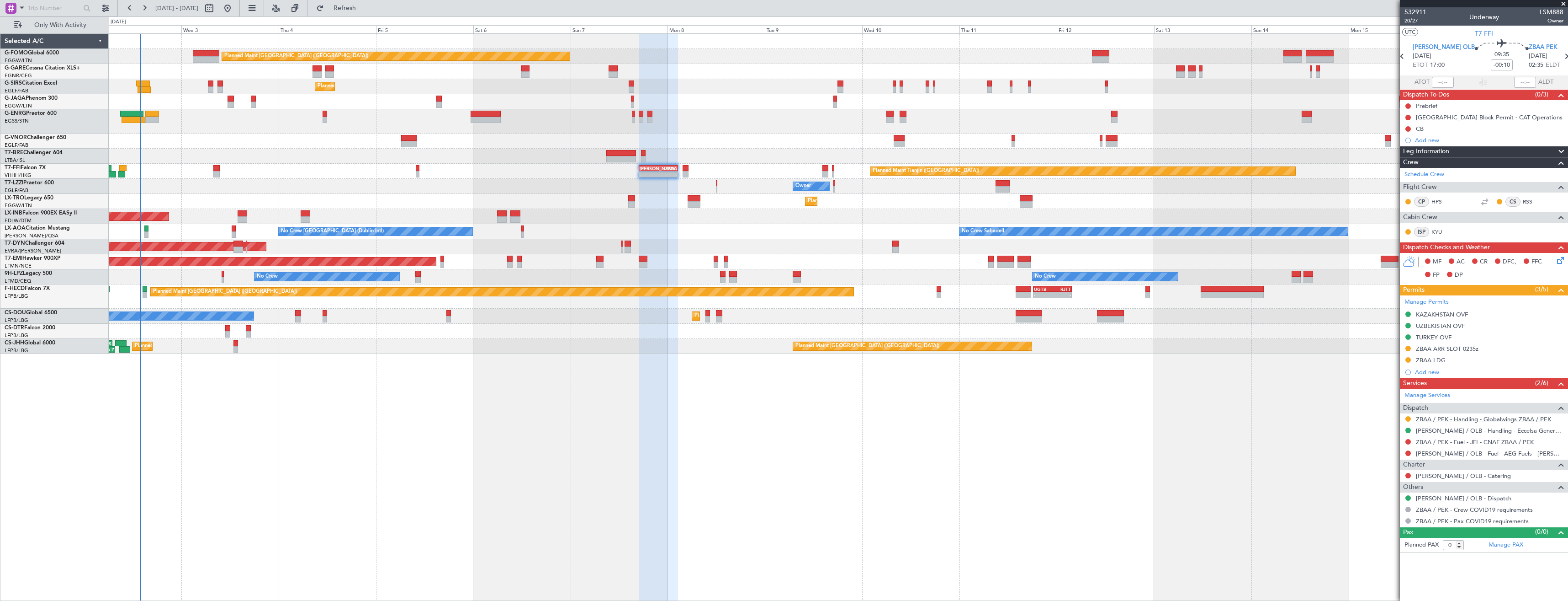
click at [1421, 420] on link "ZBAA / PEK - Handling - Globalwings ZBAA / PEK" at bounding box center [1483, 419] width 135 height 8
click at [1425, 418] on link "ZBAA / PEK - Handling - Globalwings ZBAA / PEK" at bounding box center [1483, 419] width 135 height 8
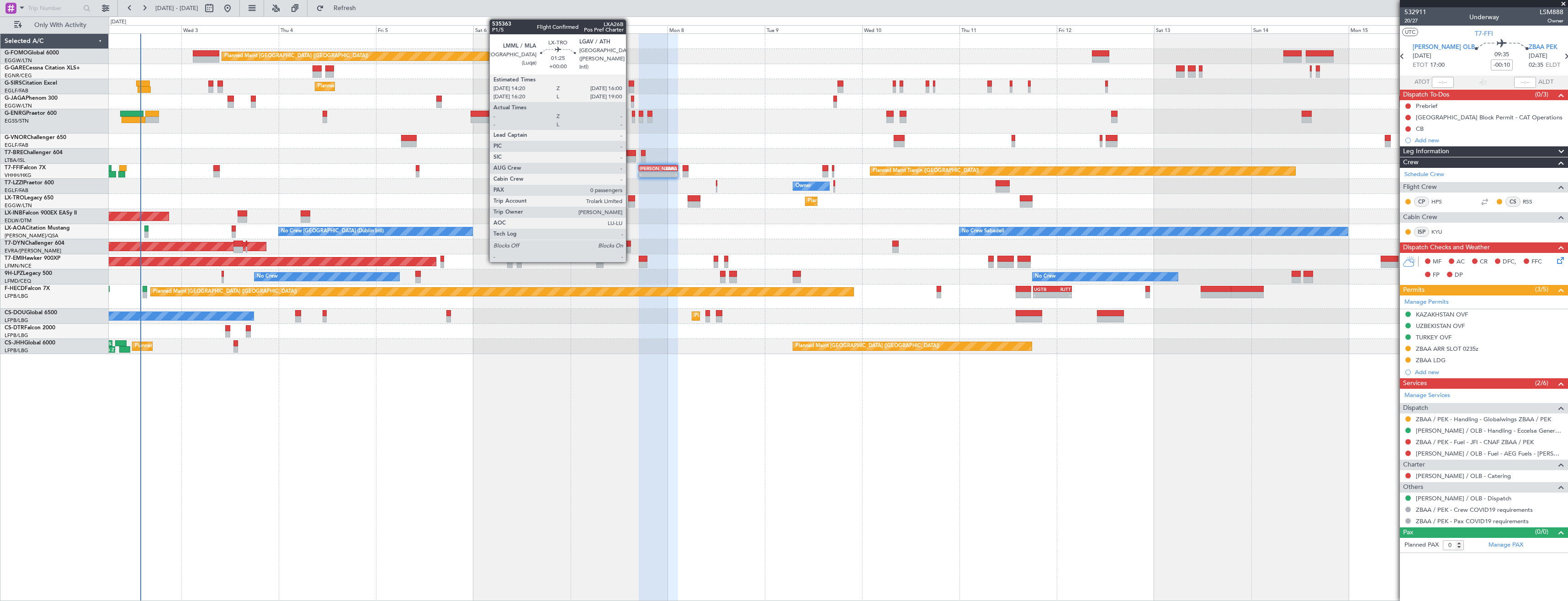
click at [630, 201] on div at bounding box center [631, 205] width 7 height 6
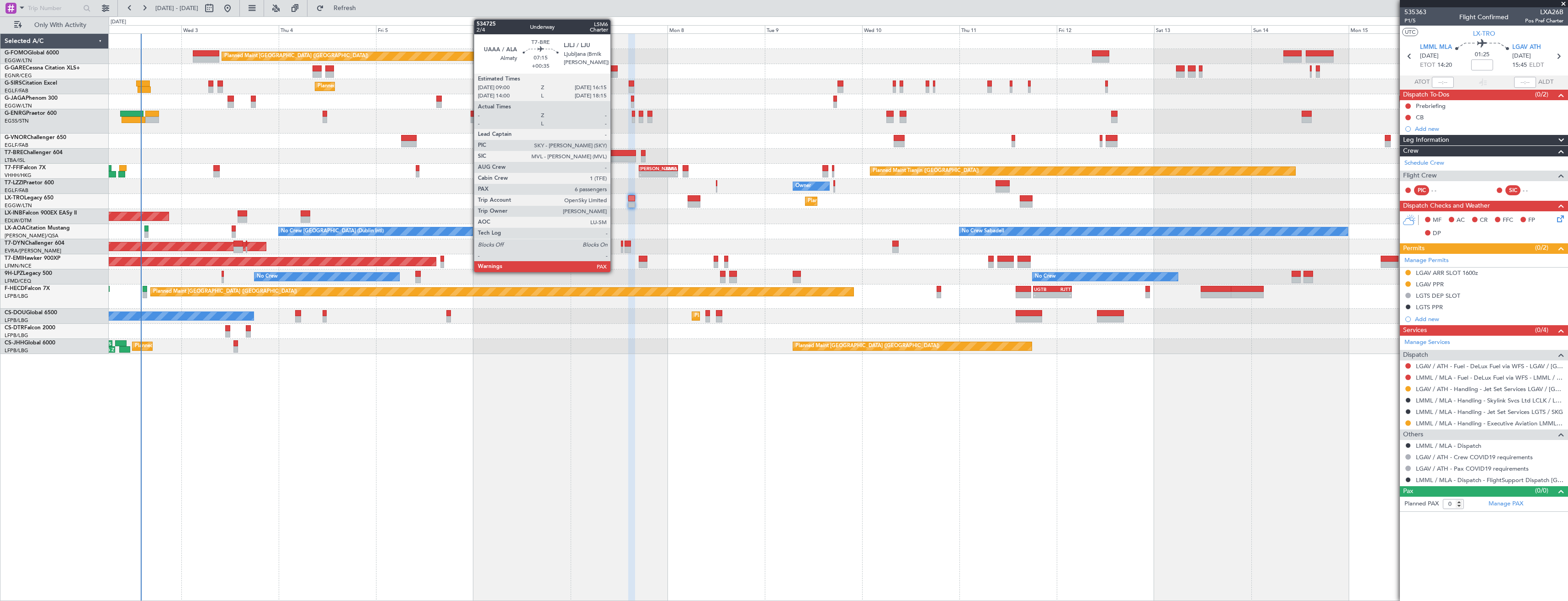
click at [614, 159] on div at bounding box center [620, 159] width 29 height 6
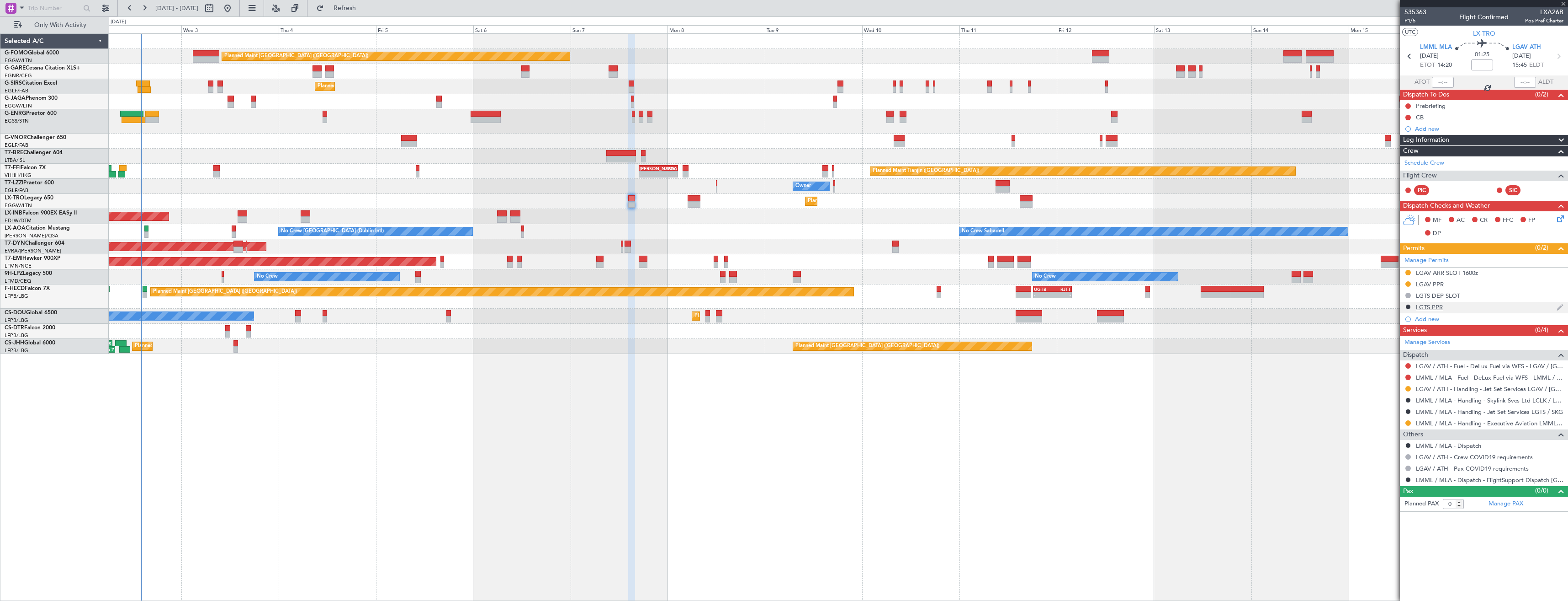
type input "+00:35"
type input "7"
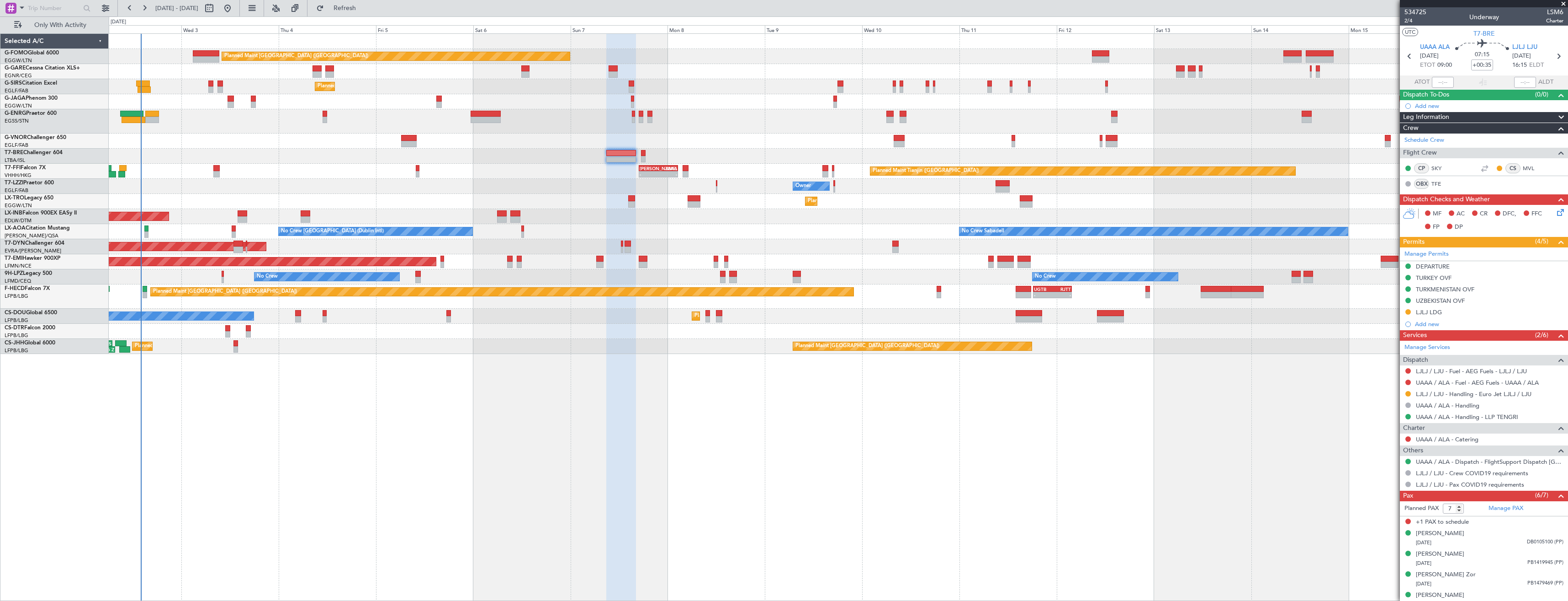
drag, startPoint x: 1479, startPoint y: 311, endPoint x: 1479, endPoint y: 317, distance: 6.0
click at [1479, 311] on div "LJLJ LDG" at bounding box center [1484, 312] width 168 height 11
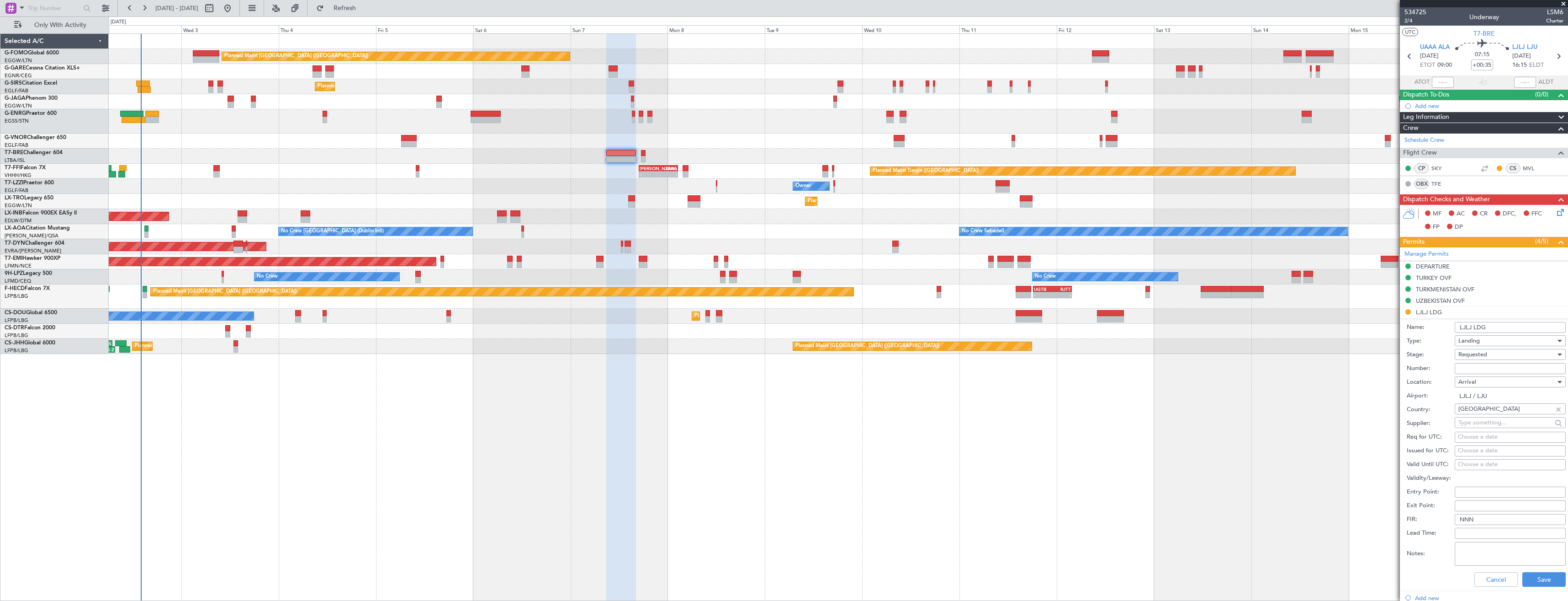
click at [1467, 368] on input "Number:" at bounding box center [1510, 369] width 111 height 11
paste input "SLOVENIA - 2025160"
type input "SLOVENIA - 2025160"
click at [1469, 357] on span "Requested" at bounding box center [1472, 354] width 29 height 8
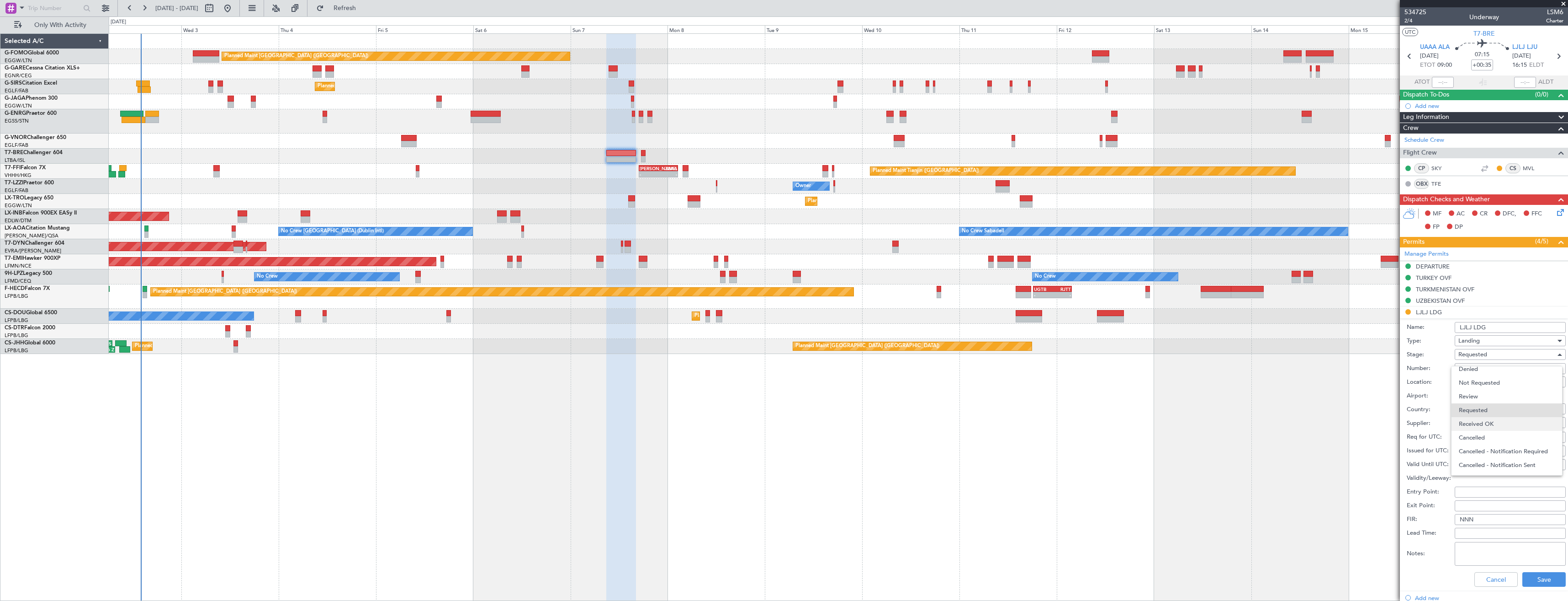
click at [1483, 419] on span "Received OK" at bounding box center [1506, 423] width 96 height 13
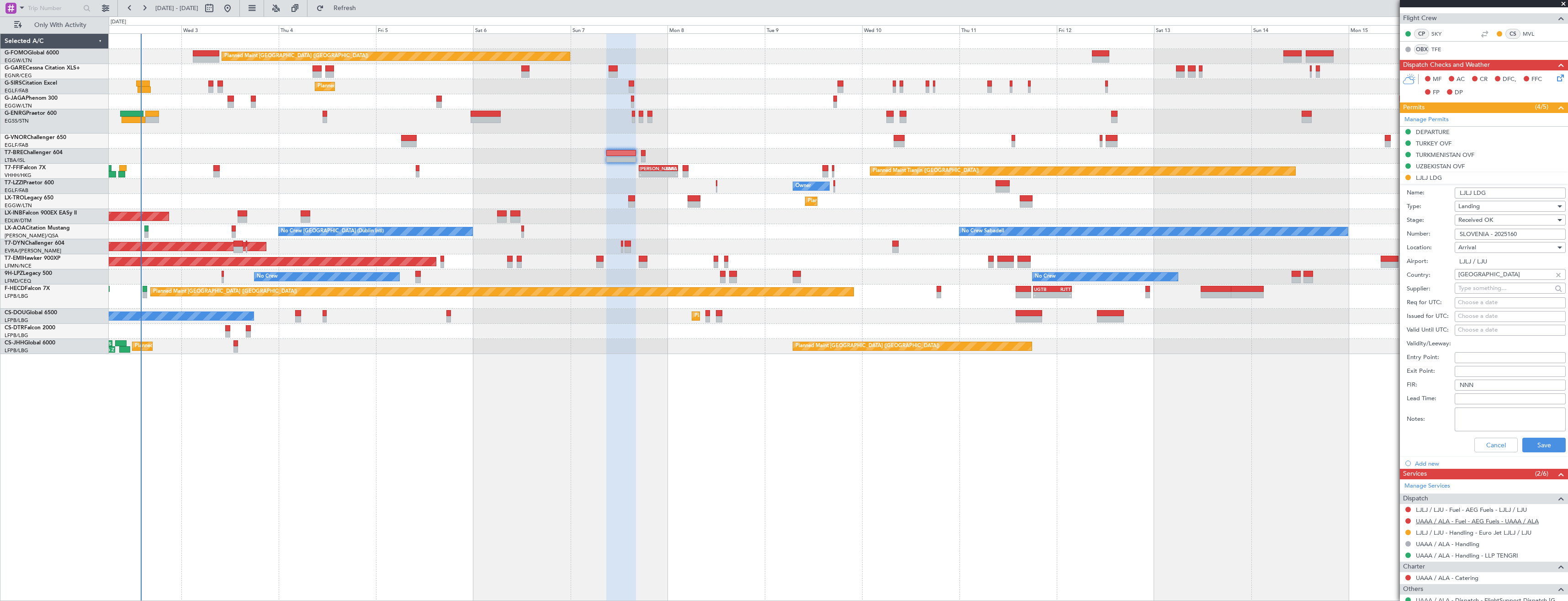
scroll to position [274, 0]
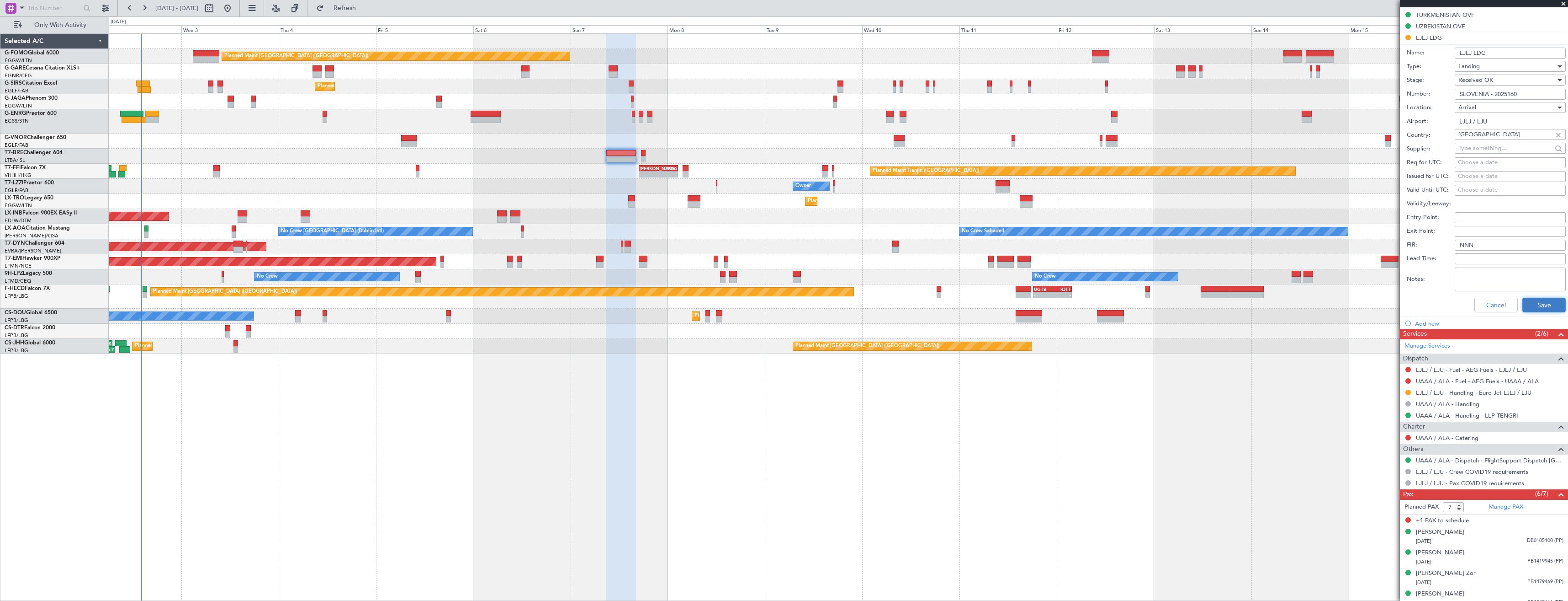
click at [1531, 307] on button "Save" at bounding box center [1543, 304] width 44 height 14
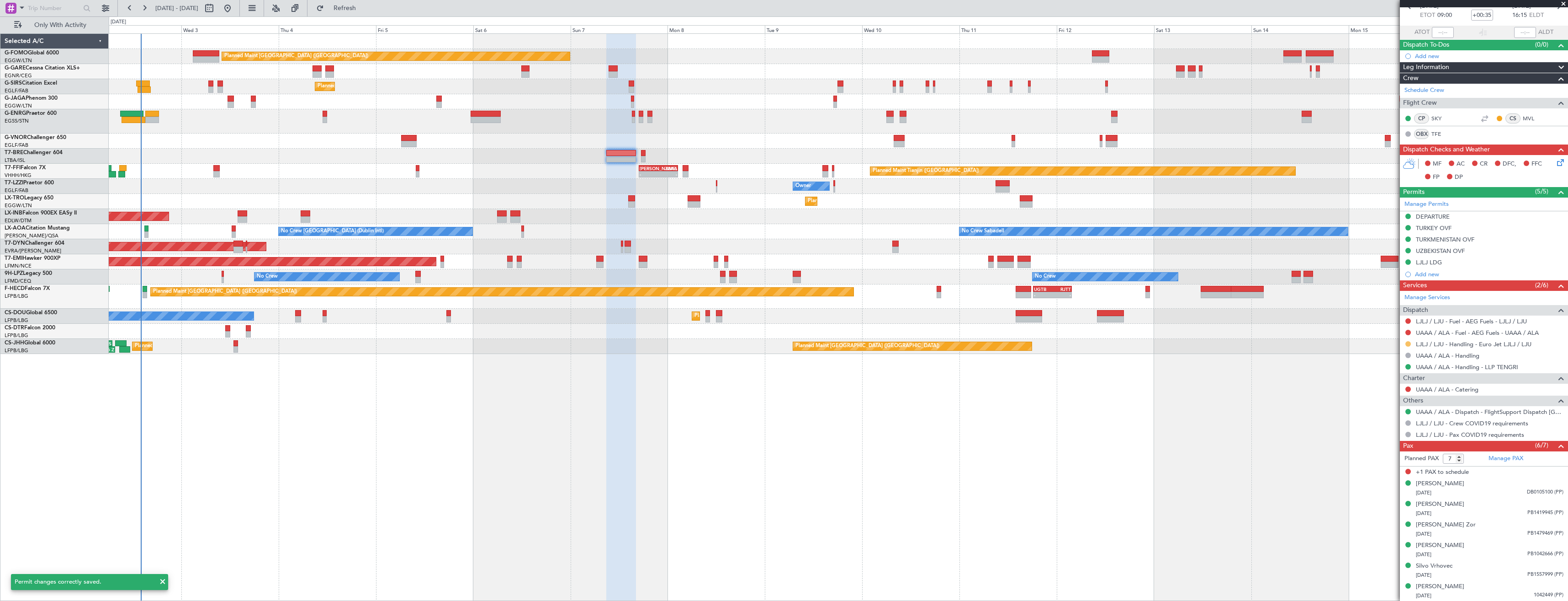
click at [1410, 342] on button at bounding box center [1408, 343] width 6 height 6
click at [1385, 447] on li "Confirmed" at bounding box center [1407, 452] width 105 height 13
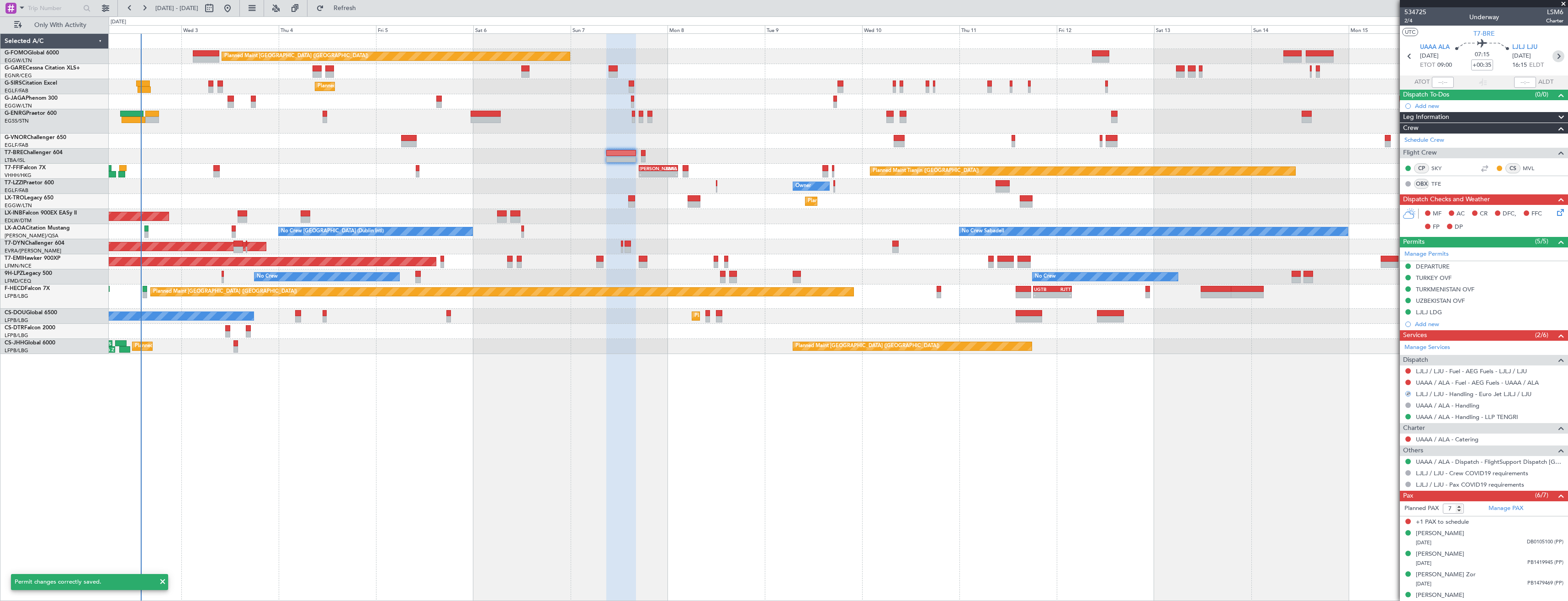
click at [1555, 60] on icon at bounding box center [1558, 56] width 12 height 12
type input "0"
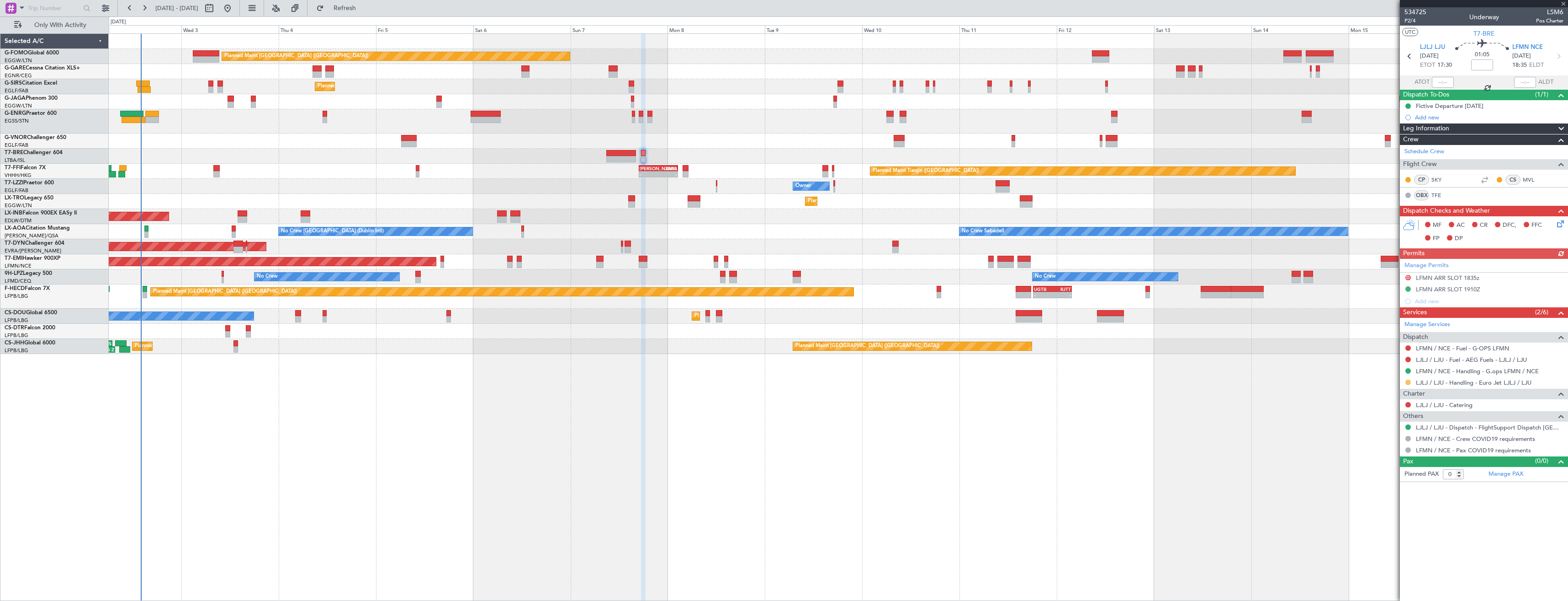
click at [1410, 383] on button at bounding box center [1408, 382] width 6 height 6
click at [1376, 493] on span "Confirmed" at bounding box center [1382, 491] width 29 height 10
drag, startPoint x: 1407, startPoint y: 275, endPoint x: 1407, endPoint y: 293, distance: 18.0
click at [1407, 275] on button "D" at bounding box center [1408, 278] width 6 height 6
click at [1383, 385] on span "Received OK" at bounding box center [1385, 386] width 35 height 10
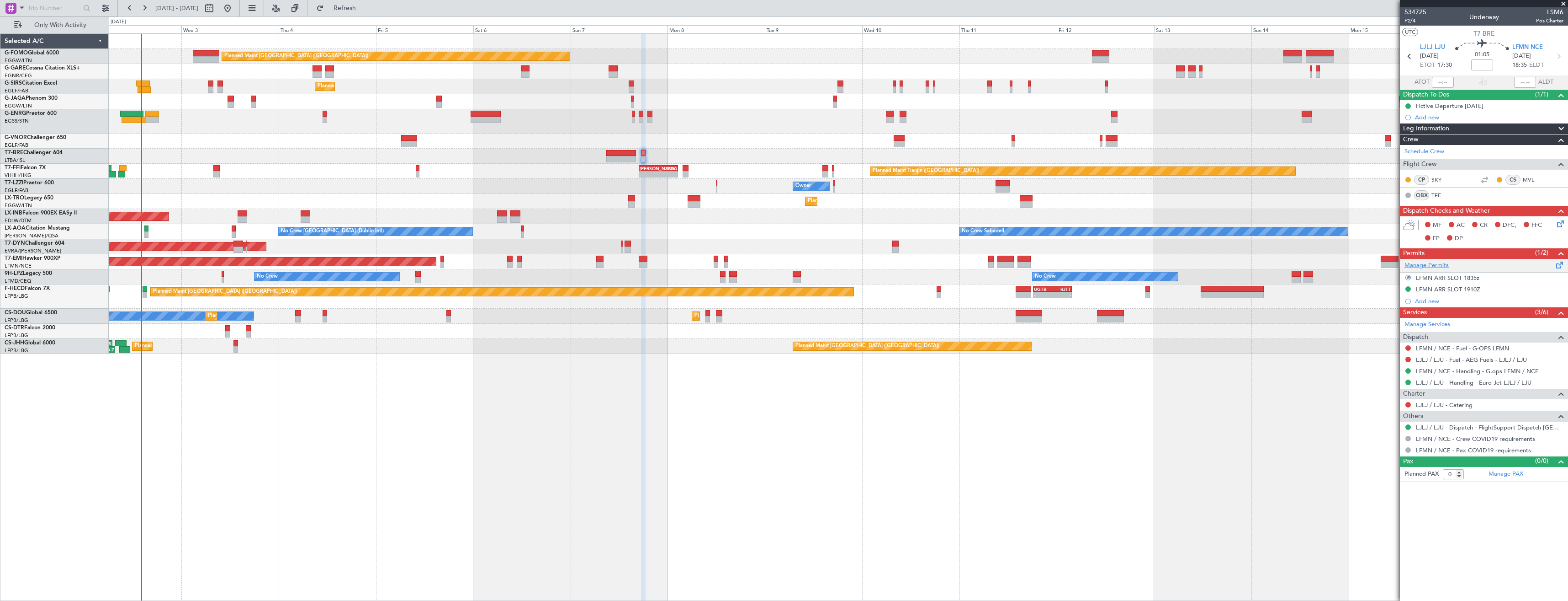
click at [1483, 266] on div "Manage Permits" at bounding box center [1484, 265] width 168 height 13
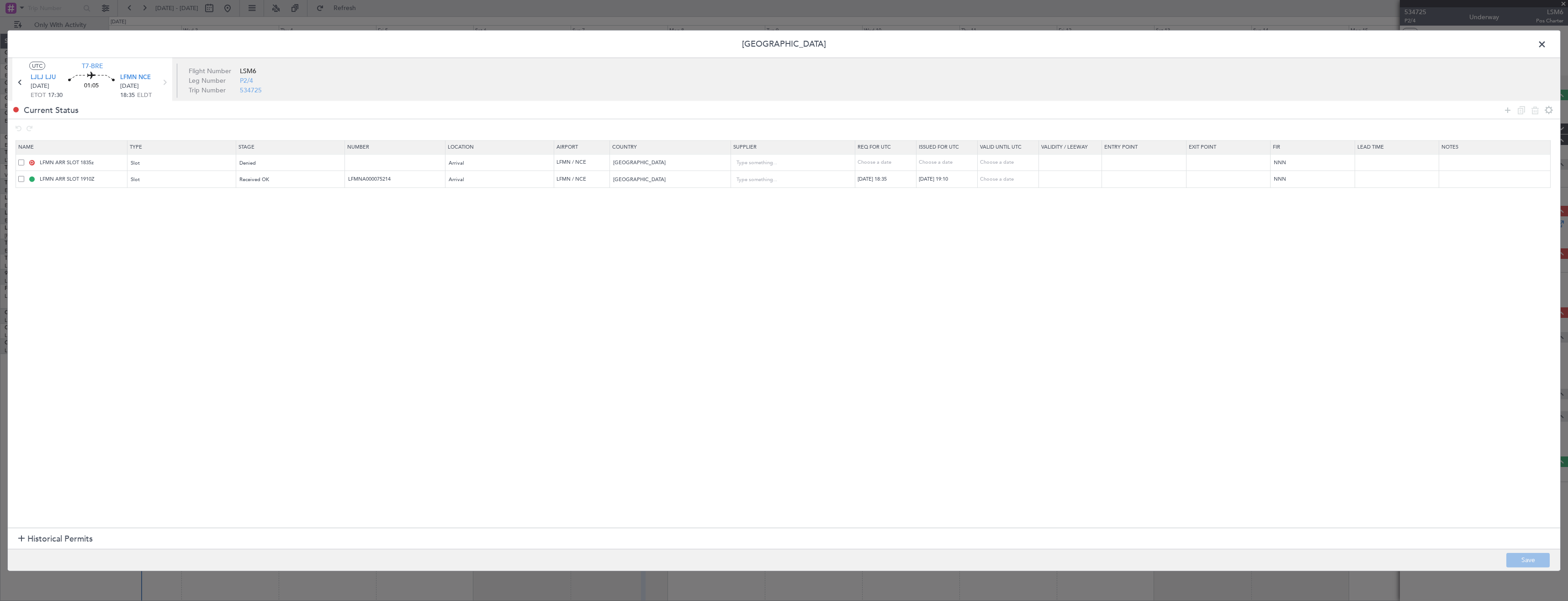
click at [19, 179] on span at bounding box center [21, 178] width 6 height 6
click at [25, 176] on input "checkbox" at bounding box center [25, 176] width 0 height 0
click at [1535, 105] on icon at bounding box center [1535, 109] width 11 height 11
click at [1524, 561] on button "Save" at bounding box center [1528, 560] width 44 height 14
click at [1547, 43] on span at bounding box center [1547, 46] width 0 height 18
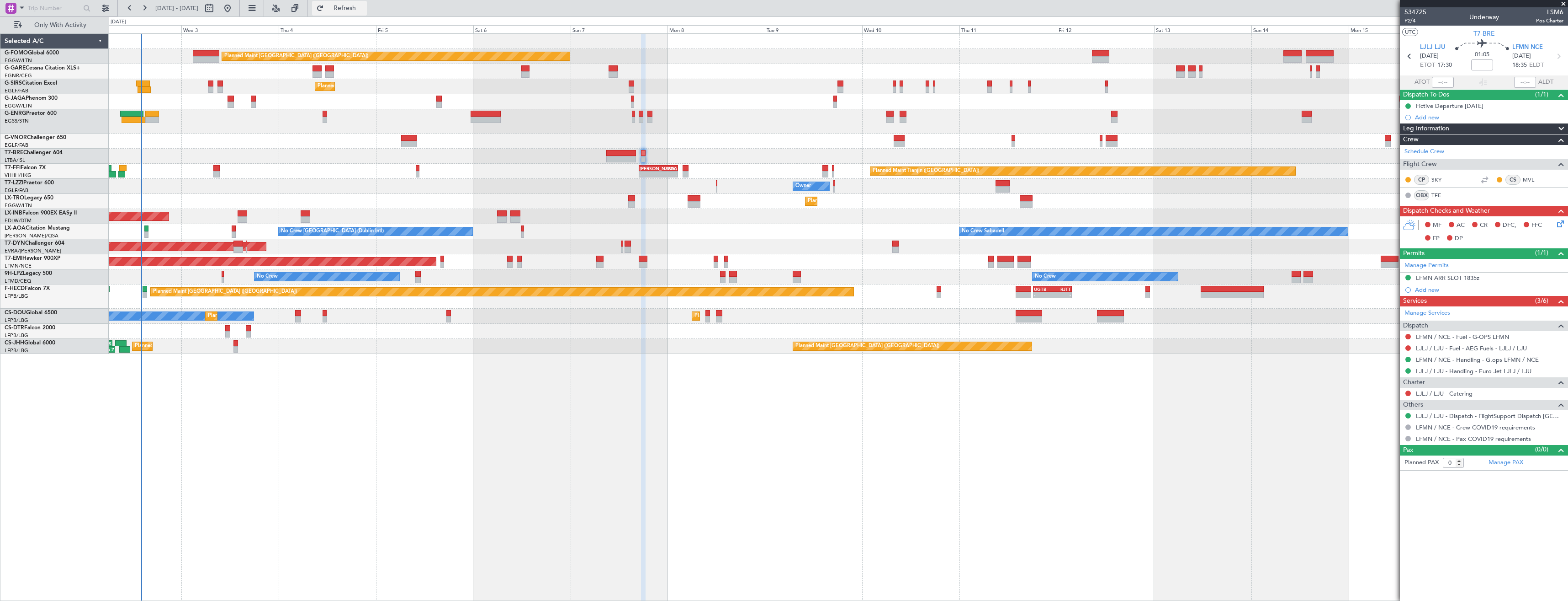
click at [357, 7] on span "Refresh" at bounding box center [345, 8] width 38 height 6
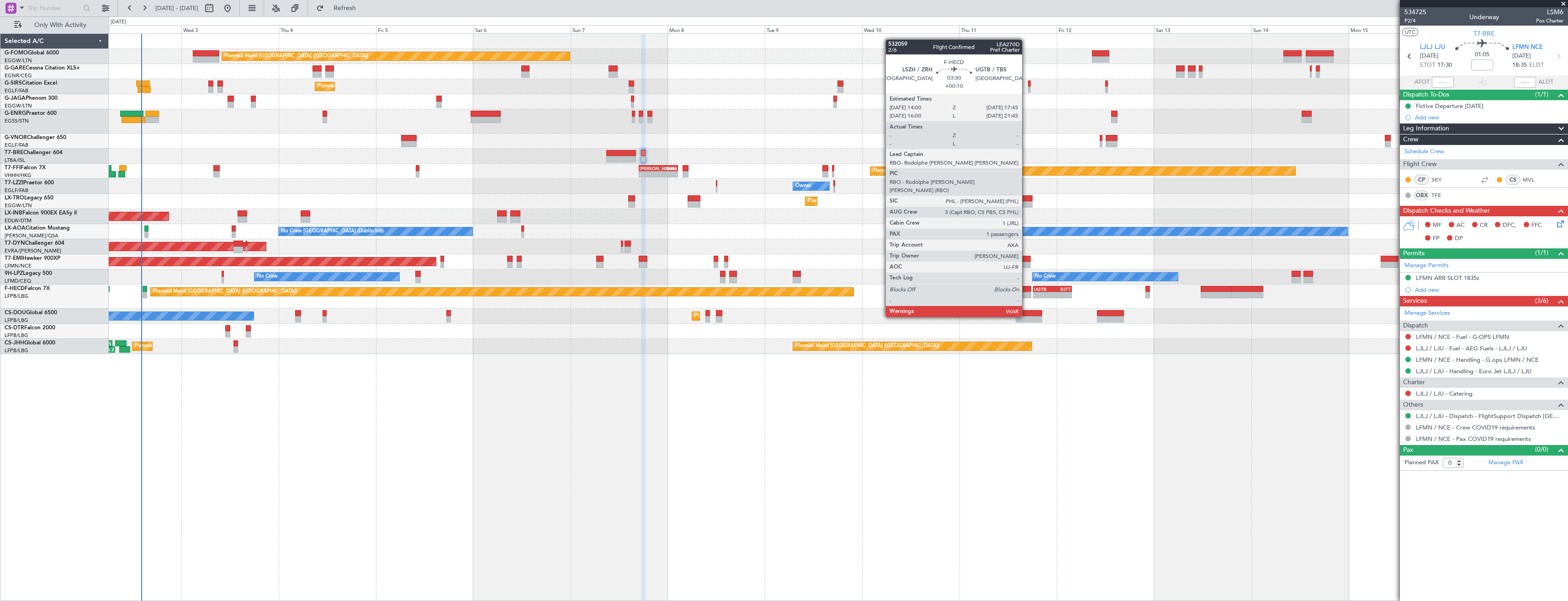
click at [1026, 291] on div at bounding box center [1024, 289] width 16 height 6
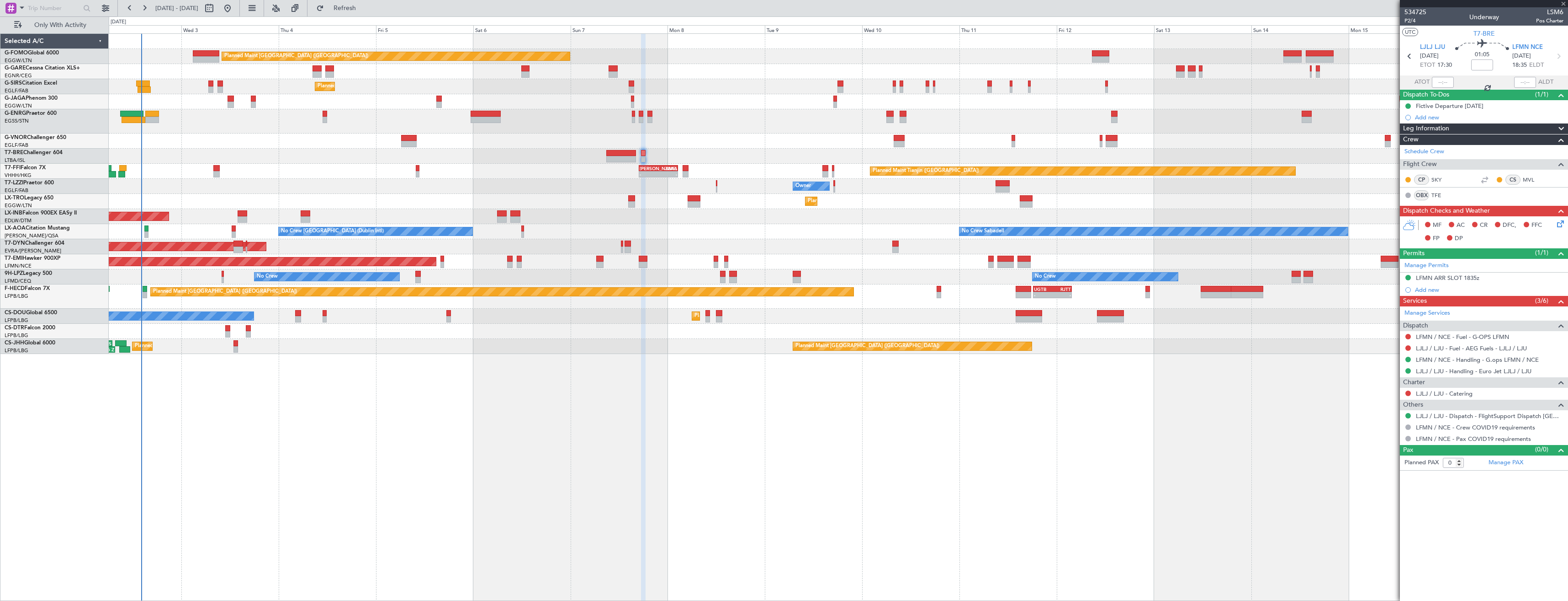
type input "+00:10"
type input "1"
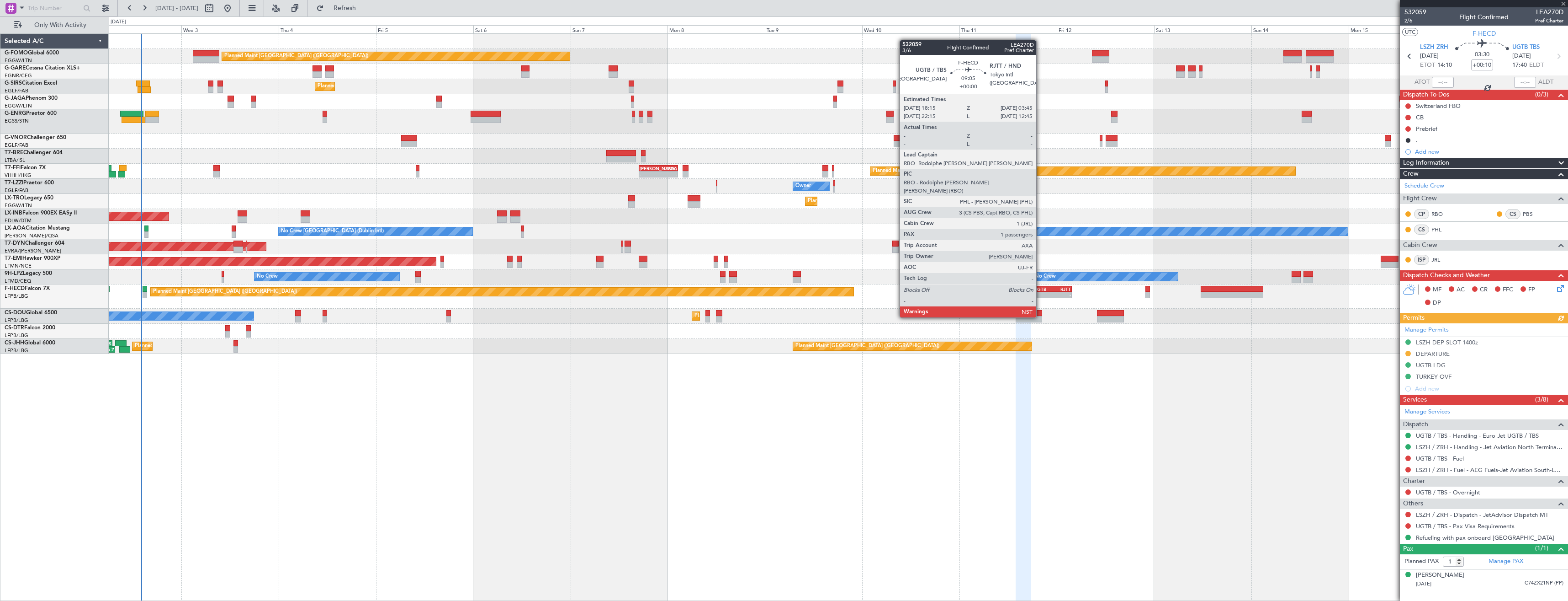
click at [1040, 292] on div "- -" at bounding box center [1052, 295] width 39 height 6
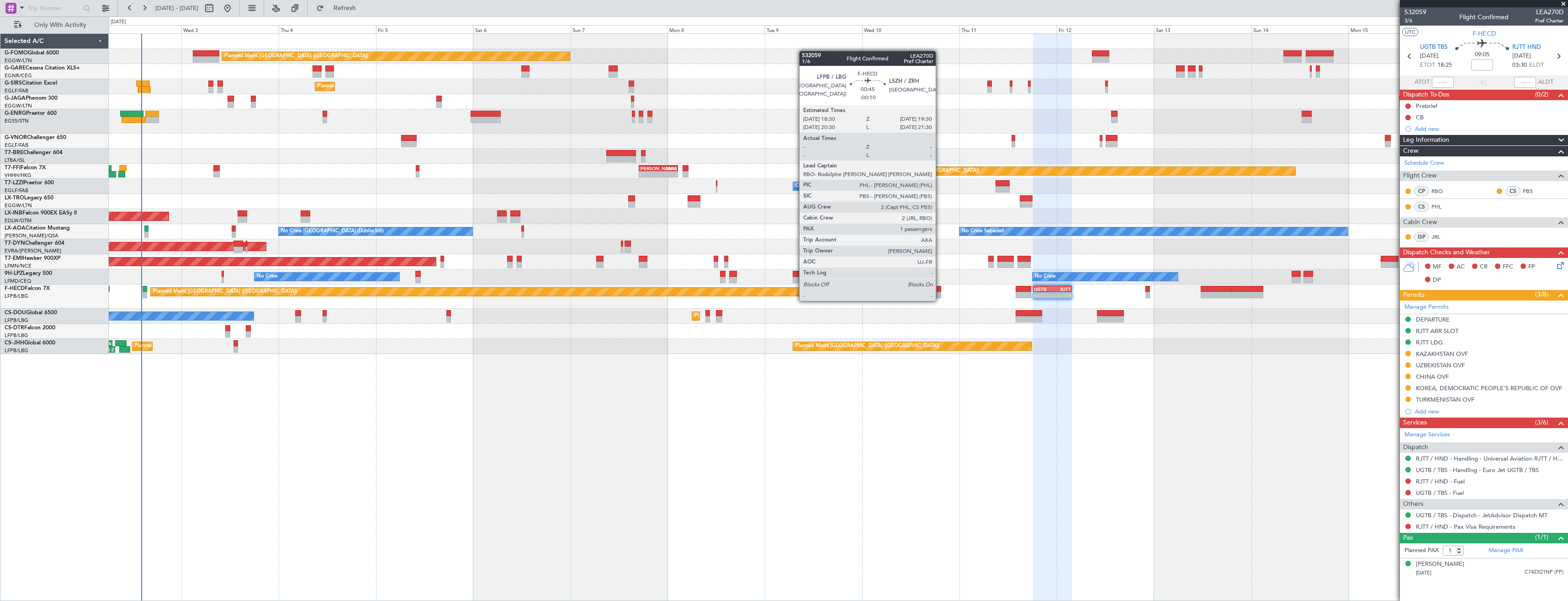
click at [940, 292] on div at bounding box center [938, 295] width 4 height 6
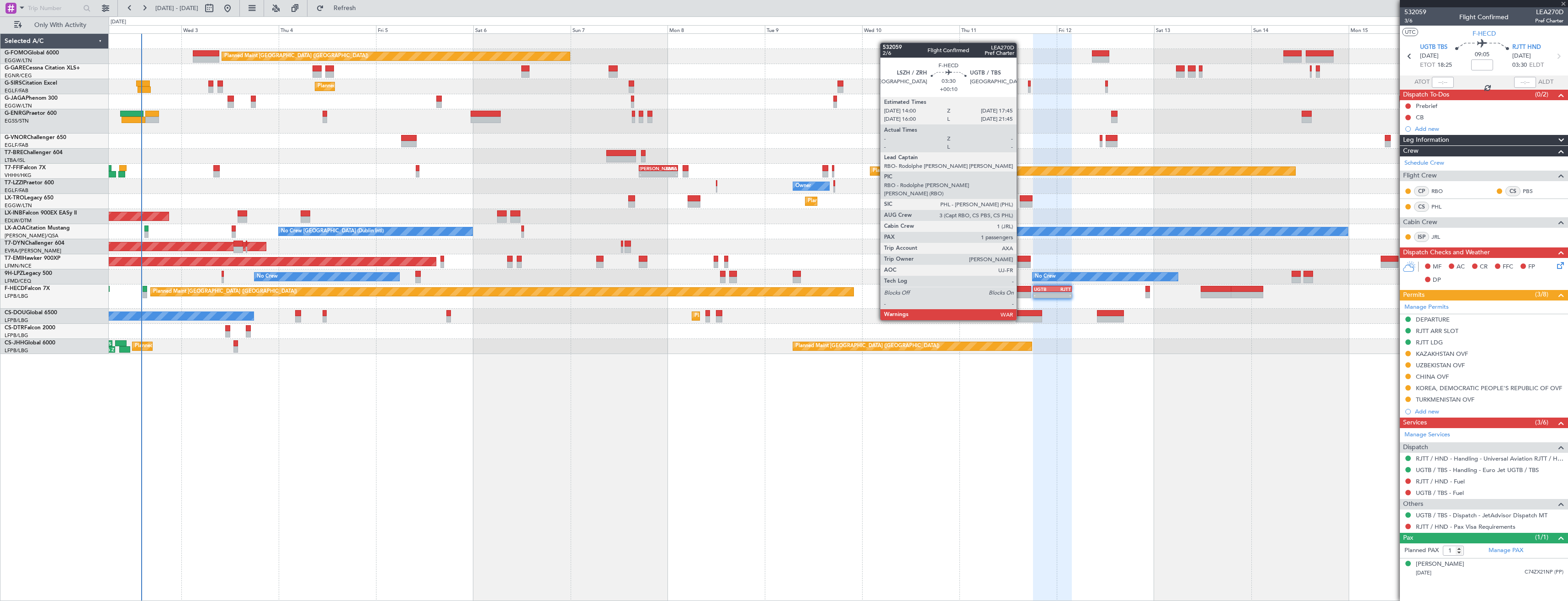
type input "-00:10"
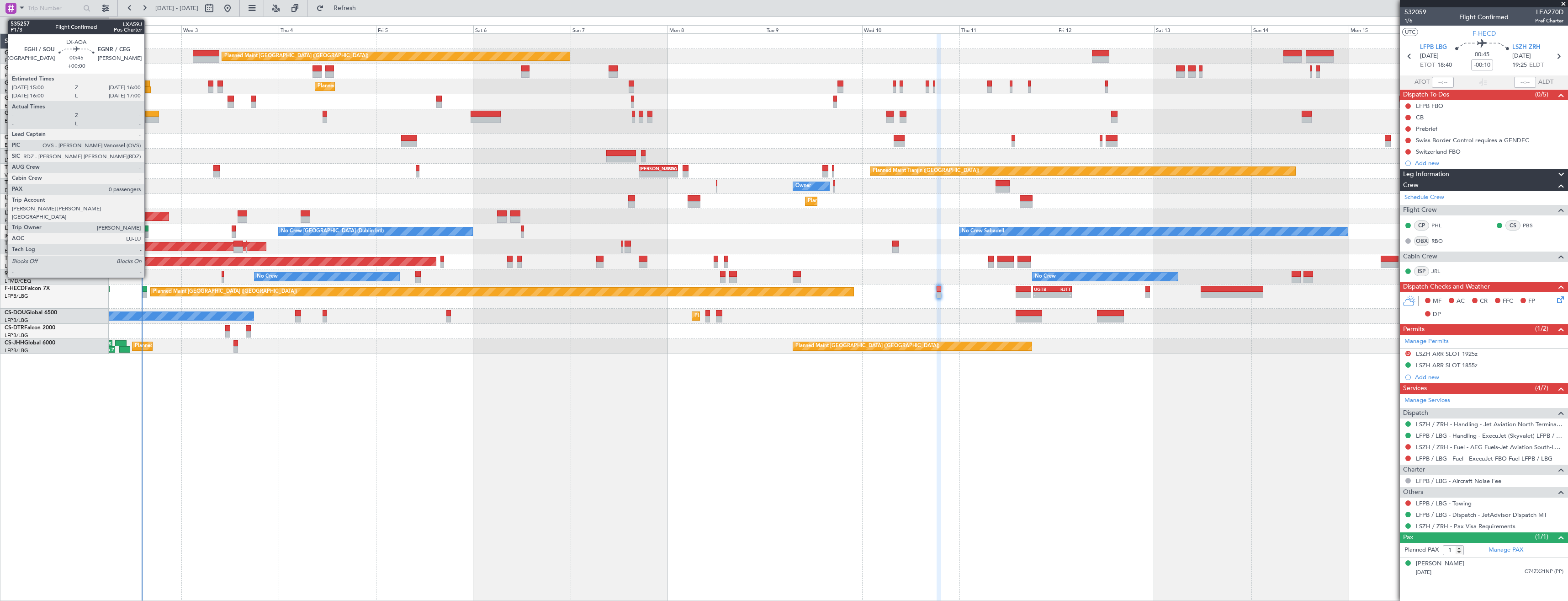
click at [148, 232] on div at bounding box center [146, 235] width 4 height 6
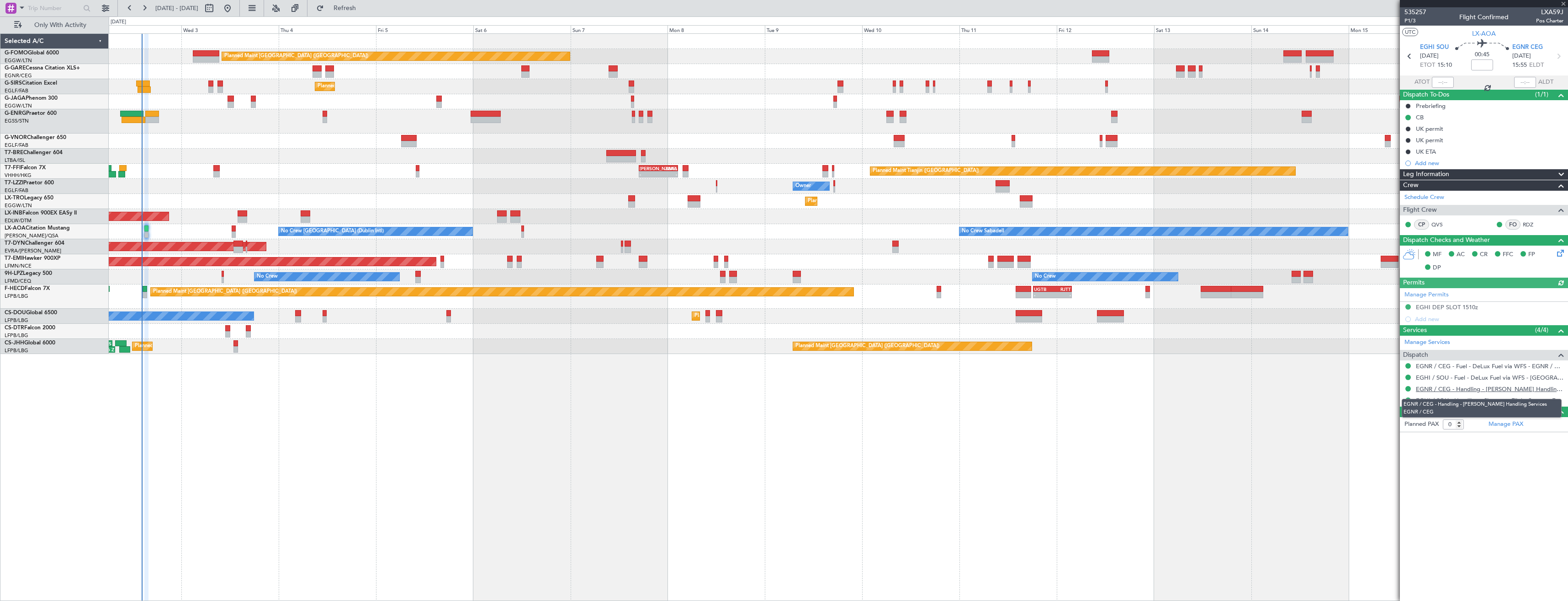
click at [1431, 386] on link "EGNR / CEG - Handling - Chester Handling Services EGNR / CEG" at bounding box center [1490, 389] width 147 height 8
drag, startPoint x: 1509, startPoint y: 67, endPoint x: 1524, endPoint y: 65, distance: 15.1
click at [1524, 65] on section "EGHI SOU 02/09/2025 ETOT 15:10 00:45 EGNR CEG 02/09/2025 15:55 ELDT" at bounding box center [1484, 58] width 168 height 36
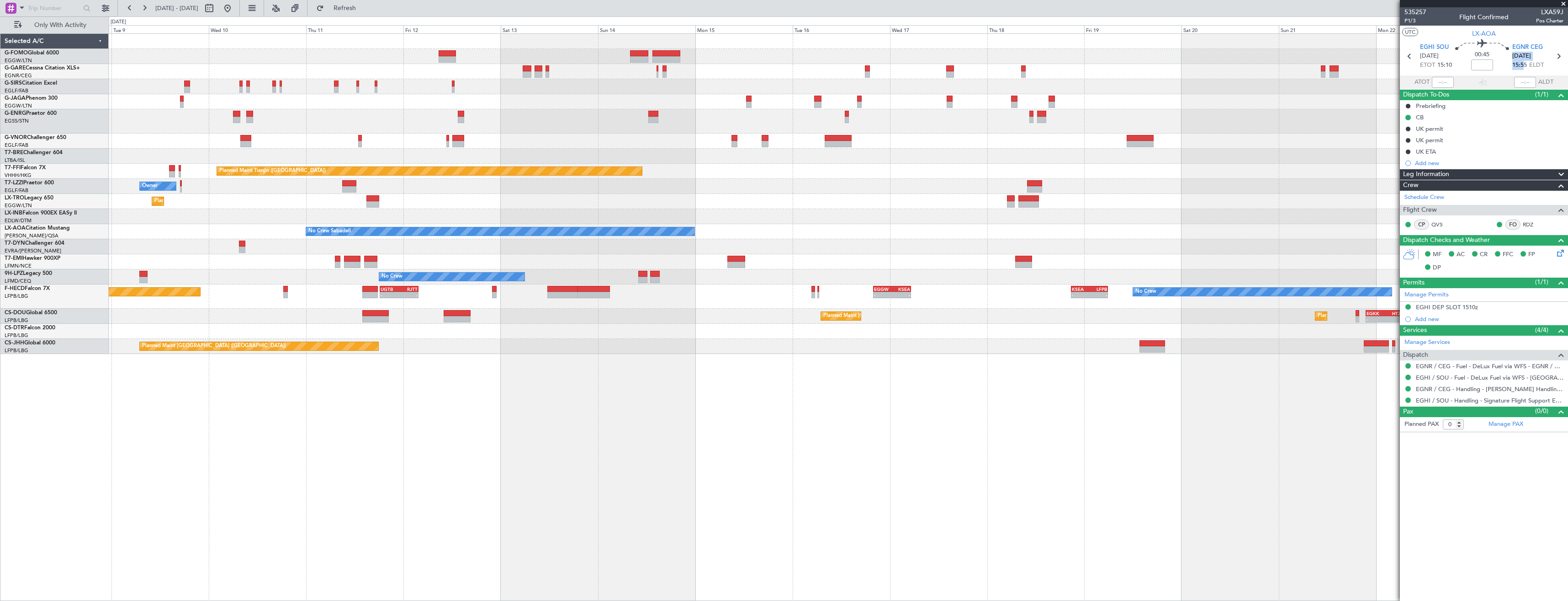
click at [532, 299] on div "Planned Maint Paris (Le Bourget) - - UGTB 18:15 Z RJTT 03:45 Z - - EGGW 20:00 Z…" at bounding box center [837, 297] width 1459 height 25
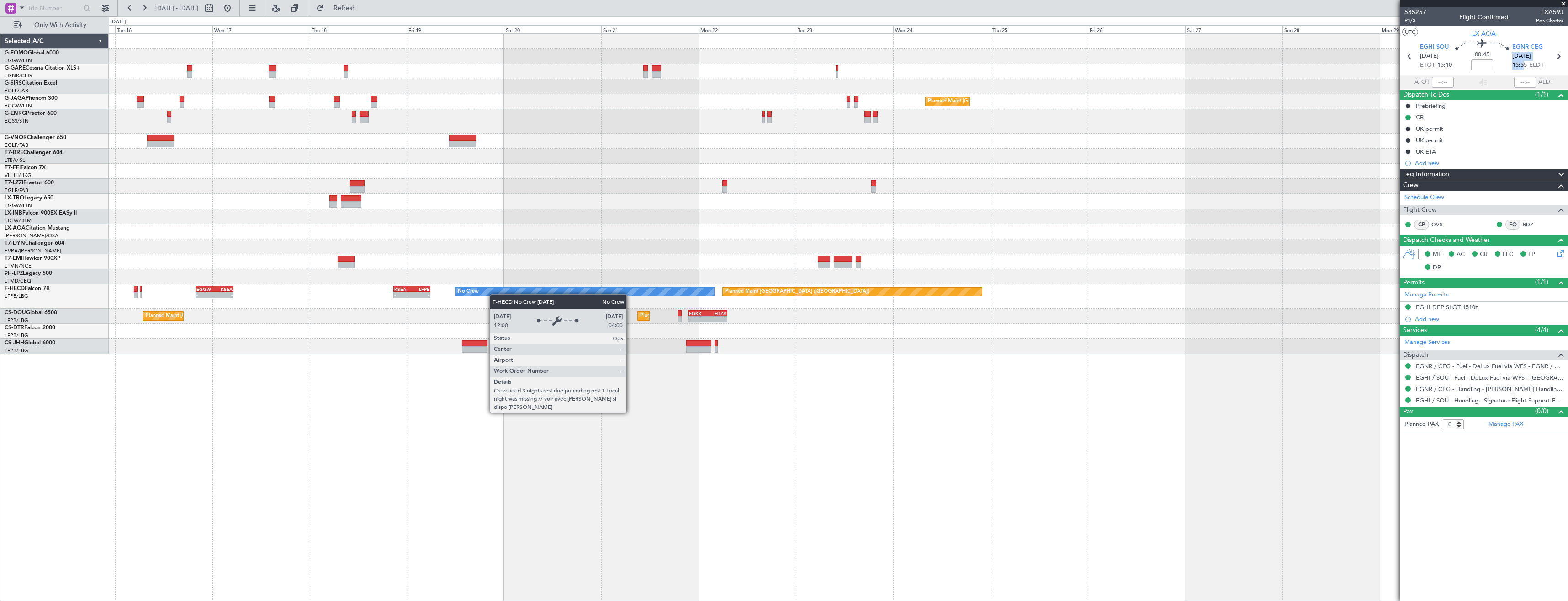
click at [476, 294] on div "No Crew" at bounding box center [585, 292] width 258 height 8
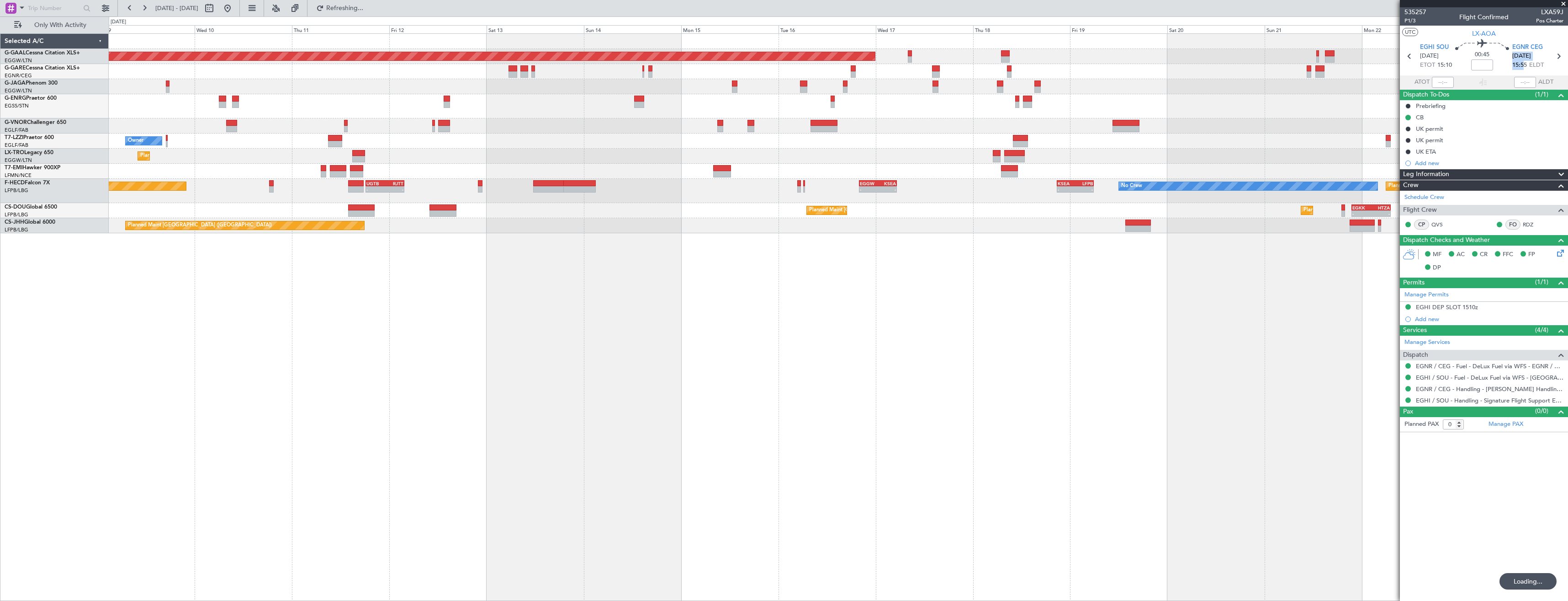
click at [1211, 250] on div "Planned Maint Dusseldorf Planned Maint London (Luton) Owner Planned Maint Dusse…" at bounding box center [838, 317] width 1459 height 568
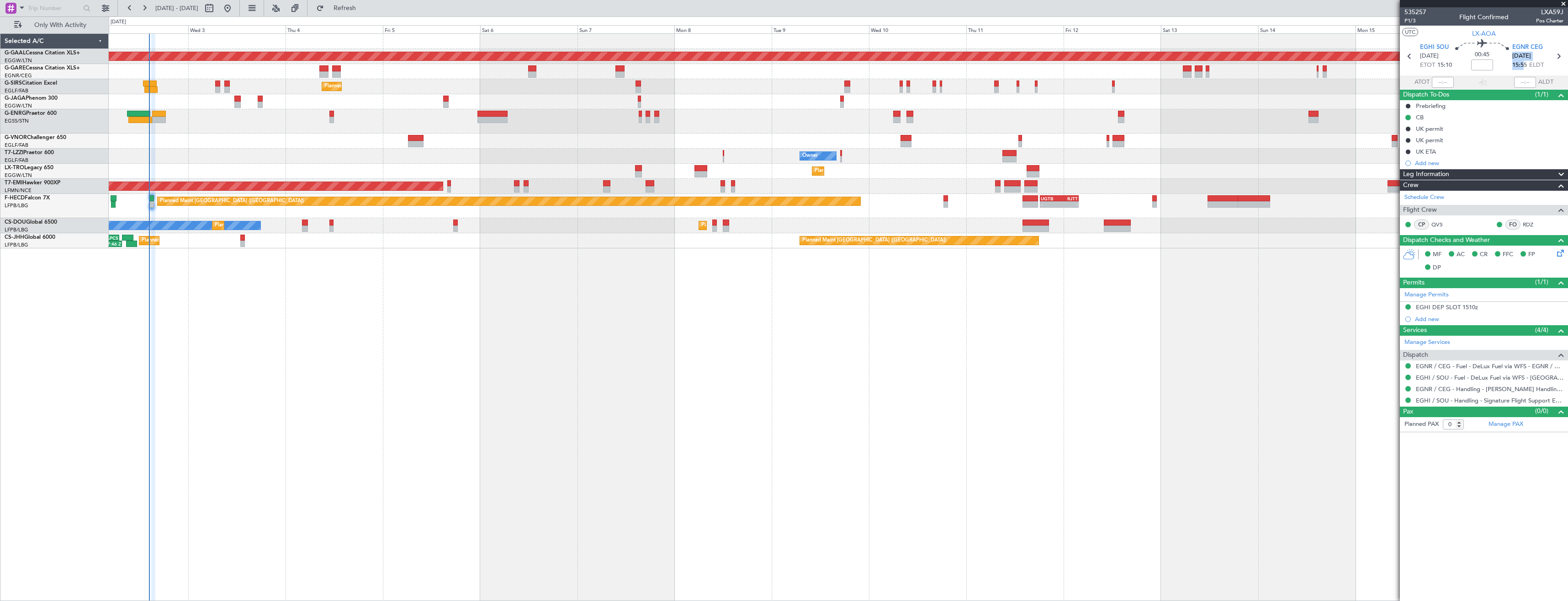
click at [1037, 296] on div "Planned Maint Dusseldorf Unplanned Maint Chester Planned Maint London (Farnboro…" at bounding box center [838, 317] width 1459 height 568
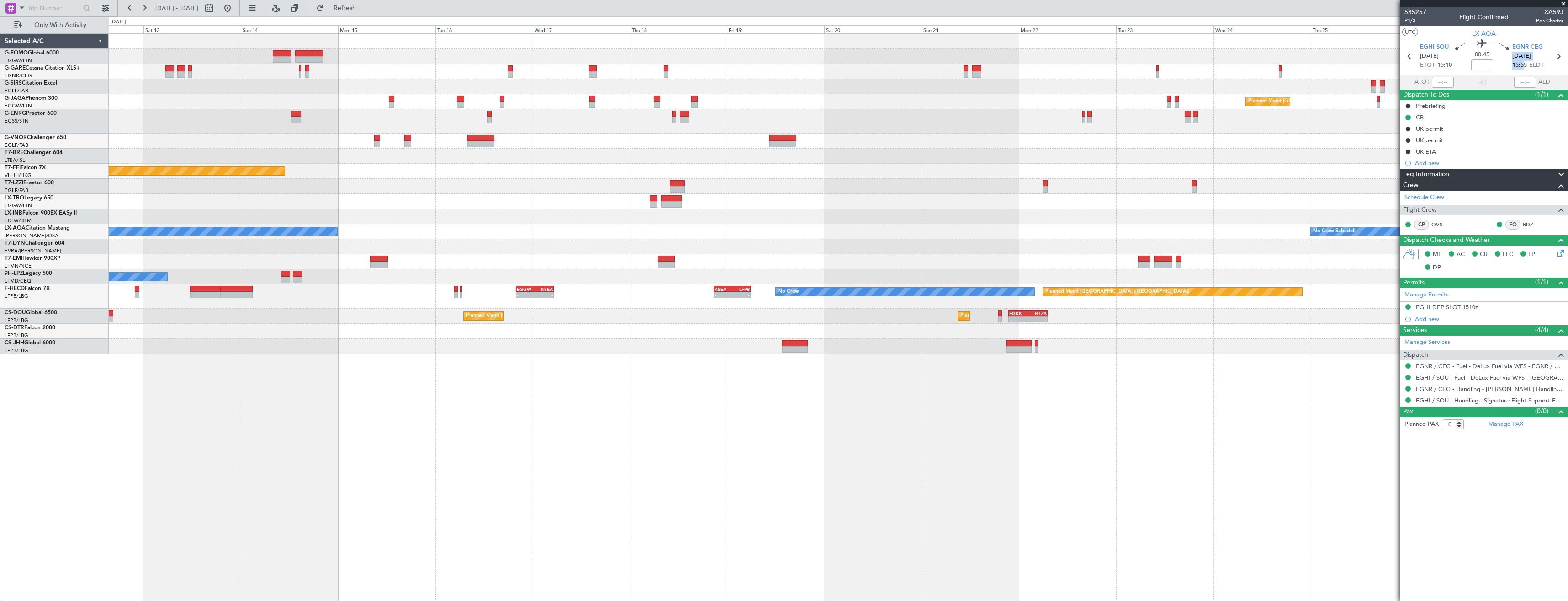
click at [128, 159] on div "Planned Maint London (Luton) Planned Maint Tianjin (Binhai) Owner Planned Maint…" at bounding box center [837, 194] width 1459 height 320
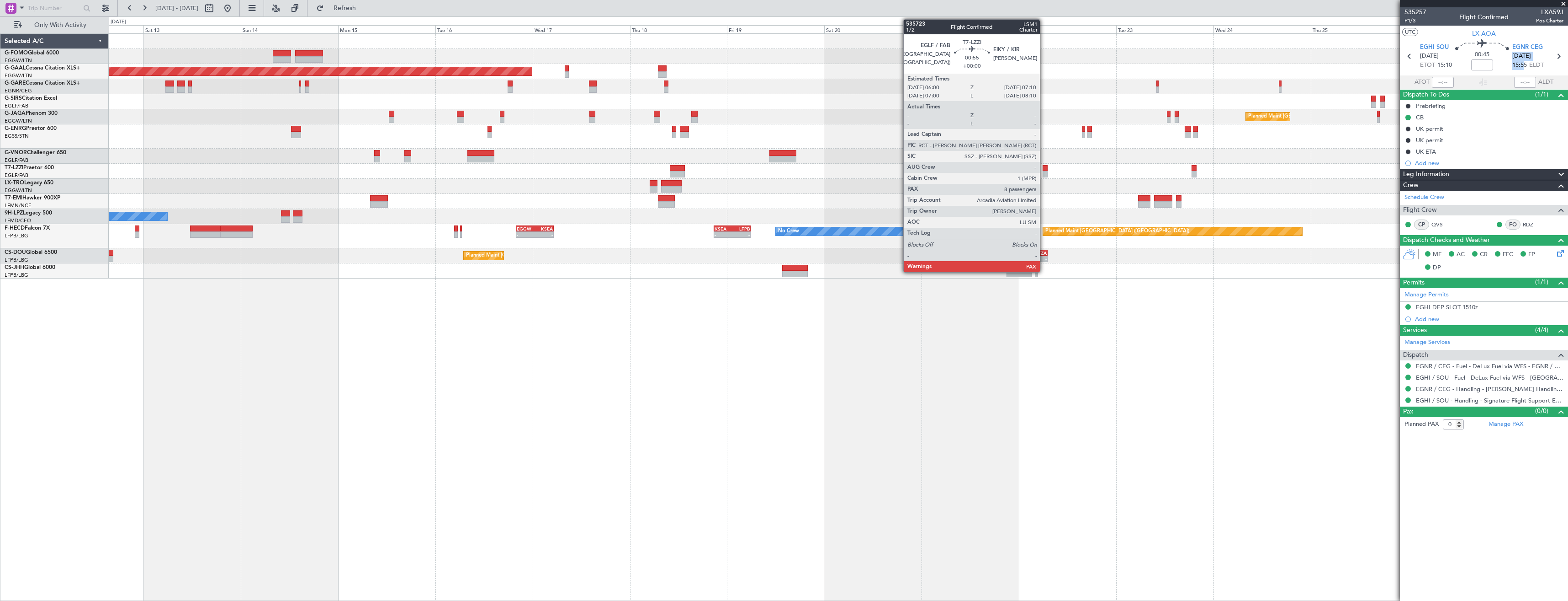
click at [1043, 170] on div at bounding box center [1045, 168] width 5 height 6
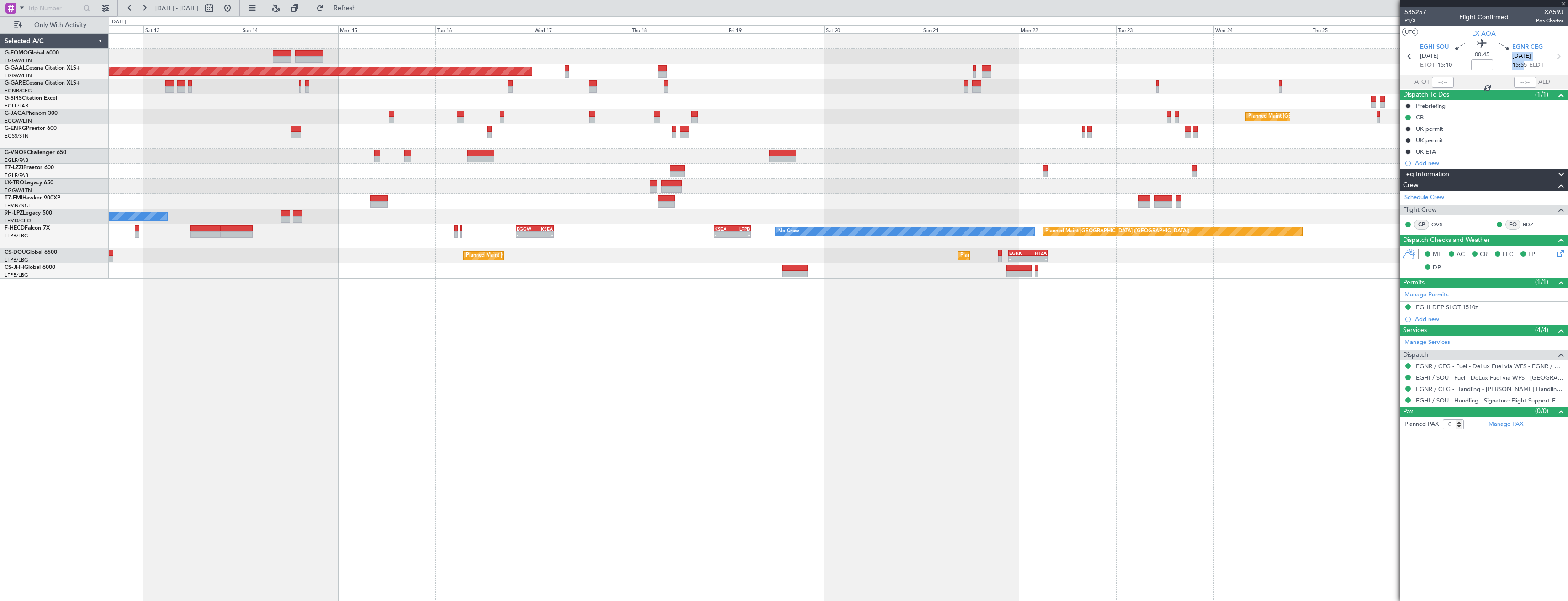
type input "8"
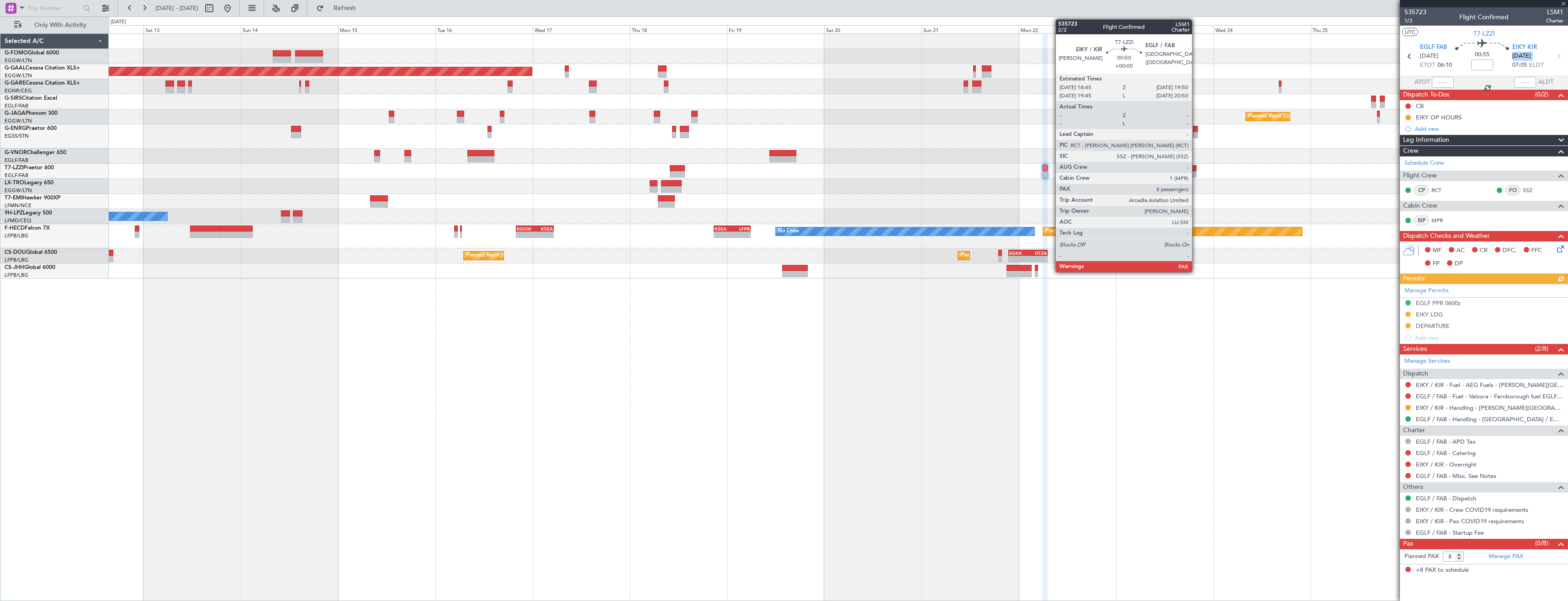
click at [1196, 171] on div at bounding box center [1194, 174] width 5 height 6
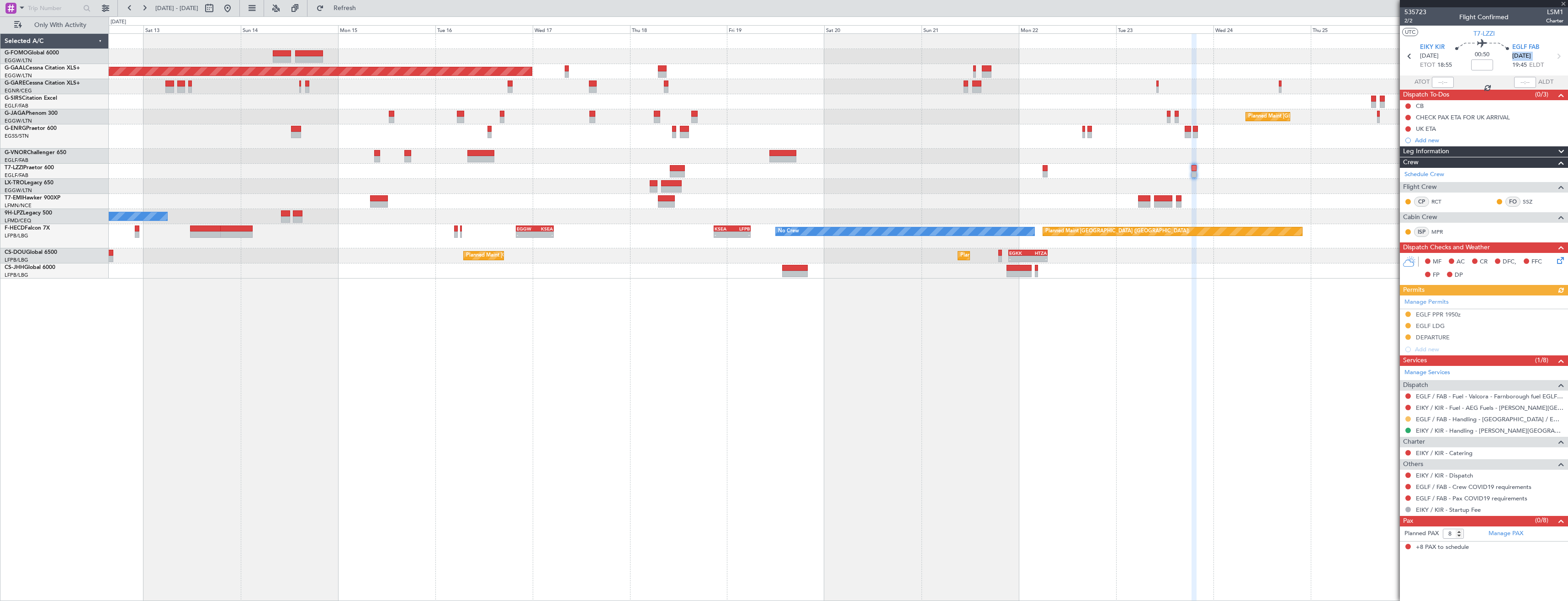
click at [1406, 416] on button at bounding box center [1408, 419] width 6 height 6
click at [1363, 522] on li "Confirmed" at bounding box center [1407, 527] width 105 height 13
click at [1408, 316] on button at bounding box center [1408, 314] width 6 height 6
click at [1374, 423] on span "Received OK" at bounding box center [1385, 423] width 35 height 10
click at [1467, 318] on div "EGLF PPR 1950z" at bounding box center [1484, 315] width 168 height 11
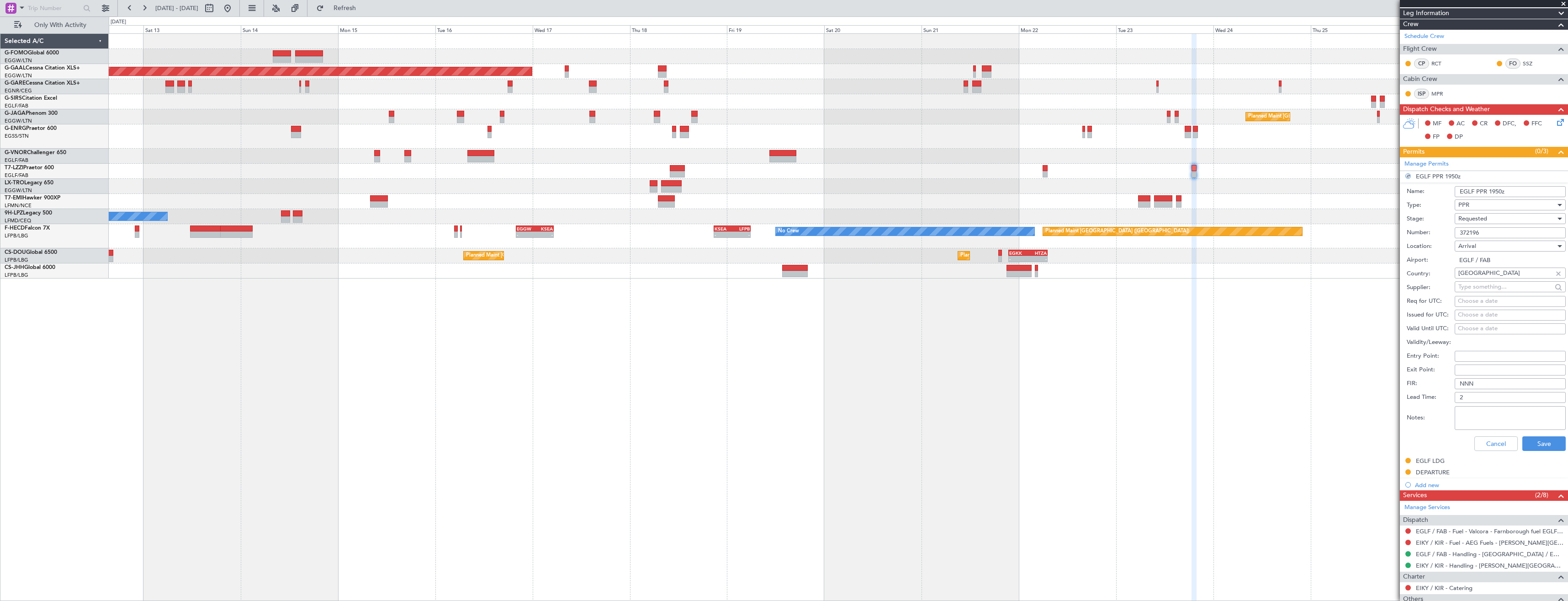
scroll to position [224, 0]
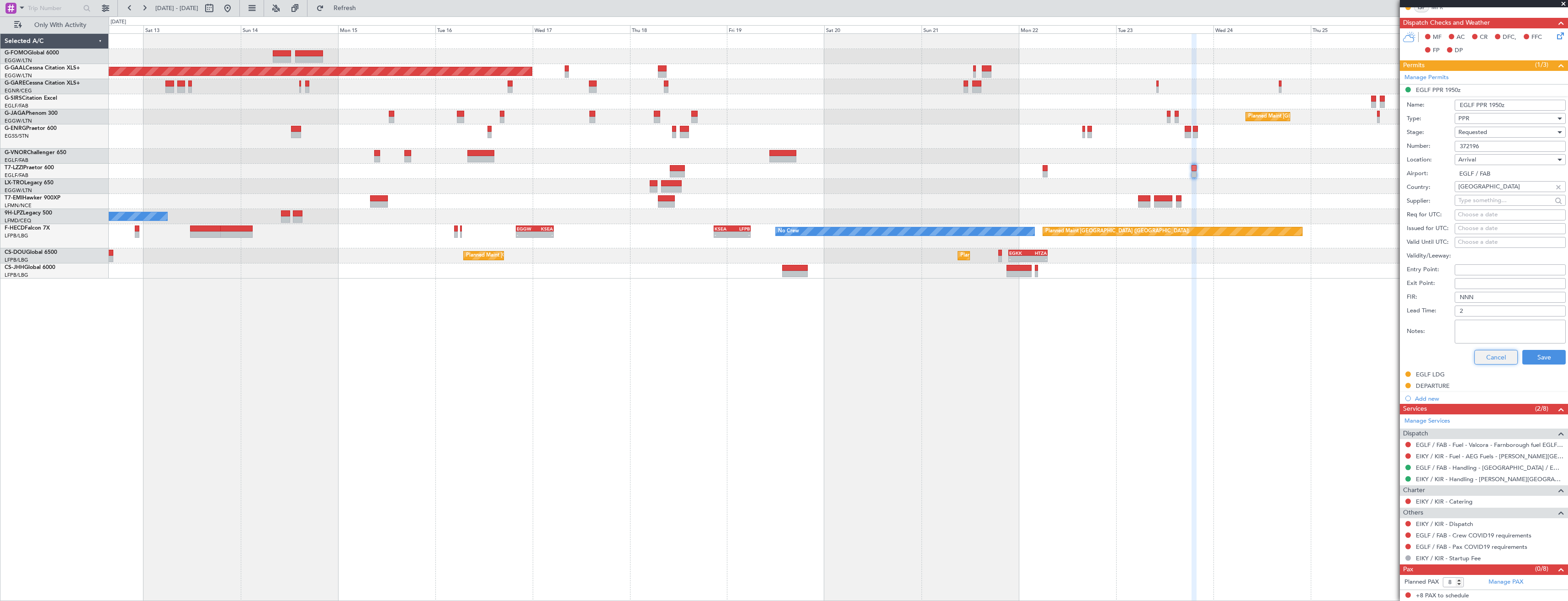
click at [1485, 355] on button "Cancel" at bounding box center [1496, 357] width 44 height 14
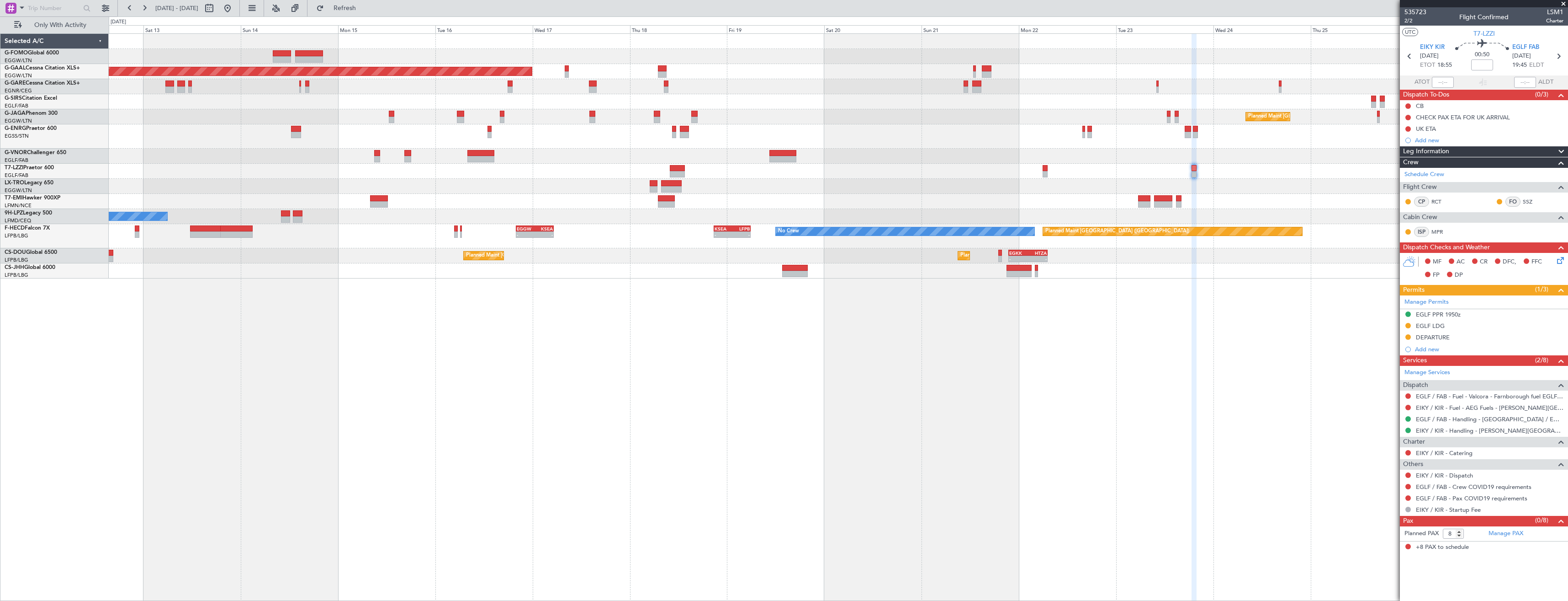
scroll to position [0, 0]
click at [494, 301] on div "Planned Maint Dusseldorf Planned Maint London (Luton) Owner Planned Maint Dusse…" at bounding box center [838, 317] width 1459 height 568
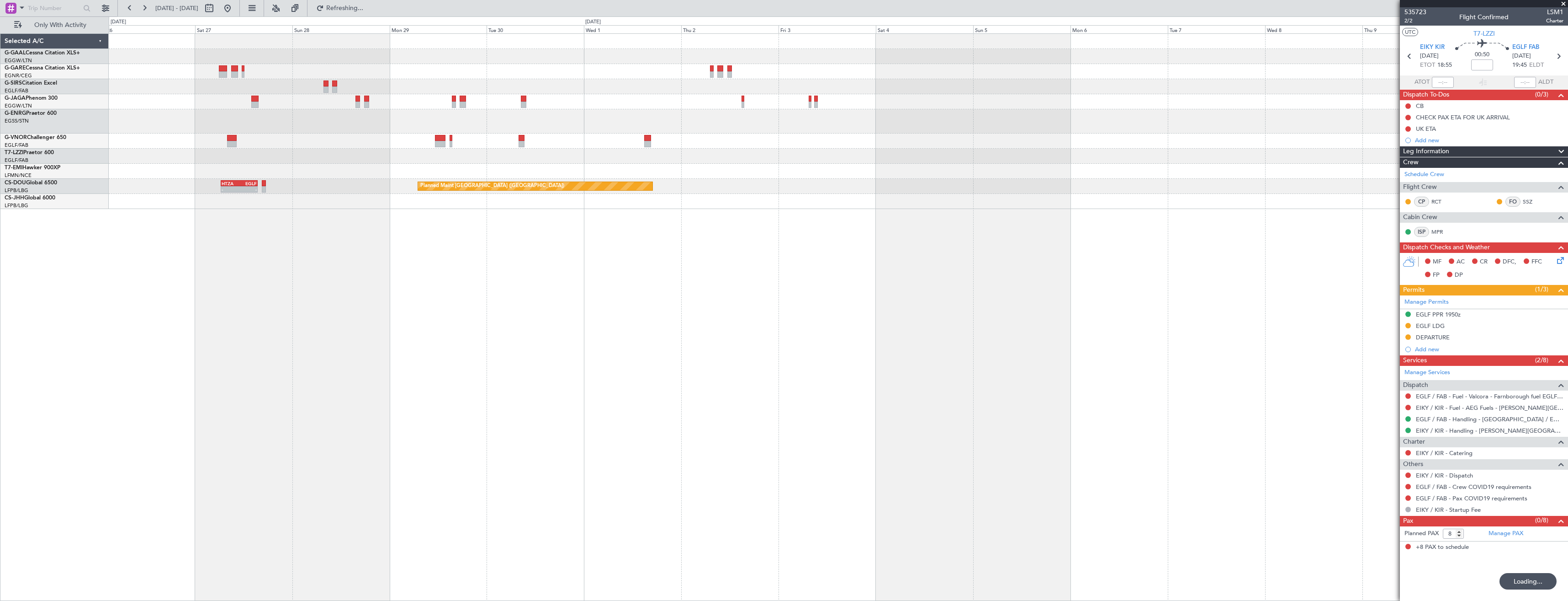
click at [602, 361] on div "Planned Maint London (Luton) Planned Maint Paris (Le Bourget) - - HTZA 06:30 Z …" at bounding box center [838, 317] width 1459 height 568
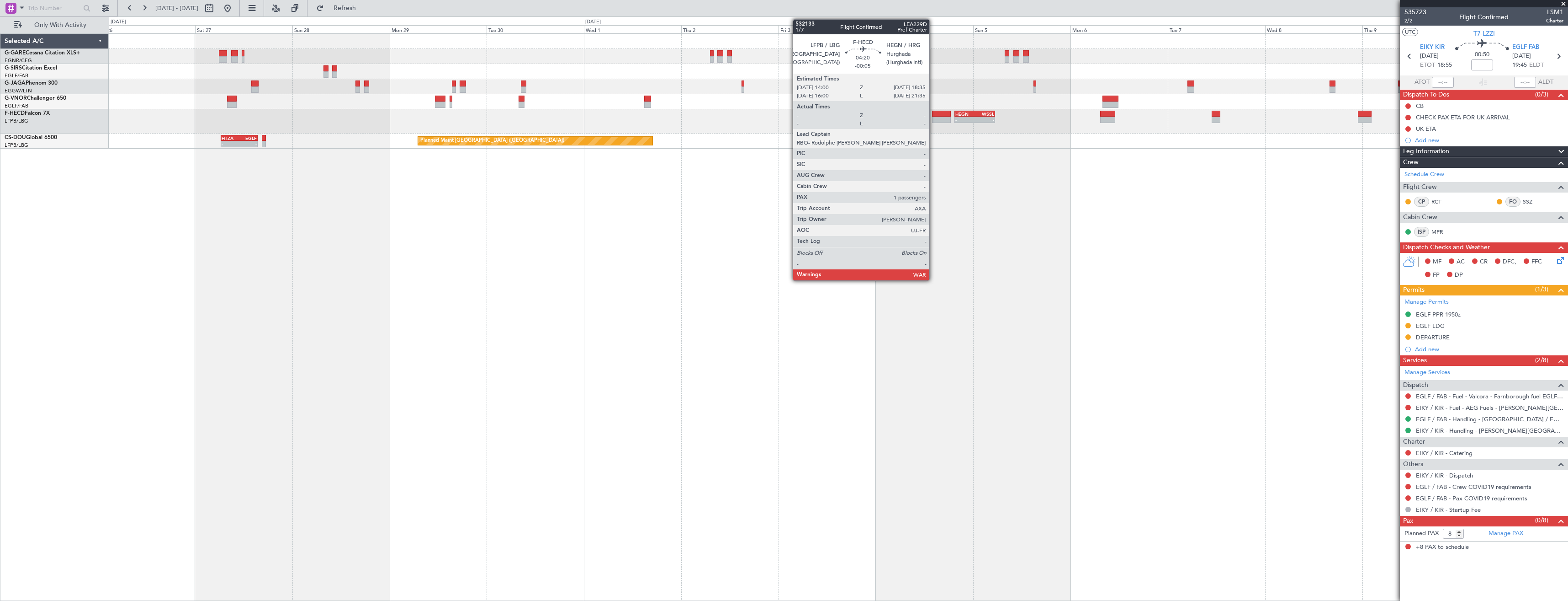
click at [933, 118] on div at bounding box center [941, 120] width 19 height 6
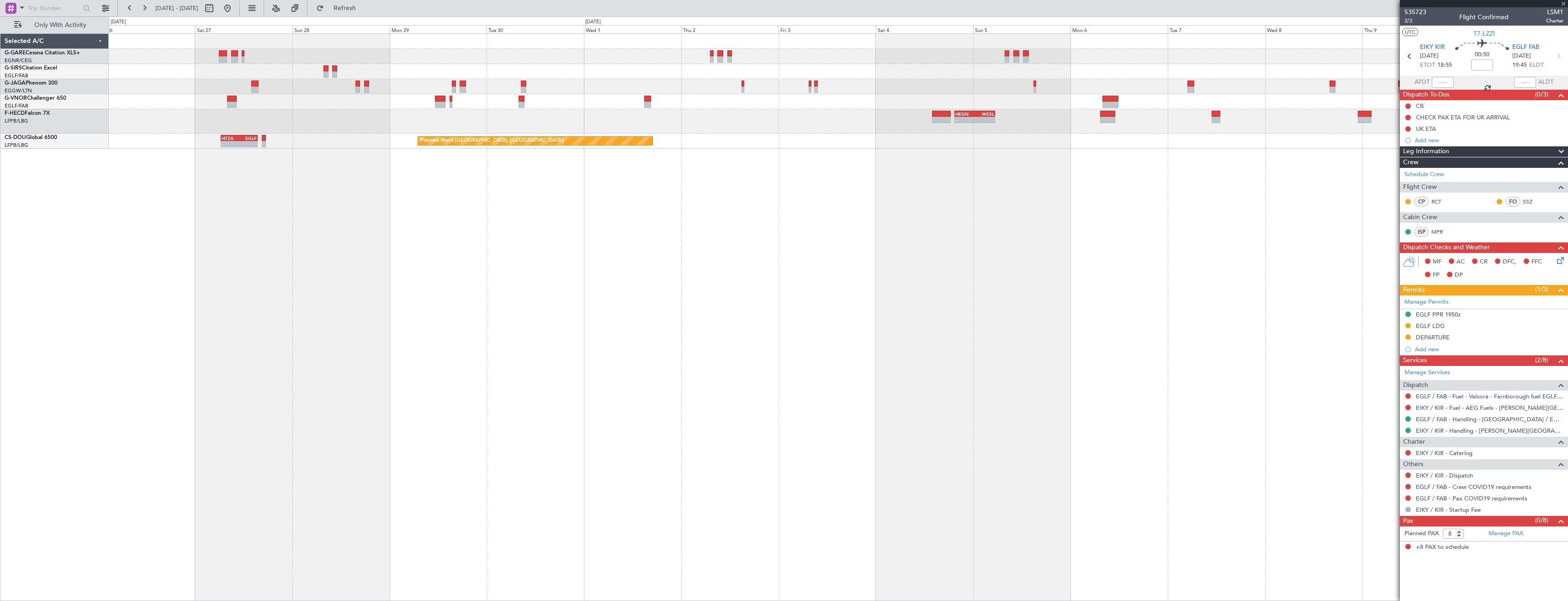
type input "-00:05"
type input "1"
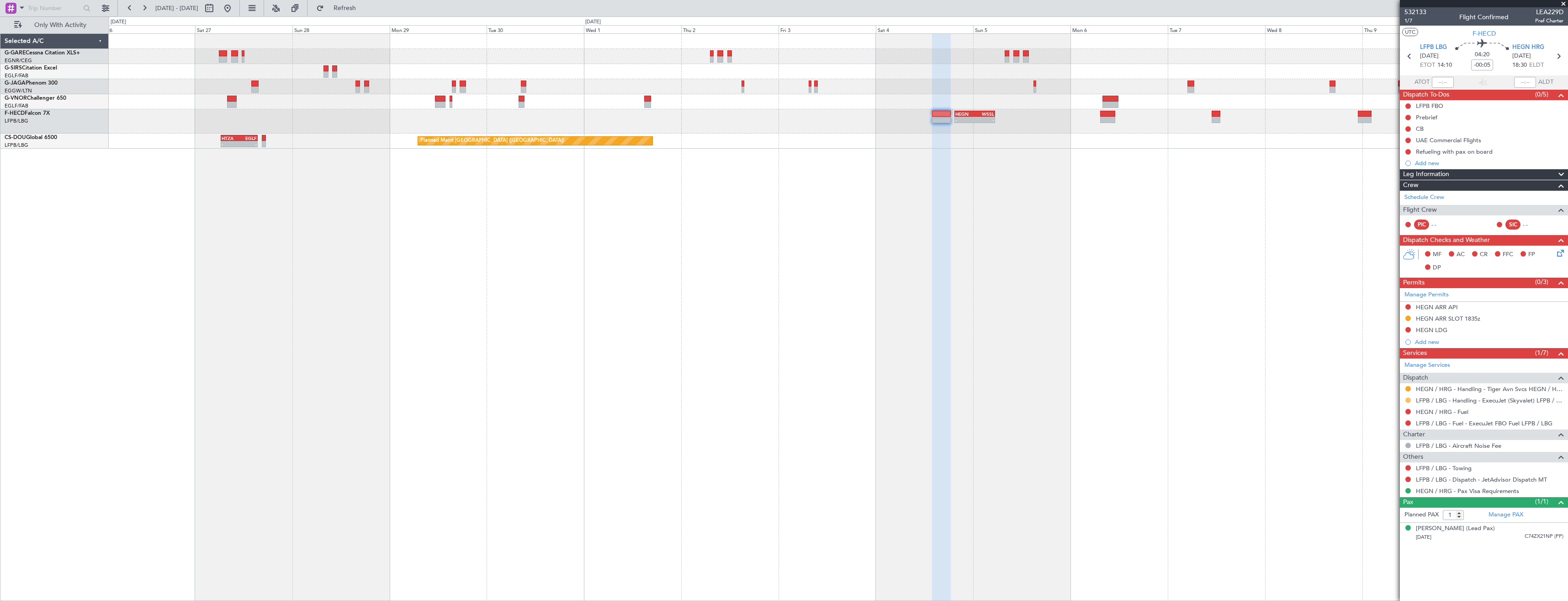
click at [1406, 400] on button at bounding box center [1408, 400] width 6 height 6
click at [1387, 507] on span "Confirmed" at bounding box center [1382, 509] width 29 height 10
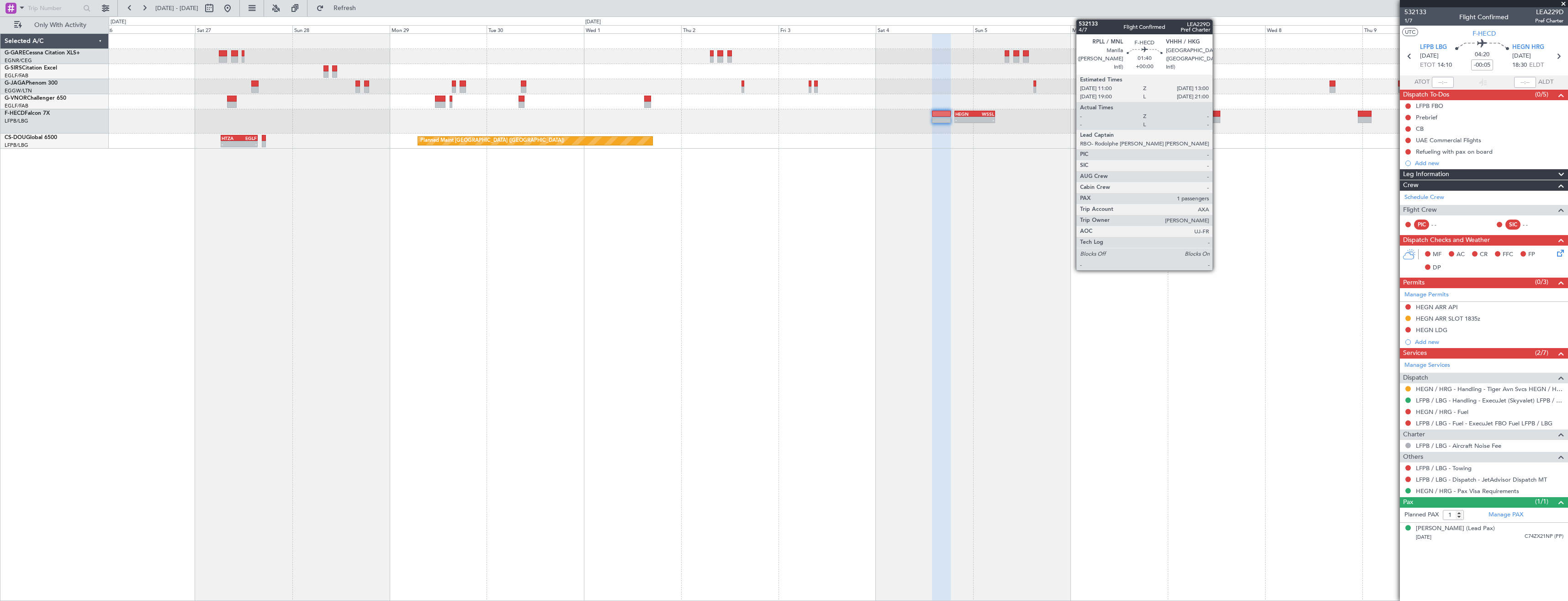
click at [1216, 117] on div at bounding box center [1215, 120] width 8 height 6
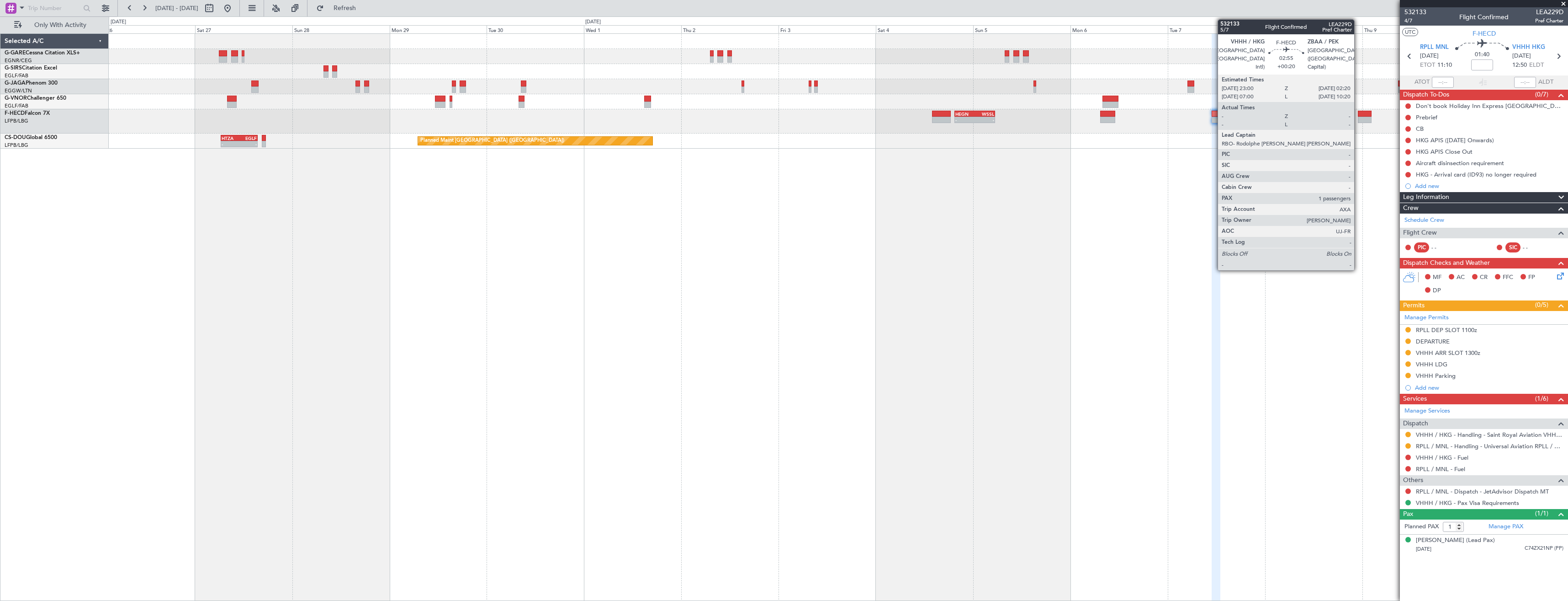
click at [1358, 116] on div at bounding box center [1364, 114] width 13 height 6
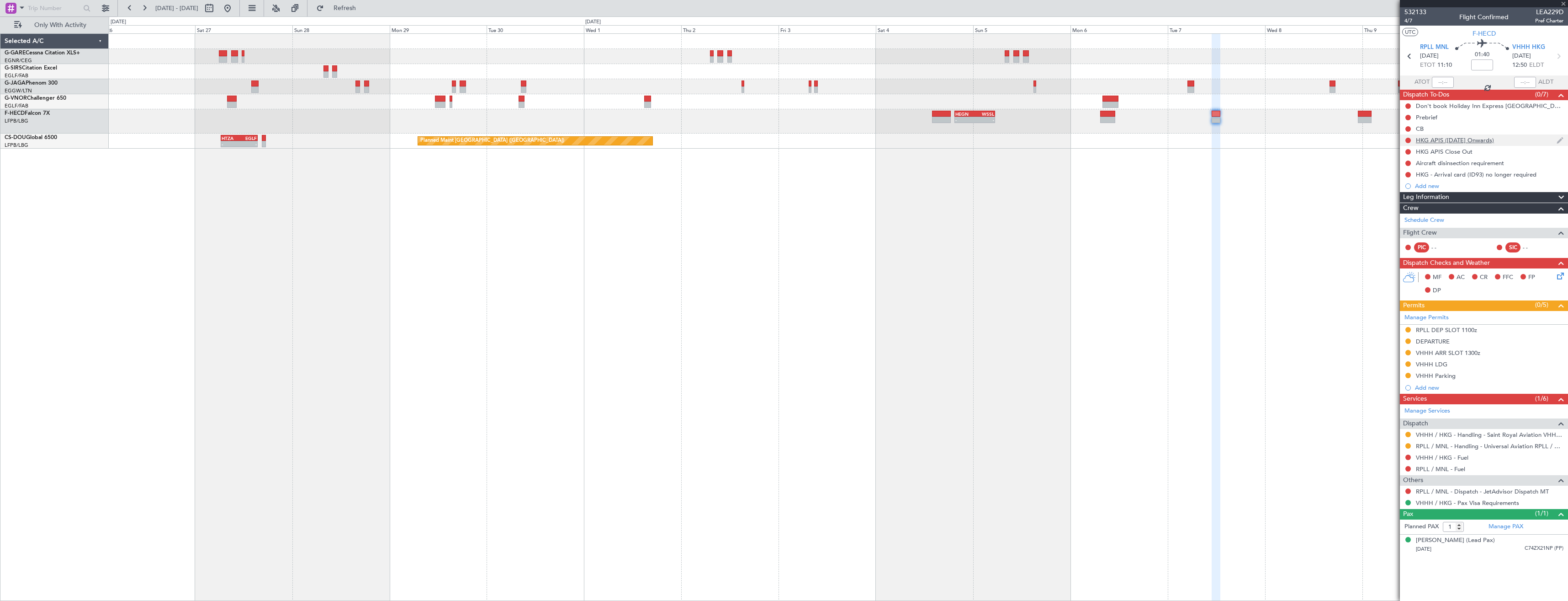
type input "+00:20"
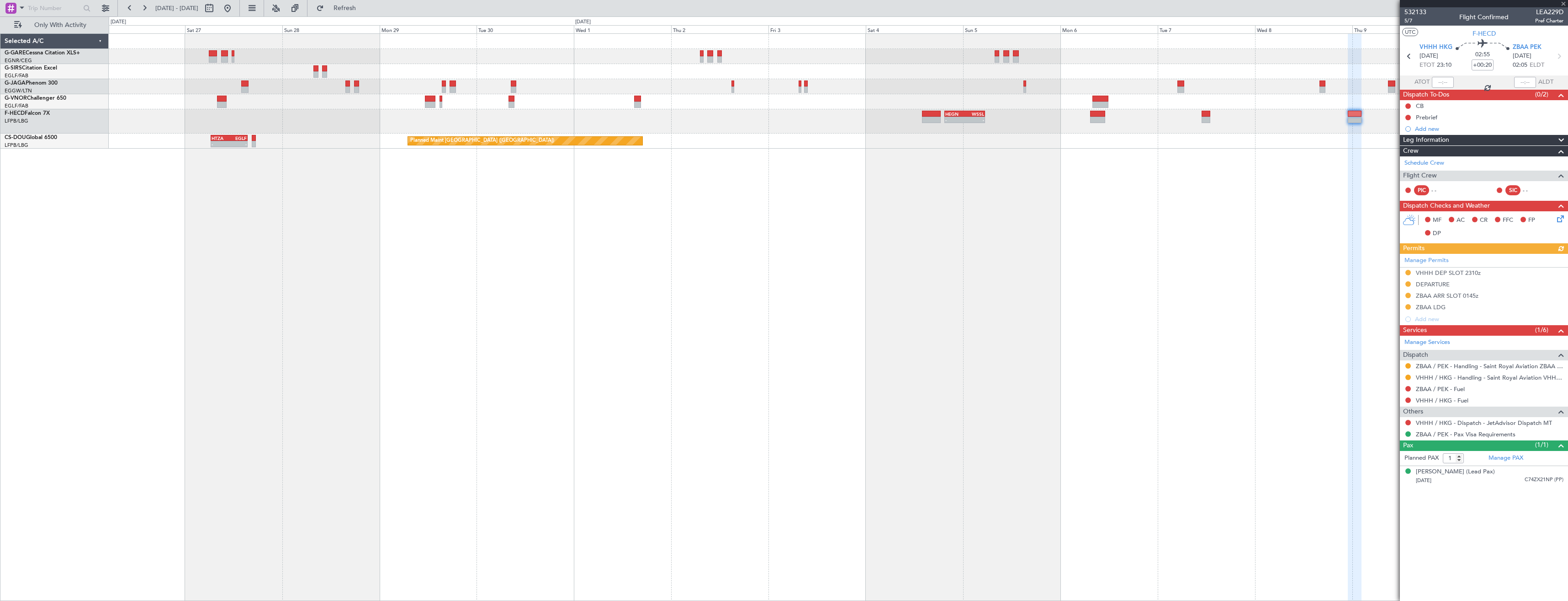
click at [1108, 136] on div "Planned Maint London (Luton) - - HEGN 19:30 Z WSSL 05:25 Z Planned Maint Paris …" at bounding box center [837, 91] width 1459 height 115
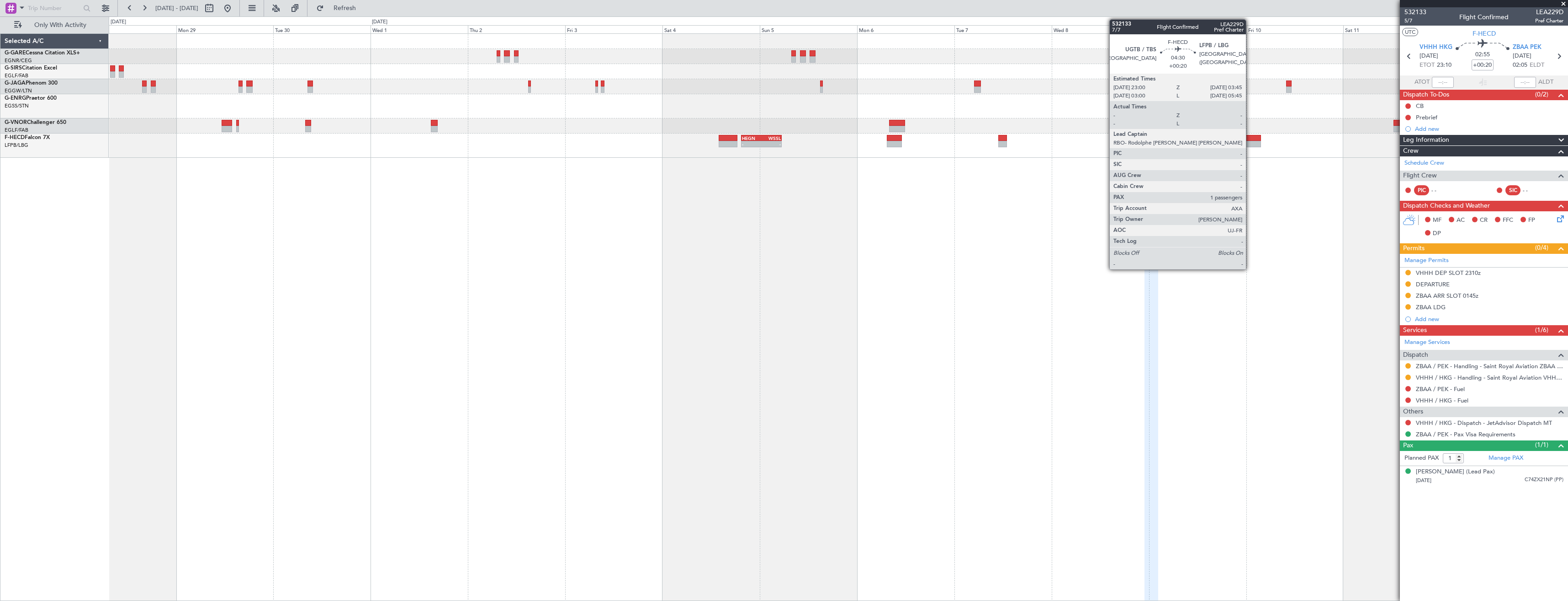
click at [1250, 139] on div at bounding box center [1251, 138] width 20 height 6
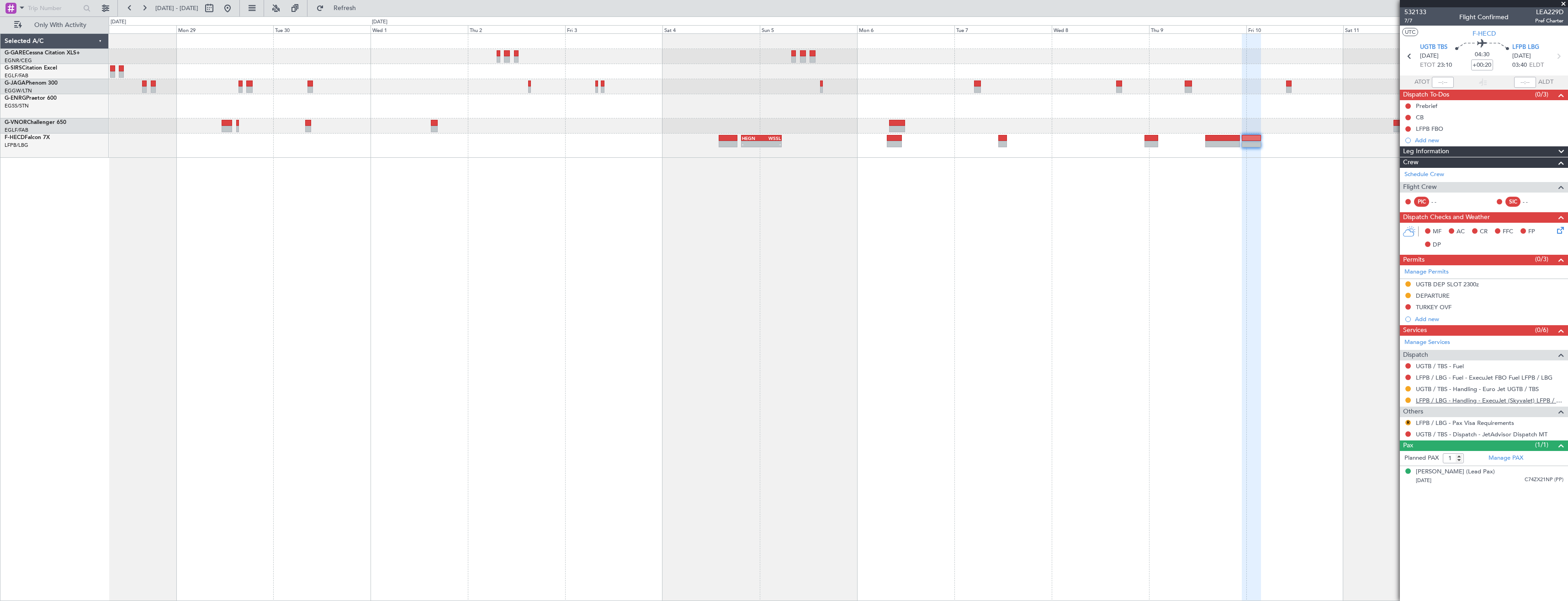
click at [1452, 400] on link "LFPB / LBG - Handling - ExecuJet (Skyvalet) LFPB / LBG" at bounding box center [1490, 400] width 147 height 8
click at [1407, 435] on div at bounding box center [1407, 434] width 7 height 7
click at [1407, 434] on button at bounding box center [1408, 434] width 6 height 6
click at [1372, 545] on span "Confirmed" at bounding box center [1382, 543] width 29 height 10
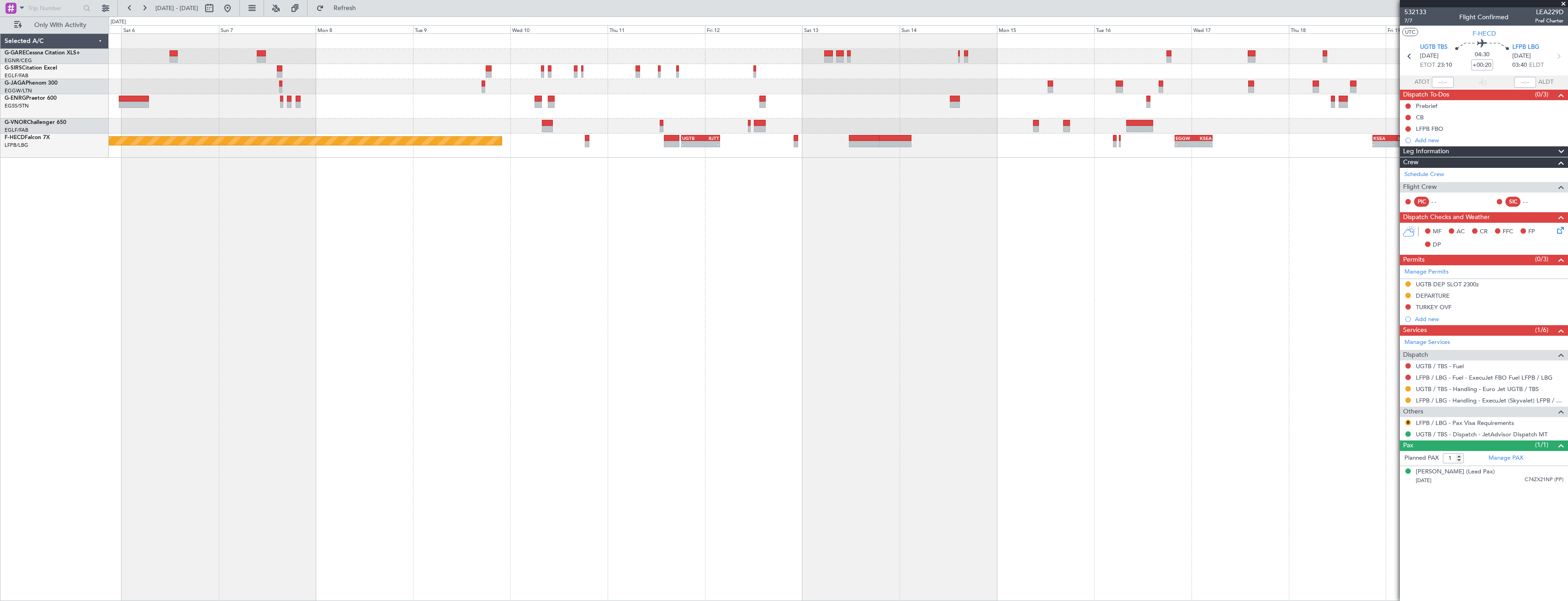
click at [1567, 33] on html "28 Sep 2025 - 13 Oct 2025 Refresh Quick Links Only With Activity Planned Maint …" at bounding box center [784, 300] width 1568 height 601
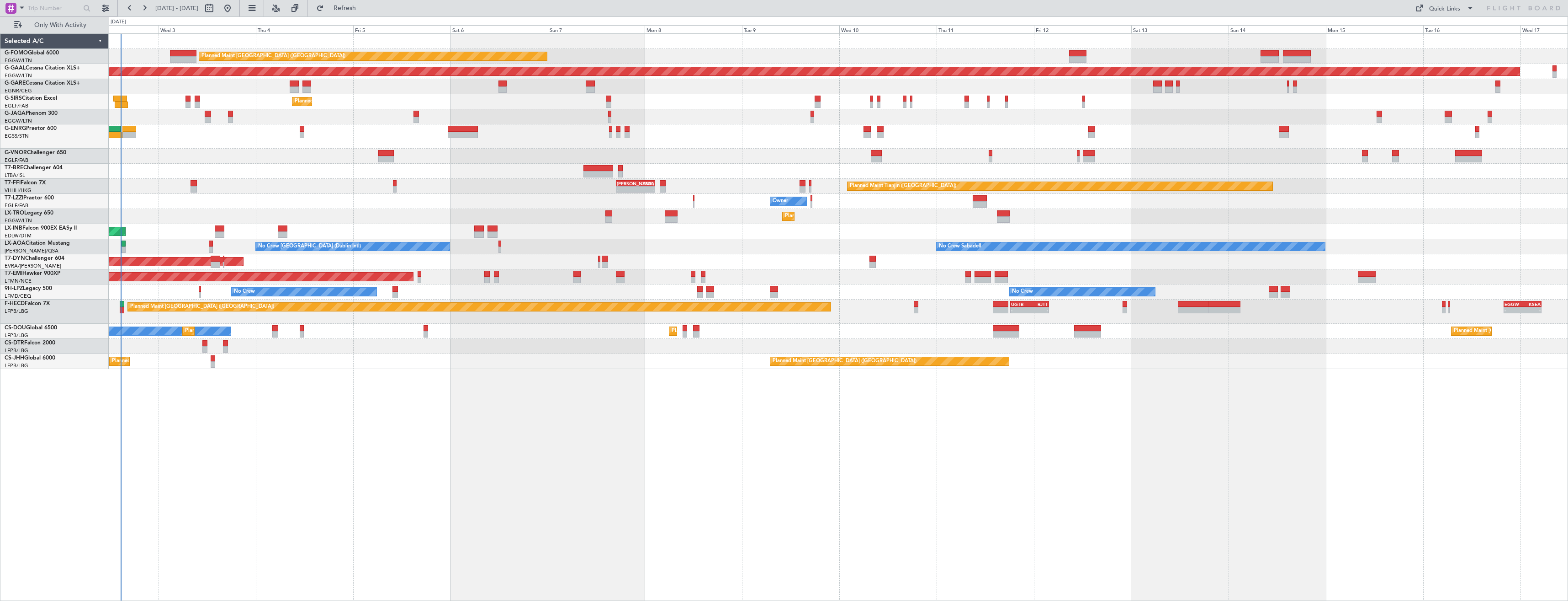
click at [652, 251] on div "Planned Maint London (Luton) Planned Maint Dusseldorf Unplanned Maint Chester P…" at bounding box center [837, 201] width 1459 height 335
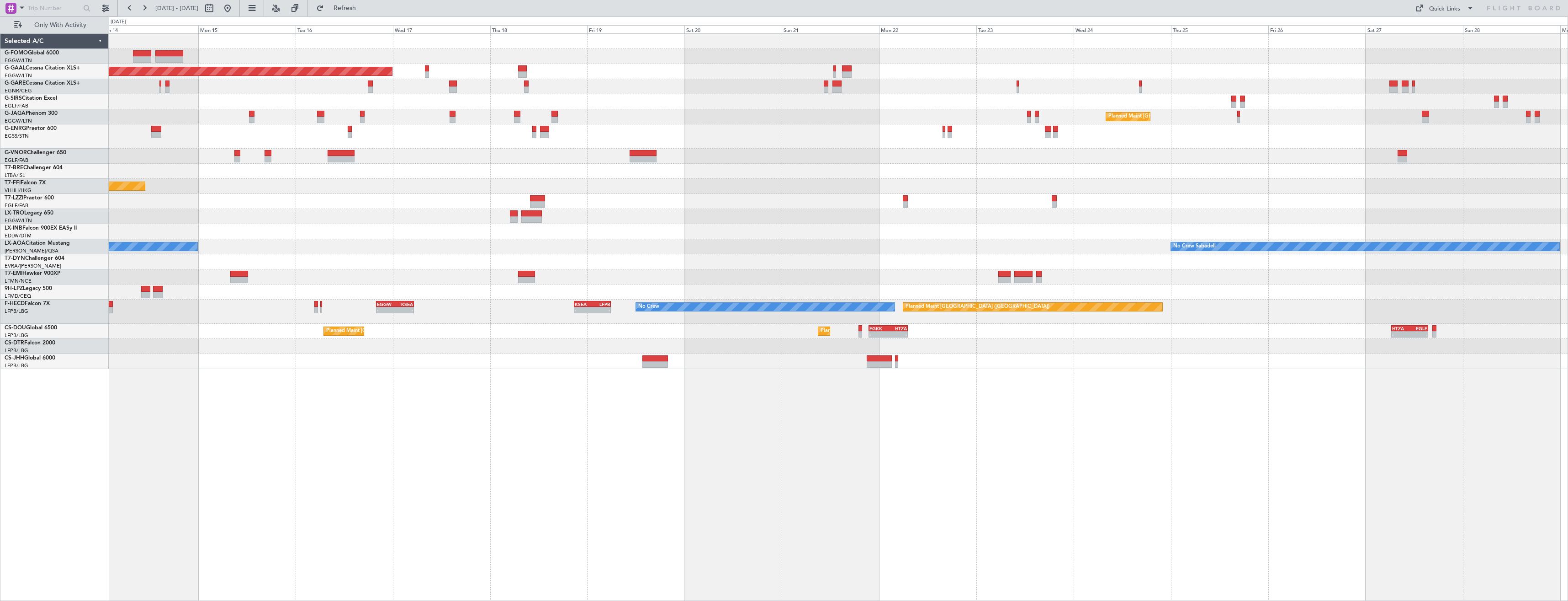
click at [631, 274] on div "Planned Maint Dusseldorf Planned Maint London (Luton) Planned Maint Tianjin (Bi…" at bounding box center [837, 201] width 1459 height 335
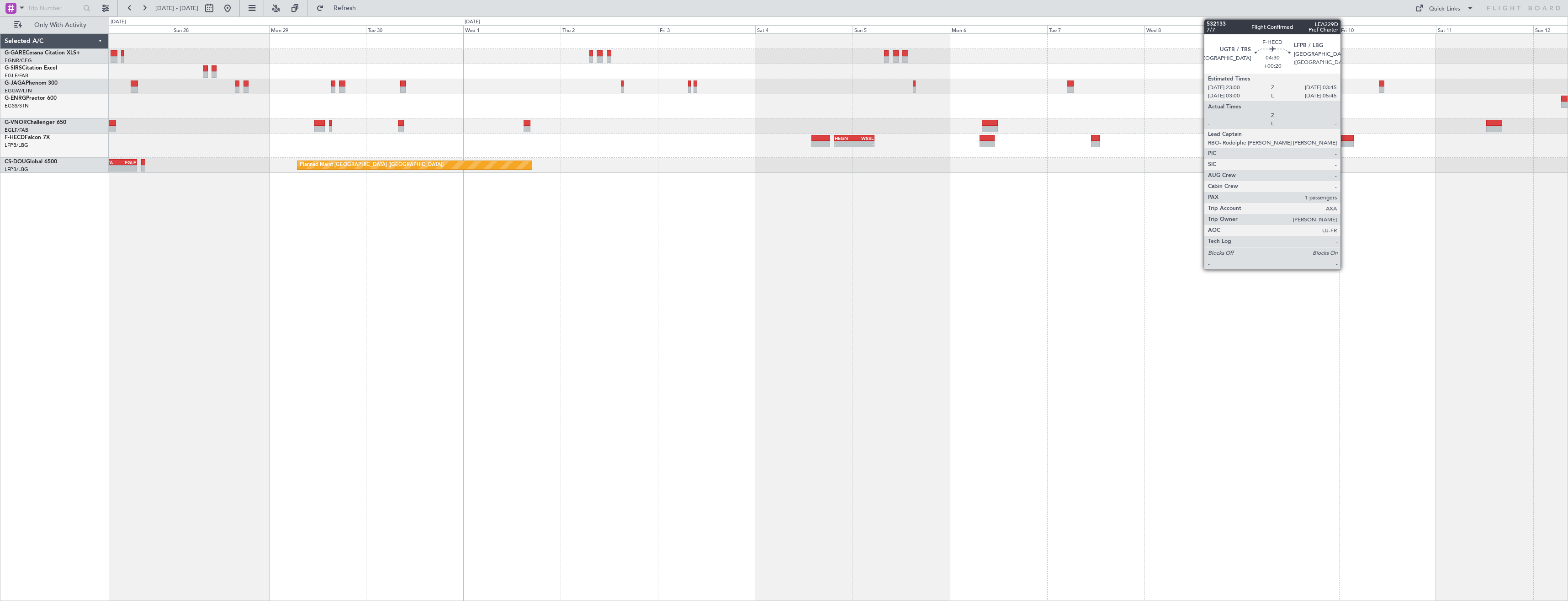
click at [1345, 141] on div at bounding box center [1344, 144] width 20 height 6
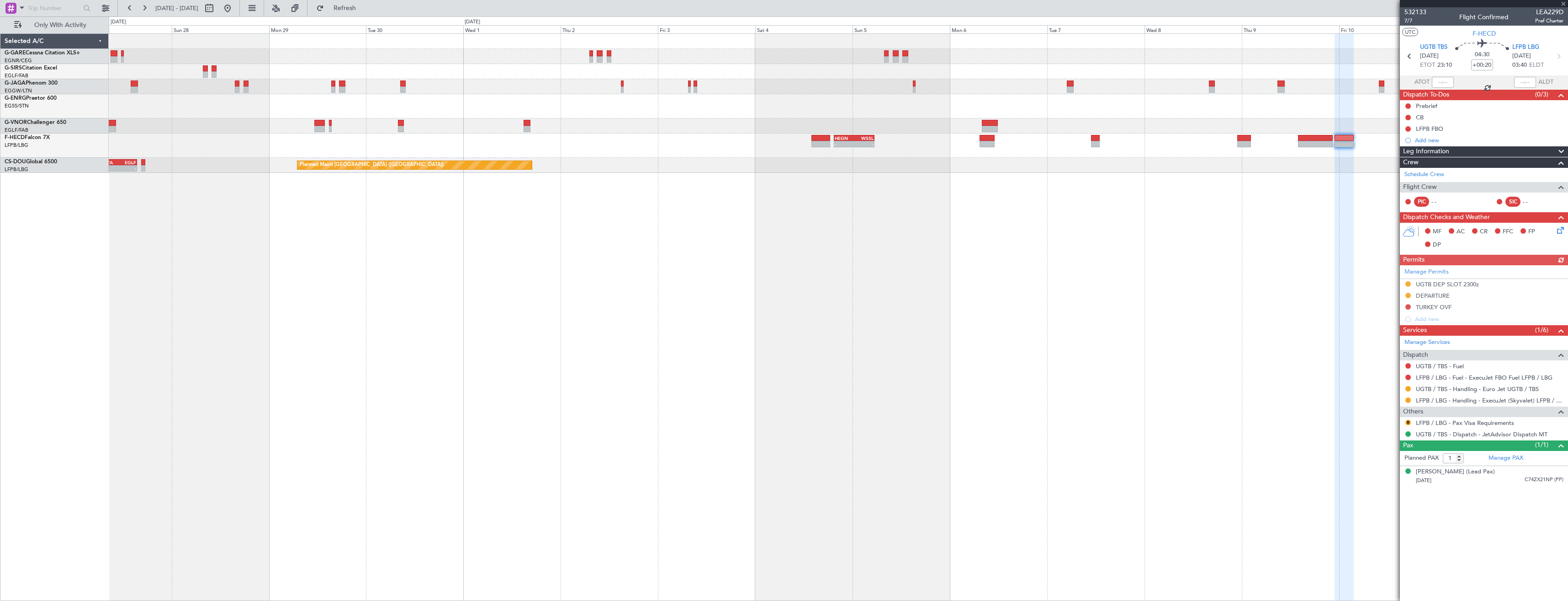
drag, startPoint x: 1407, startPoint y: 401, endPoint x: 1406, endPoint y: 412, distance: 11.0
click at [1407, 401] on button at bounding box center [1408, 400] width 6 height 6
drag, startPoint x: 1391, startPoint y: 508, endPoint x: 1433, endPoint y: 478, distance: 51.6
click at [1392, 508] on span "Confirmed" at bounding box center [1382, 509] width 29 height 10
click at [1560, 1] on span at bounding box center [1563, 4] width 10 height 8
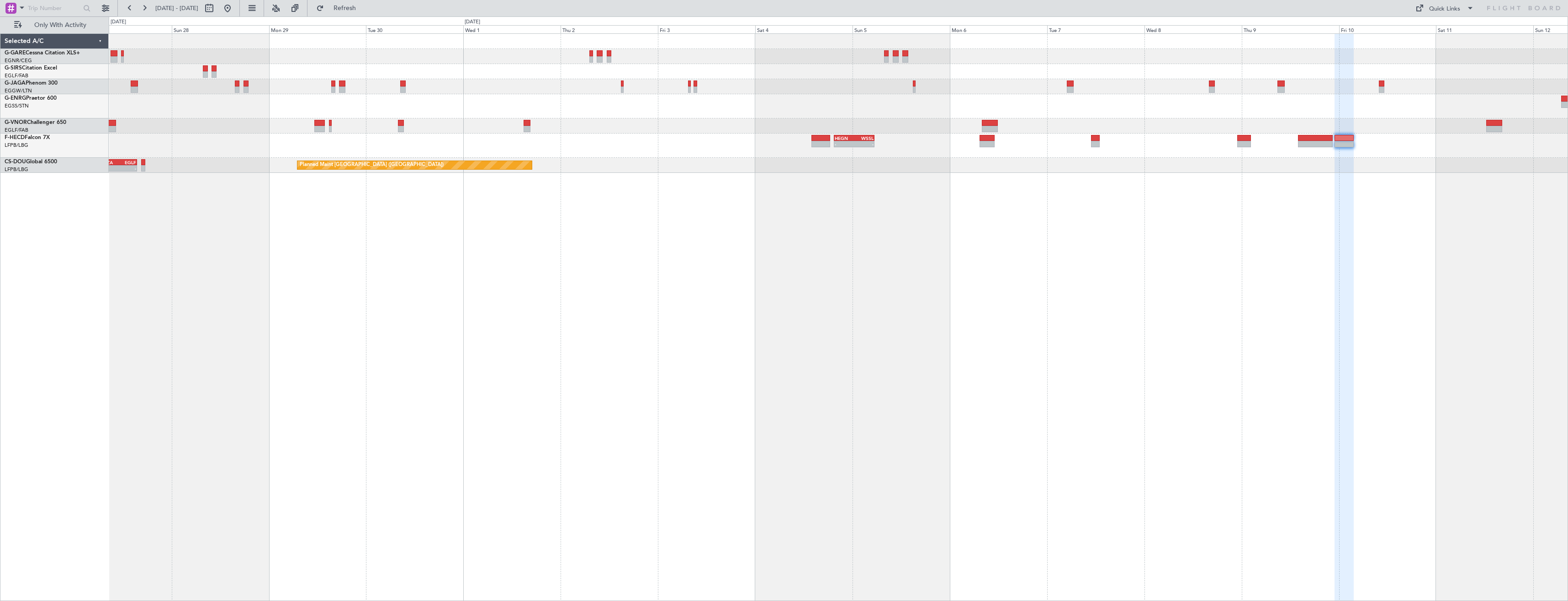
type input "0"
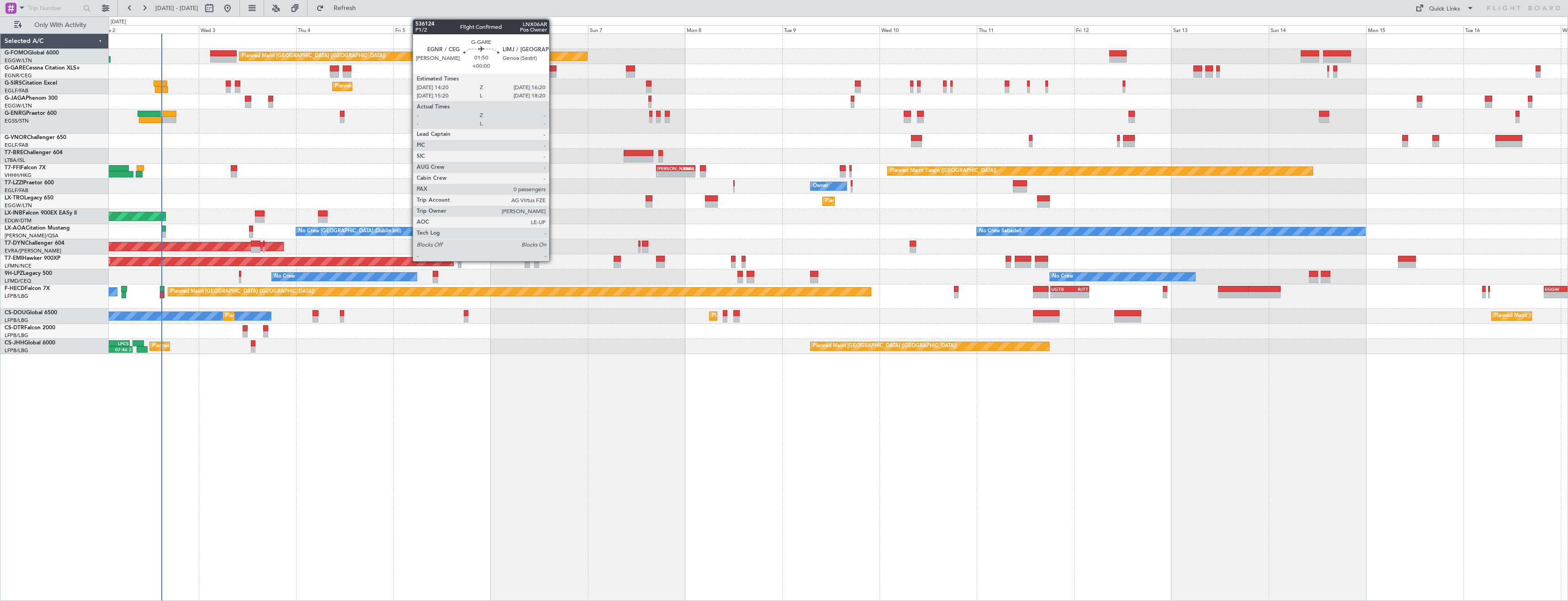
click at [553, 71] on div at bounding box center [552, 75] width 8 height 6
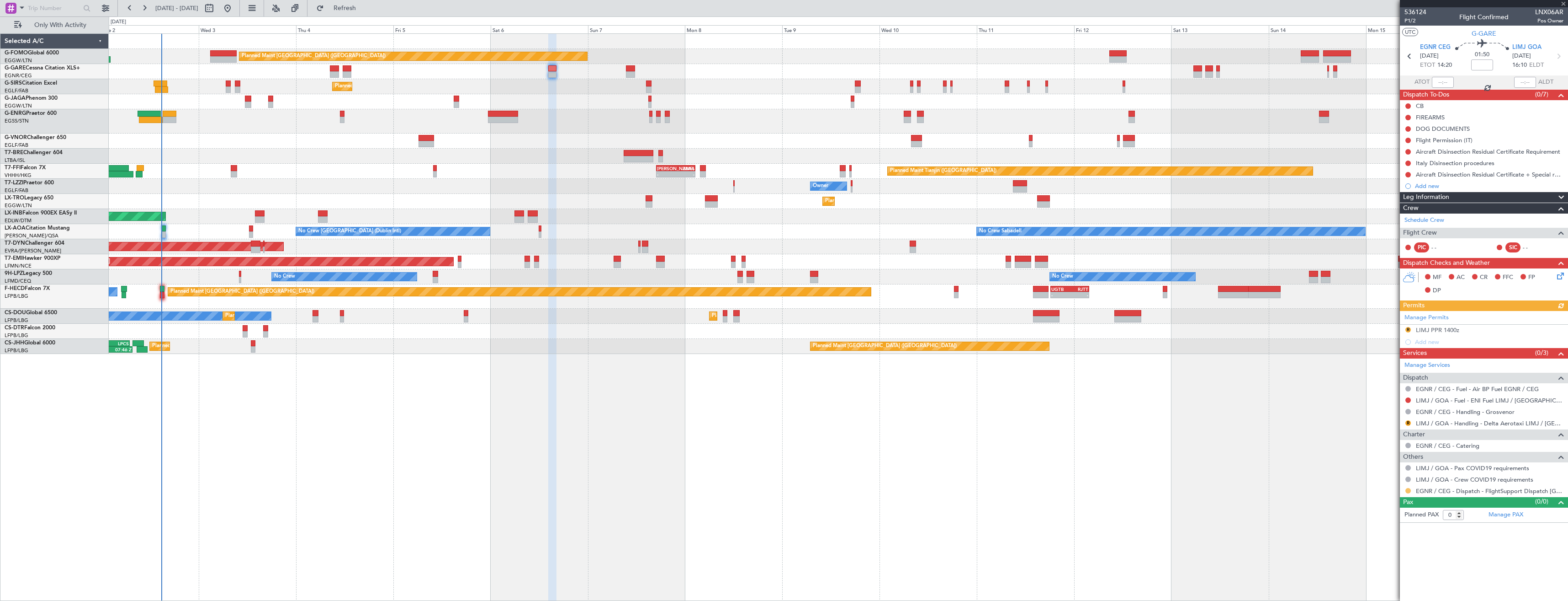
click at [1407, 491] on button at bounding box center [1408, 490] width 6 height 6
click at [1372, 478] on span "Confirmed" at bounding box center [1382, 477] width 29 height 10
click at [1460, 420] on link "LIMJ / GOA - Handling - Delta Aerotaxi LIMJ / [GEOGRAPHIC_DATA]" at bounding box center [1490, 423] width 147 height 8
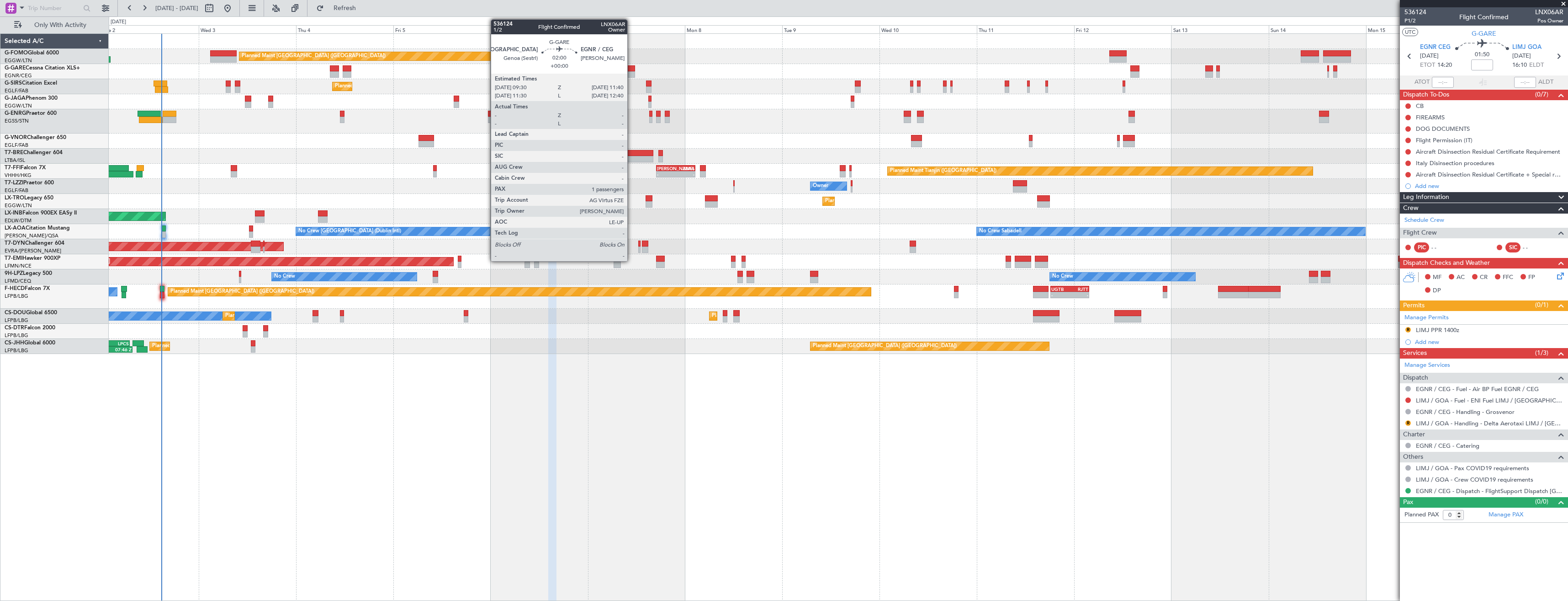
click at [631, 68] on div at bounding box center [631, 68] width 10 height 6
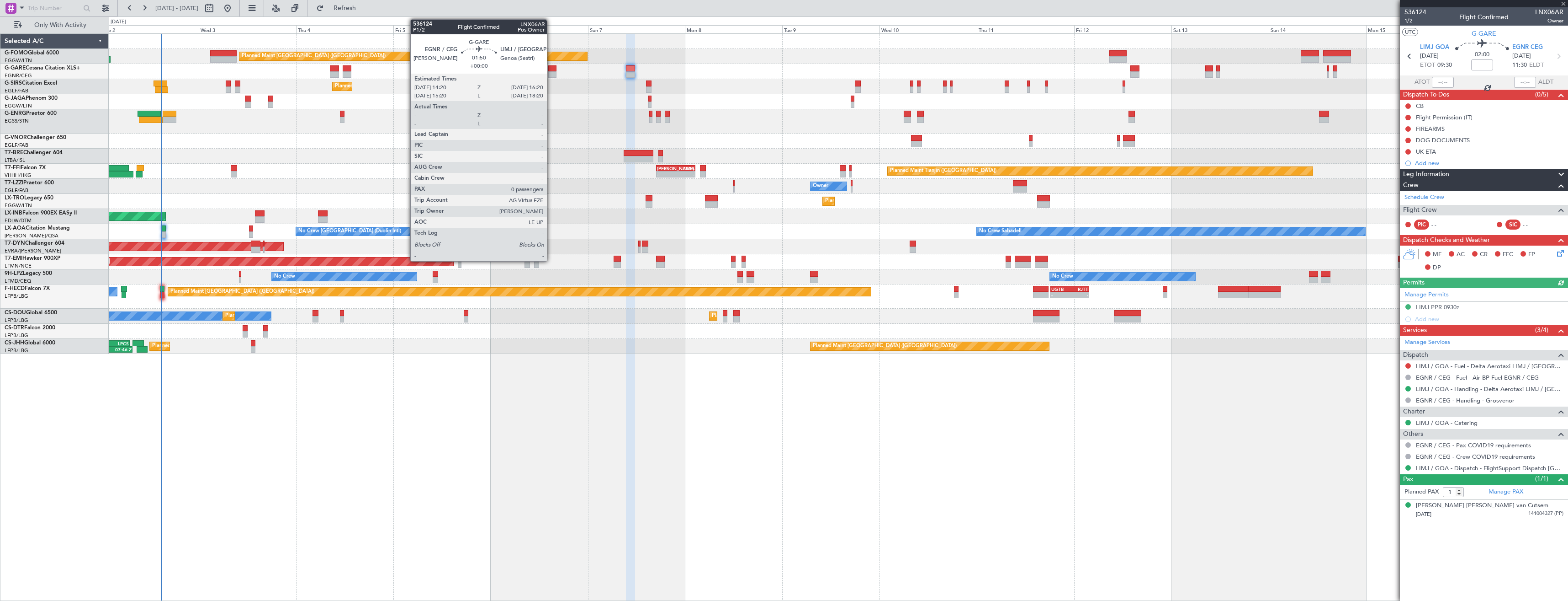
click at [551, 69] on div at bounding box center [552, 68] width 8 height 6
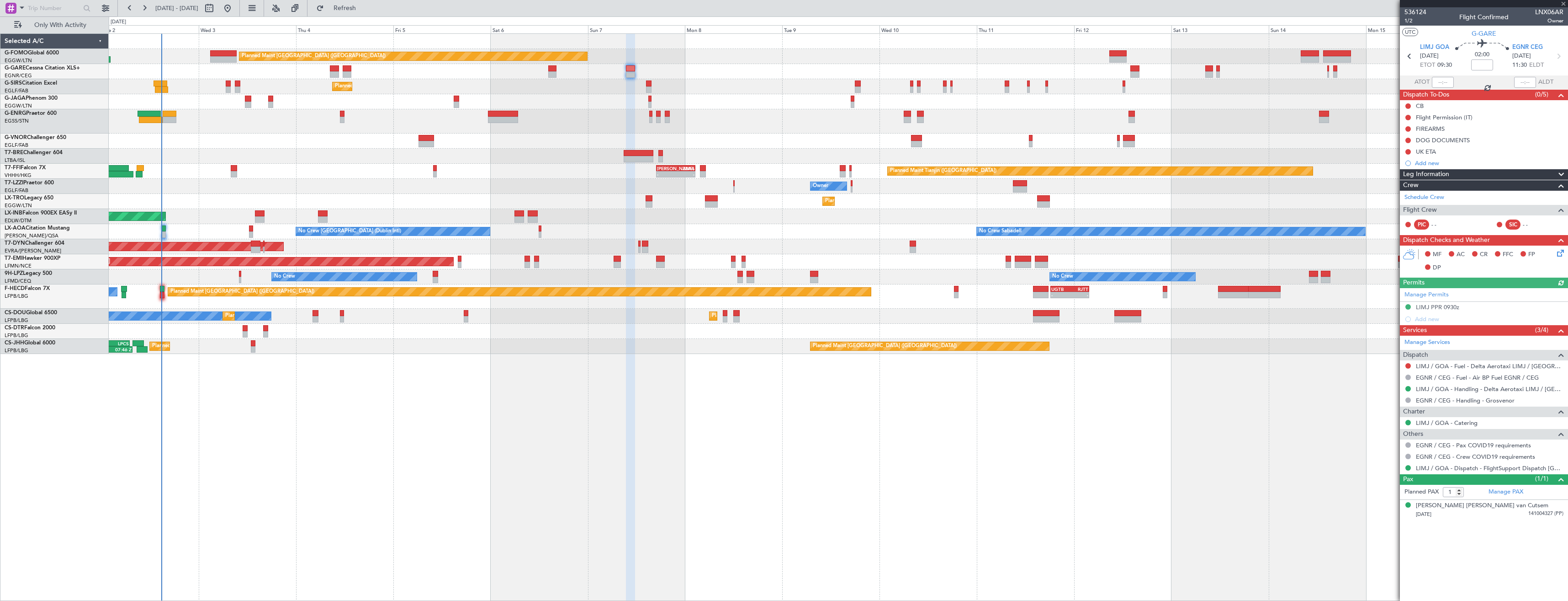
type input "0"
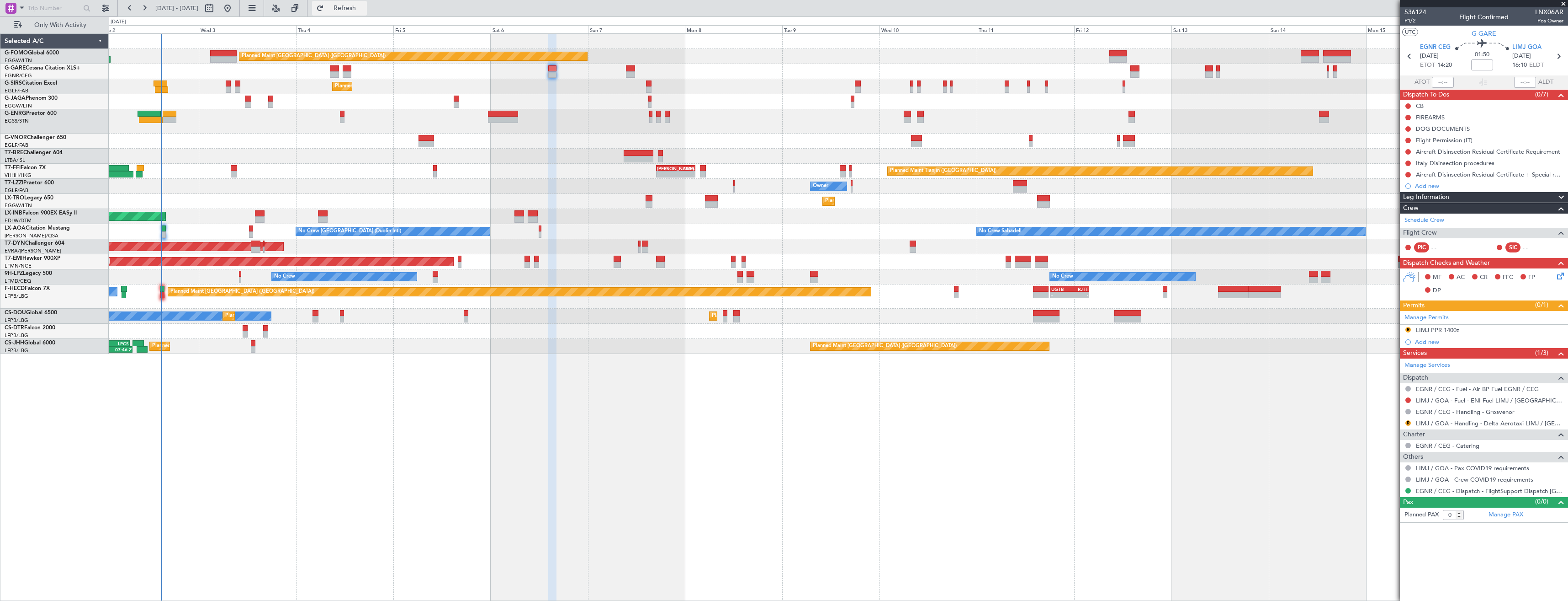
click at [364, 10] on span "Refresh" at bounding box center [345, 8] width 38 height 6
click at [1471, 329] on div "R LIMJ PPR 1400z" at bounding box center [1484, 330] width 168 height 11
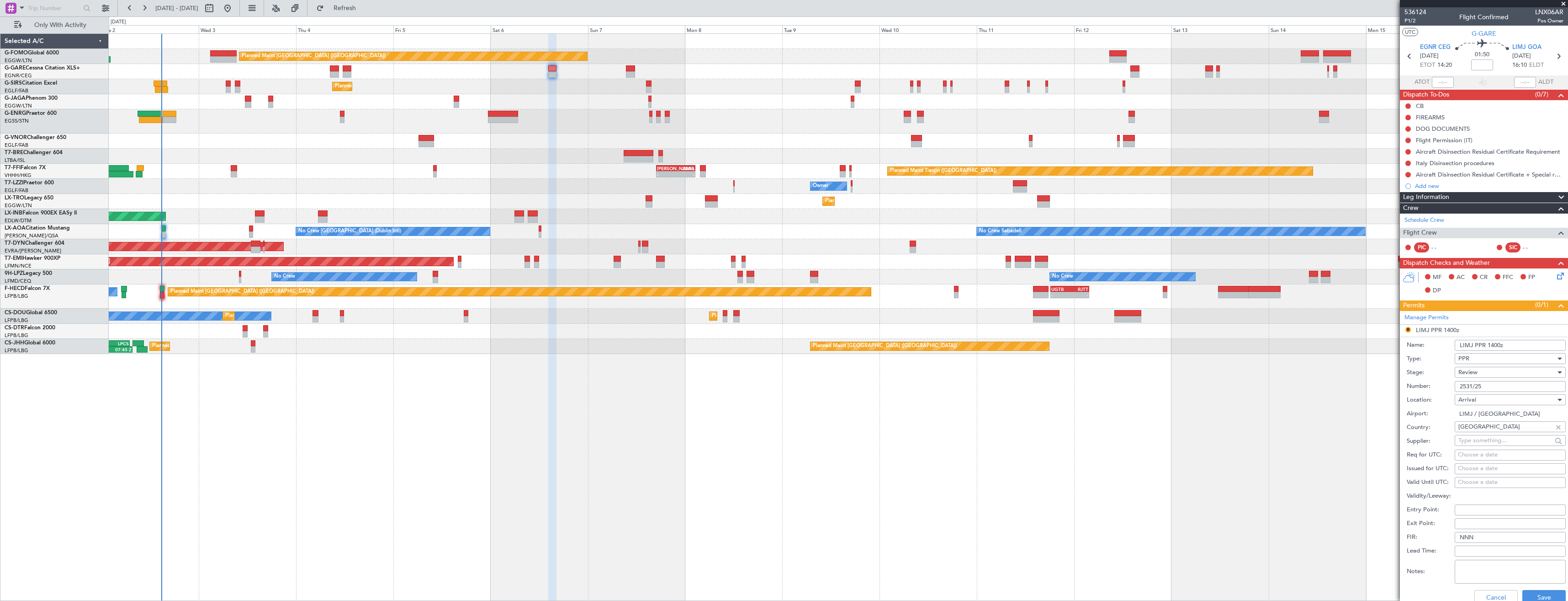
click at [1497, 343] on input "LIMJ PPR 1400z" at bounding box center [1510, 345] width 111 height 11
type input "LIMJ PPR 1600z"
click at [1507, 375] on div "Review" at bounding box center [1506, 372] width 97 height 13
click at [1509, 434] on span "Requested" at bounding box center [1506, 431] width 96 height 13
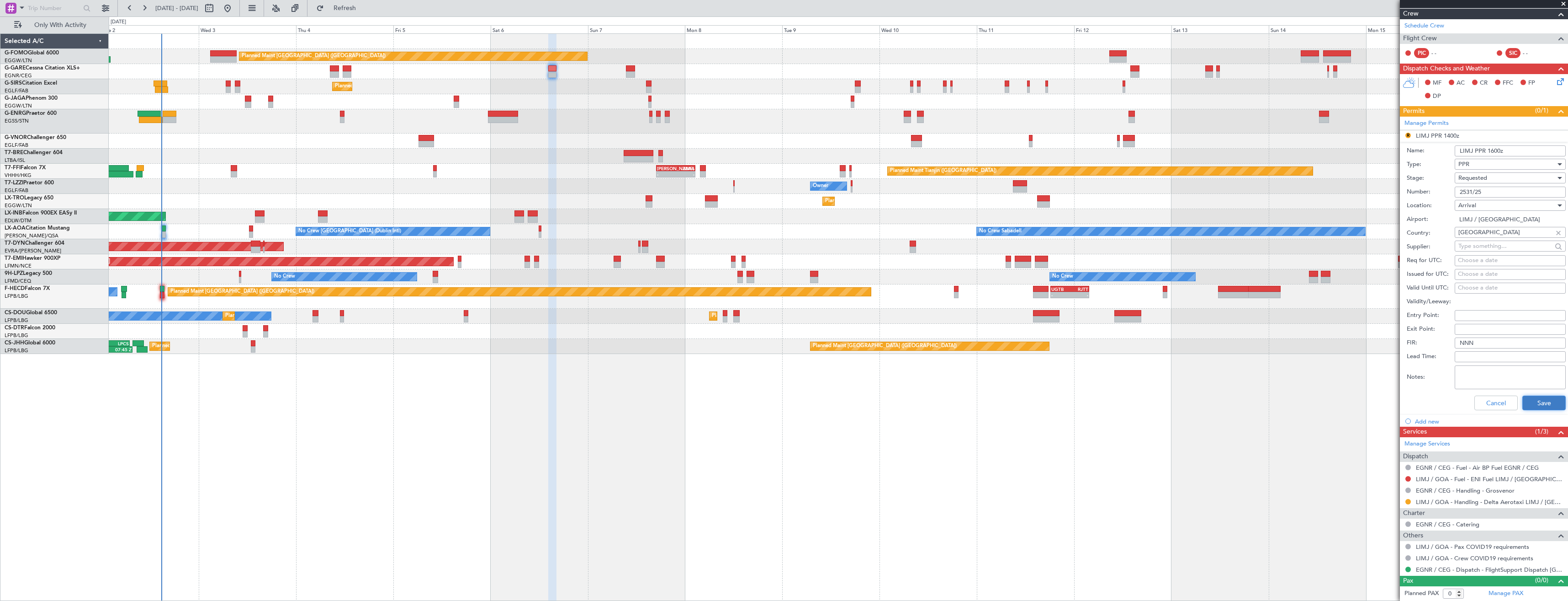
click at [1528, 405] on button "Save" at bounding box center [1543, 403] width 44 height 14
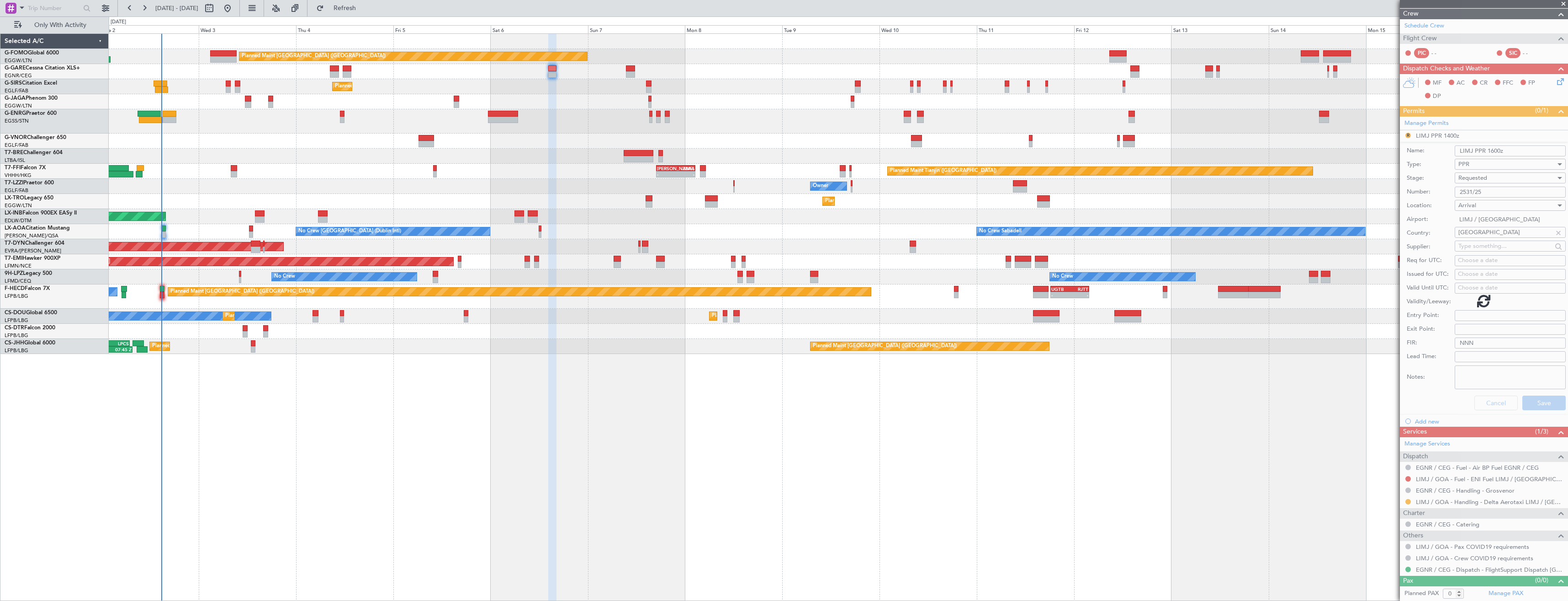
scroll to position [0, 0]
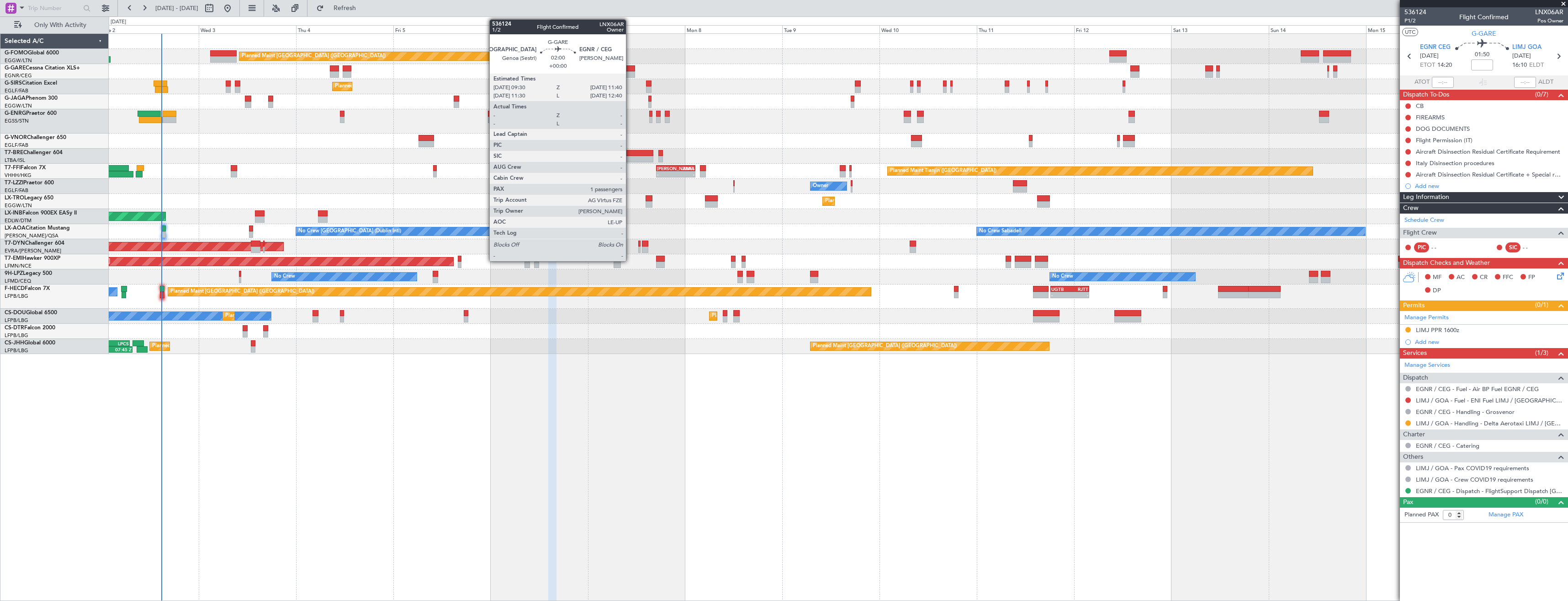
click at [630, 71] on div at bounding box center [631, 75] width 10 height 6
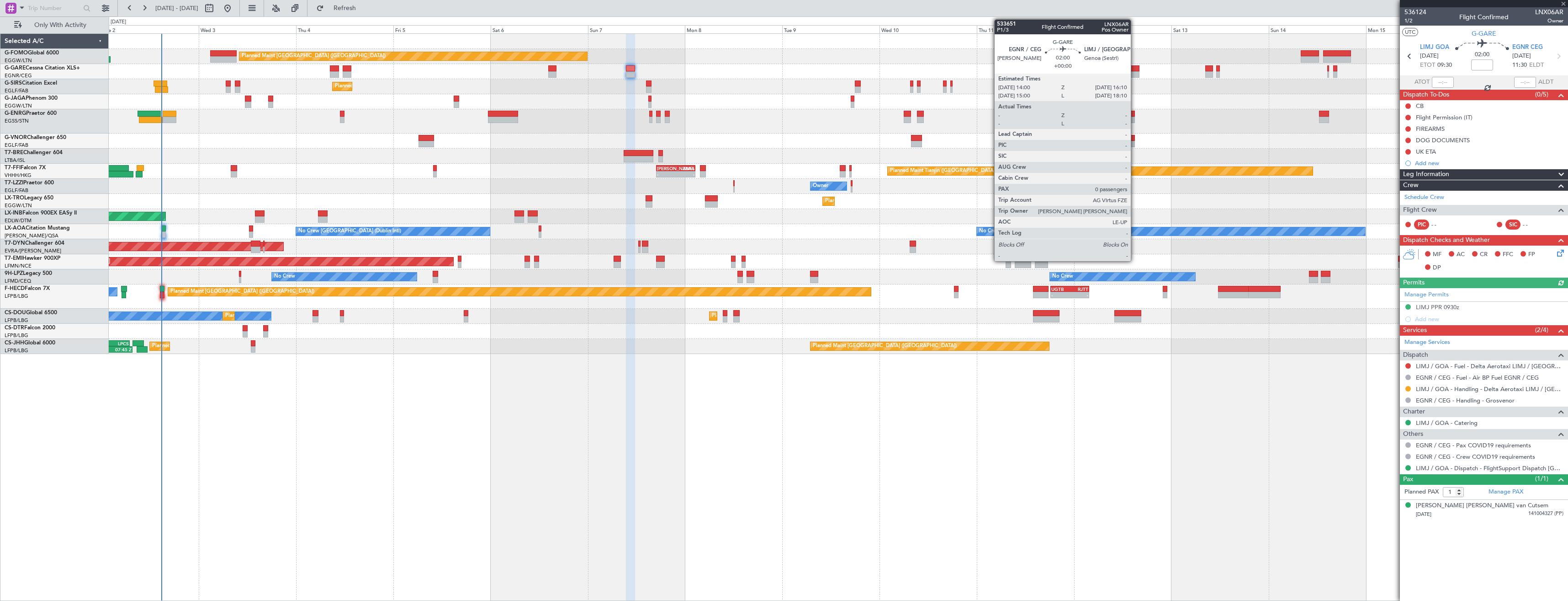
click at [1135, 72] on div at bounding box center [1135, 75] width 10 height 6
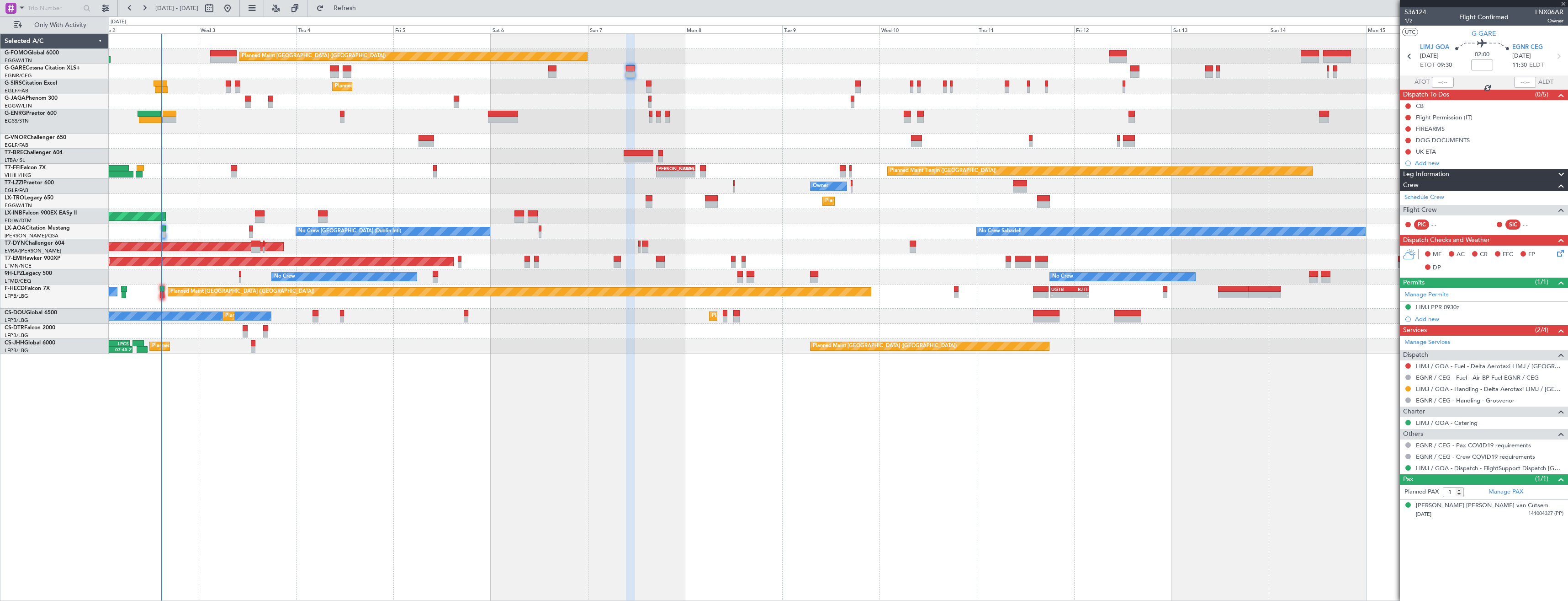
type input "0"
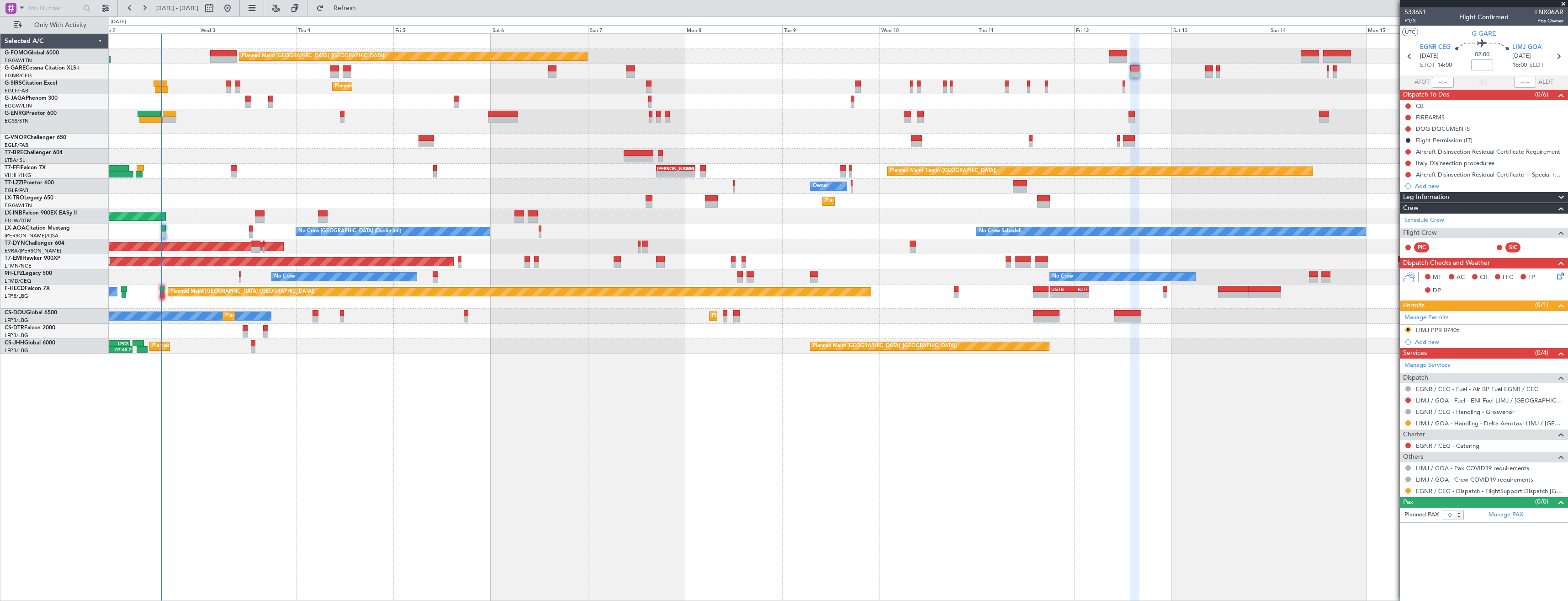
click at [1410, 489] on mat-tooltip-component "Not Required" at bounding box center [1408, 493] width 48 height 25
click at [1407, 487] on div at bounding box center [1407, 490] width 7 height 7
click at [1407, 490] on button at bounding box center [1408, 490] width 6 height 6
click at [1382, 475] on span "Confirmed" at bounding box center [1382, 477] width 29 height 10
click at [1494, 332] on div "R LIMJ PPR 0740z" at bounding box center [1484, 330] width 168 height 11
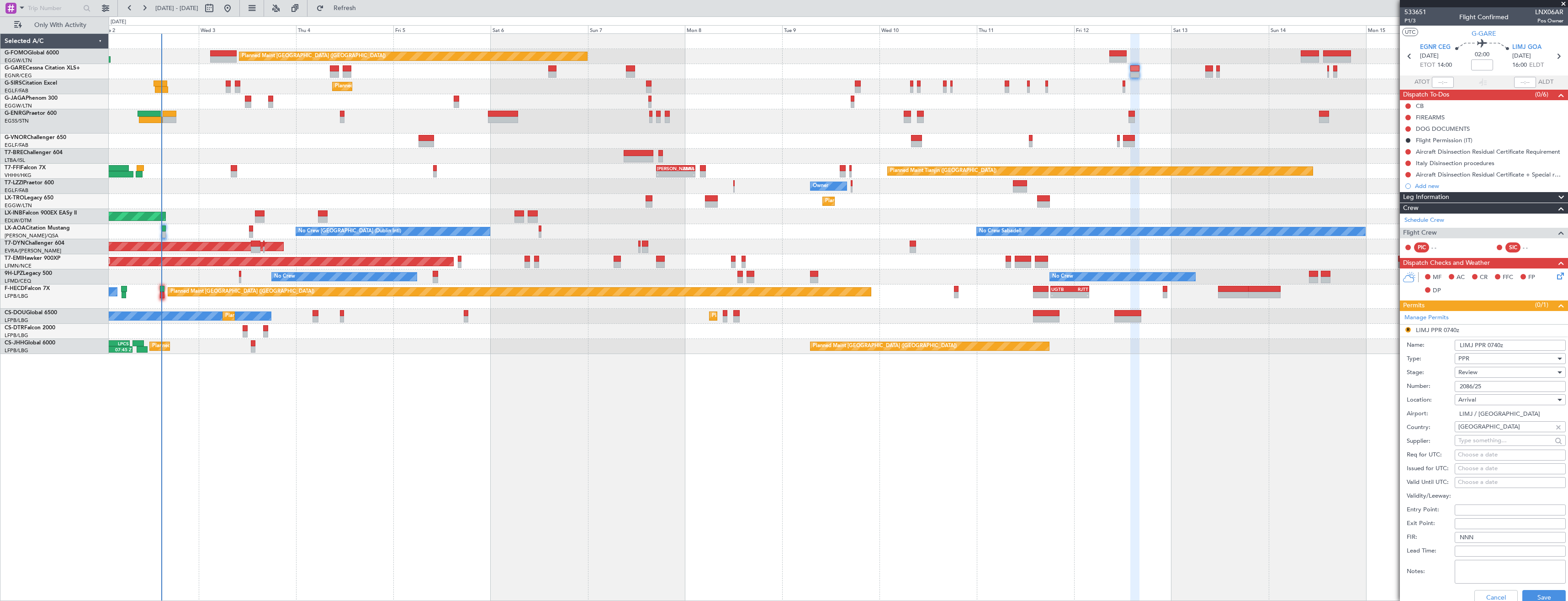
click at [1495, 345] on input "LIMJ PPR 0740z" at bounding box center [1510, 345] width 111 height 11
type input "LIMJ PPR 1600z"
click at [1487, 372] on div "Review" at bounding box center [1506, 372] width 97 height 13
click at [1495, 430] on span "Requested" at bounding box center [1506, 431] width 96 height 13
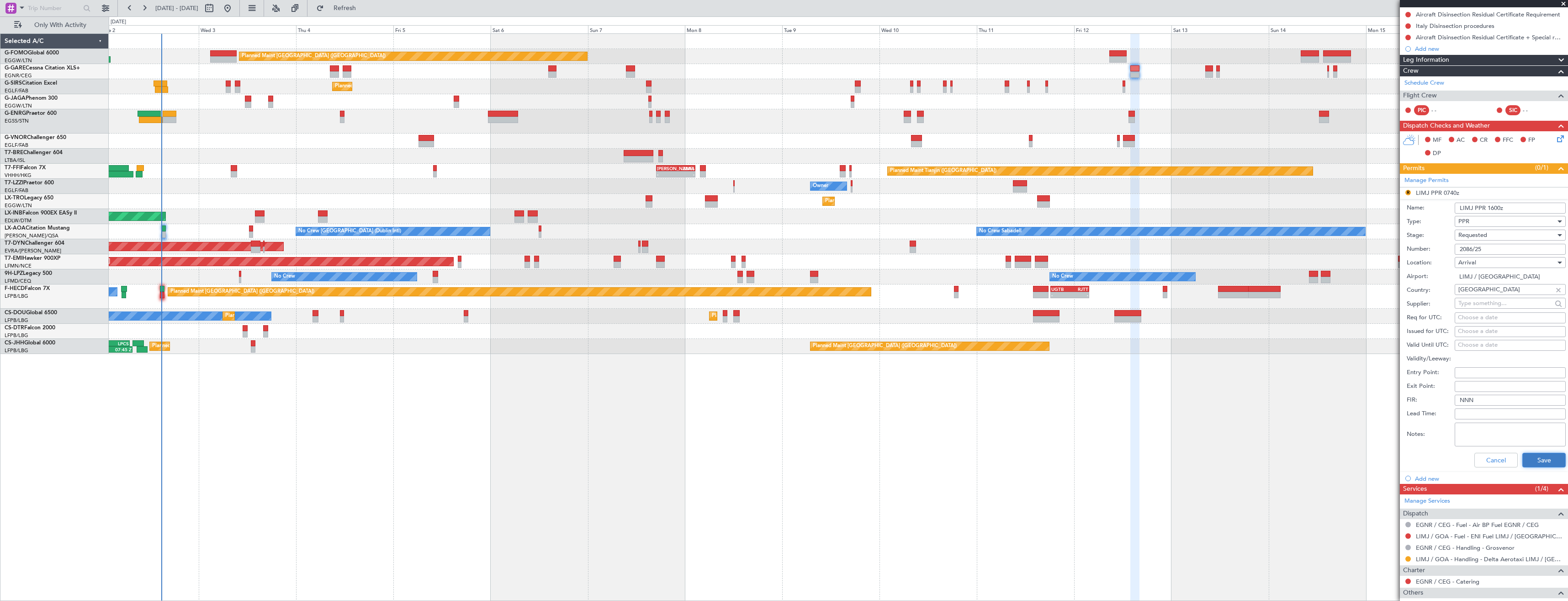
click at [1534, 457] on button "Save" at bounding box center [1543, 460] width 44 height 14
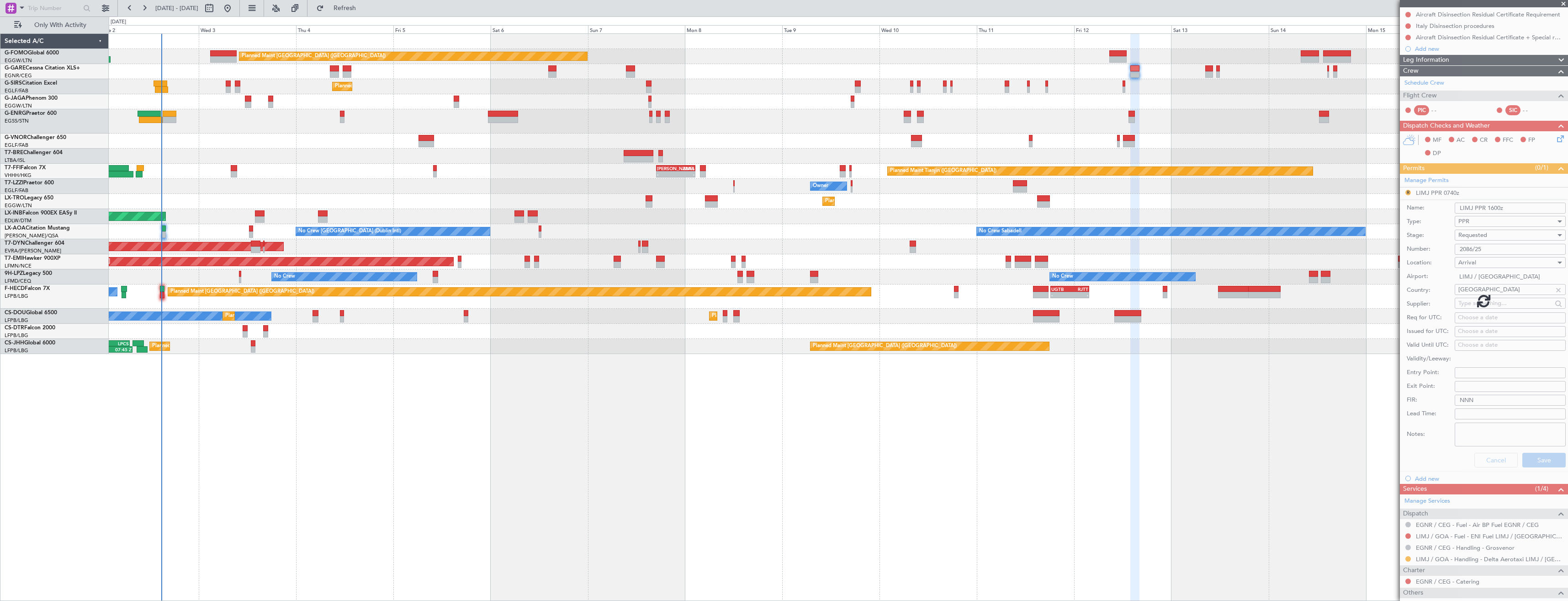
scroll to position [0, 0]
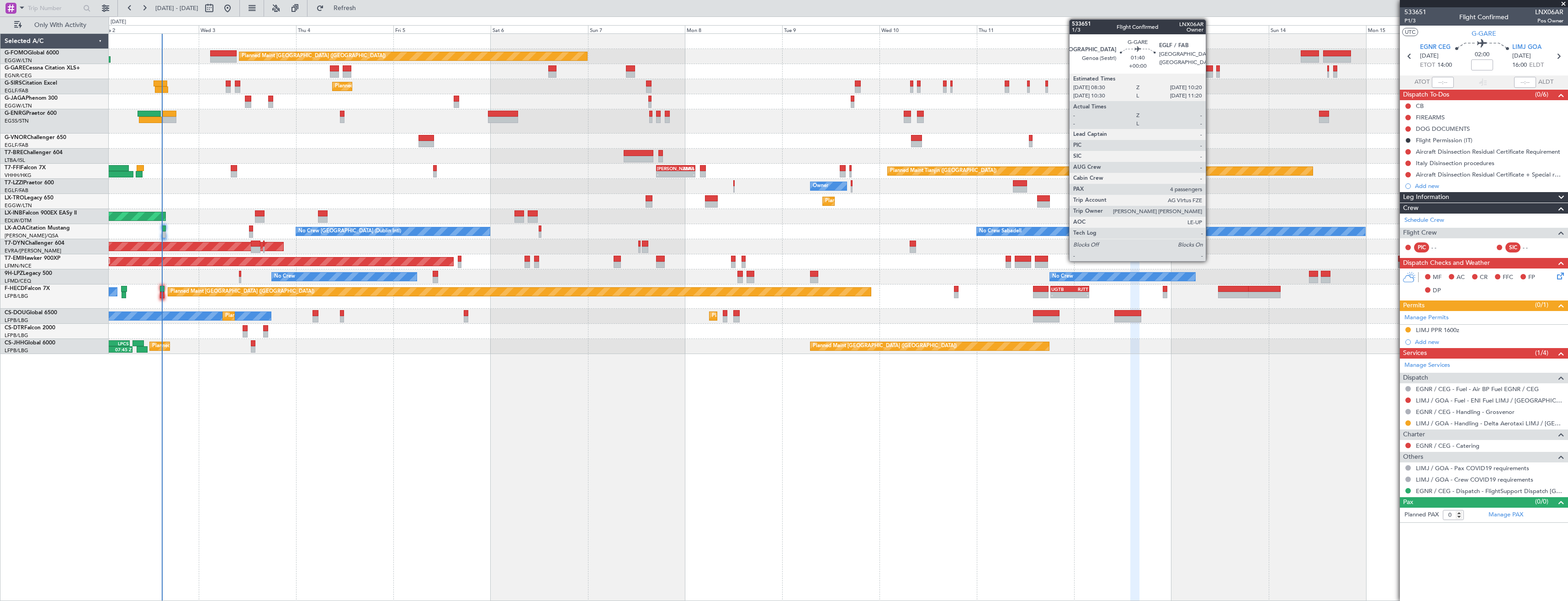
click at [1210, 73] on div at bounding box center [1209, 75] width 8 height 6
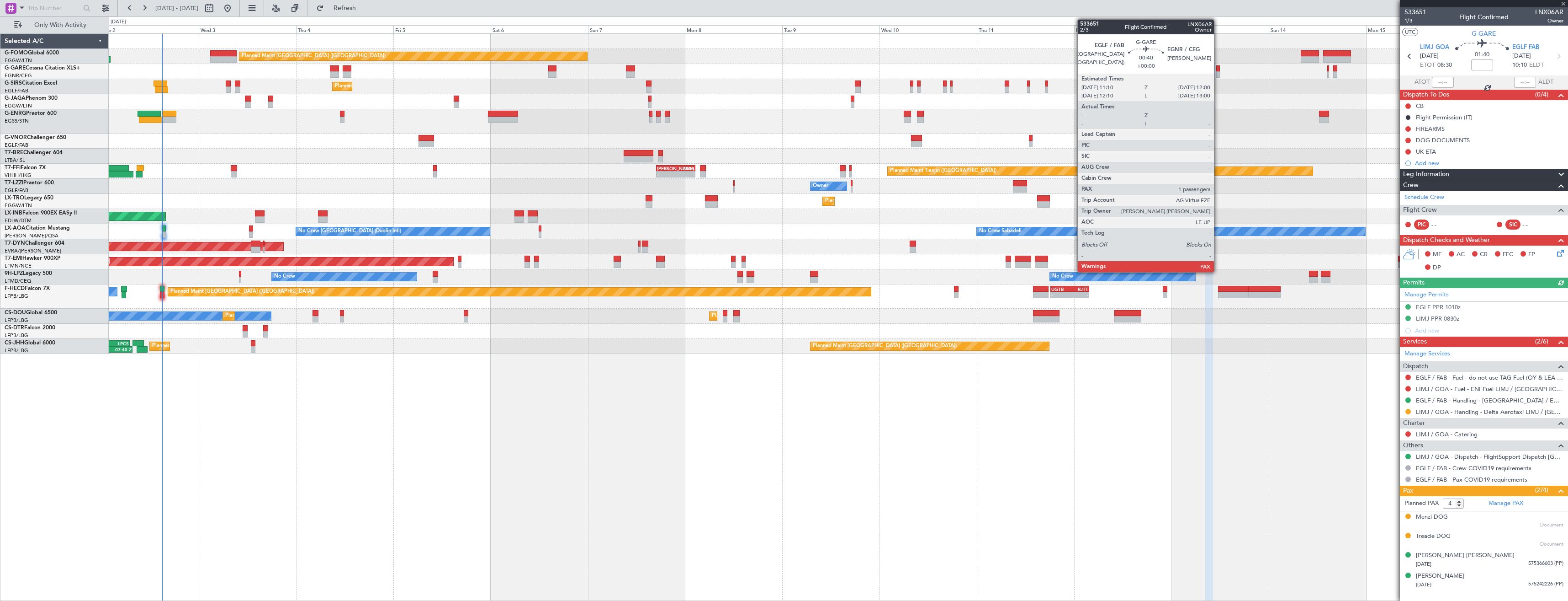
click at [1218, 72] on div at bounding box center [1218, 75] width 4 height 6
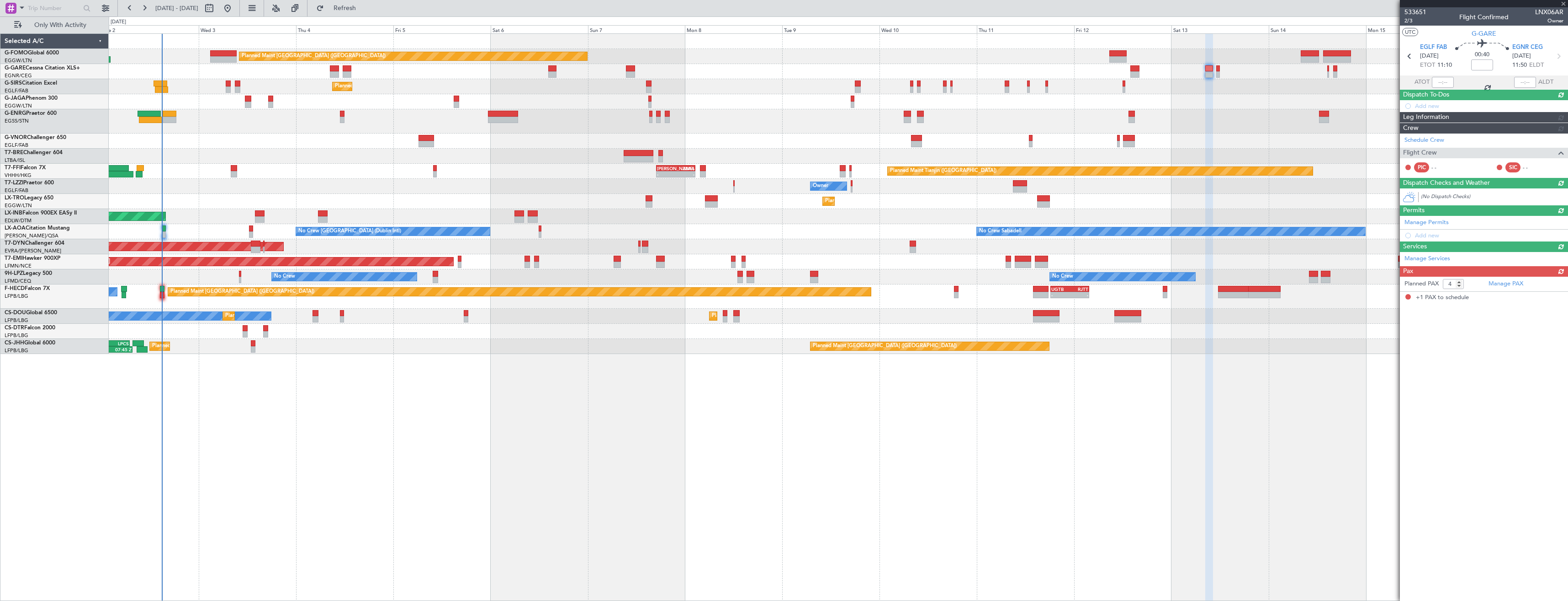
type input "1"
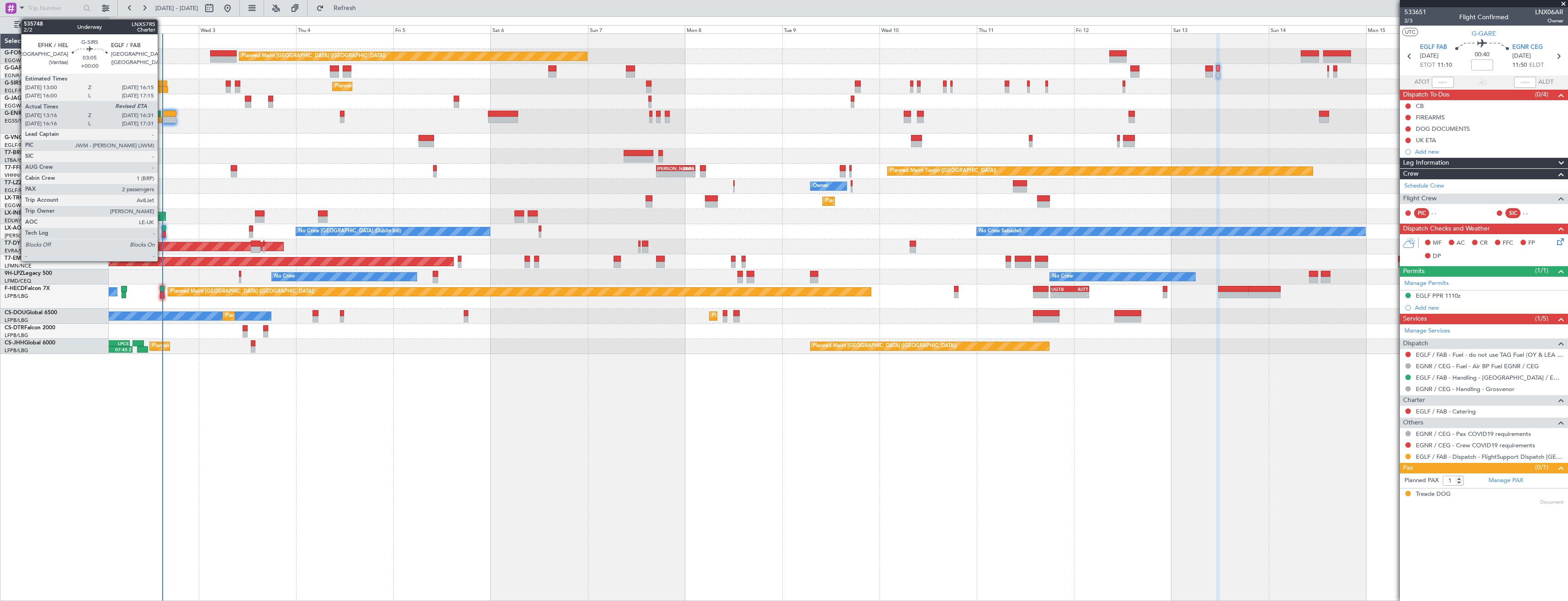
click at [162, 89] on div at bounding box center [161, 90] width 13 height 6
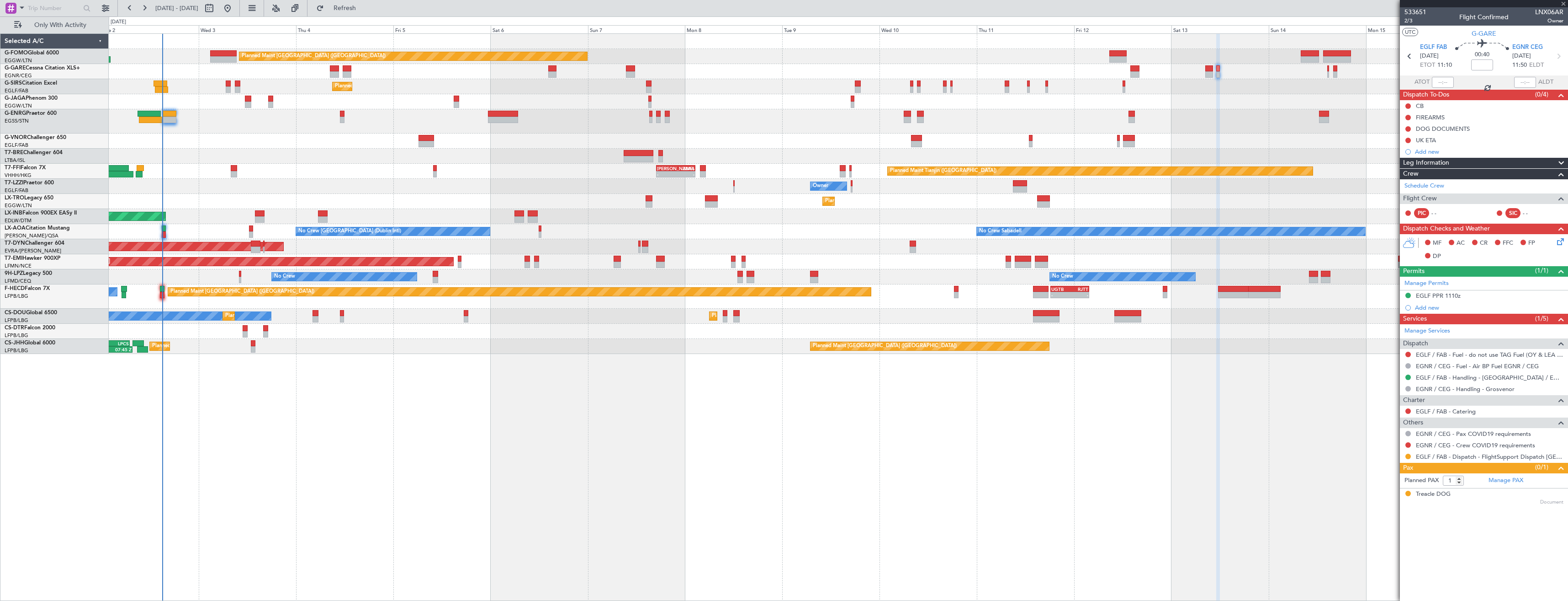
type input "13:16"
type input "2"
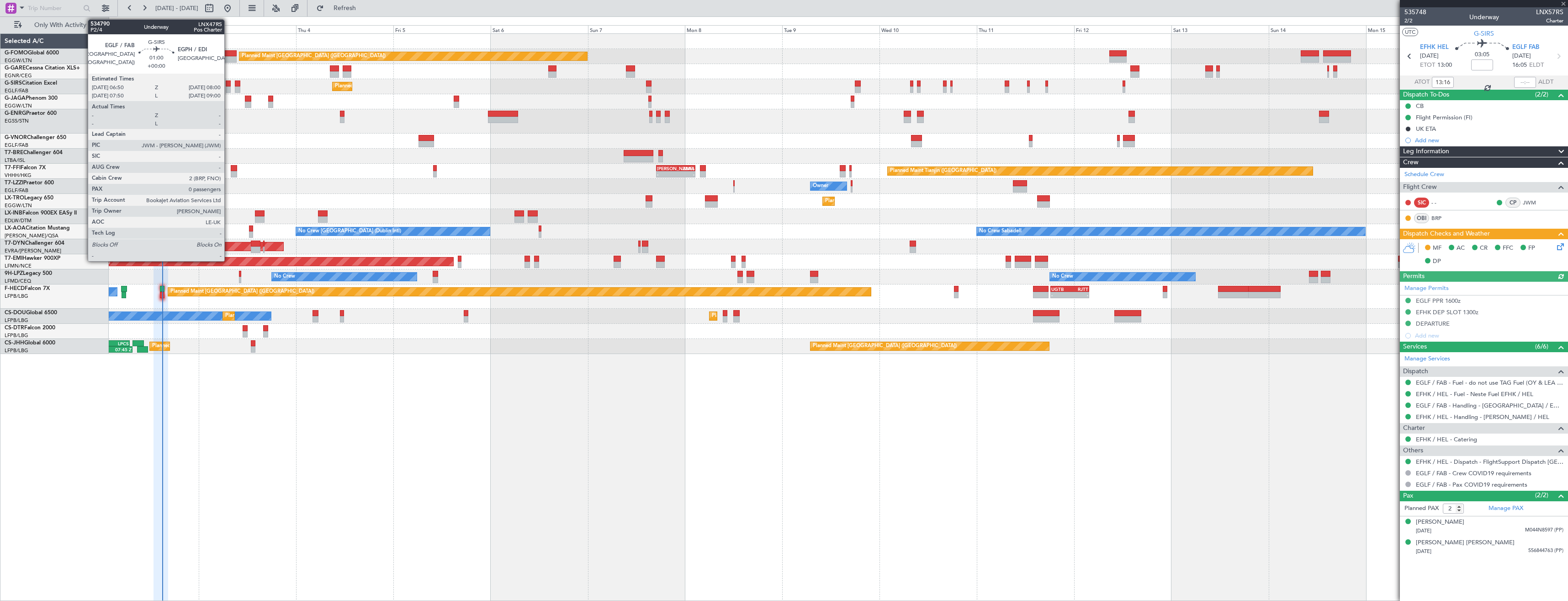
click at [228, 88] on div at bounding box center [228, 90] width 5 height 6
type input "0"
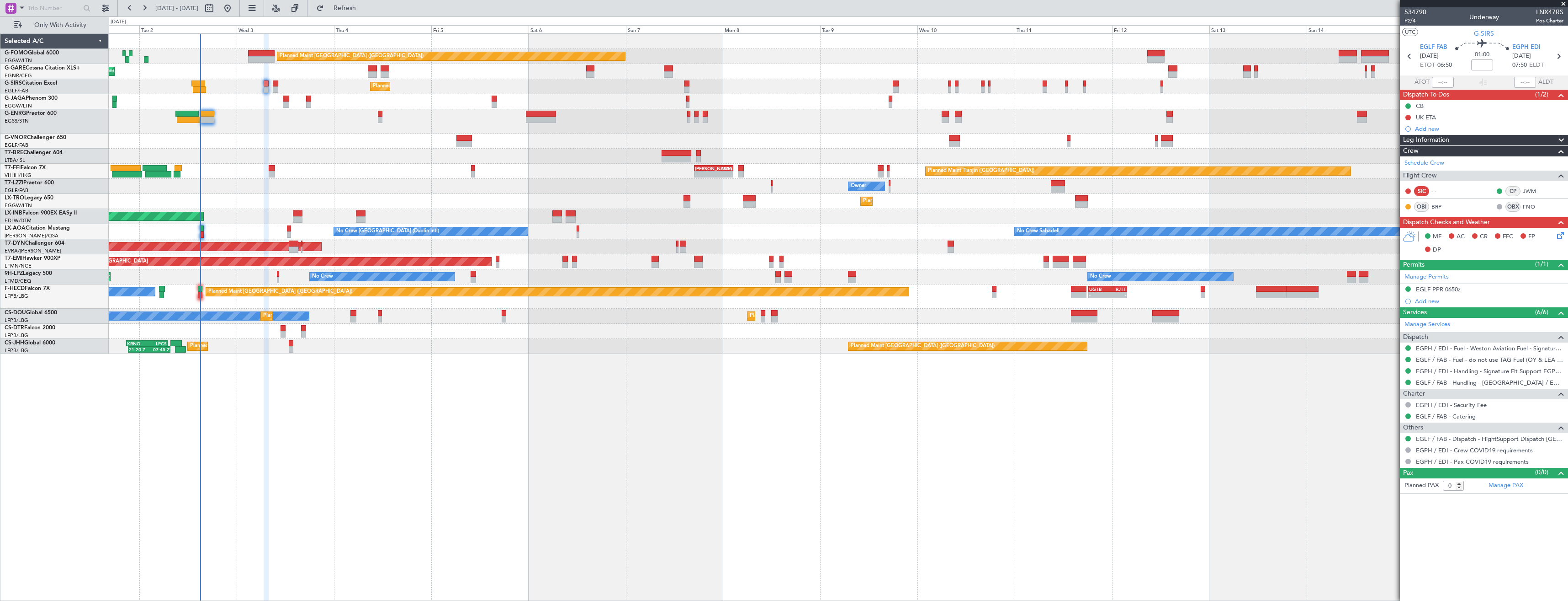
click at [200, 138] on div at bounding box center [837, 140] width 1459 height 15
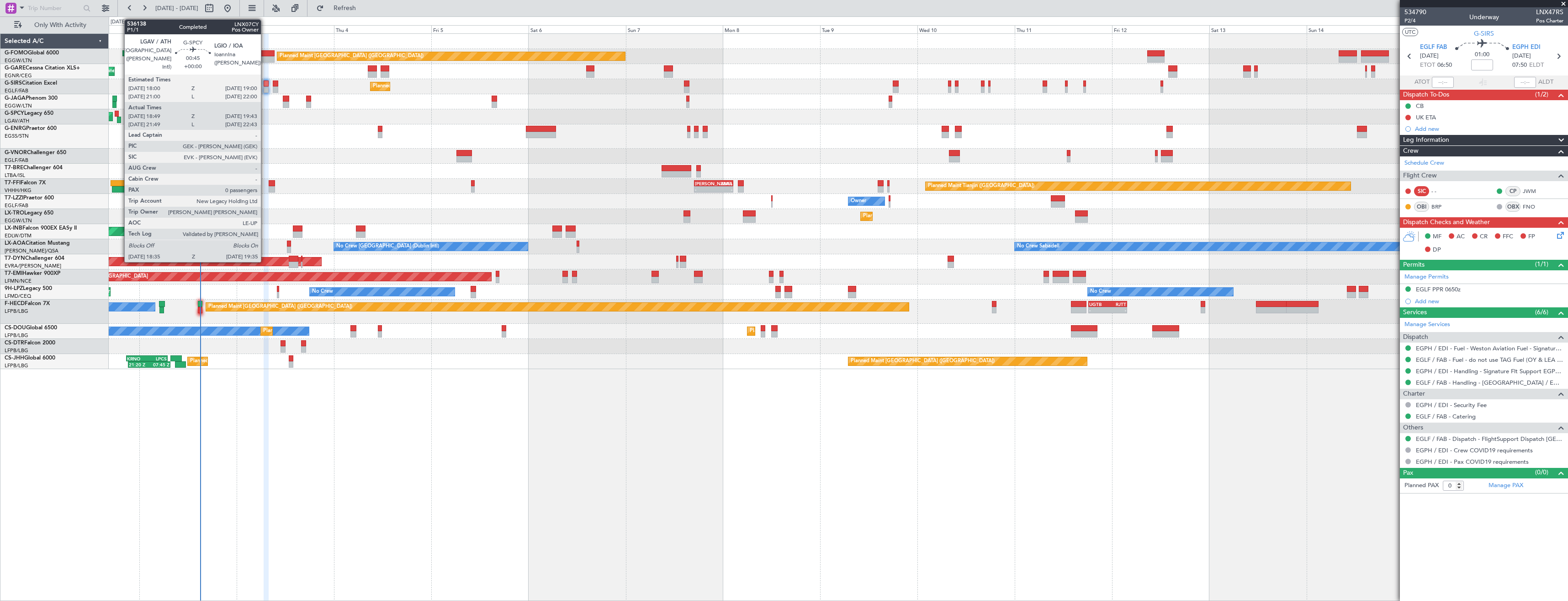
click at [120, 117] on div at bounding box center [119, 120] width 4 height 6
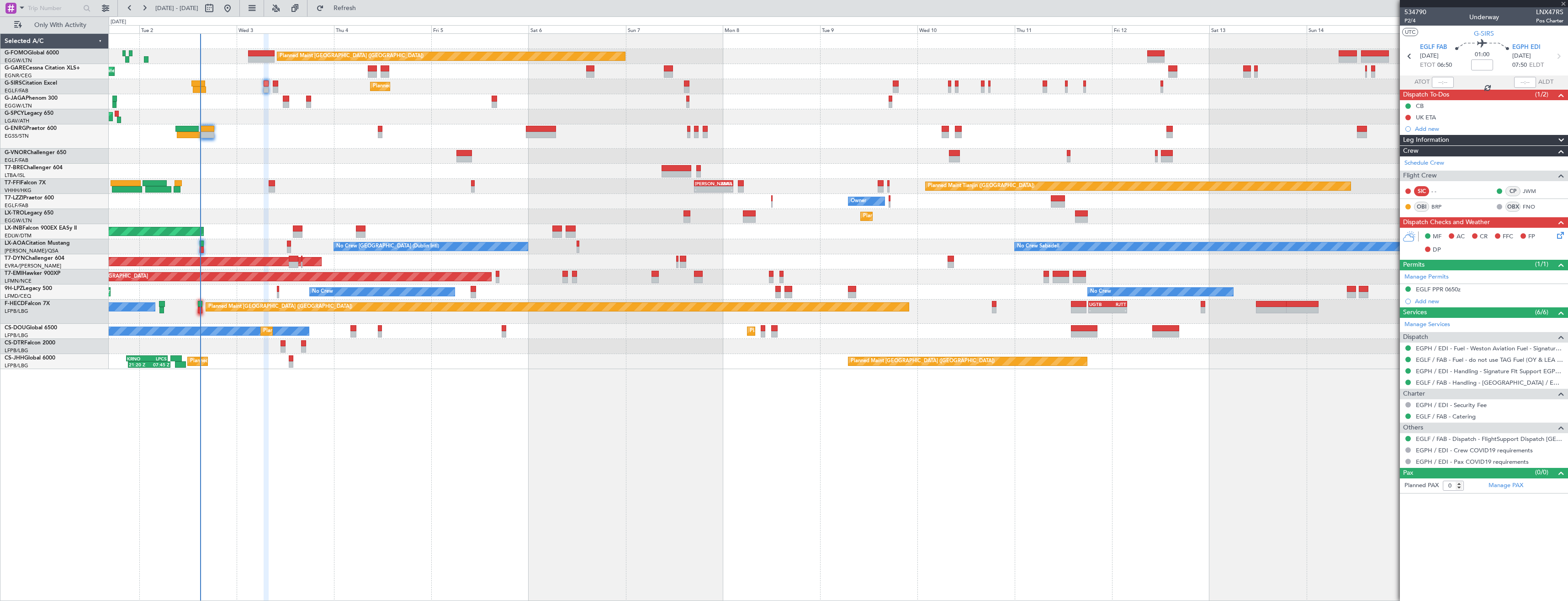
type input "18:49"
type input "19:28"
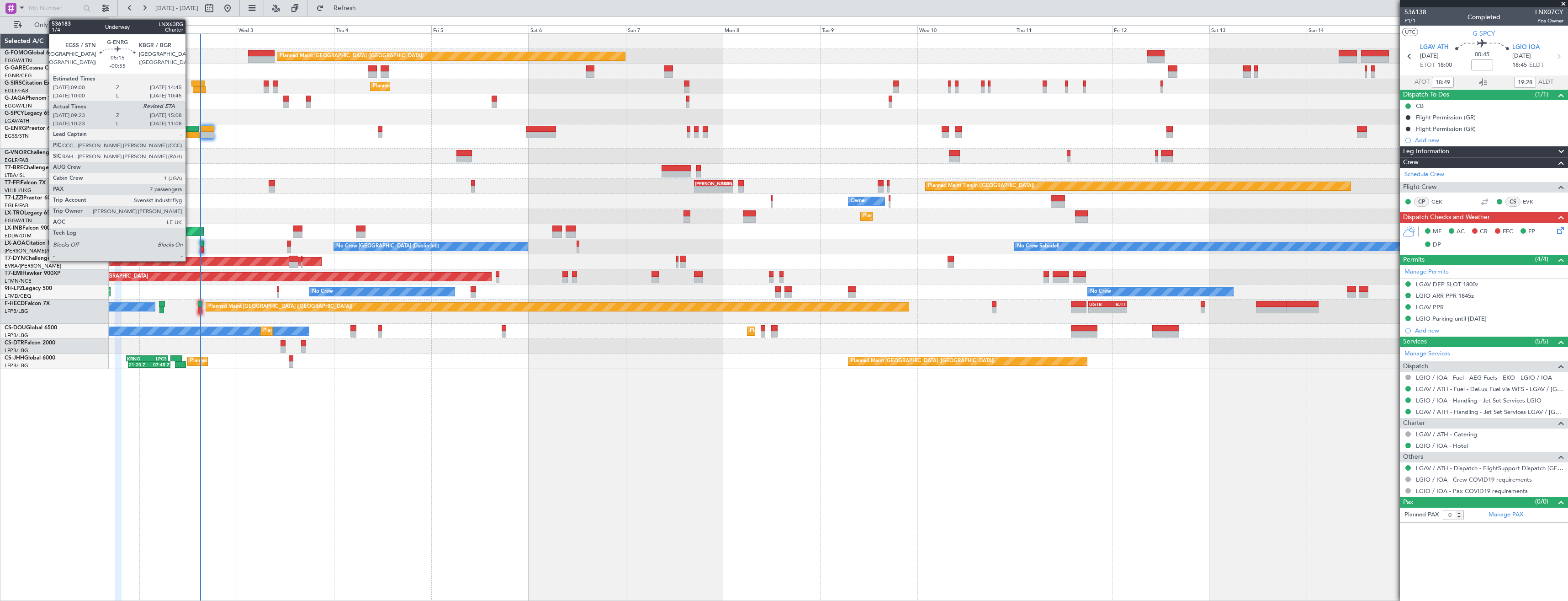
click at [189, 136] on div at bounding box center [189, 135] width 24 height 6
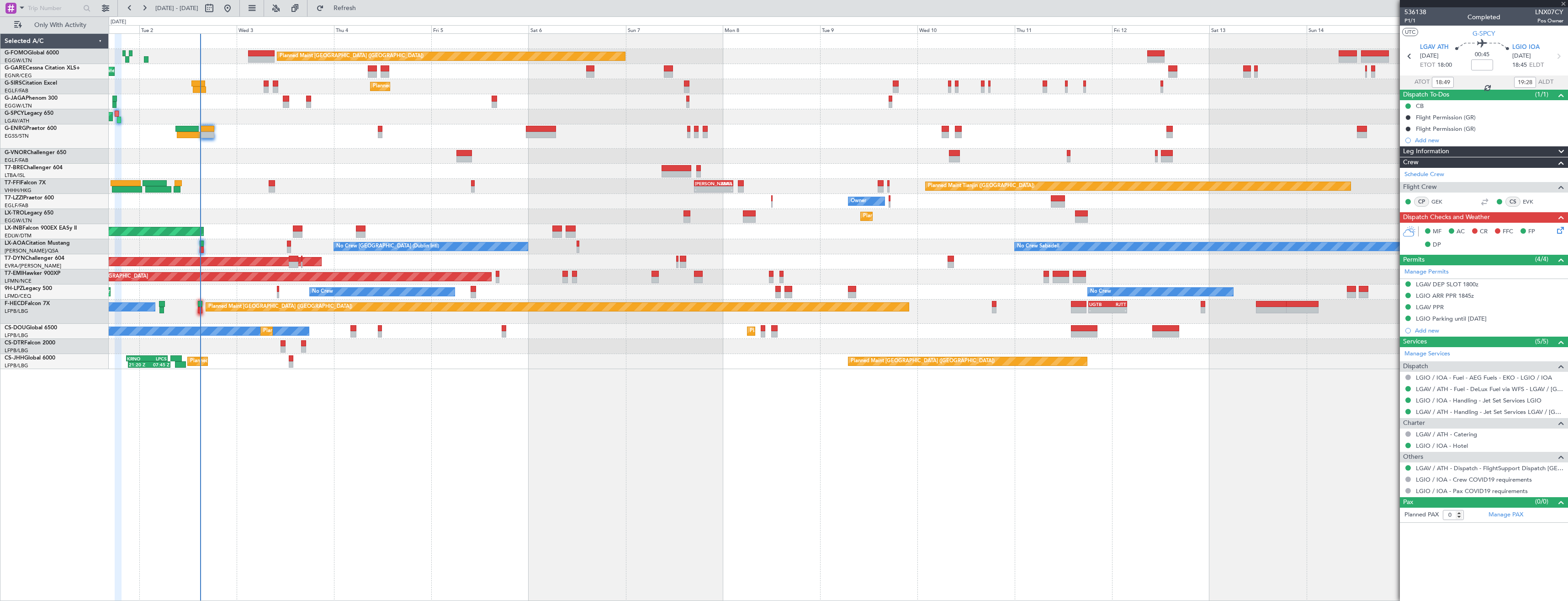
type input "-00:55"
type input "09:38"
type input "7"
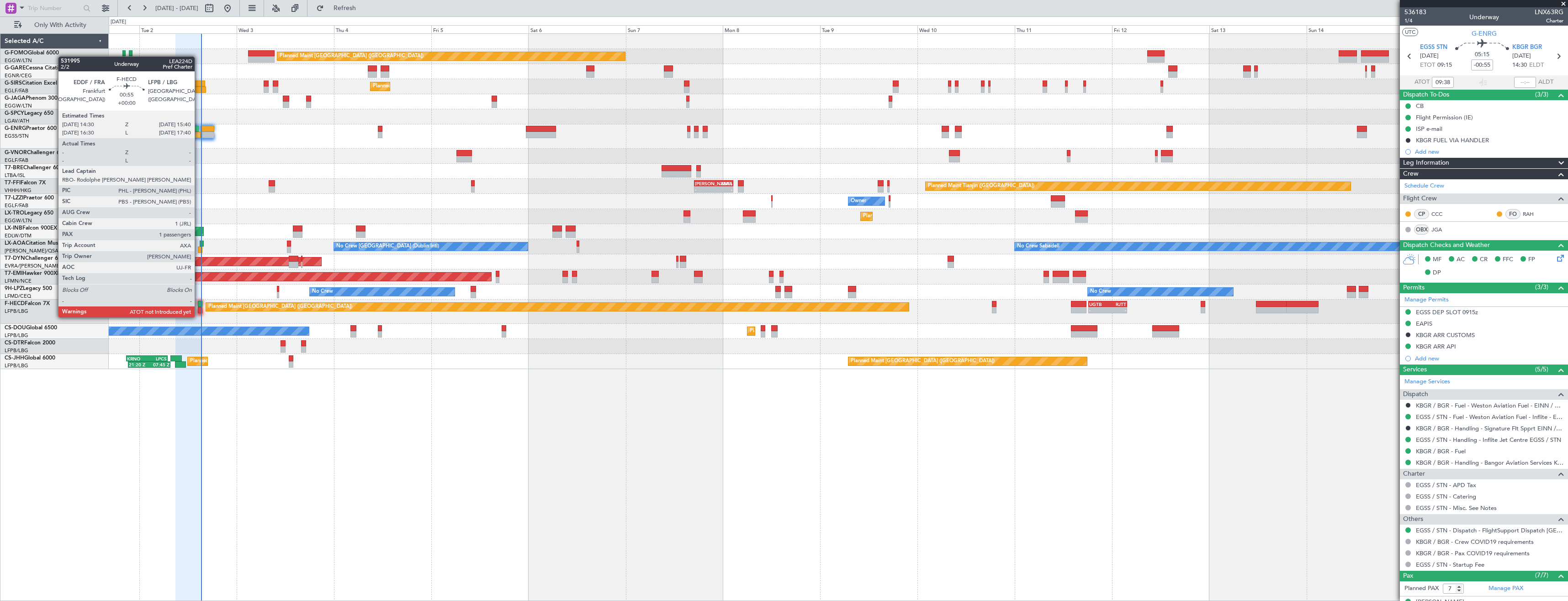
click at [199, 308] on div at bounding box center [200, 310] width 5 height 6
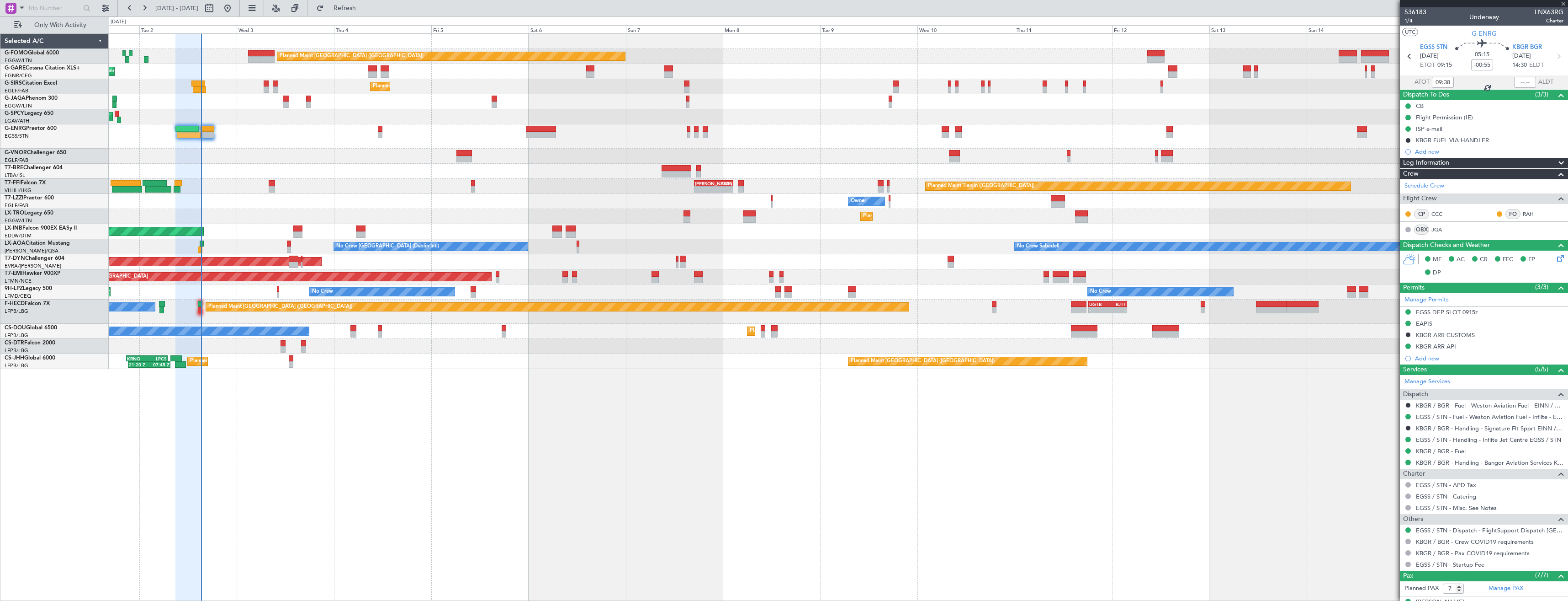
type input "1"
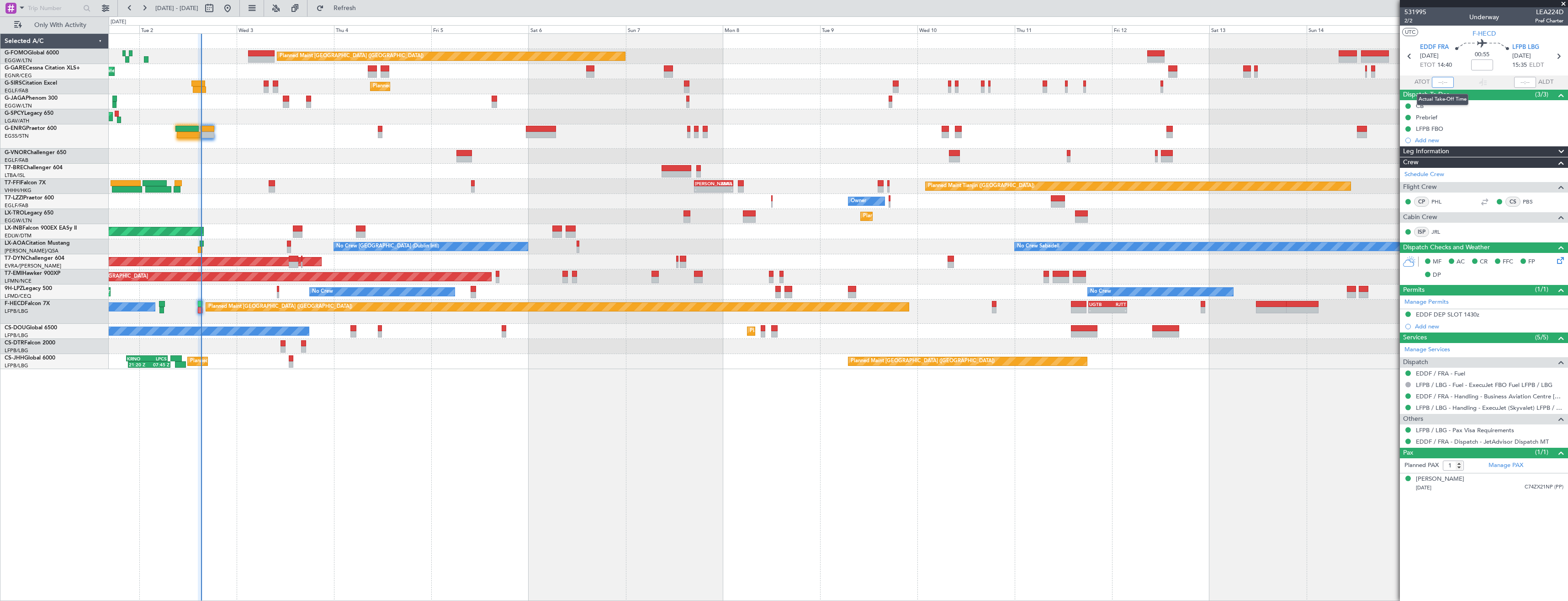
click at [1442, 83] on input "text" at bounding box center [1443, 82] width 22 height 11
type input "15:13"
